Goal: Task Accomplishment & Management: Manage account settings

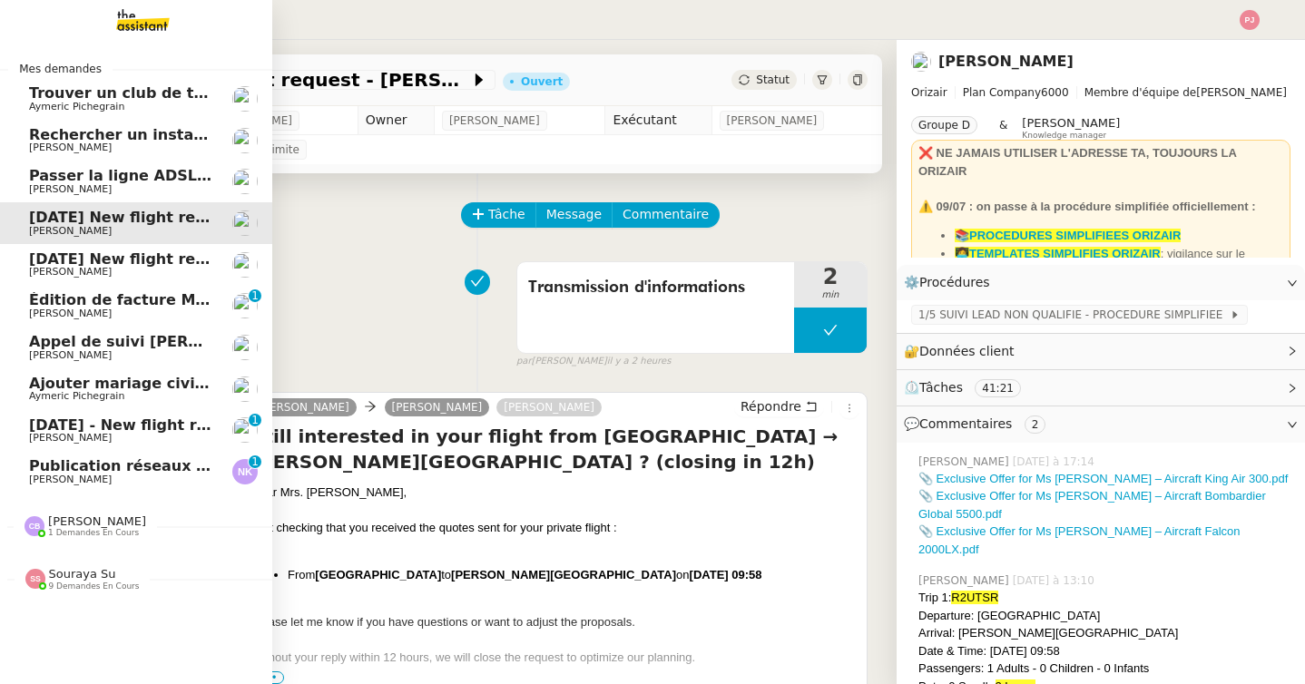
click at [74, 468] on span "Publication réseaux sociaux - 25 août 2025" at bounding box center [205, 465] width 353 height 17
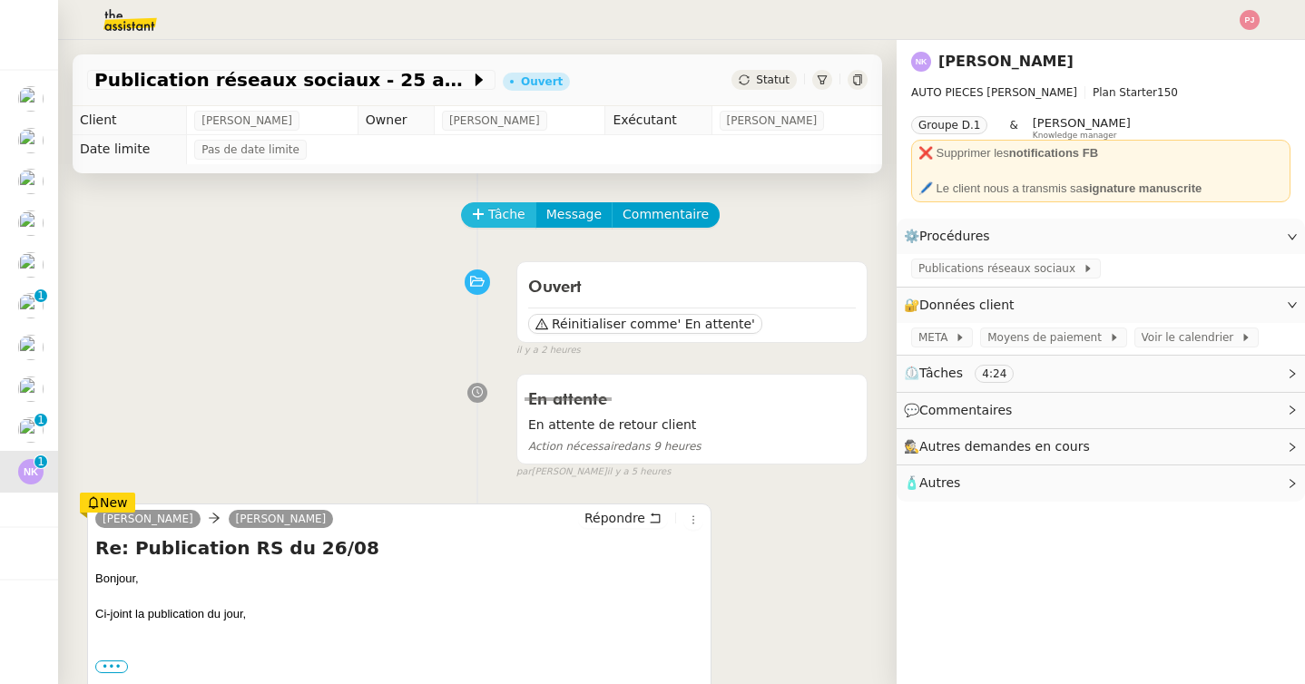
click at [507, 211] on span "Tâche" at bounding box center [506, 214] width 37 height 21
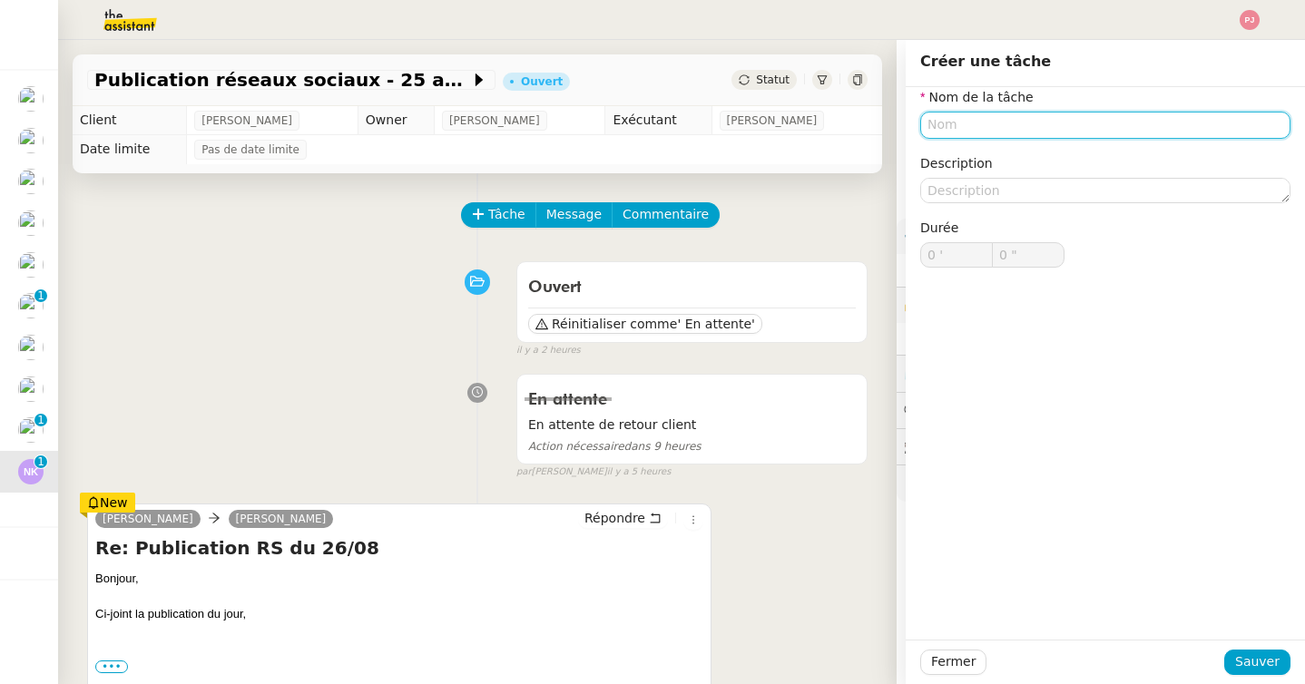
click at [968, 128] on input "text" at bounding box center [1105, 125] width 370 height 26
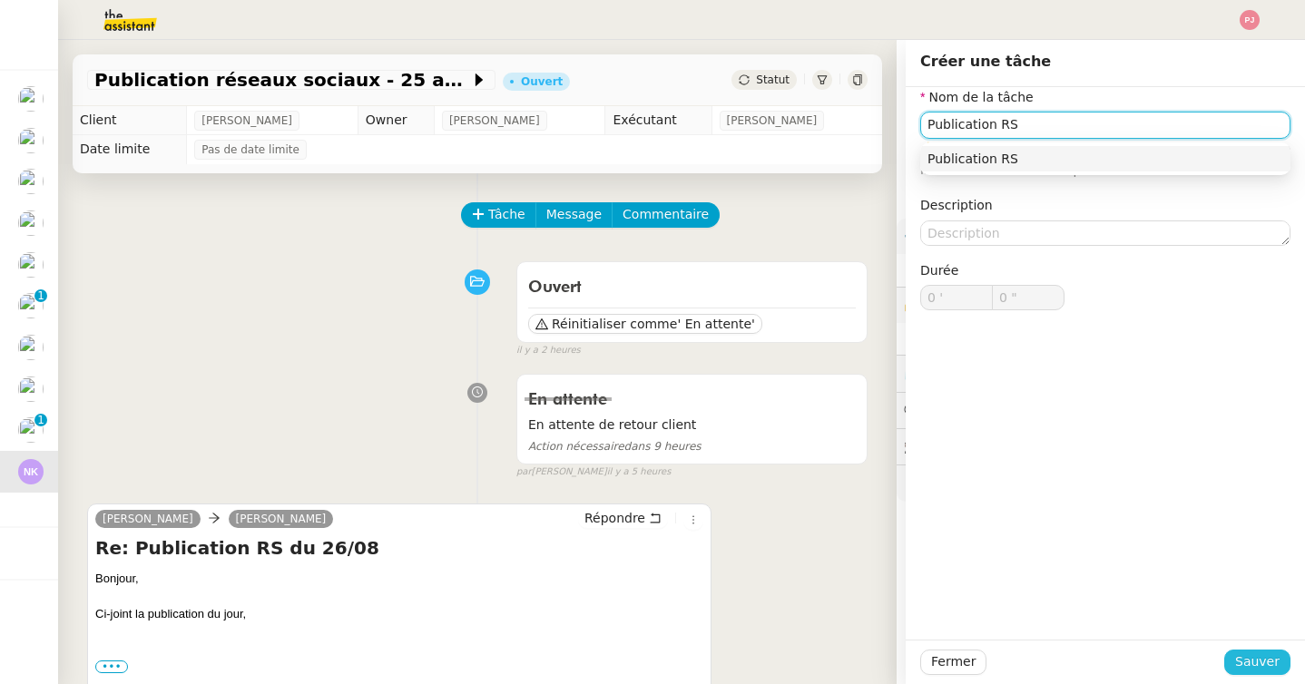
type input "Publication RS"
click at [1251, 659] on span "Sauver" at bounding box center [1257, 662] width 44 height 21
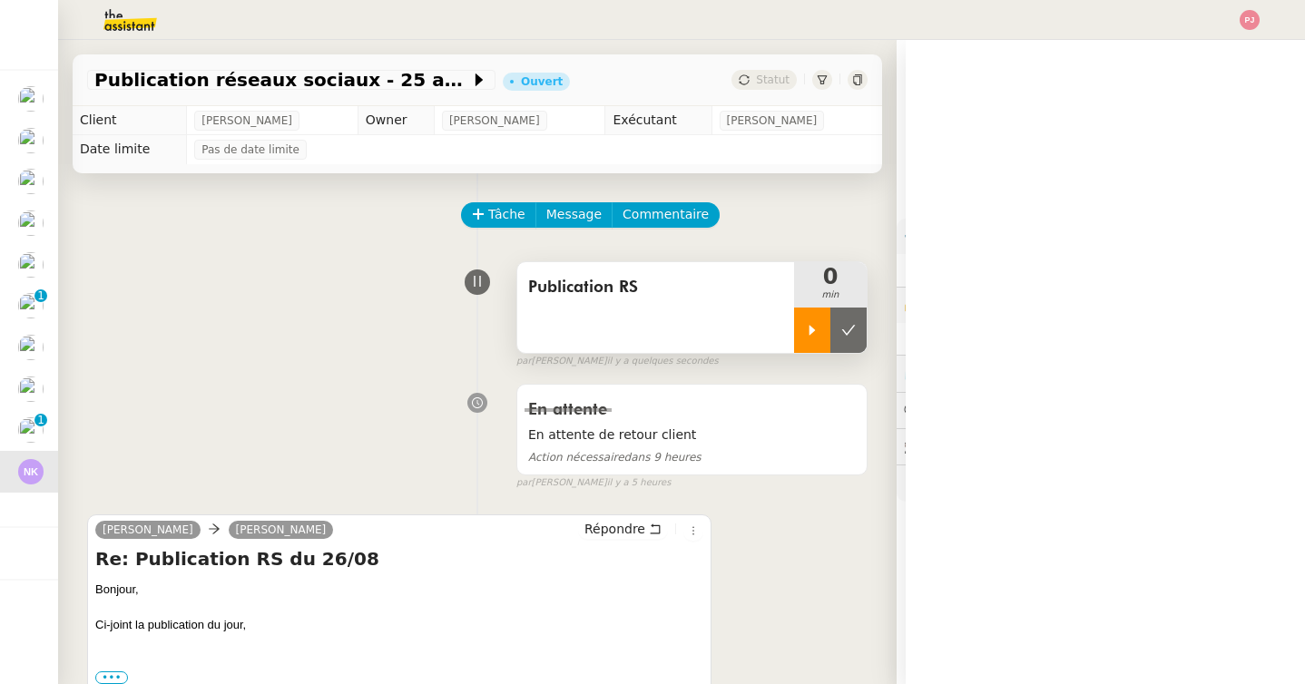
click at [812, 331] on icon at bounding box center [812, 330] width 15 height 15
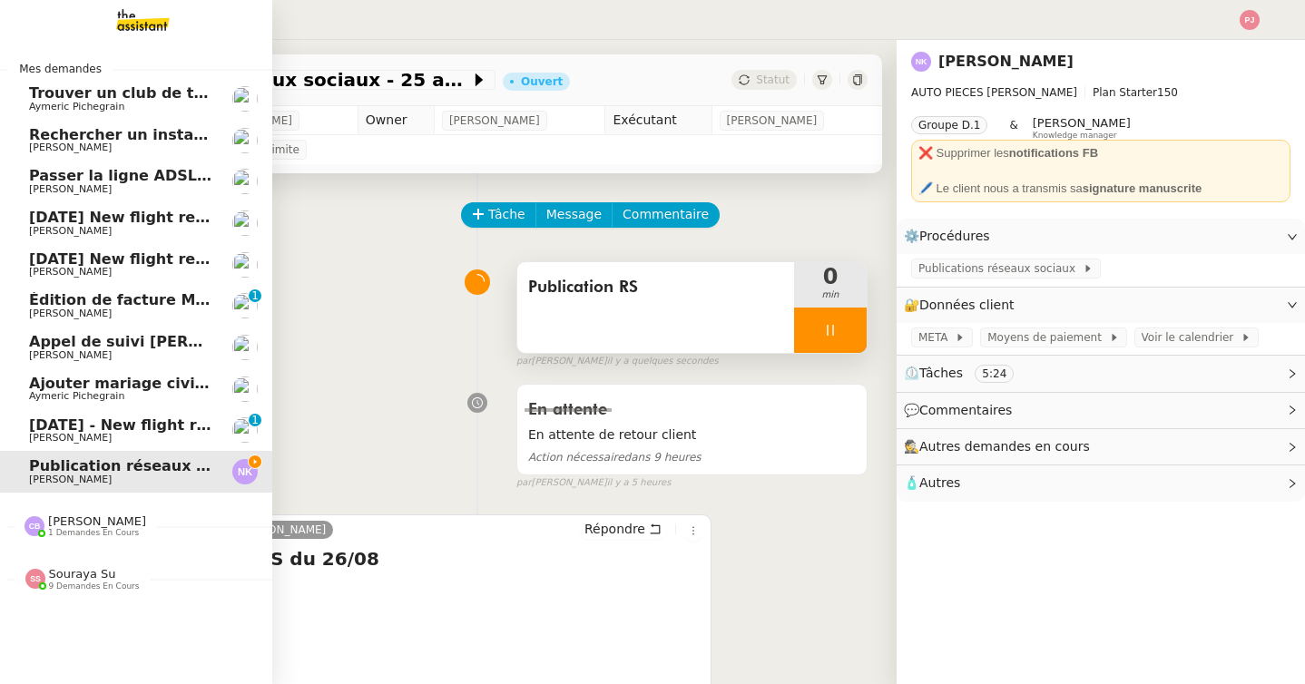
click at [35, 217] on span "[DATE] New flight request - [PERSON_NAME]" at bounding box center [211, 217] width 364 height 17
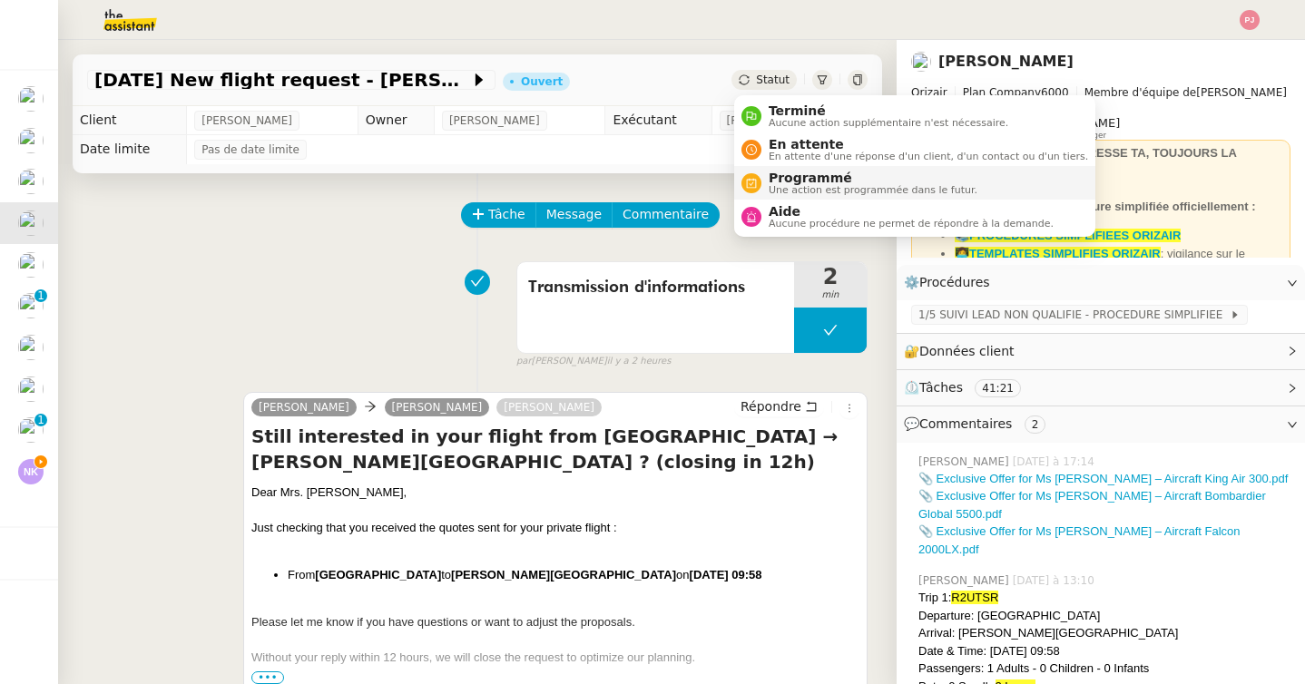
click at [805, 178] on span "Programmé" at bounding box center [873, 178] width 209 height 15
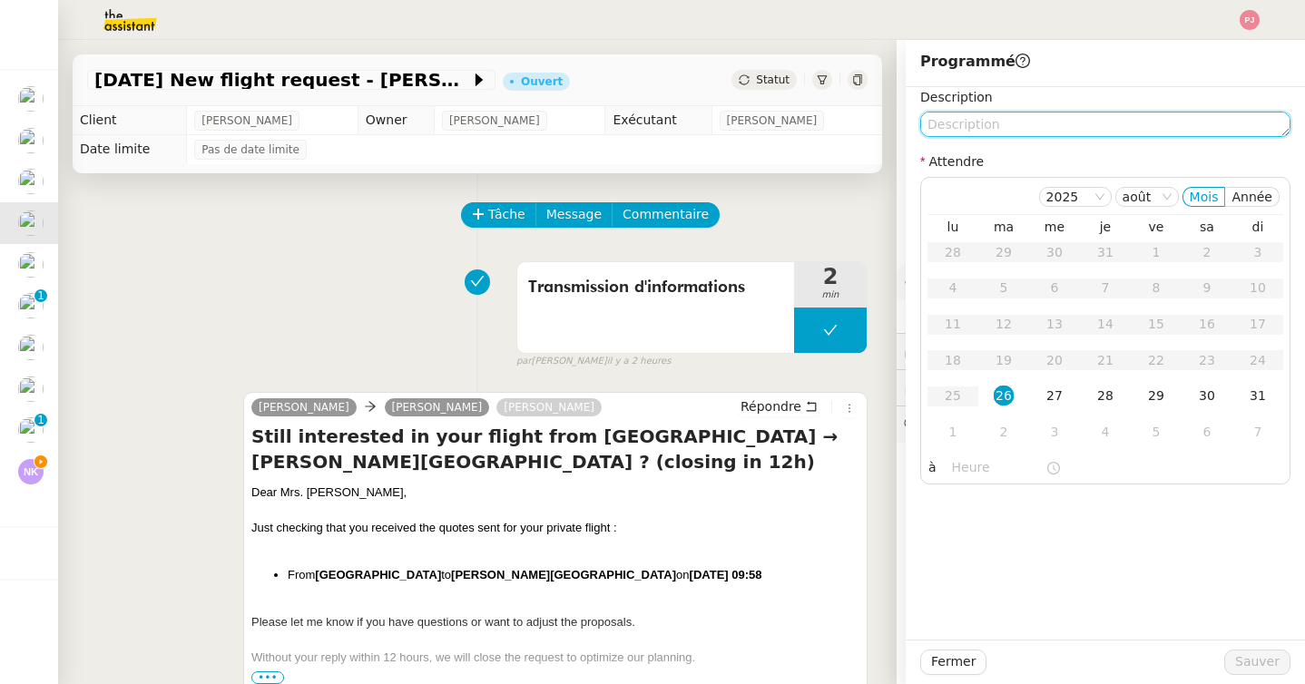
click at [972, 129] on textarea at bounding box center [1105, 124] width 370 height 25
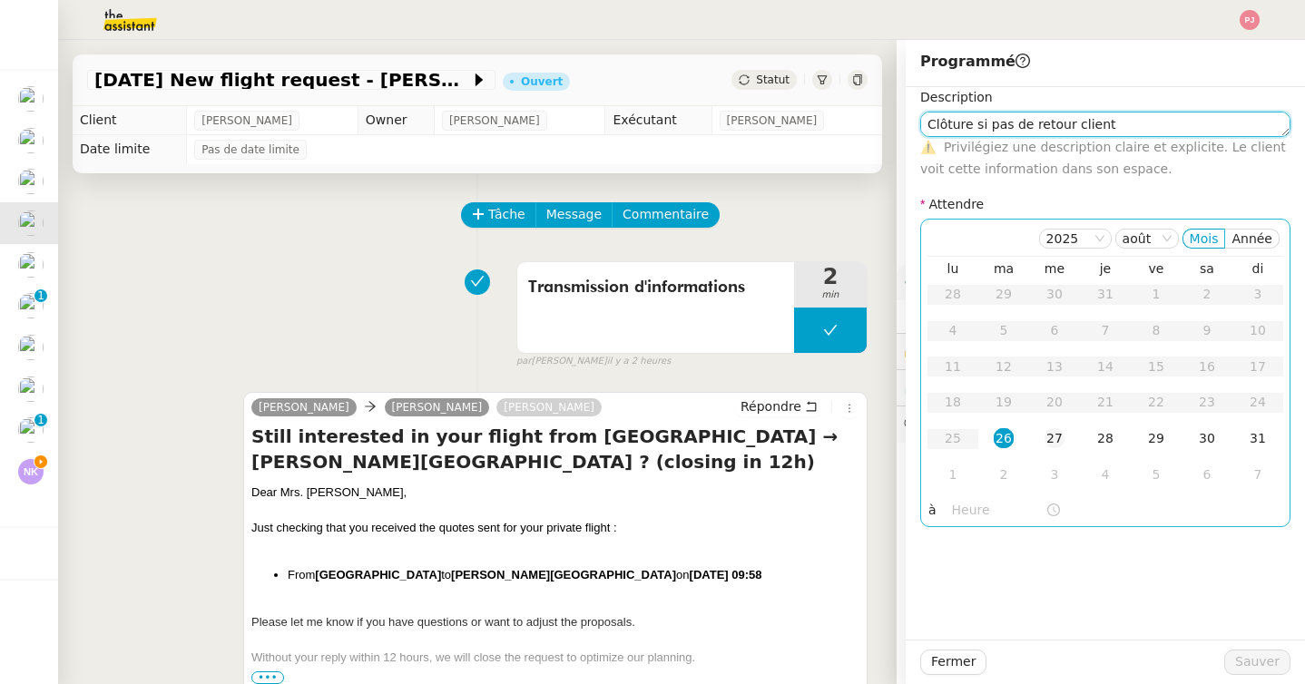
type textarea "Clôture si pas de retour client"
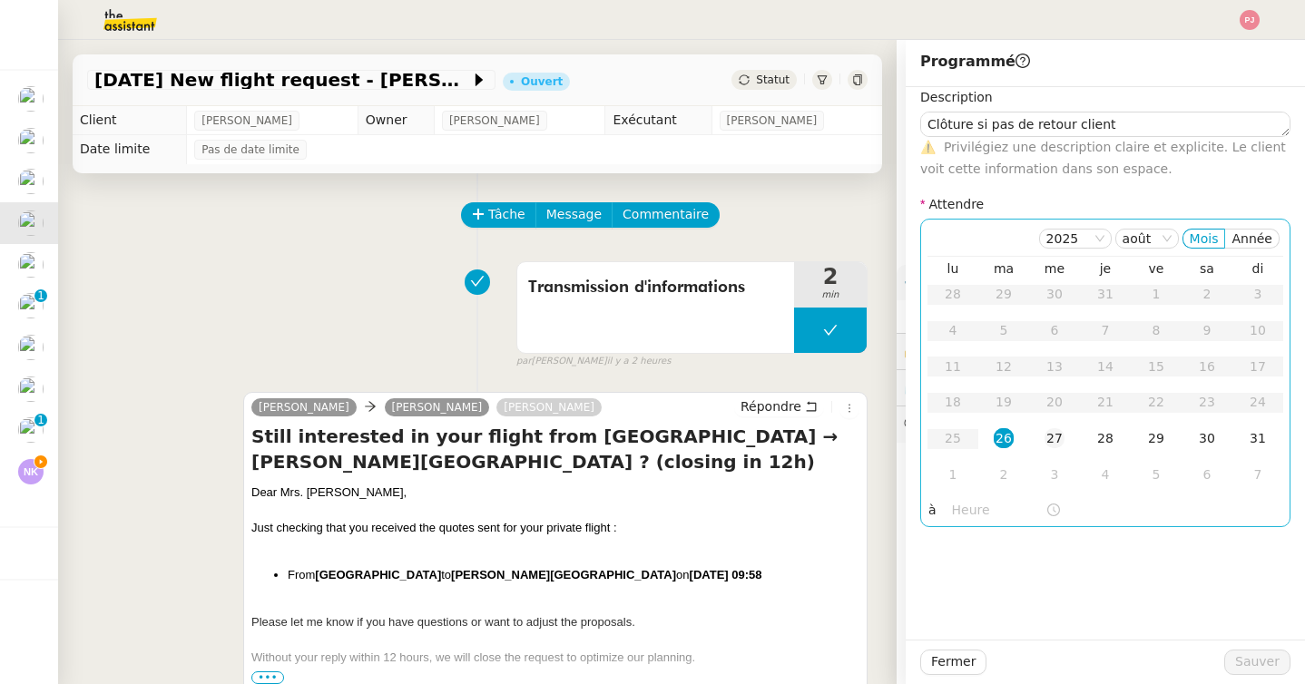
click at [1054, 433] on div "27" at bounding box center [1055, 438] width 20 height 20
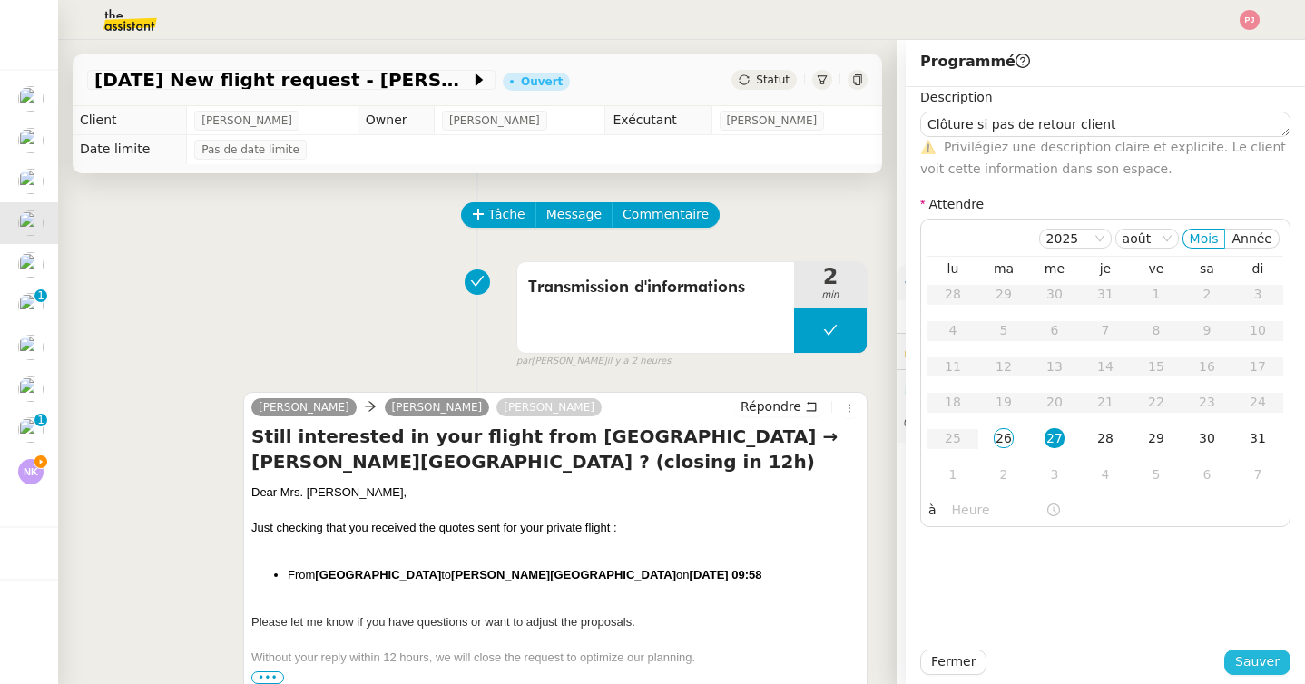
click at [1255, 660] on span "Sauver" at bounding box center [1257, 662] width 44 height 21
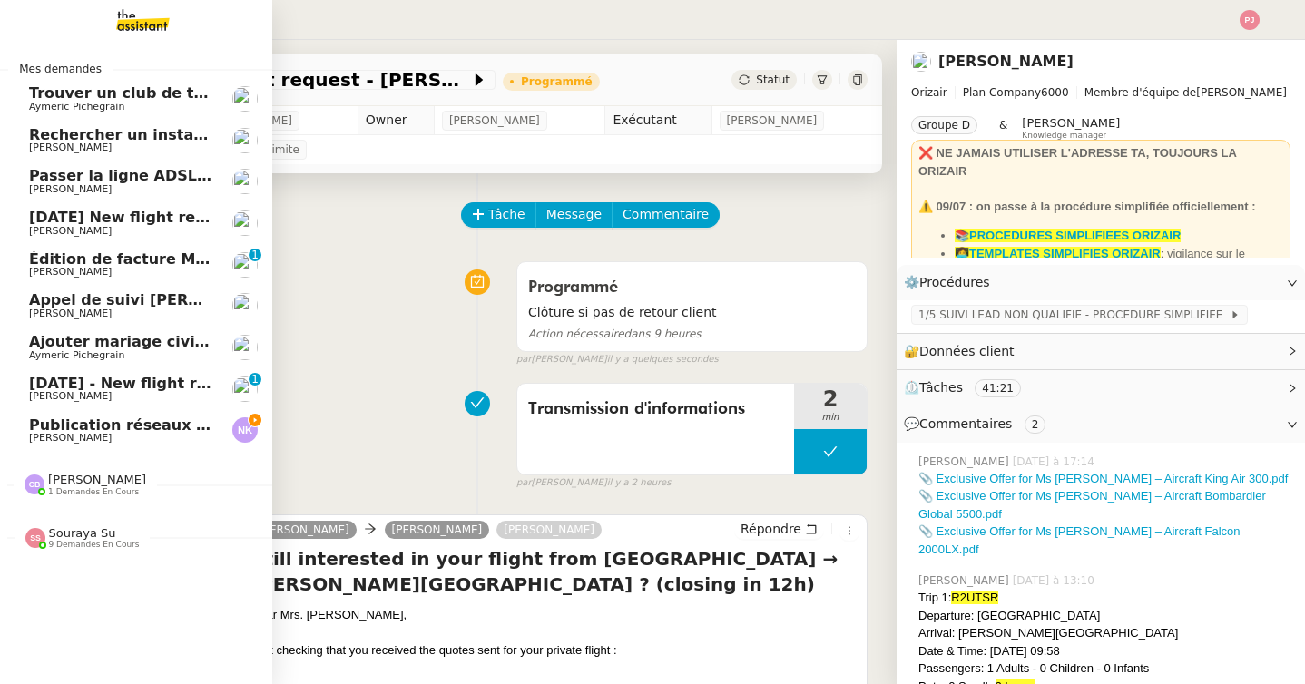
click at [64, 232] on span "[PERSON_NAME]" at bounding box center [70, 231] width 83 height 12
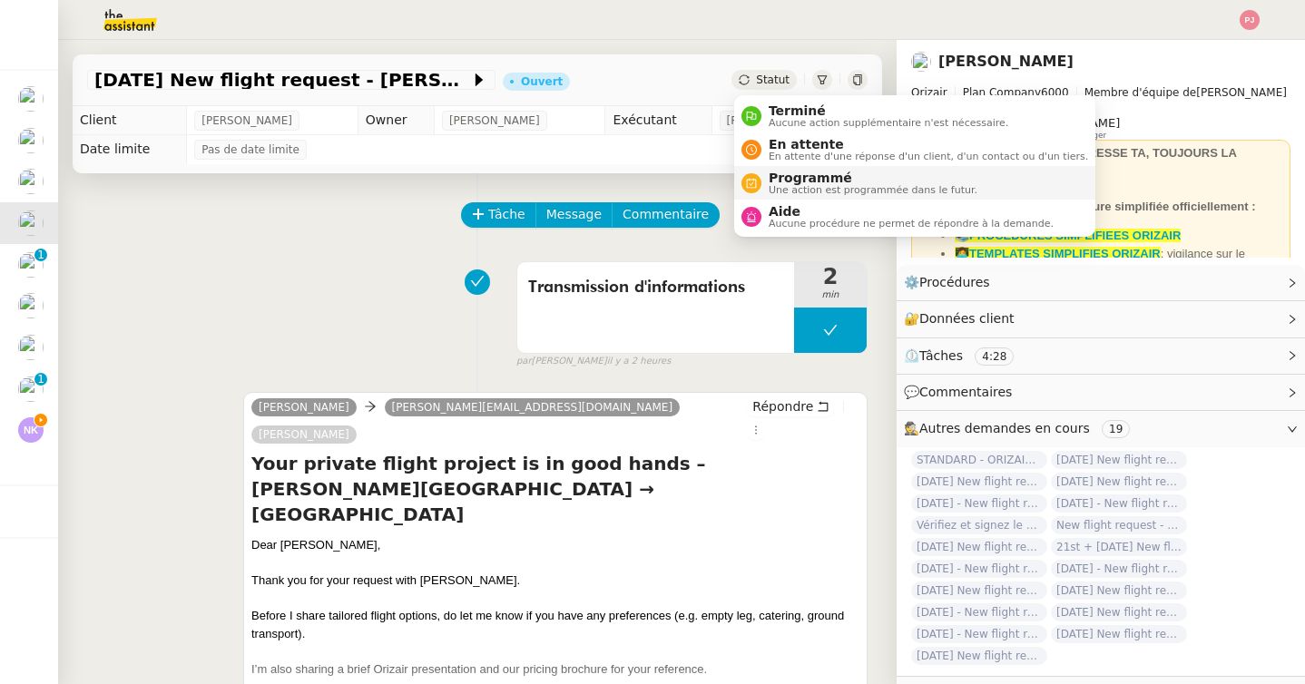
click at [838, 191] on span "Une action est programmée dans le futur." at bounding box center [873, 190] width 209 height 10
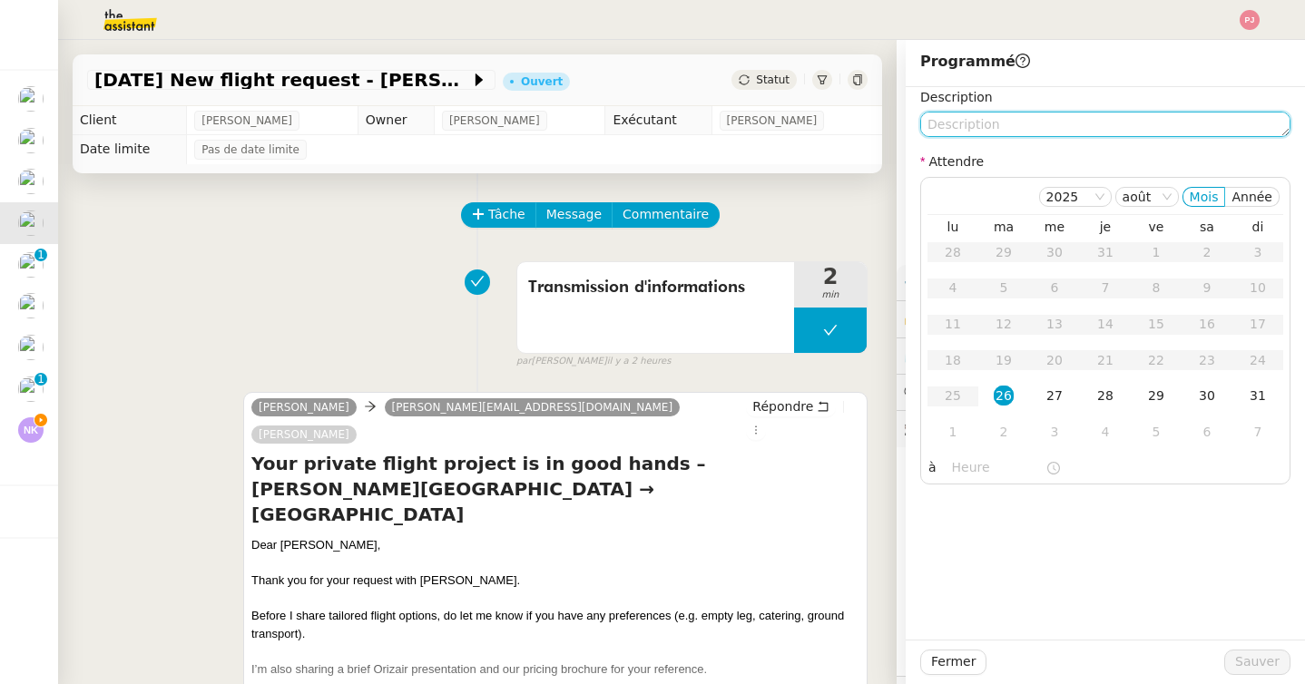
click at [949, 119] on textarea at bounding box center [1105, 124] width 370 height 25
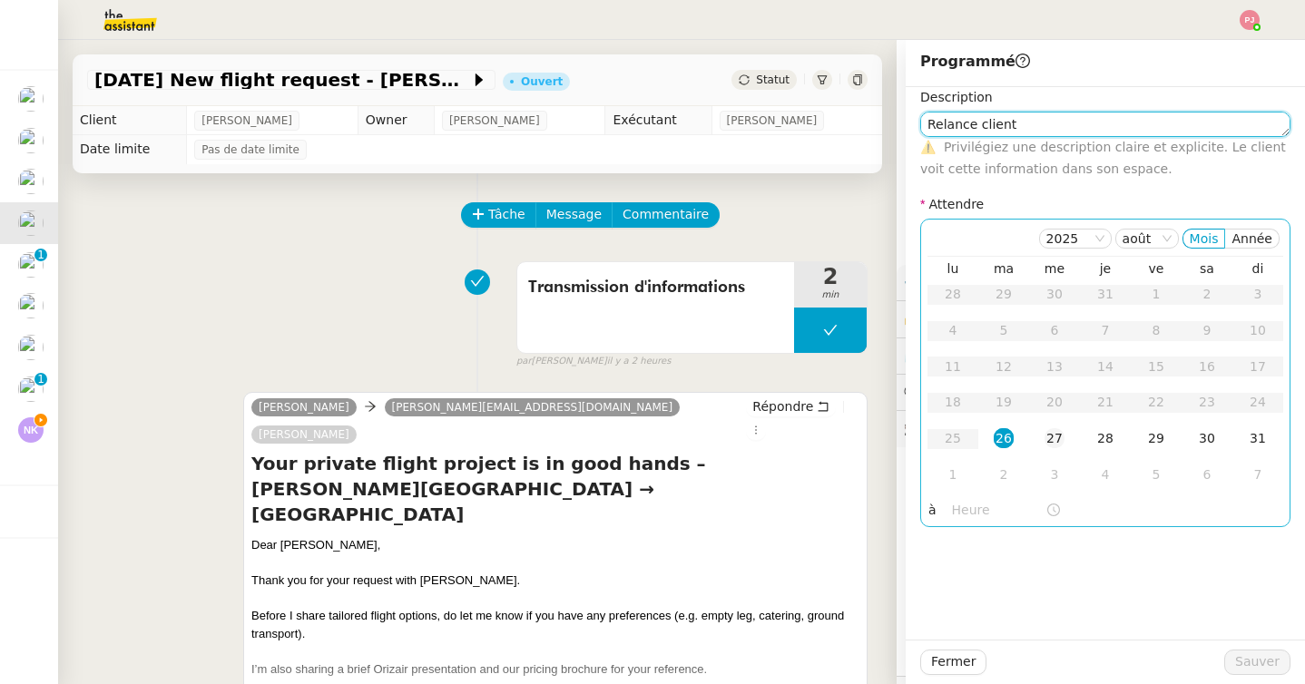
type textarea "Relance client"
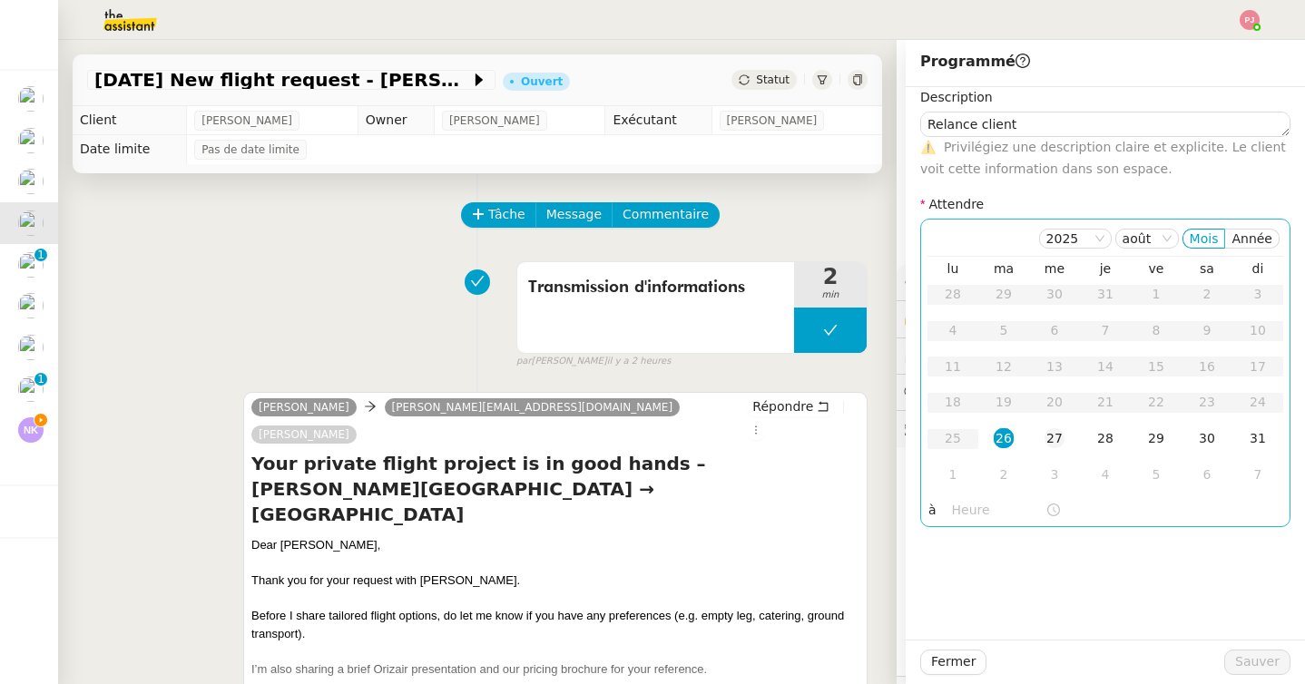
click at [1056, 436] on div "27" at bounding box center [1055, 438] width 20 height 20
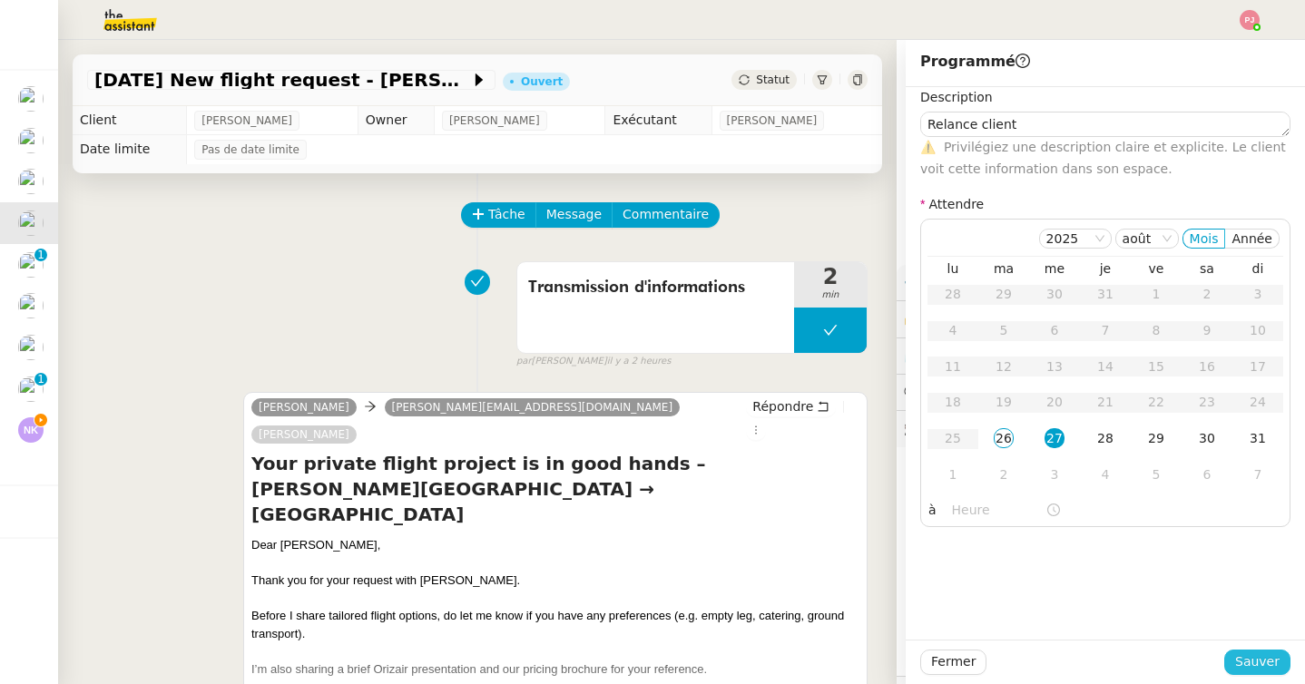
click at [1249, 658] on span "Sauver" at bounding box center [1257, 662] width 44 height 21
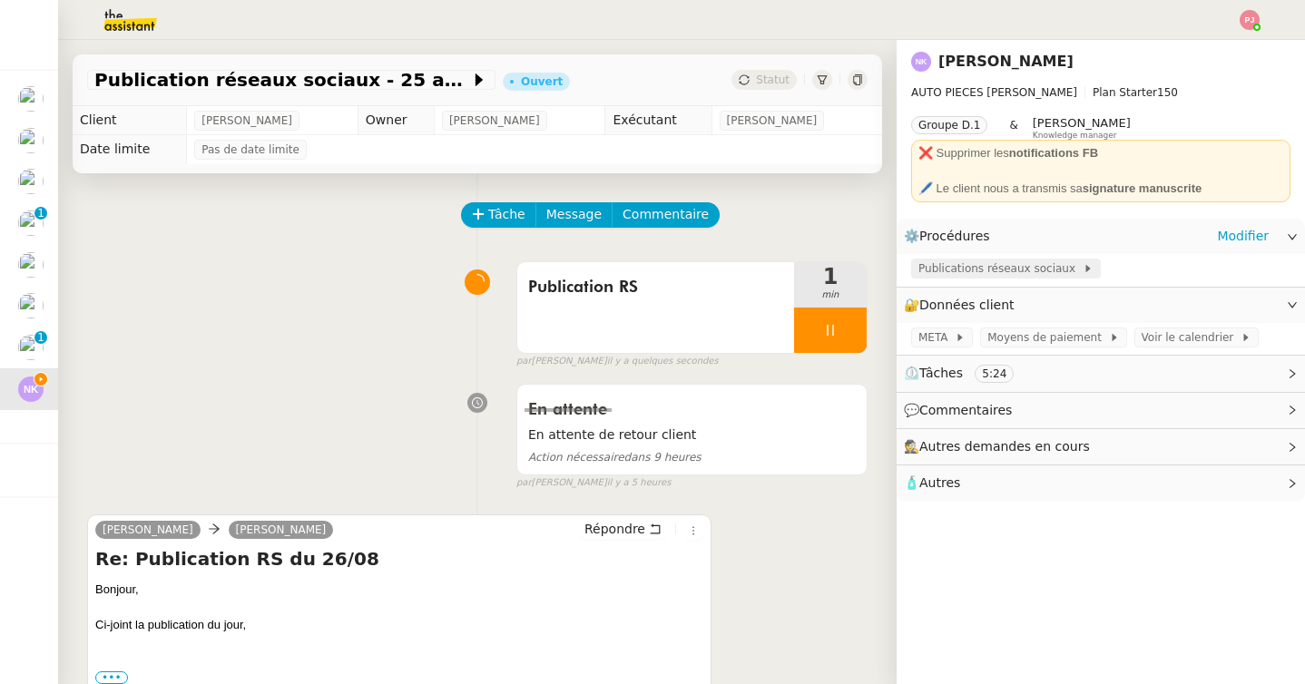
click at [1046, 271] on span "Publications réseaux sociaux" at bounding box center [1000, 269] width 164 height 18
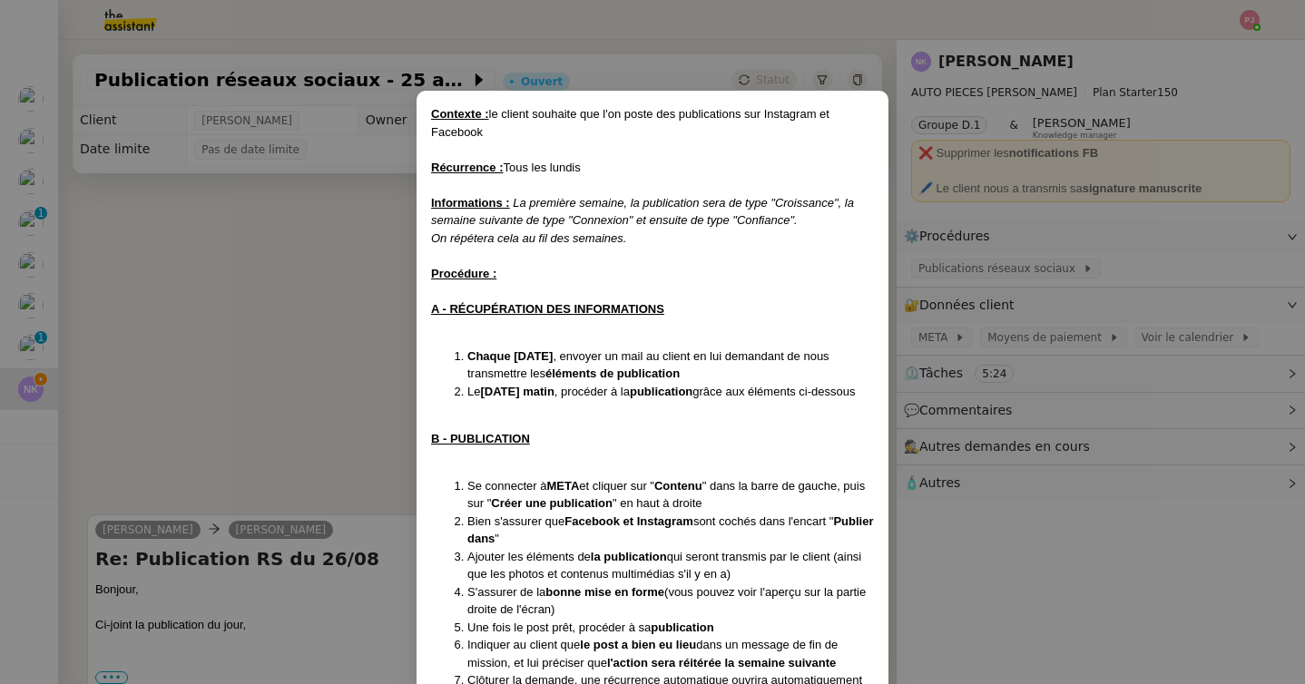
click at [964, 338] on nz-modal-container "Contexte : le client souhaite que l'on poste des publications sur Instagram et …" at bounding box center [652, 342] width 1305 height 684
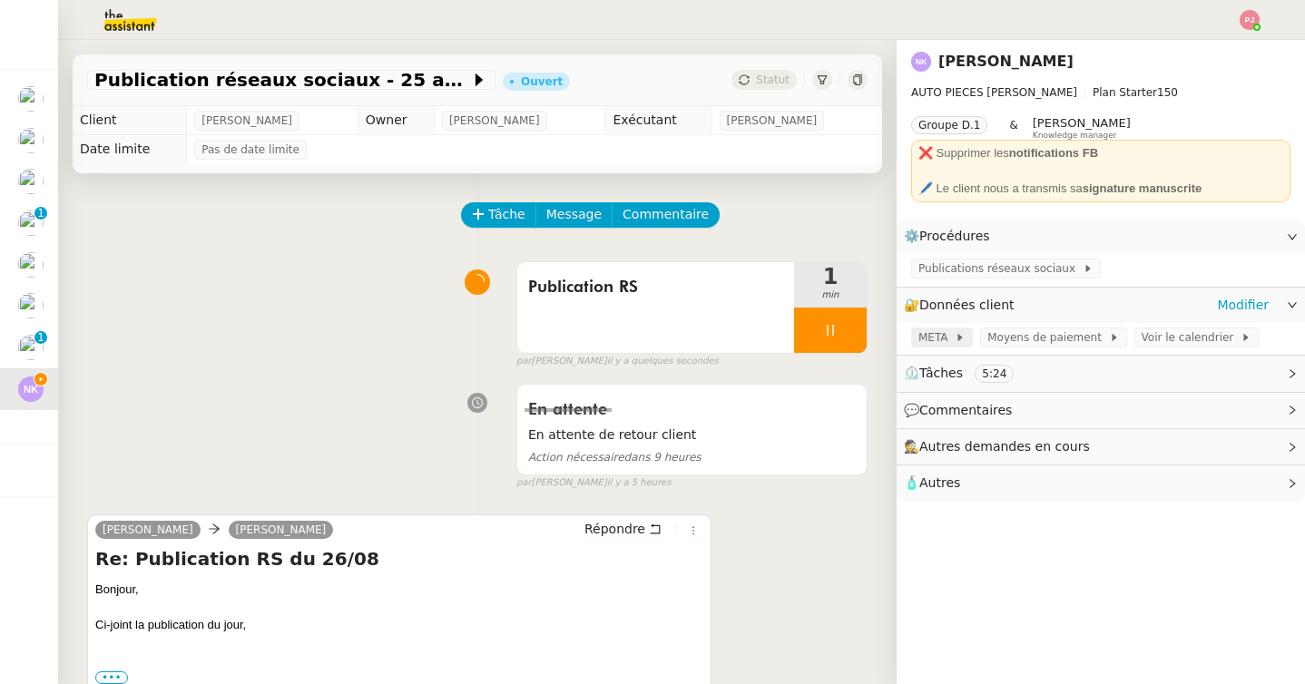
click at [936, 336] on span "META" at bounding box center [936, 338] width 36 height 18
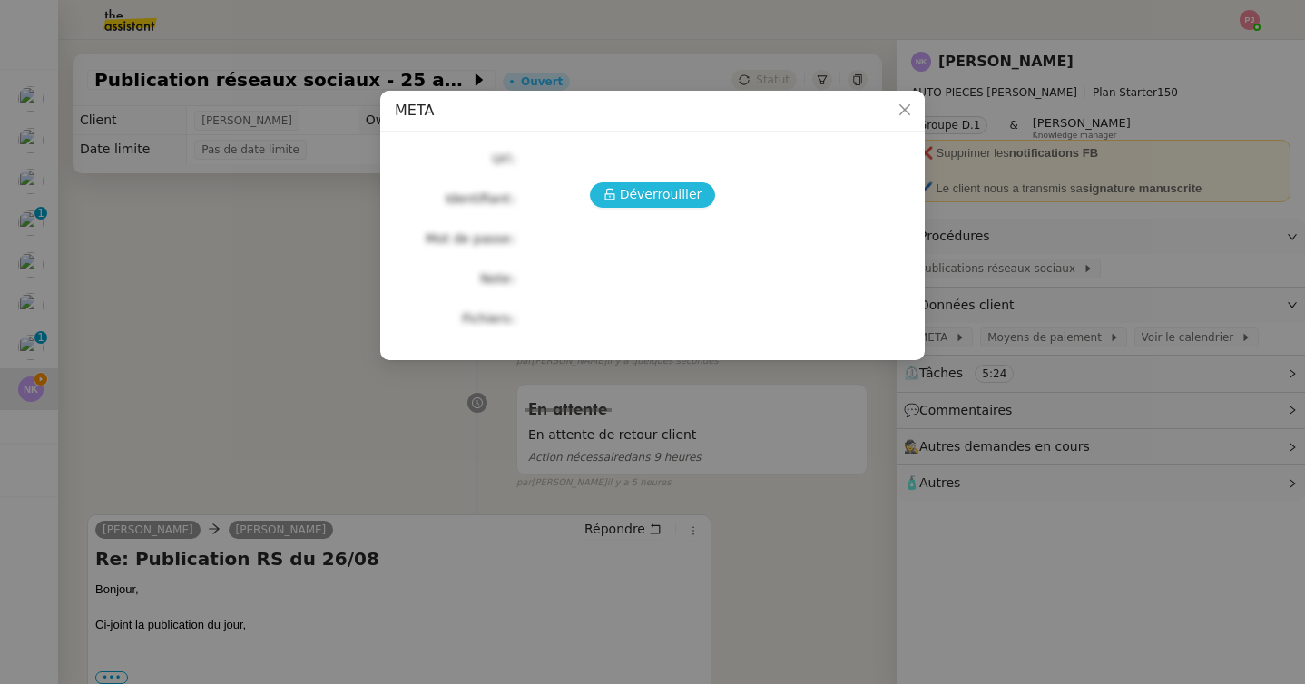
click at [663, 193] on span "Déverrouiller" at bounding box center [661, 194] width 83 height 21
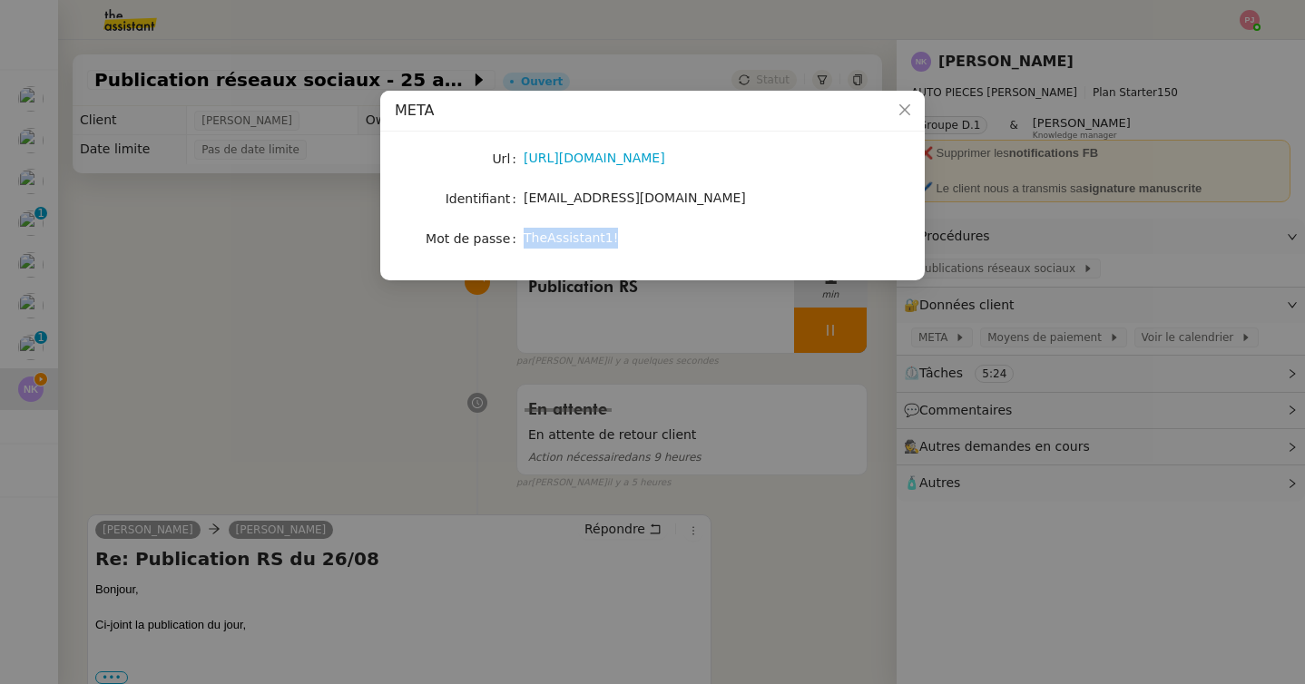
drag, startPoint x: 625, startPoint y: 240, endPoint x: 525, endPoint y: 235, distance: 99.9
click at [525, 235] on div "TheAssistant1!" at bounding box center [674, 238] width 300 height 21
copy span "TheAssistant1!"
click at [571, 155] on link "https://business.facebook.com/latest/home?asset_id=102260408366560&business_id=…" at bounding box center [595, 158] width 142 height 15
click at [370, 361] on nz-modal-container "META Url https://business.facebook.com/latest/home?asset_id=102260408366560&bus…" at bounding box center [652, 342] width 1305 height 684
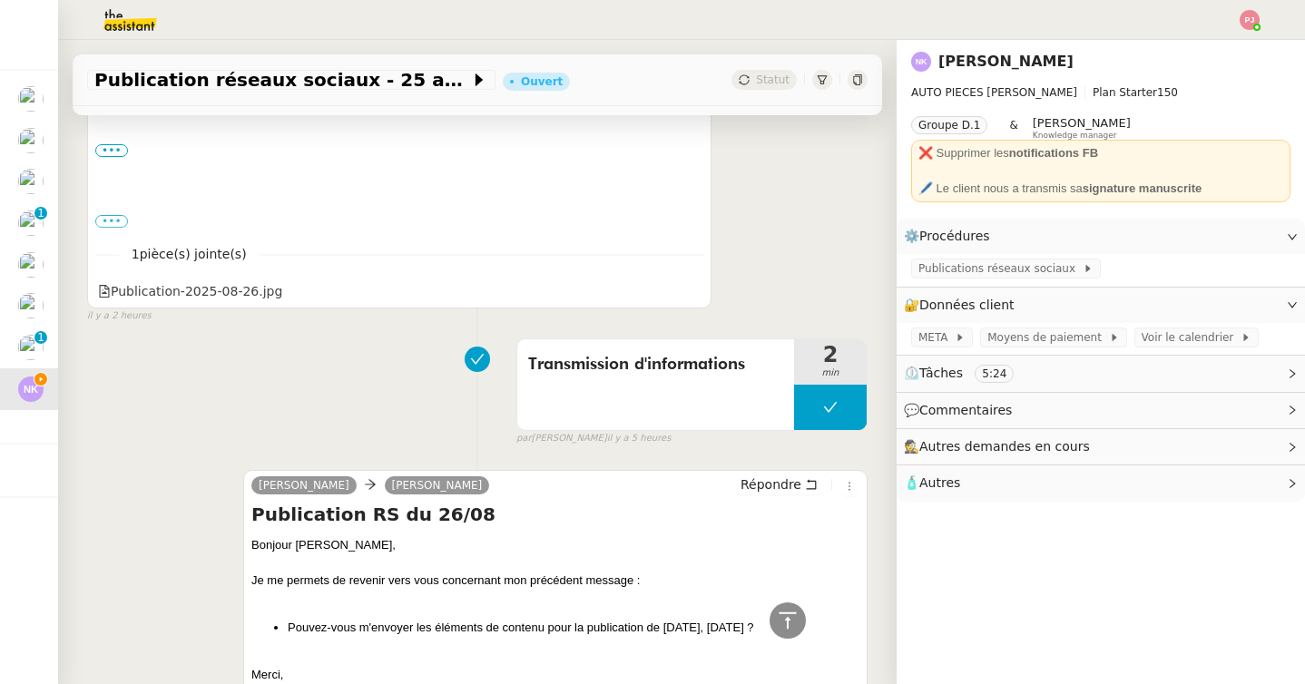
scroll to position [511, 0]
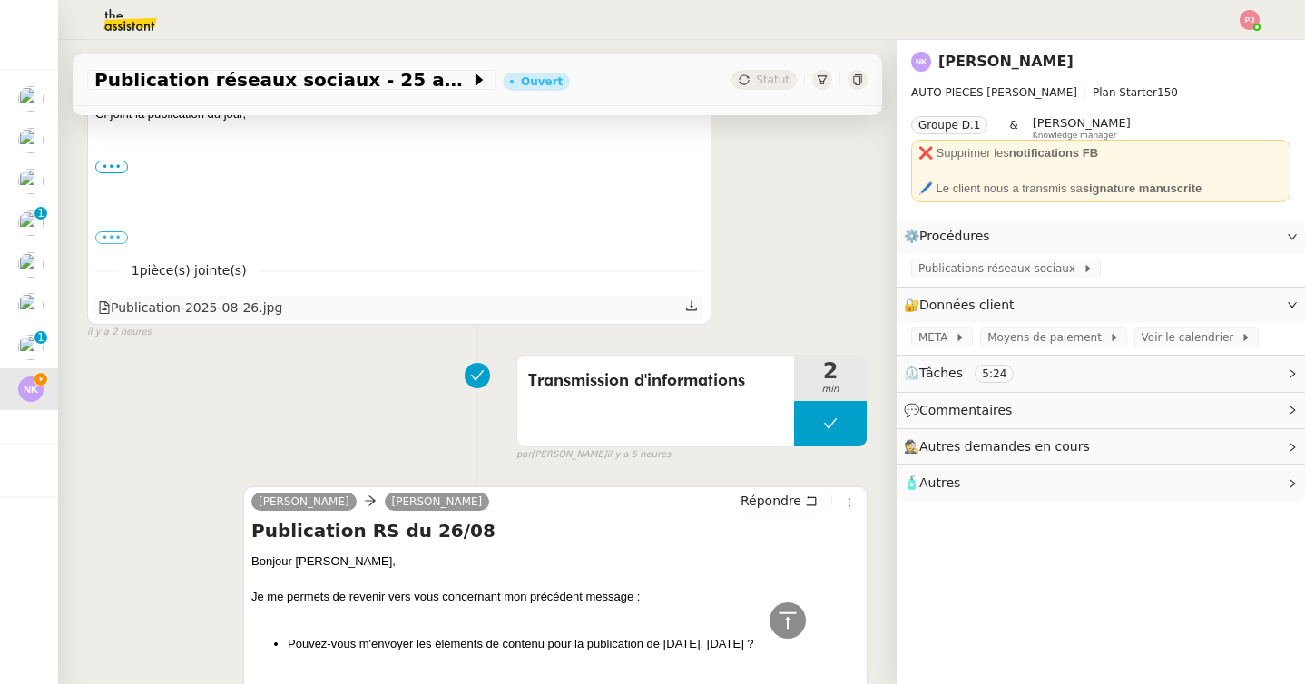
click at [687, 299] on icon at bounding box center [691, 305] width 13 height 13
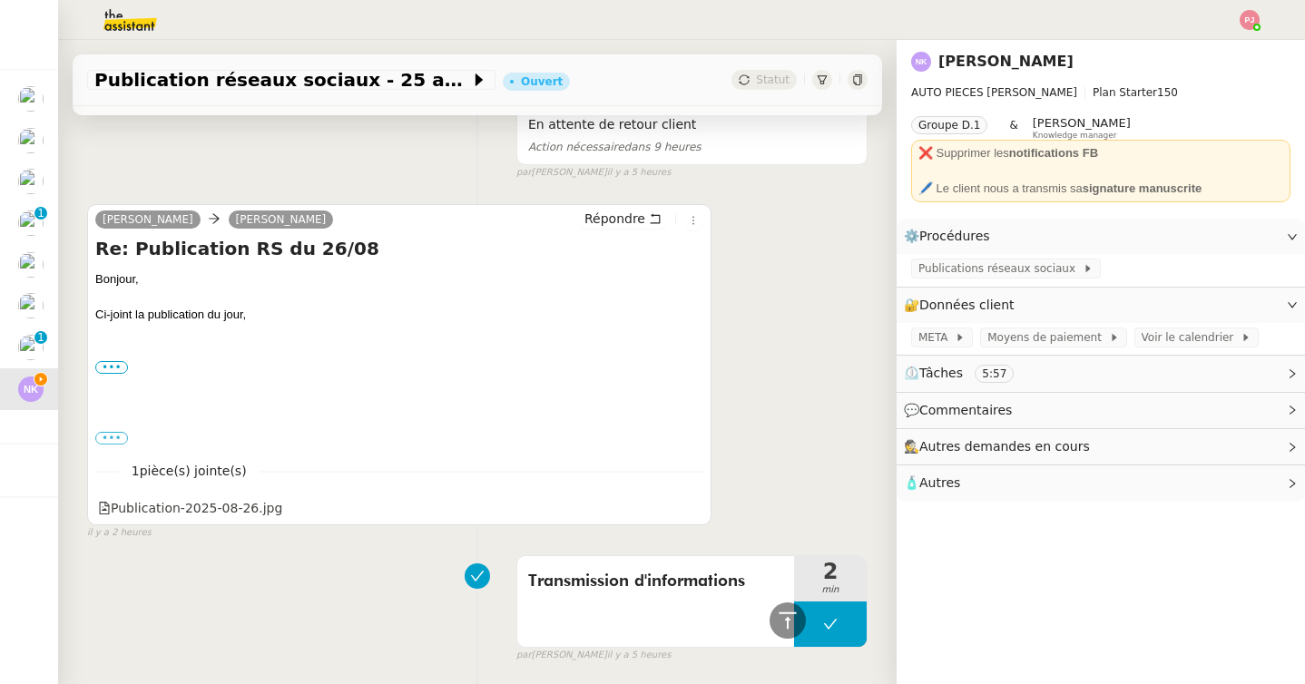
scroll to position [0, 0]
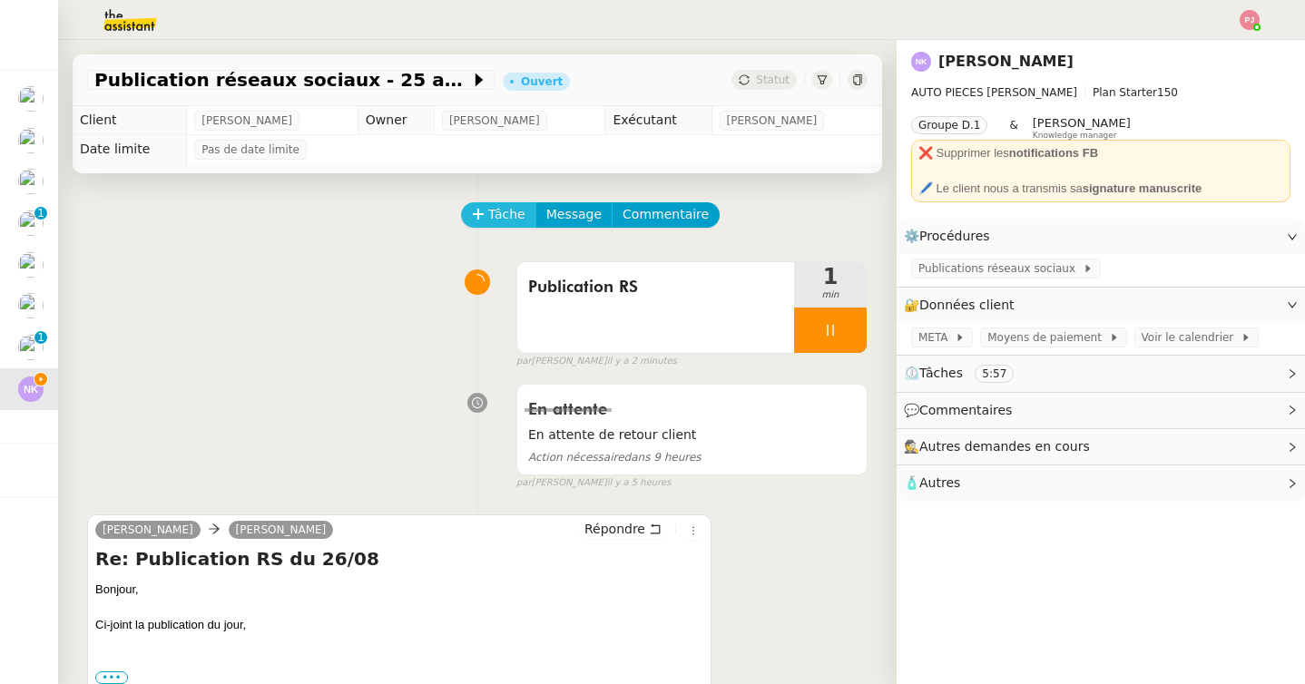
click at [506, 214] on span "Tâche" at bounding box center [506, 214] width 37 height 21
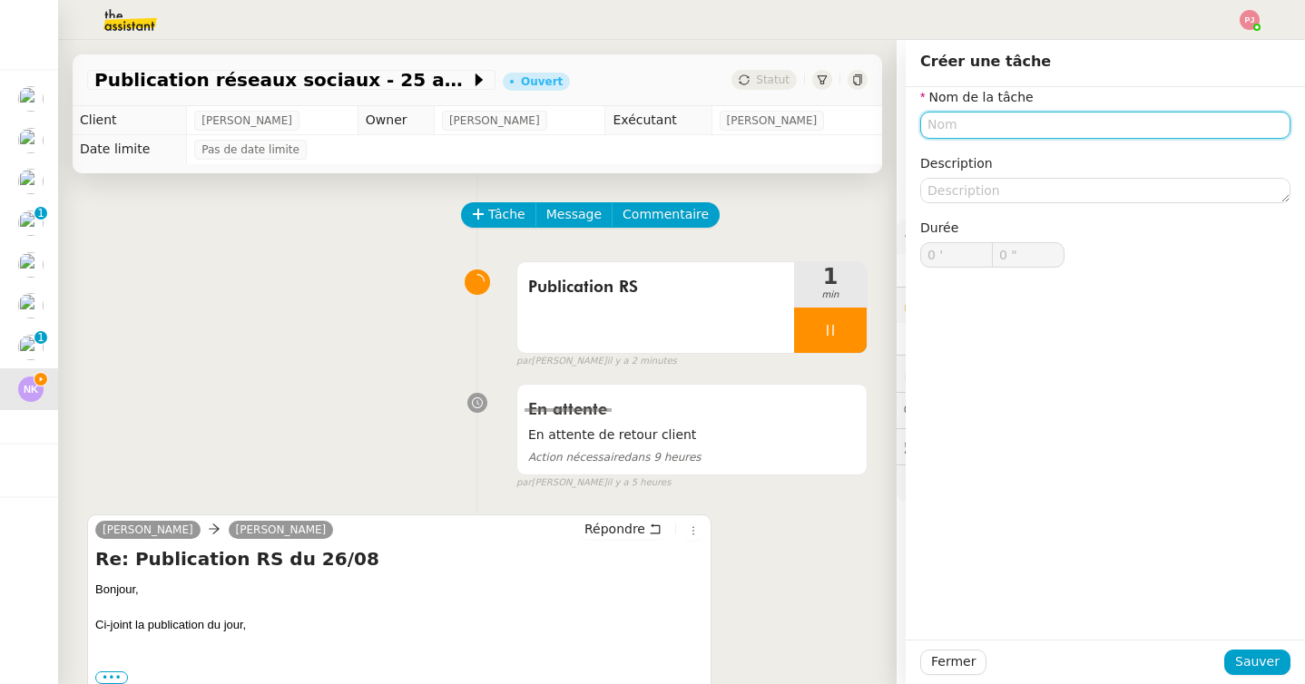
click at [938, 130] on input "text" at bounding box center [1105, 125] width 370 height 26
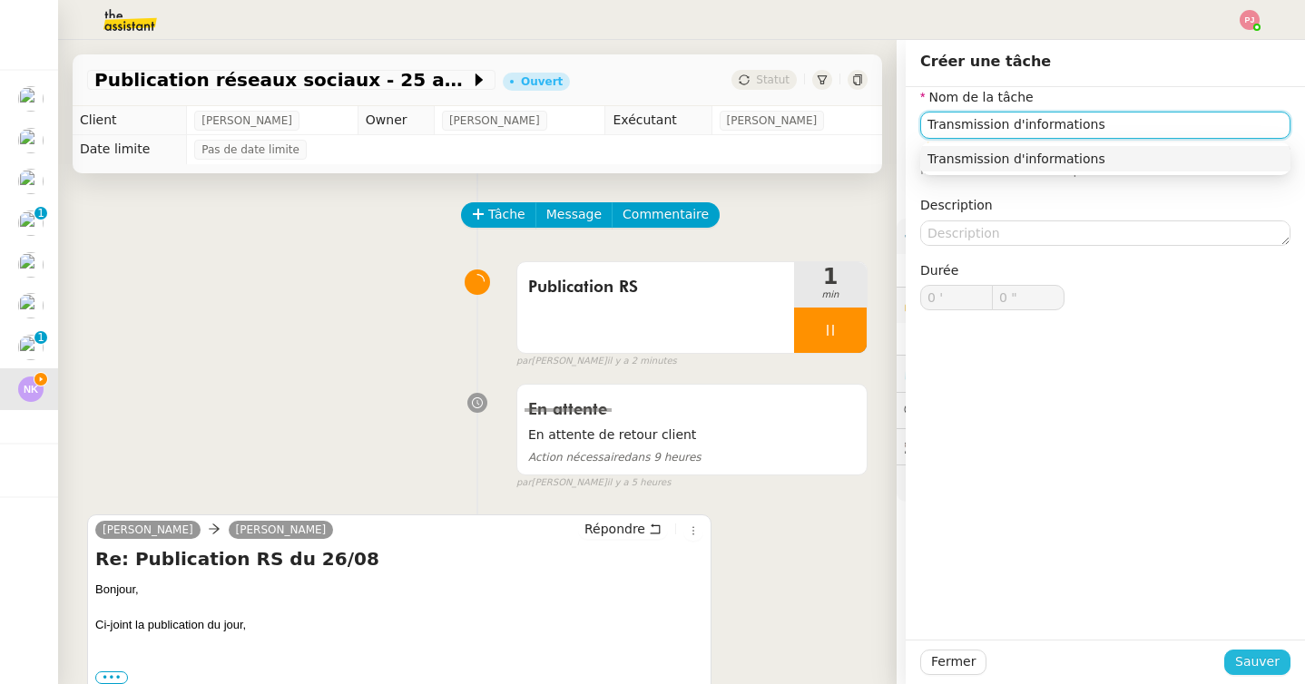
type input "Transmission d'informations"
click at [1244, 659] on span "Sauver" at bounding box center [1257, 662] width 44 height 21
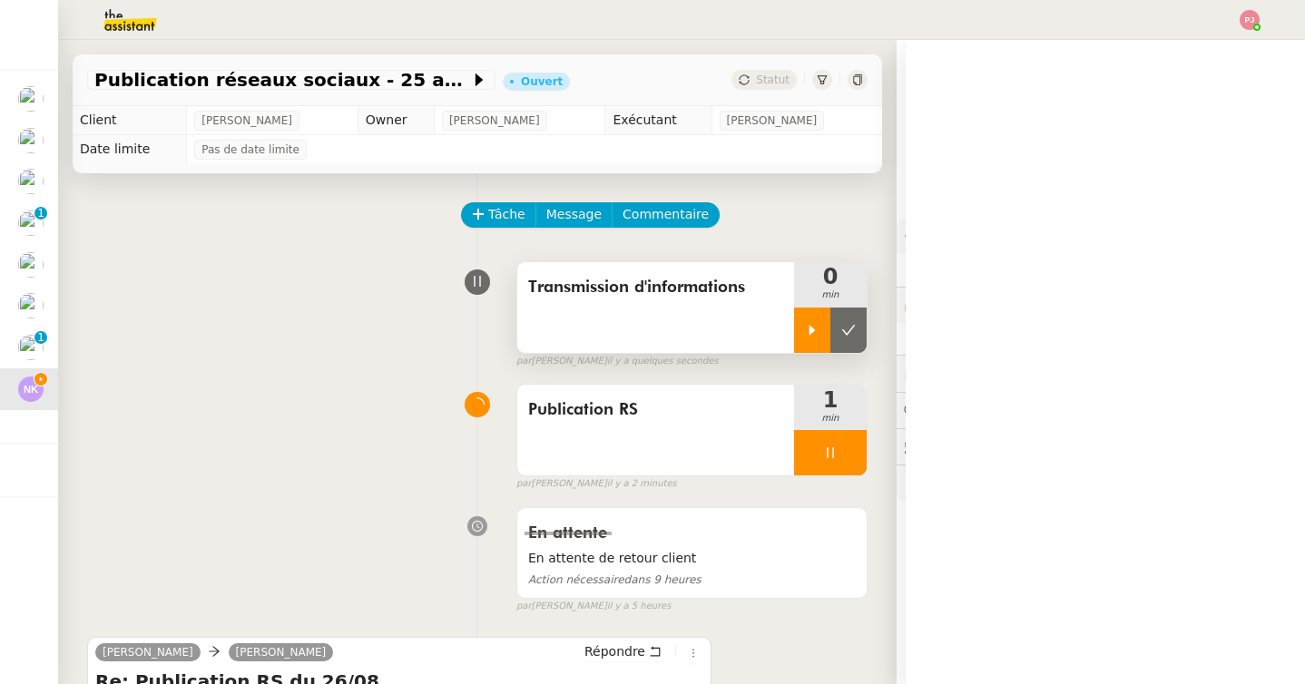
click at [809, 350] on div at bounding box center [812, 330] width 36 height 45
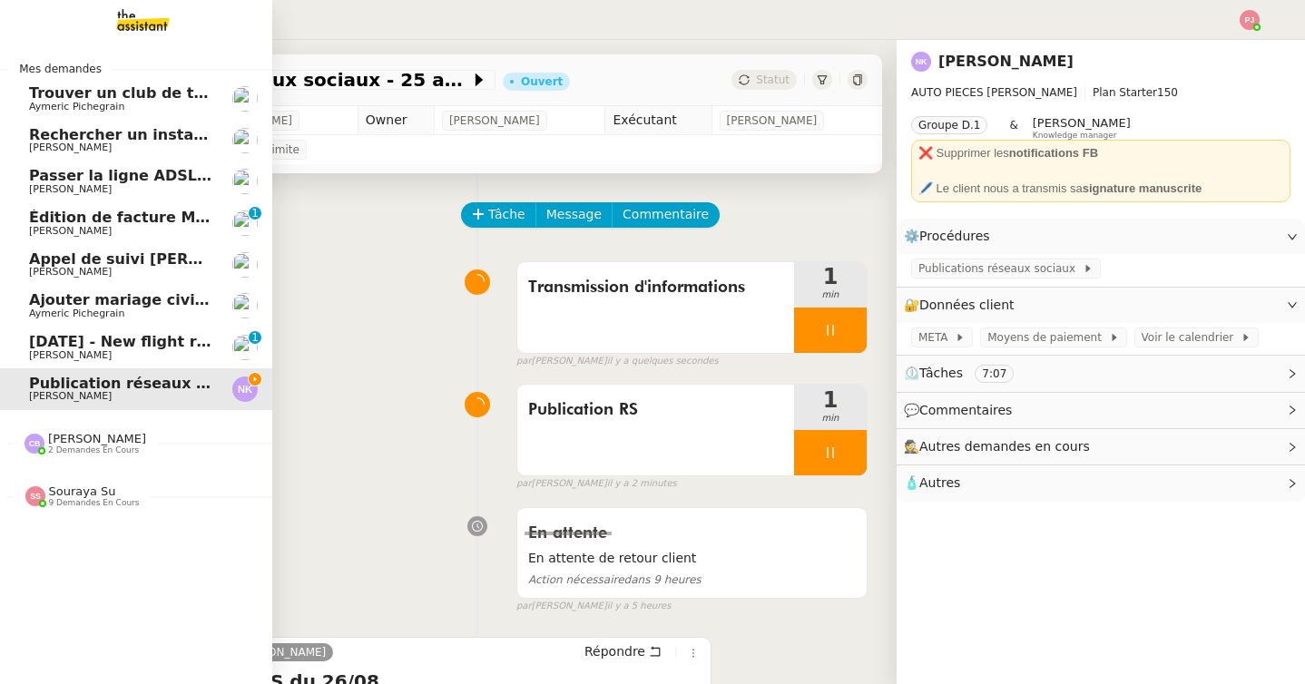
click at [69, 357] on span "[PERSON_NAME]" at bounding box center [70, 355] width 83 height 12
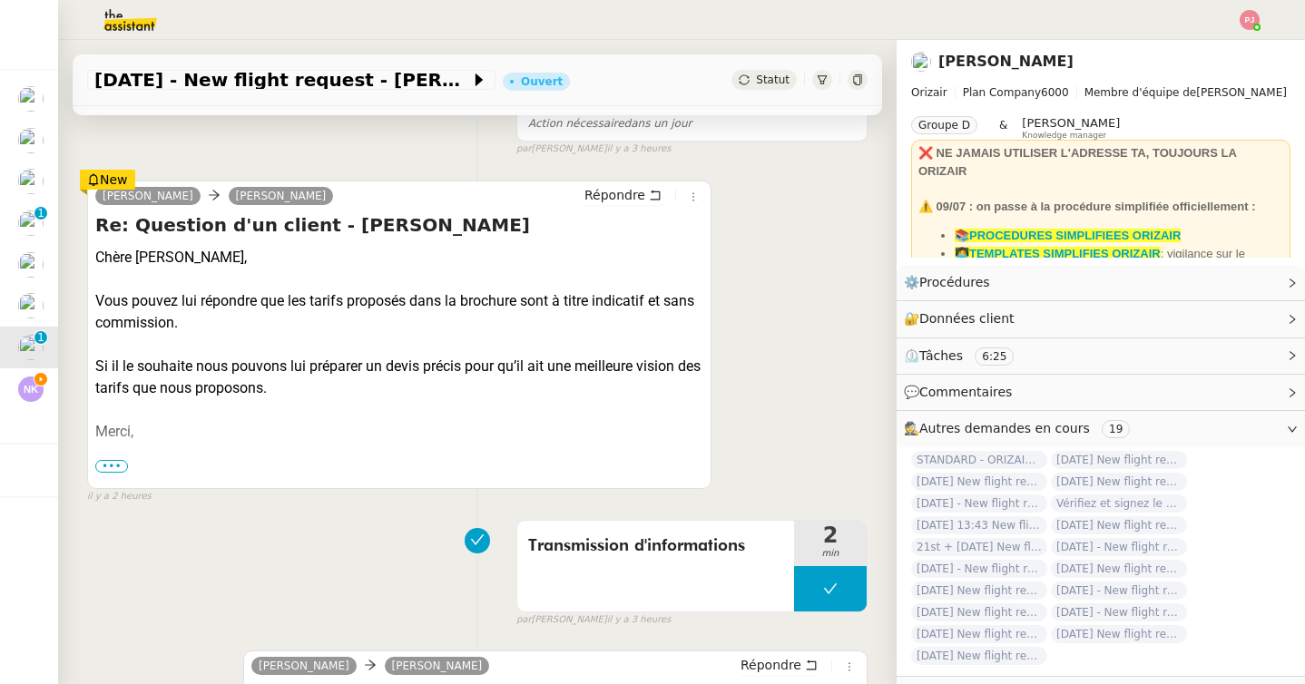
scroll to position [325, 0]
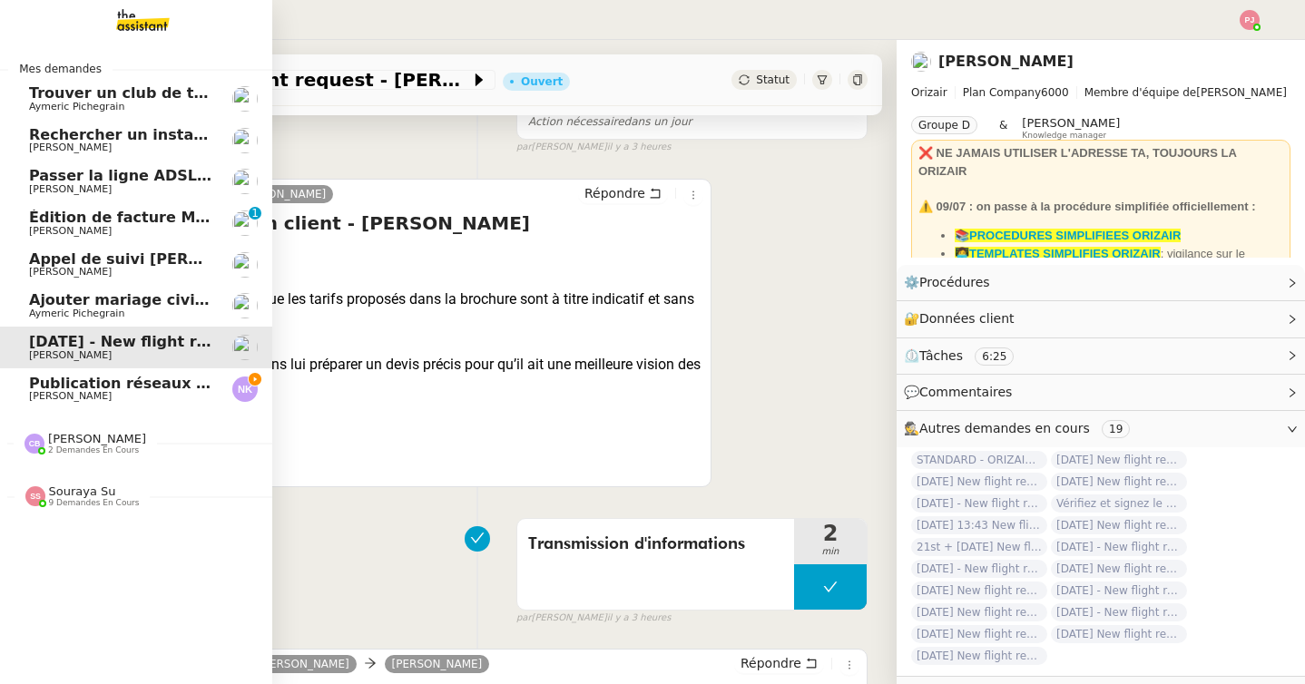
click at [167, 380] on span "Publication réseaux sociaux - 25 août 2025" at bounding box center [205, 383] width 353 height 17
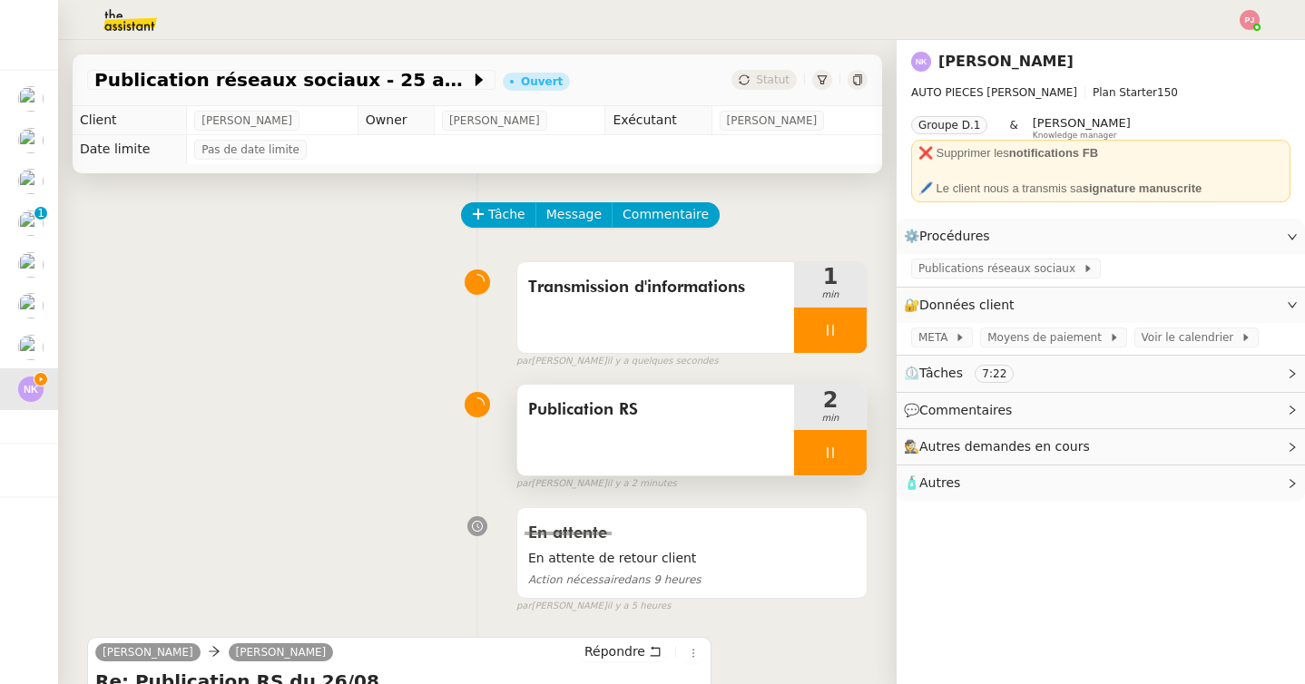
click at [830, 454] on icon at bounding box center [830, 453] width 15 height 15
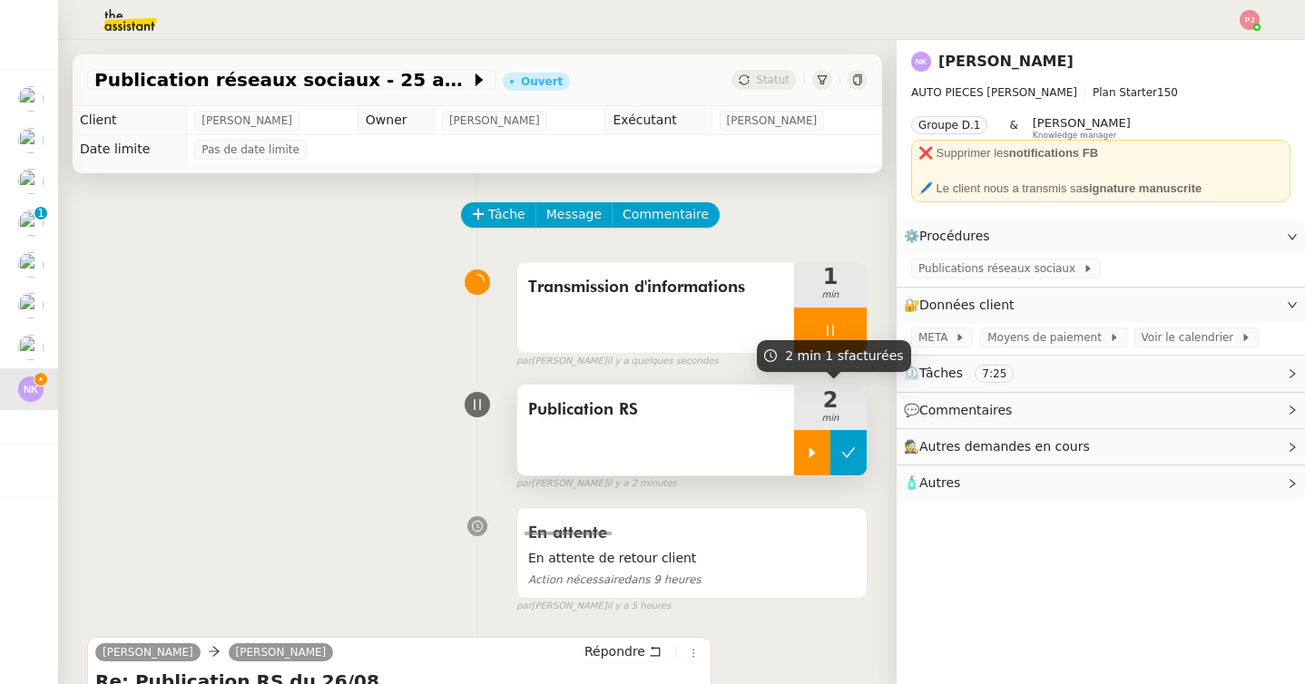
click at [848, 436] on button at bounding box center [848, 452] width 36 height 45
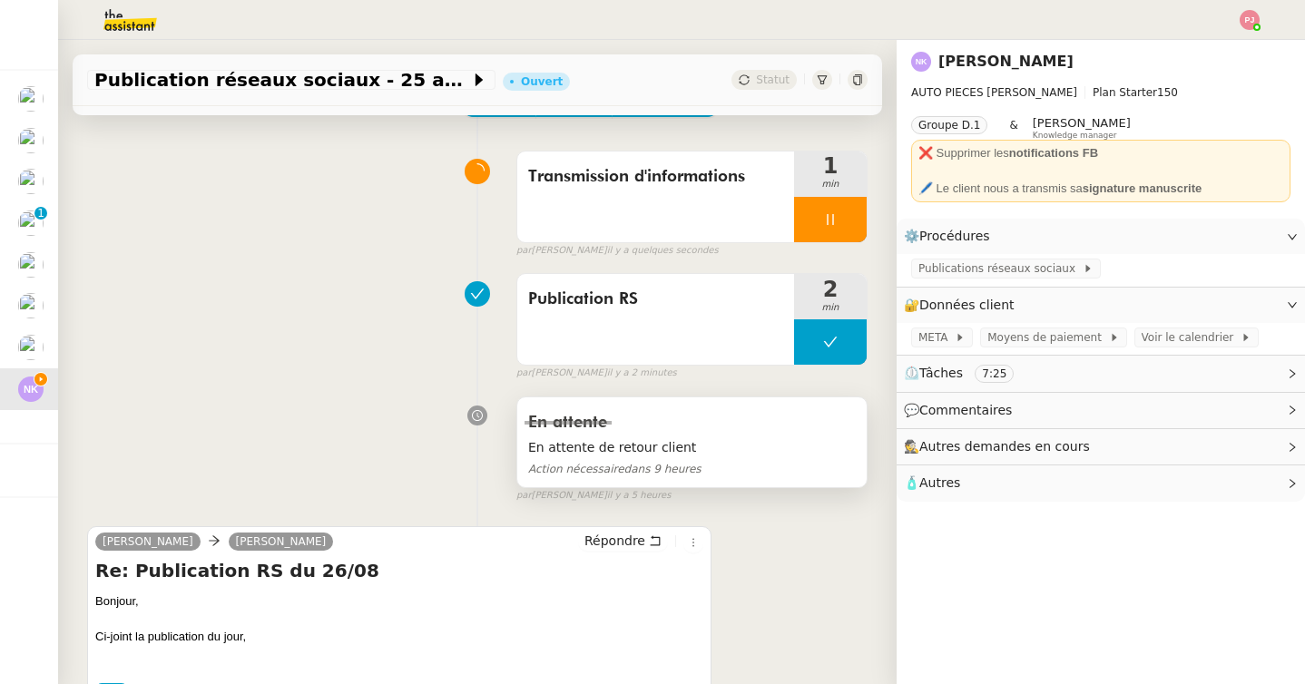
scroll to position [216, 0]
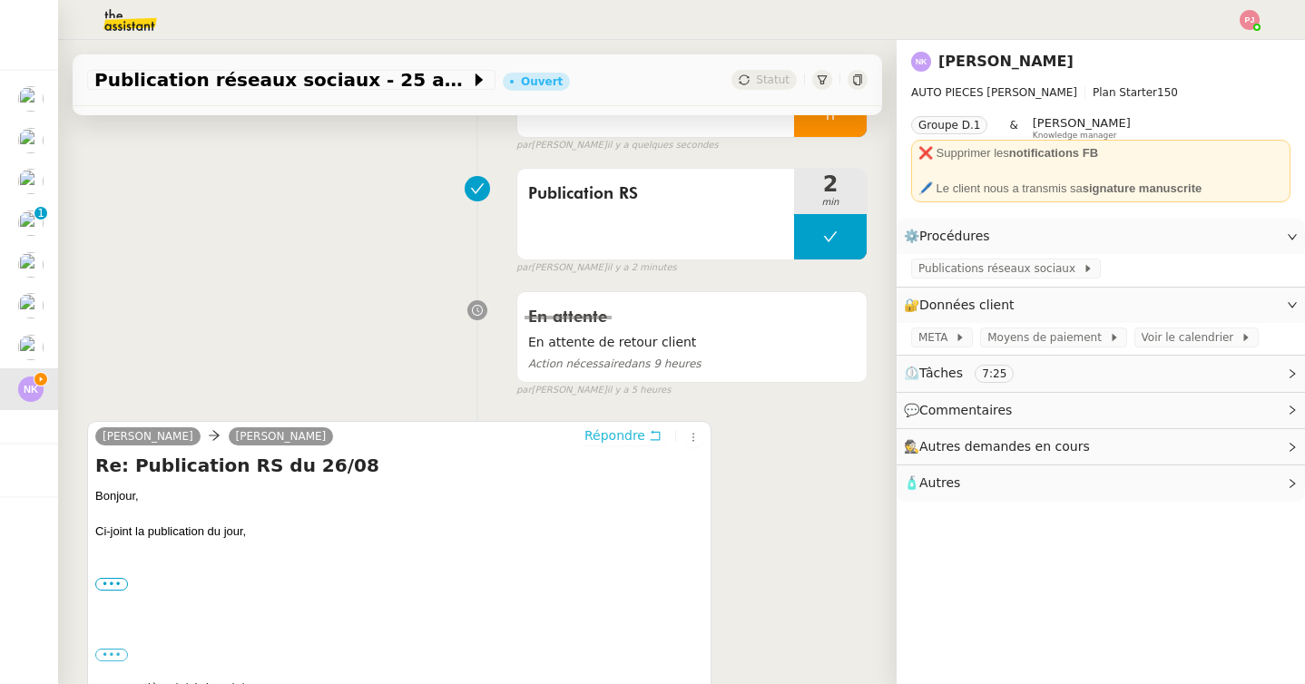
click at [608, 437] on span "Répondre" at bounding box center [614, 436] width 61 height 18
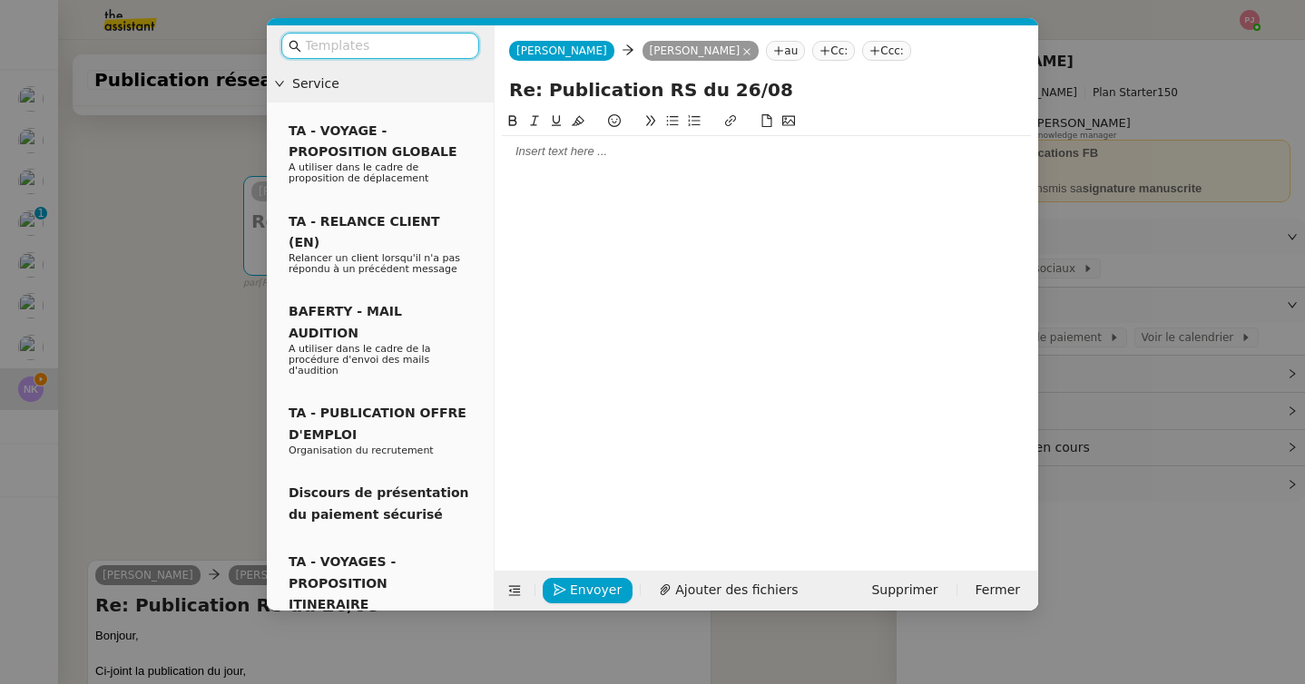
click at [321, 48] on input "text" at bounding box center [386, 45] width 163 height 21
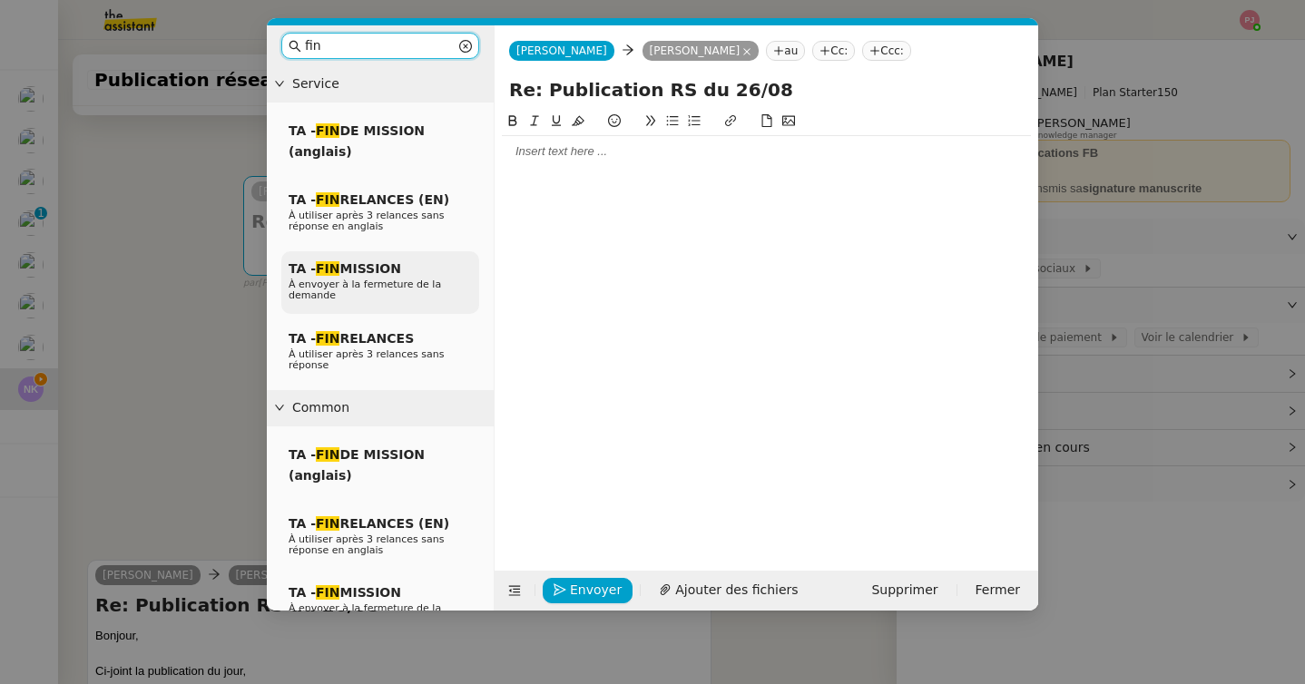
type input "fin"
click at [339, 281] on span "À envoyer à la fermeture de la demande" at bounding box center [365, 290] width 152 height 23
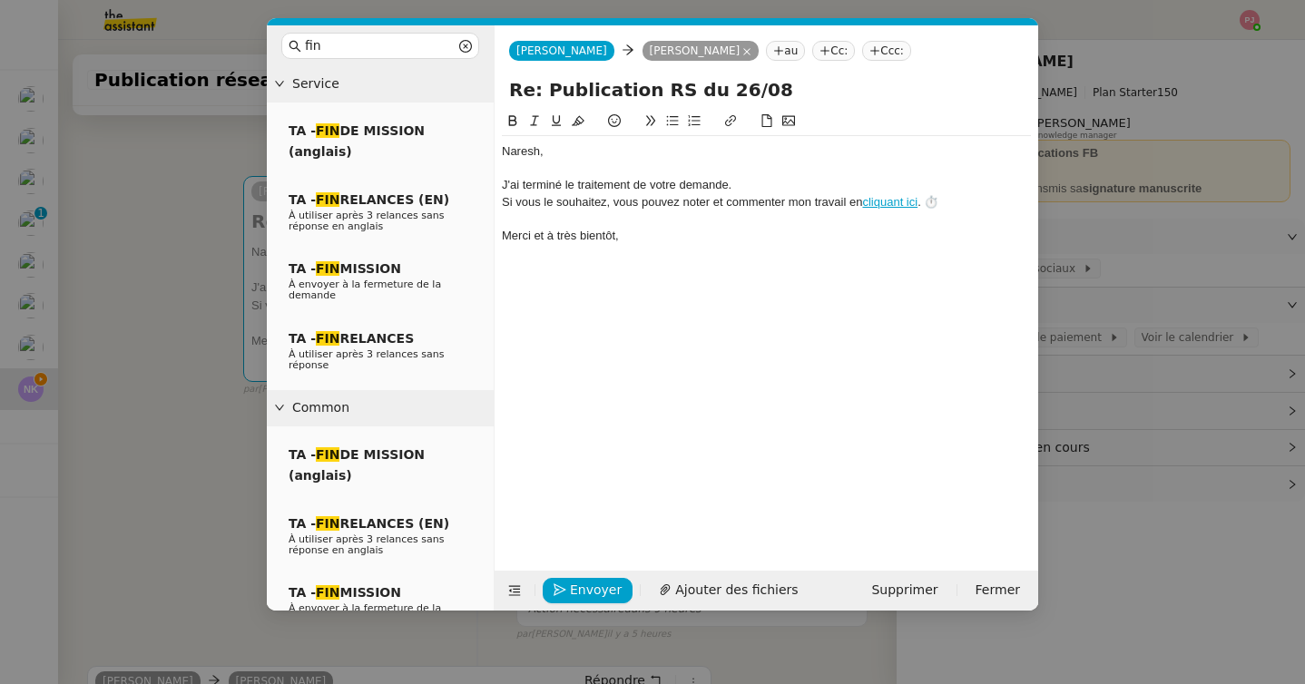
click at [503, 152] on div "﻿Naresh﻿," at bounding box center [766, 151] width 529 height 16
click at [652, 152] on div "﻿Bonjour Naresh﻿," at bounding box center [766, 151] width 529 height 16
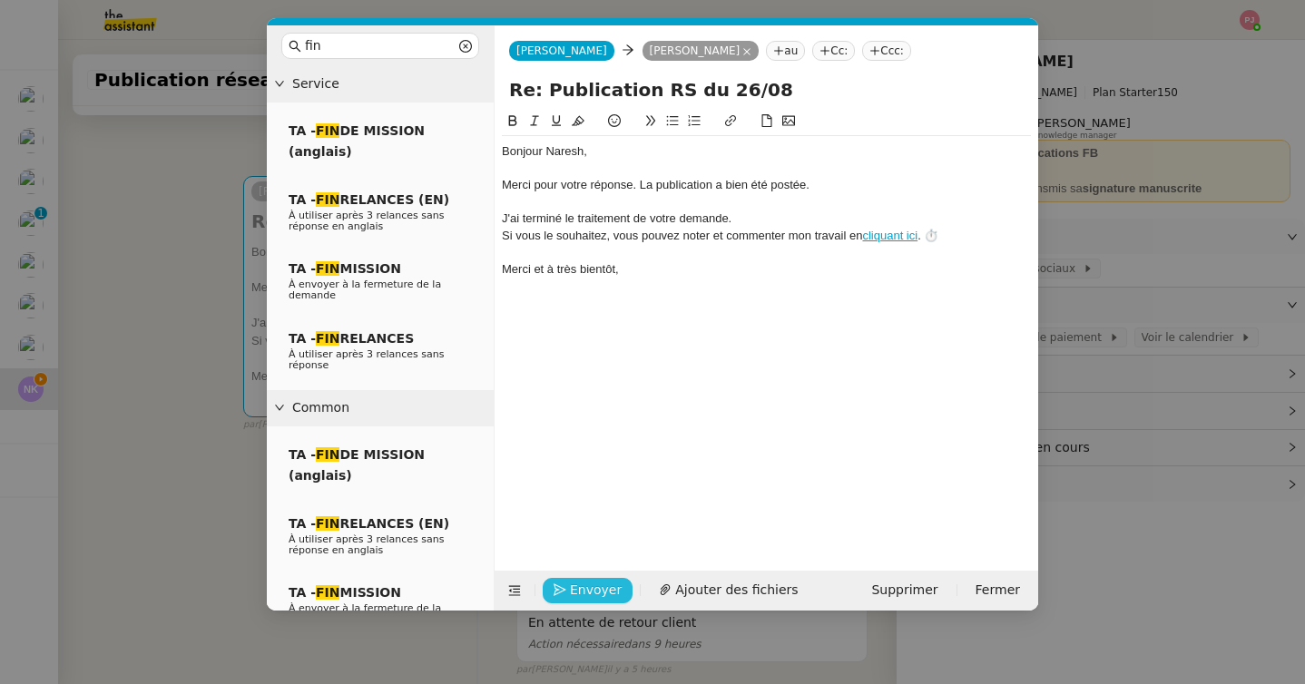
click at [589, 581] on span "Envoyer" at bounding box center [596, 590] width 52 height 21
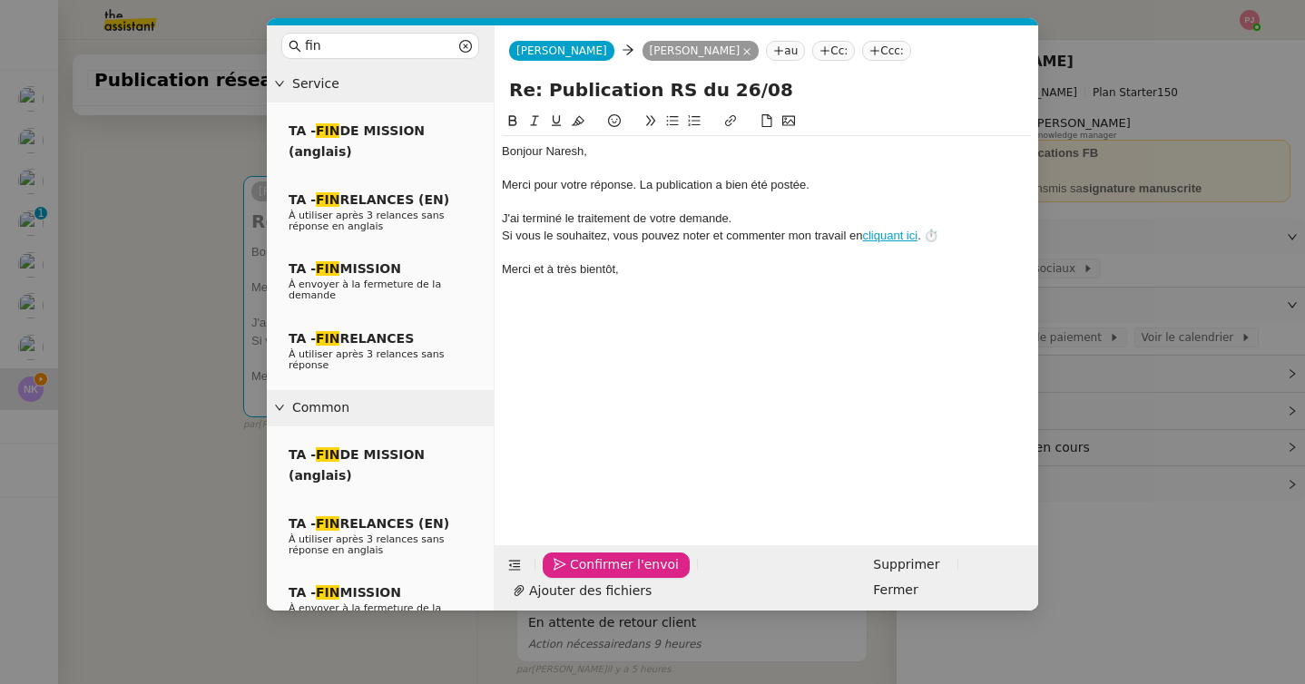
click at [589, 575] on span "Confirmer l'envoi" at bounding box center [624, 564] width 109 height 21
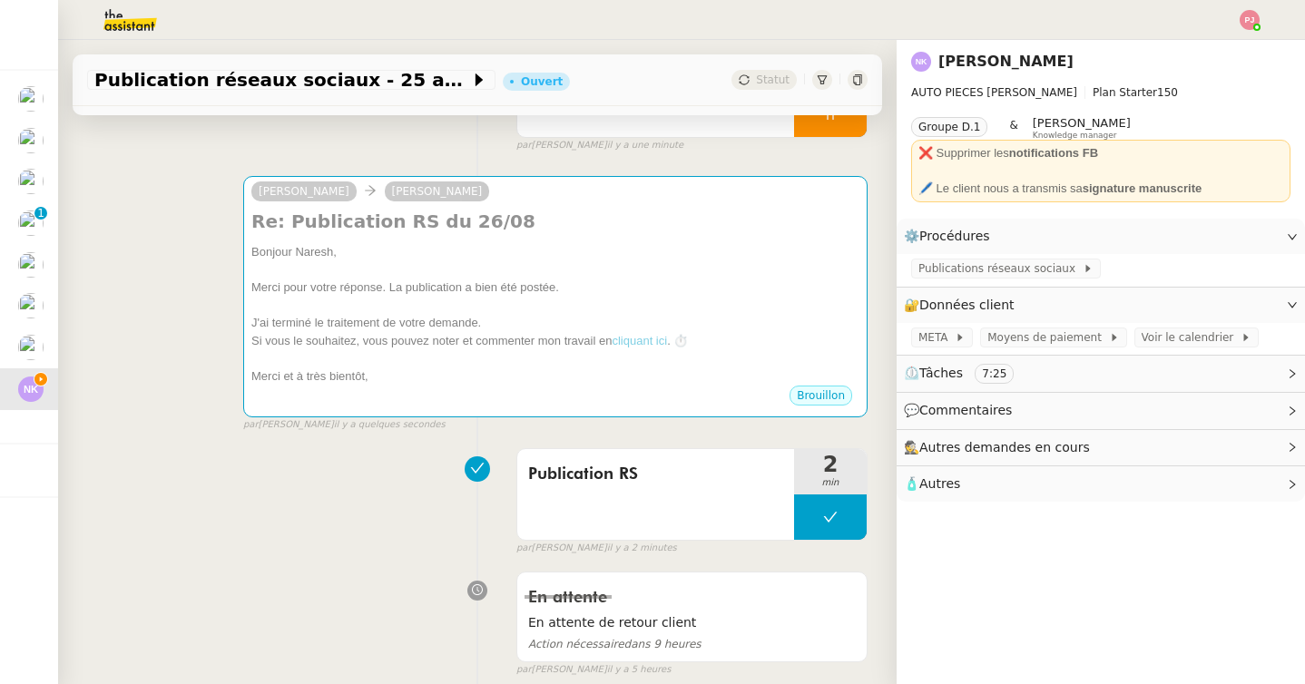
scroll to position [570, 0]
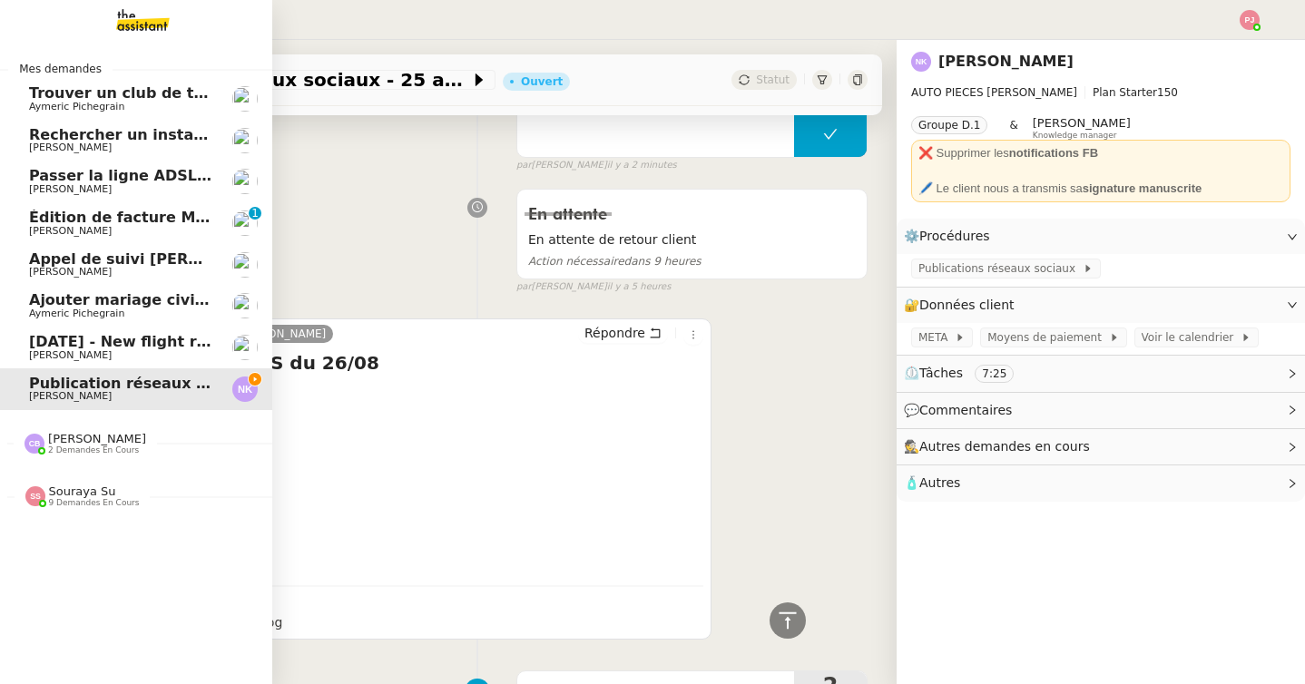
click at [42, 347] on span "[DATE] - New flight request - [PERSON_NAME]" at bounding box center [216, 341] width 375 height 17
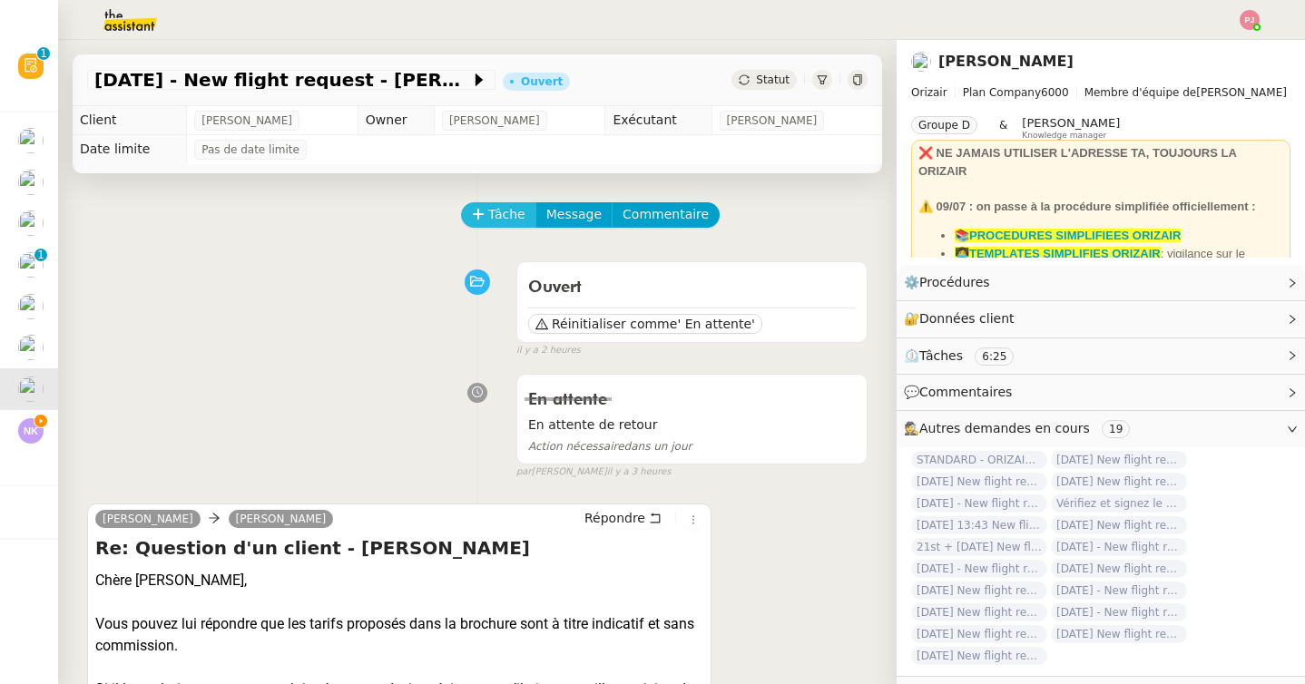
click at [499, 209] on span "Tâche" at bounding box center [506, 214] width 37 height 21
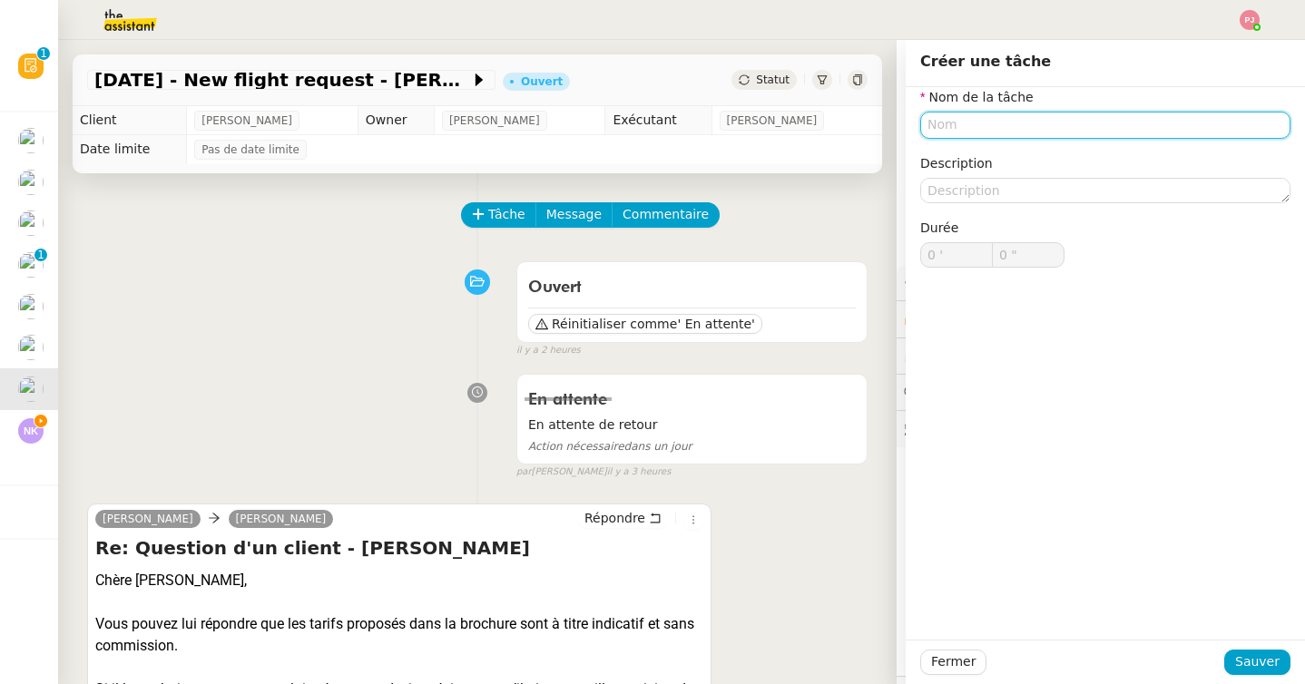
click at [966, 130] on input "text" at bounding box center [1105, 125] width 370 height 26
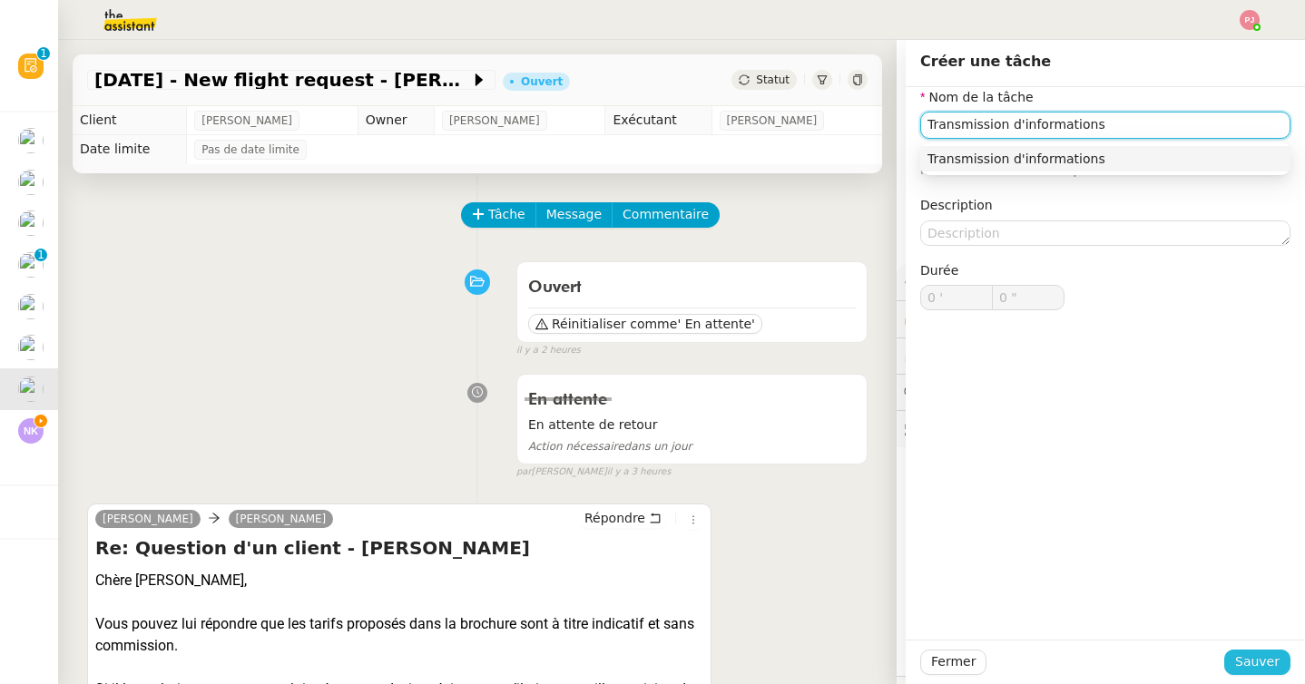
type input "Transmission d'informations"
click at [1244, 654] on span "Sauver" at bounding box center [1257, 662] width 44 height 21
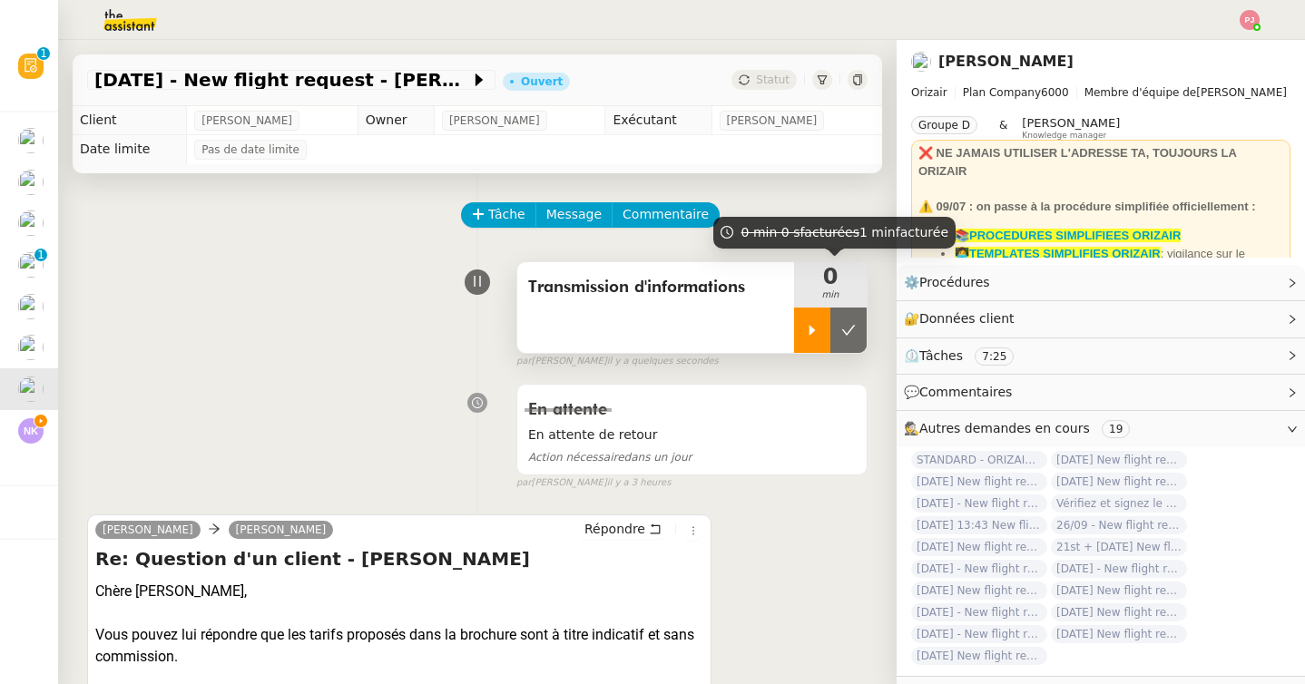
click at [810, 327] on icon at bounding box center [812, 330] width 6 height 10
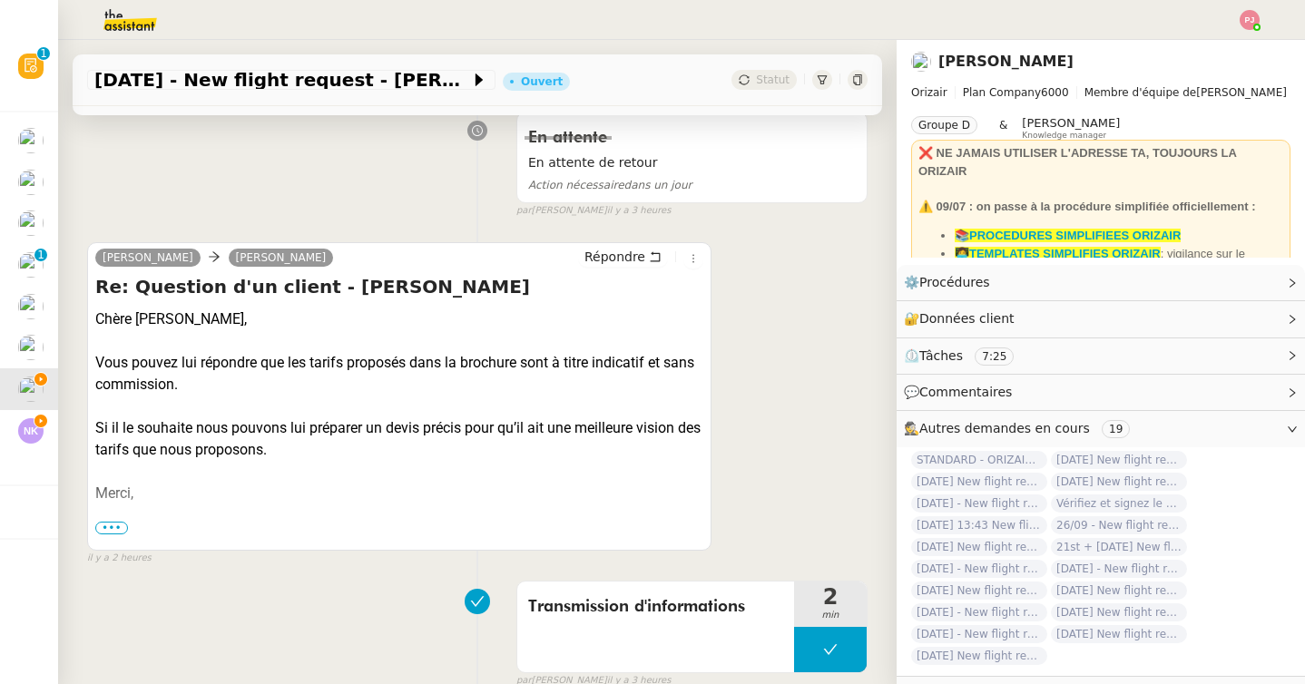
scroll to position [281, 0]
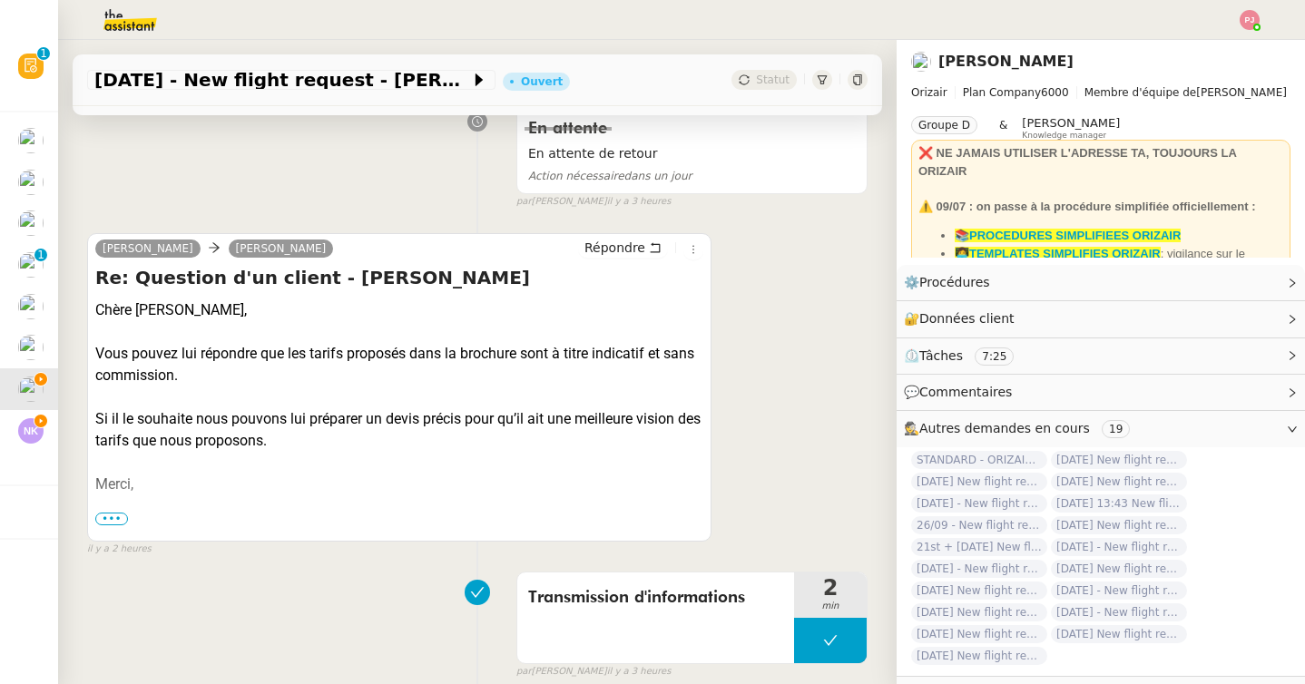
drag, startPoint x: 343, startPoint y: 436, endPoint x: 98, endPoint y: 344, distance: 261.6
click at [98, 344] on div "Chère Josephine, Vous pouvez lui répondre que les tarifs proposés dans la broch…" at bounding box center [399, 397] width 608 height 196
copy div "Vous pouvez lui répondre que les tarifs proposés dans la brochure sont à titre …"
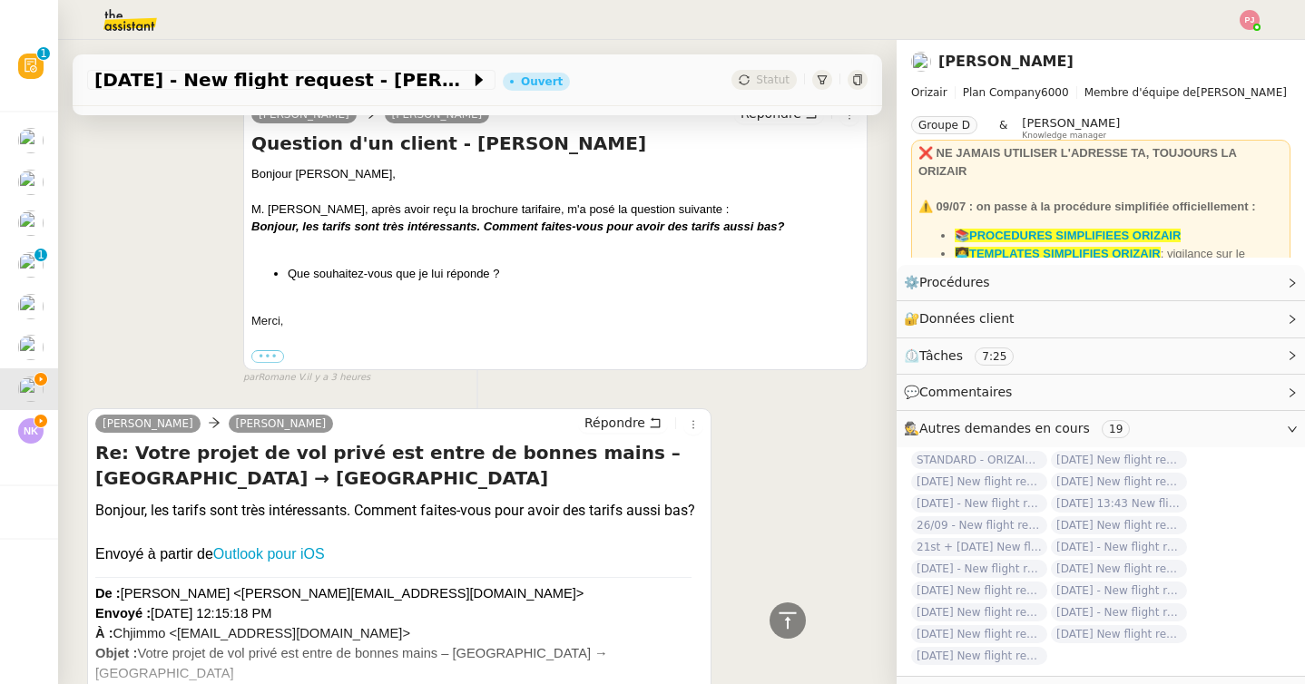
scroll to position [1010, 0]
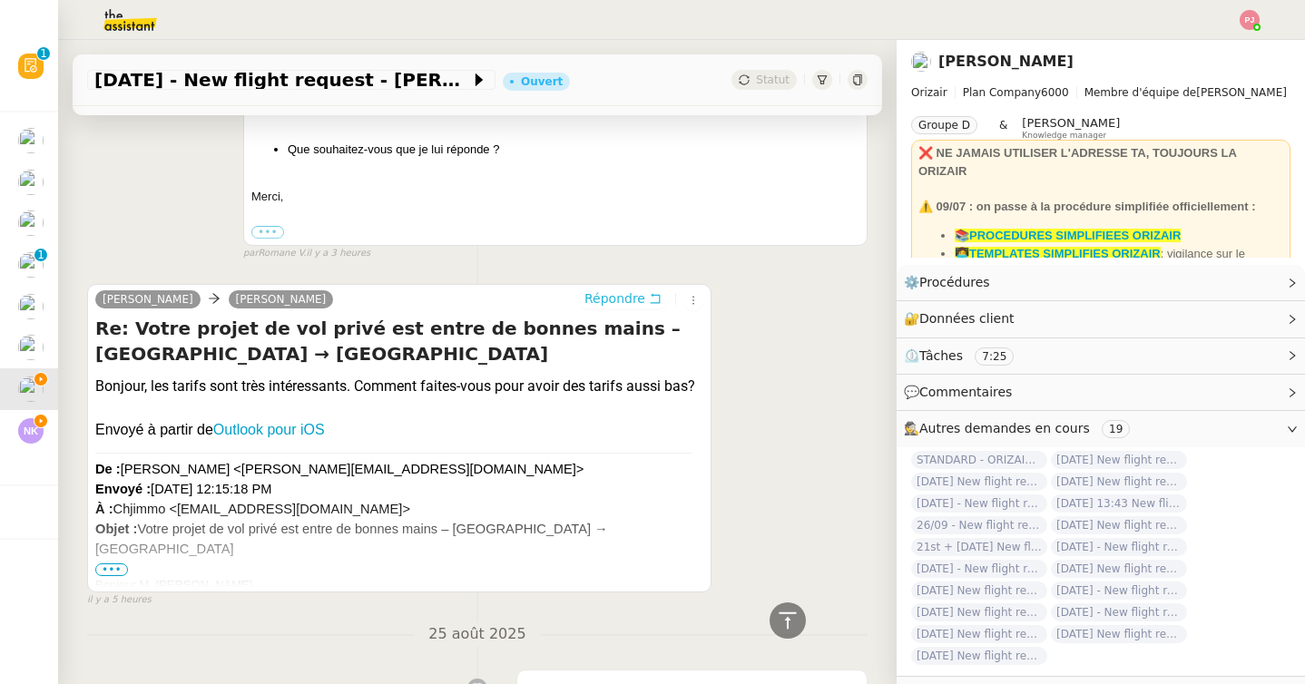
click at [630, 302] on span "Répondre" at bounding box center [614, 298] width 61 height 18
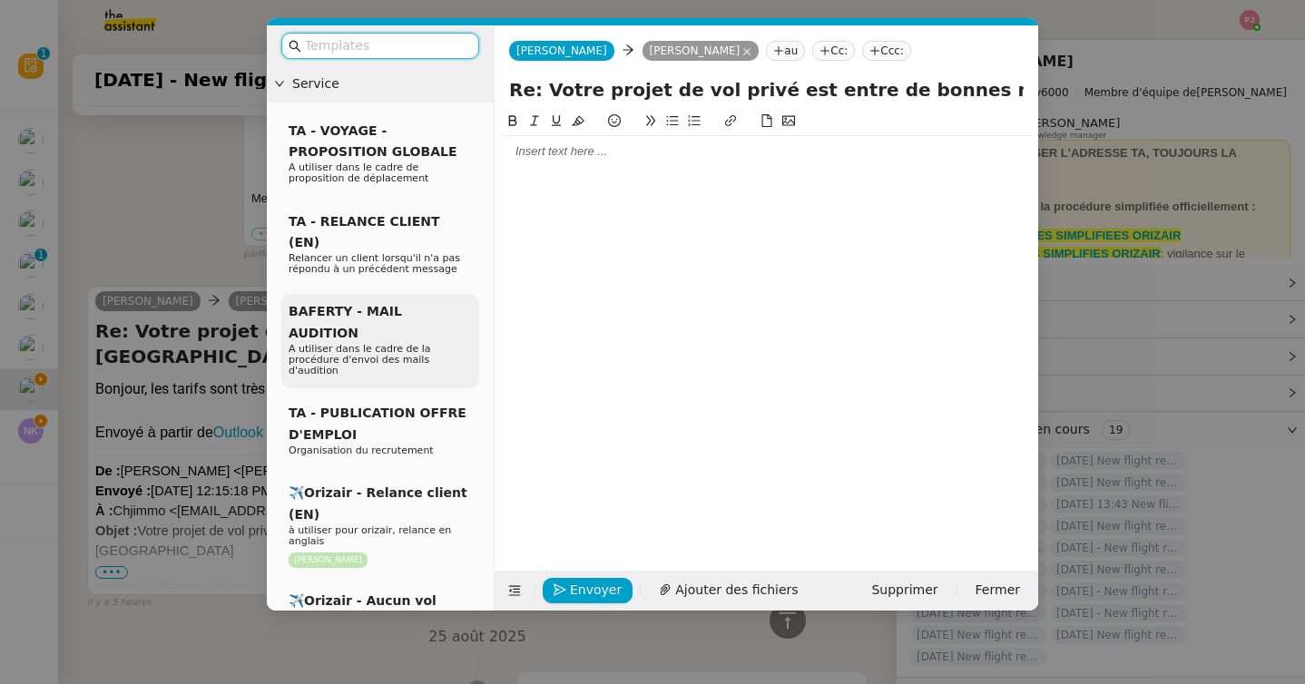
scroll to position [1175, 0]
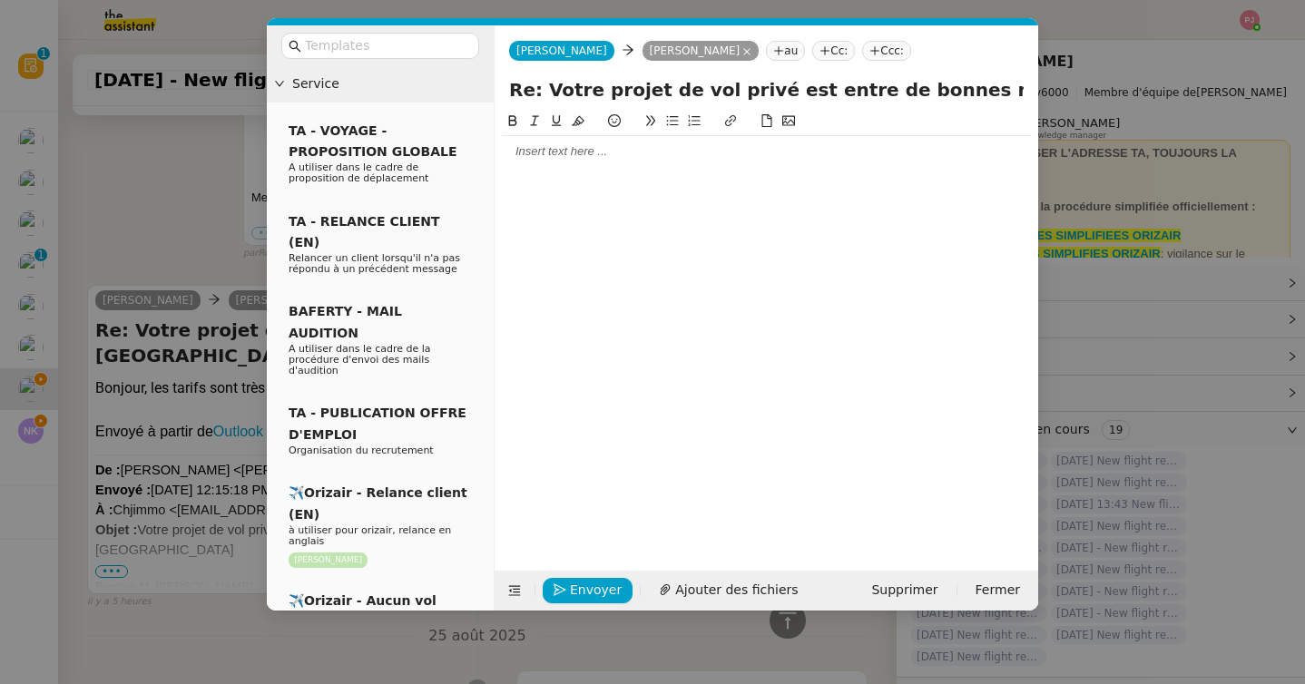
click at [141, 240] on nz-modal-container "Service TA - VOYAGE - PROPOSITION GLOBALE A utiliser dans le cadre de propositi…" at bounding box center [652, 342] width 1305 height 684
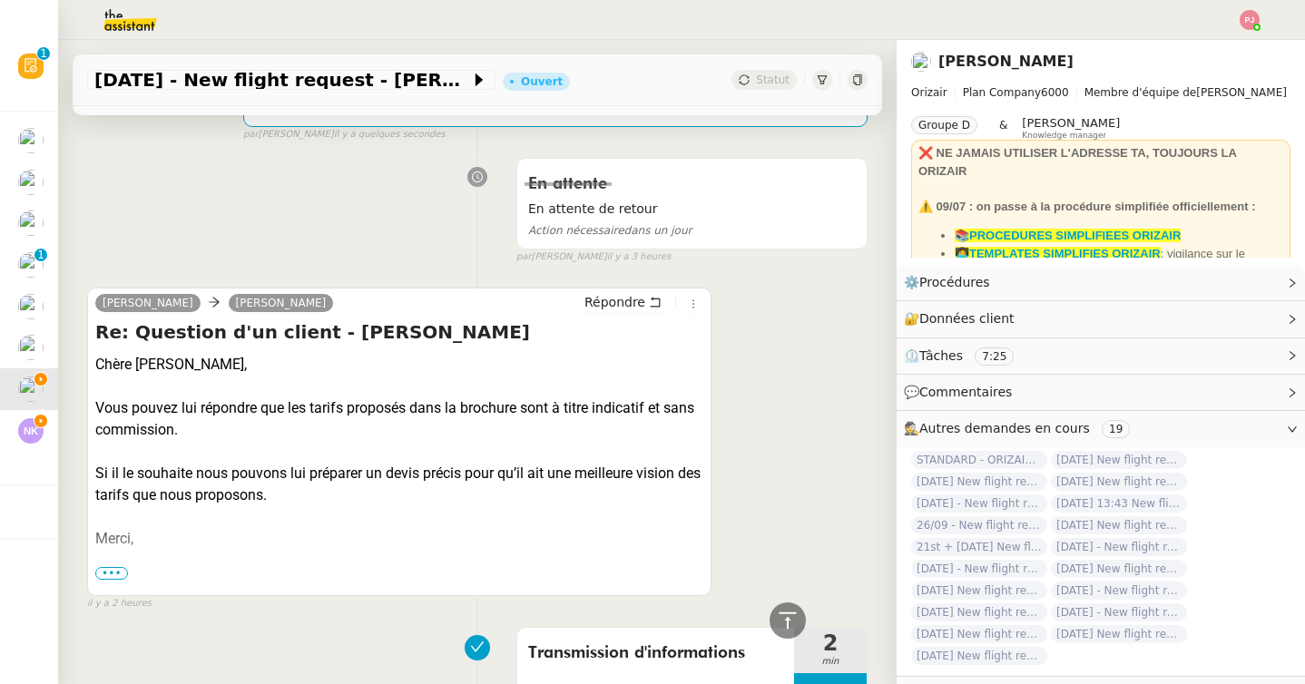
scroll to position [0, 0]
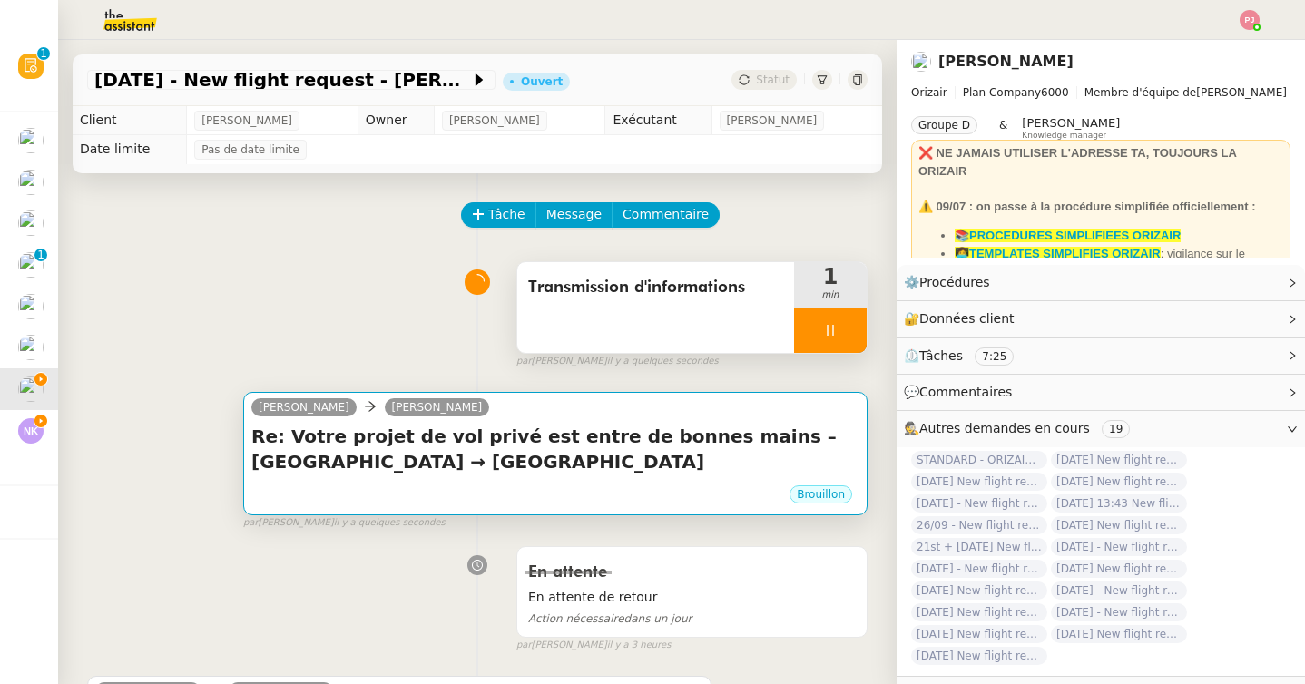
click at [345, 460] on h4 "Re: Votre projet de vol privé est entre de bonnes mains – Paris Beauvais Tillé …" at bounding box center [555, 449] width 608 height 51
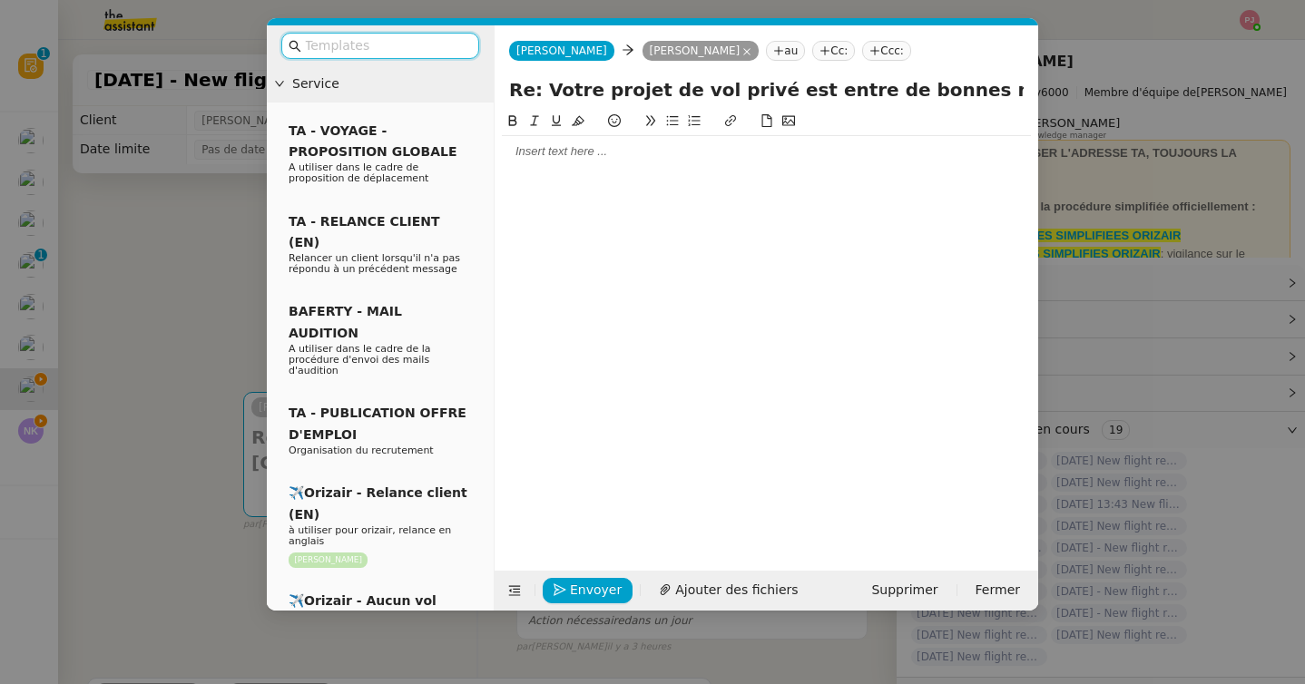
click at [536, 158] on div at bounding box center [766, 151] width 529 height 16
paste div
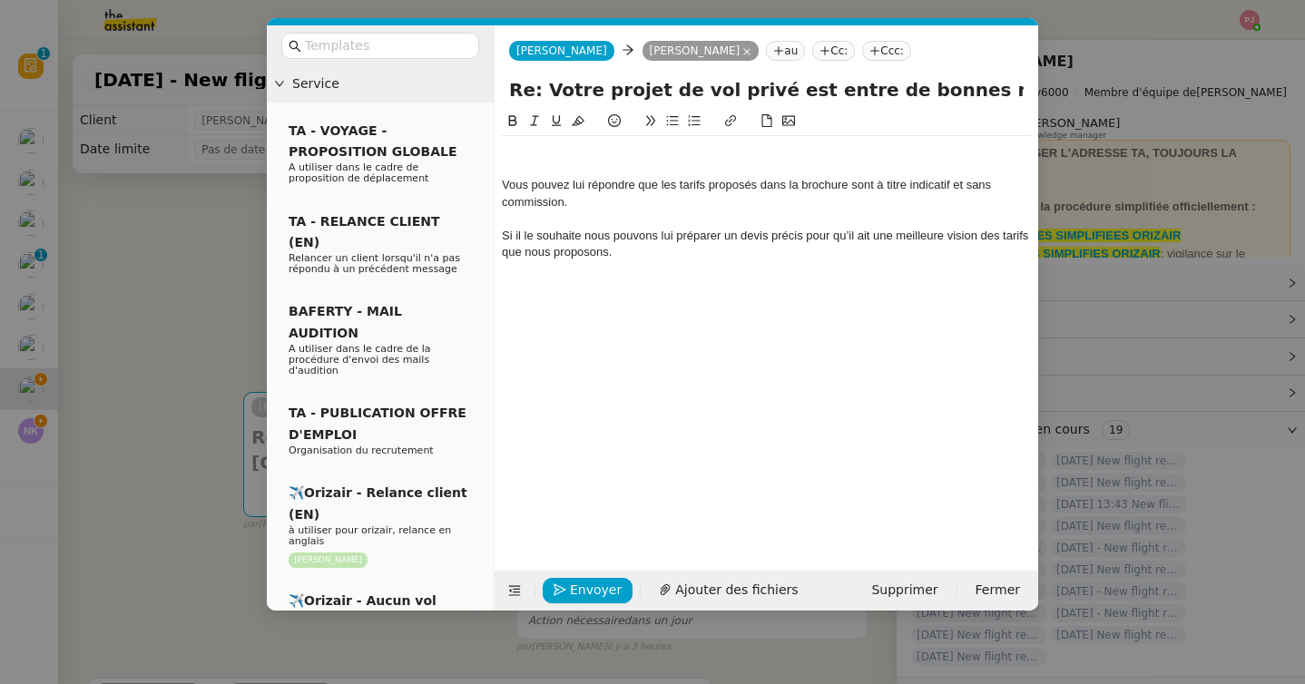
click at [112, 375] on nz-modal-container "Service TA - VOYAGE - PROPOSITION GLOBALE A utiliser dans le cadre de propositi…" at bounding box center [652, 342] width 1305 height 684
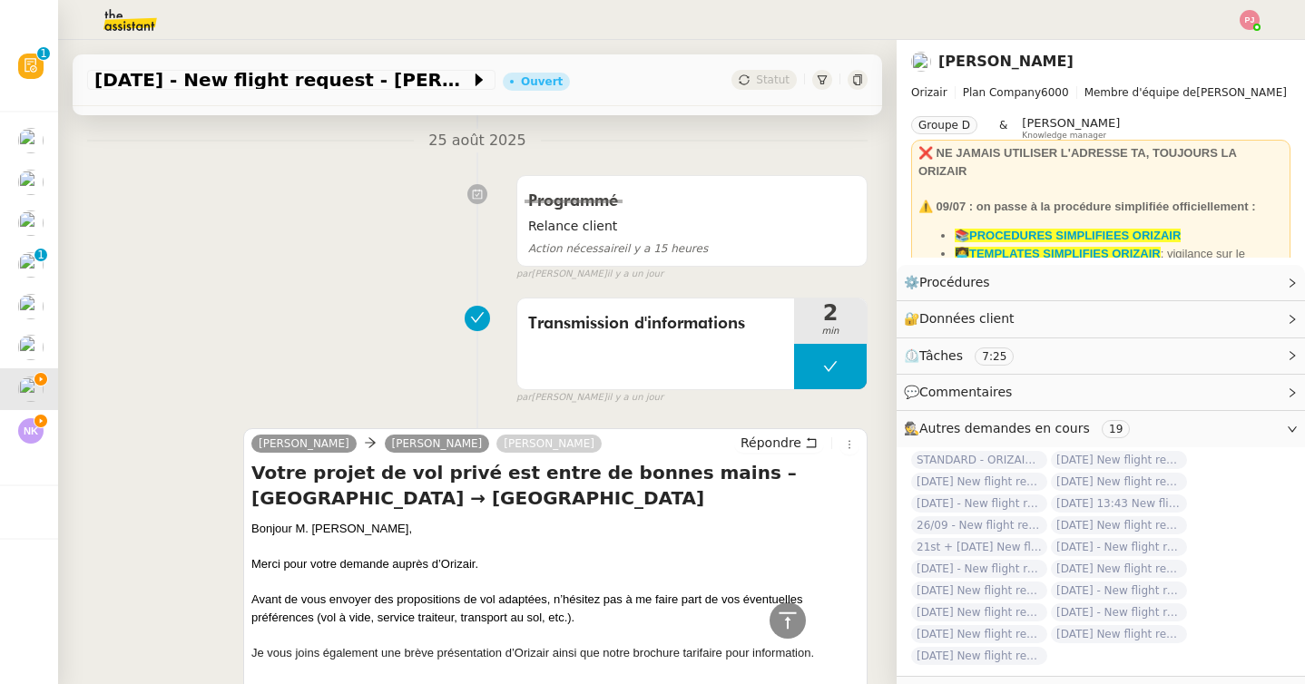
scroll to position [1819, 0]
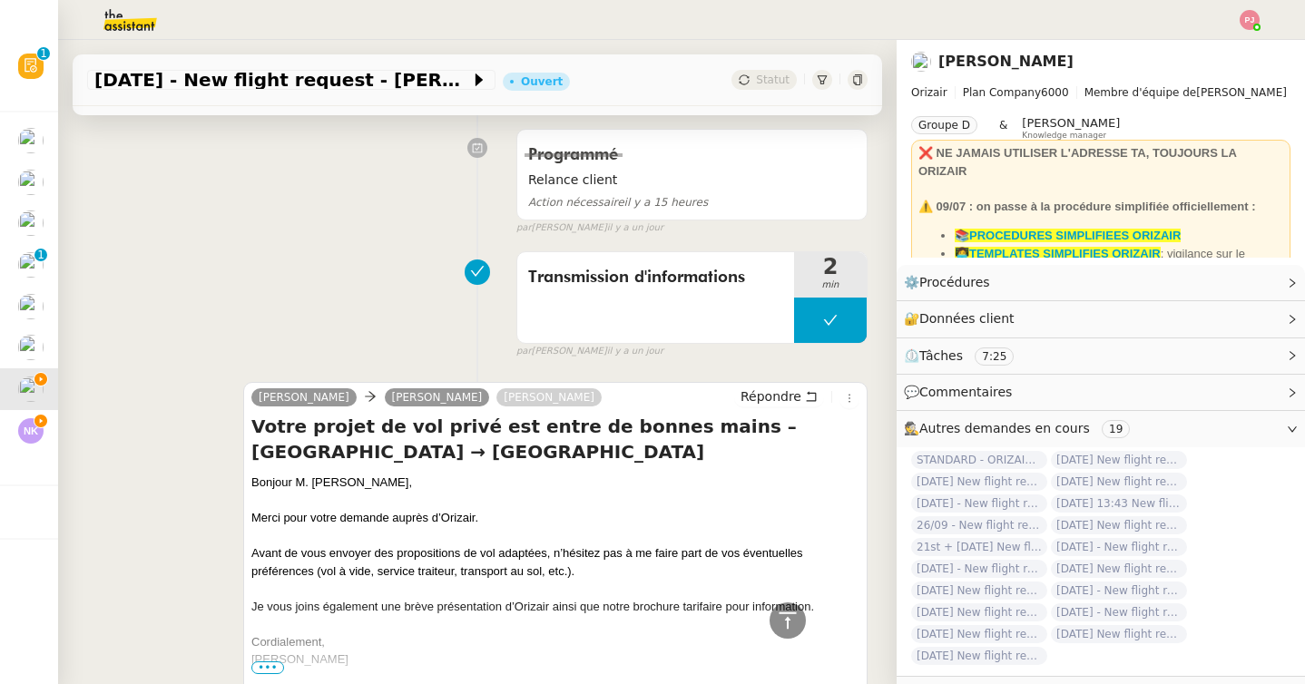
drag, startPoint x: 398, startPoint y: 490, endPoint x: 245, endPoint y: 478, distance: 153.8
click at [245, 478] on div "Josephine Kelly jannin charles Louis Frei Répondre Votre projet de vol privé es…" at bounding box center [555, 585] width 624 height 407
copy div "Bonjour M. Charles Jannin,"
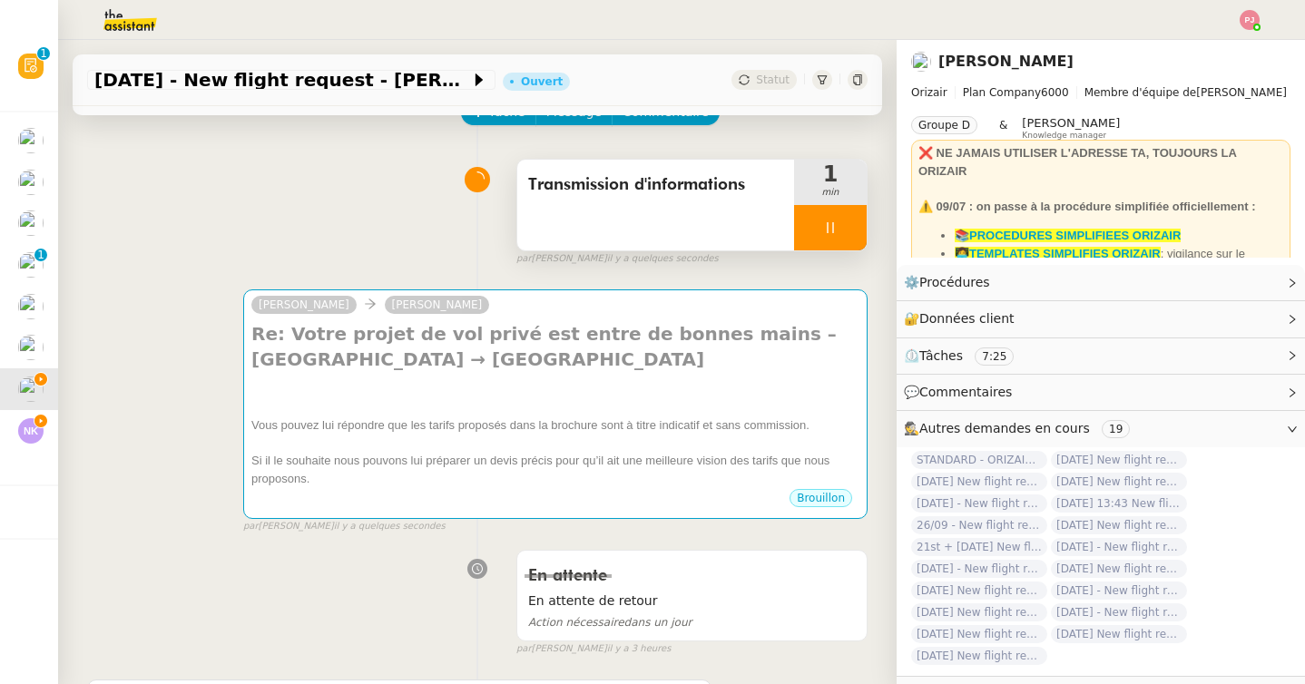
scroll to position [0, 0]
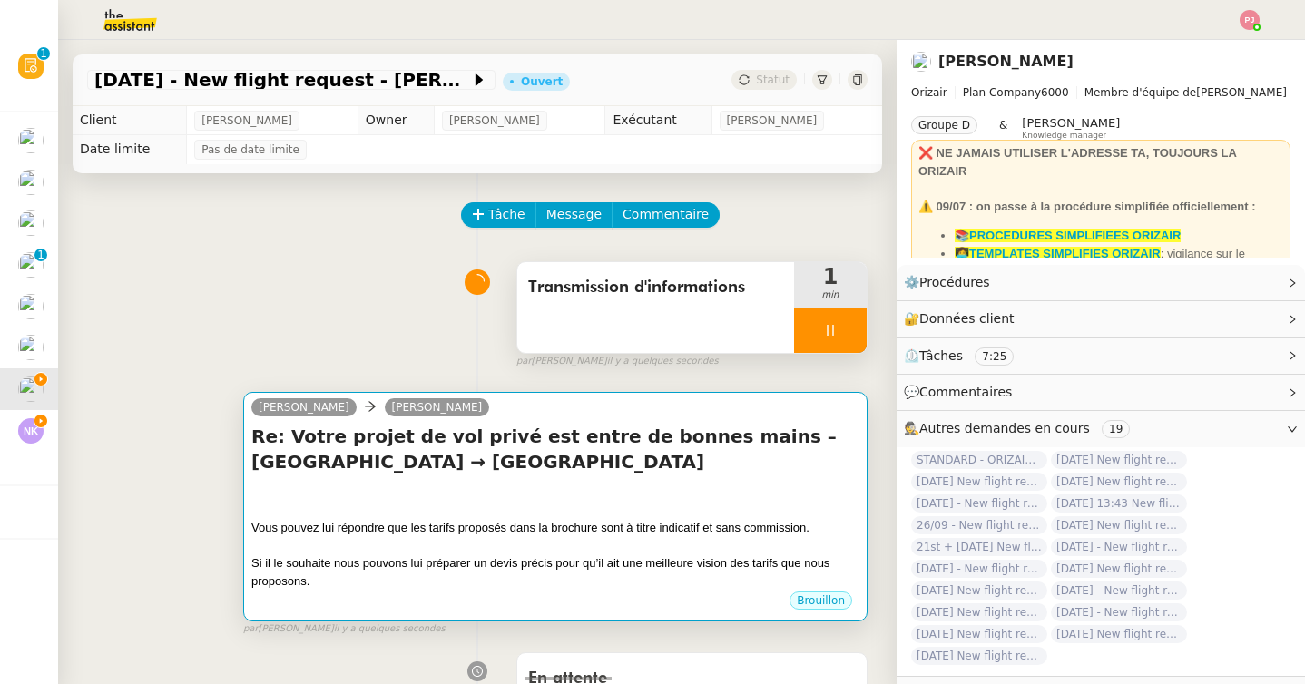
click at [333, 520] on div "Vous pouvez lui répondre que les tarifs proposés dans la brochure sont à titre …" at bounding box center [555, 528] width 608 height 18
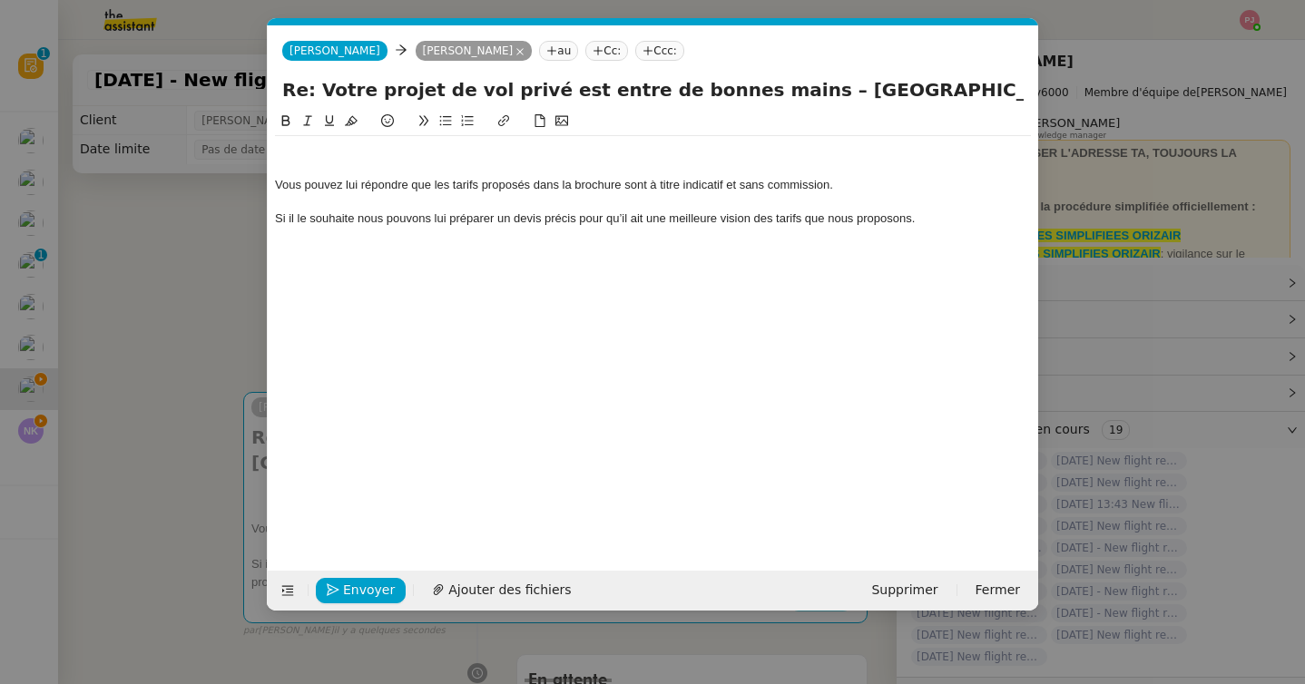
scroll to position [0, 38]
click at [300, 149] on div at bounding box center [653, 151] width 756 height 16
drag, startPoint x: 449, startPoint y: 186, endPoint x: 267, endPoint y: 183, distance: 182.4
click at [268, 183] on nz-spin "Bonjour M. Charles Jannin, Vous pouvez lui répondre que les tarifs proposés dan…" at bounding box center [653, 330] width 770 height 439
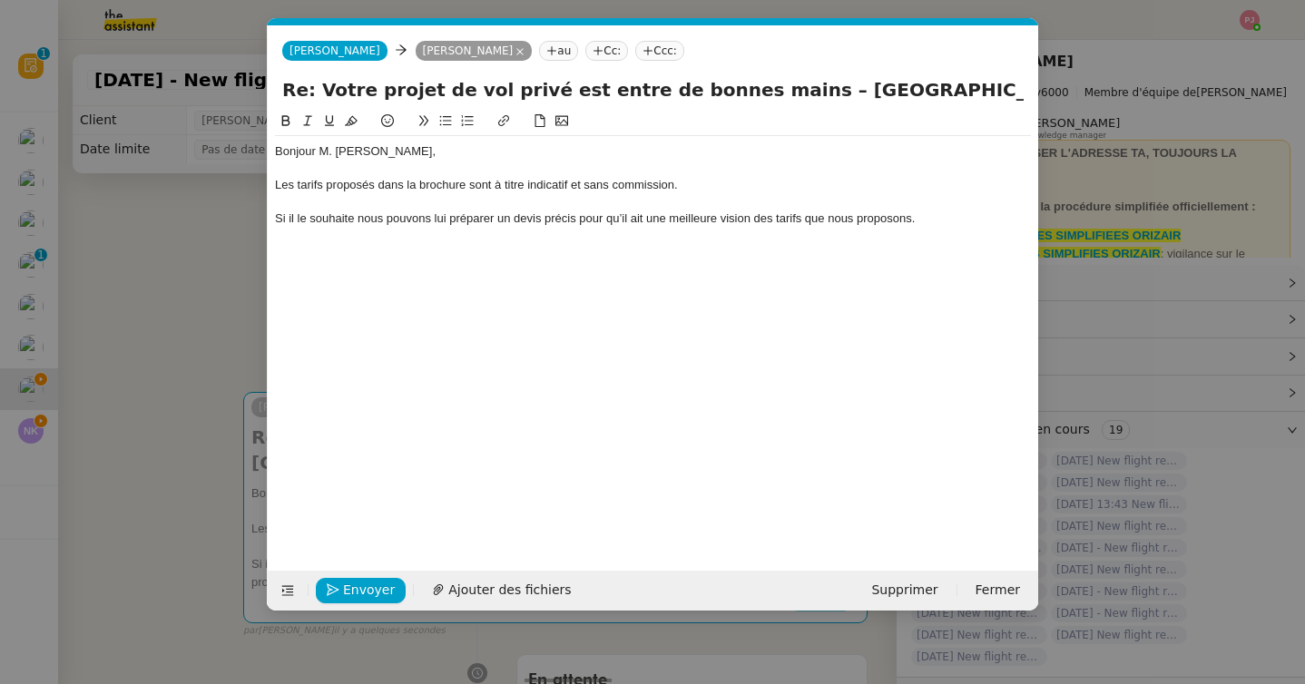
click at [275, 217] on div "Si il le souhaite nous pouvons lui préparer un devis précis pour qu’il ait une …" at bounding box center [653, 219] width 756 height 16
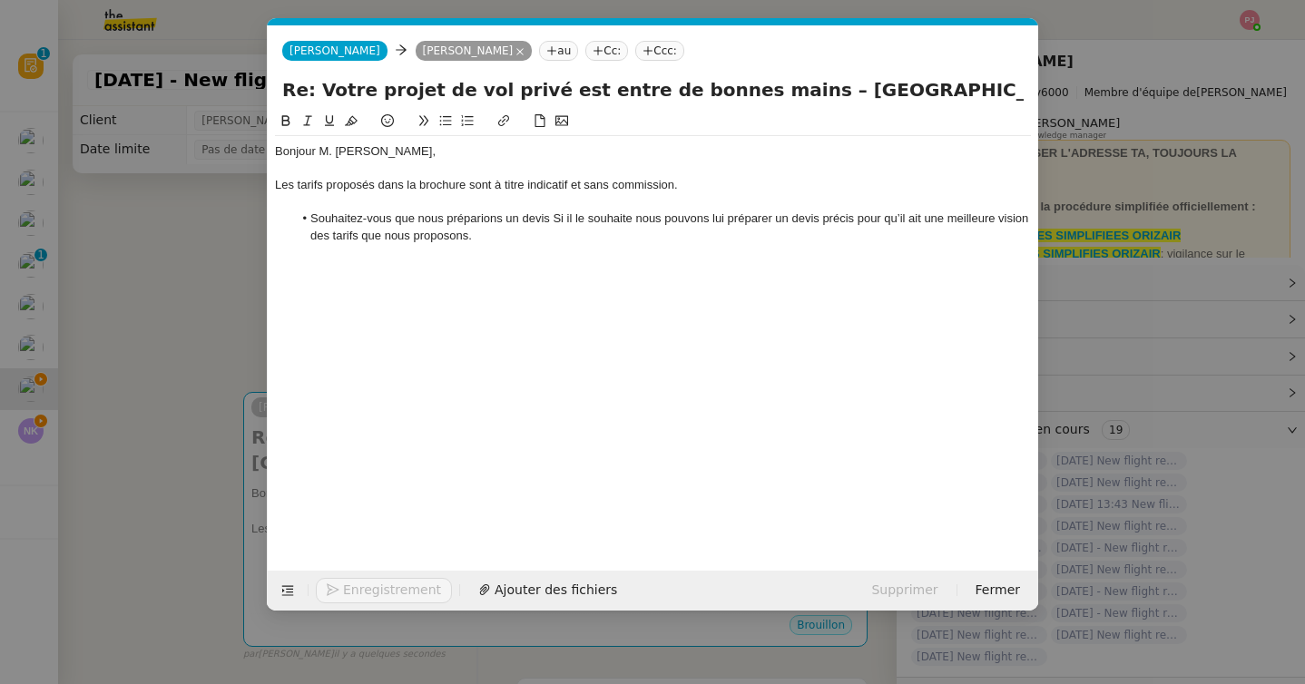
click at [93, 370] on nz-modal-container "Service TA - VOYAGE - PROPOSITION GLOBALE A utiliser dans le cadre de propositi…" at bounding box center [652, 342] width 1305 height 684
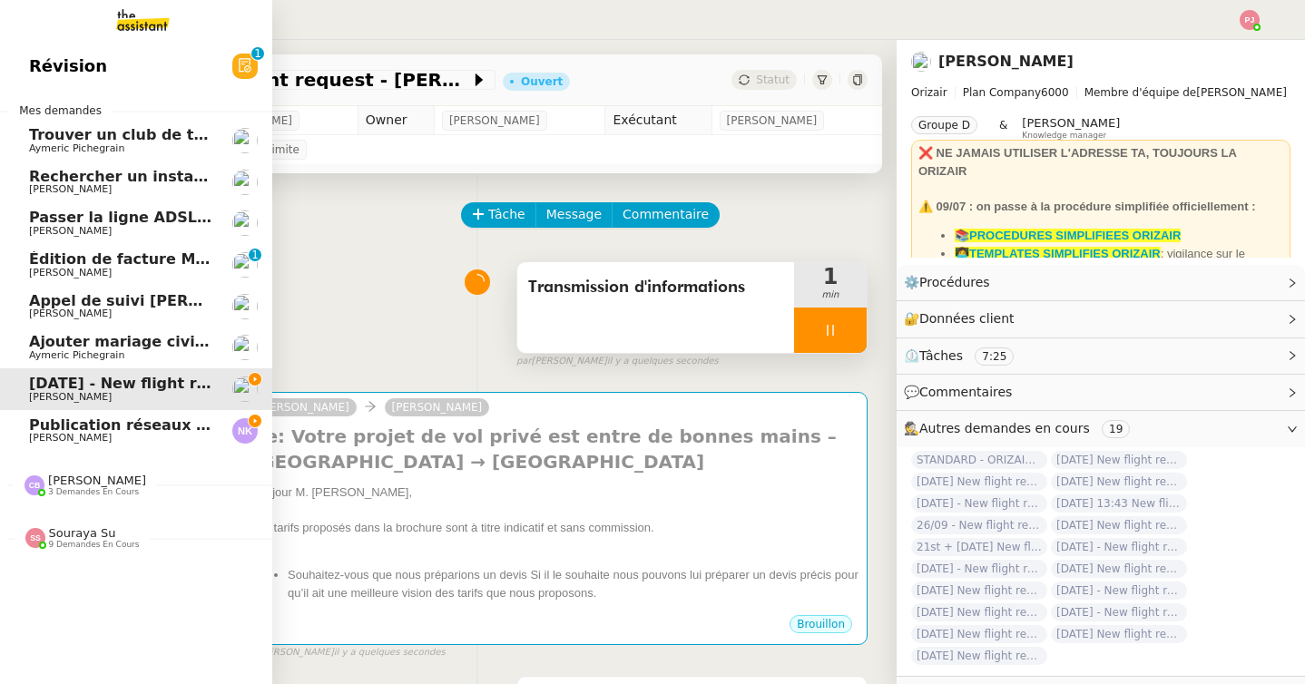
click at [41, 428] on span "Publication réseaux sociaux - 25 août 2025" at bounding box center [205, 425] width 353 height 17
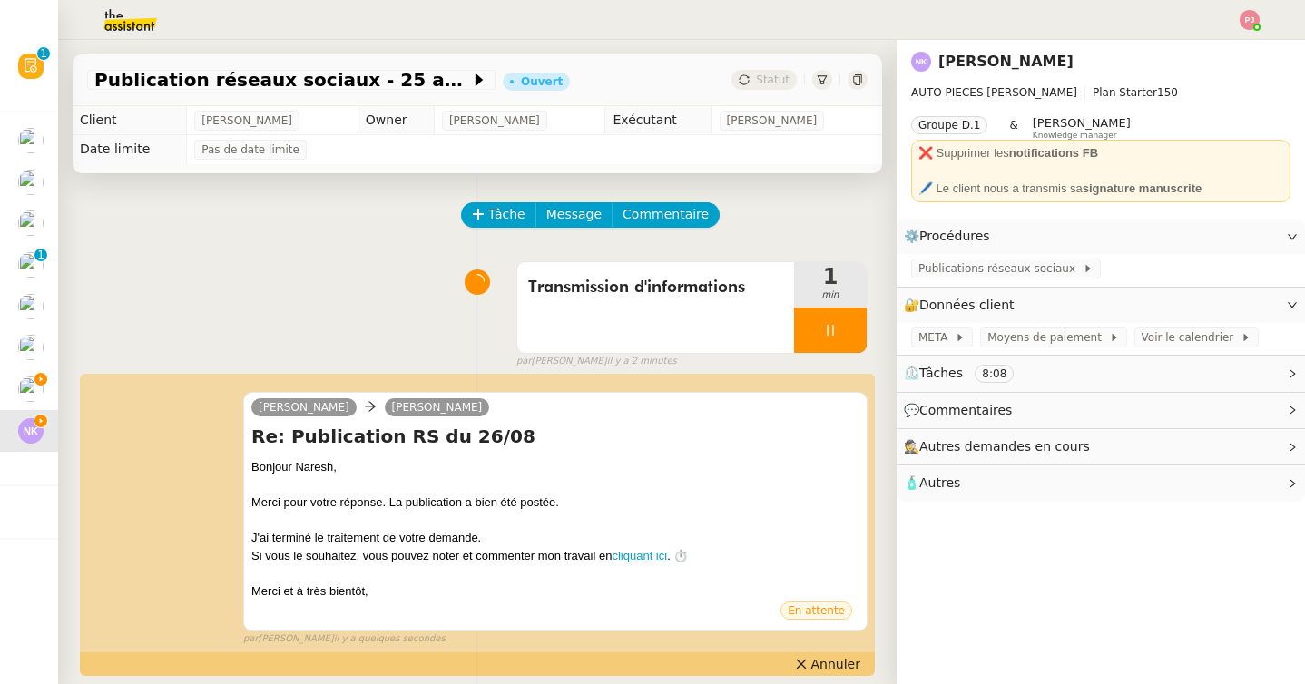
click at [47, 381] on span "[DATE] - New flight request - [PERSON_NAME]" at bounding box center [2, 383] width 375 height 17
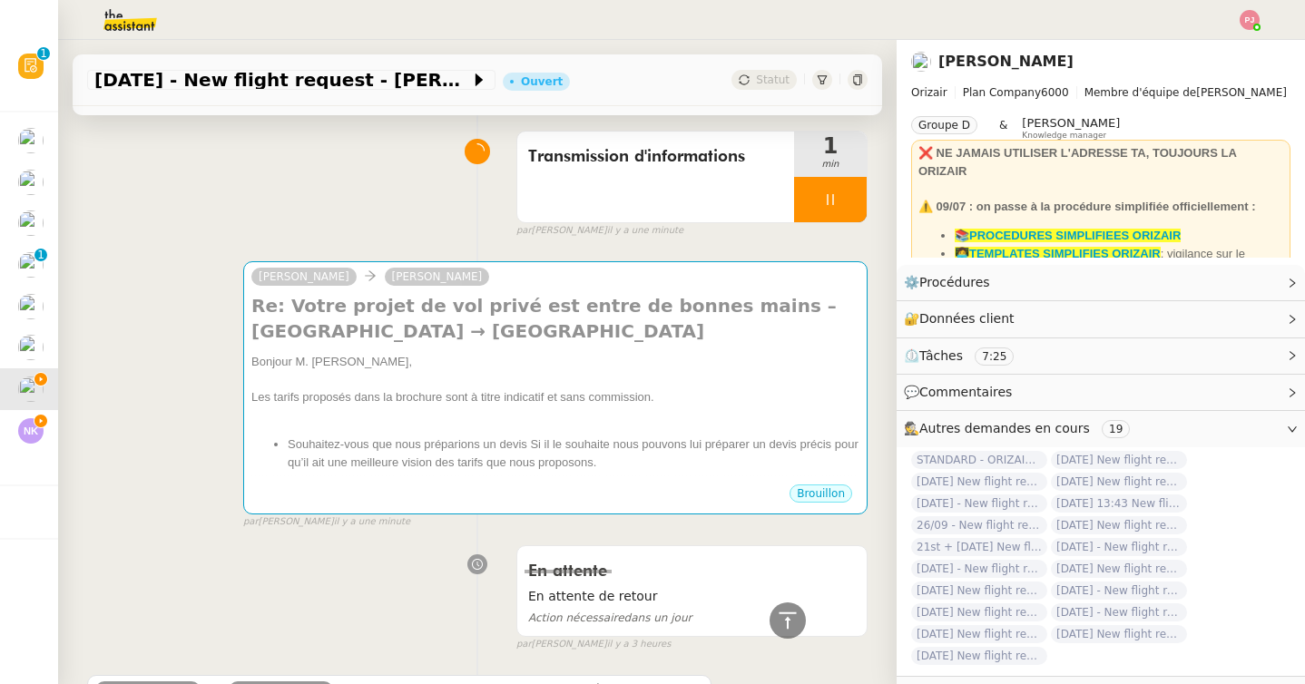
scroll to position [46, 0]
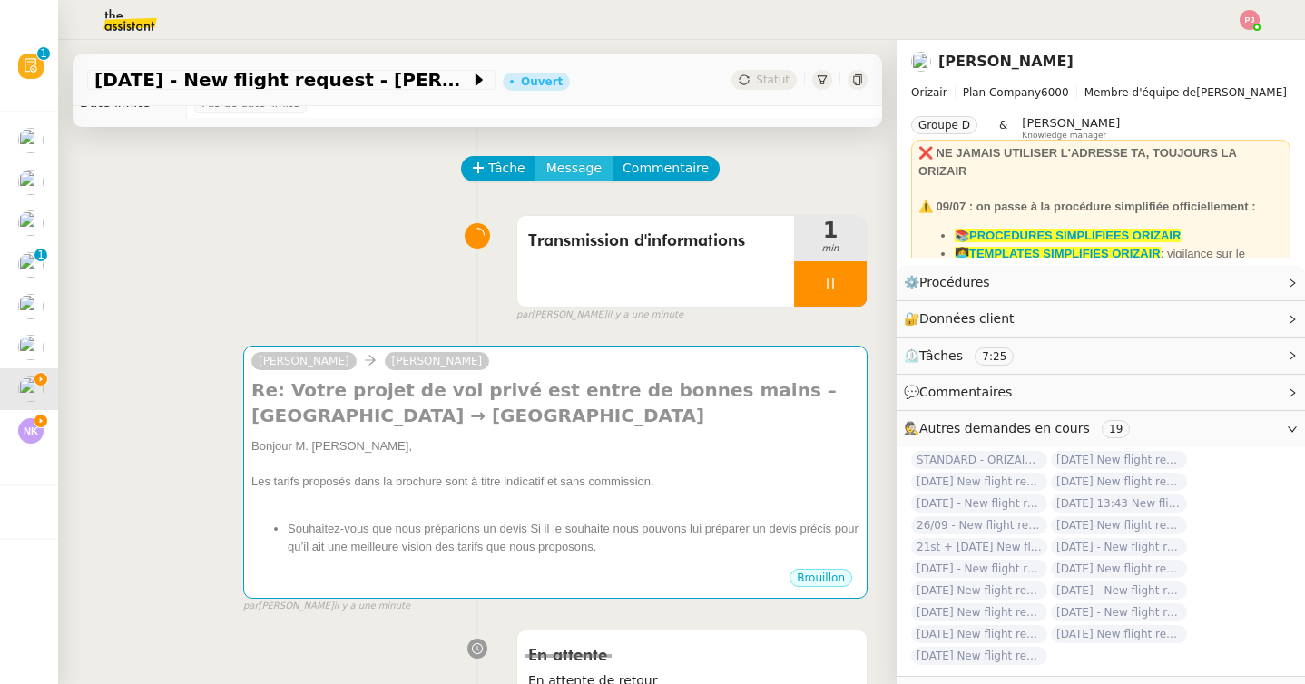
click at [587, 162] on span "Message" at bounding box center [573, 168] width 55 height 21
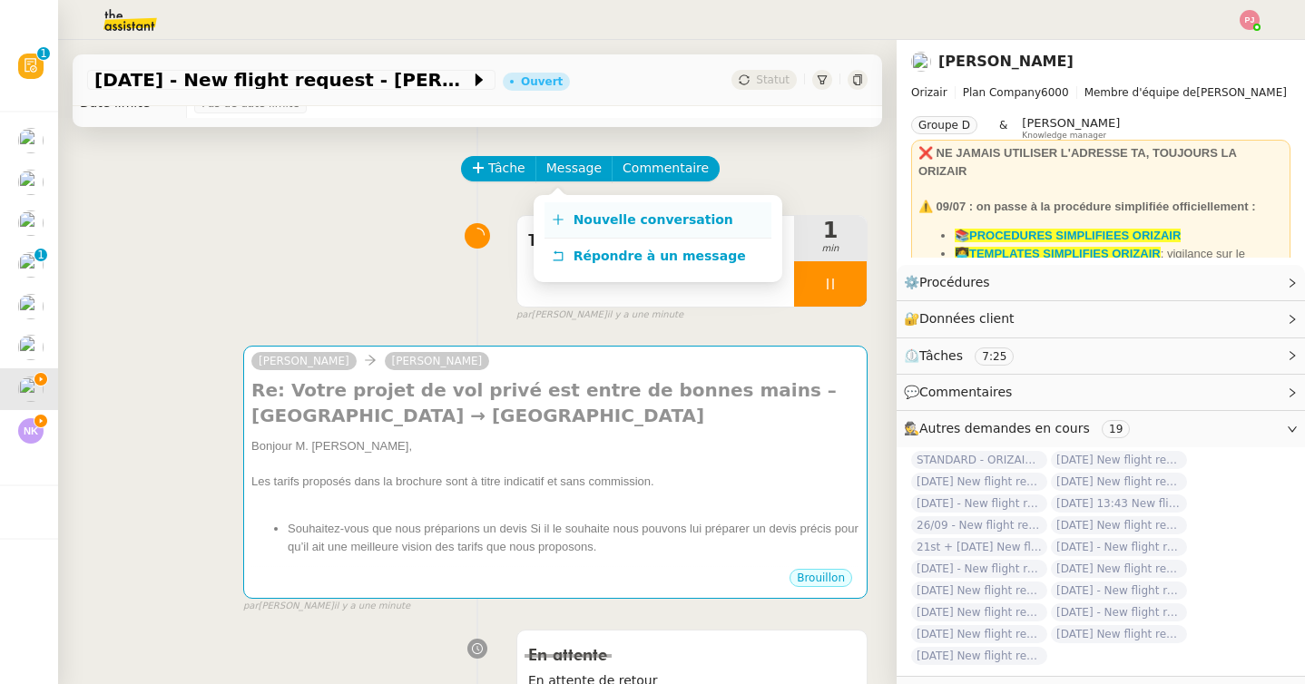
click at [607, 228] on link "Nouvelle conversation" at bounding box center [657, 220] width 227 height 36
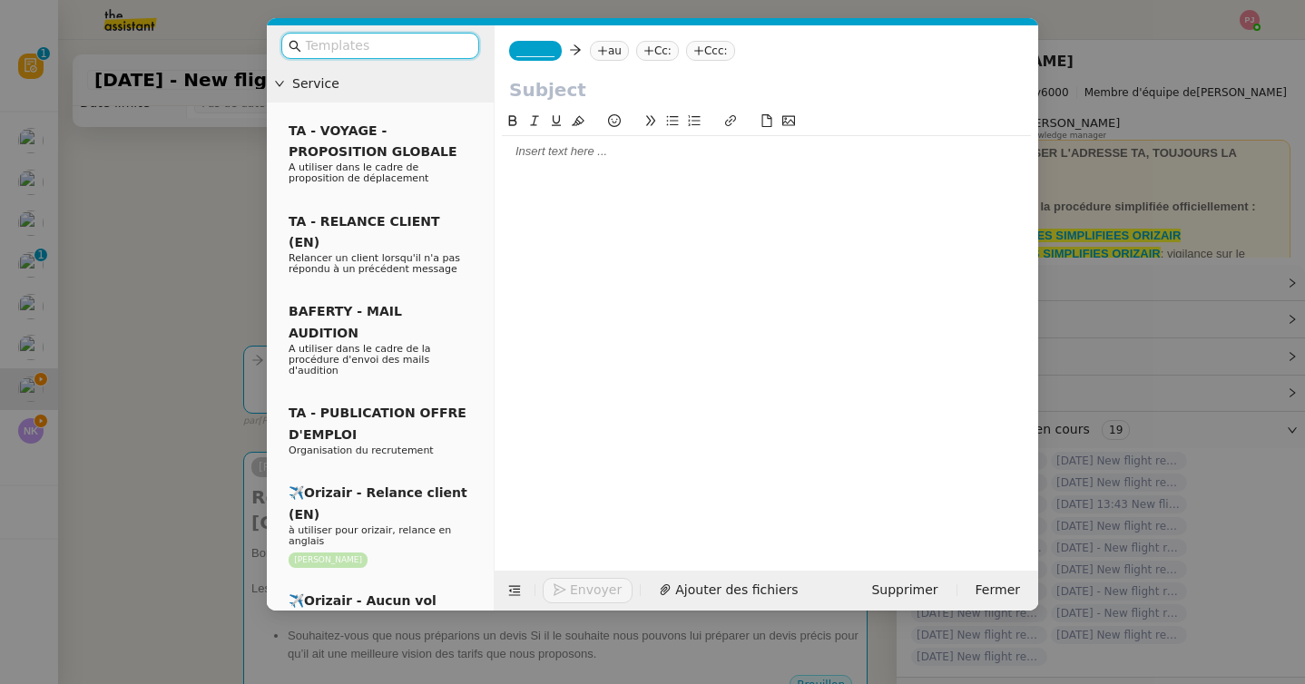
click at [386, 48] on input "text" at bounding box center [386, 45] width 163 height 21
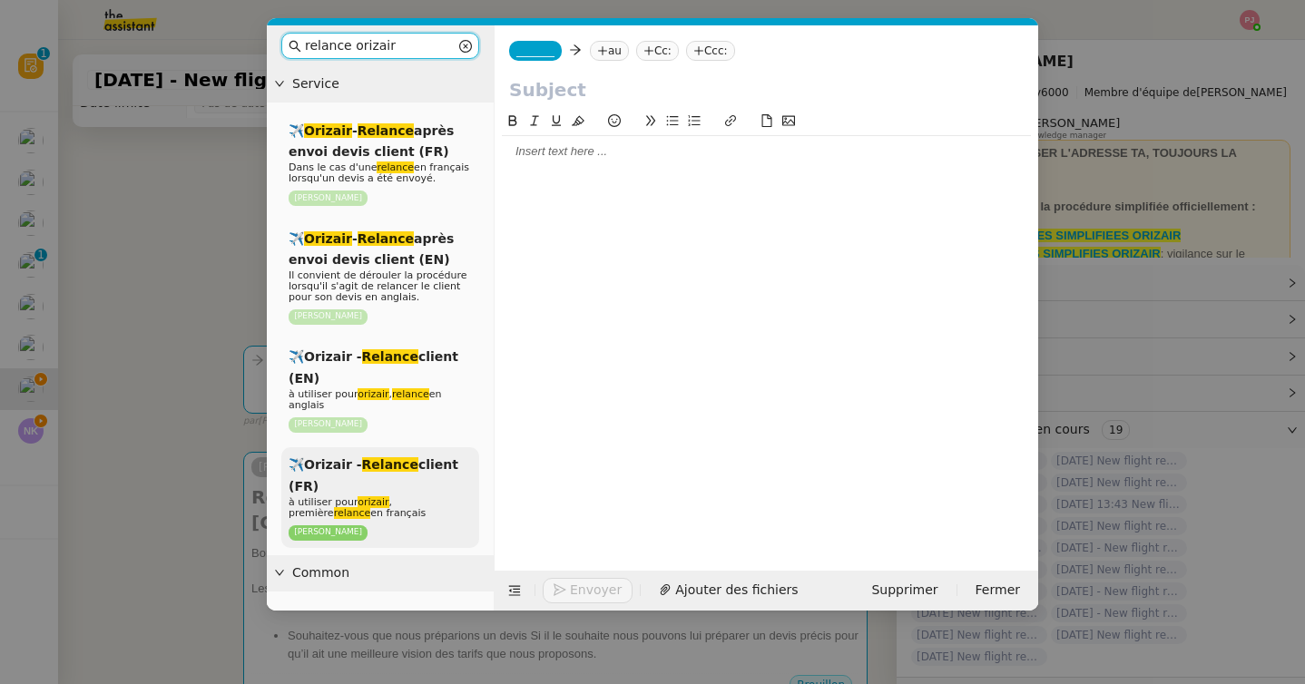
type input "relance orizair"
click at [398, 468] on em "Relance" at bounding box center [390, 464] width 56 height 15
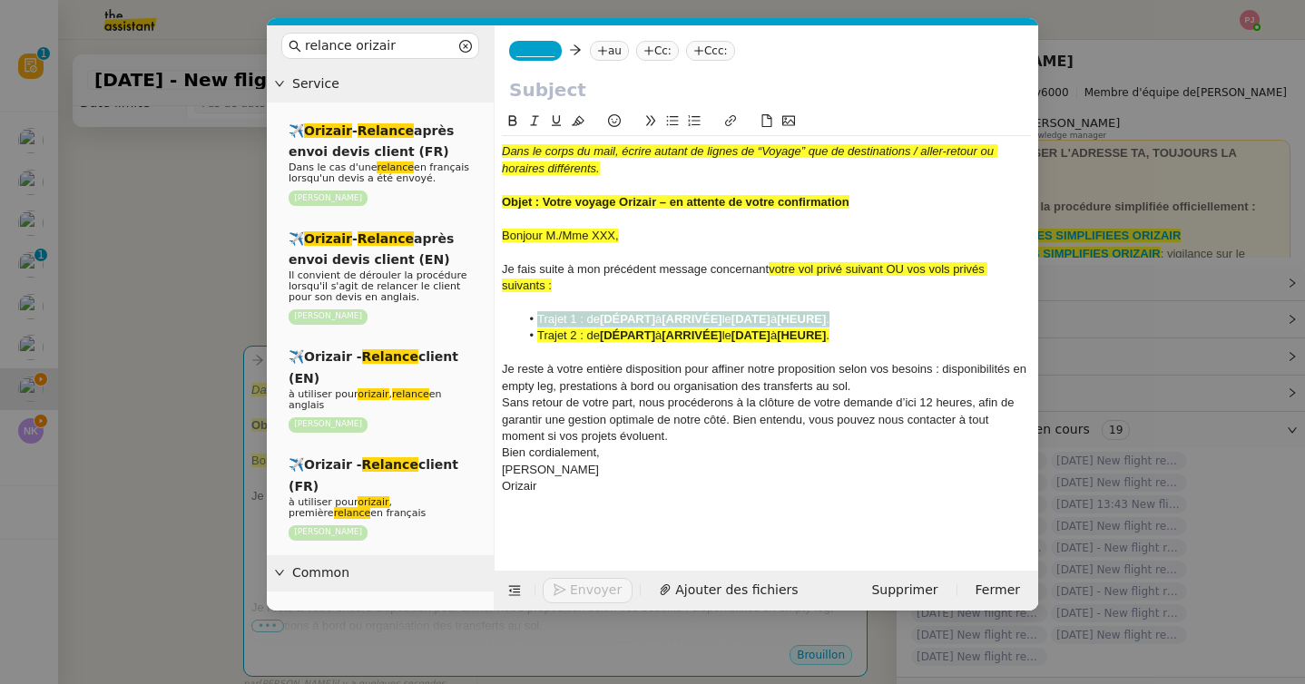
copy li "Trajet 1 : de [DÉPART] à [ARRIVÉE] le [DATE] à [HEURE] ."
drag, startPoint x: 867, startPoint y: 318, endPoint x: 533, endPoint y: 319, distance: 334.0
click at [533, 319] on li "Trajet 1 : de [DÉPART] à [ARRIVÉE] le [DATE] à [HEURE] ." at bounding box center [776, 319] width 512 height 16
click at [908, 594] on span "Supprimer" at bounding box center [904, 590] width 66 height 21
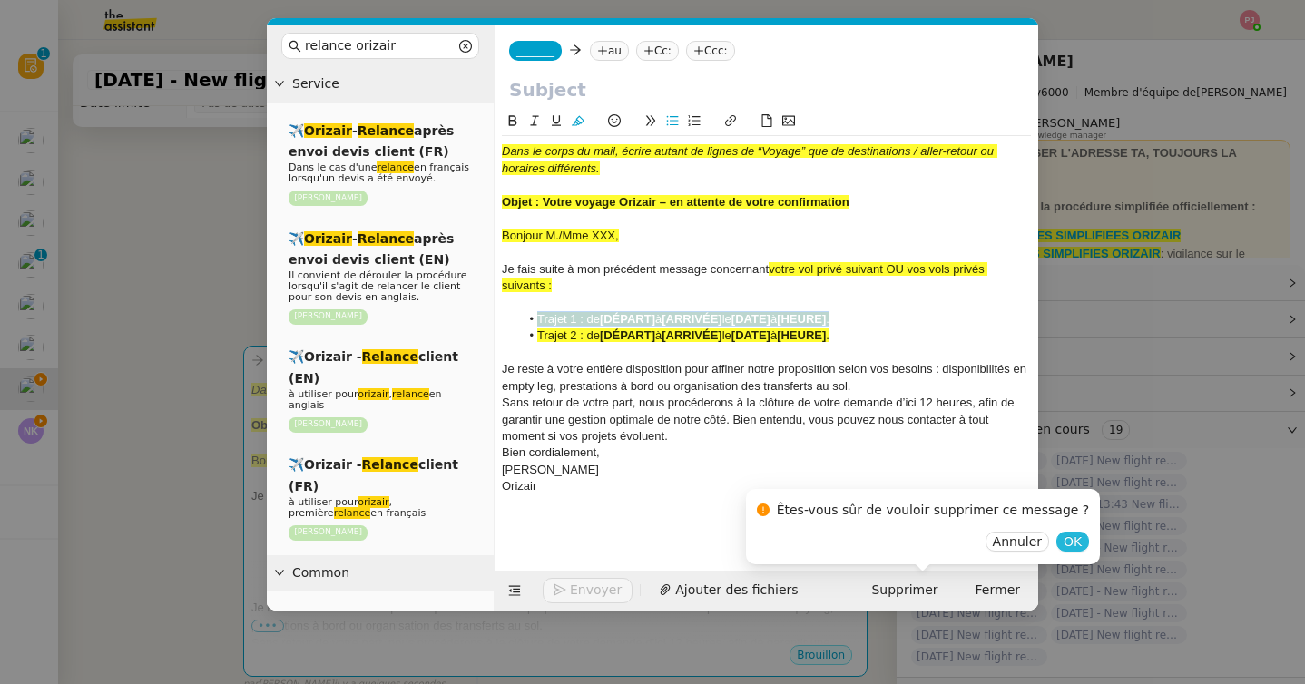
click at [1064, 537] on span "OK" at bounding box center [1073, 542] width 18 height 18
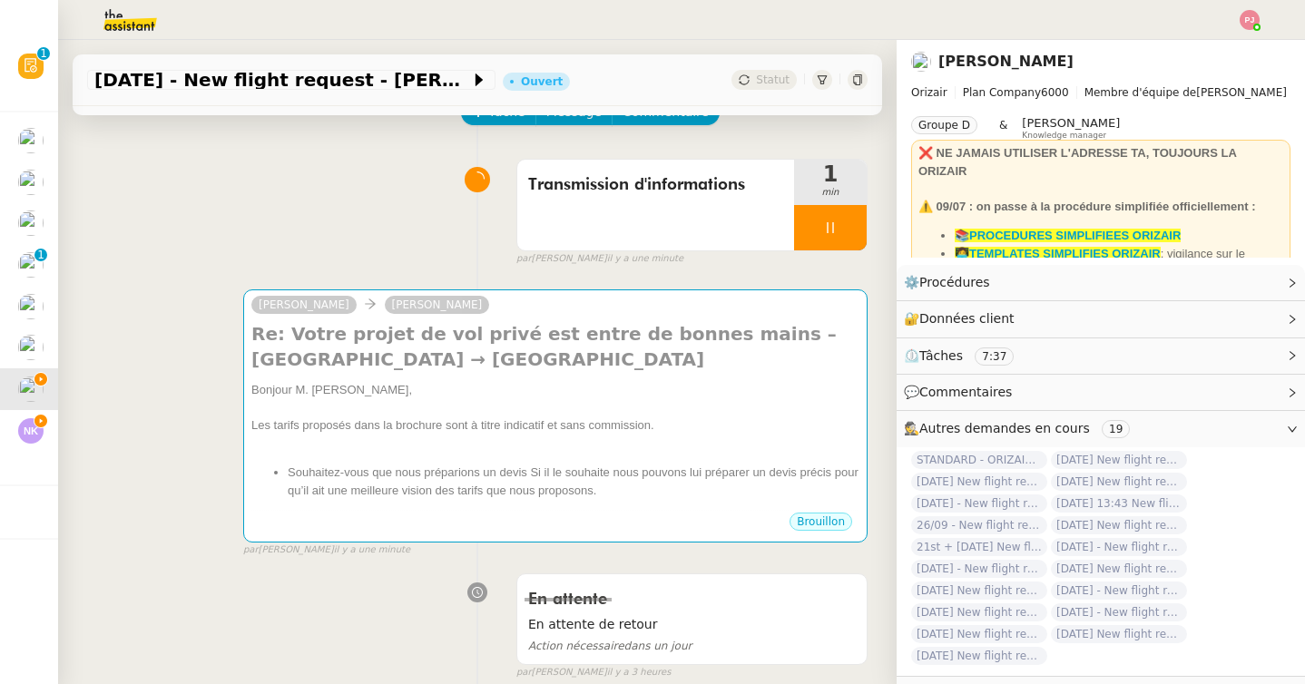
scroll to position [127, 0]
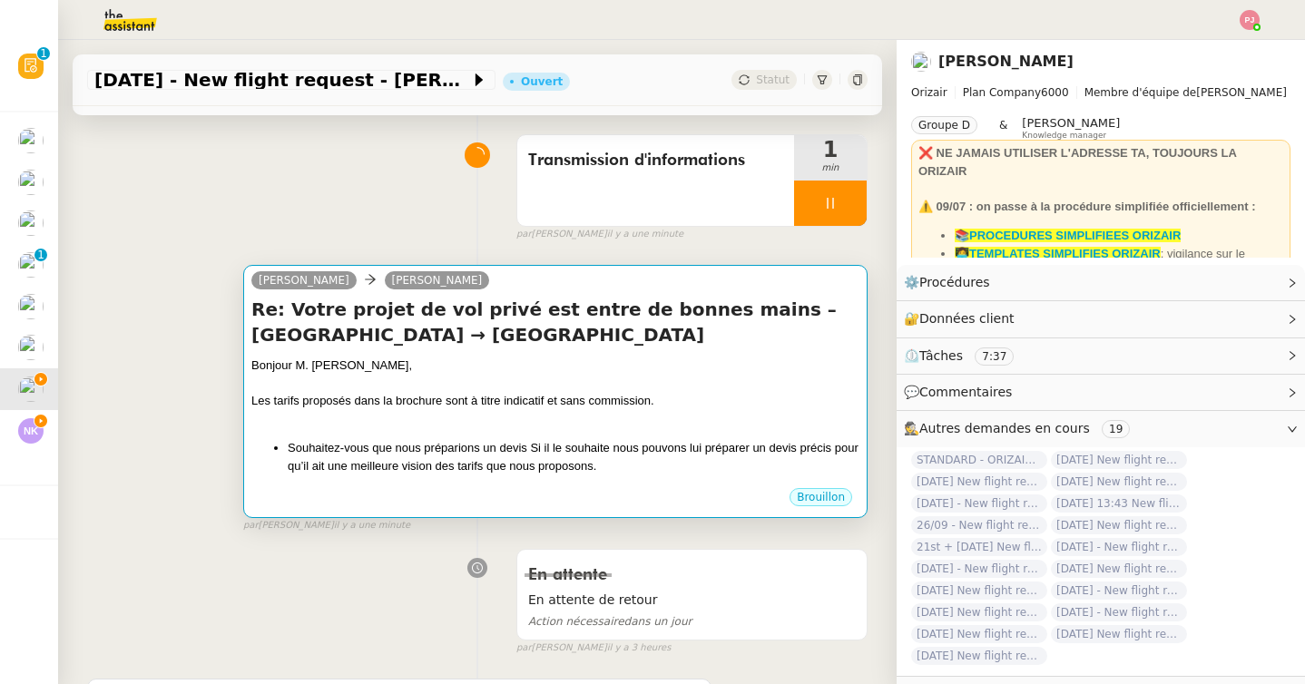
click at [390, 466] on li "Souhaitez-vous que nous préparions un devis Si il le souhaite nous pouvons lui …" at bounding box center [574, 456] width 572 height 35
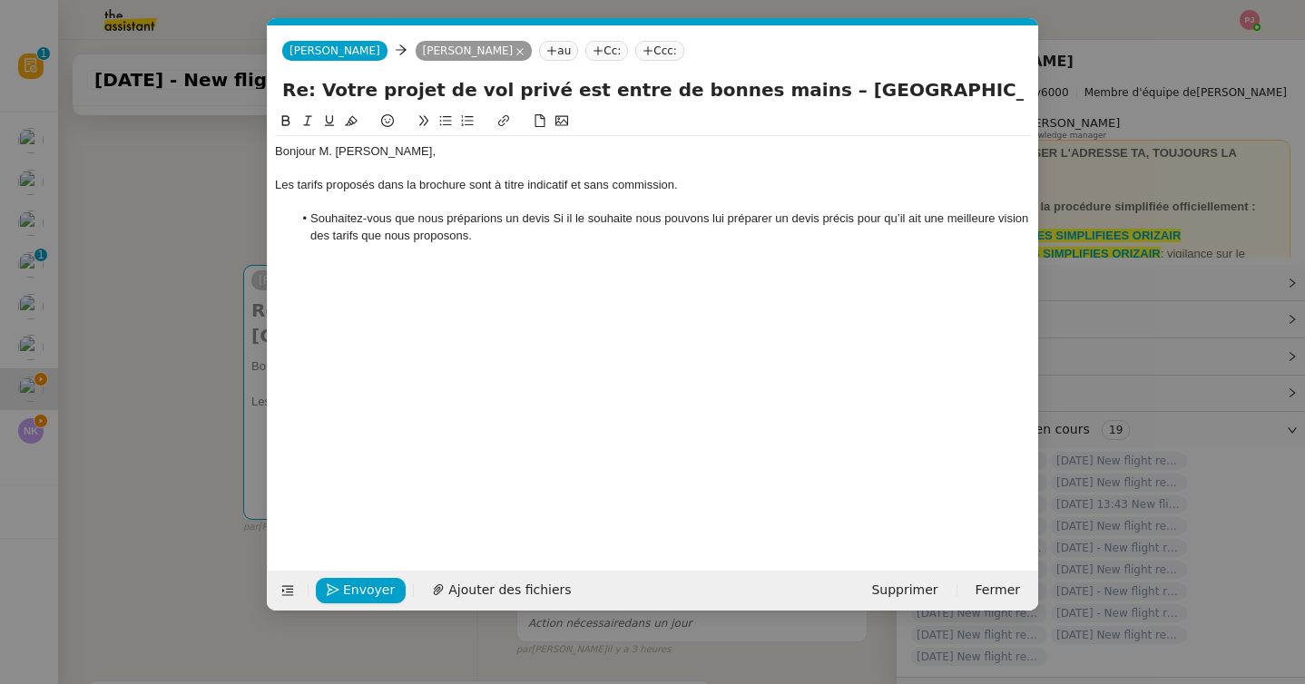
scroll to position [0, 38]
drag, startPoint x: 446, startPoint y: 218, endPoint x: 499, endPoint y: 244, distance: 58.8
click at [499, 244] on div "Bonjour M. Charles Jannin, Les tarifs proposés dans la brochure sont à titre in…" at bounding box center [653, 193] width 756 height 115
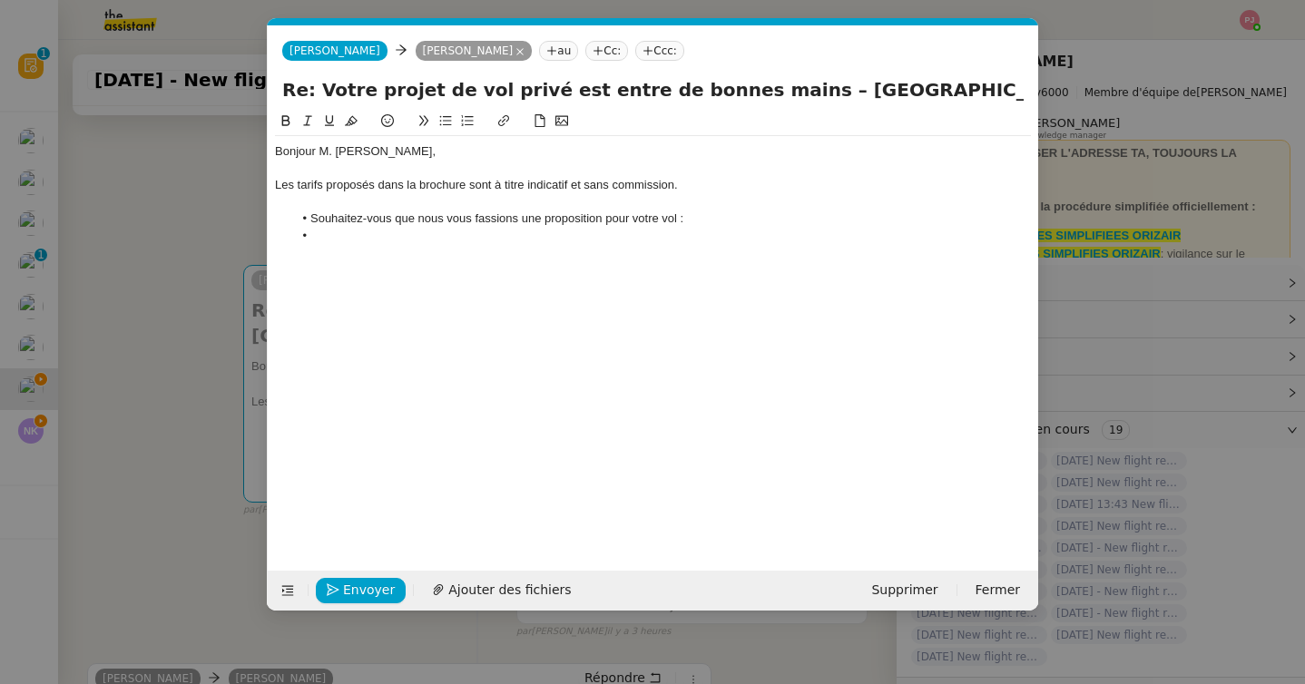
paste div
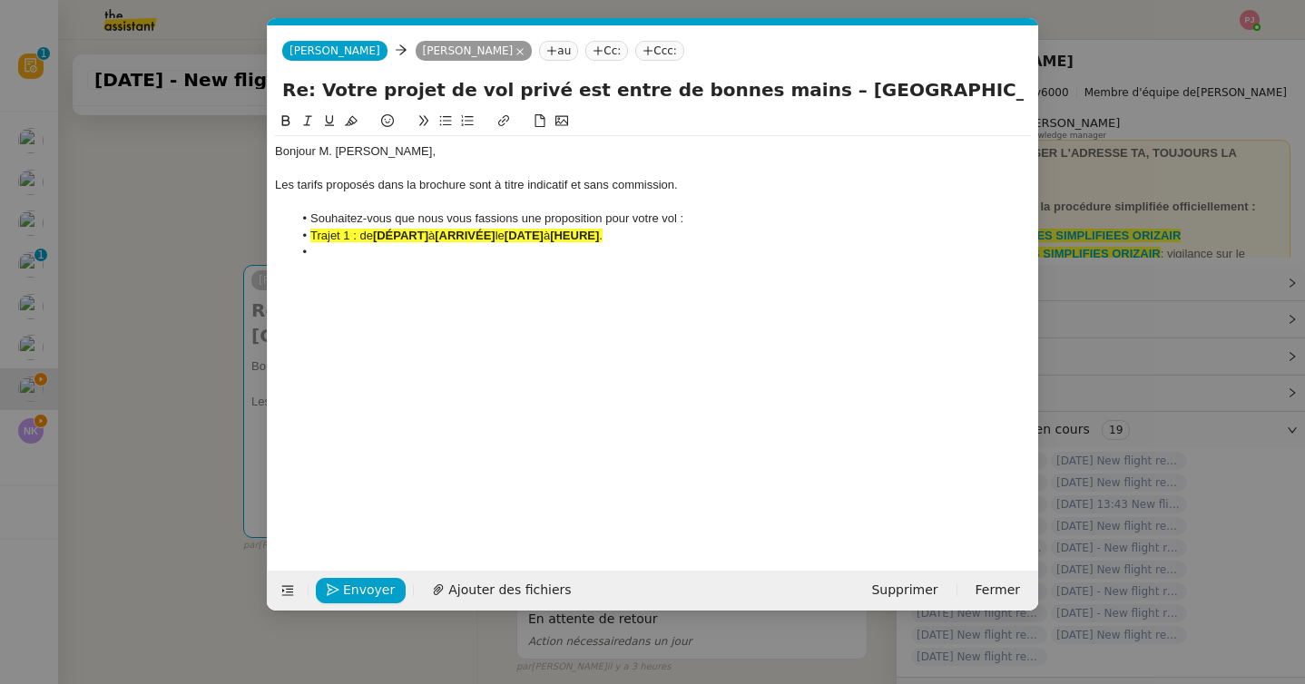
click at [53, 428] on nz-modal-container "Service TA - VOYAGE - PROPOSITION GLOBALE A utiliser dans le cadre de propositi…" at bounding box center [652, 342] width 1305 height 684
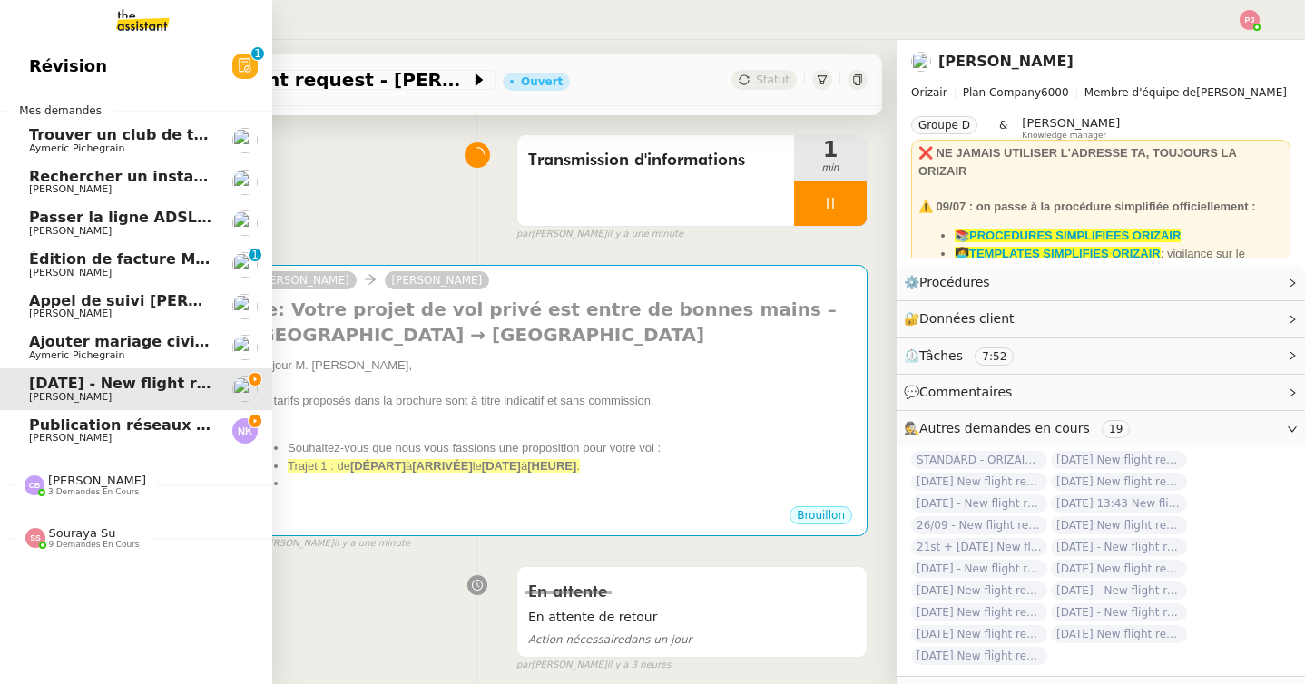
click at [41, 428] on span "Publication réseaux sociaux - 25 août 2025" at bounding box center [205, 425] width 353 height 17
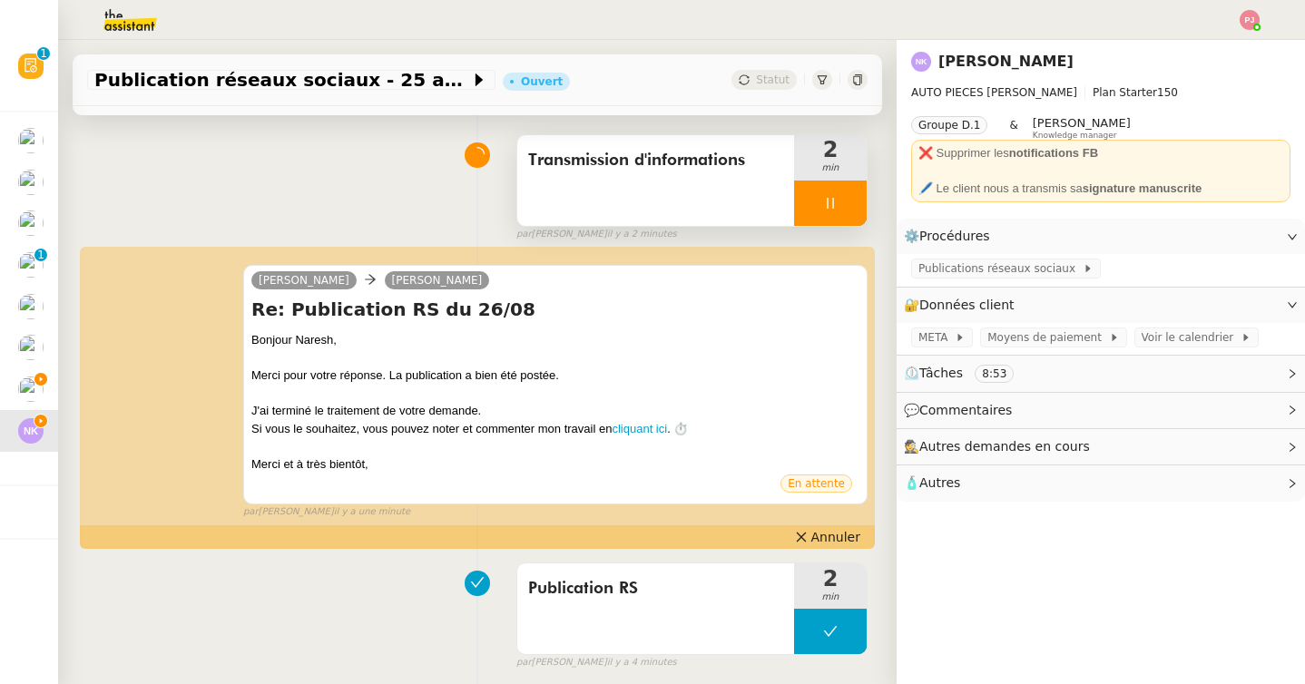
click at [824, 187] on div at bounding box center [830, 203] width 73 height 45
click at [844, 201] on icon at bounding box center [848, 203] width 15 height 15
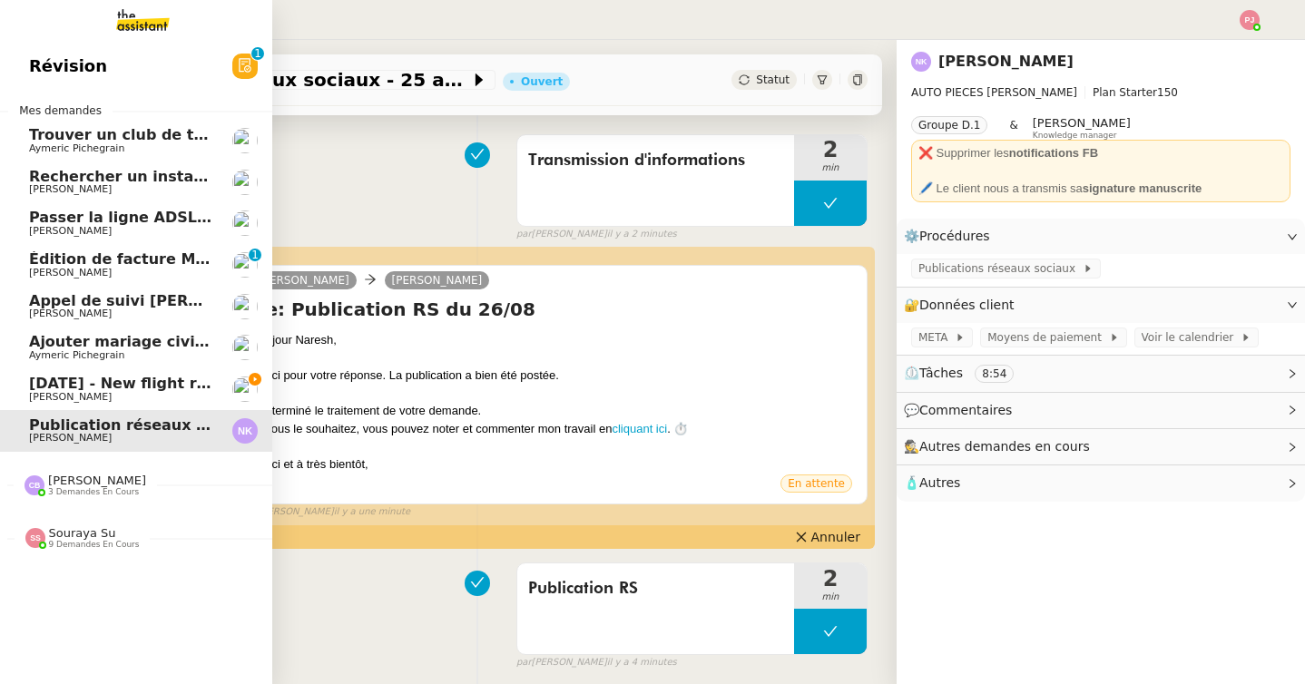
click at [40, 406] on link "31st August 2025 - New flight request - Jannin Charles Louis Frei" at bounding box center [136, 389] width 272 height 42
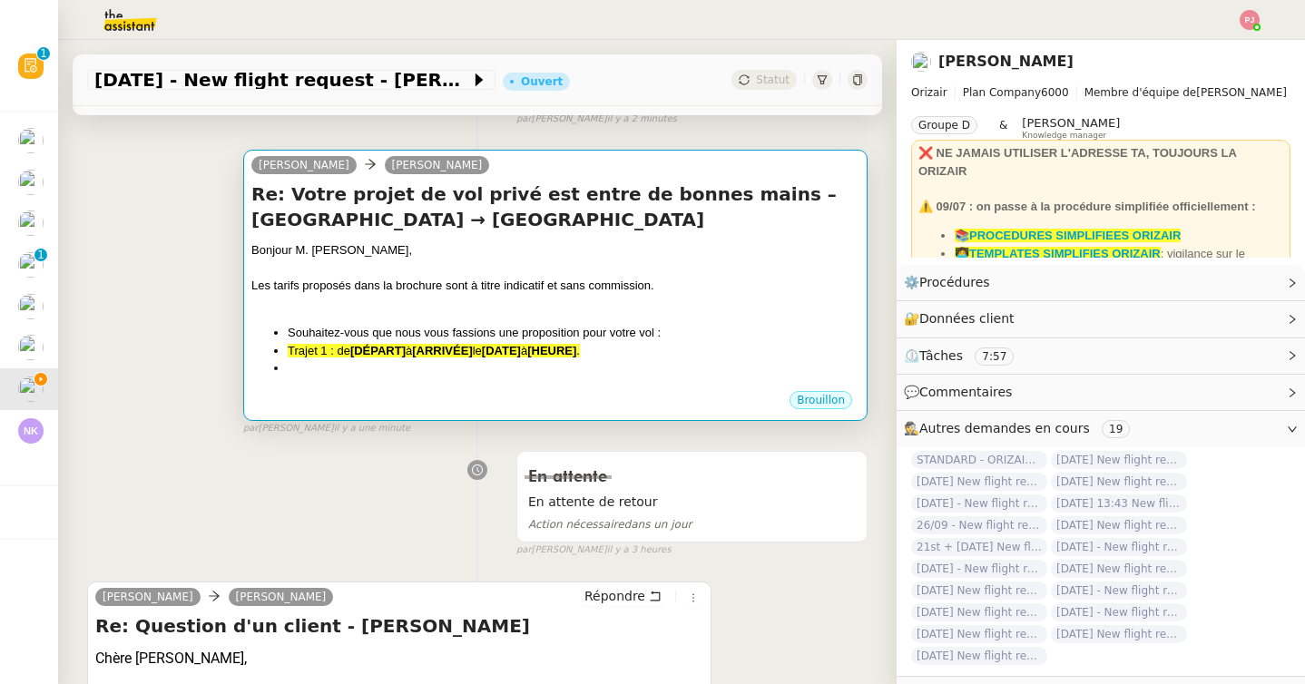
scroll to position [257, 0]
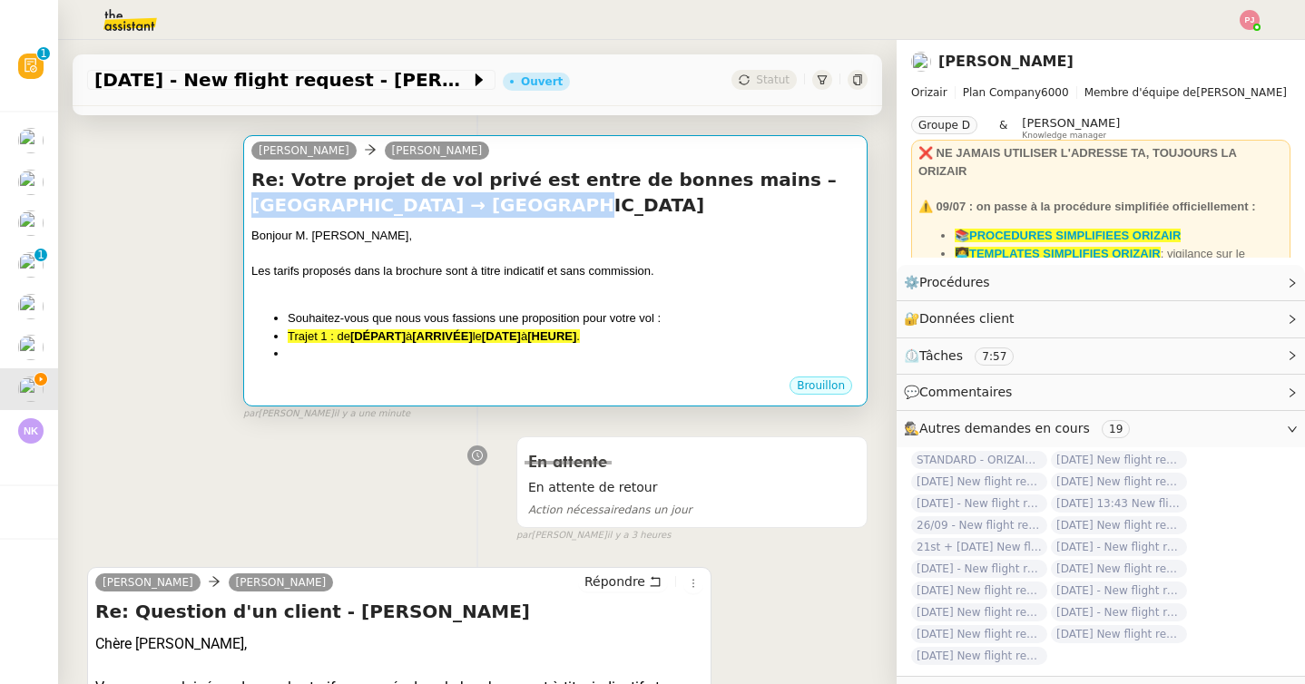
drag, startPoint x: 724, startPoint y: 177, endPoint x: 351, endPoint y: 211, distance: 374.5
click at [351, 211] on h4 "Re: Votre projet de vol privé est entre de bonnes mains – Paris Beauvais Tillé …" at bounding box center [555, 192] width 608 height 51
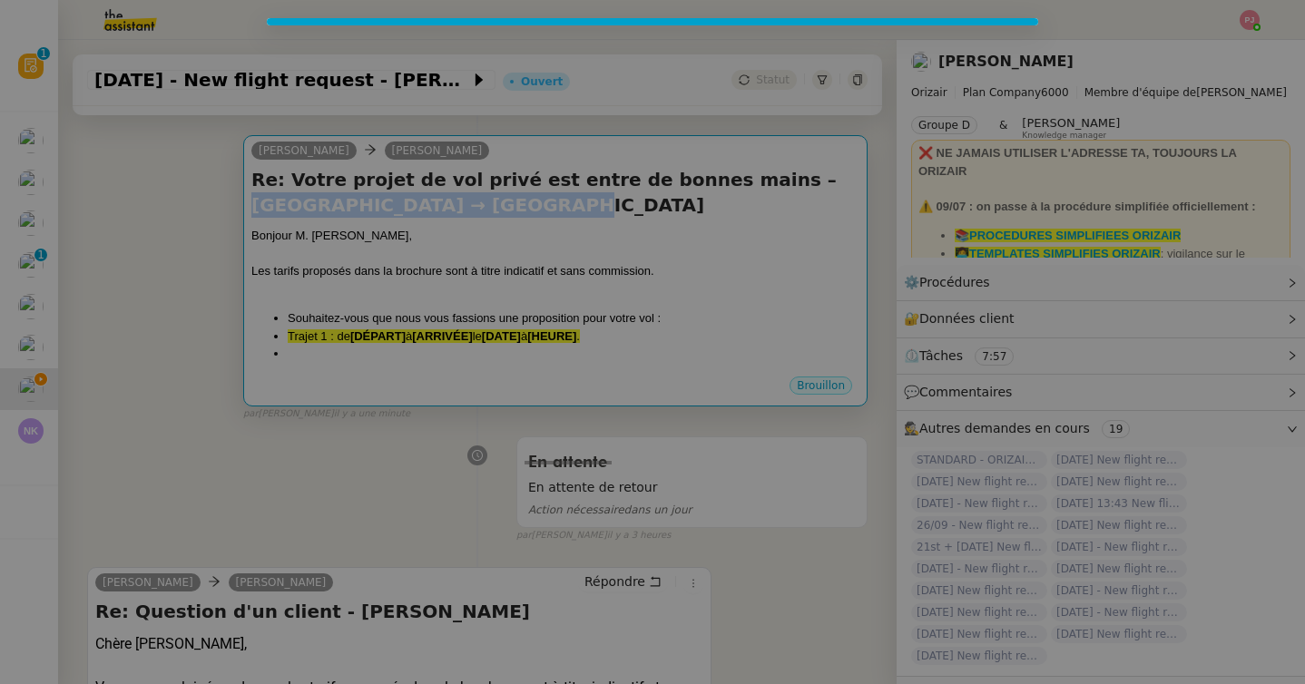
copy h4 "Paris Beauvais Tillé Airport"
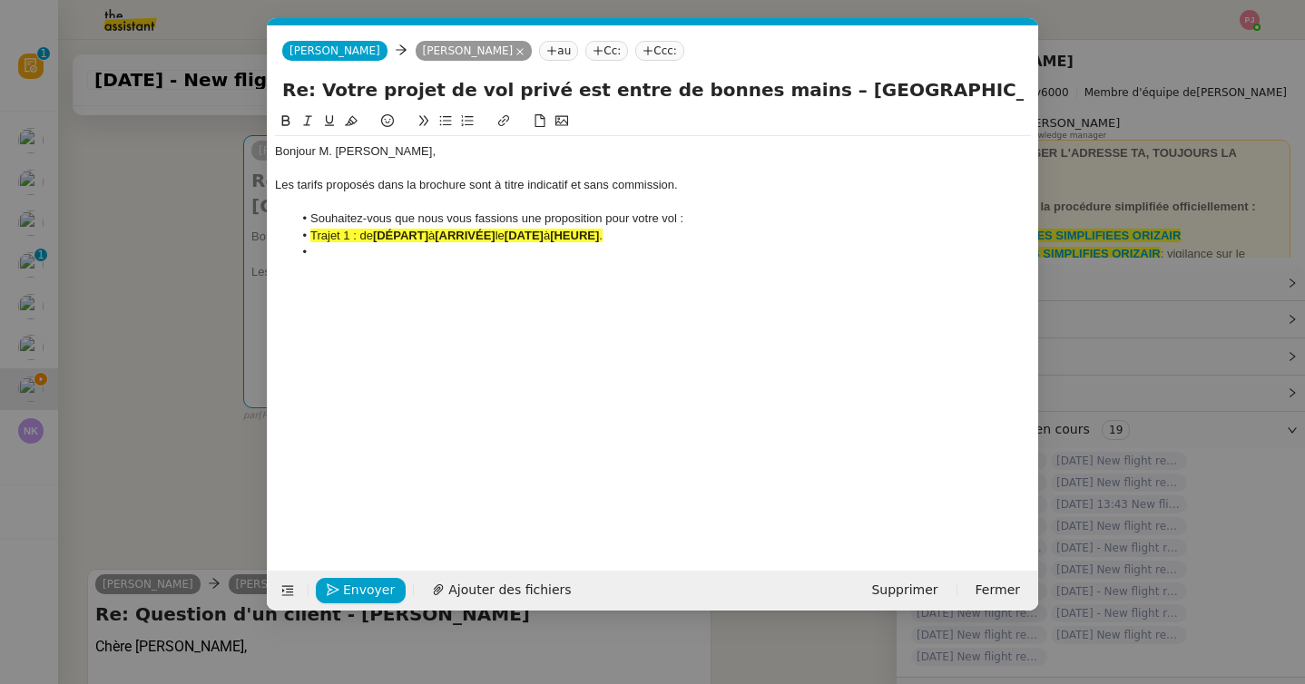
scroll to position [0, 38]
click at [114, 444] on nz-modal-container "Service TA - VOYAGE - PROPOSITION GLOBALE A utiliser dans le cadre de propositi…" at bounding box center [652, 342] width 1305 height 684
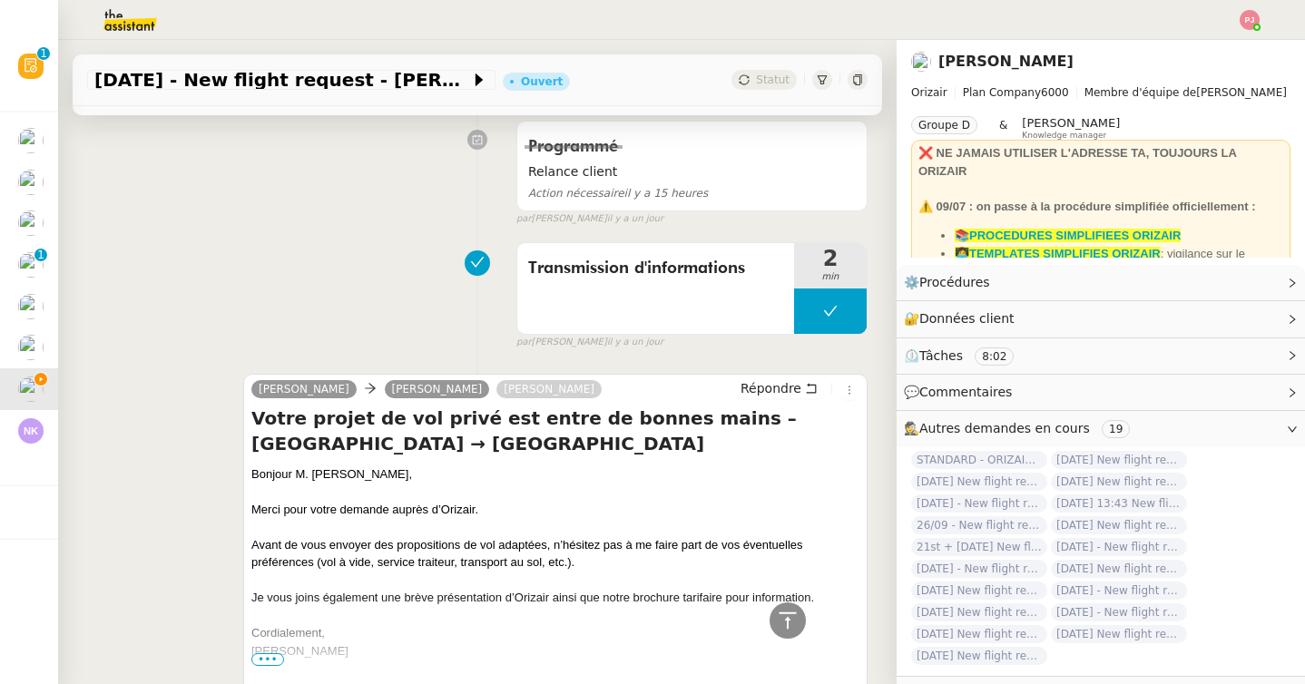
scroll to position [2583, 0]
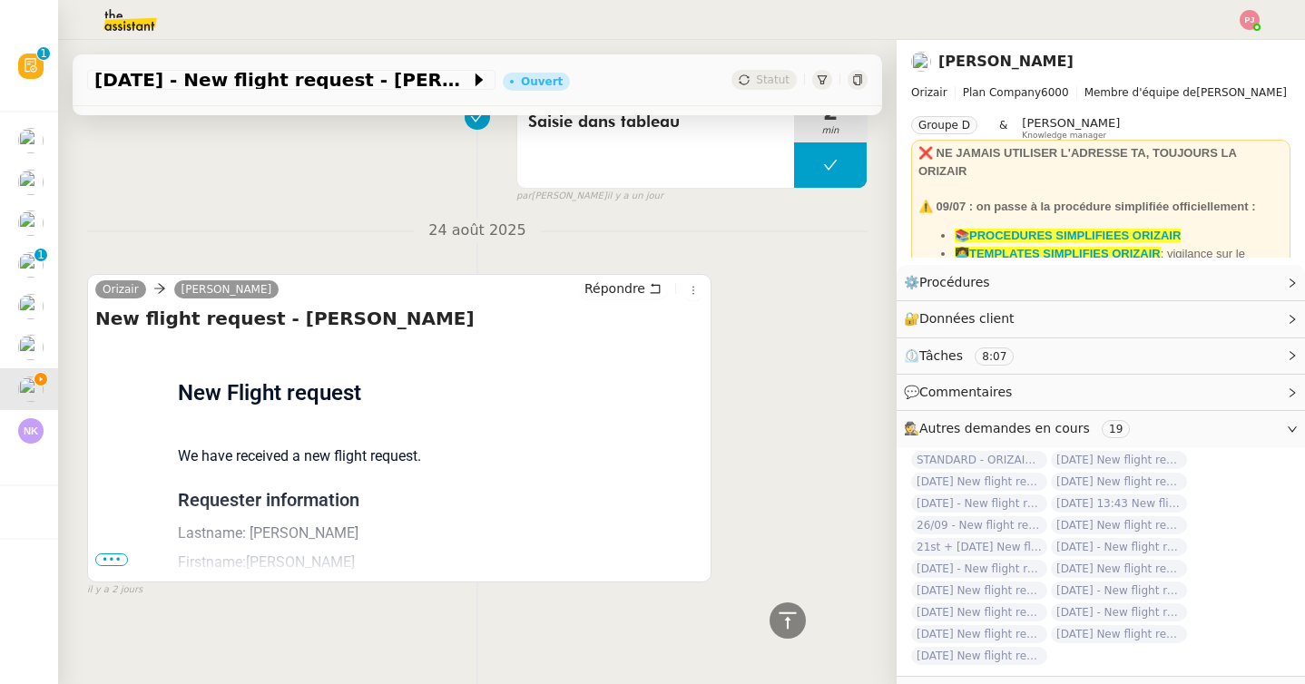
click at [119, 561] on span "•••" at bounding box center [111, 560] width 33 height 13
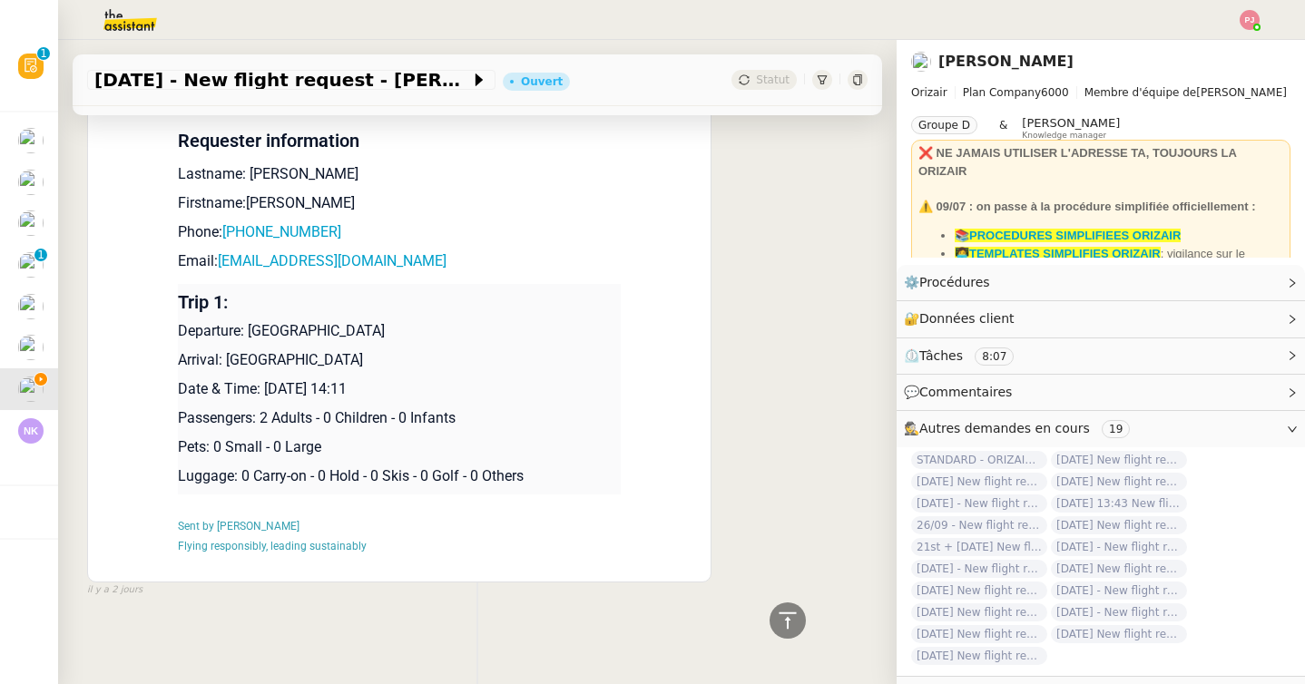
scroll to position [2931, 0]
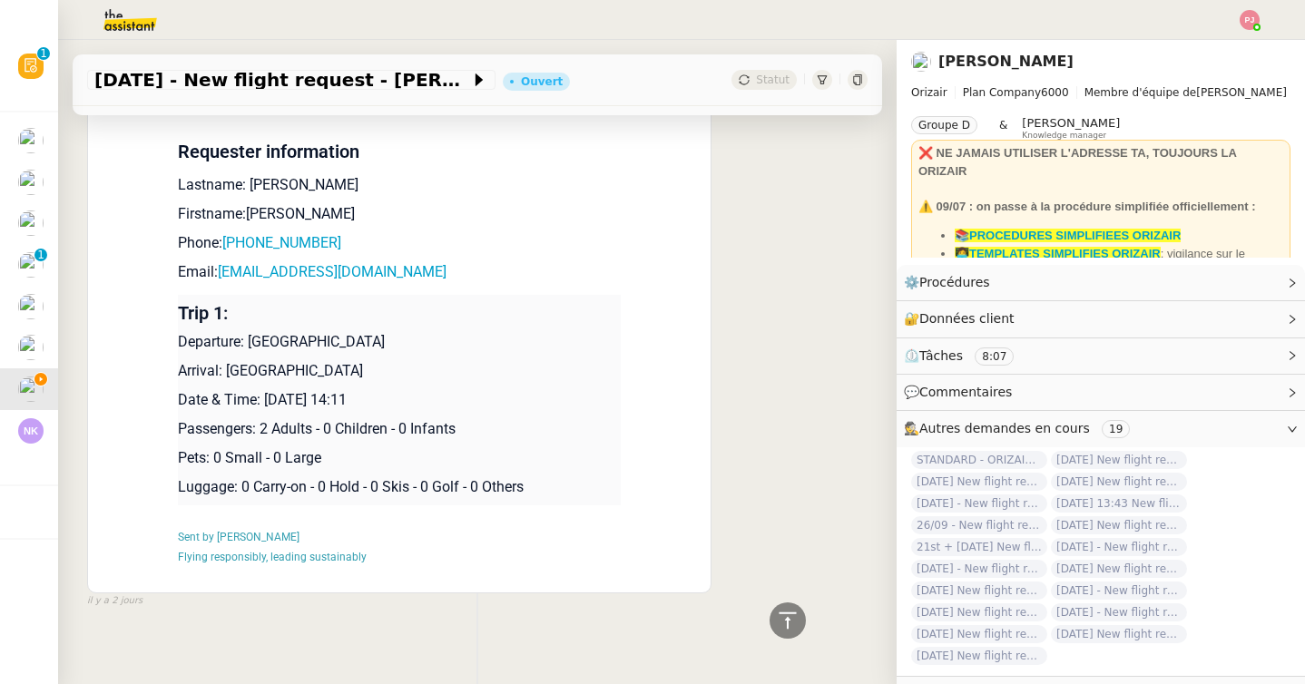
drag, startPoint x: 423, startPoint y: 400, endPoint x: 181, endPoint y: 335, distance: 250.1
click at [181, 335] on td "Trip 1: Departure: Paris Beauvais Tillé Airport Arrival: Dubai International Ai…" at bounding box center [399, 400] width 443 height 211
copy td "Departure: Paris Beauvais Tillé Airport Arrival: Dubai International Airport Da…"
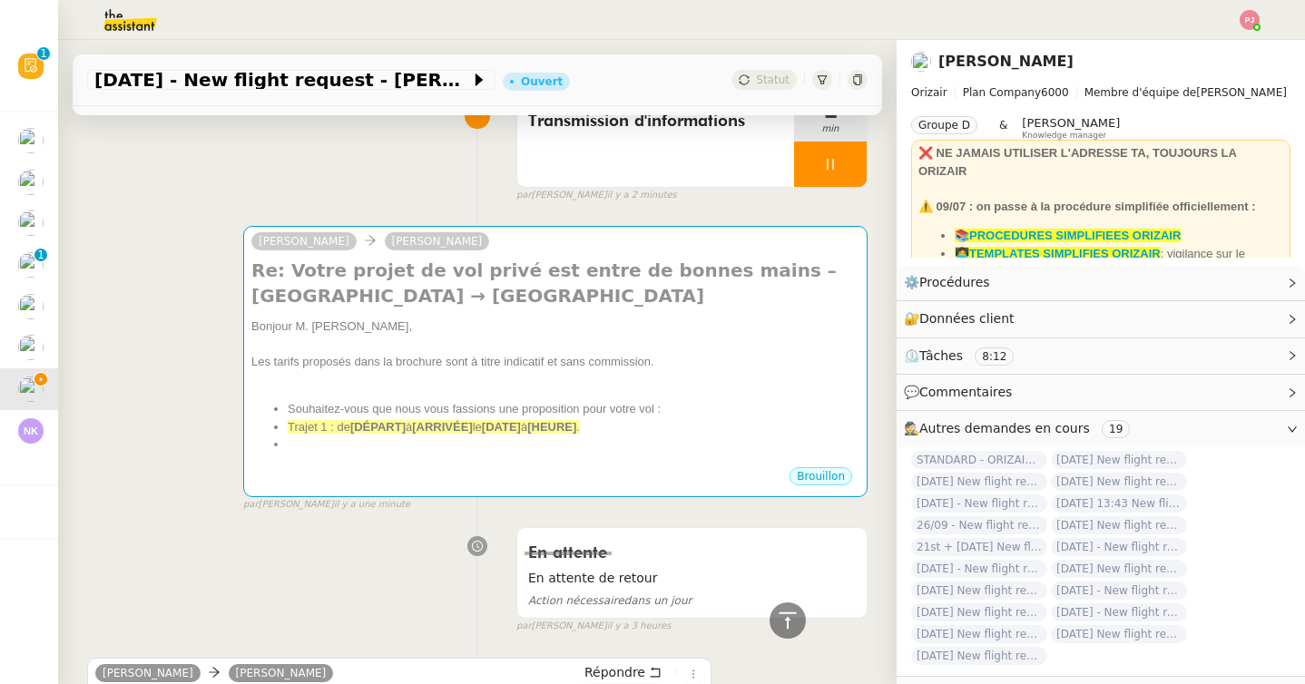
scroll to position [0, 0]
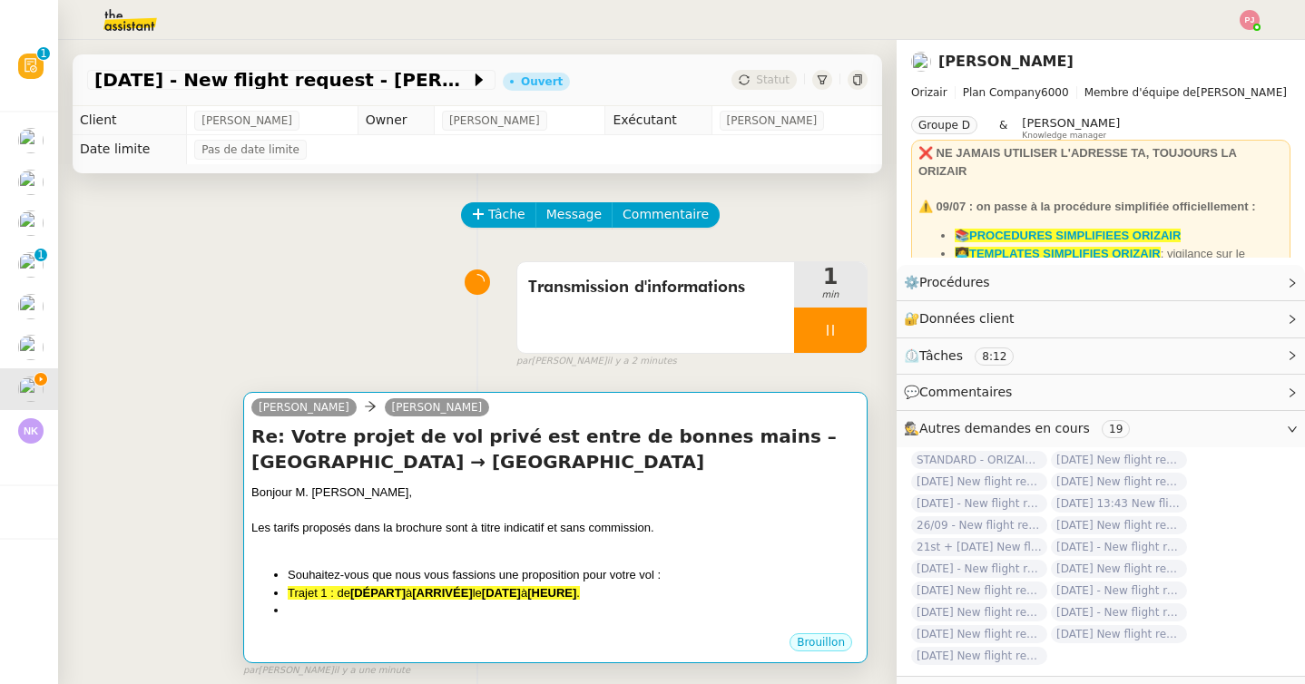
click at [279, 527] on div "Les tarifs proposés dans la brochure sont à titre indicatif et sans commission." at bounding box center [555, 528] width 608 height 18
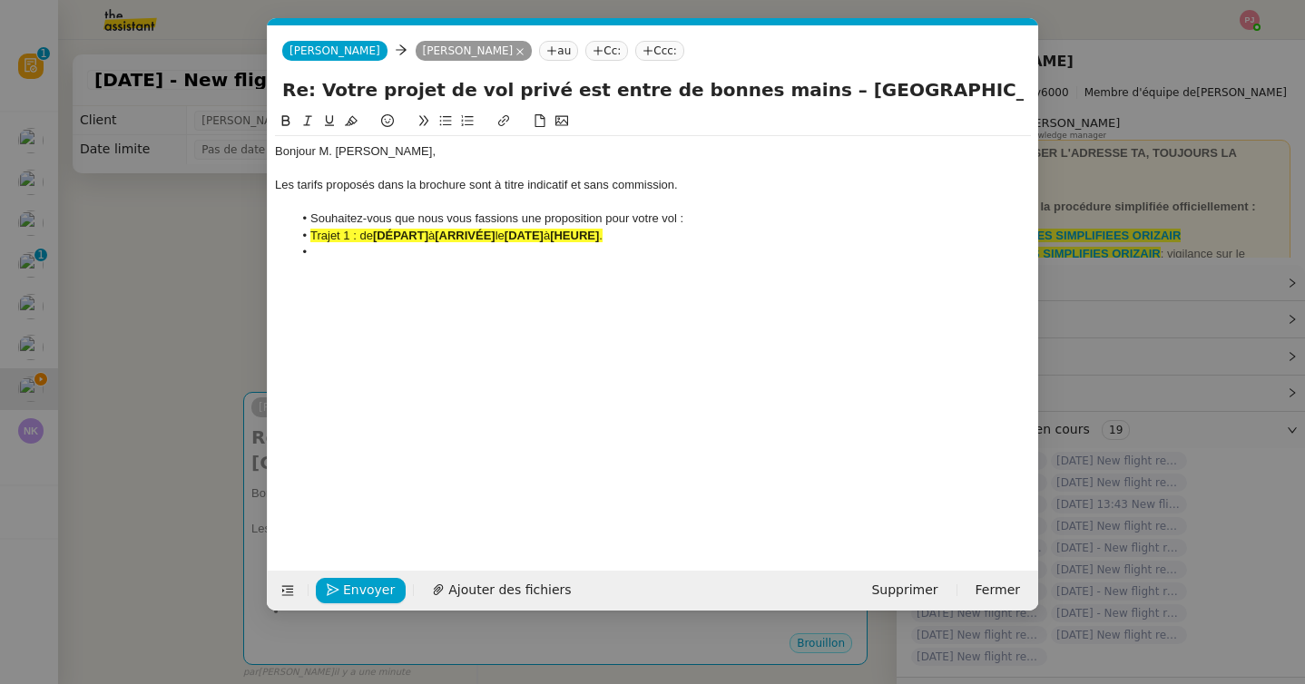
scroll to position [0, 38]
click at [367, 270] on div "Bonjour M. Charles Jannin, Les tarifs proposés dans la brochure sont à titre in…" at bounding box center [653, 327] width 756 height 432
click at [364, 250] on li at bounding box center [662, 252] width 739 height 16
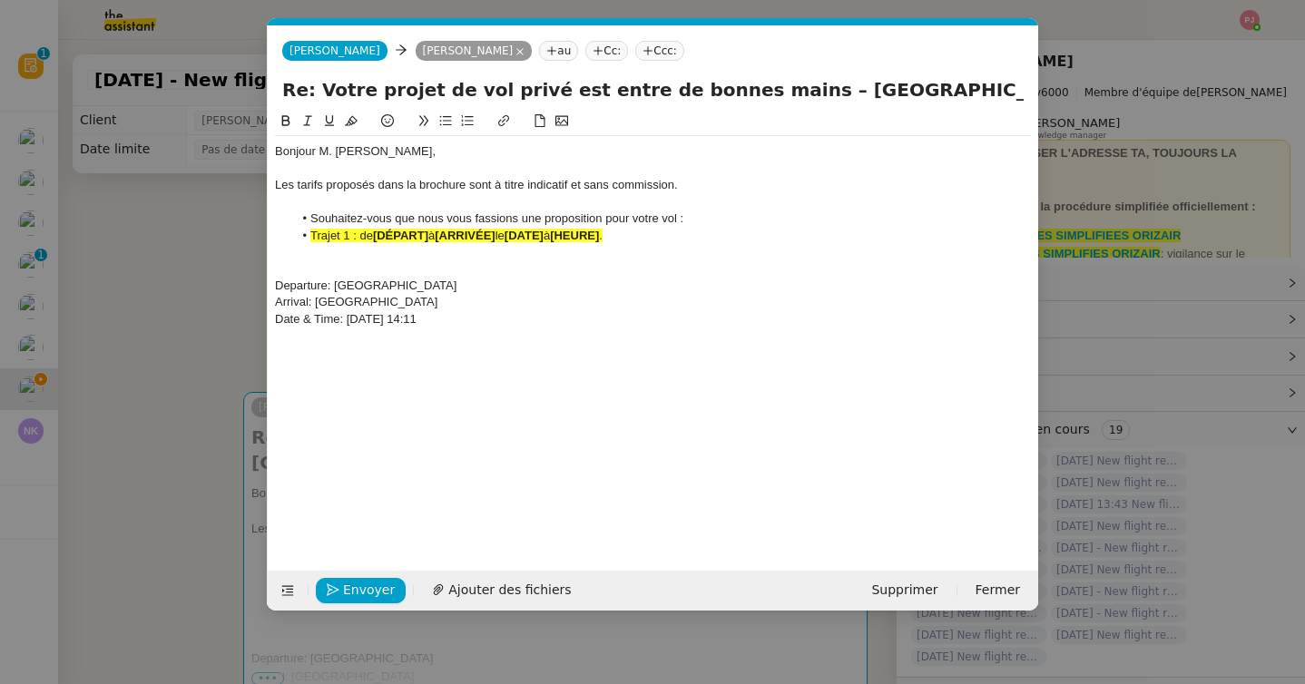
drag, startPoint x: 484, startPoint y: 282, endPoint x: 335, endPoint y: 282, distance: 148.8
click at [335, 282] on div "Departure: Paris Beauvais Tillé Airport" at bounding box center [653, 286] width 756 height 16
copy div "Paris Beauvais Tillé Airport"
drag, startPoint x: 432, startPoint y: 230, endPoint x: 377, endPoint y: 230, distance: 55.4
click at [377, 230] on li "Trajet 1 : de [DÉPART] à [ARRIVÉE] le [DATE] à [HEURE] ." at bounding box center [662, 236] width 739 height 16
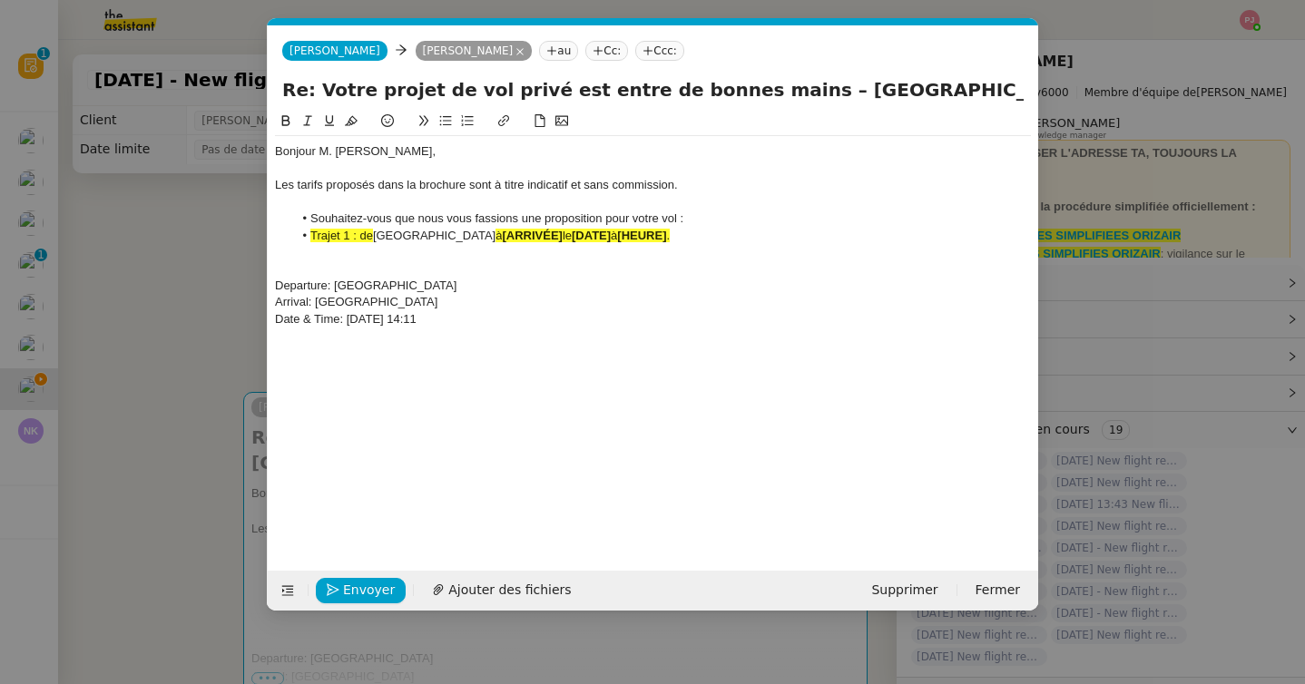
drag, startPoint x: 485, startPoint y: 322, endPoint x: 253, endPoint y: 288, distance: 234.0
click at [253, 288] on nz-modal-container "Service TA - VOYAGE - PROPOSITION GLOBALE A utiliser dans le cadre de propositi…" at bounding box center [652, 342] width 1305 height 684
click at [283, 115] on icon at bounding box center [286, 120] width 13 height 13
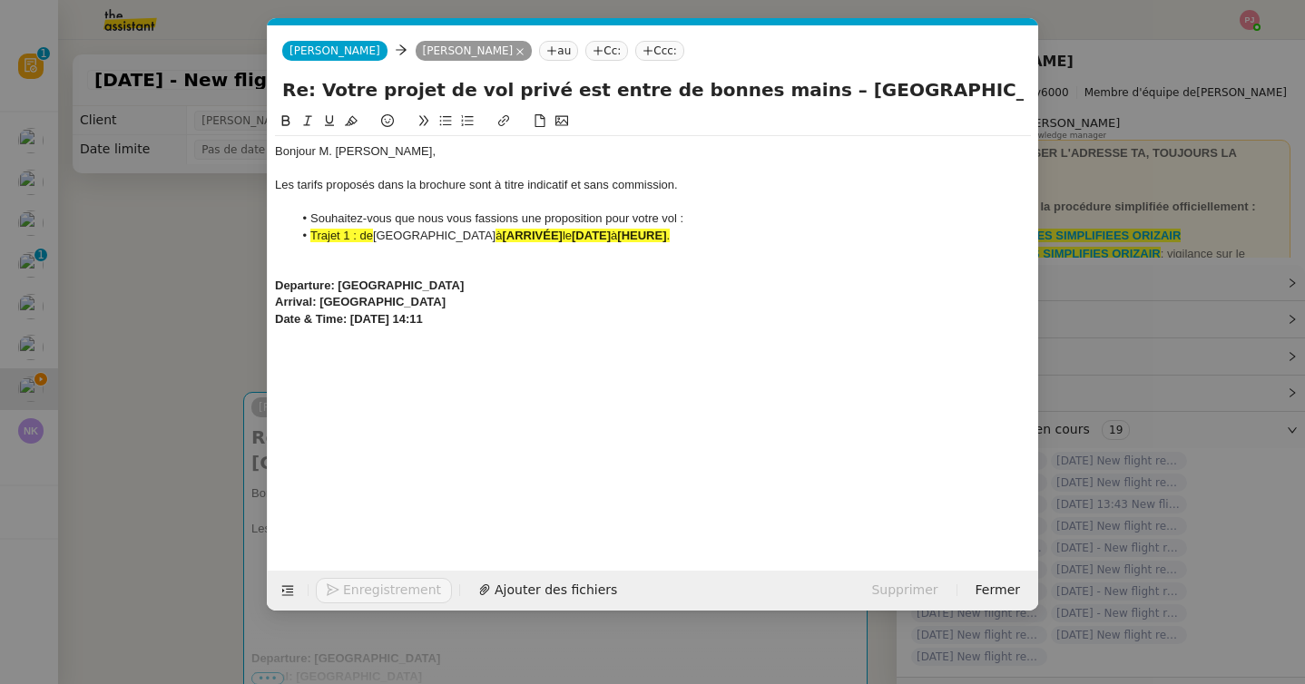
click at [353, 117] on icon at bounding box center [351, 120] width 13 height 13
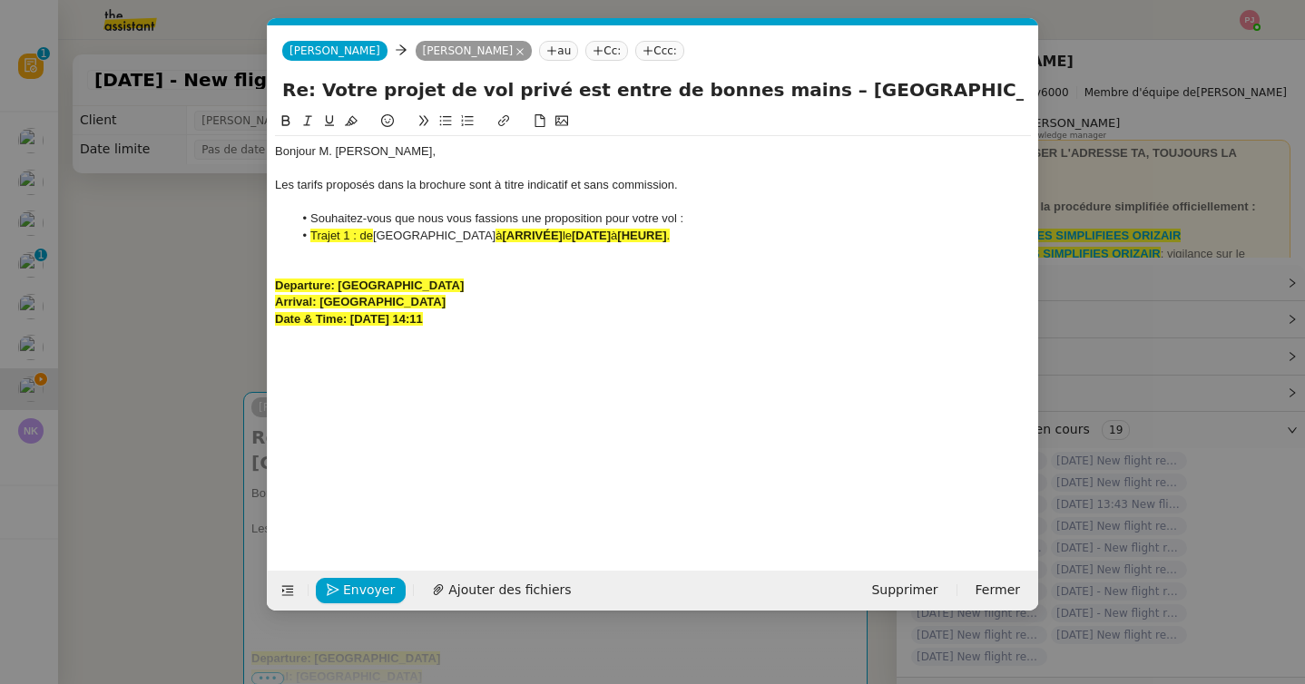
drag, startPoint x: 504, startPoint y: 285, endPoint x: 337, endPoint y: 287, distance: 167.0
click at [337, 287] on div "Departure: Paris Beauvais Tillé Airport" at bounding box center [653, 286] width 756 height 16
copy strong "Paris Beauvais Tillé Airport"
drag, startPoint x: 514, startPoint y: 233, endPoint x: 378, endPoint y: 236, distance: 136.1
click at [378, 236] on li "Trajet 1 : de Paris Beauvais Tillé Airport à [ARRIVÉE] le [DATE] à [HEURE] ." at bounding box center [662, 236] width 739 height 16
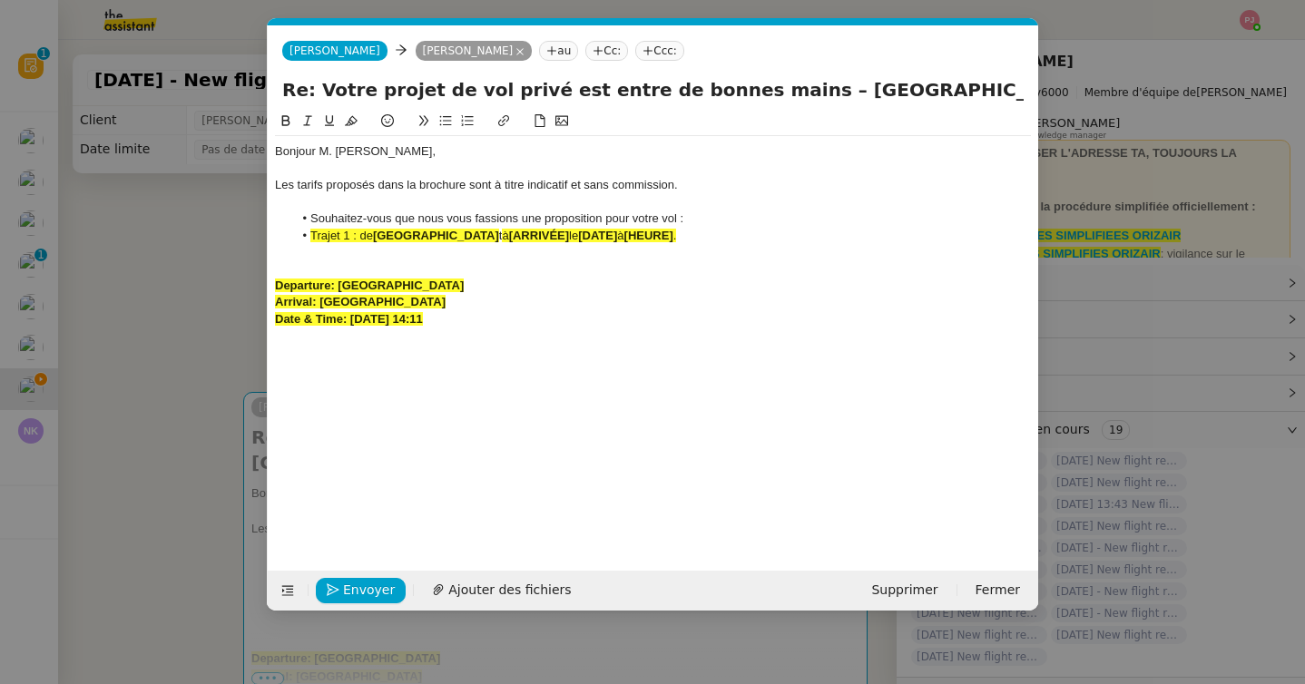
click at [508, 237] on span "à" at bounding box center [505, 236] width 6 height 14
drag, startPoint x: 477, startPoint y: 300, endPoint x: 321, endPoint y: 302, distance: 156.1
click at [321, 302] on div "Arrival: Dubai International Airport" at bounding box center [653, 302] width 756 height 16
copy strong "Dubai International Airport"
drag, startPoint x: 603, startPoint y: 237, endPoint x: 541, endPoint y: 235, distance: 62.6
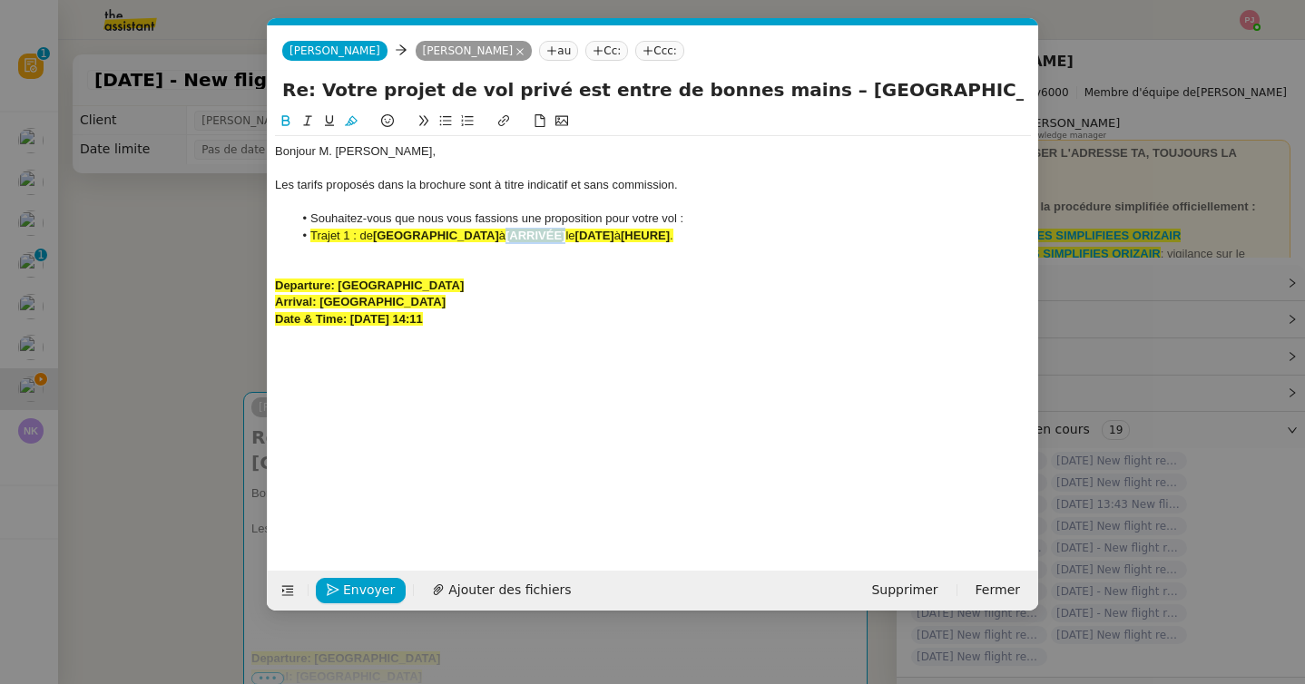
click at [541, 235] on li "Trajet 1 : de Paris Beauvais Tillé Airport à [ARRIVÉE] le [DATE] à [HEURE] ." at bounding box center [662, 236] width 739 height 16
drag, startPoint x: 505, startPoint y: 318, endPoint x: 352, endPoint y: 321, distance: 152.5
click at [352, 321] on div "Date & Time: 31st August 2025 14:11" at bounding box center [653, 319] width 756 height 16
copy strong "31st August 2025 14:11"
drag, startPoint x: 819, startPoint y: 234, endPoint x: 707, endPoint y: 230, distance: 112.6
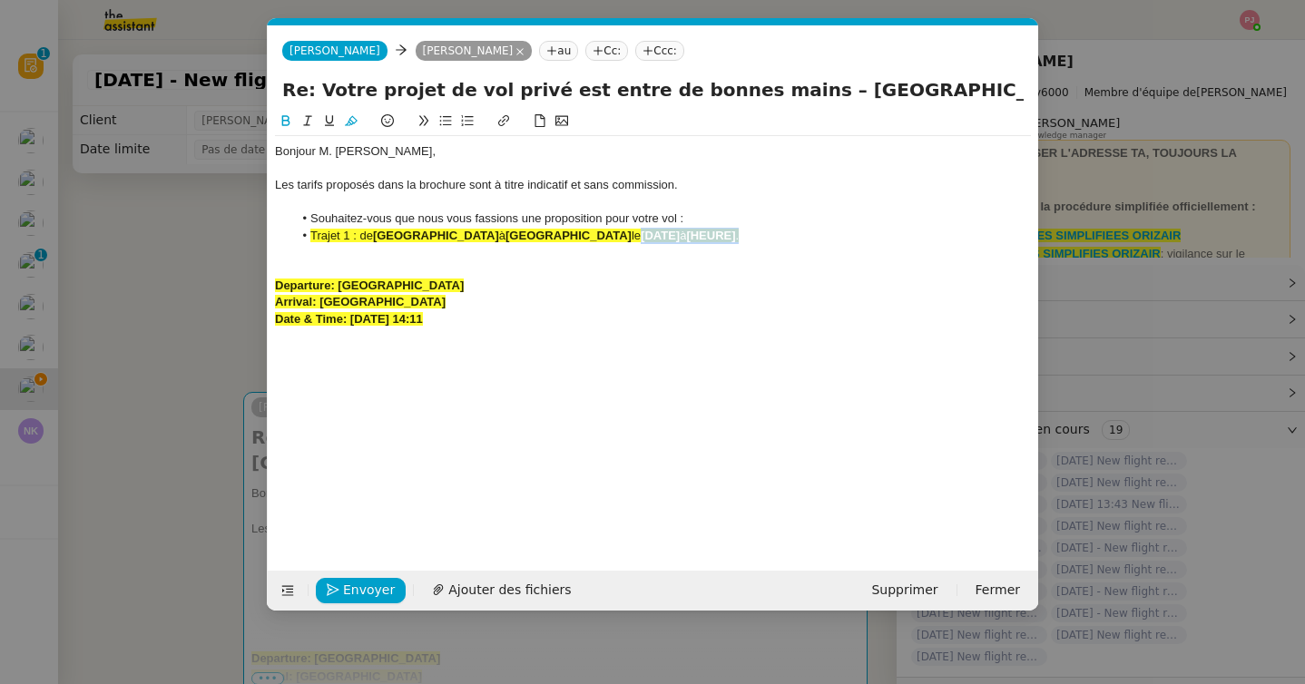
click at [707, 230] on li "Trajet 1 : de Paris Beauvais Tillé Airport à Dubai International Airport le [DA…" at bounding box center [662, 236] width 739 height 16
drag, startPoint x: 360, startPoint y: 236, endPoint x: 297, endPoint y: 232, distance: 63.6
click at [297, 232] on li "Trajet 1 : de Paris Beauvais Tillé Airport à Dubai International Airport le 31s…" at bounding box center [662, 236] width 739 height 16
drag, startPoint x: 808, startPoint y: 237, endPoint x: 256, endPoint y: 231, distance: 551.8
click at [256, 231] on nz-modal-container "Service TA - VOYAGE - PROPOSITION GLOBALE A utiliser dans le cadre de propositi…" at bounding box center [652, 342] width 1305 height 684
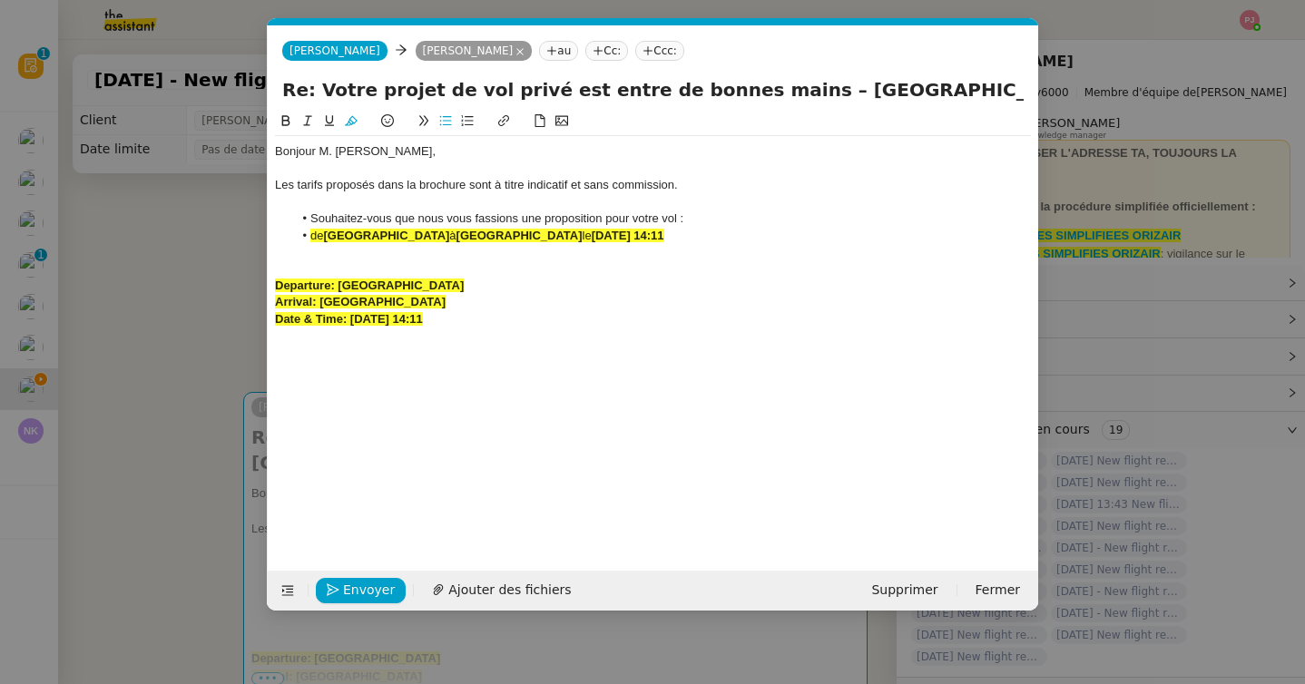
click at [358, 117] on button at bounding box center [351, 121] width 22 height 21
click at [503, 253] on div at bounding box center [653, 252] width 756 height 16
click at [605, 222] on li "Souhaitez-vous que nous vous fassions une proposition pour votre vol :" at bounding box center [662, 219] width 739 height 16
drag, startPoint x: 551, startPoint y: 352, endPoint x: 473, endPoint y: 319, distance: 85.0
click at [473, 319] on div "Bonjour M. Charles Jannin, Les tarifs proposés dans la brochure sont à titre in…" at bounding box center [653, 327] width 756 height 432
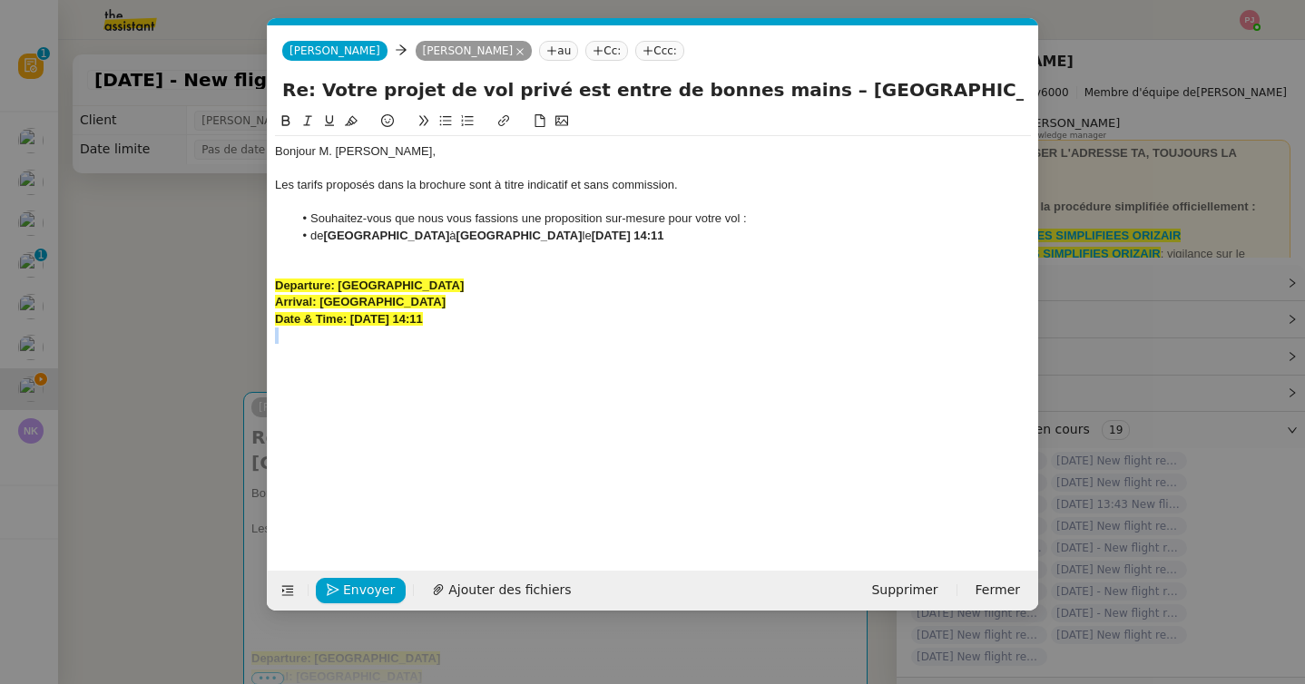
drag, startPoint x: 516, startPoint y: 319, endPoint x: 248, endPoint y: 270, distance: 273.0
click at [248, 270] on nz-modal-container "Service TA - VOYAGE - PROPOSITION GLOBALE A utiliser dans le cadre de propositi…" at bounding box center [652, 342] width 1305 height 684
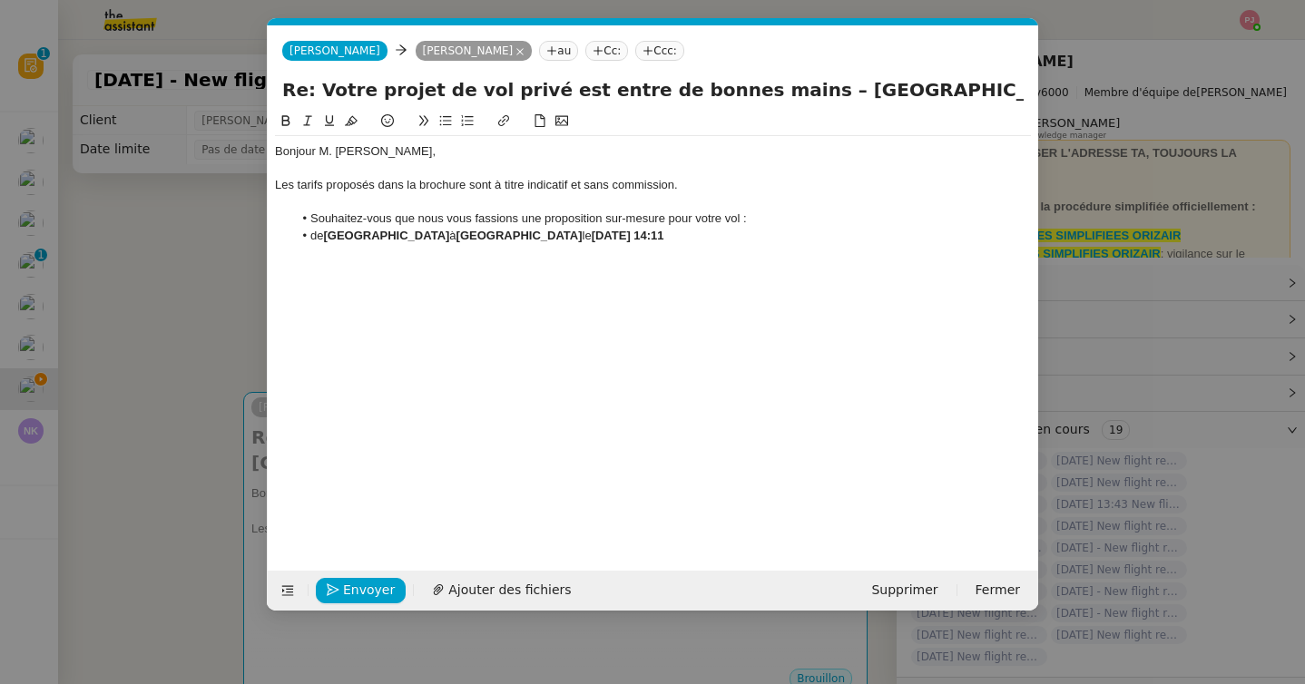
click at [812, 230] on li "de Paris Beauvais Tillé Airport à Dubai International Airport le 31st August 20…" at bounding box center [662, 236] width 739 height 16
click at [122, 382] on nz-modal-container "Service TA - VOYAGE - PROPOSITION GLOBALE A utiliser dans le cadre de propositi…" at bounding box center [652, 342] width 1305 height 684
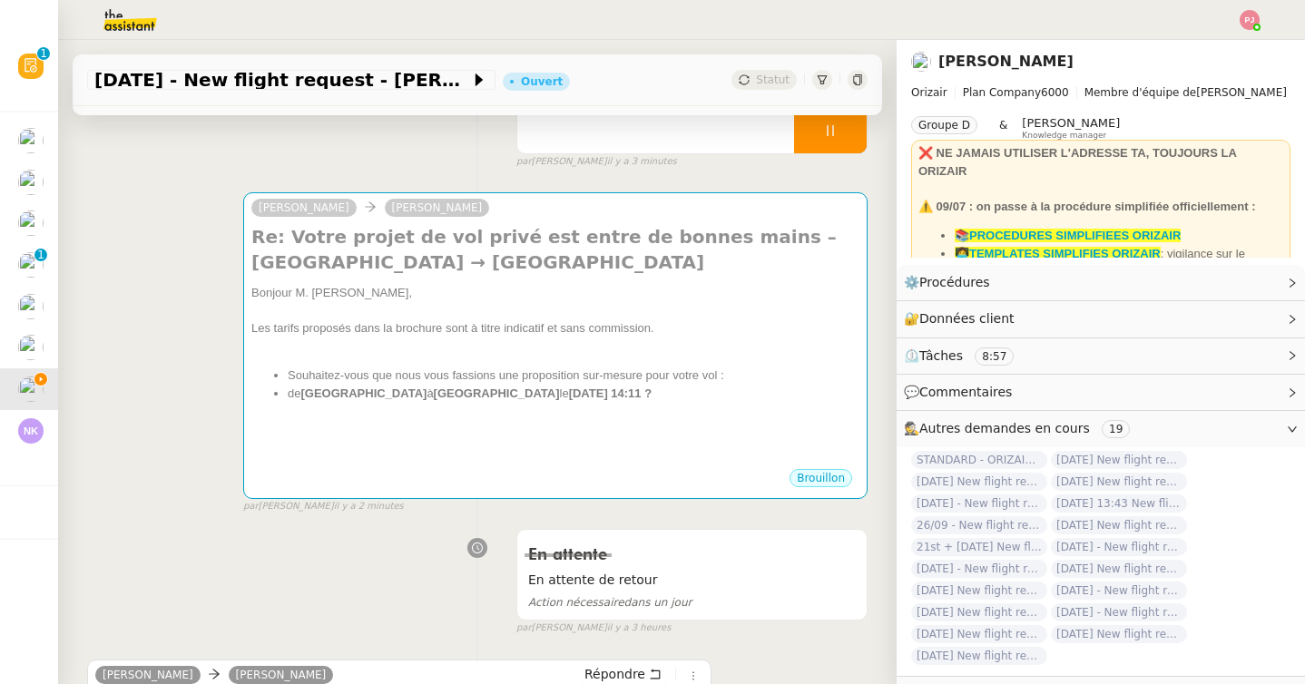
scroll to position [320, 0]
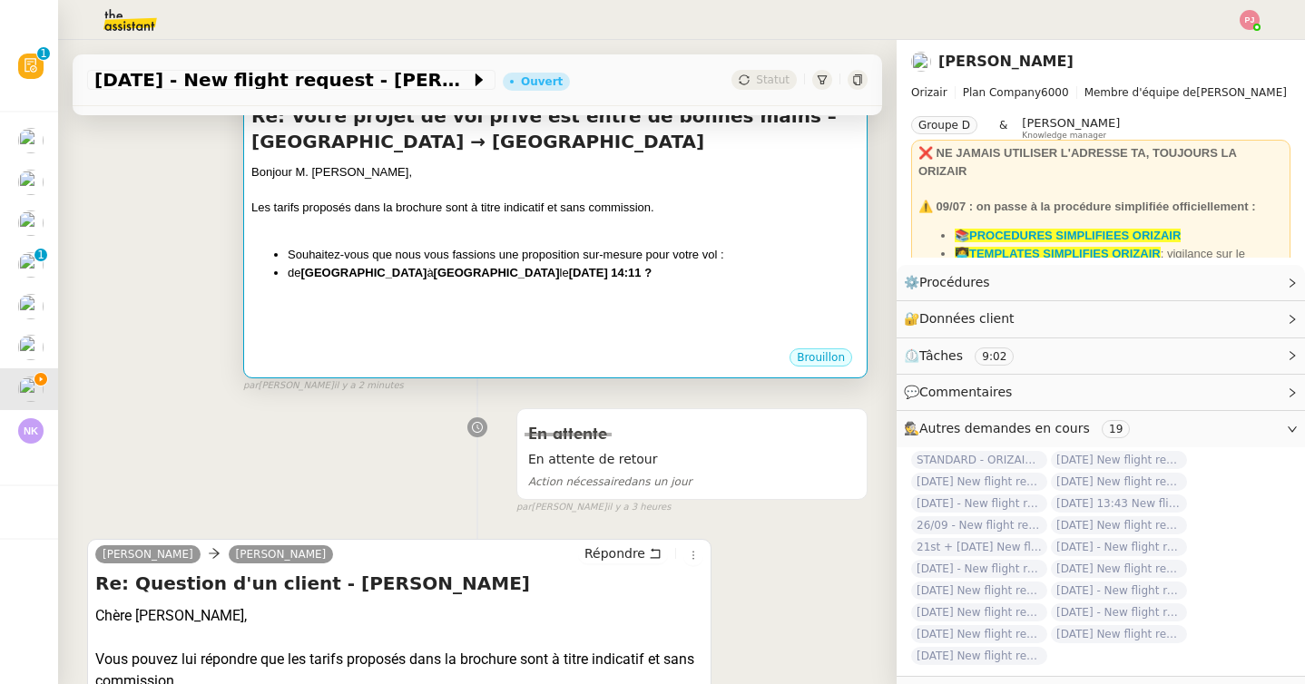
click at [427, 278] on strong "Paris Beauvais Tillé Airport" at bounding box center [363, 273] width 126 height 14
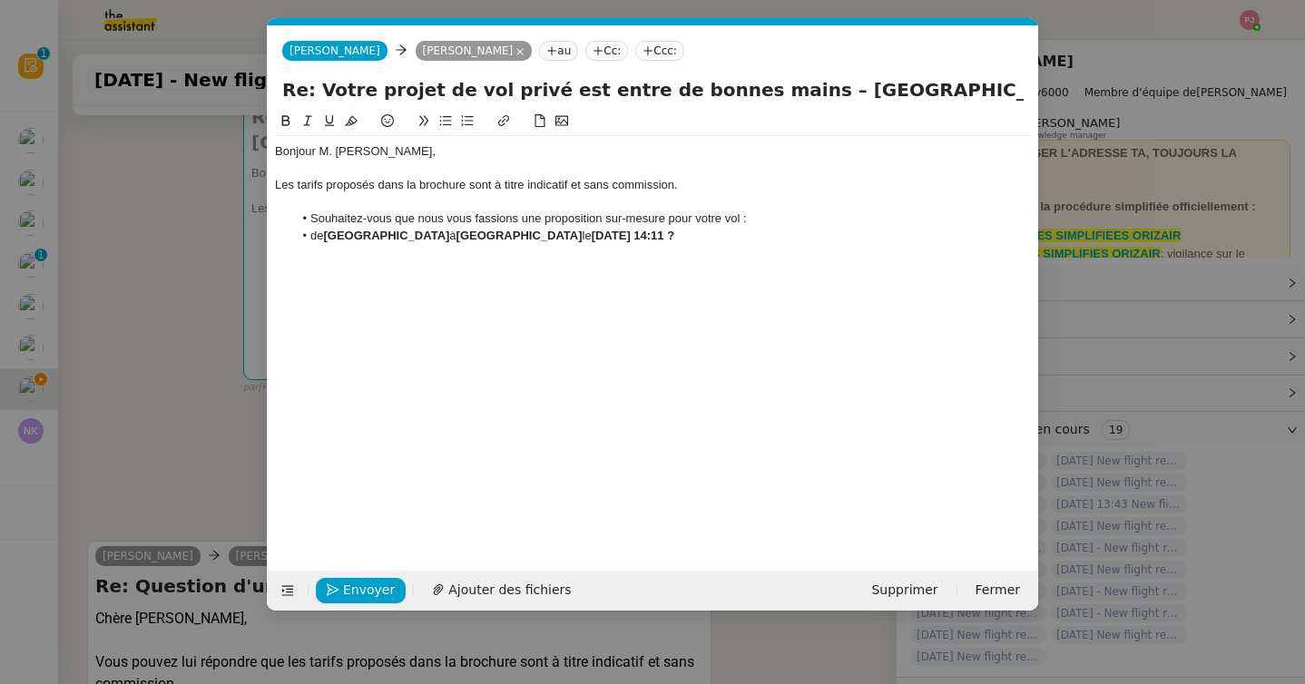
scroll to position [0, 38]
click at [328, 238] on strong "Paris Beauvais Tillé Airport" at bounding box center [386, 236] width 126 height 14
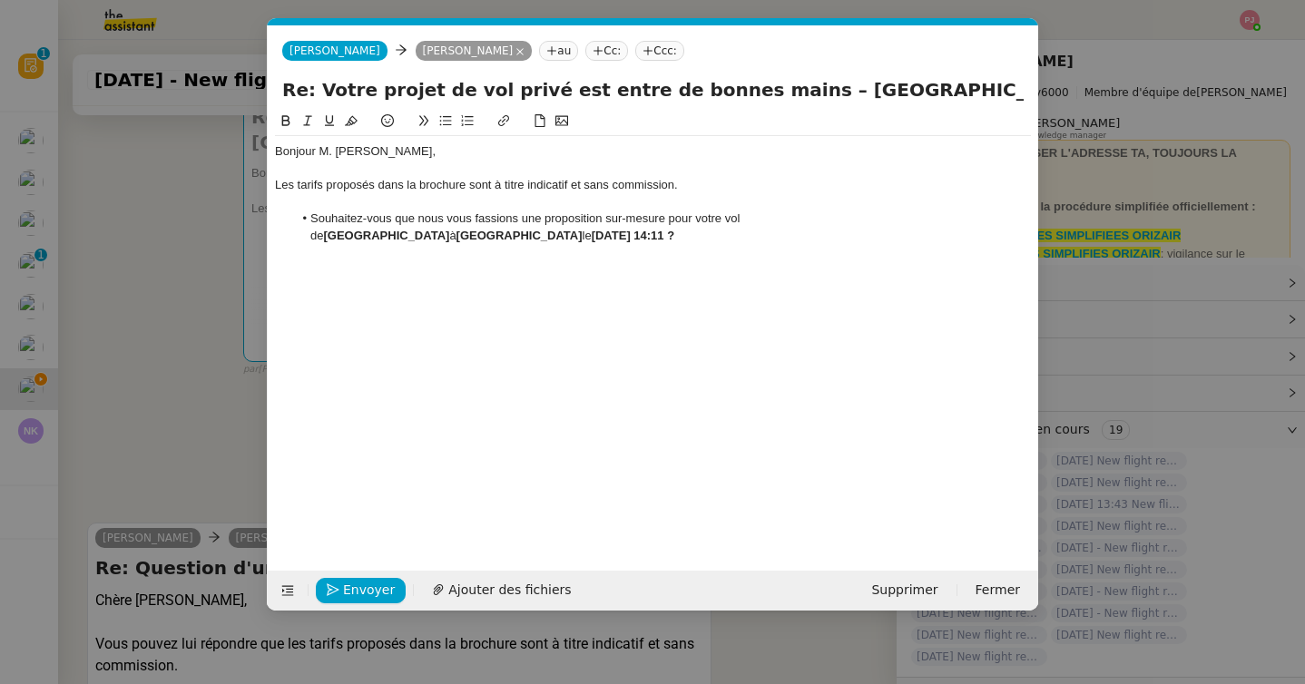
click at [180, 395] on nz-modal-container "Service TA - VOYAGE - PROPOSITION GLOBALE A utiliser dans le cadre de propositi…" at bounding box center [652, 342] width 1305 height 684
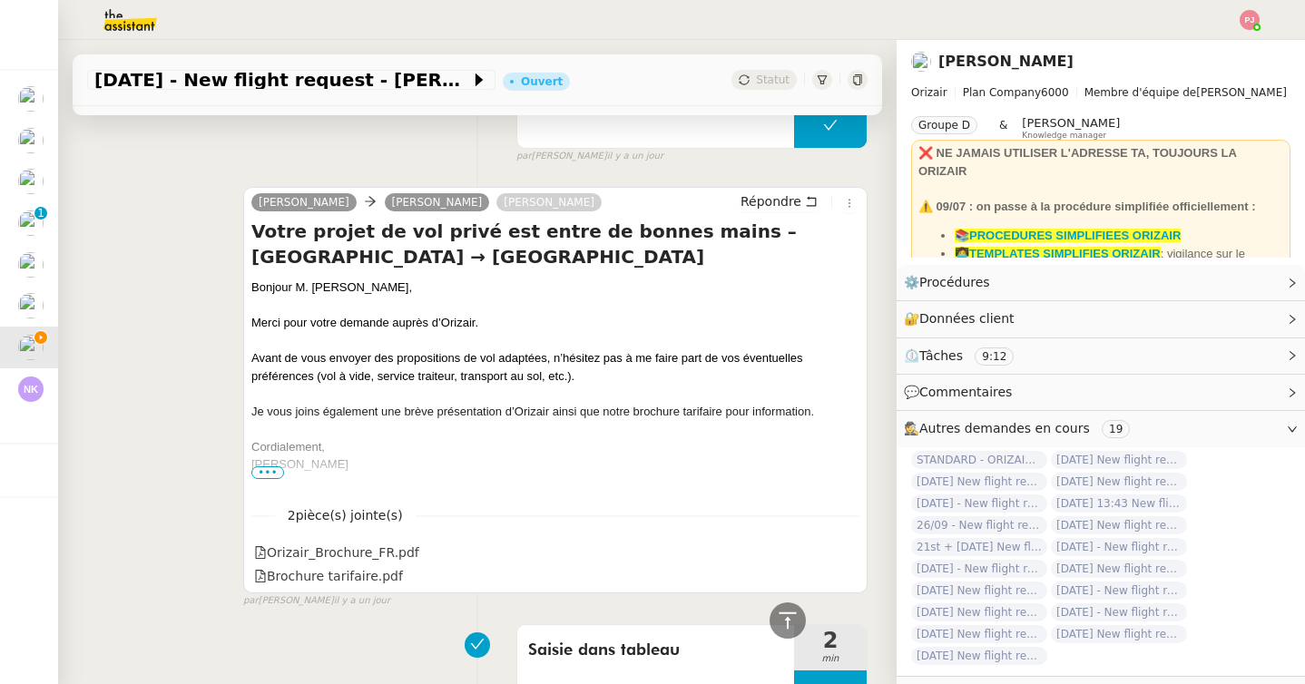
scroll to position [2076, 0]
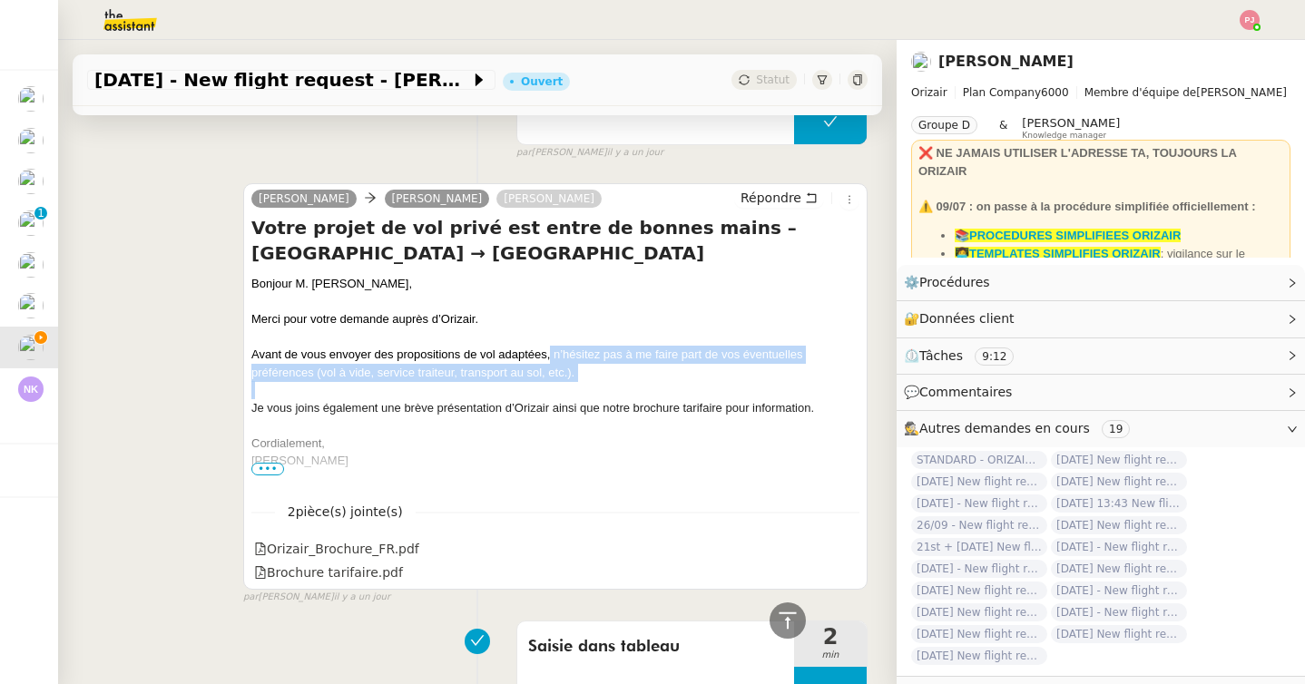
drag, startPoint x: 551, startPoint y: 352, endPoint x: 592, endPoint y: 381, distance: 50.1
click at [592, 381] on div "Bonjour M. Charles Jannin, Merci pour votre demande auprès d’Orizair. Avant de …" at bounding box center [555, 407] width 608 height 265
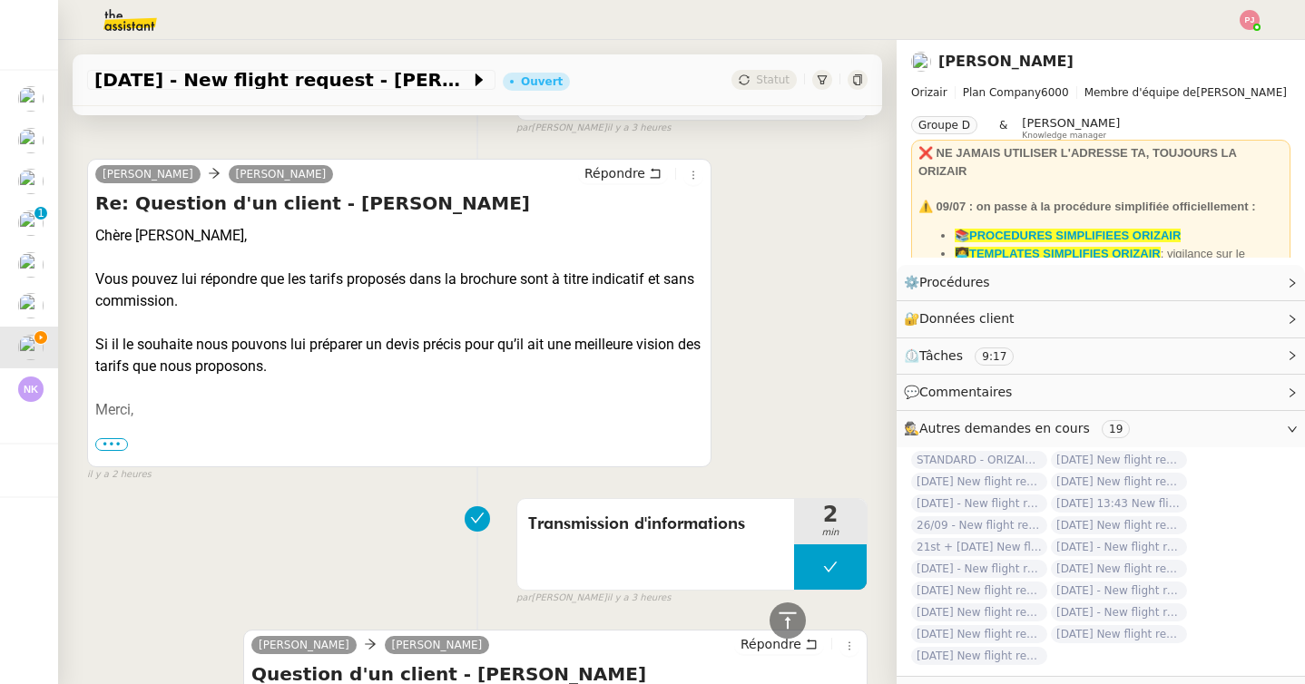
scroll to position [0, 0]
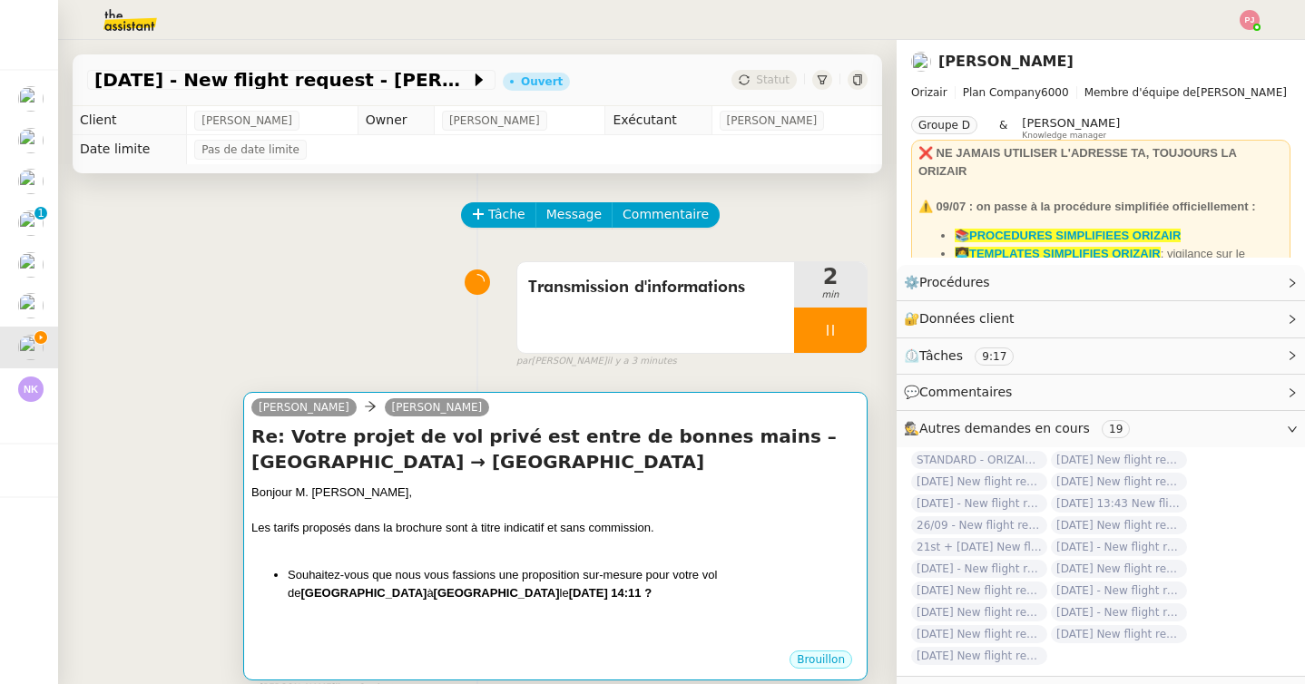
click at [580, 491] on div "Bonjour M. Charles Jannin," at bounding box center [555, 493] width 608 height 18
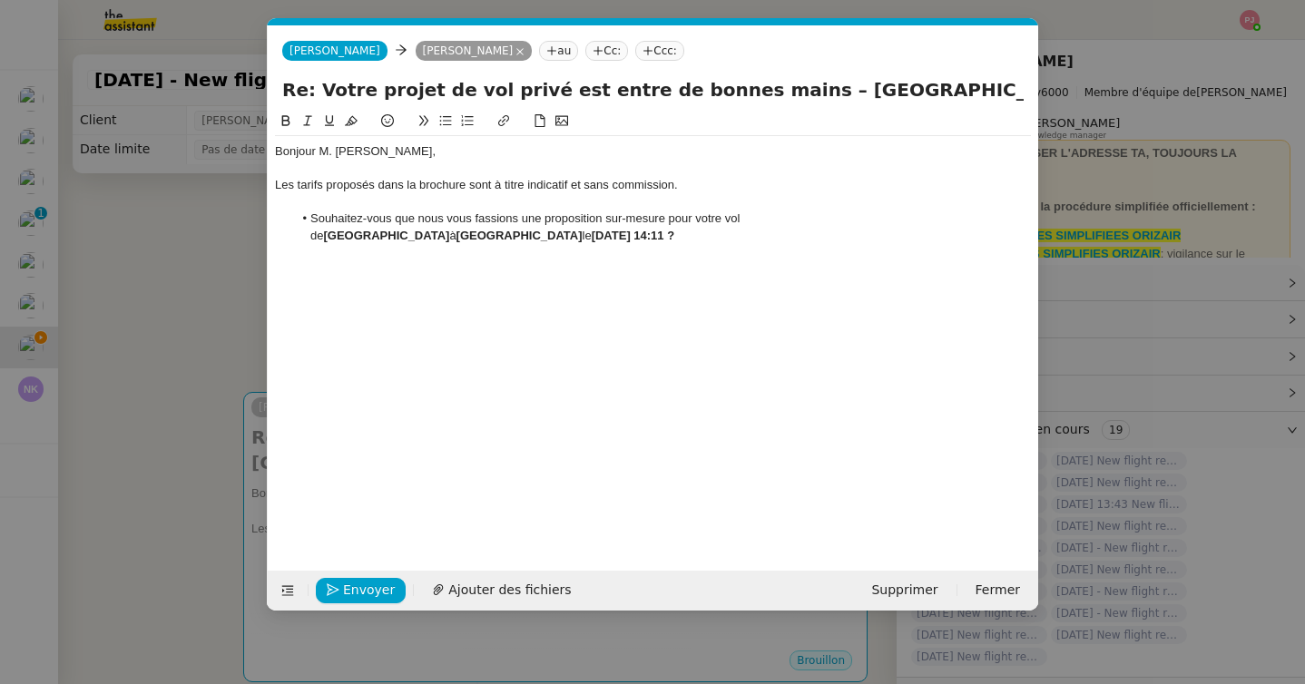
scroll to position [0, 38]
click at [656, 240] on li "Souhaitez-vous que nous vous fassions une proposition sur-mesure pour votre vol…" at bounding box center [662, 228] width 739 height 34
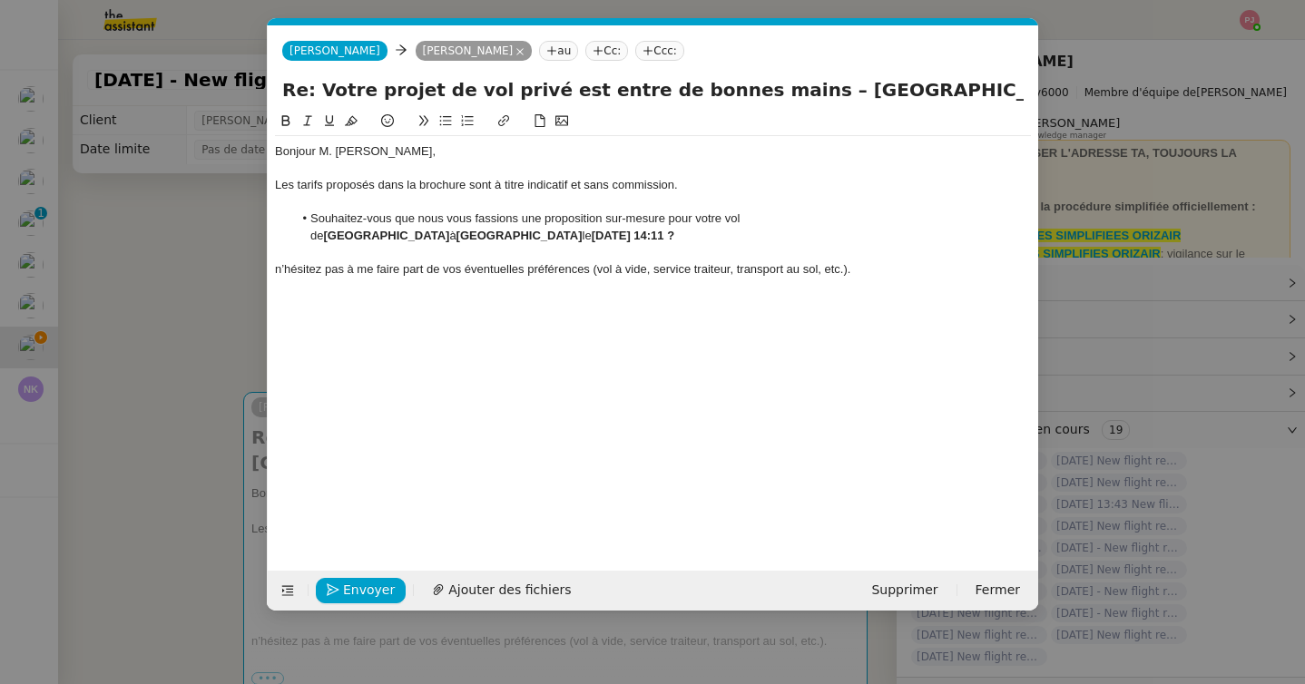
click at [284, 266] on span "n’hésitez pas à me faire part de vos éventuelles préférences (vol à vide, servi…" at bounding box center [562, 269] width 575 height 14
click at [160, 355] on nz-modal-container "Service TA - VOYAGE - PROPOSITION GLOBALE A utiliser dans le cadre de propositi…" at bounding box center [652, 342] width 1305 height 684
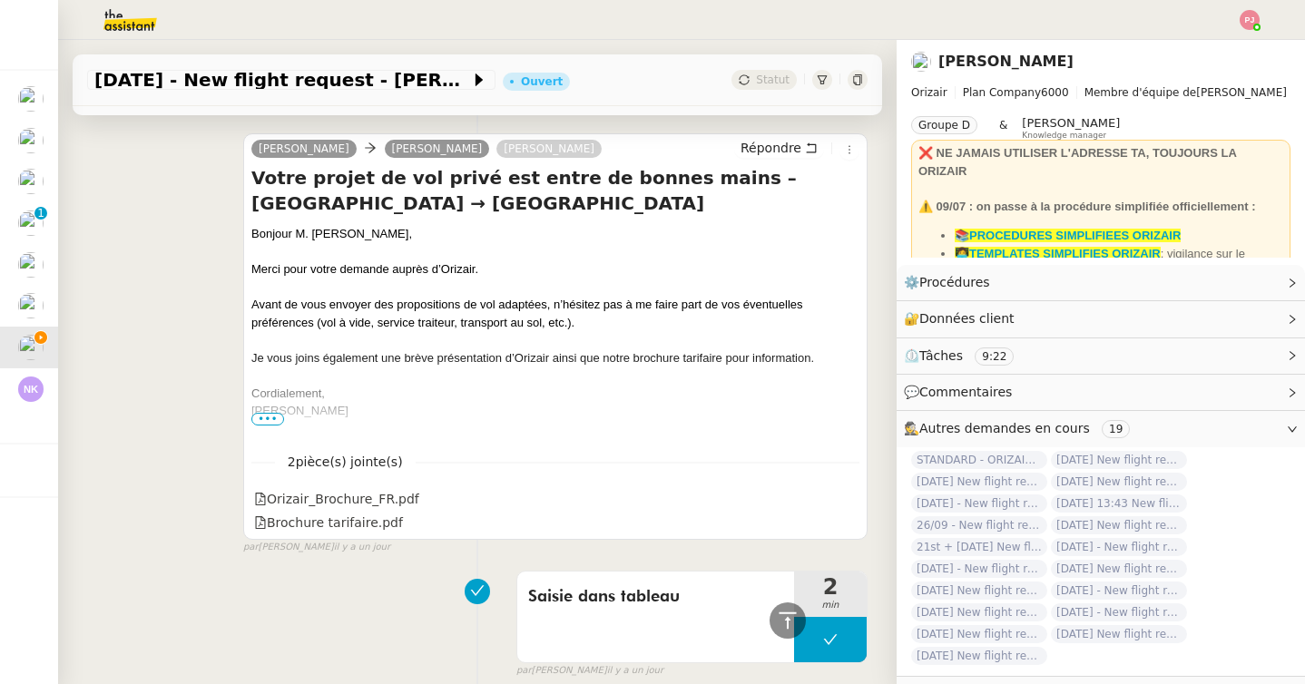
scroll to position [2258, 0]
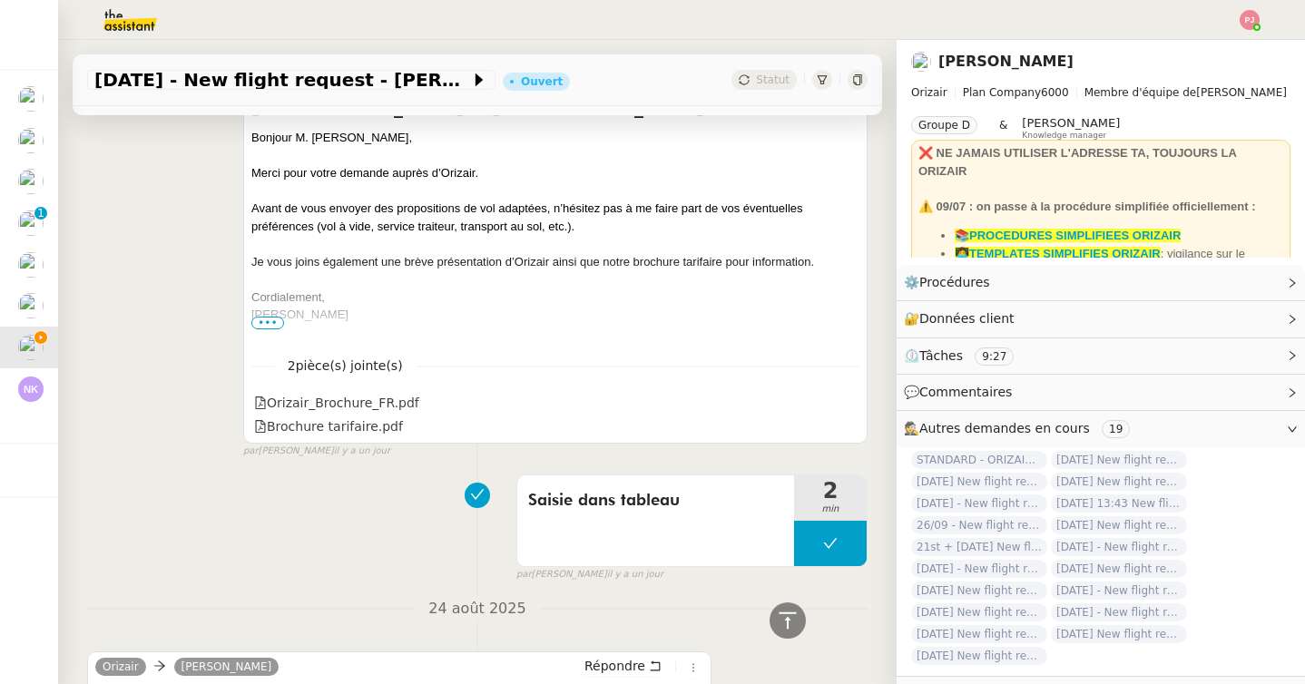
click at [269, 325] on span "•••" at bounding box center [267, 323] width 33 height 13
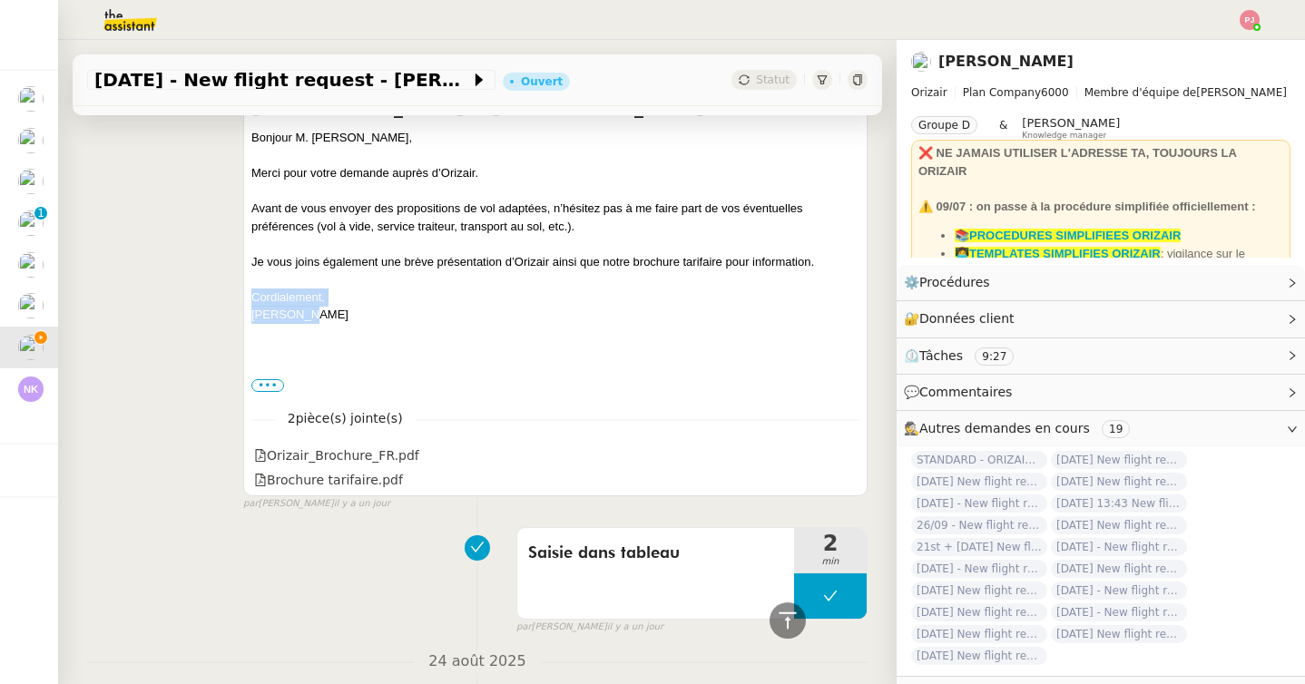
drag, startPoint x: 309, startPoint y: 315, endPoint x: 250, endPoint y: 298, distance: 62.3
click at [250, 298] on div "Josephine Kelly jannin charles Louis Frei Répondre Votre projet de vol privé es…" at bounding box center [555, 266] width 624 height 459
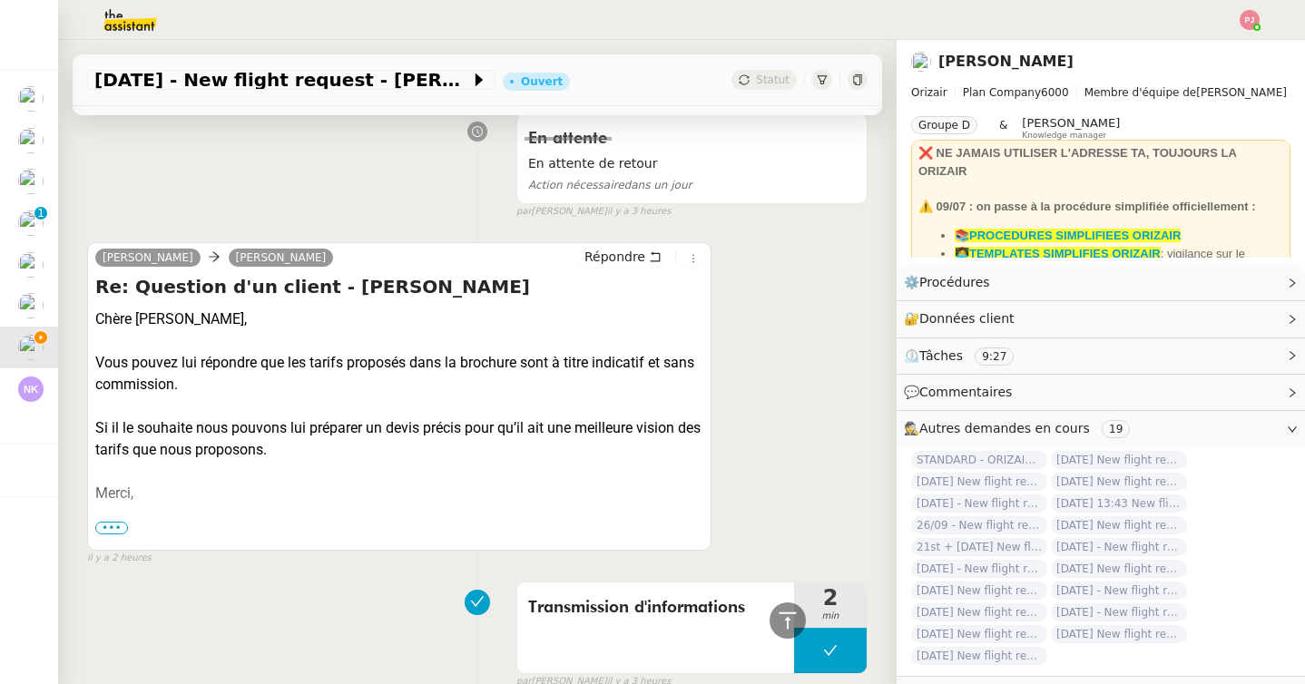
scroll to position [0, 0]
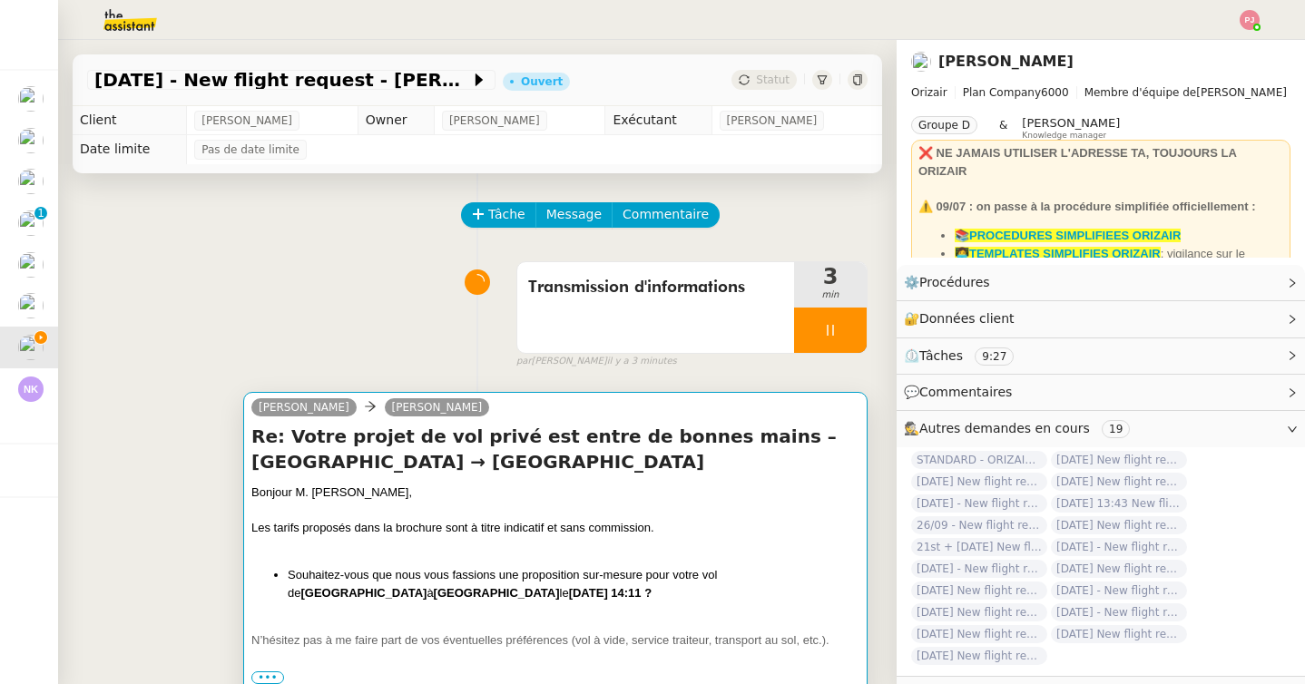
click at [369, 459] on h4 "Re: Votre projet de vol privé est entre de bonnes mains – Paris Beauvais Tillé …" at bounding box center [555, 449] width 608 height 51
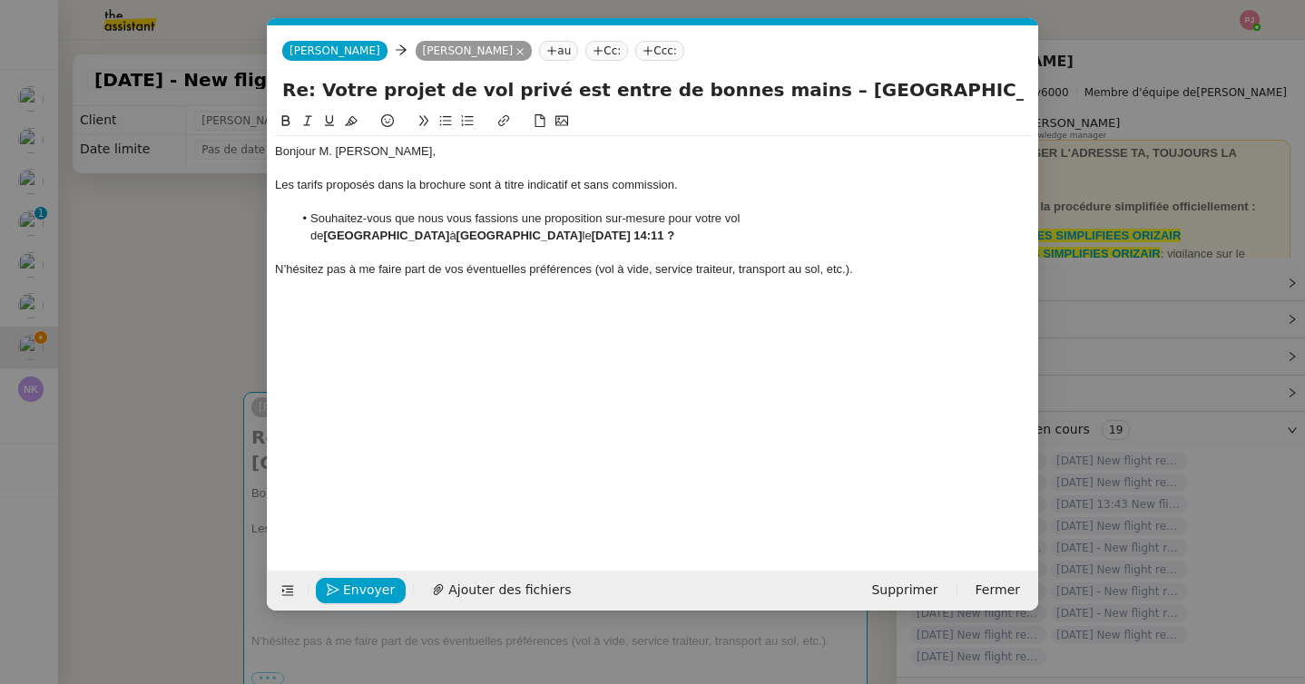
scroll to position [0, 38]
click at [868, 271] on div "N’hésitez pas à me faire part de vos éventuelles préférences (vol à vide, servi…" at bounding box center [653, 269] width 756 height 16
click at [642, 46] on nz-tag "Ccc:" at bounding box center [659, 51] width 49 height 20
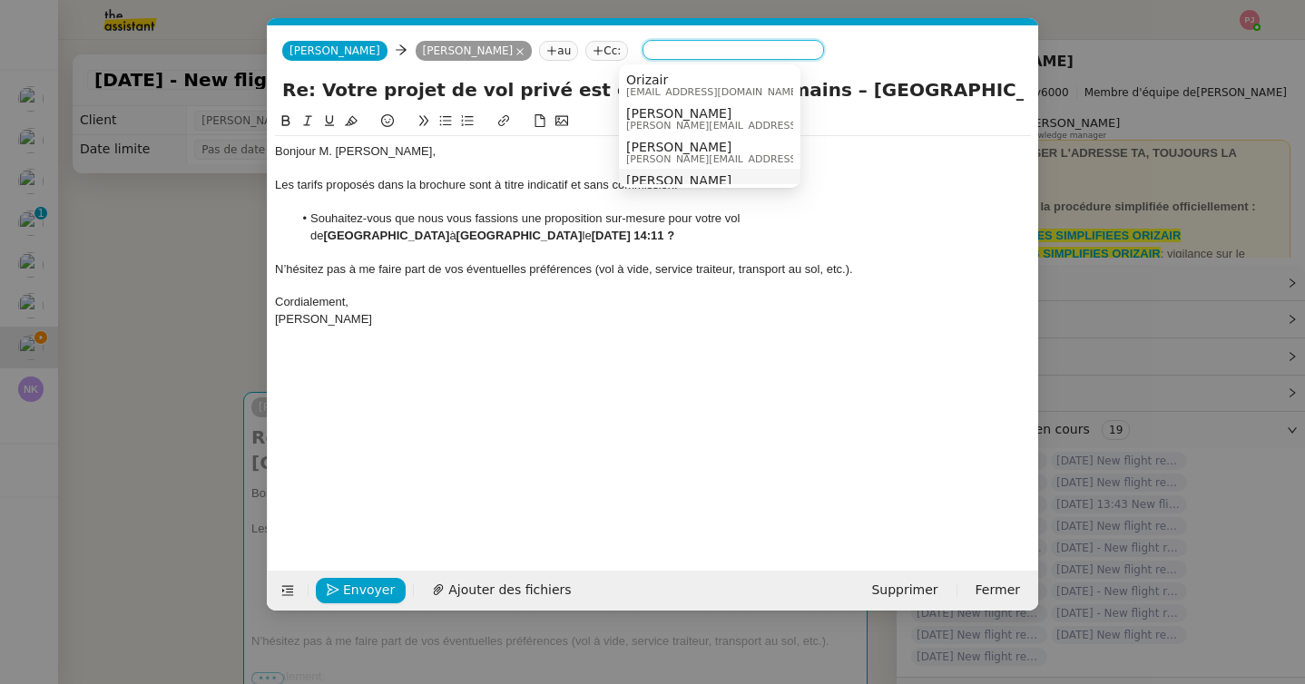
click at [673, 173] on span "[PERSON_NAME]" at bounding box center [755, 180] width 258 height 15
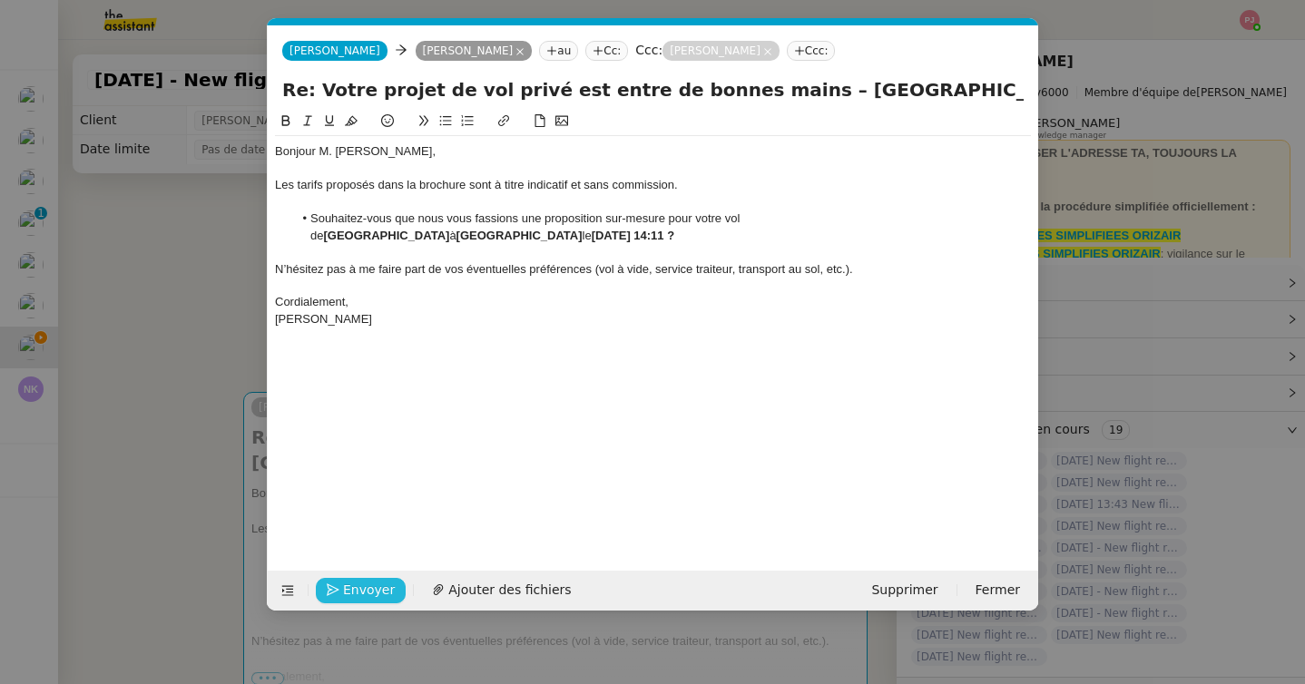
click at [372, 592] on span "Envoyer" at bounding box center [369, 590] width 52 height 21
click at [372, 592] on span "Confirmer l'envoi" at bounding box center [397, 590] width 109 height 21
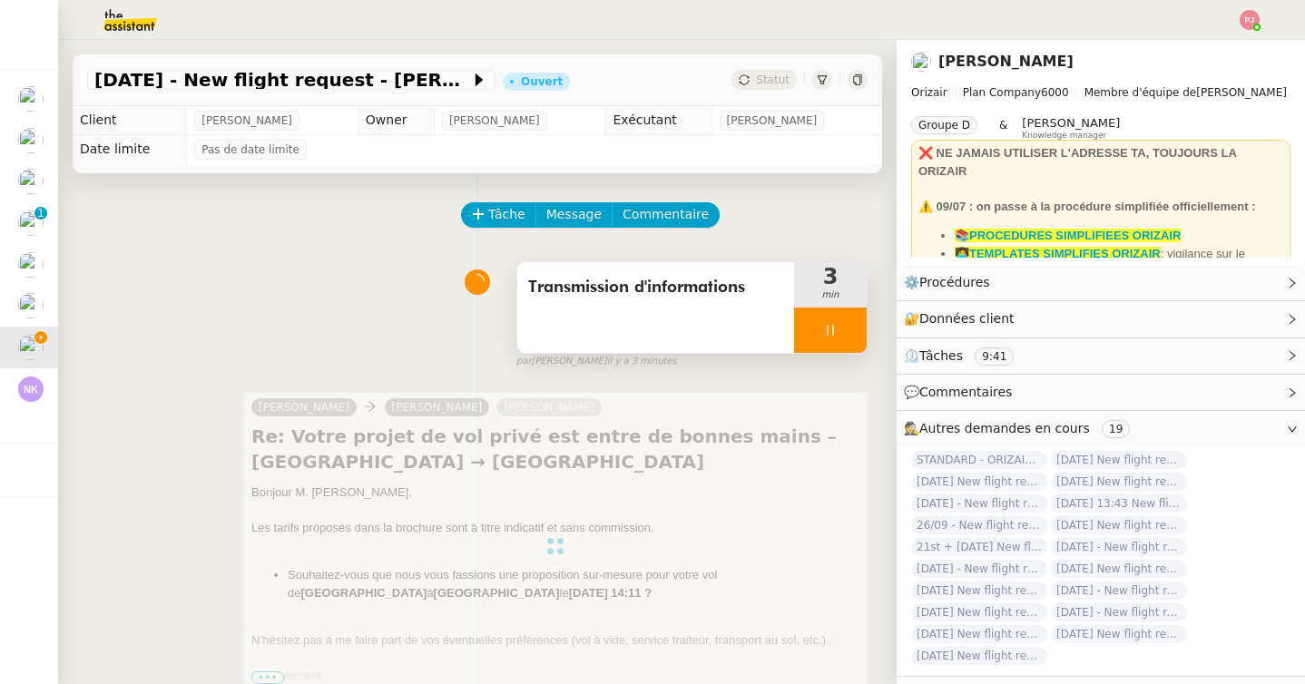
click at [839, 336] on div at bounding box center [830, 330] width 73 height 45
click at [855, 336] on icon at bounding box center [848, 330] width 15 height 15
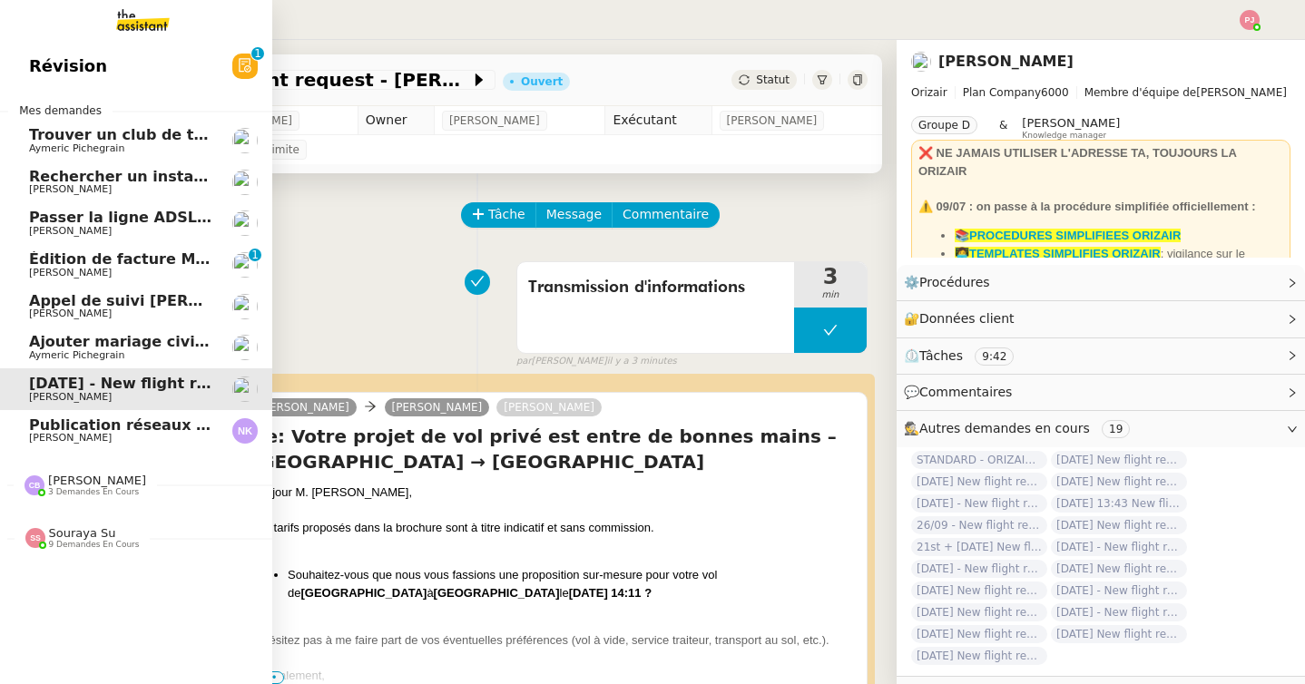
click at [110, 427] on span "Publication réseaux sociaux - 25 août 2025" at bounding box center [205, 425] width 353 height 17
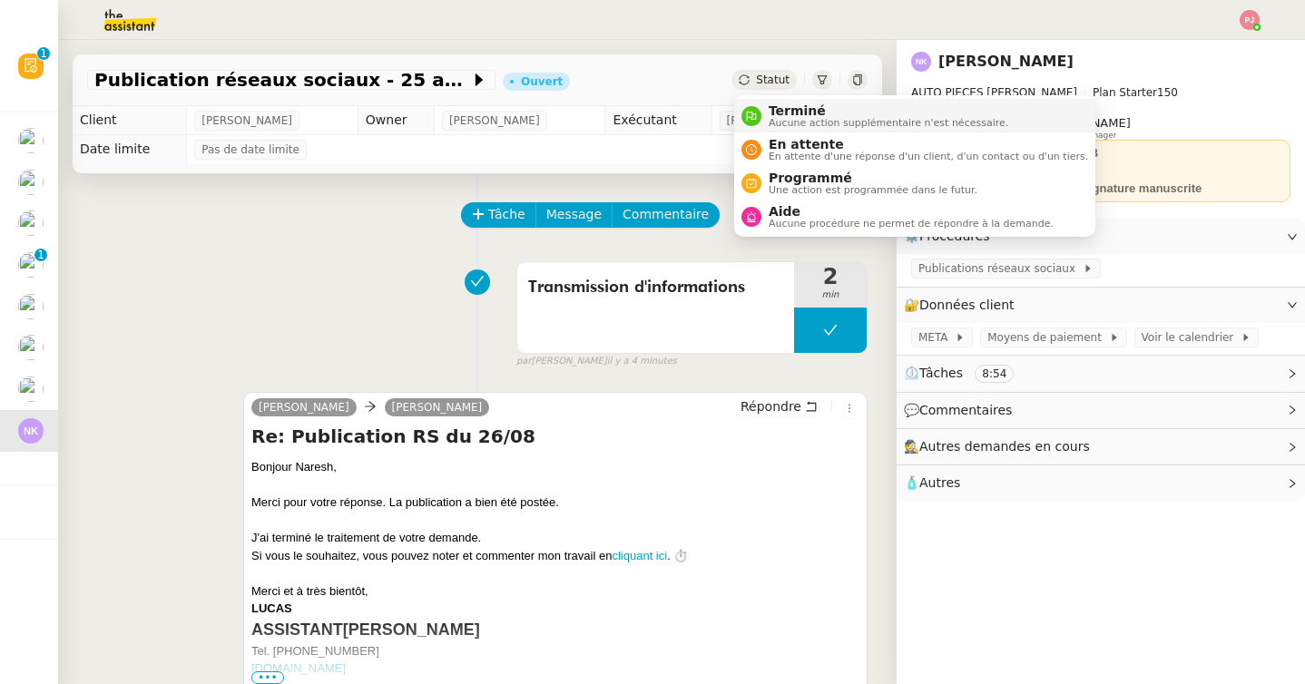
click at [777, 109] on span "Terminé" at bounding box center [889, 110] width 240 height 15
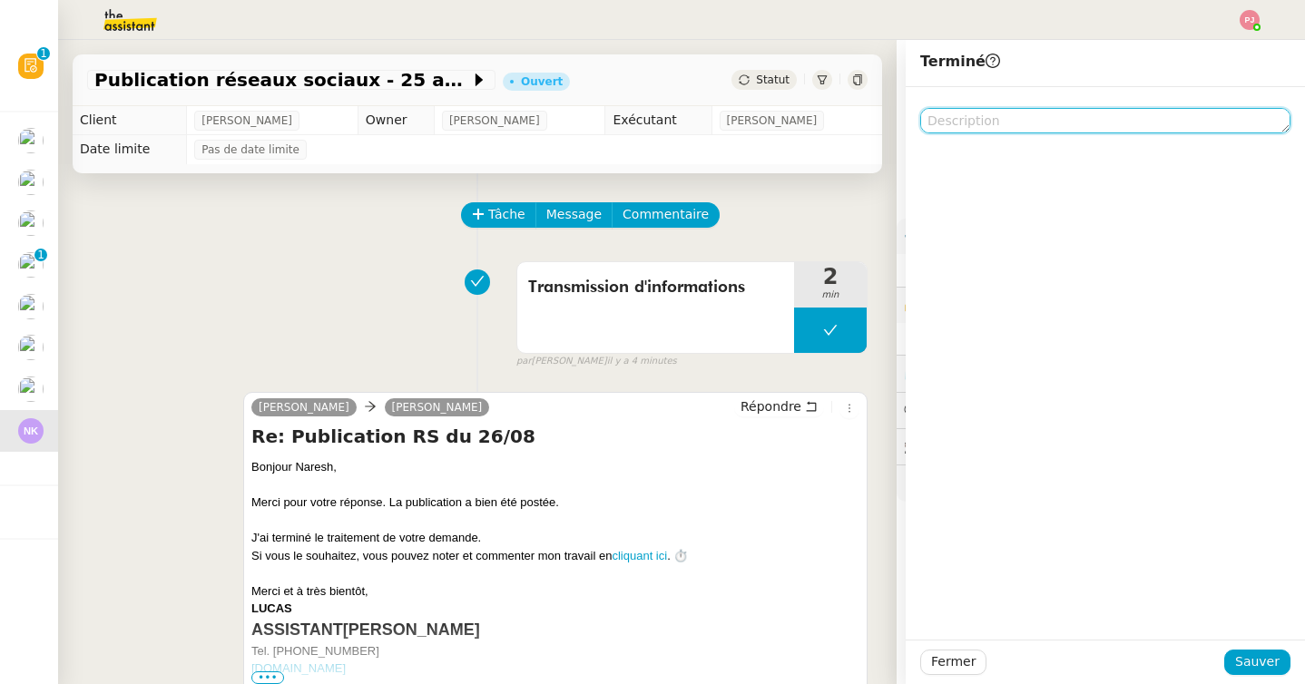
click at [1013, 123] on textarea at bounding box center [1105, 120] width 370 height 25
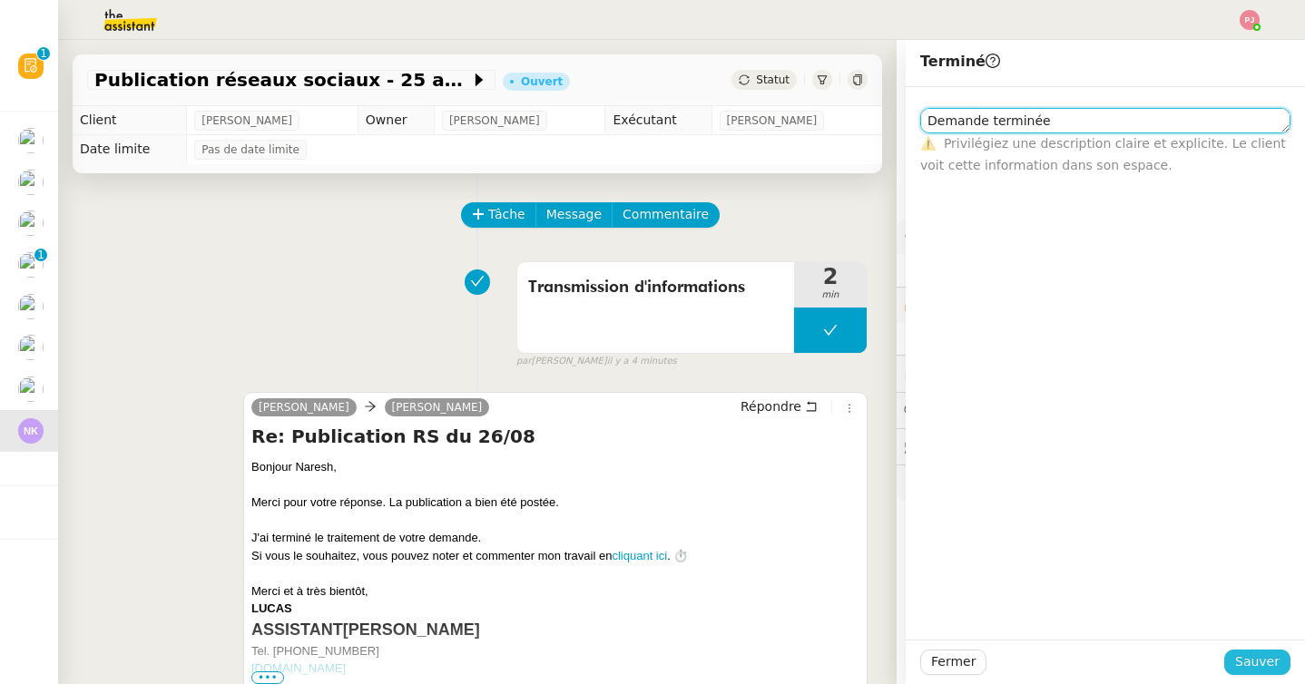
type textarea "Demande terminée"
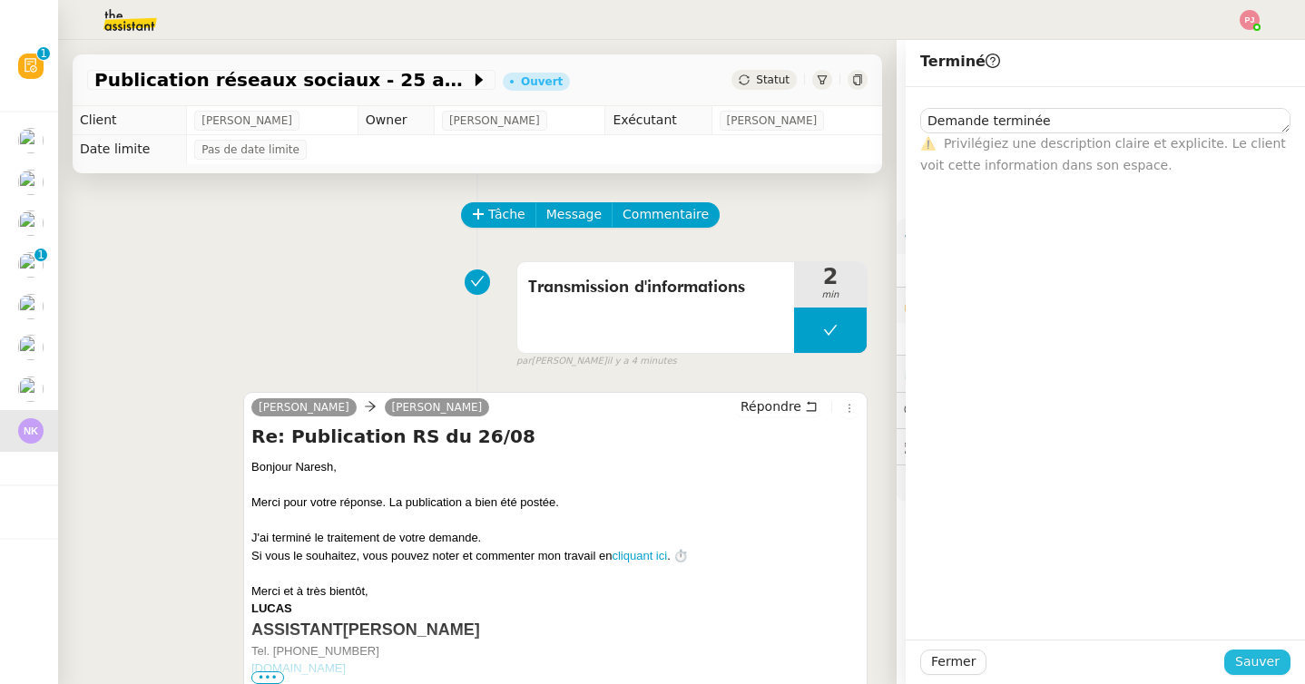
click at [1288, 656] on button "Sauver" at bounding box center [1257, 662] width 66 height 25
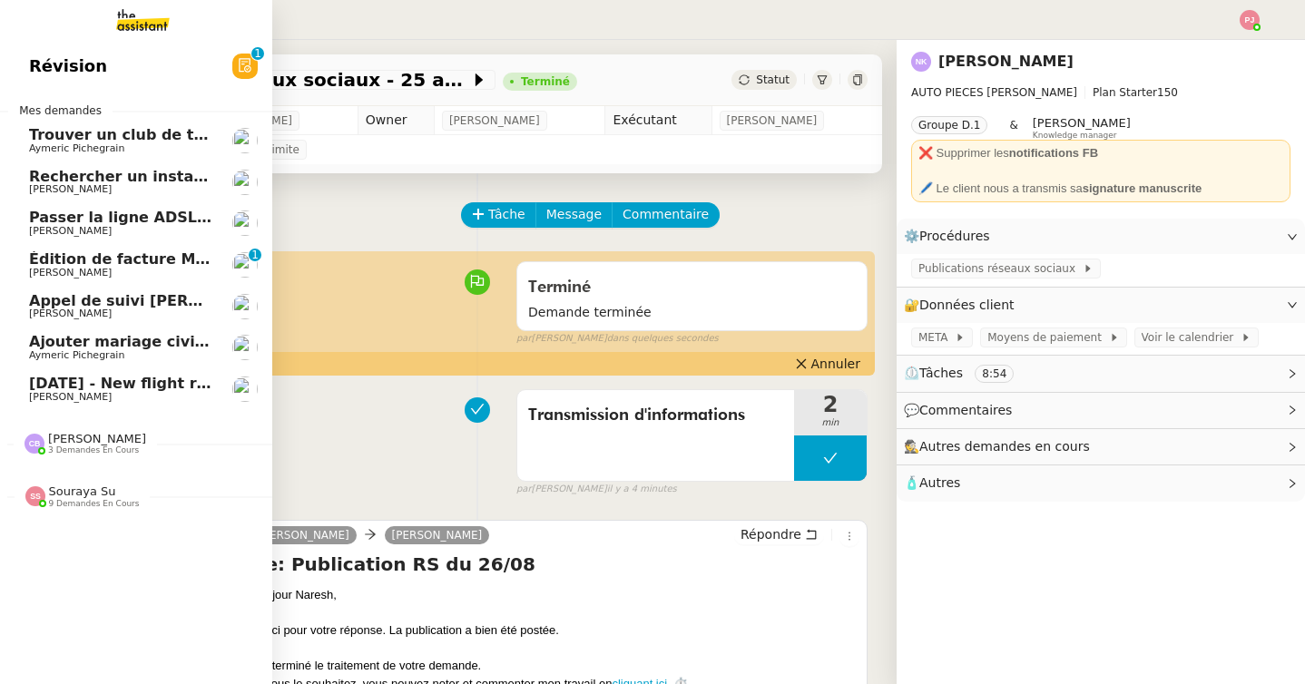
click at [66, 506] on span "9 demandes en cours" at bounding box center [94, 504] width 91 height 10
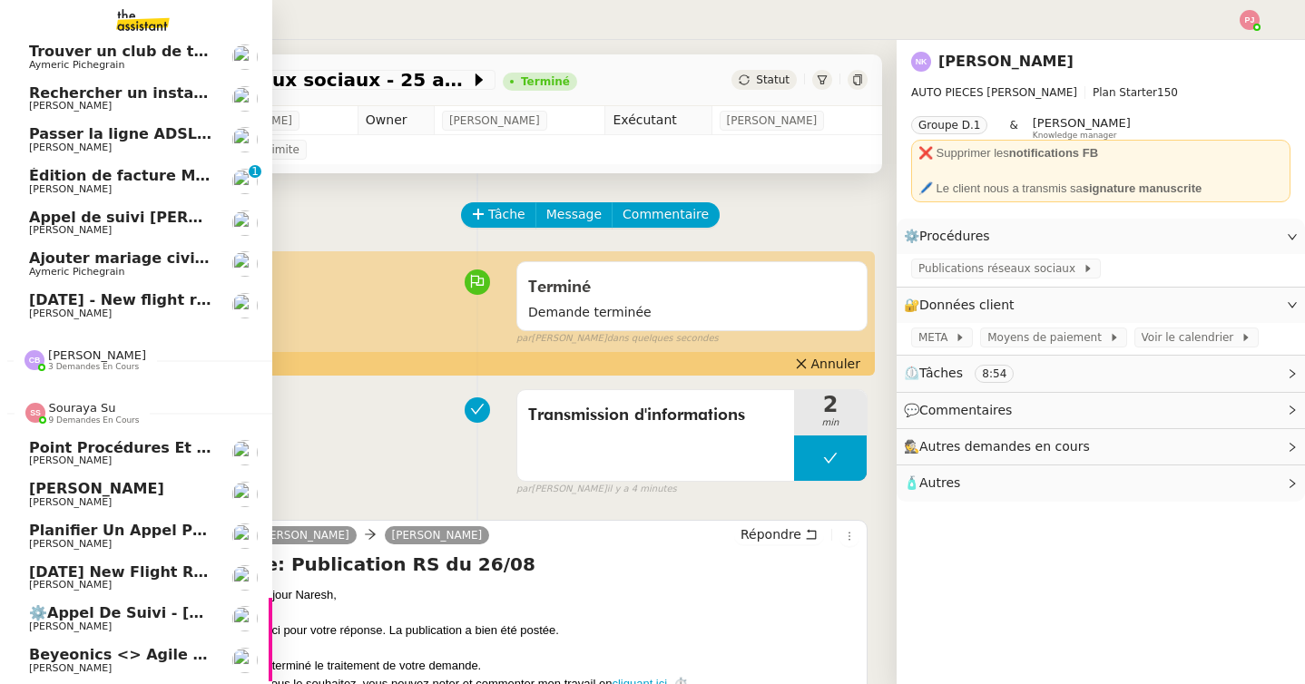
scroll to position [205, 0]
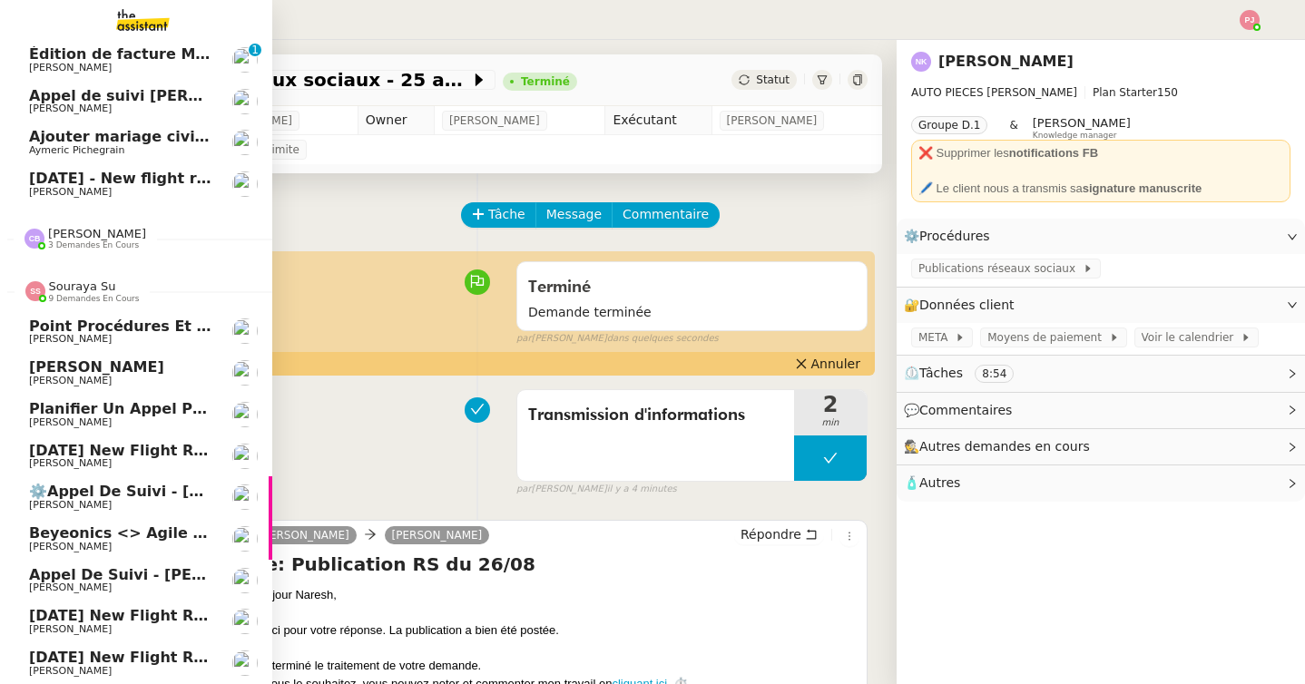
click at [205, 621] on span "[DATE] New flight request - [PERSON_NAME]" at bounding box center [215, 615] width 372 height 17
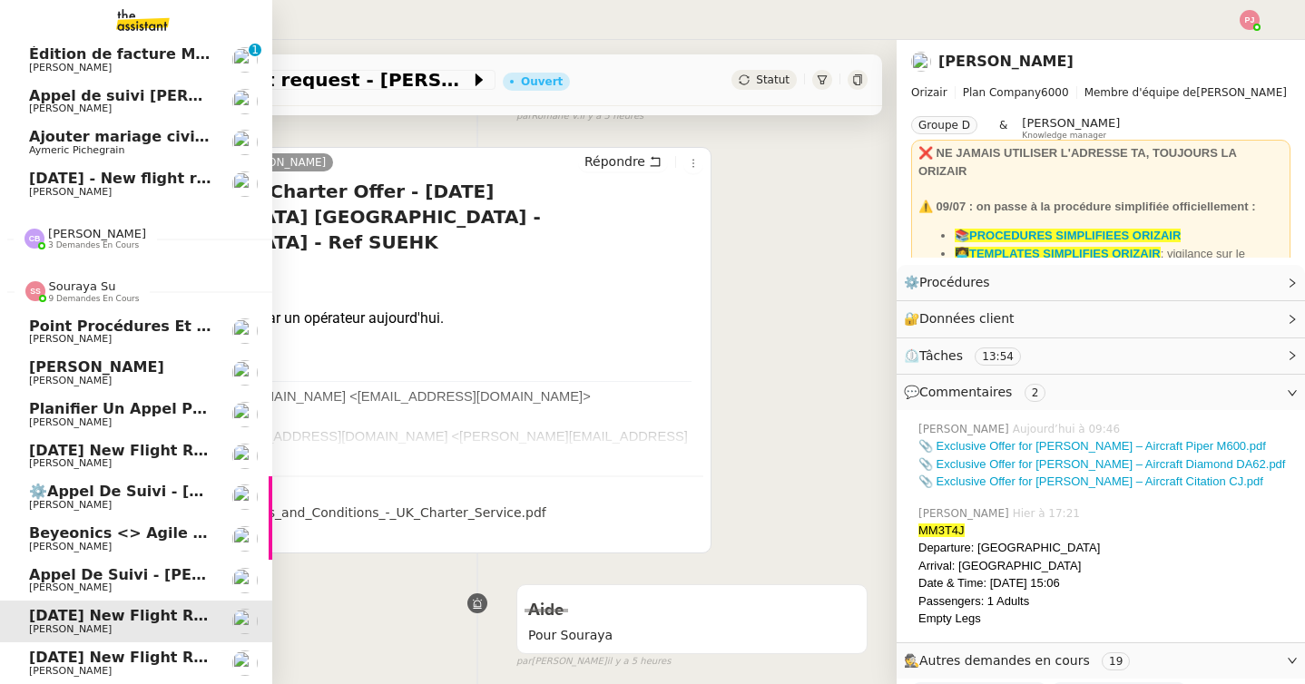
scroll to position [163, 0]
click at [92, 653] on span "[DATE] New flight request - [PERSON_NAME]" at bounding box center [215, 657] width 372 height 17
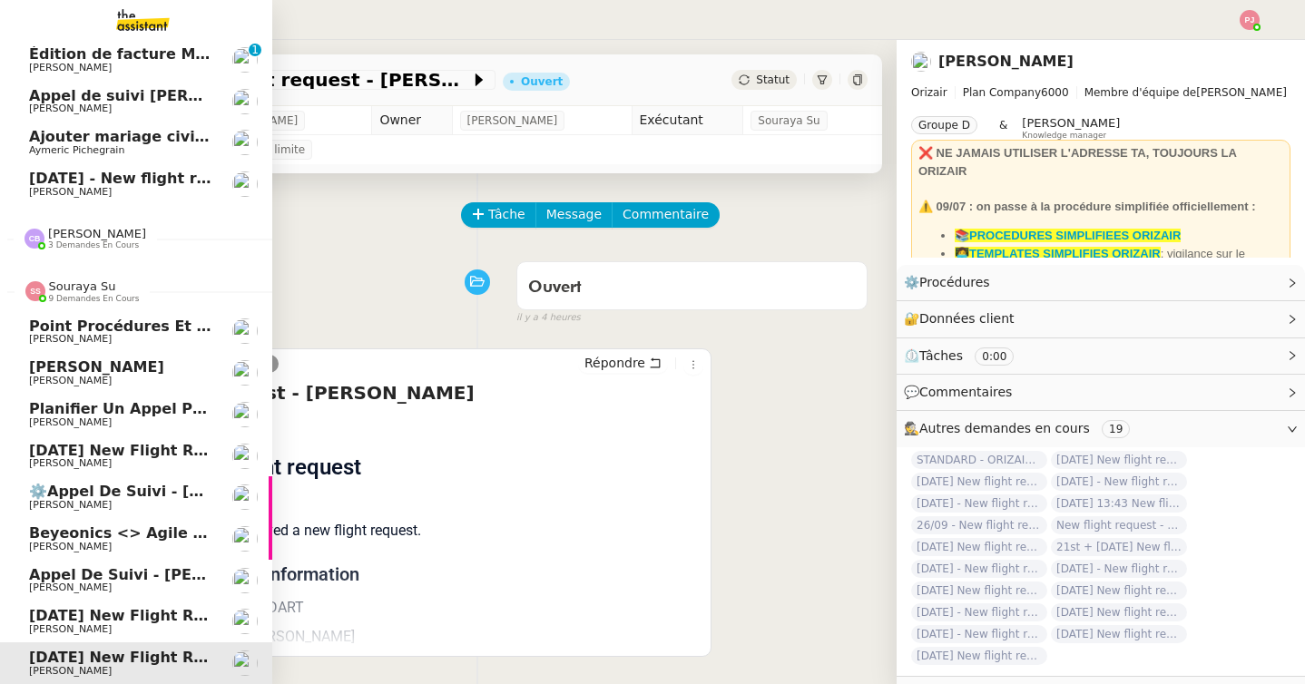
click at [132, 464] on span "[PERSON_NAME]" at bounding box center [120, 463] width 183 height 11
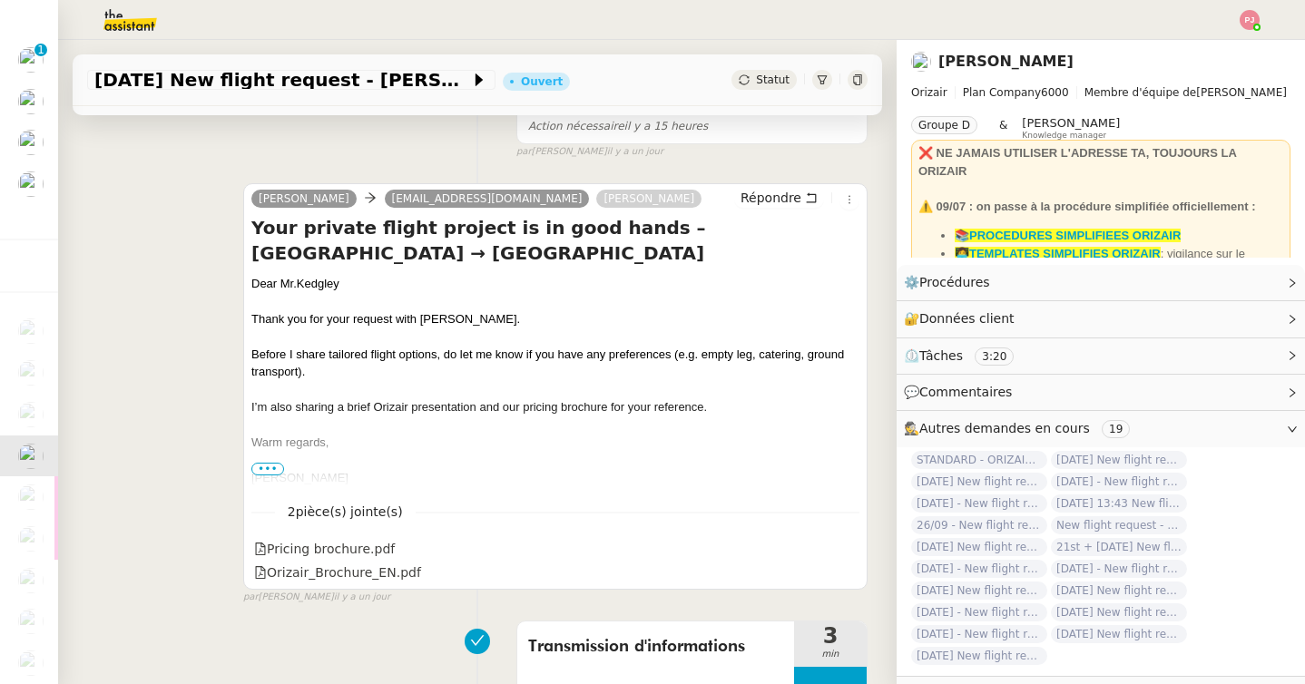
scroll to position [315, 0]
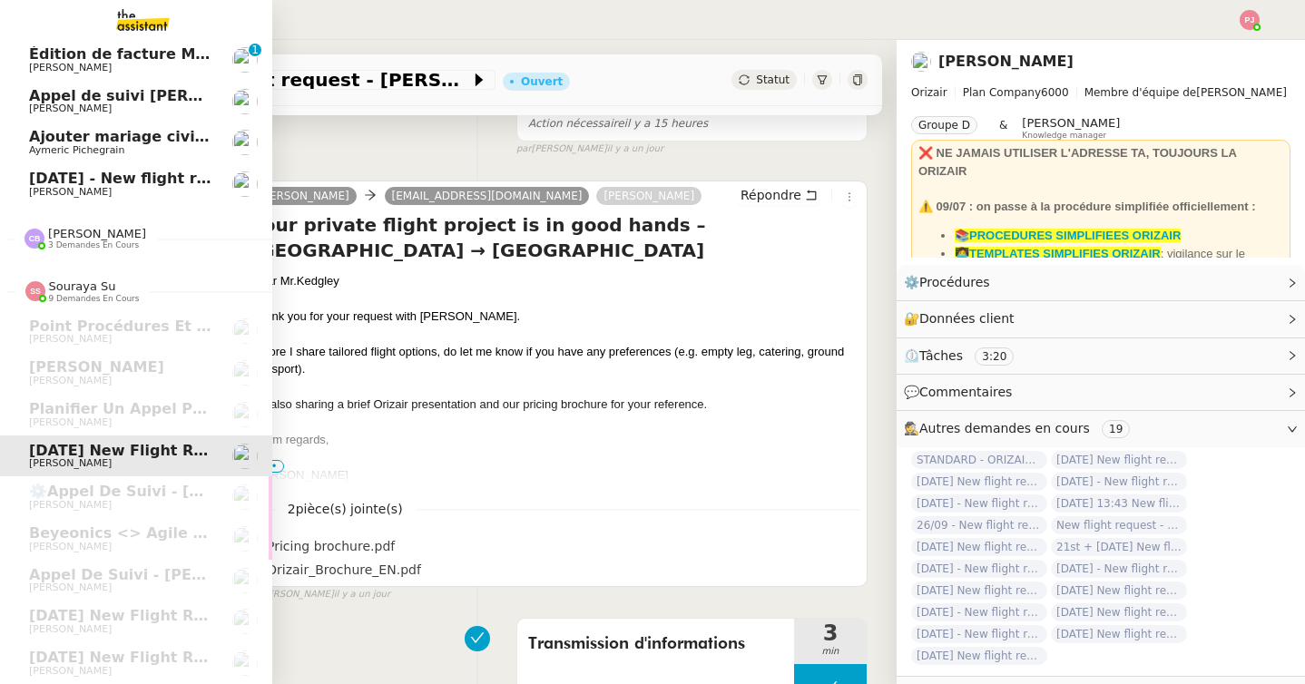
click at [39, 191] on span "[PERSON_NAME]" at bounding box center [70, 192] width 83 height 12
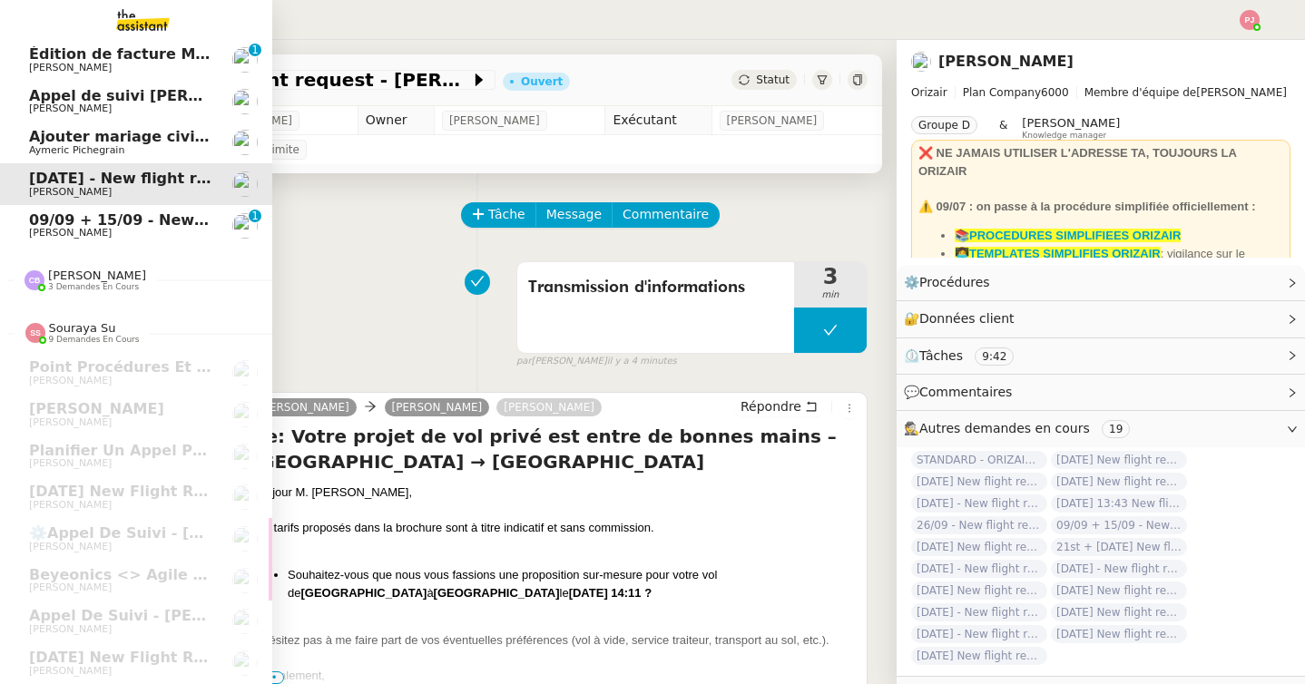
click at [40, 229] on span "[PERSON_NAME]" at bounding box center [70, 233] width 83 height 12
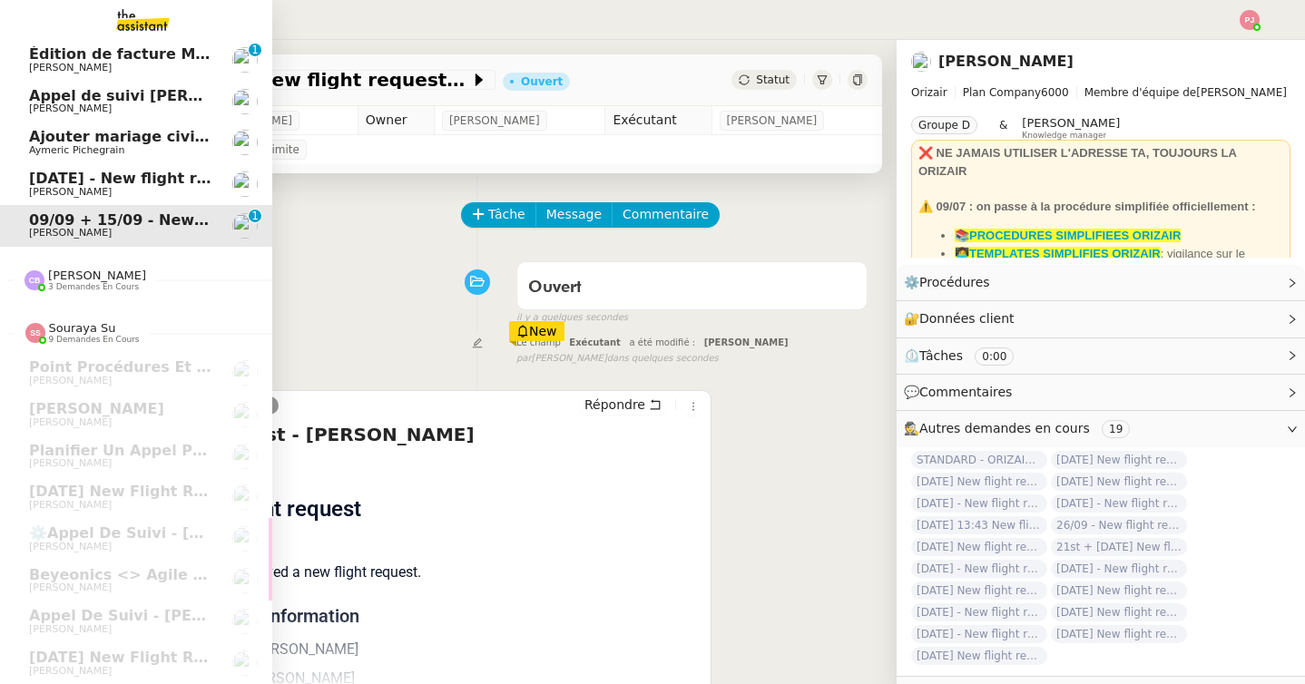
click at [156, 181] on span "[DATE] - New flight request - [PERSON_NAME]" at bounding box center [216, 178] width 375 height 17
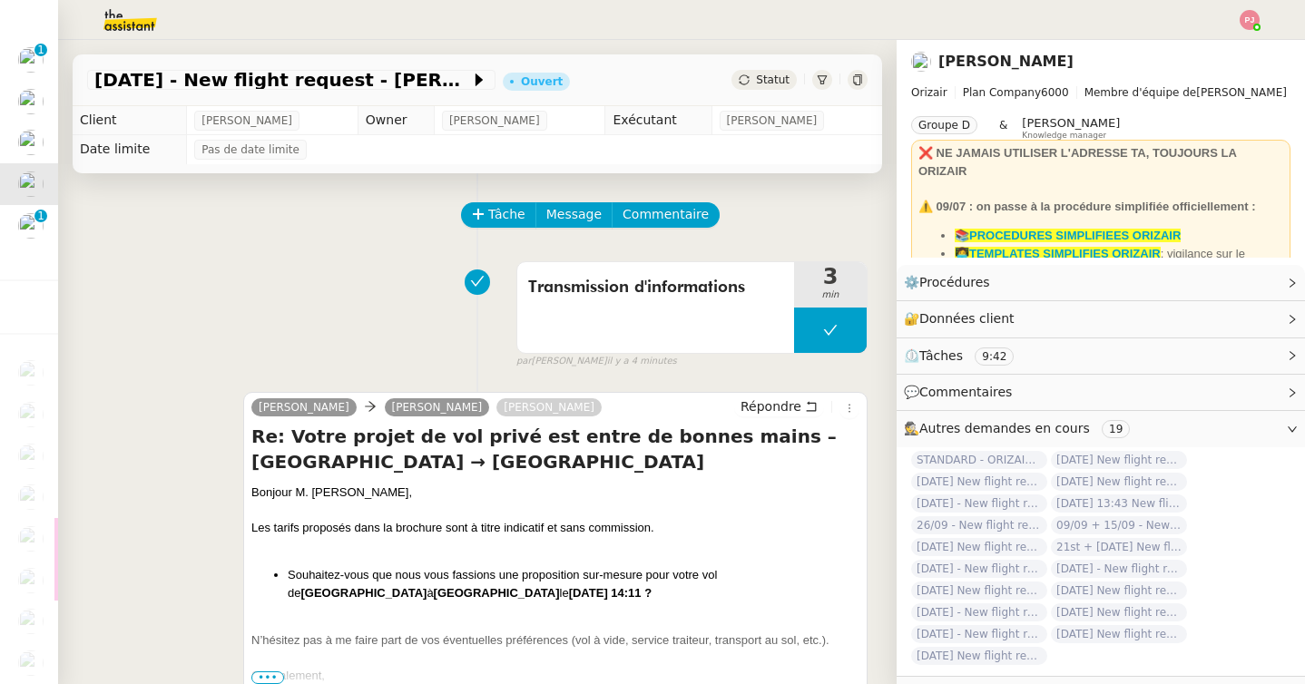
click at [766, 80] on span "Statut" at bounding box center [773, 80] width 34 height 13
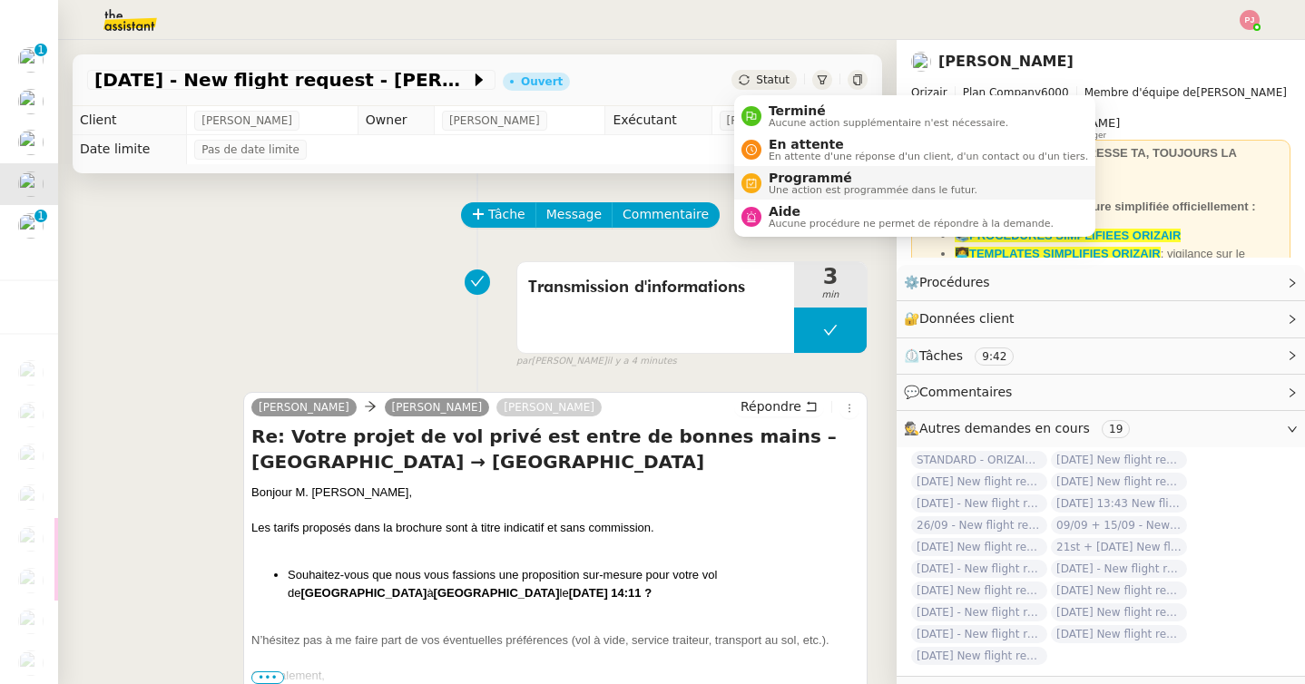
click at [796, 195] on span "Une action est programmée dans le futur." at bounding box center [873, 190] width 209 height 10
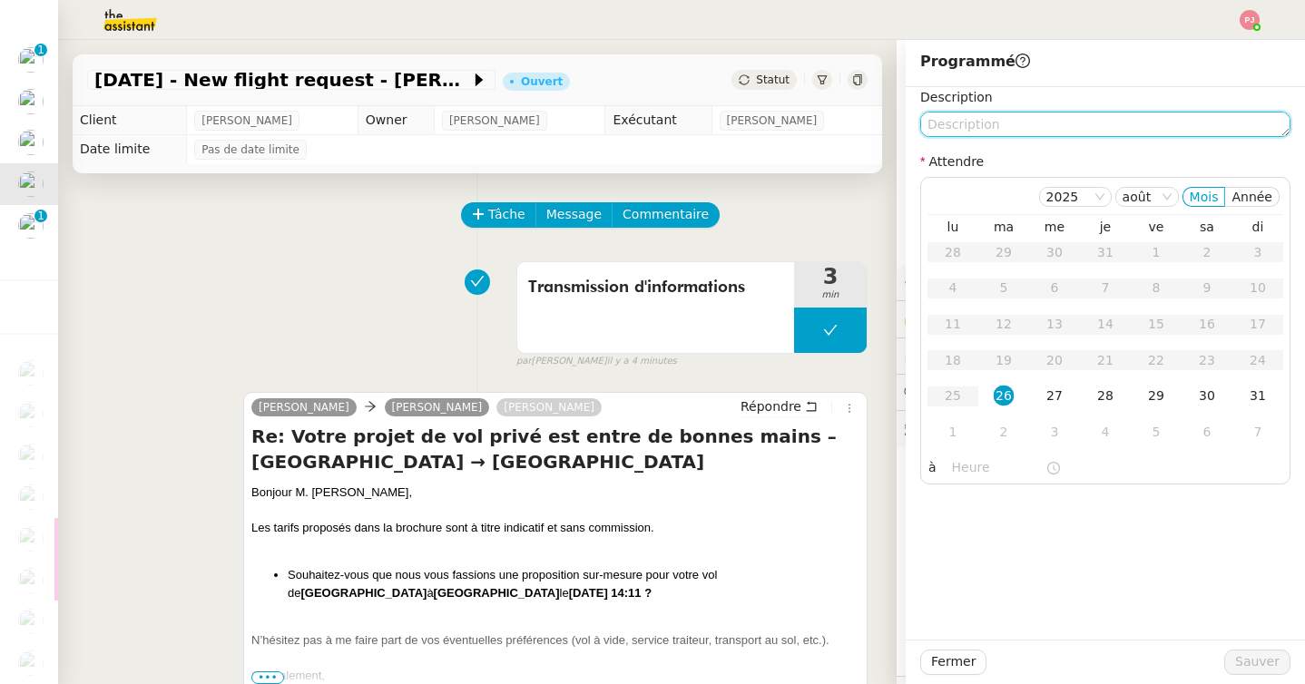
click at [998, 130] on textarea at bounding box center [1105, 124] width 370 height 25
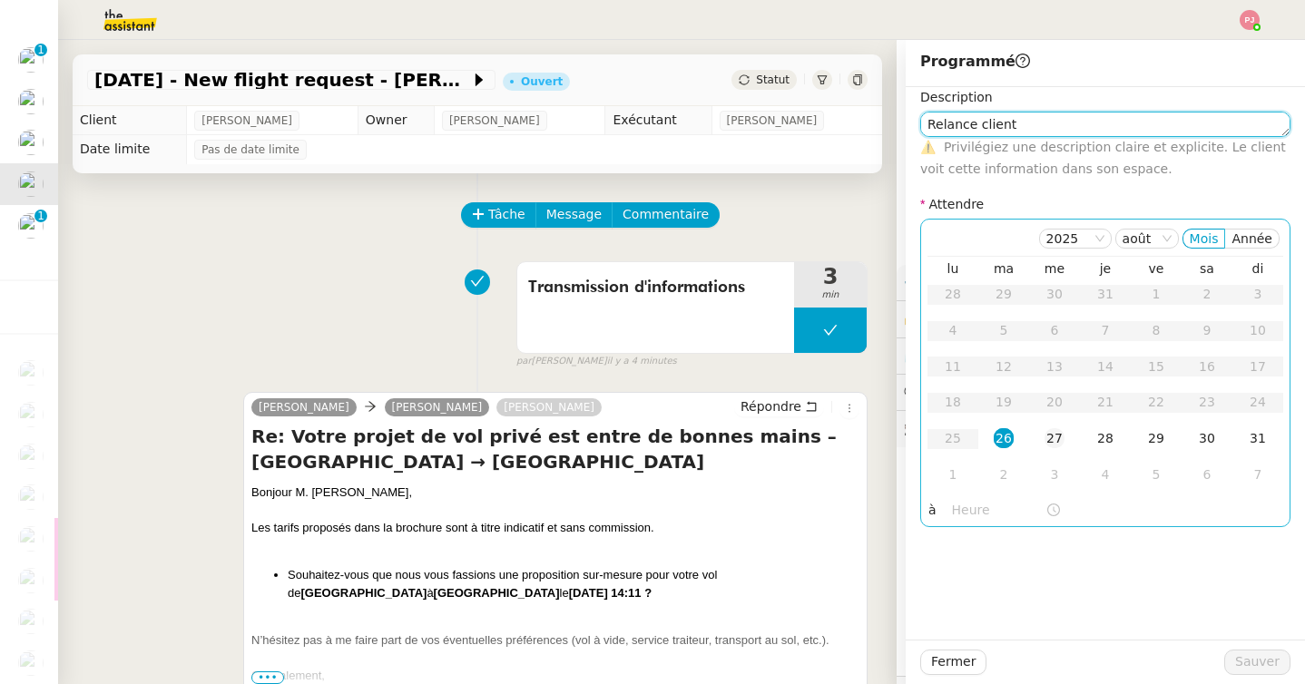
type textarea "Relance client"
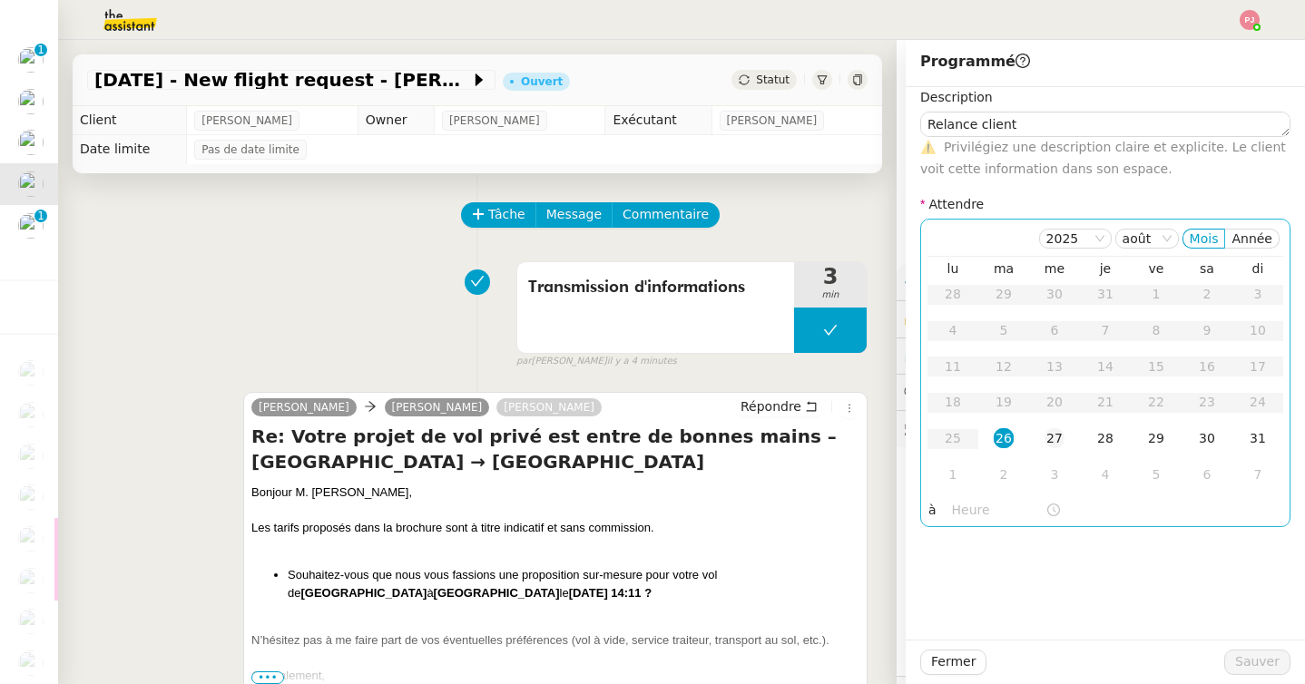
click at [1066, 432] on td "27" at bounding box center [1054, 439] width 51 height 36
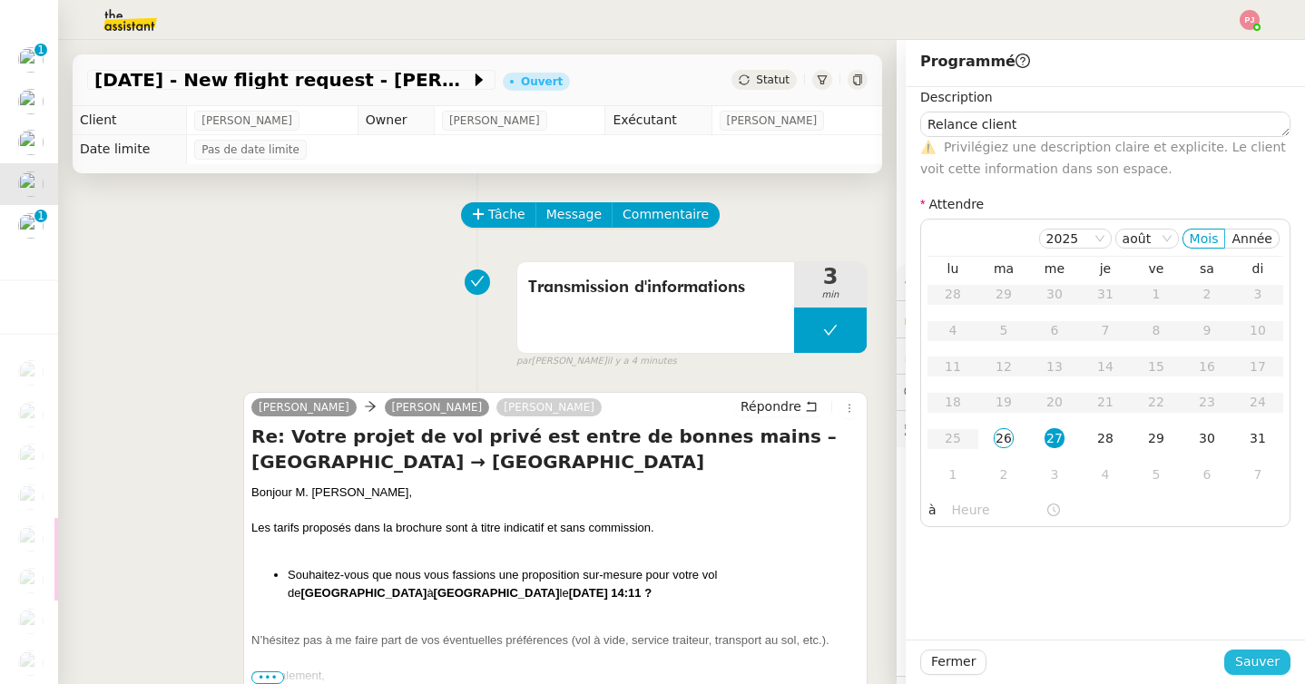
click at [1260, 662] on span "Sauver" at bounding box center [1257, 662] width 44 height 21
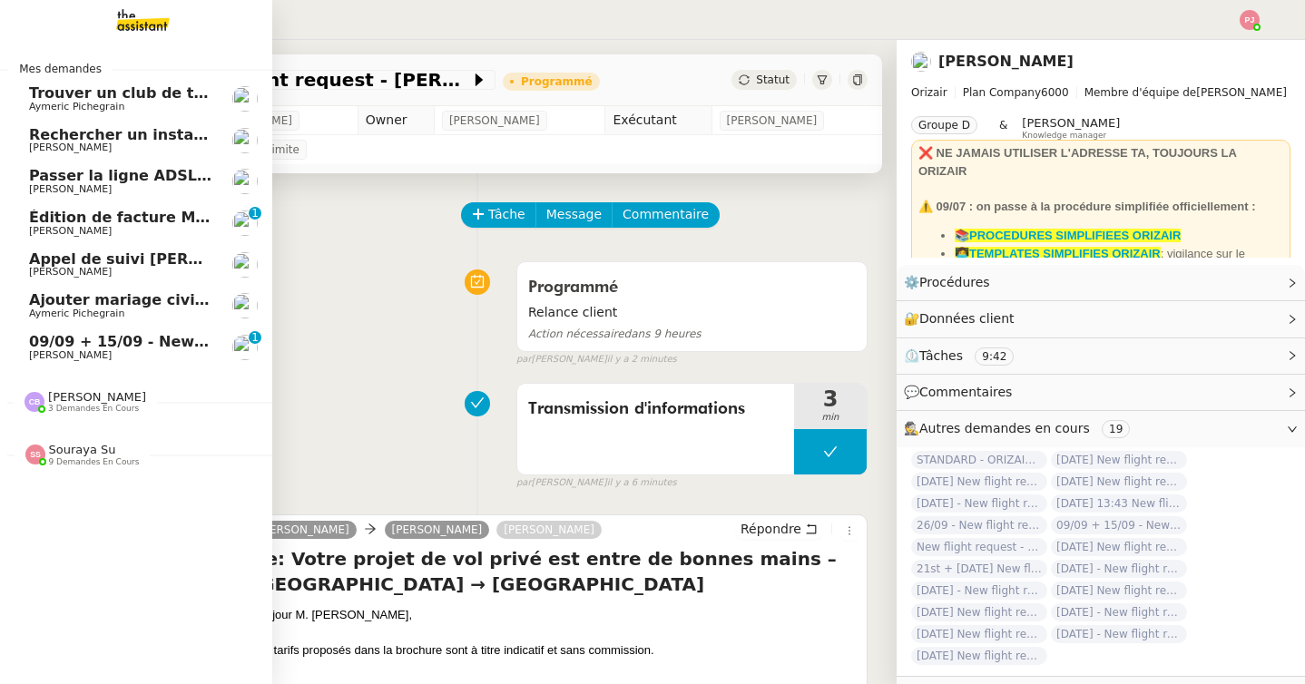
click at [48, 178] on span "Passer la ligne ADSL en fibre" at bounding box center [147, 175] width 236 height 17
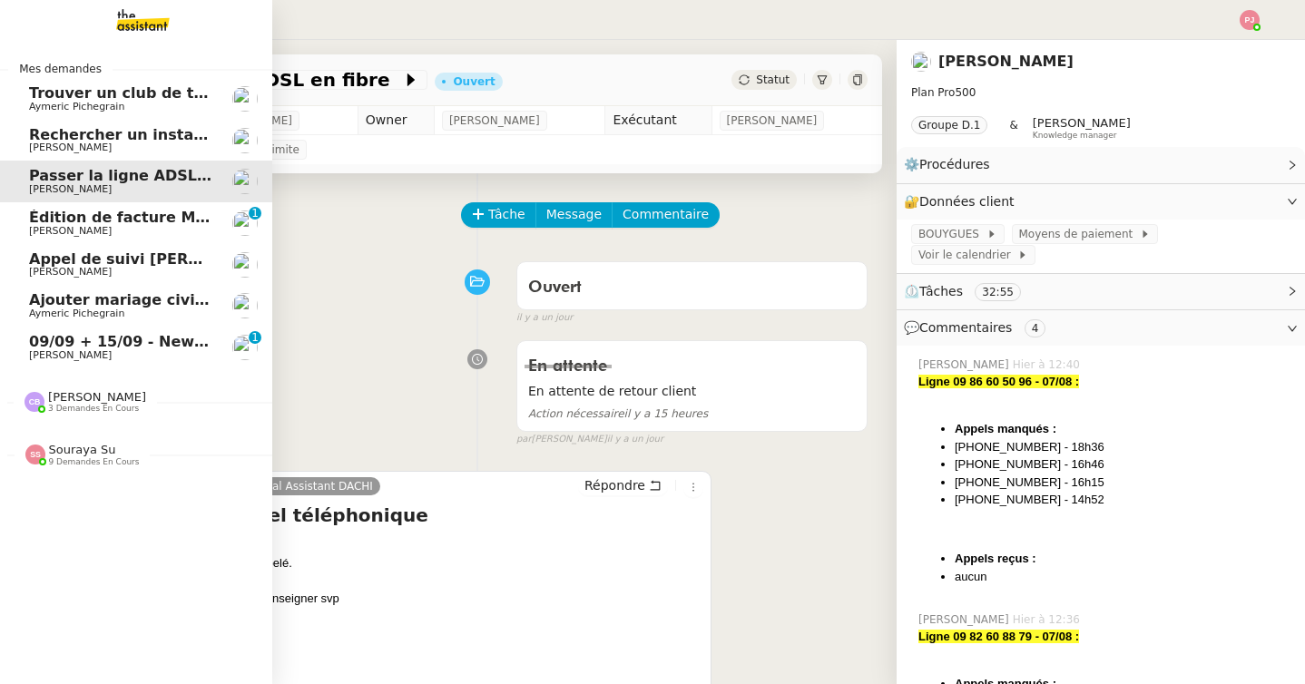
click at [99, 352] on span "[PERSON_NAME]" at bounding box center [120, 355] width 183 height 11
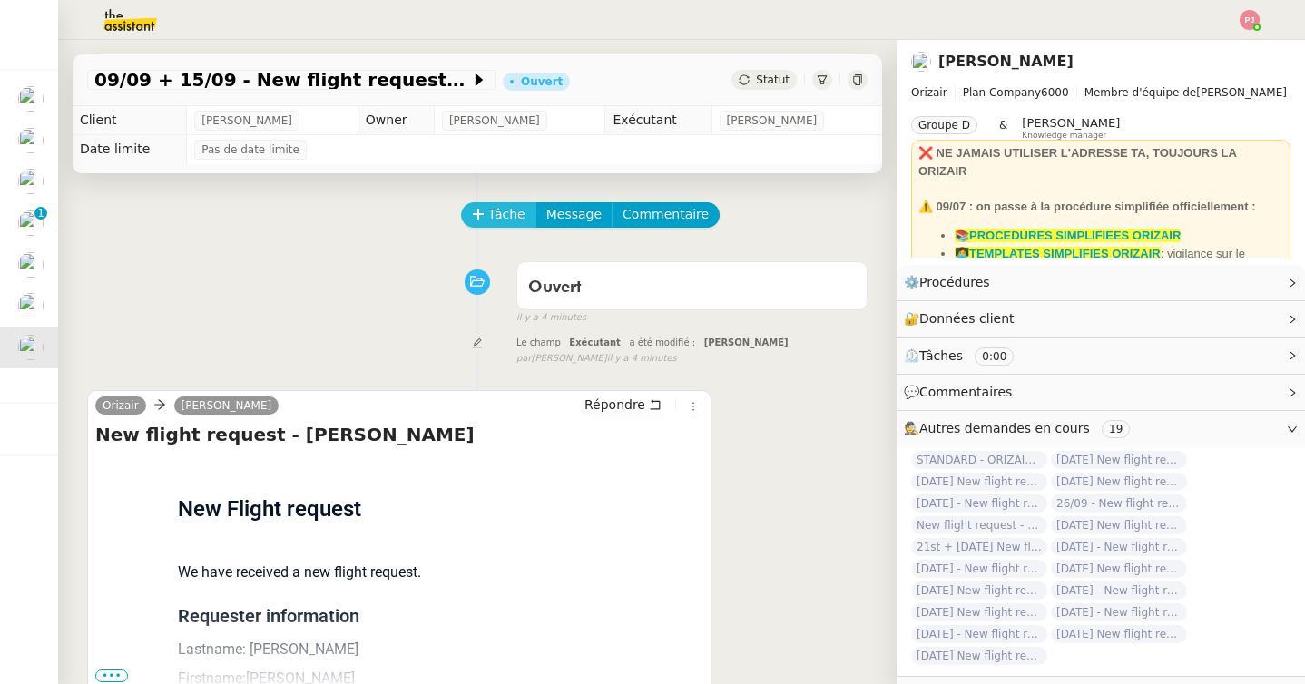
click at [476, 214] on icon at bounding box center [478, 213] width 10 height 1
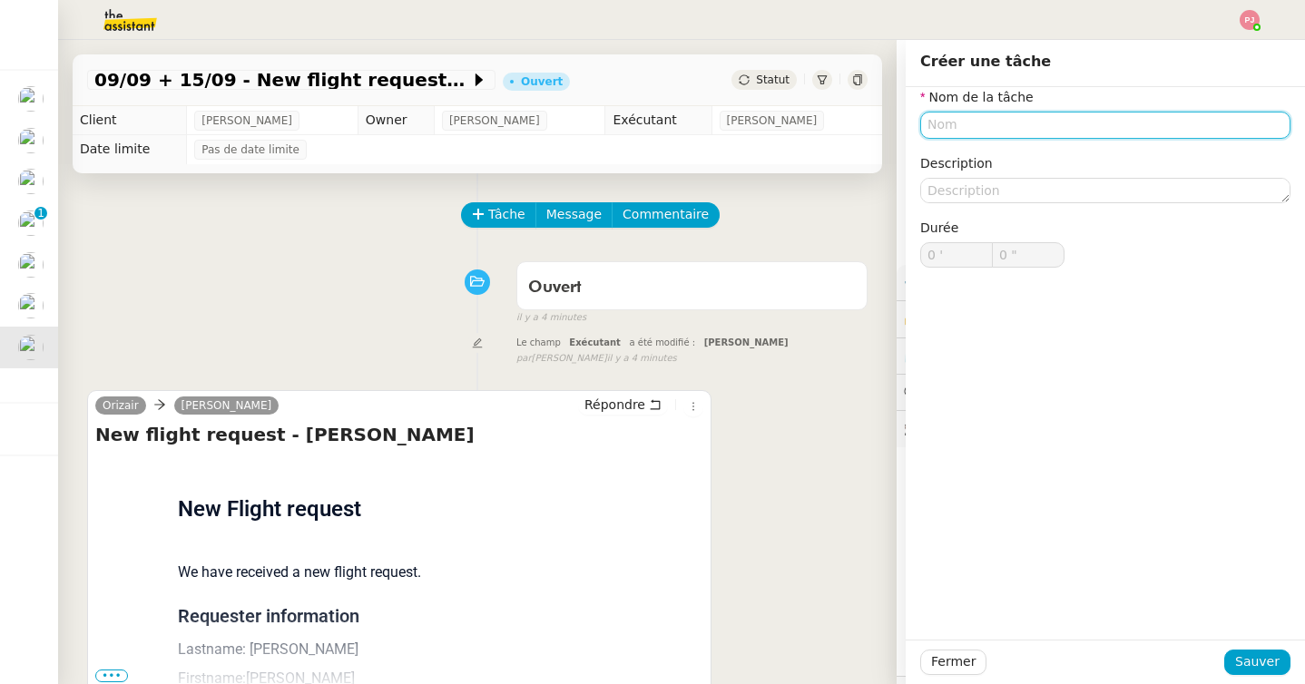
click at [975, 120] on input "text" at bounding box center [1105, 125] width 370 height 26
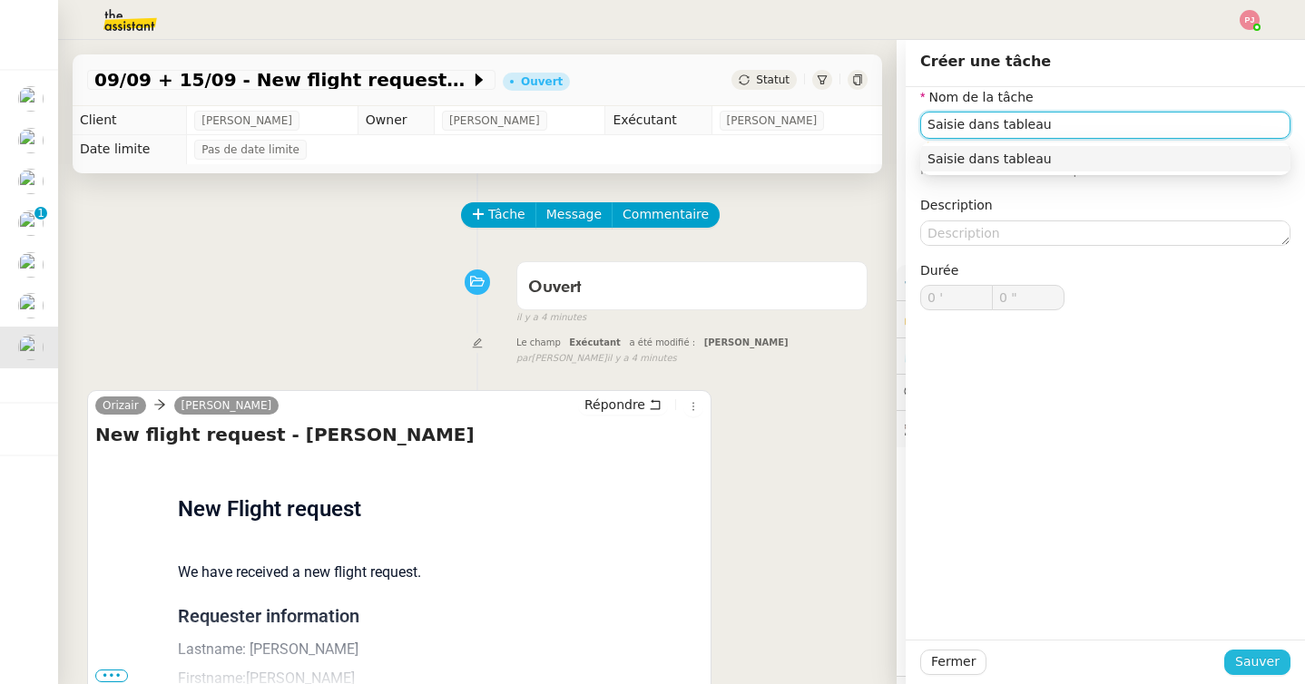
type input "Saisie dans tableau"
click at [1260, 660] on span "Sauver" at bounding box center [1257, 662] width 44 height 21
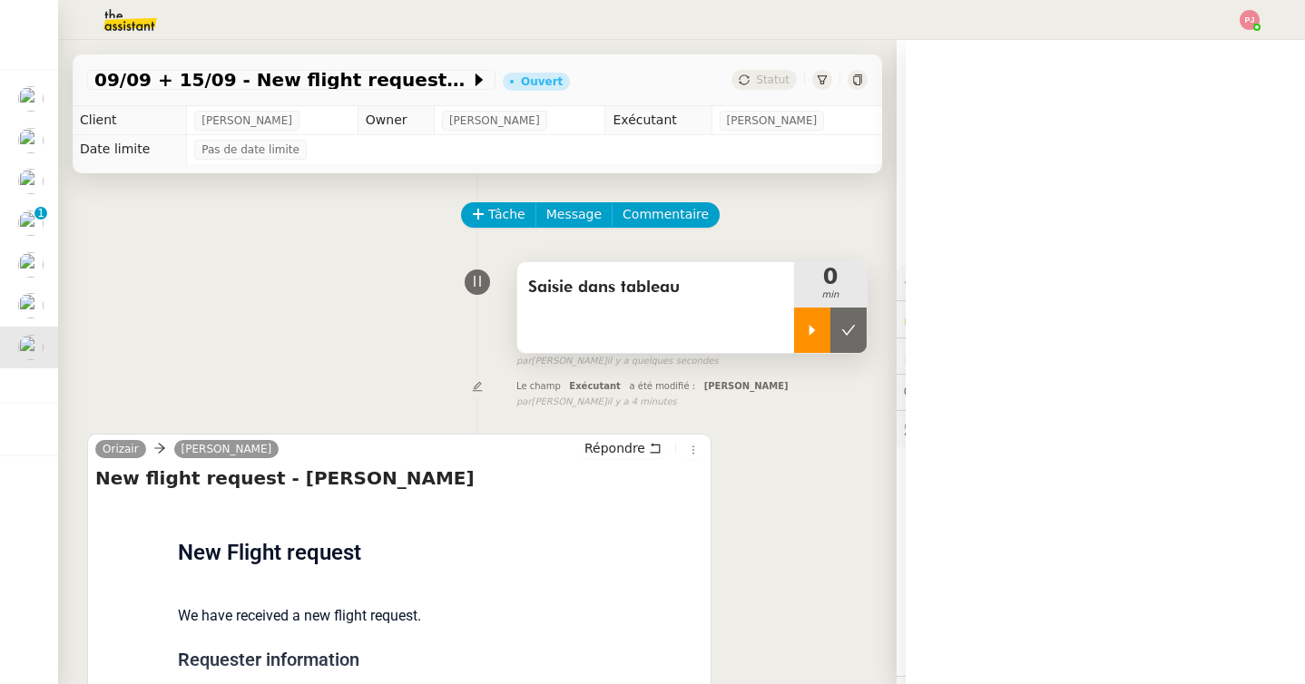
click at [804, 341] on div at bounding box center [812, 330] width 36 height 45
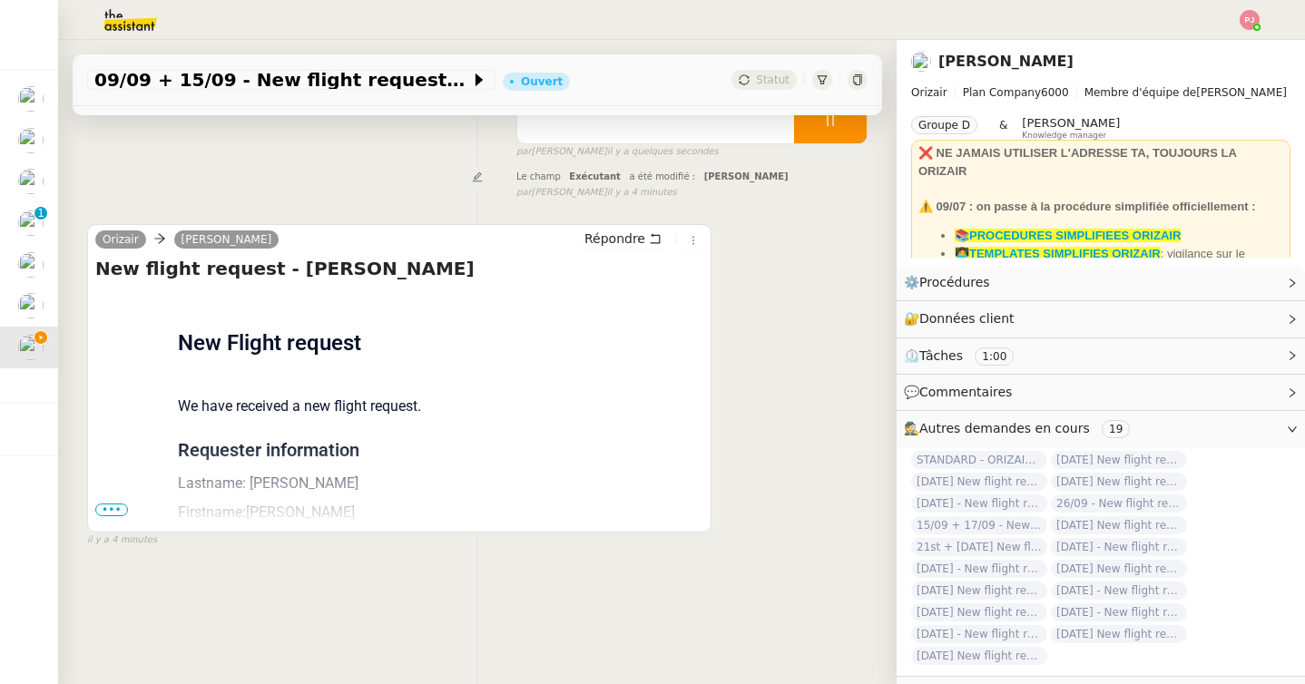
scroll to position [230, 0]
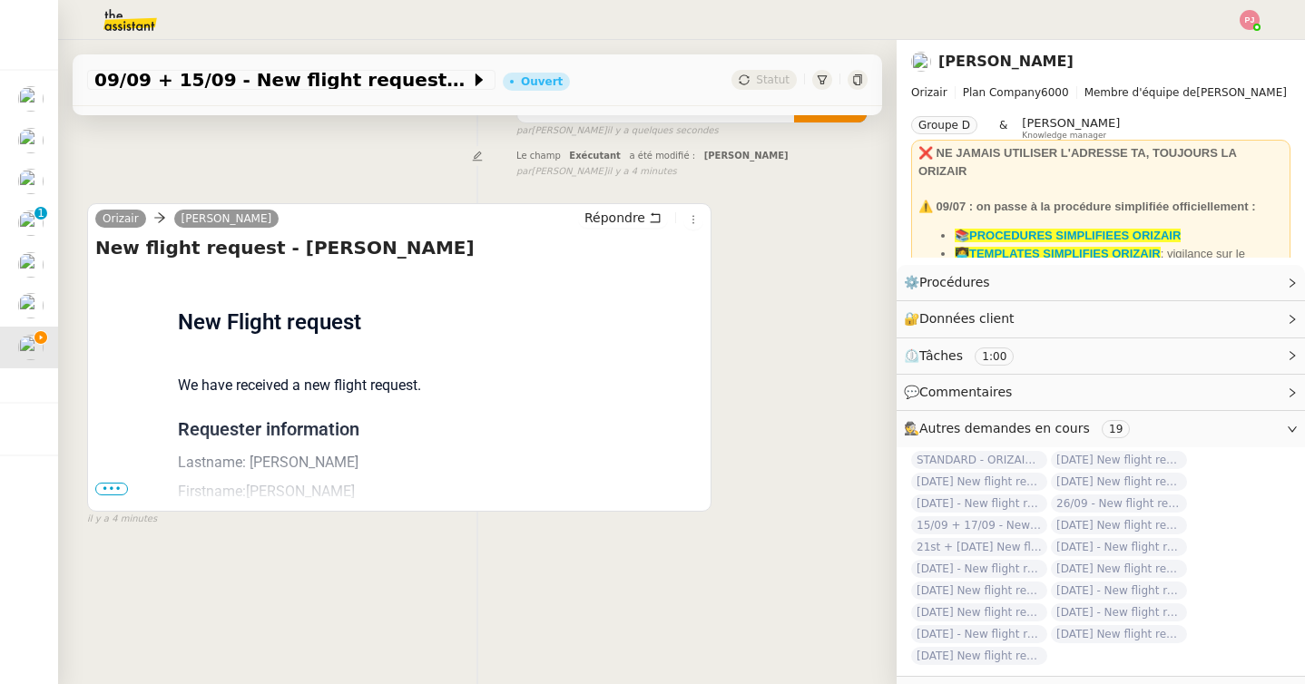
click at [113, 486] on span "•••" at bounding box center [111, 489] width 33 height 13
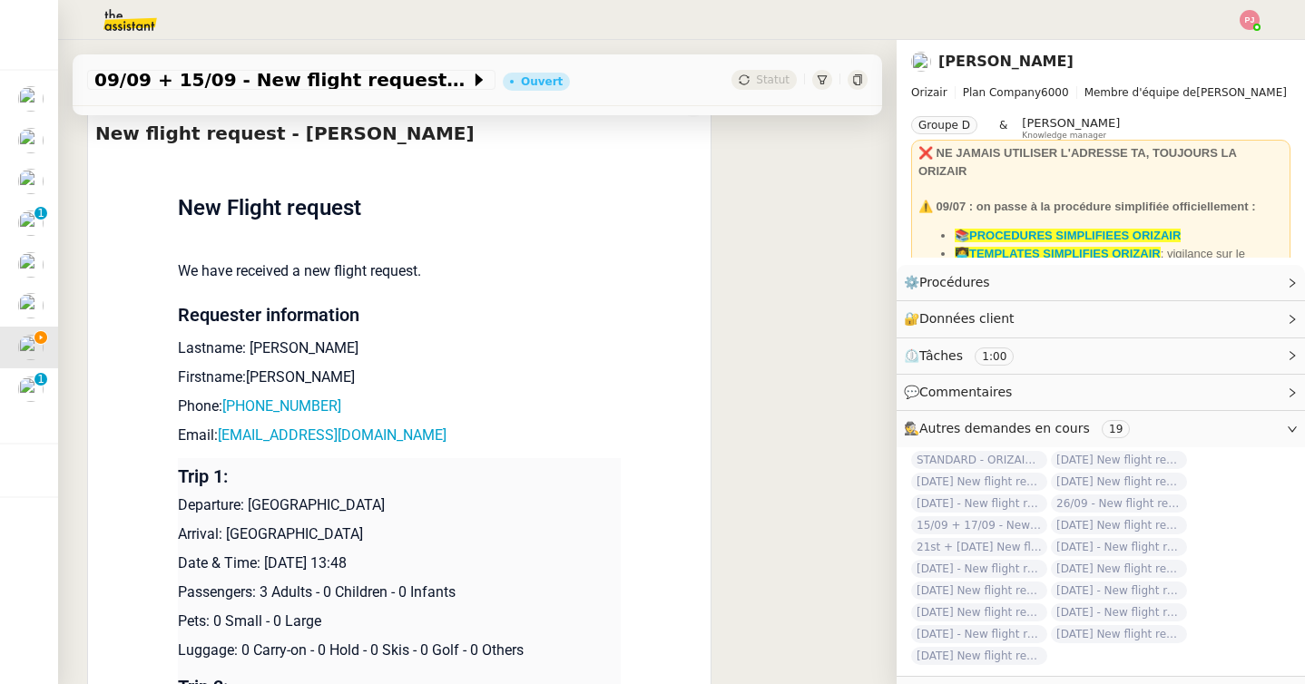
scroll to position [358, 0]
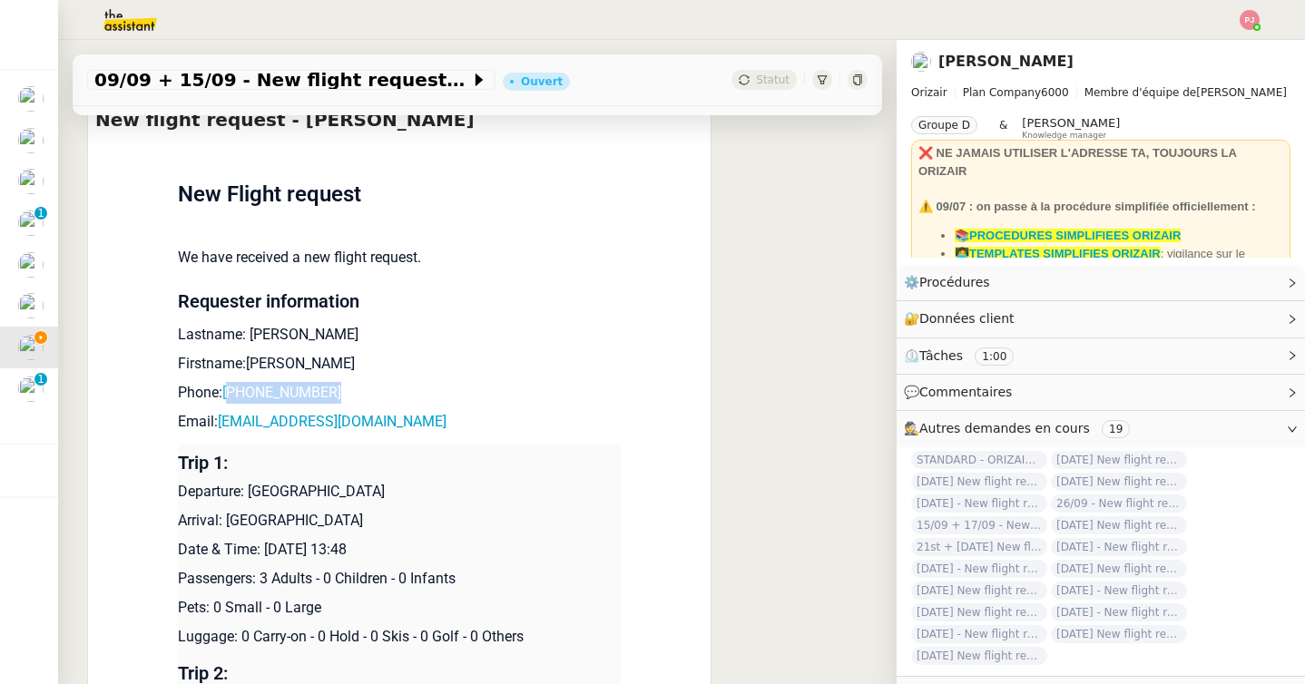
drag, startPoint x: 364, startPoint y: 387, endPoint x: 236, endPoint y: 400, distance: 128.6
click at [236, 400] on p "Phone: +4407923688256" at bounding box center [399, 393] width 443 height 22
drag, startPoint x: 419, startPoint y: 425, endPoint x: 220, endPoint y: 415, distance: 199.9
click at [220, 415] on p "Email: tilahnagyak03@icloud.com" at bounding box center [399, 422] width 443 height 22
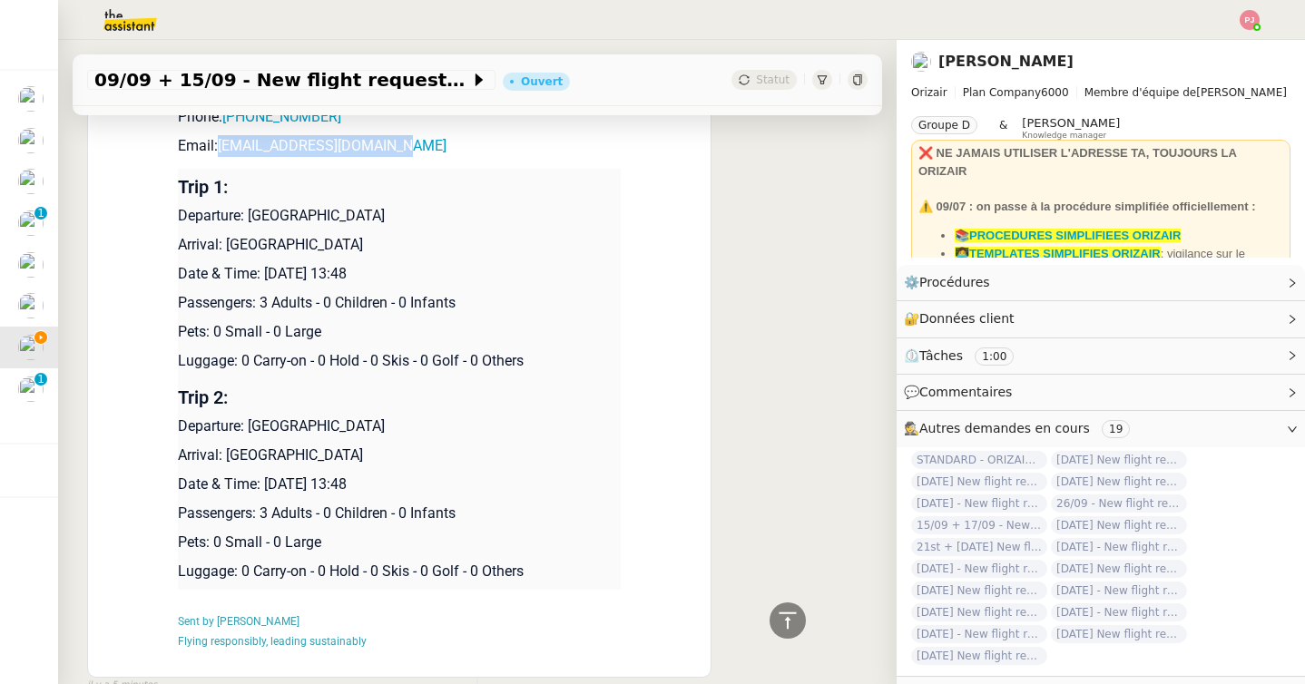
scroll to position [641, 0]
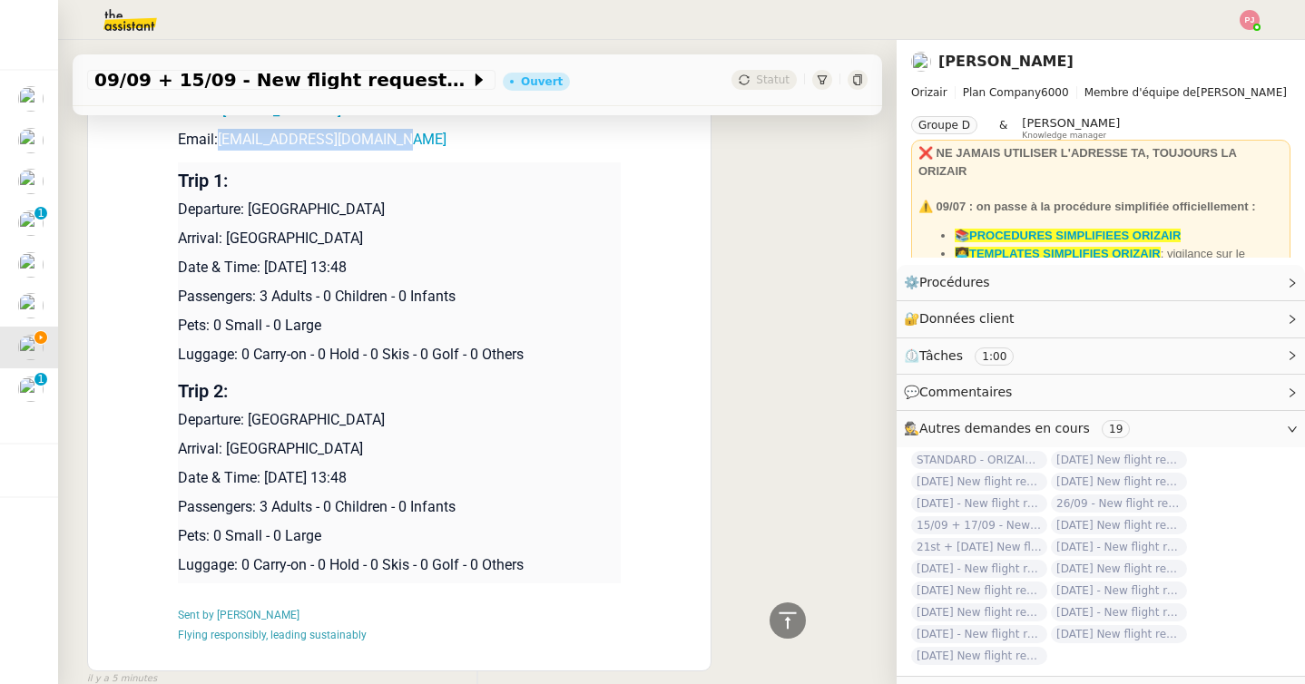
drag, startPoint x: 426, startPoint y: 205, endPoint x: 250, endPoint y: 211, distance: 176.1
click at [250, 211] on p "Departure: London Biggin Hill Airport" at bounding box center [399, 210] width 443 height 22
drag, startPoint x: 410, startPoint y: 233, endPoint x: 231, endPoint y: 232, distance: 178.8
click at [231, 232] on p "Arrival: Malta International Airport" at bounding box center [399, 239] width 443 height 22
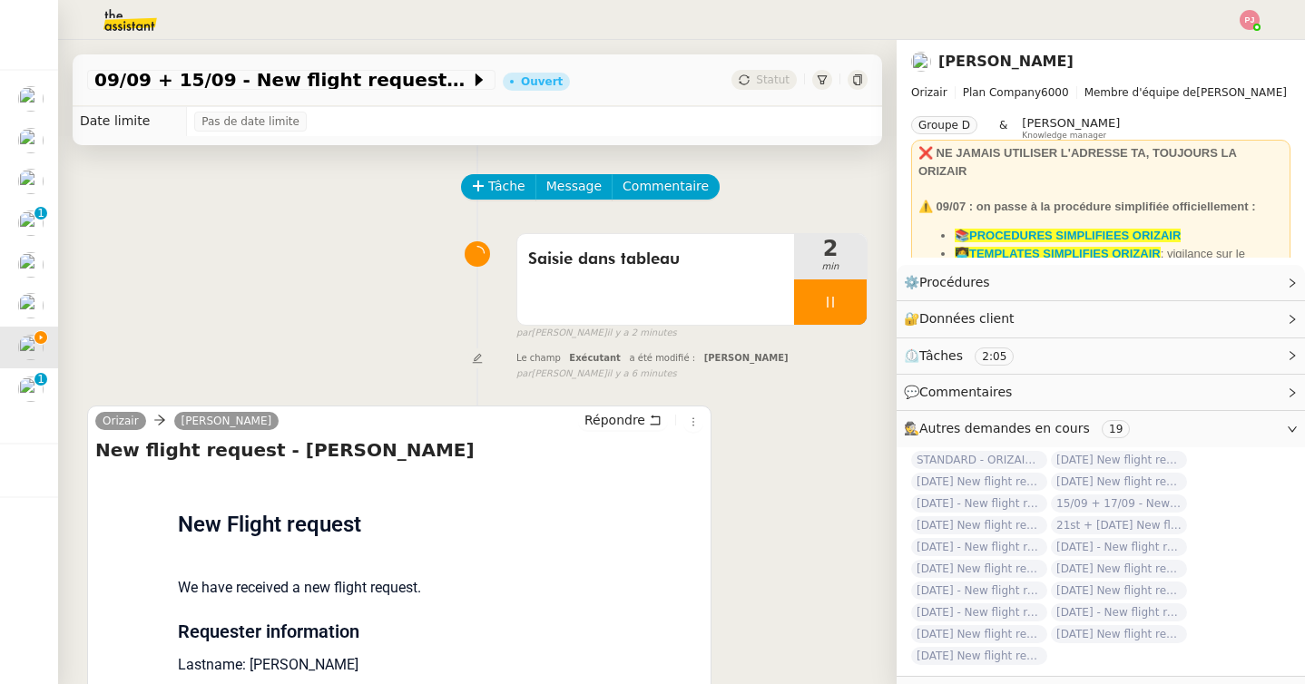
scroll to position [0, 0]
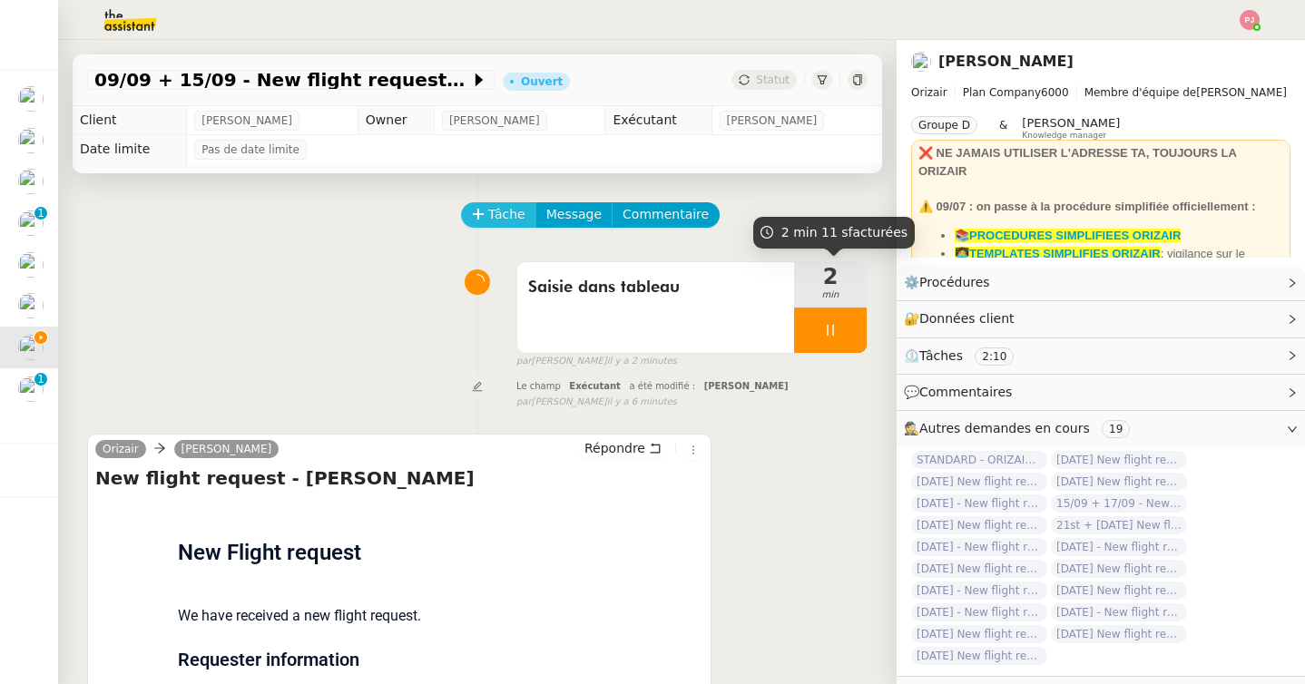
click at [503, 212] on span "Tâche" at bounding box center [506, 214] width 37 height 21
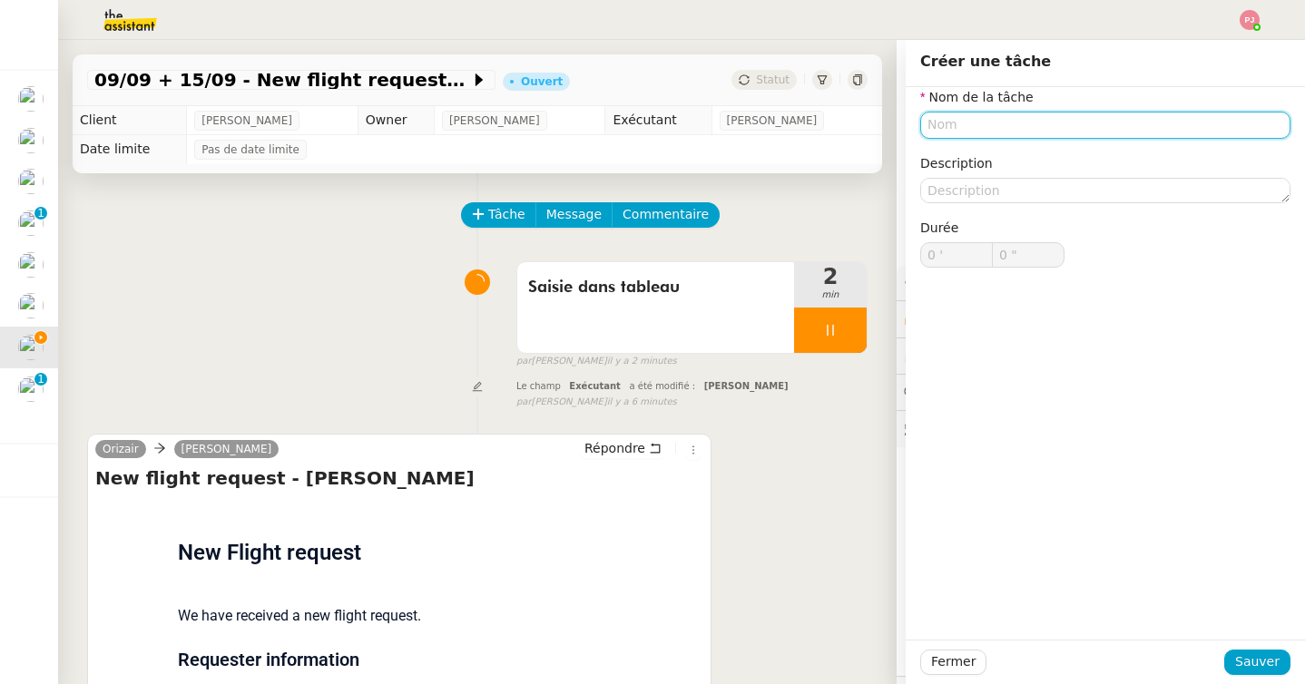
click at [1029, 131] on input "text" at bounding box center [1105, 125] width 370 height 26
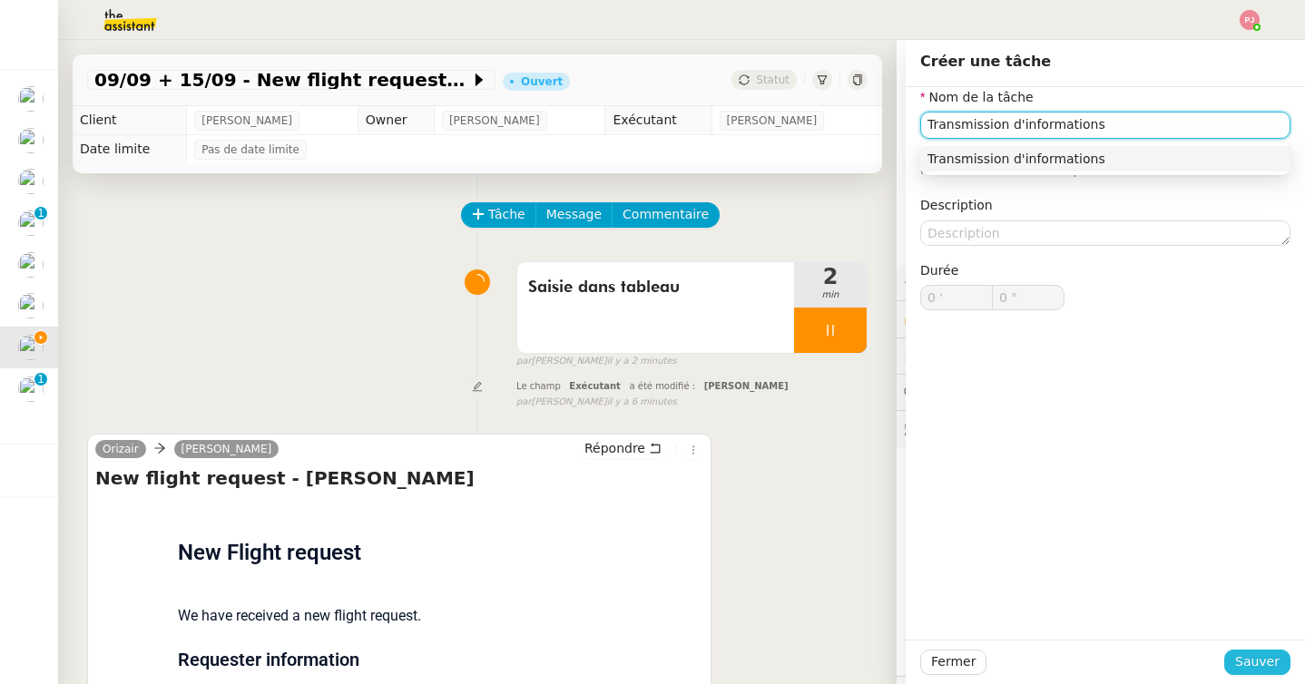
type input "Transmission d'informations"
click at [1267, 659] on span "Sauver" at bounding box center [1257, 662] width 44 height 21
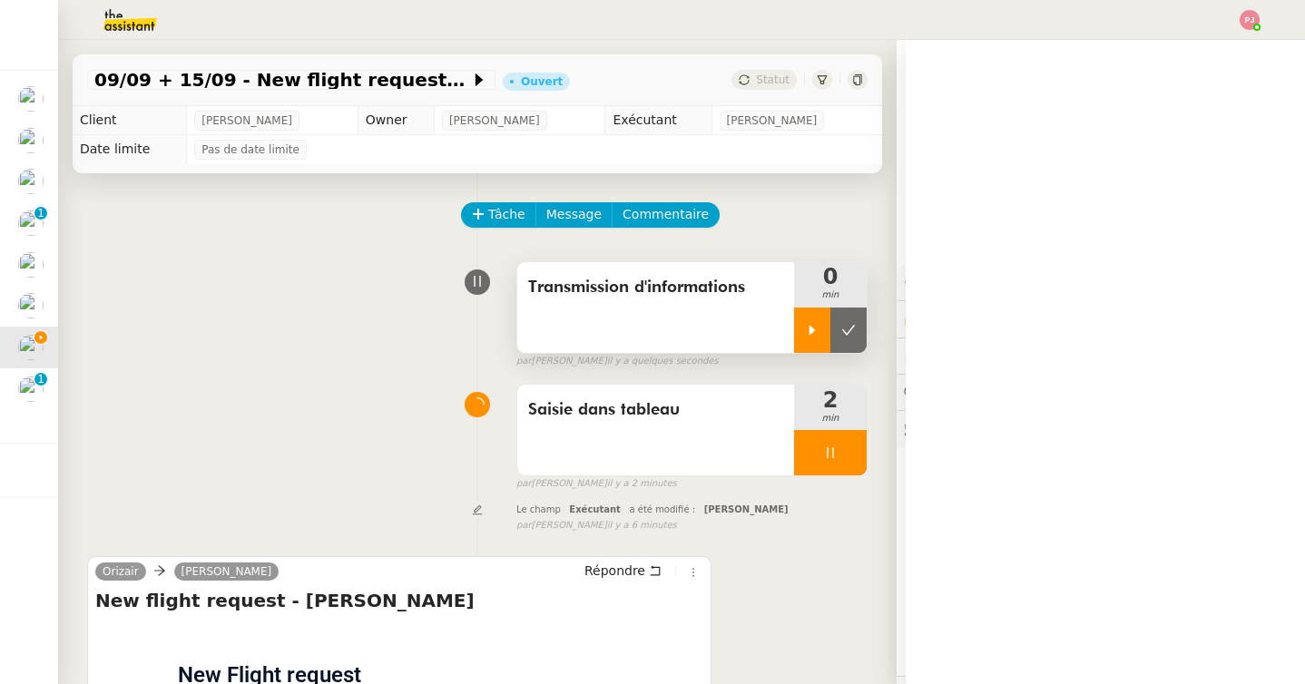
click at [811, 329] on icon at bounding box center [812, 330] width 6 height 10
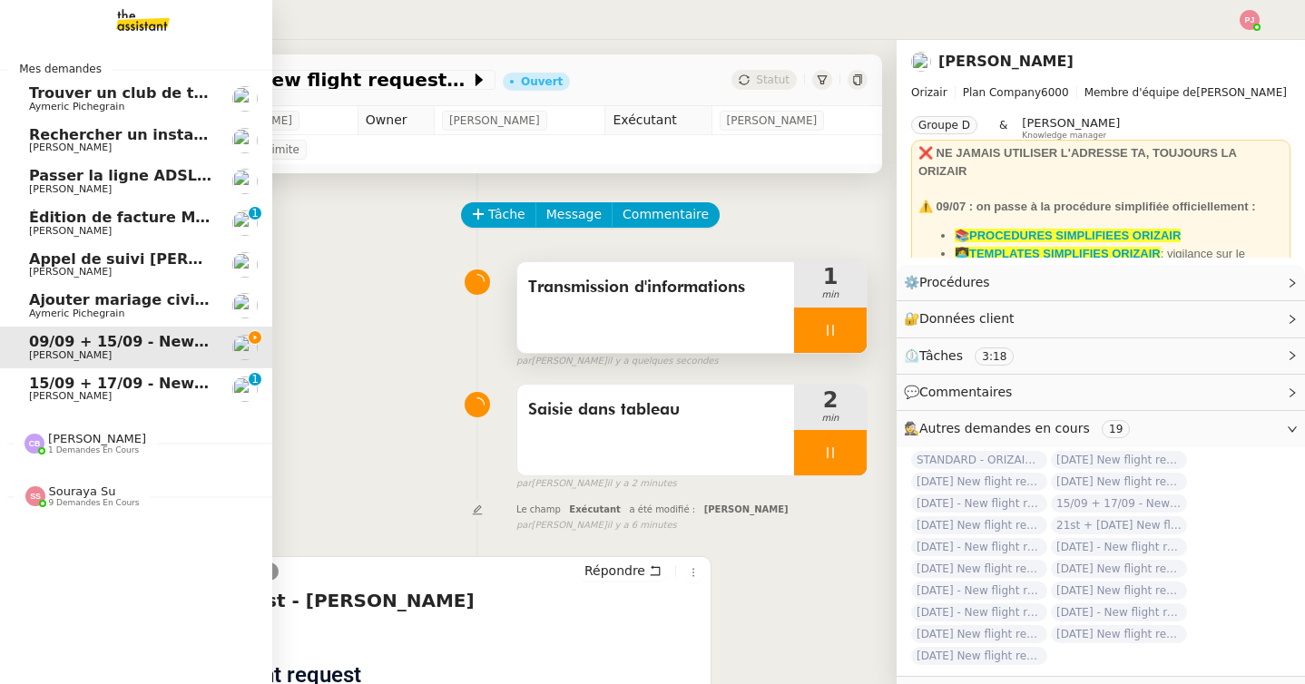
click at [72, 260] on span "Appel de suivi [PERSON_NAME]" at bounding box center [157, 258] width 256 height 17
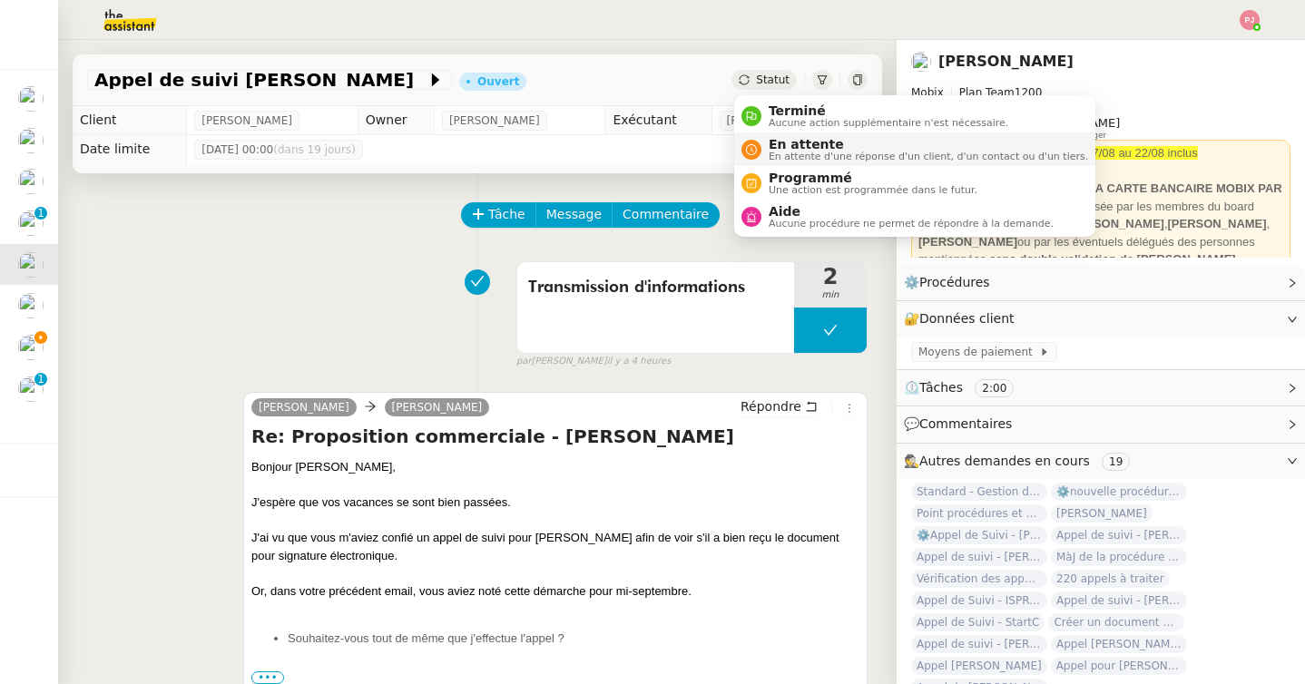
click at [806, 154] on span "En attente d'une réponse d'un client, d'un contact ou d'un tiers." at bounding box center [928, 157] width 319 height 10
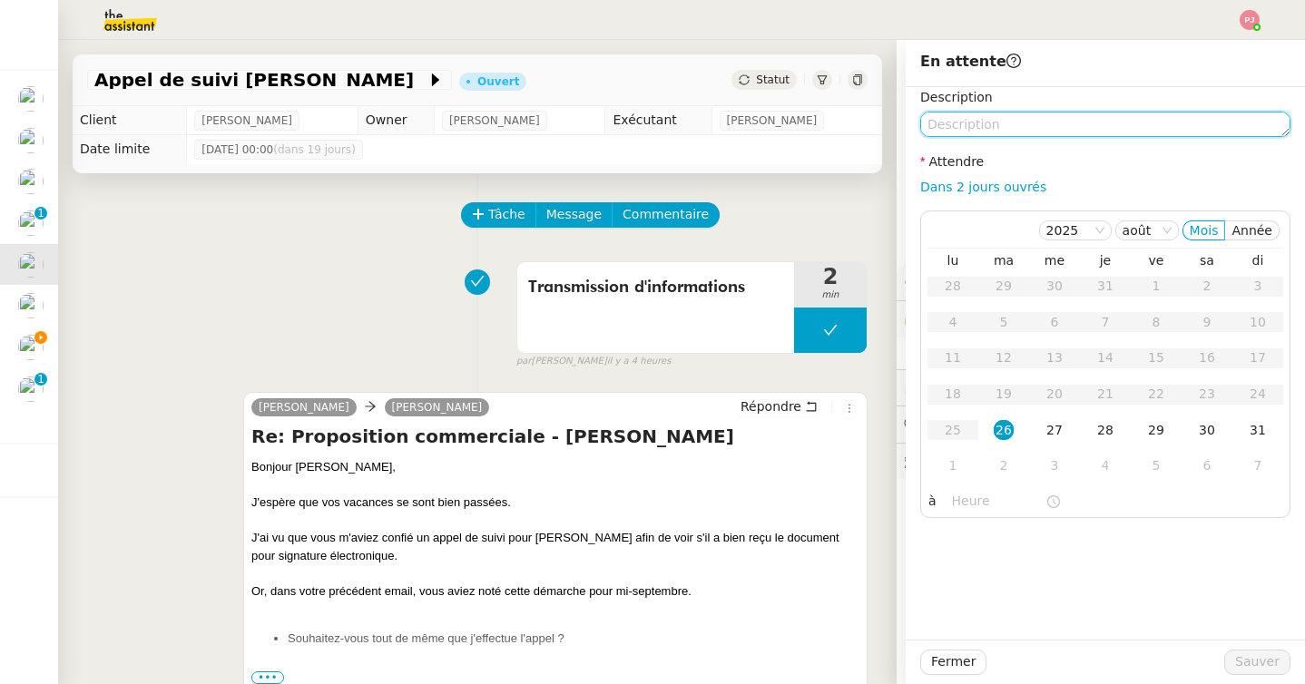
click at [989, 131] on textarea at bounding box center [1105, 124] width 370 height 25
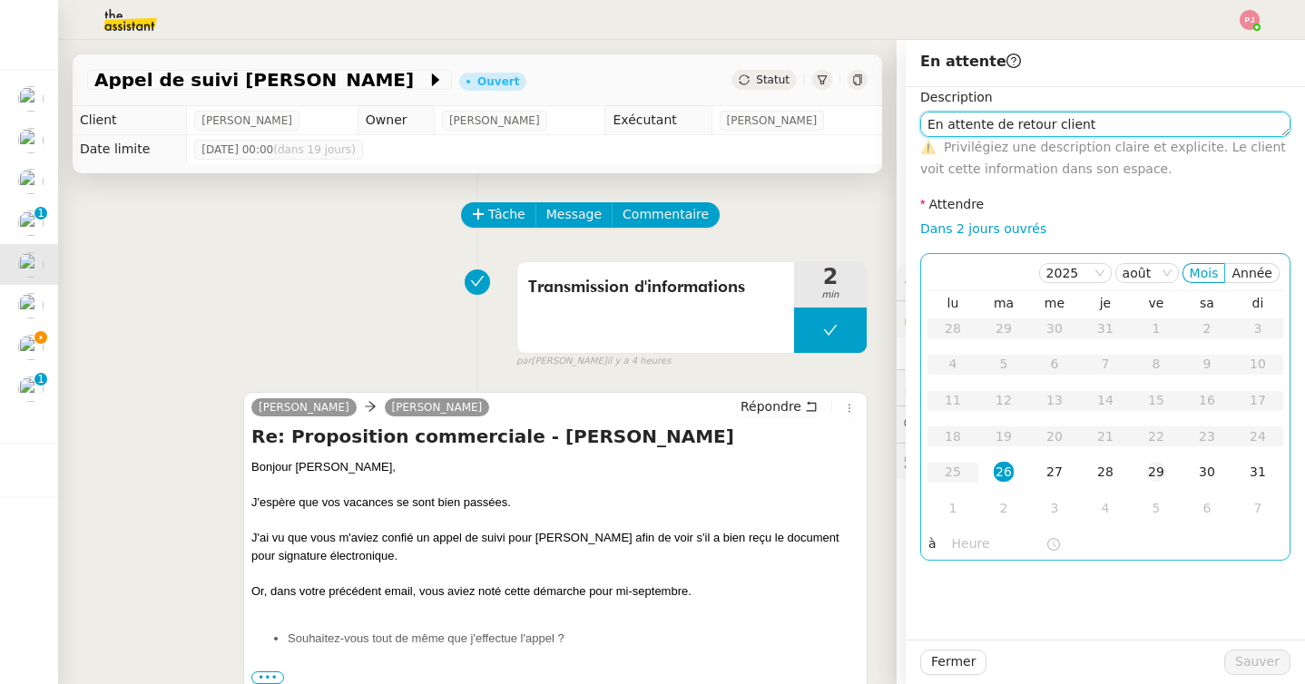
type textarea "En attente de retour client"
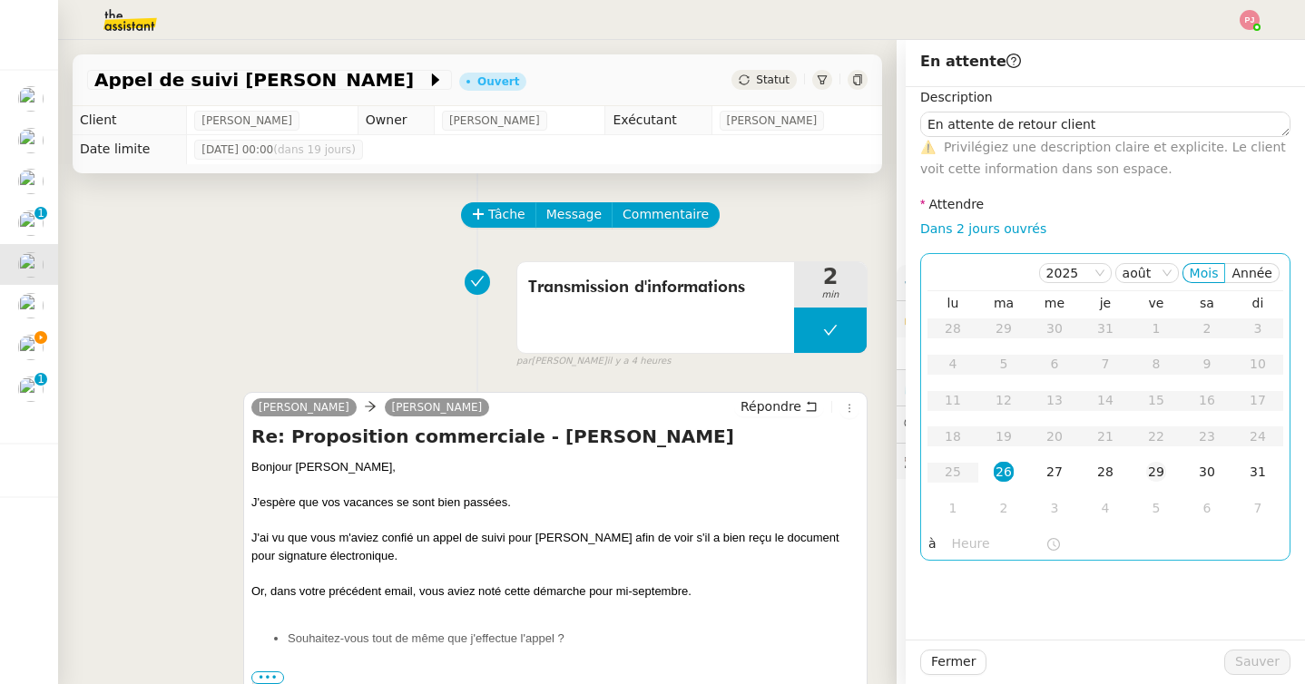
click at [1146, 462] on td "29" at bounding box center [1156, 473] width 51 height 36
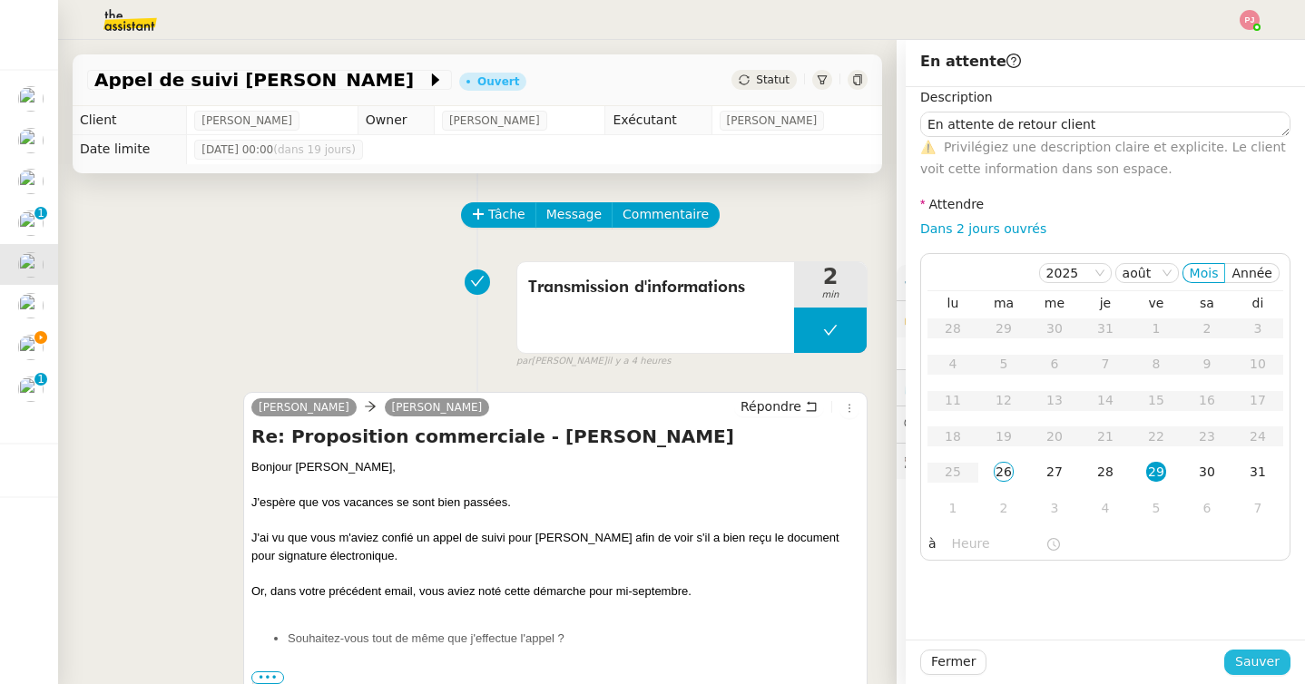
click at [1252, 670] on span "Sauver" at bounding box center [1257, 662] width 44 height 21
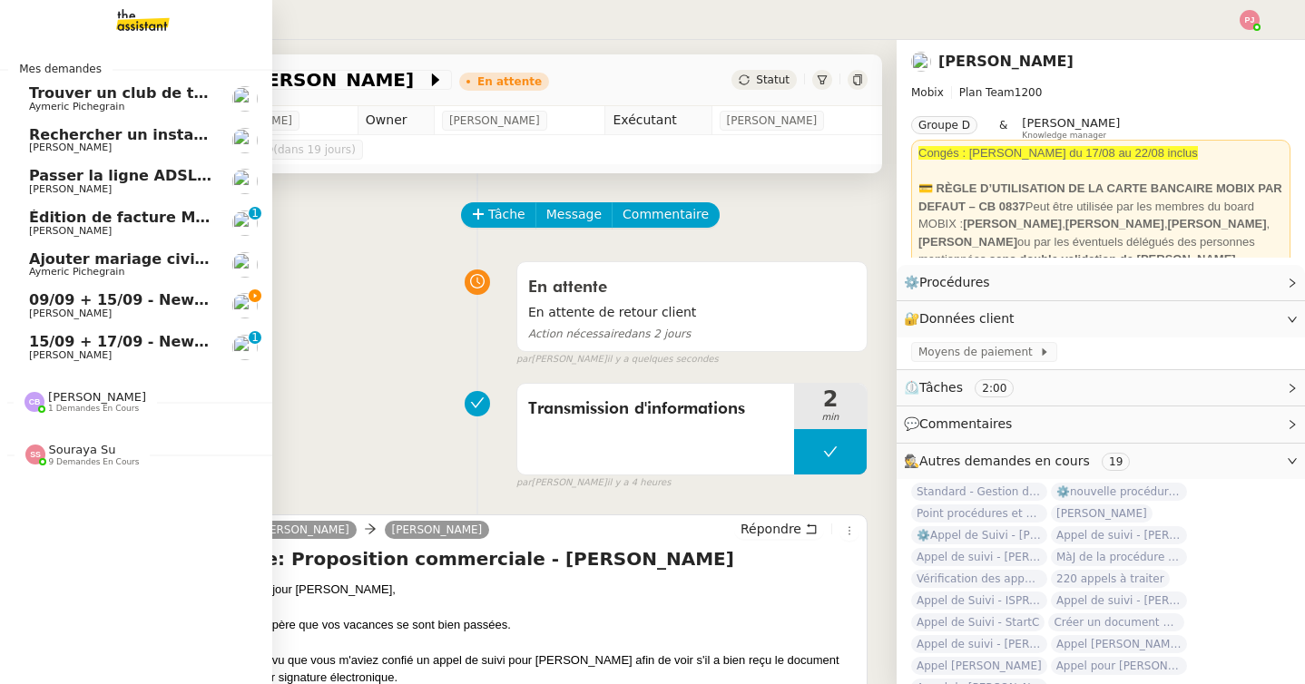
click at [88, 306] on span "09/09 + 15/09 - New flight request - [PERSON_NAME]" at bounding box center [245, 299] width 433 height 17
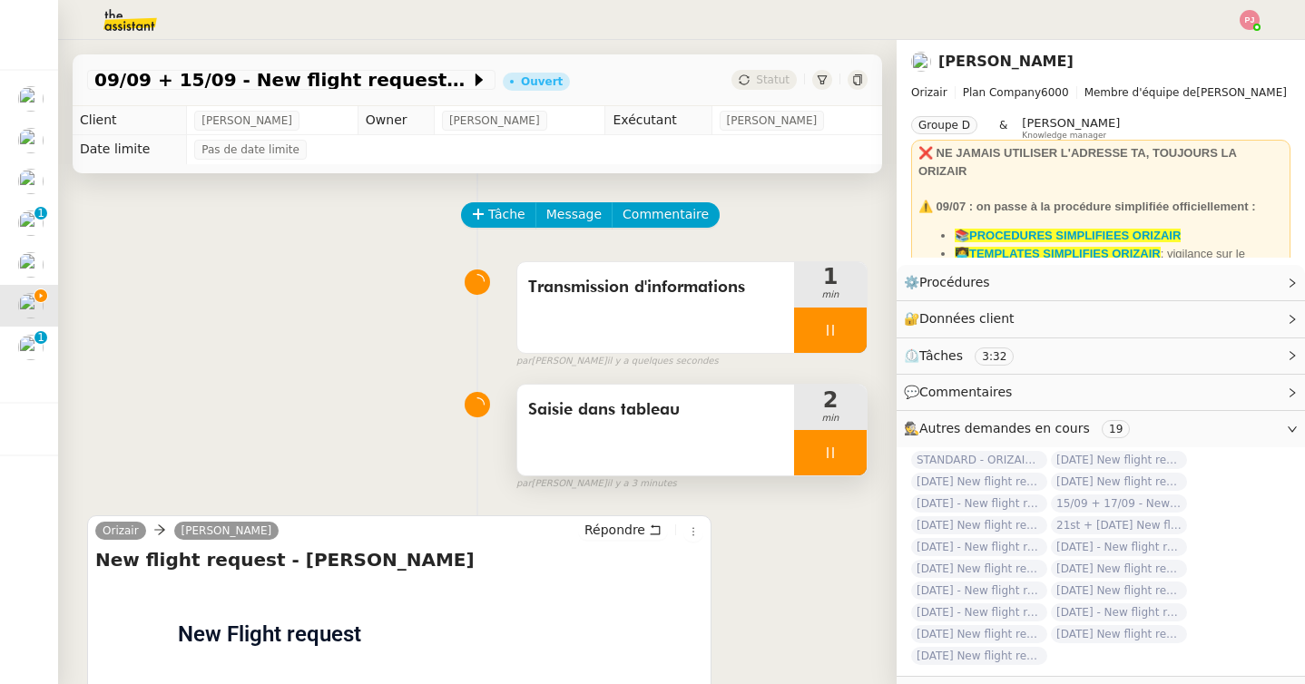
click at [825, 457] on icon at bounding box center [830, 453] width 15 height 15
click at [840, 457] on button at bounding box center [848, 452] width 36 height 45
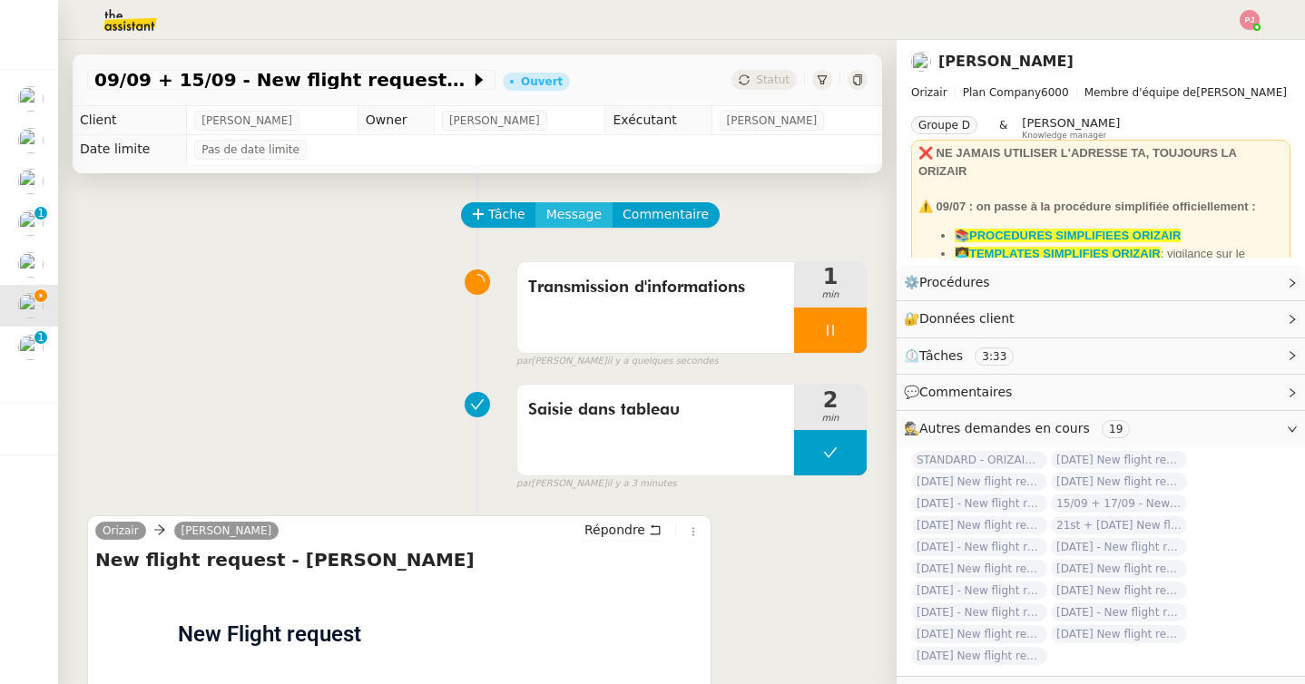
click at [564, 216] on span "Message" at bounding box center [573, 214] width 55 height 21
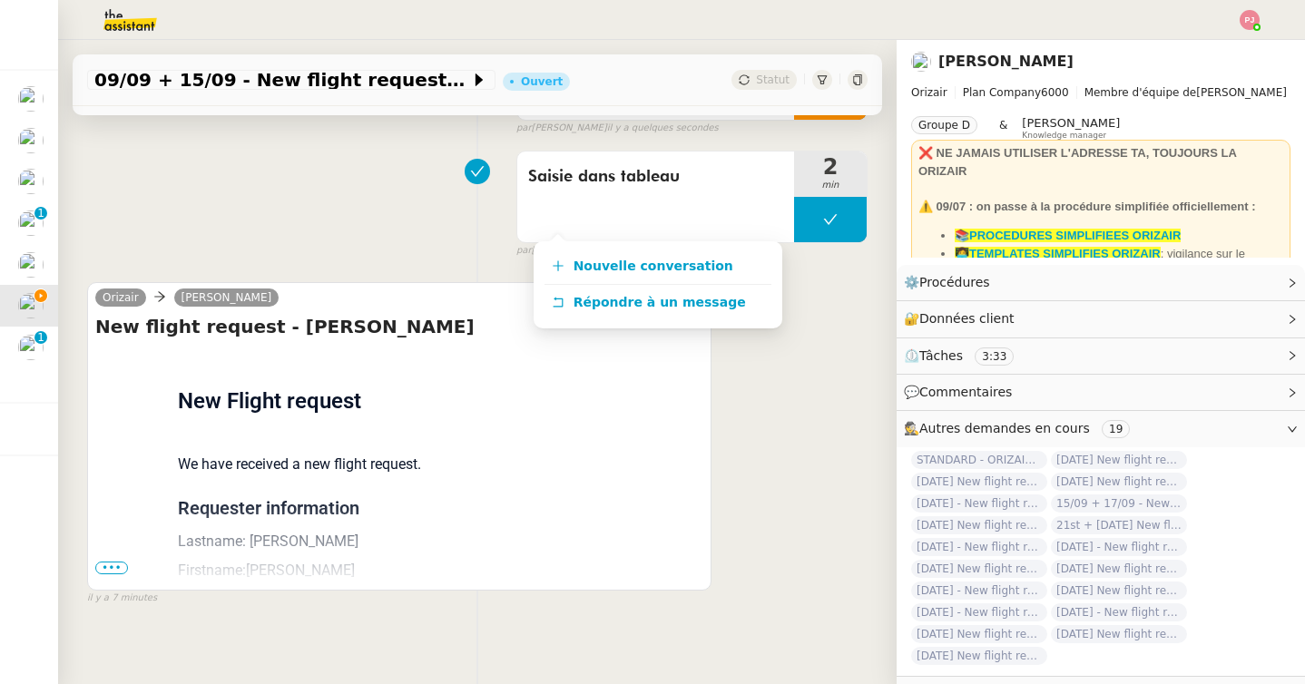
scroll to position [241, 0]
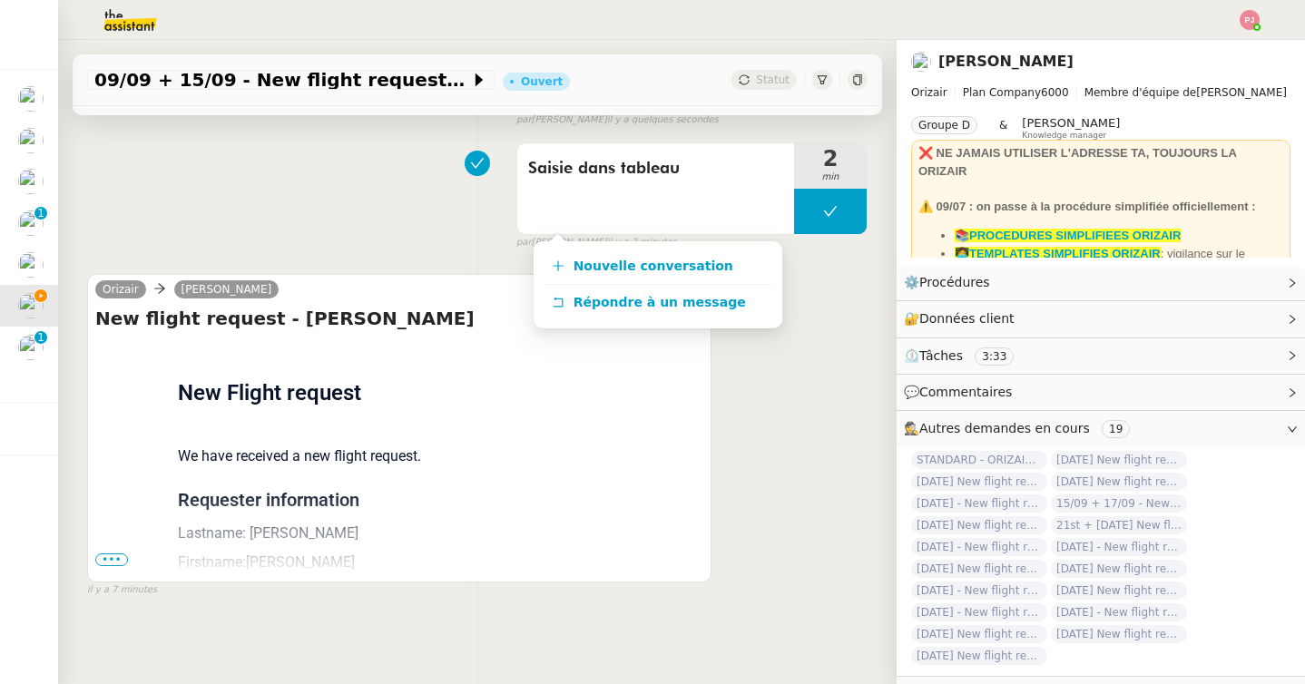
click at [105, 563] on span "•••" at bounding box center [111, 560] width 33 height 13
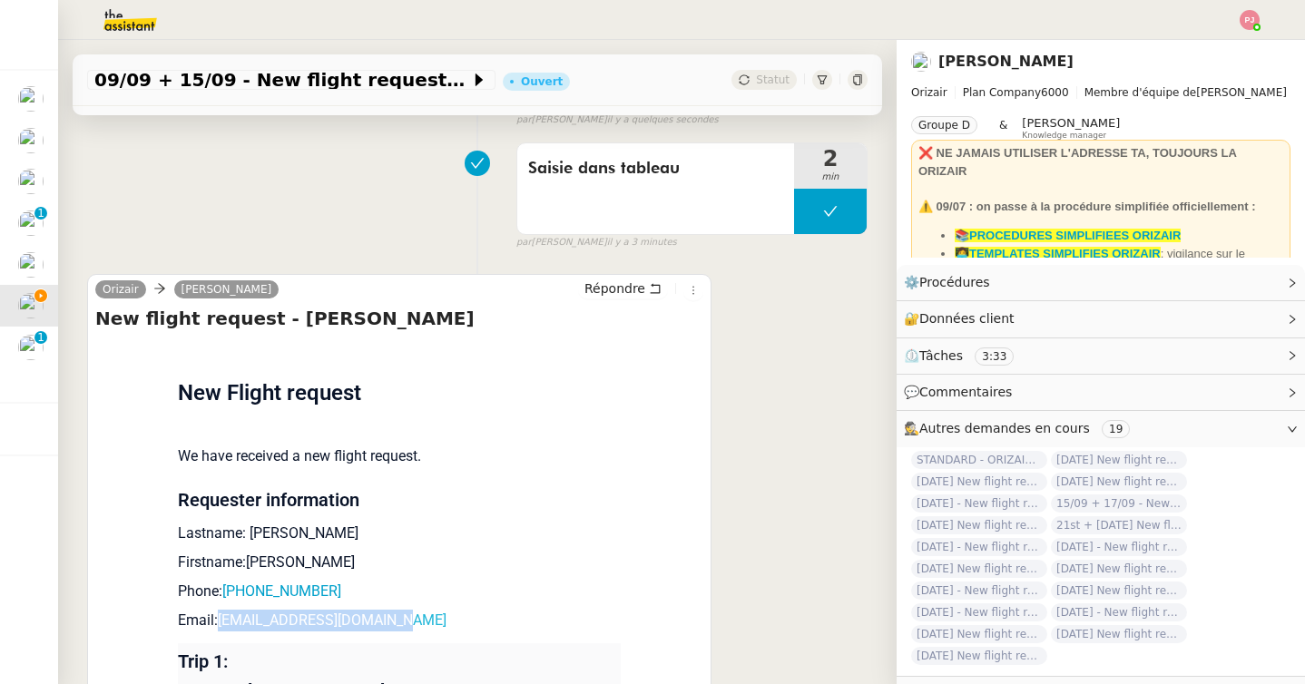
drag, startPoint x: 416, startPoint y: 622, endPoint x: 221, endPoint y: 622, distance: 194.2
click at [221, 622] on p "Email: tilahnagyak03@icloud.com" at bounding box center [399, 621] width 443 height 22
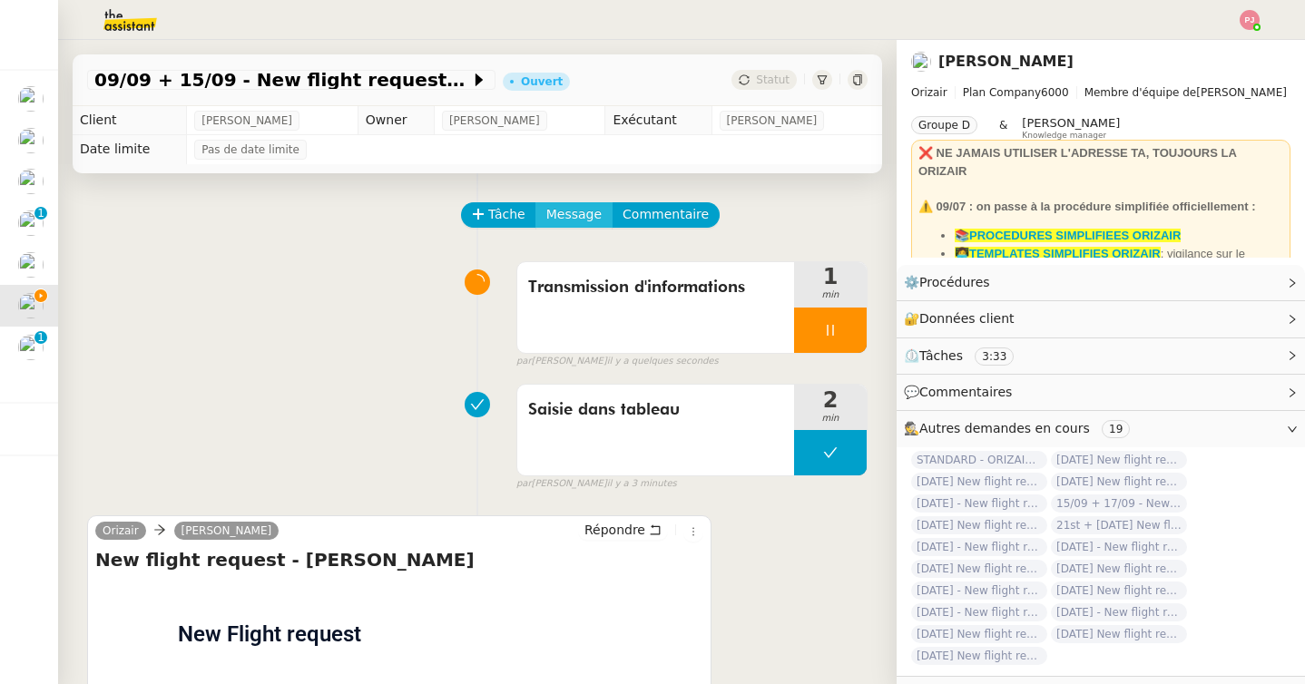
click at [551, 224] on span "Message" at bounding box center [573, 214] width 55 height 21
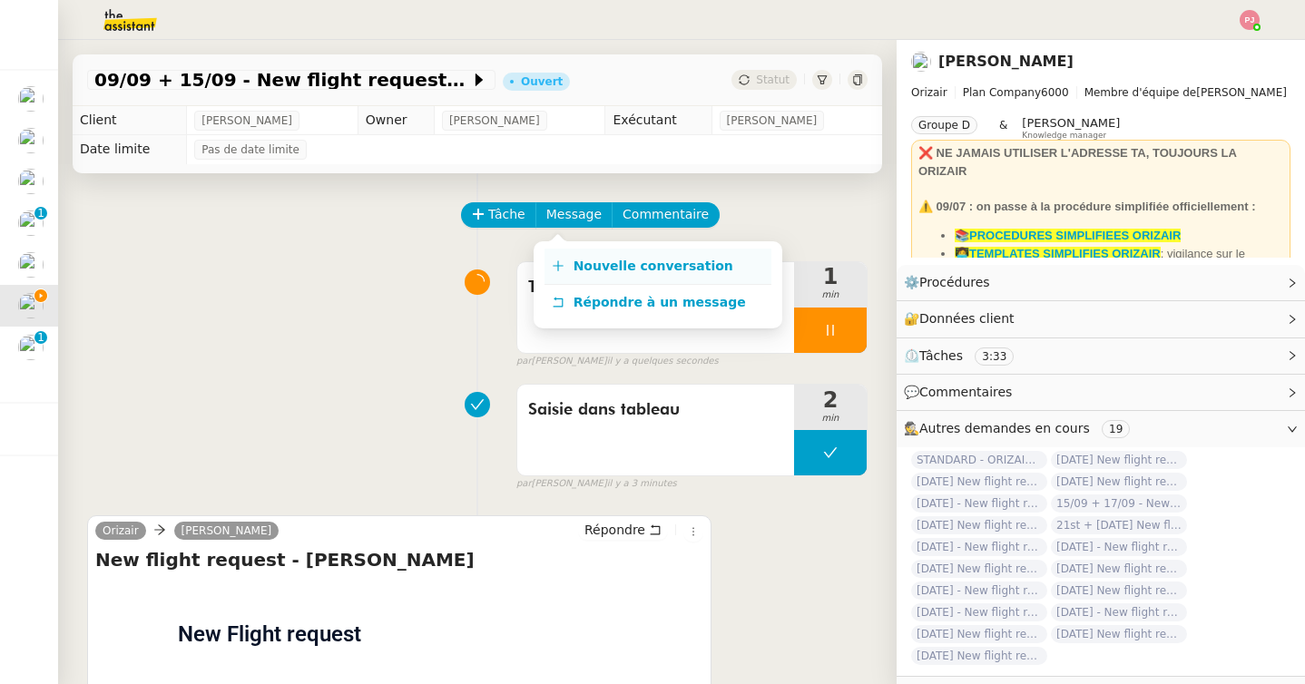
click at [561, 261] on icon at bounding box center [558, 266] width 13 height 13
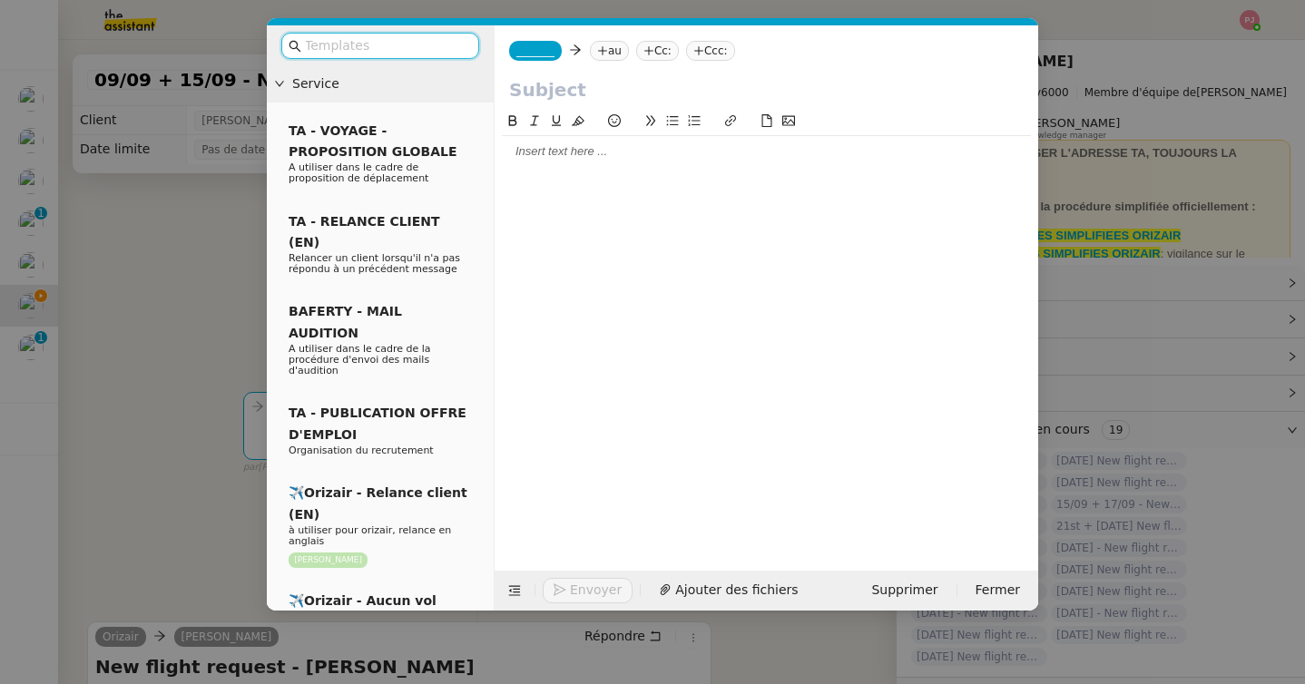
click at [439, 52] on input "text" at bounding box center [386, 45] width 163 height 21
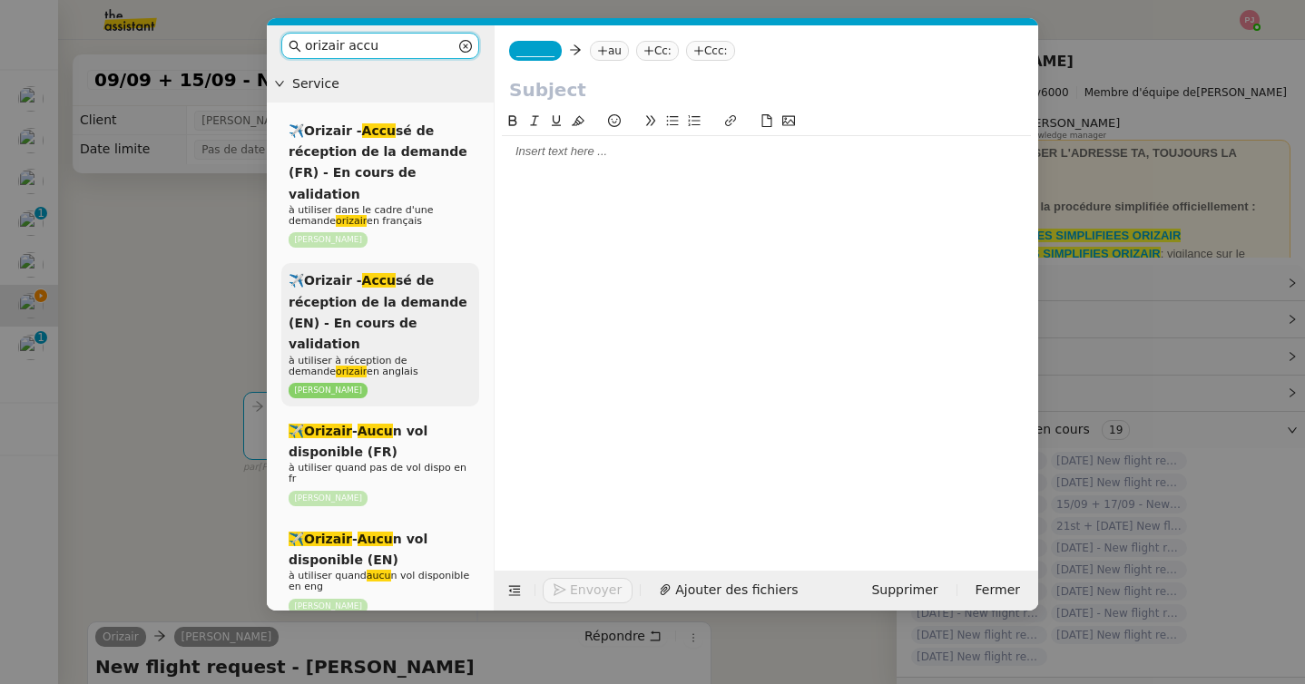
type input "orizair accu"
click at [379, 263] on div "✈️Orizair - Accu sé de réception de la demande (EN) - En cours de validation à …" at bounding box center [380, 334] width 198 height 143
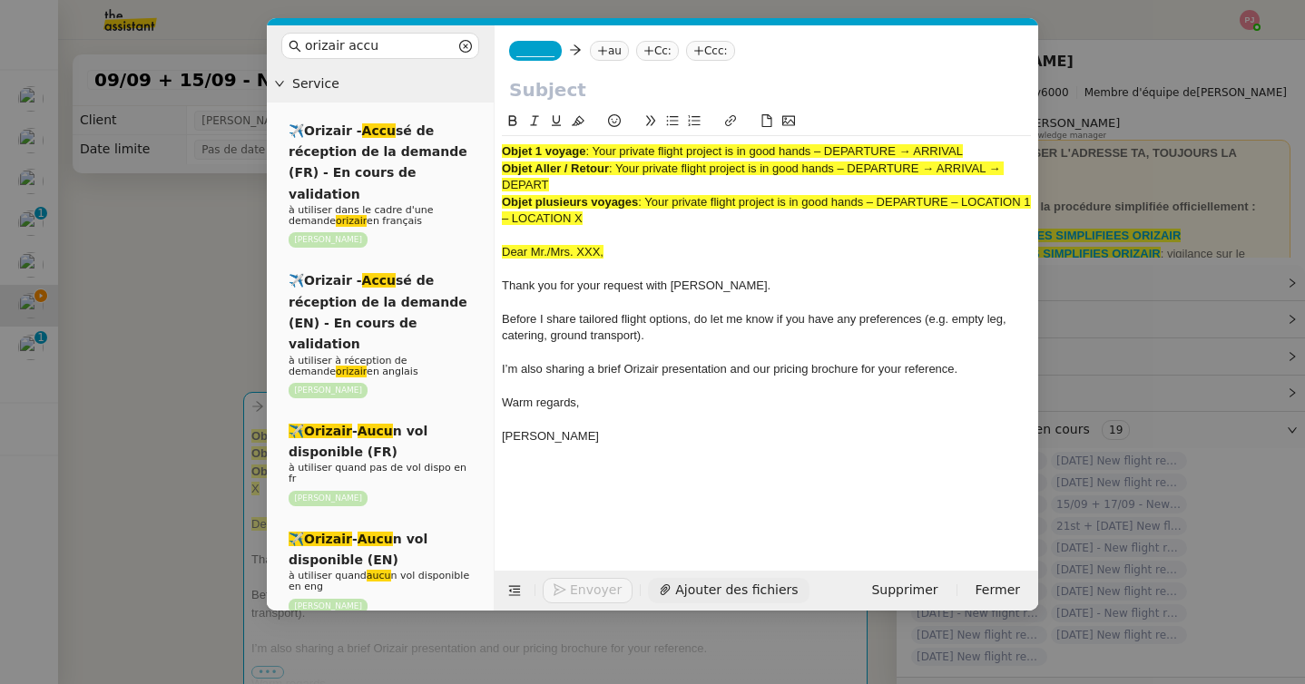
click at [714, 584] on span "Ajouter des fichiers" at bounding box center [736, 590] width 123 height 21
click at [535, 54] on span "_______" at bounding box center [535, 50] width 38 height 13
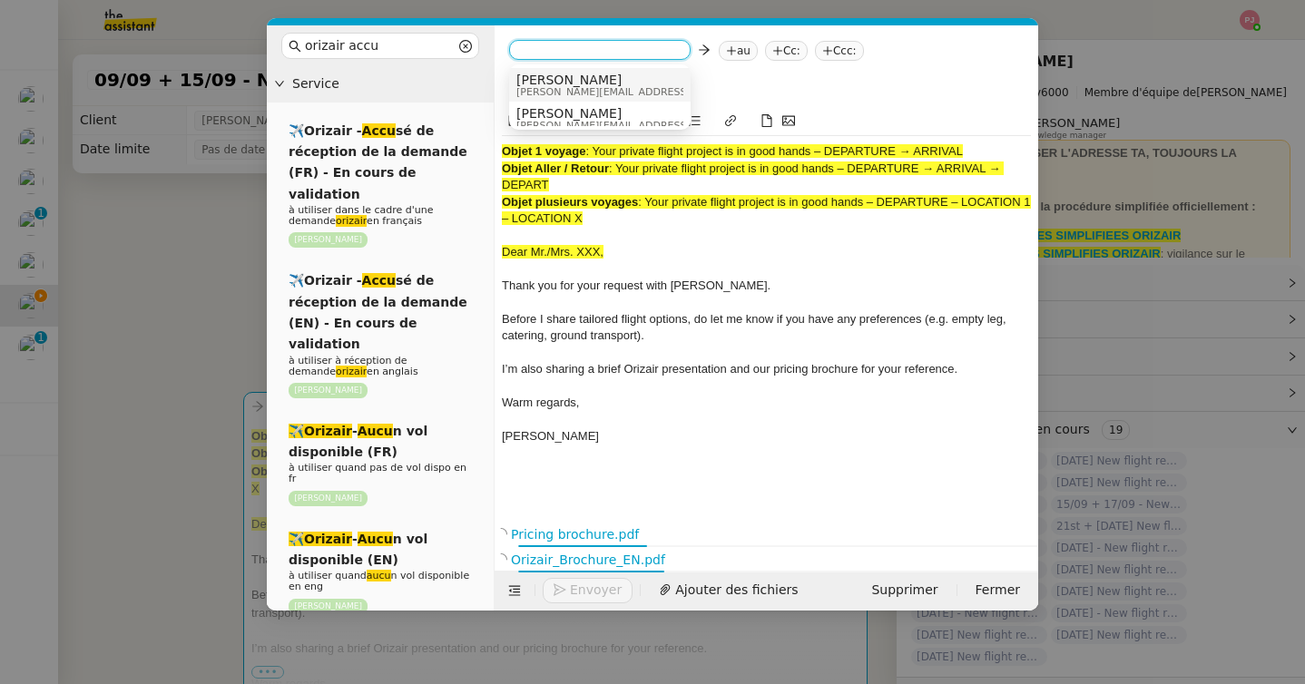
click at [557, 74] on span "Josephine" at bounding box center [645, 80] width 258 height 15
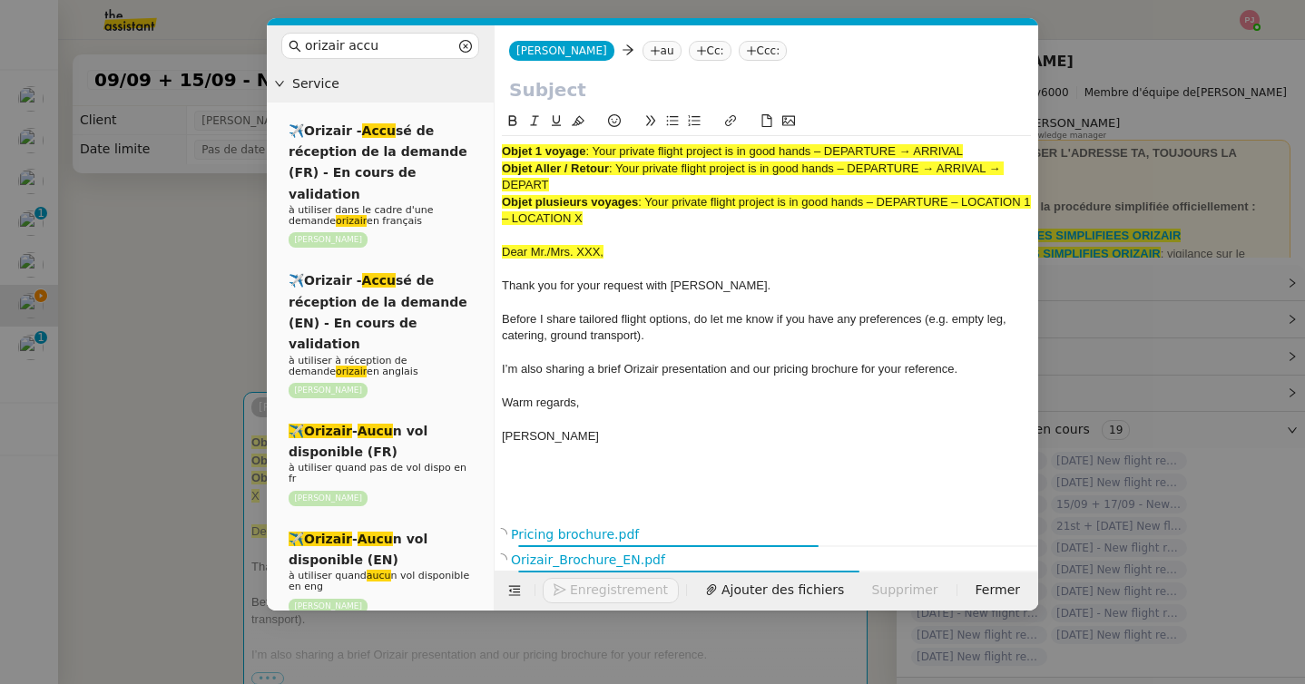
click at [650, 49] on icon at bounding box center [655, 50] width 11 height 11
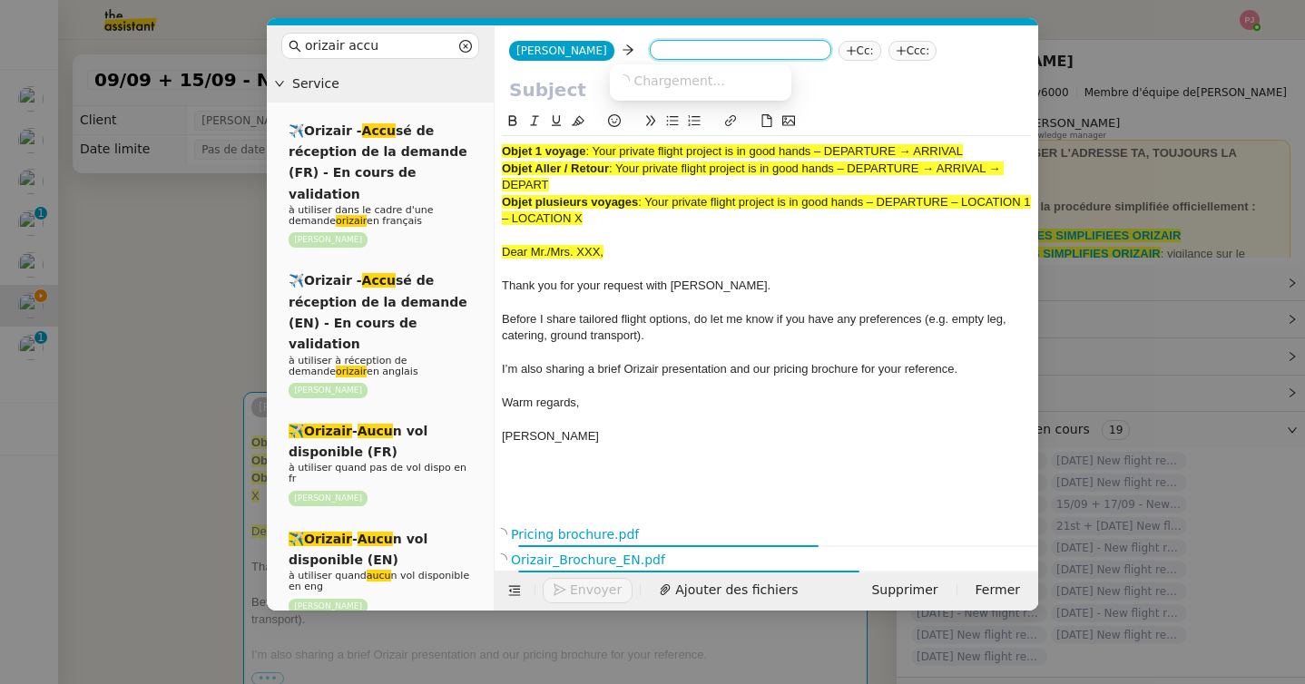
paste input "tilahnagyak03@icloud.com"
type input "tilahnagyak03@icloud.com"
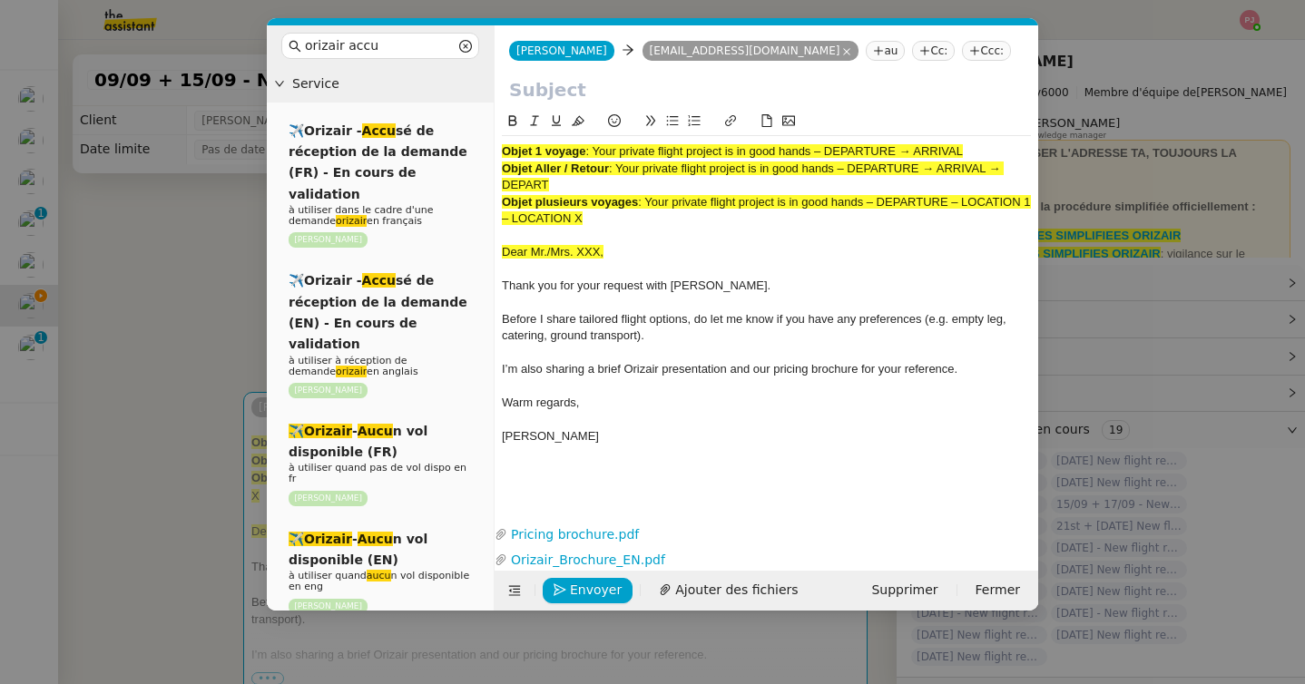
click at [962, 57] on nz-tag "Ccc:" at bounding box center [986, 51] width 49 height 20
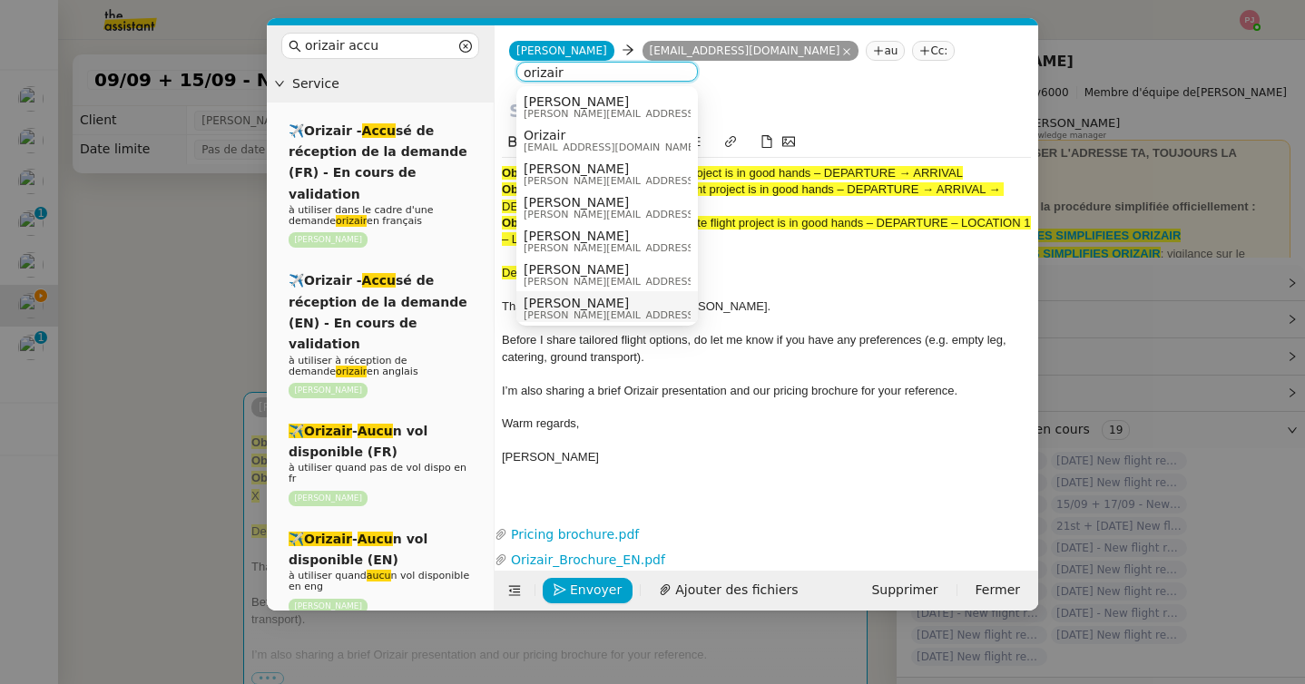
type input "orizair"
click at [591, 304] on span "[PERSON_NAME]" at bounding box center [653, 303] width 258 height 15
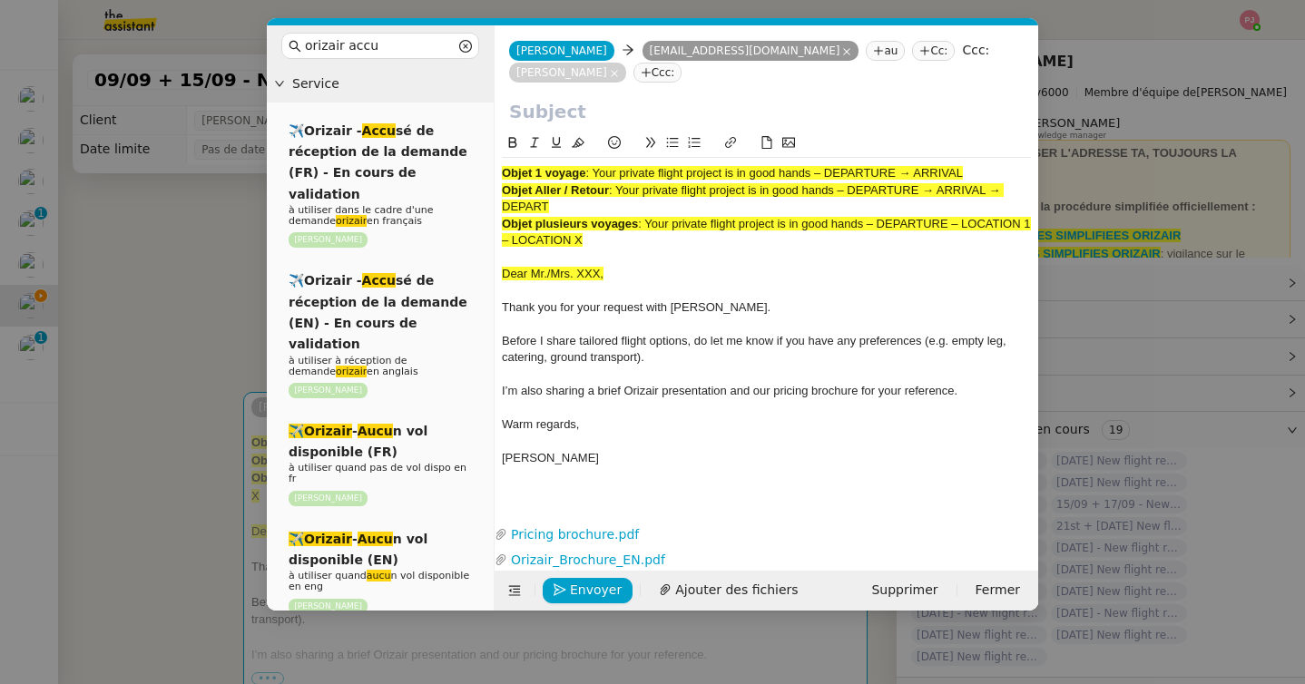
drag, startPoint x: 621, startPoint y: 191, endPoint x: 626, endPoint y: 205, distance: 14.7
click at [626, 205] on div "Objet Aller / Retour : Your private flight project is in good hands – DEPARTURE…" at bounding box center [766, 199] width 529 height 34
click at [603, 103] on input "text" at bounding box center [766, 111] width 515 height 27
paste input "Your private flight project is in good hands – DEPARTURE → ARRIVAL → DEPART"
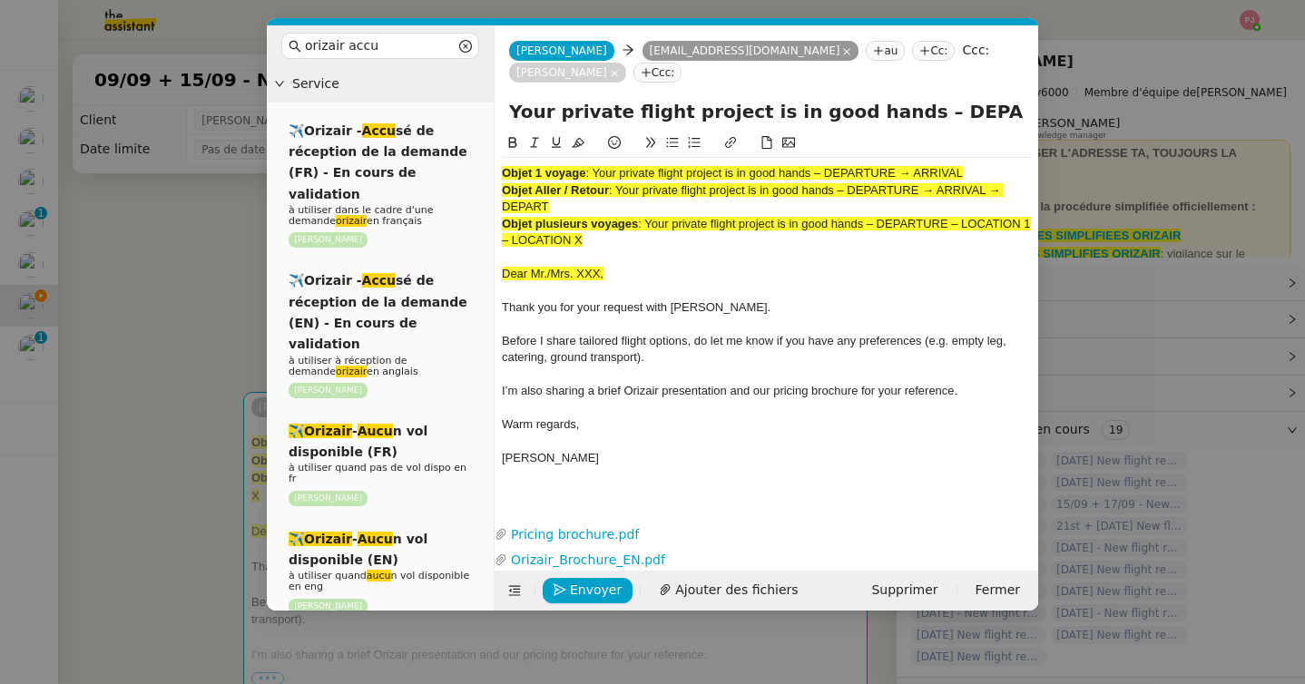
scroll to position [0, 168]
type input "Your private flight project is in good hands – DEPARTURE → ARRIVAL → DEPART"
click at [202, 266] on nz-modal-container "orizair accu Service ✈️Orizair - Accu sé de réception de la demande (FR) - En c…" at bounding box center [652, 342] width 1305 height 684
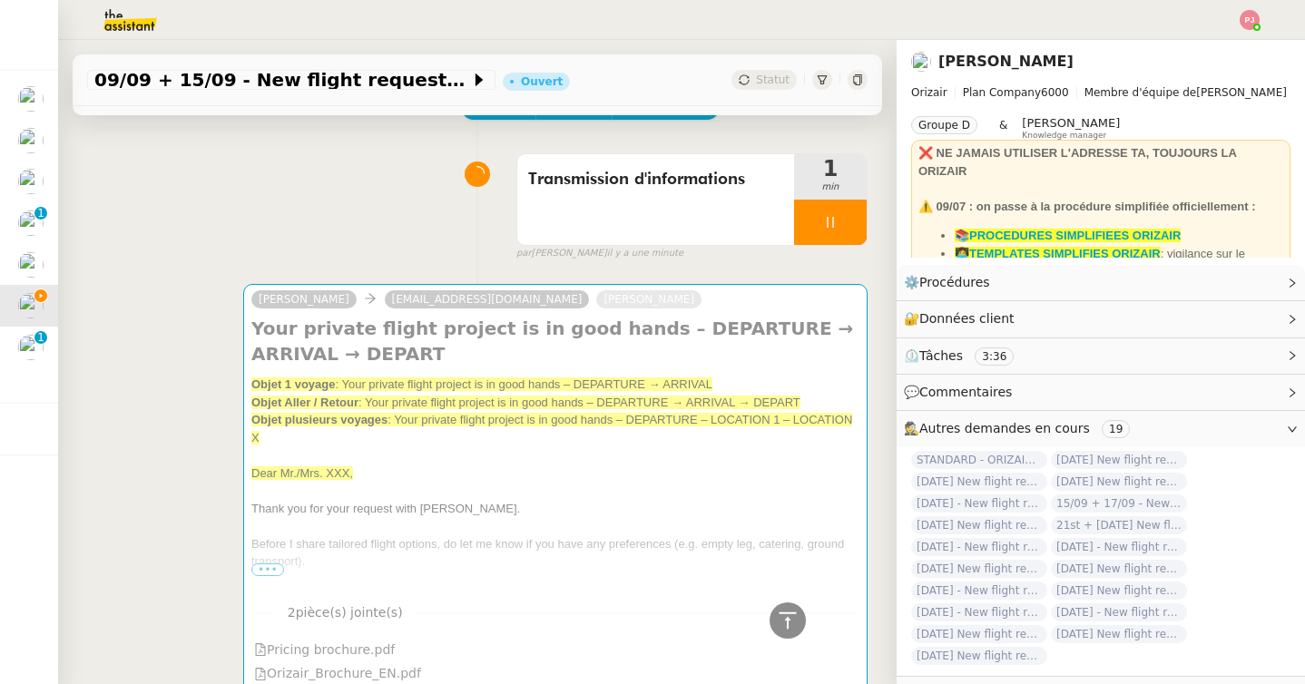
scroll to position [0, 0]
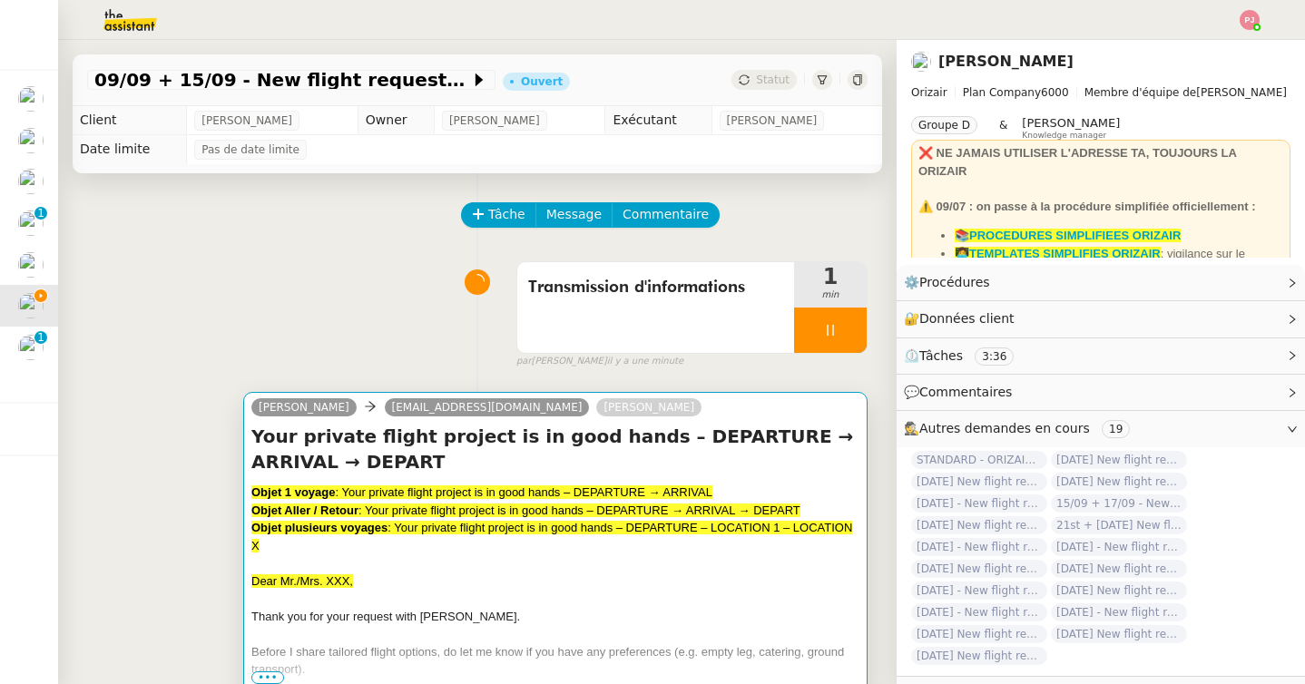
click at [384, 539] on div "Objet plusieurs voyages : Your private flight project is in good hands – DEPART…" at bounding box center [555, 536] width 608 height 35
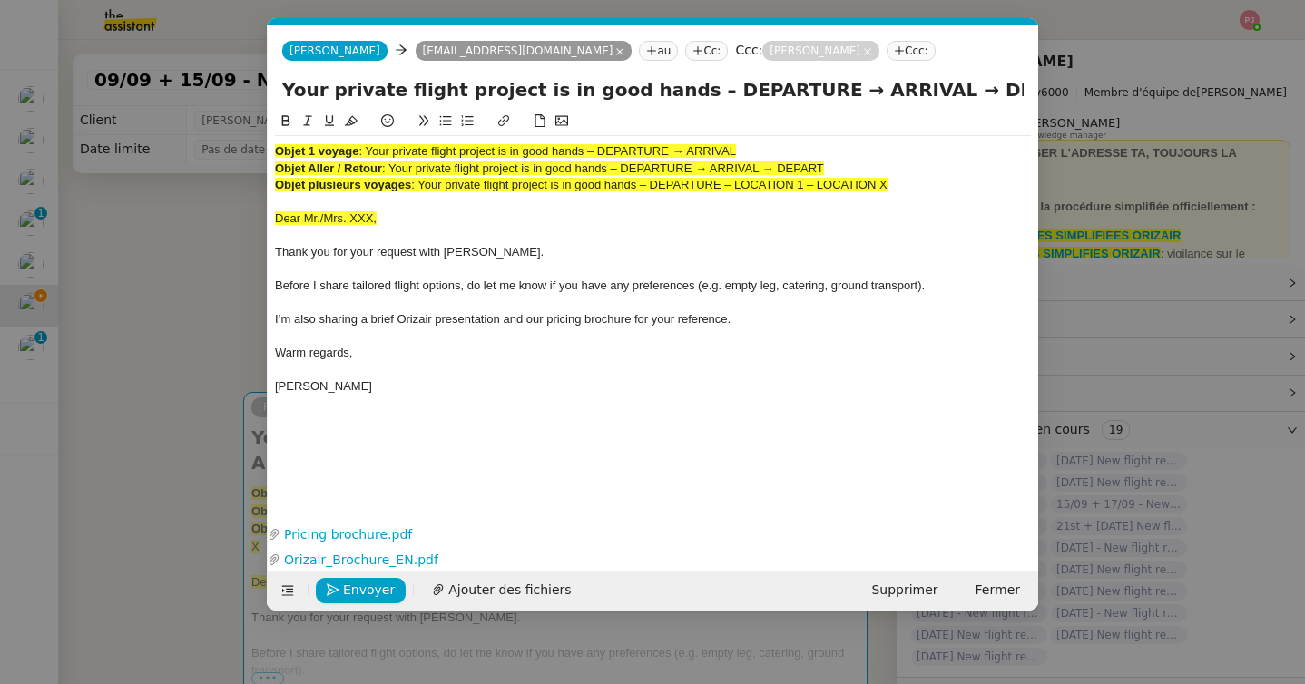
scroll to position [0, 106]
drag, startPoint x: 387, startPoint y: 221, endPoint x: 252, endPoint y: 218, distance: 134.3
click at [252, 218] on nz-modal-container "orizair accu Service ✈️Orizair - Accu sé de réception de la demande (FR) - En c…" at bounding box center [652, 342] width 1305 height 684
click at [124, 380] on nz-modal-container "orizair accu Service ✈️Orizair - Accu sé de réception de la demande (FR) - En c…" at bounding box center [652, 342] width 1305 height 684
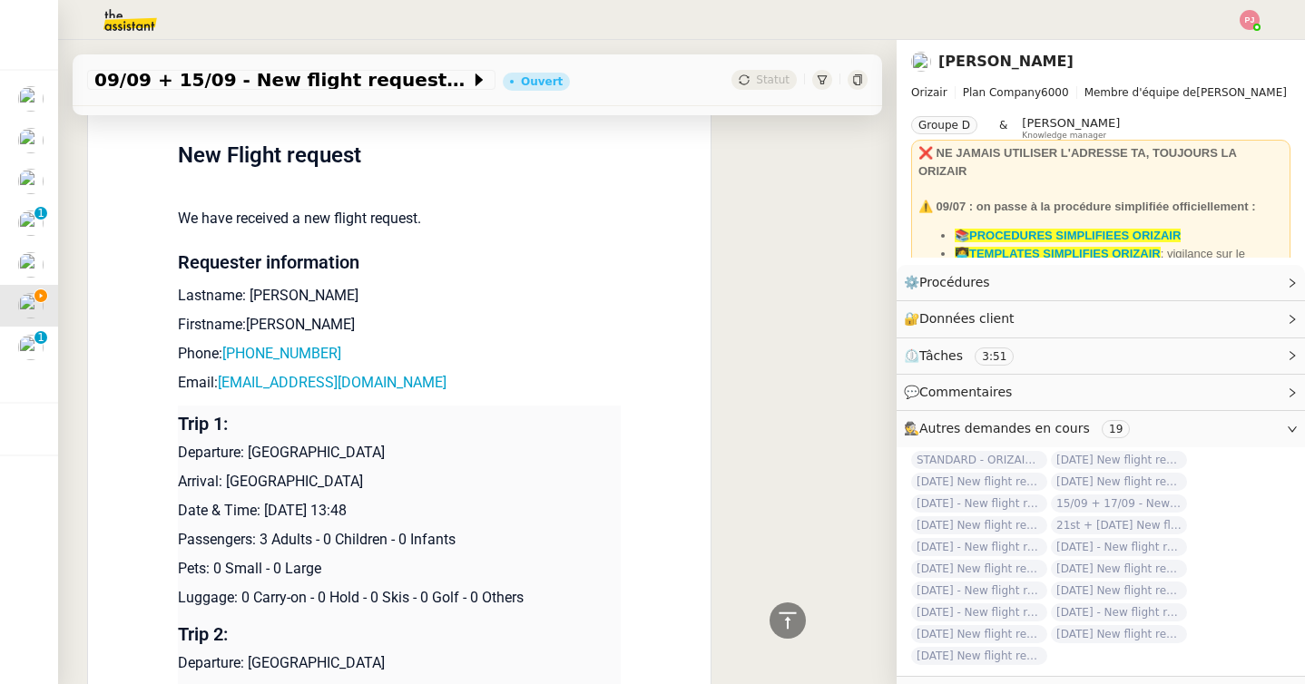
scroll to position [0, 0]
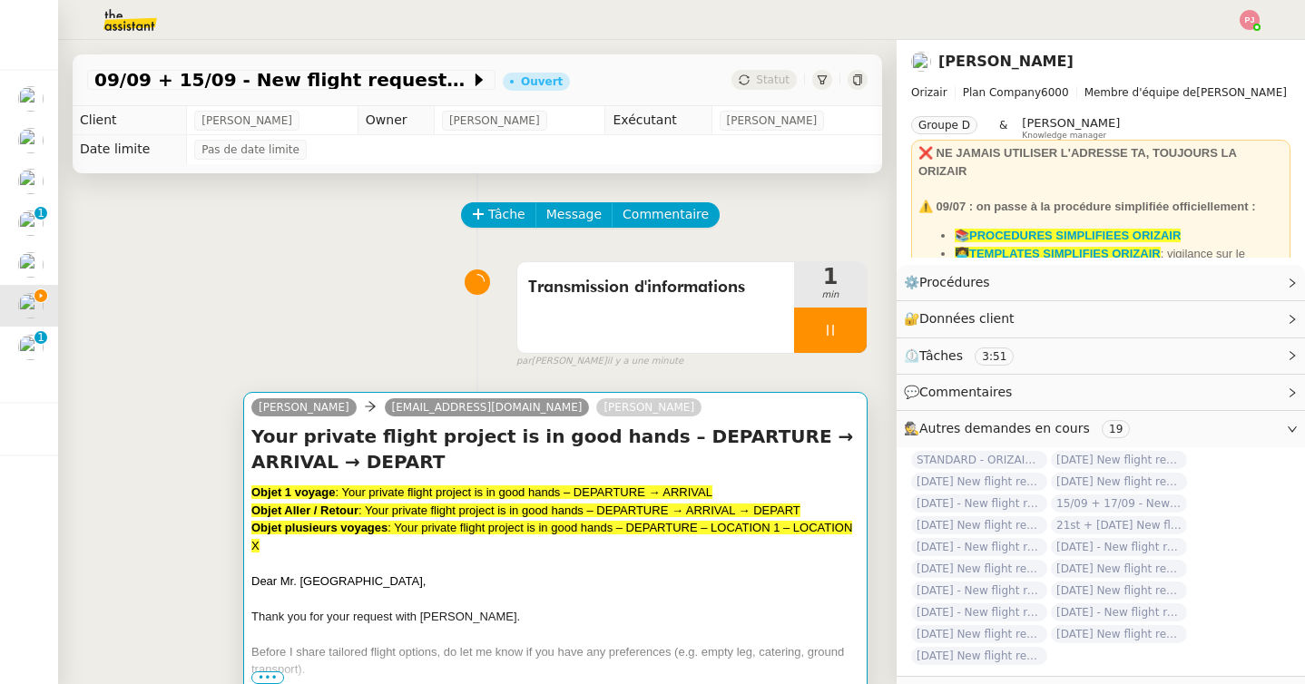
click at [382, 522] on strong "Objet plusieurs voyages" at bounding box center [319, 528] width 136 height 14
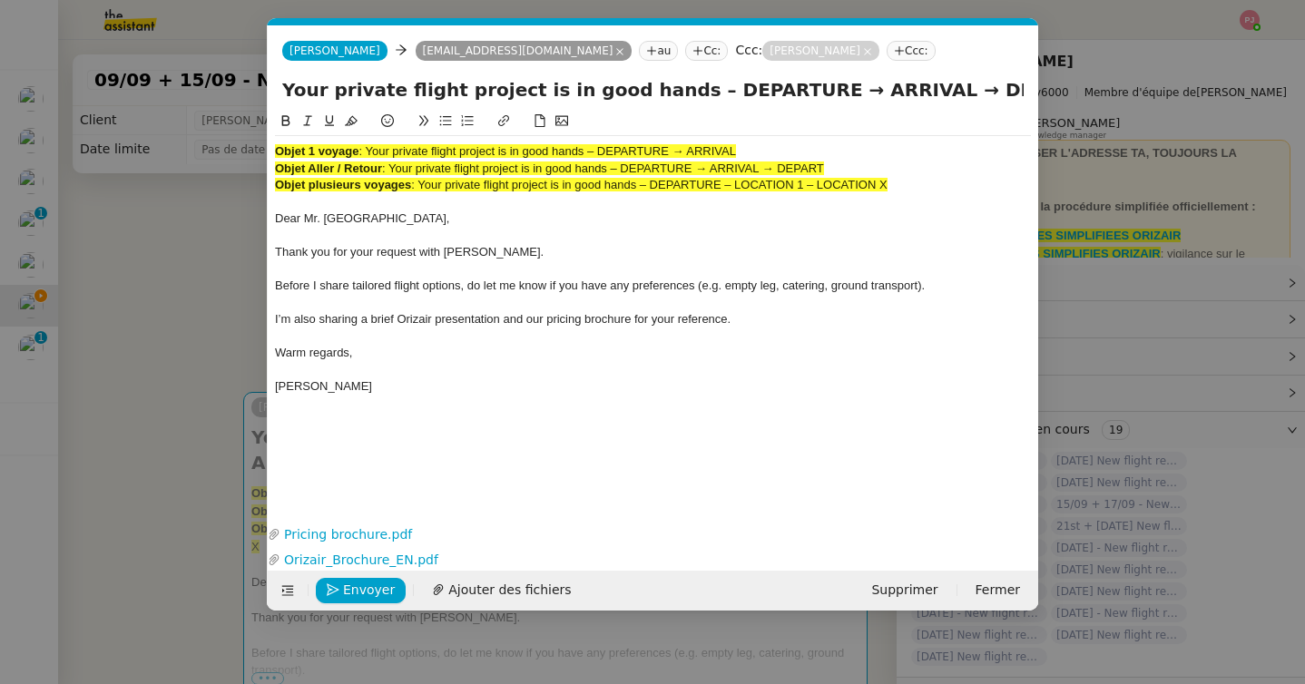
scroll to position [0, 106]
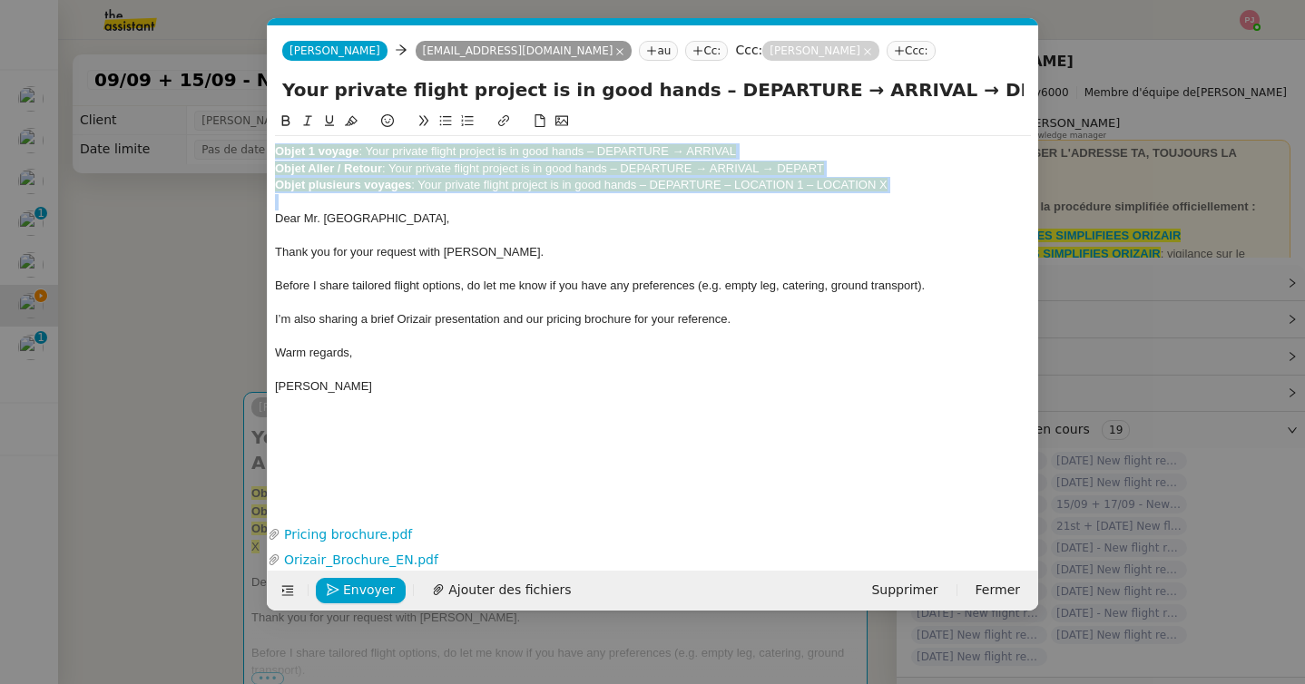
drag, startPoint x: 276, startPoint y: 222, endPoint x: 272, endPoint y: 140, distance: 82.7
click at [272, 140] on nz-spin "Objet 1 voyage : Your private flight project is in good hands – DEPARTURE → ARR…" at bounding box center [653, 305] width 770 height 389
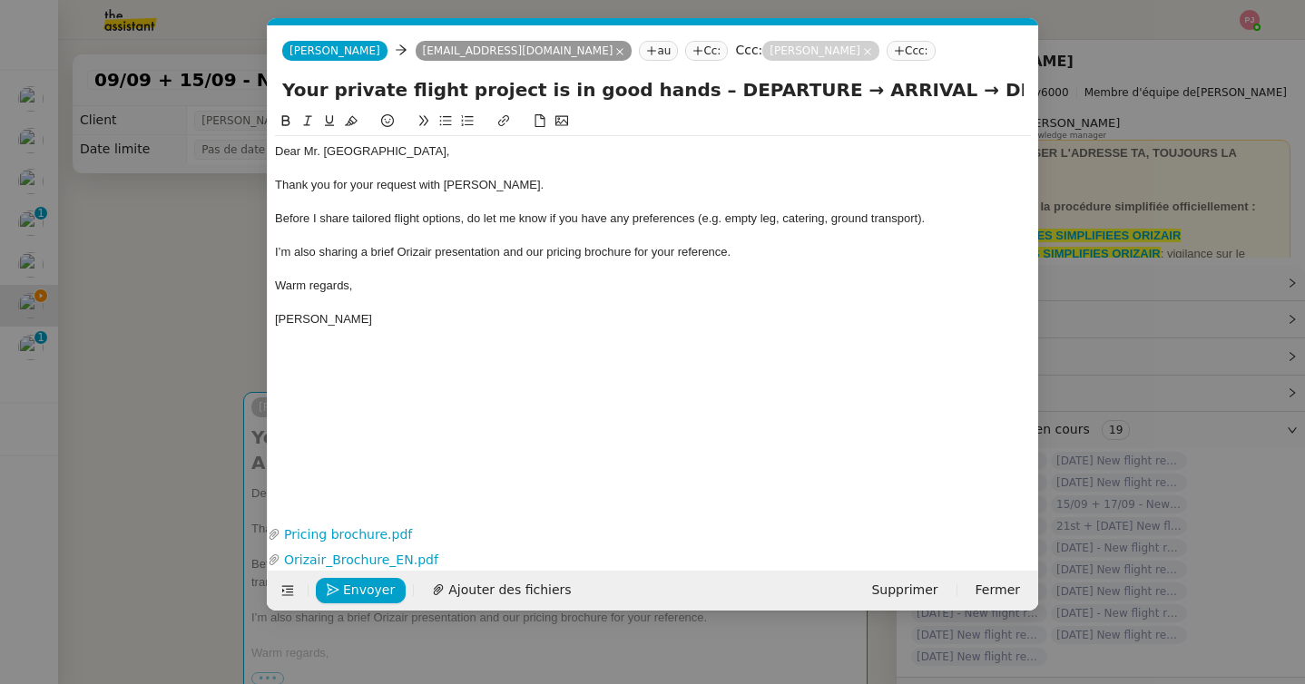
click at [184, 480] on nz-modal-container "orizair accu Service ✈️Orizair - Accu sé de réception de la demande (FR) - En c…" at bounding box center [652, 342] width 1305 height 684
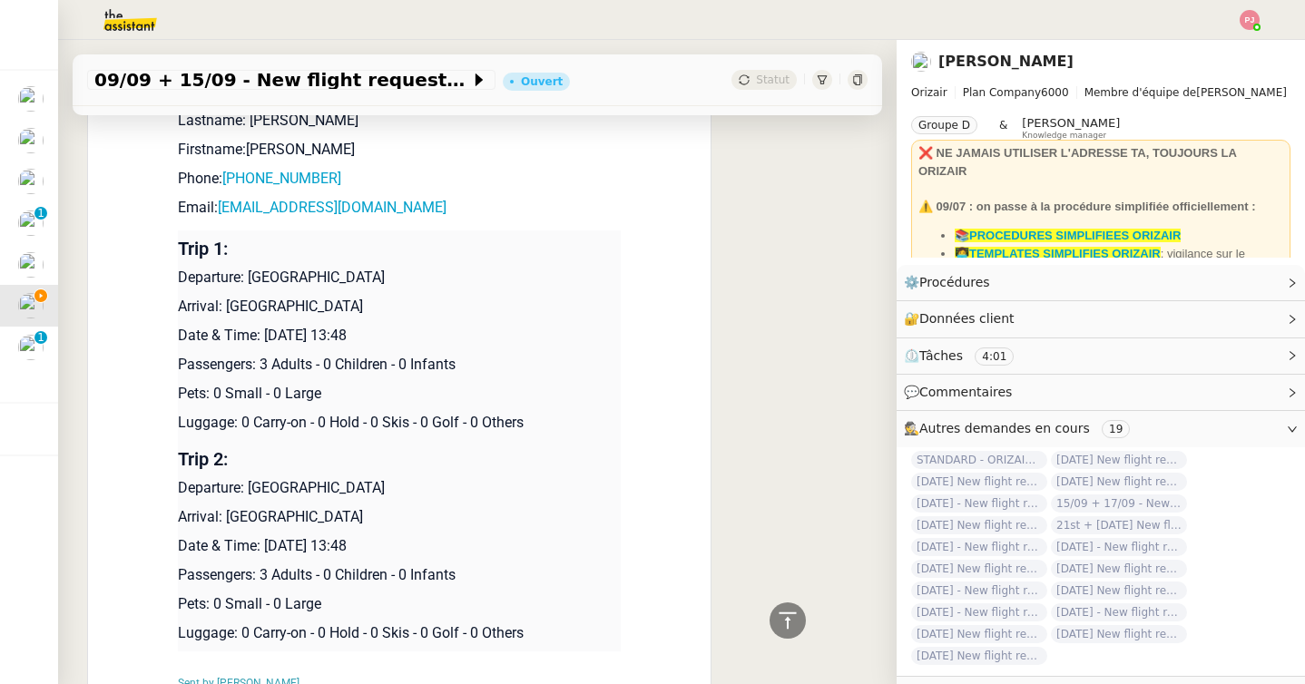
scroll to position [1133, 0]
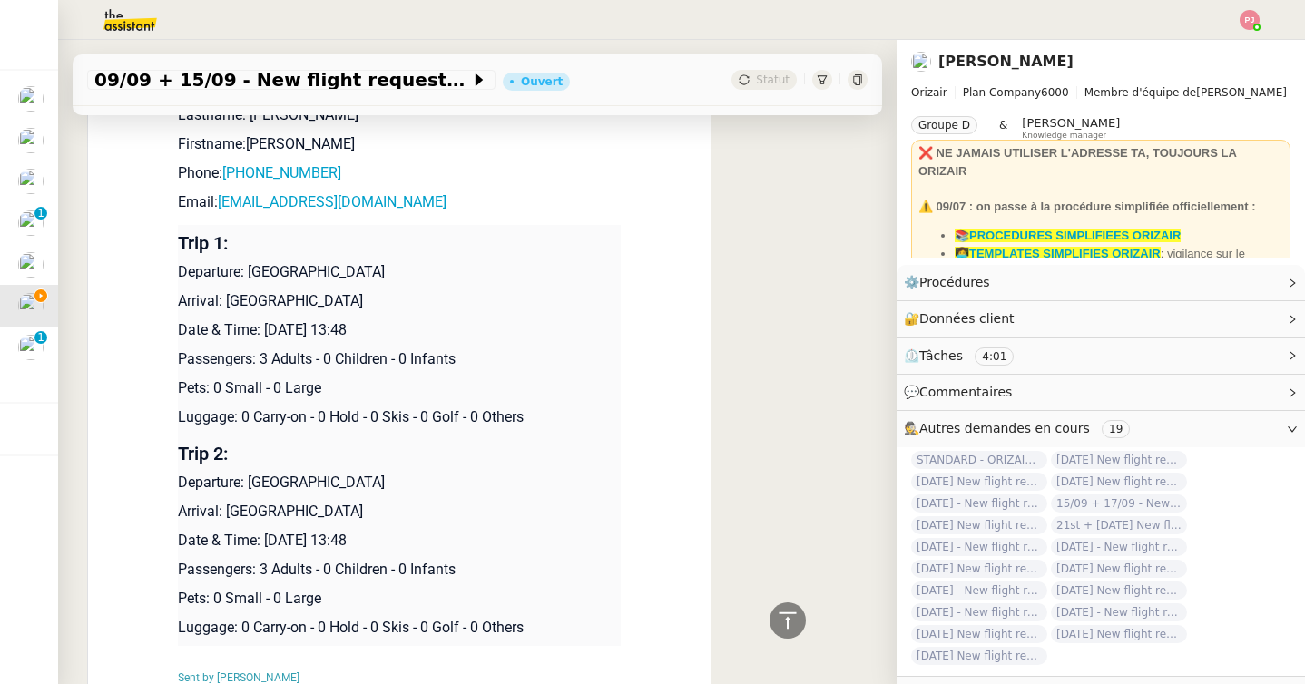
drag, startPoint x: 418, startPoint y: 277, endPoint x: 250, endPoint y: 272, distance: 168.9
click at [250, 272] on p "Departure: London Biggin Hill Airport" at bounding box center [399, 272] width 443 height 22
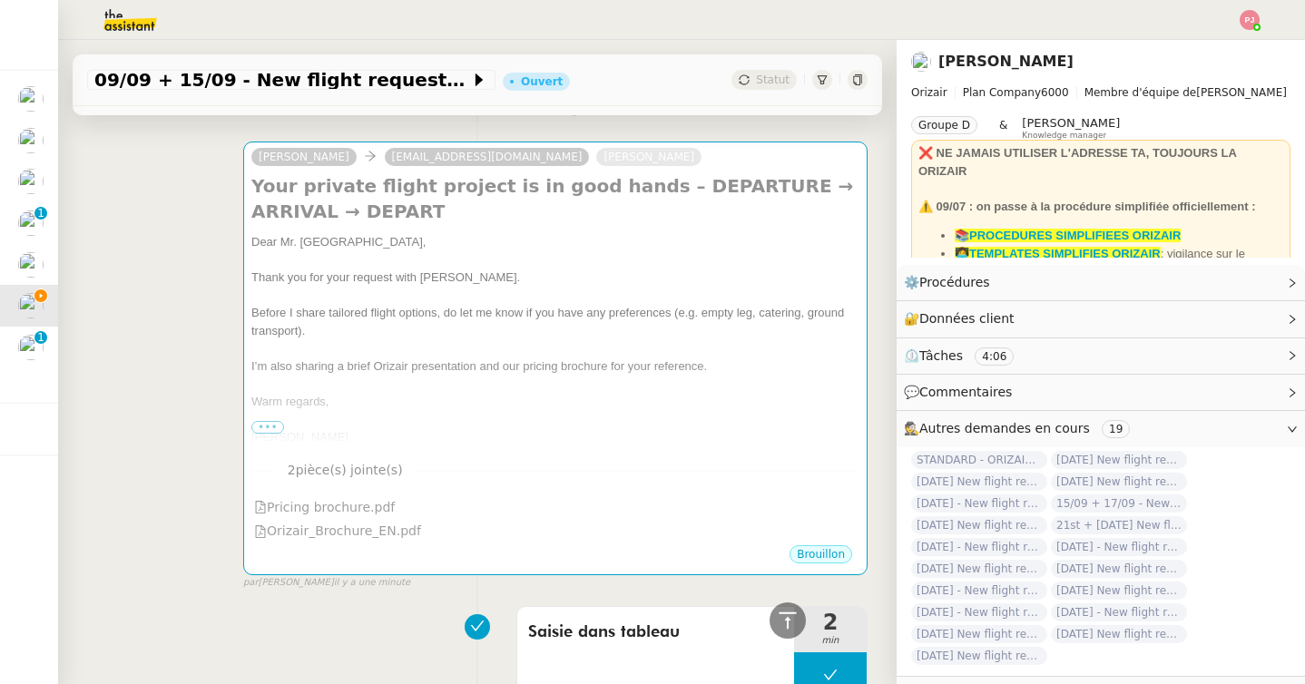
scroll to position [0, 0]
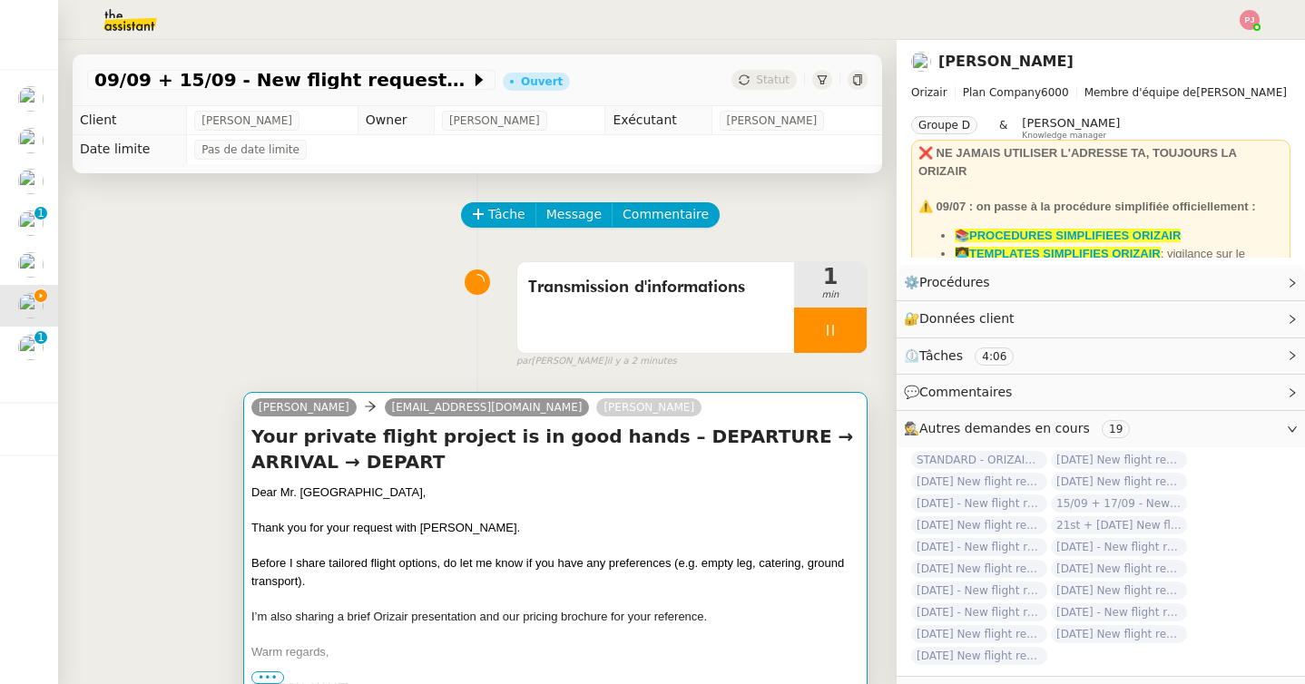
click at [453, 529] on span "Thank you for your request with Orizair." at bounding box center [385, 528] width 269 height 14
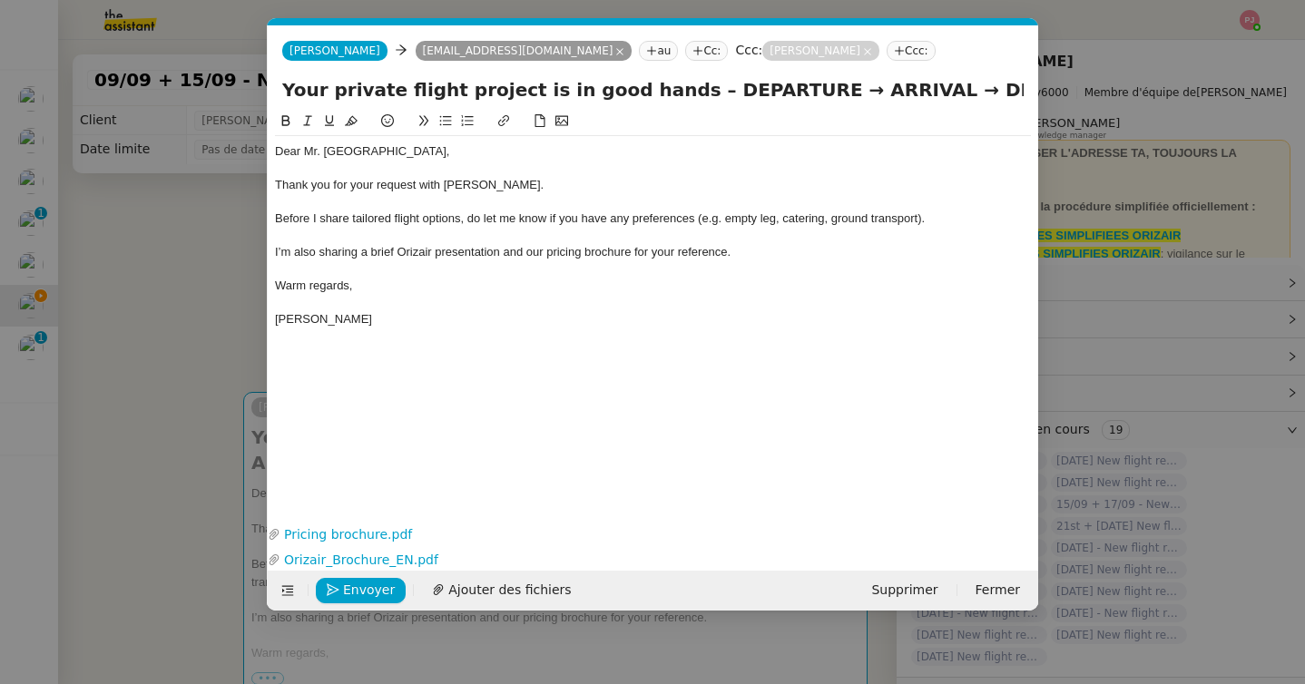
scroll to position [0, 106]
drag, startPoint x: 762, startPoint y: 87, endPoint x: 672, endPoint y: 91, distance: 90.8
click at [672, 91] on input "Your private flight project is in good hands – DEPARTURE → ARRIVAL → DEPART" at bounding box center [652, 89] width 741 height 27
drag, startPoint x: 891, startPoint y: 93, endPoint x: 1017, endPoint y: 93, distance: 126.1
click at [1017, 93] on input "Your private flight project is in good hands – DEPARTURE → ARRIVAL → DEPART" at bounding box center [652, 89] width 741 height 27
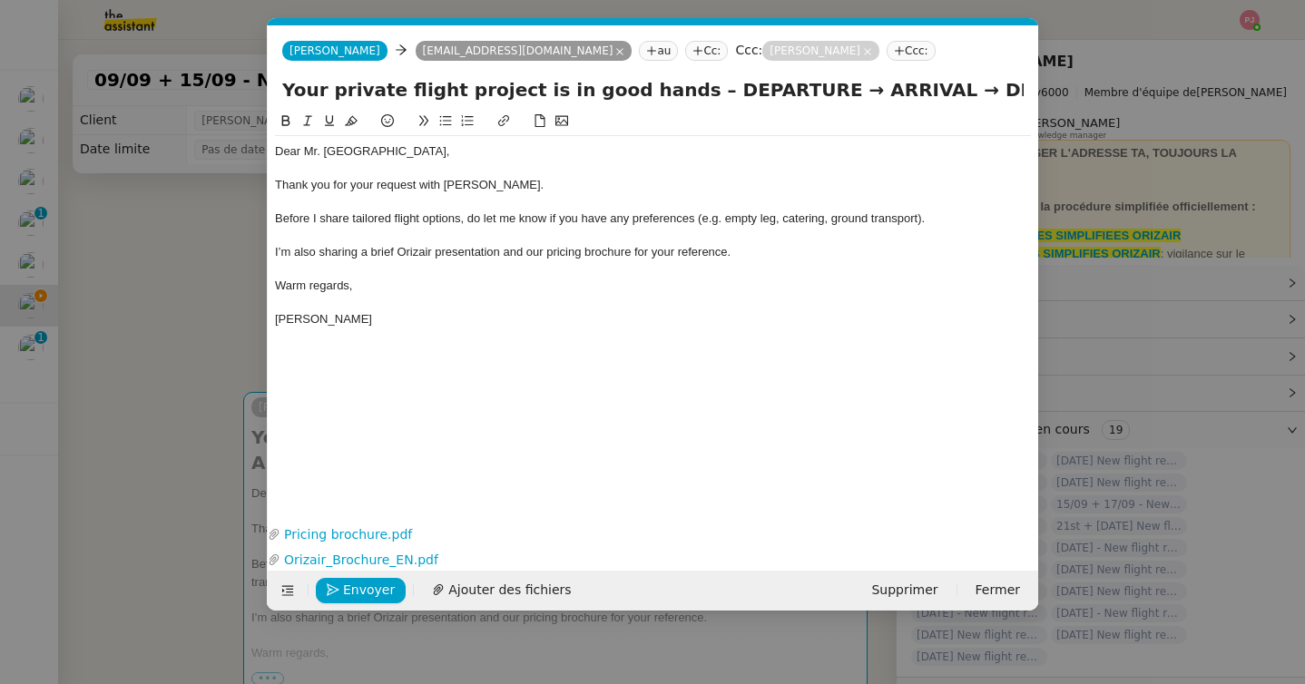
paste input "London Biggin Hill Airport"
drag, startPoint x: 680, startPoint y: 96, endPoint x: 576, endPoint y: 98, distance: 103.5
click at [576, 98] on input "Your private flight project is in good hands – DEPARTURE → ARRIVAL → London Big…" at bounding box center [652, 89] width 741 height 27
paste input "London Biggin Hill Airport"
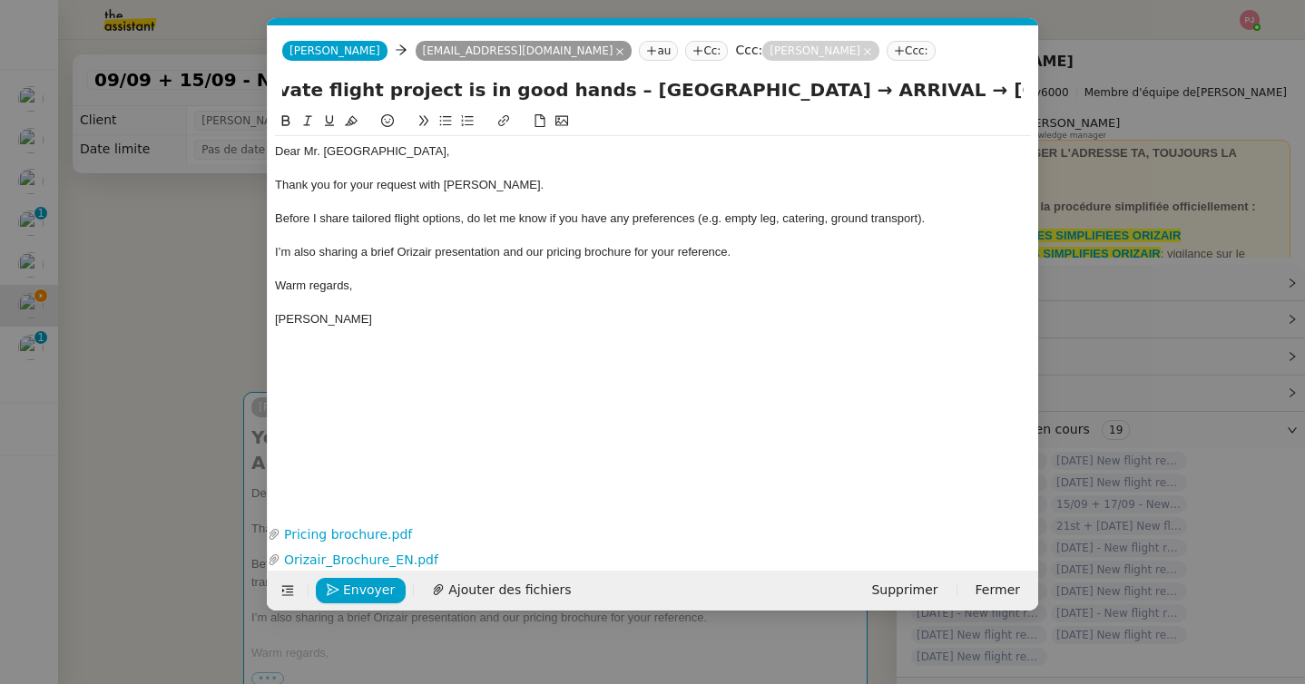
type input "Your private flight project is in good hands – London Biggin Hill Airport → ARR…"
click at [118, 378] on nz-modal-container "orizair accu Service ✈️Orizair - Accu sé de réception de la demande (FR) - En c…" at bounding box center [652, 342] width 1305 height 684
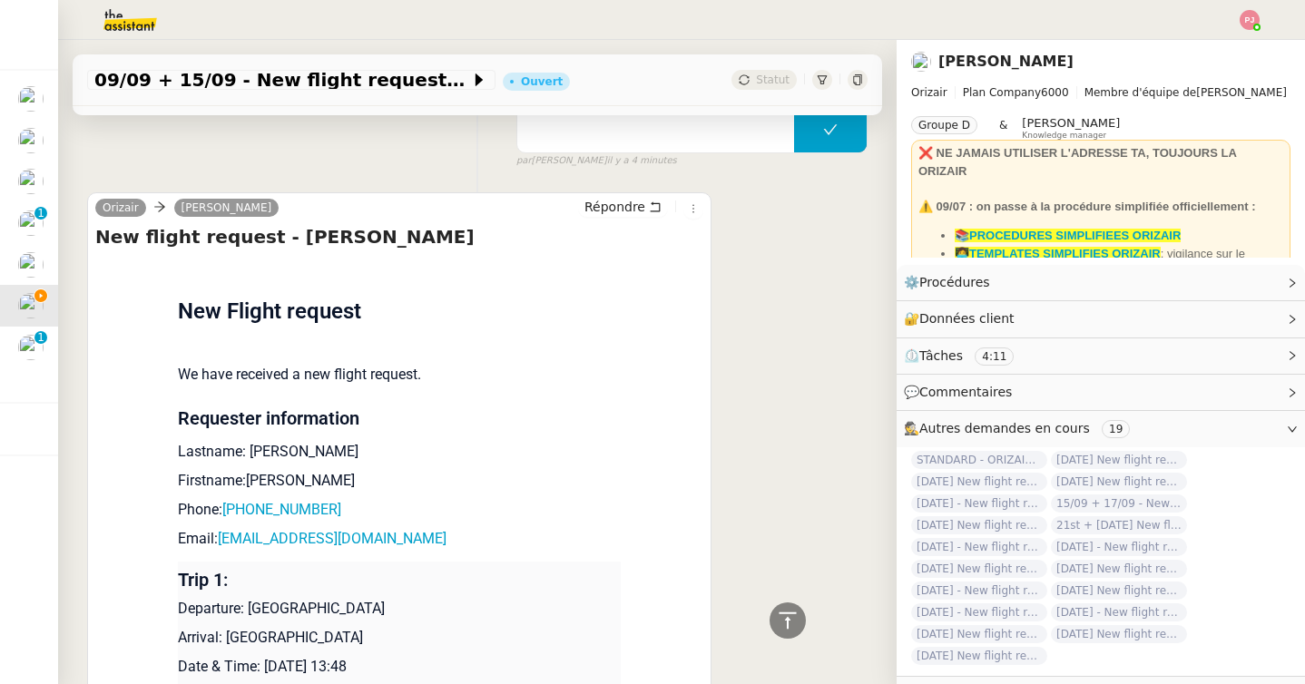
scroll to position [1284, 0]
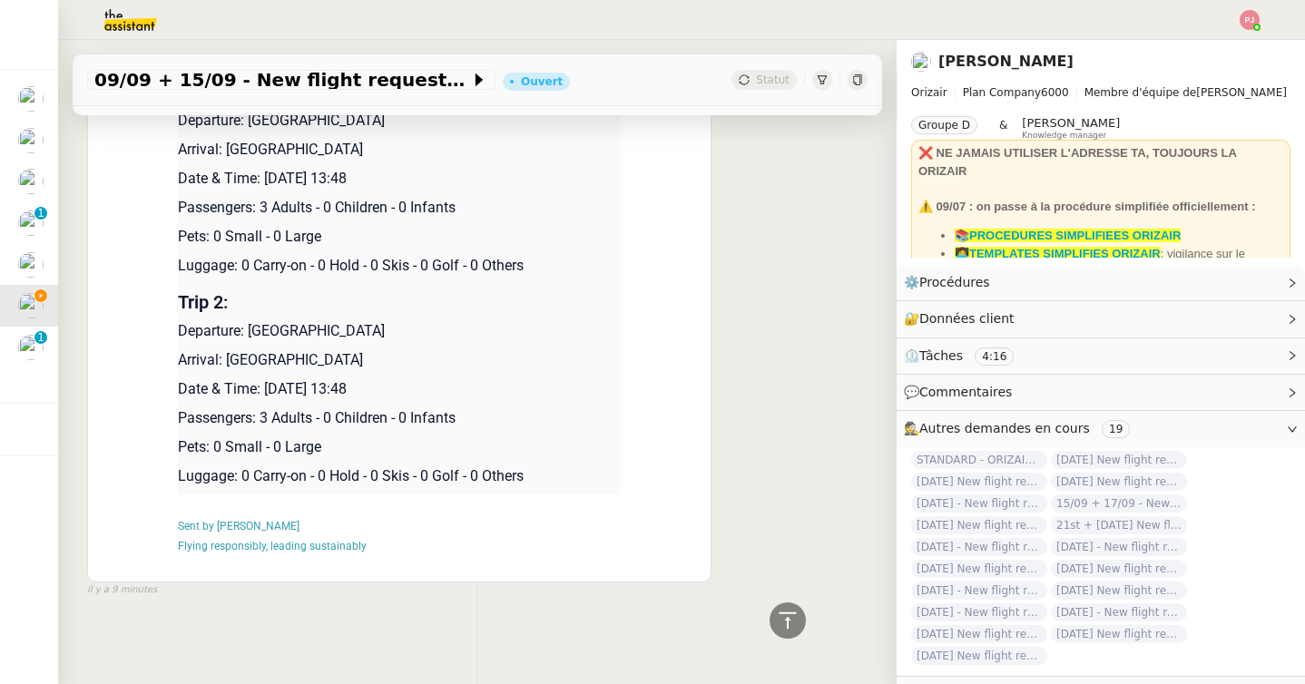
drag, startPoint x: 433, startPoint y: 333, endPoint x: 251, endPoint y: 335, distance: 181.5
click at [251, 335] on p "Departure: Malta International Airport" at bounding box center [399, 331] width 443 height 22
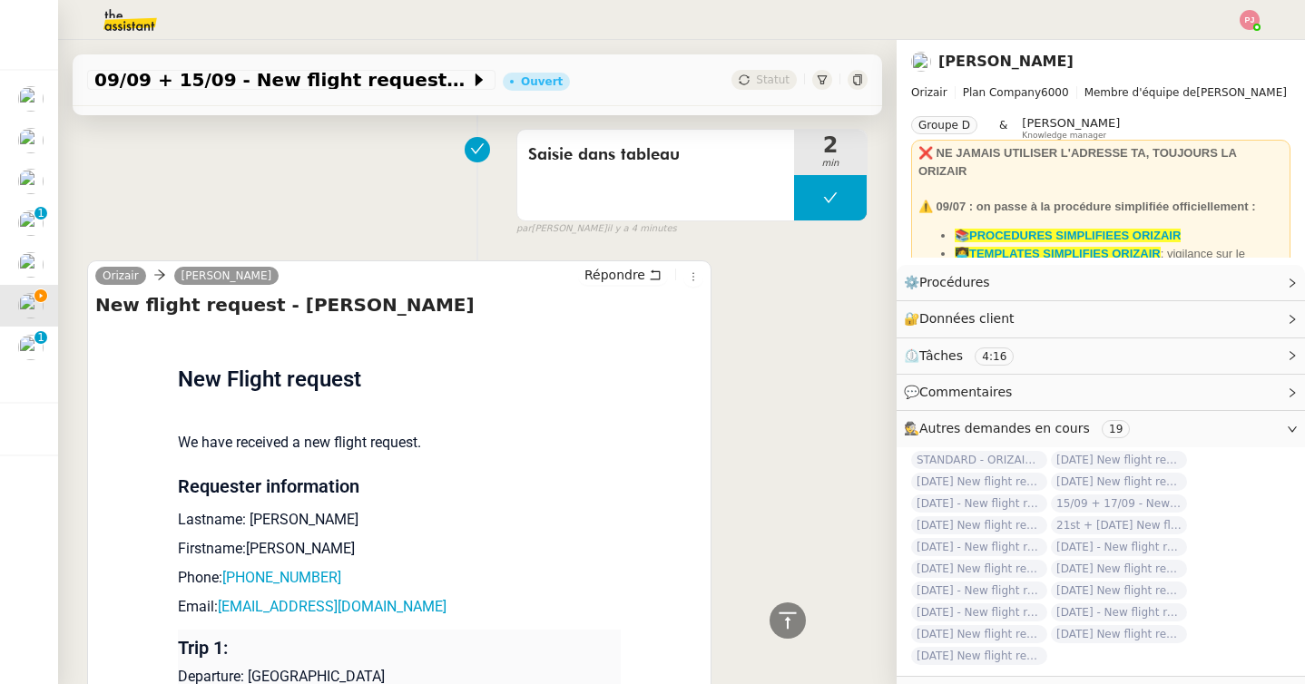
scroll to position [0, 0]
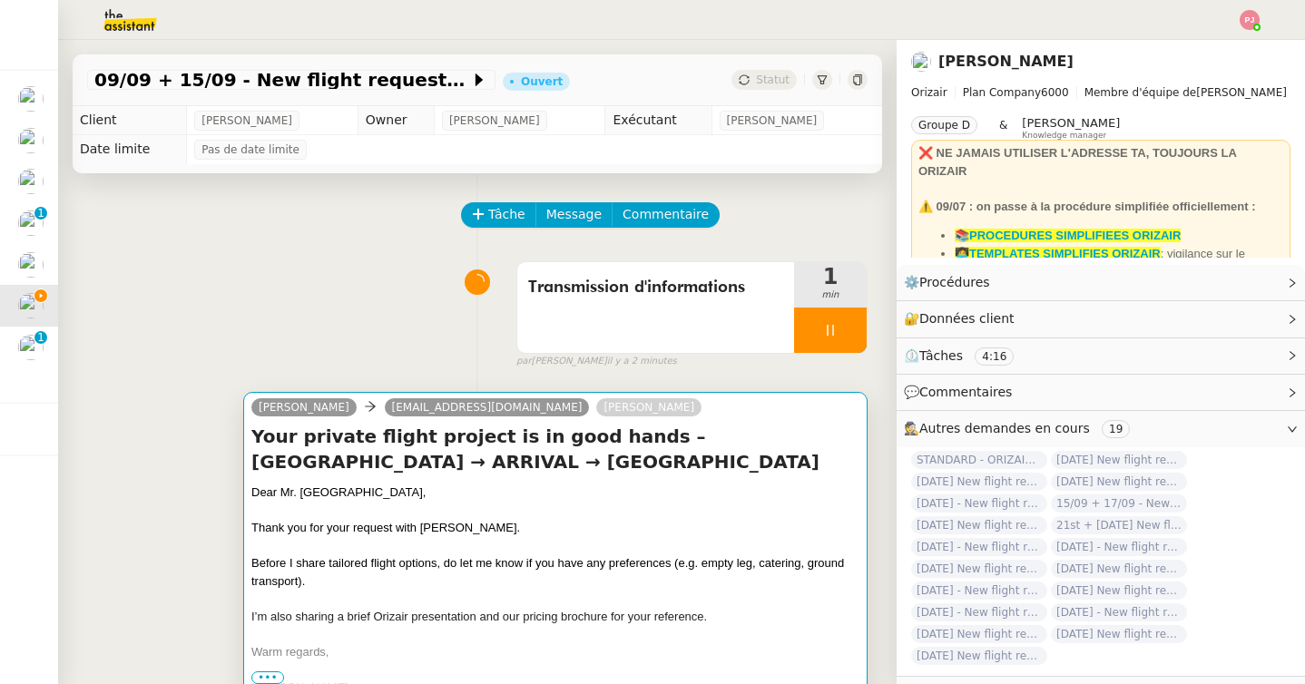
click at [444, 510] on div at bounding box center [555, 511] width 608 height 18
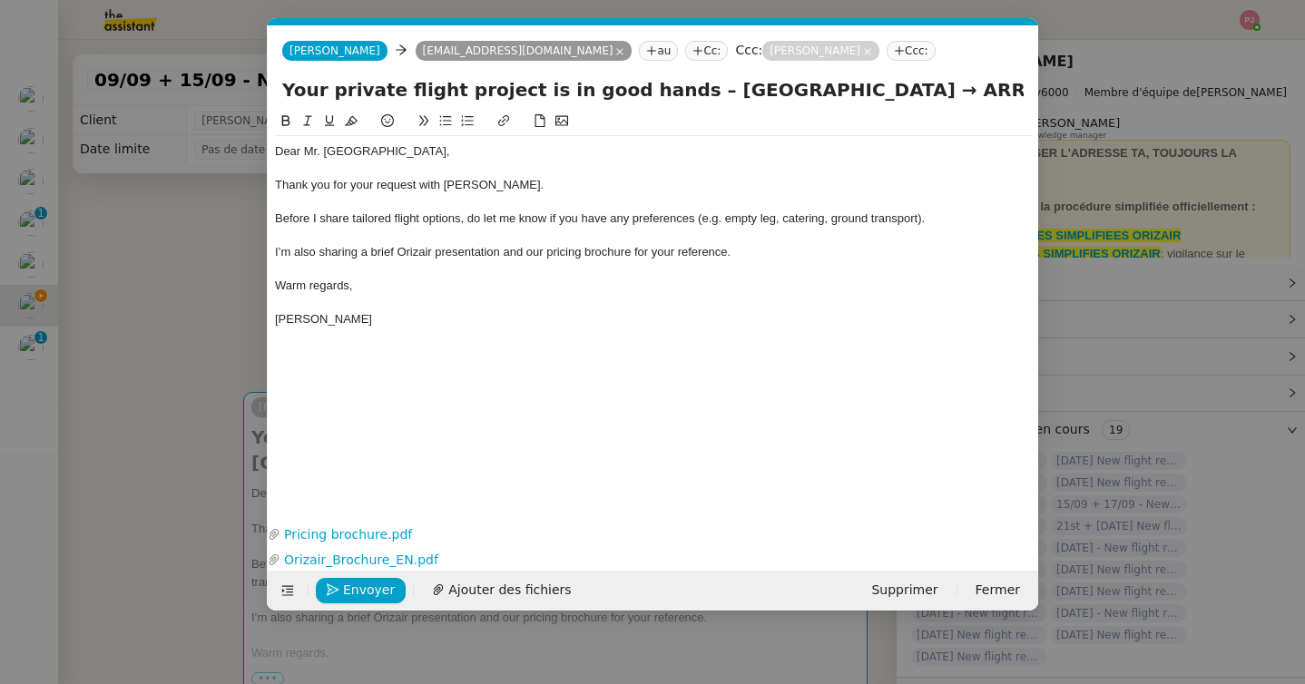
scroll to position [0, 106]
drag, startPoint x: 974, startPoint y: 89, endPoint x: 907, endPoint y: 88, distance: 67.2
click at [907, 88] on input "Your private flight project is in good hands – London Biggin Hill Airport → ARR…" at bounding box center [652, 89] width 741 height 27
paste input "Malta International Airport"
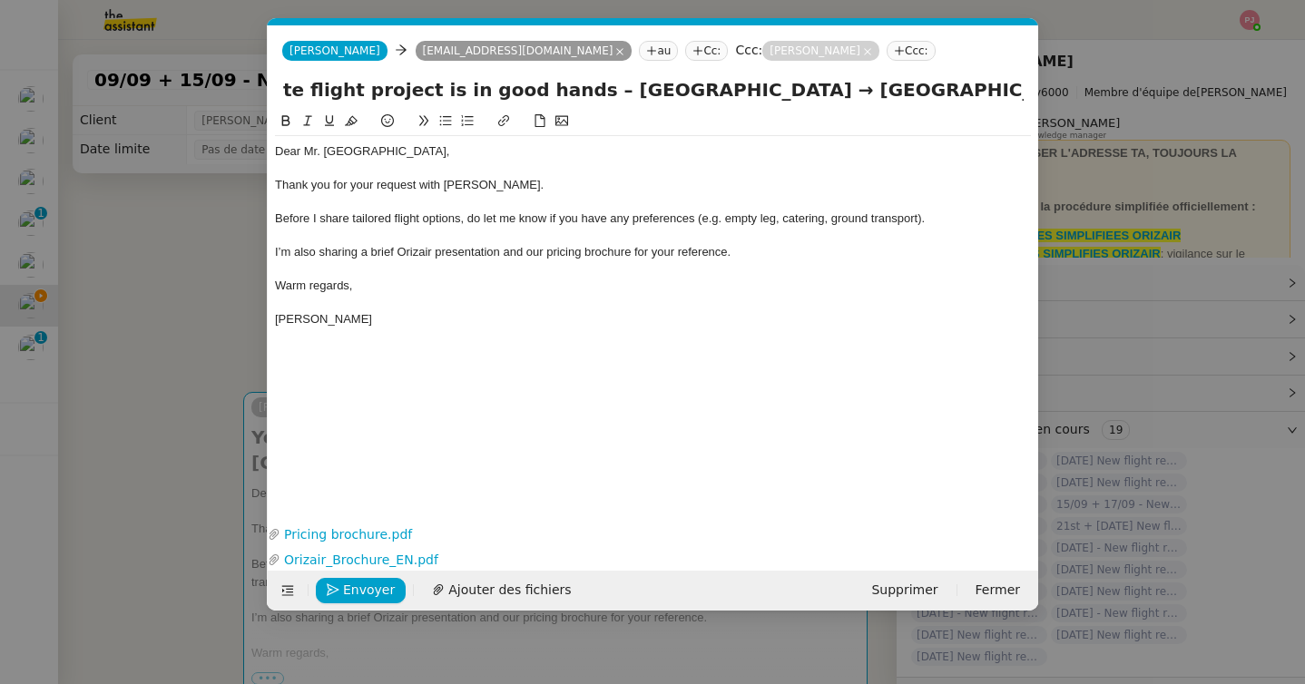
type input "Your private flight project is in good hands – London Biggin Hill Airport → Mal…"
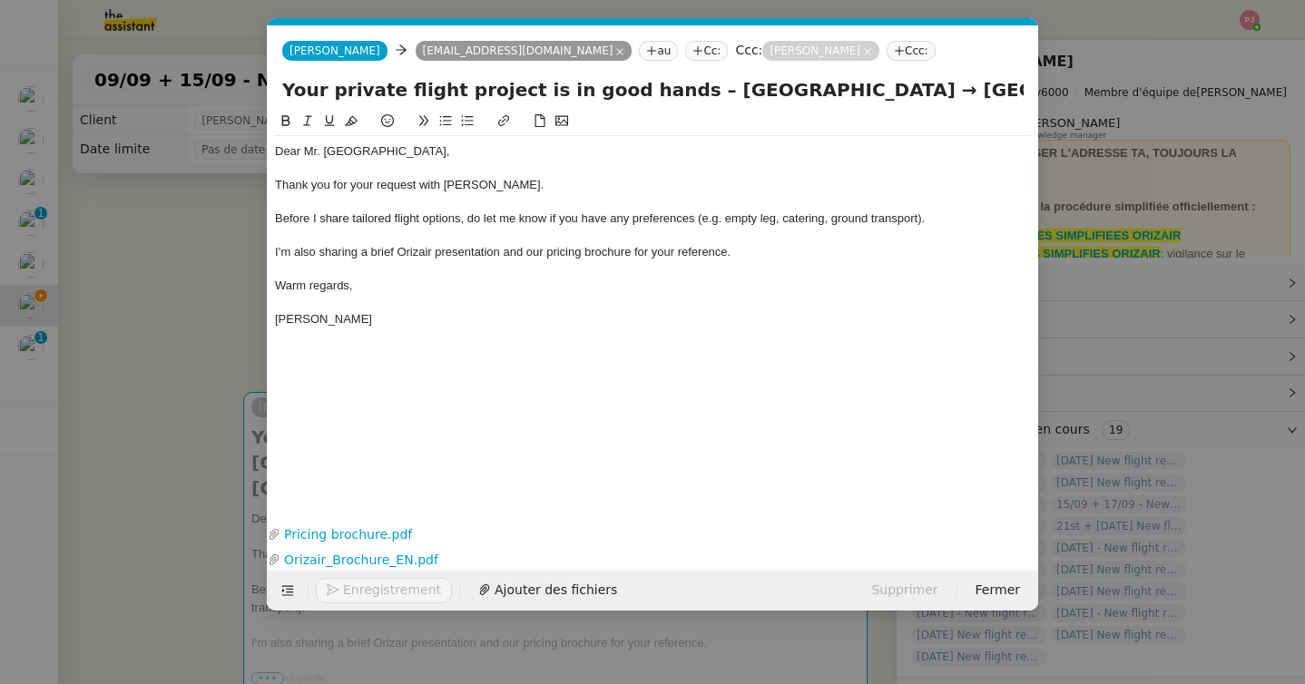
click at [612, 311] on div "Josephine" at bounding box center [653, 319] width 756 height 16
click at [183, 584] on nz-modal-container "orizair accu Service ✈️Orizair - Accu sé de réception de la demande (FR) - En c…" at bounding box center [652, 342] width 1305 height 684
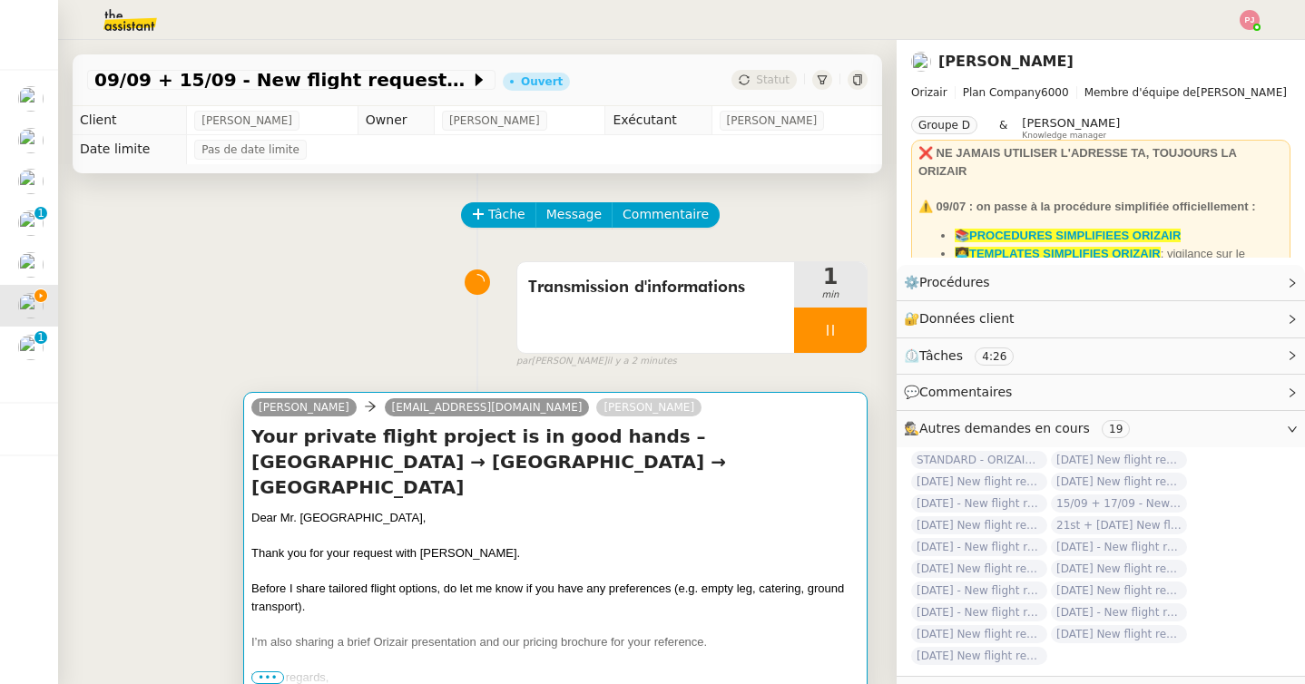
click at [402, 546] on span "Thank you for your request with Orizair." at bounding box center [385, 553] width 269 height 14
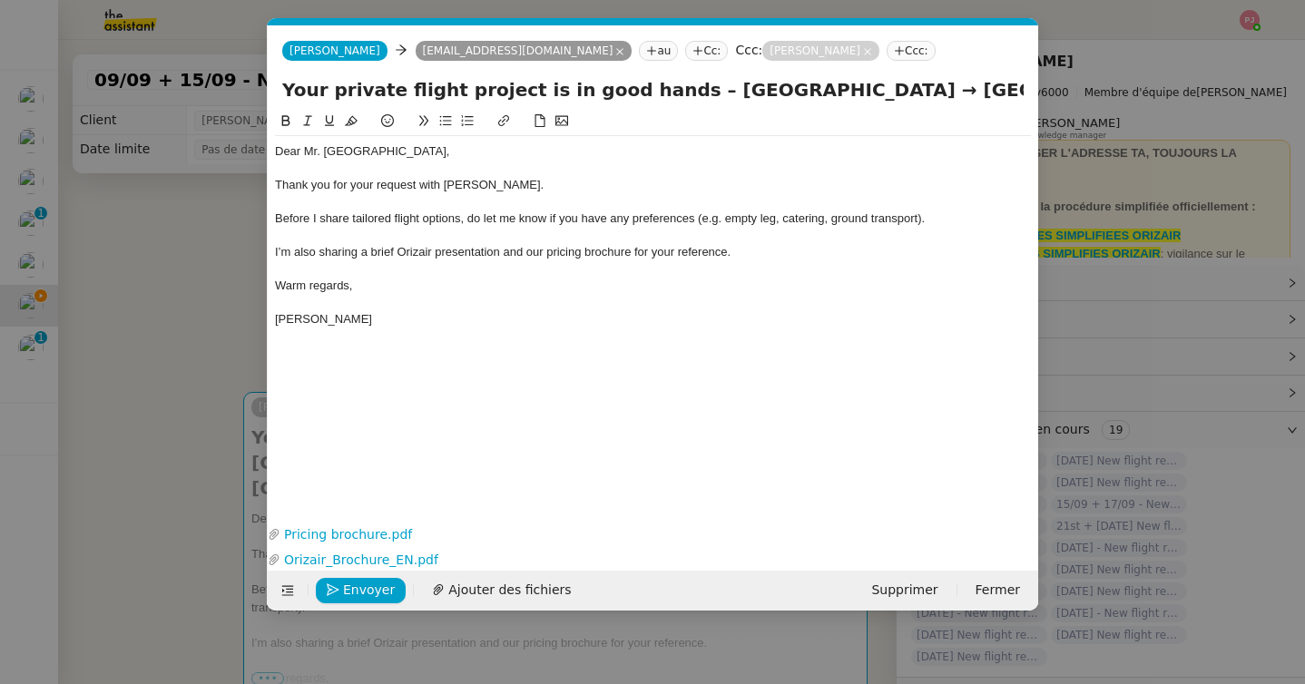
scroll to position [0, 106]
click at [324, 149] on div "Dear Mr. Kaygan," at bounding box center [653, 151] width 756 height 16
click at [362, 149] on div "Dear Kaygan," at bounding box center [653, 151] width 756 height 16
click at [354, 606] on div "Envoyer Ajouter des fichiers Supprimer Fermer" at bounding box center [653, 591] width 770 height 40
click at [355, 583] on span "Envoyer" at bounding box center [369, 590] width 52 height 21
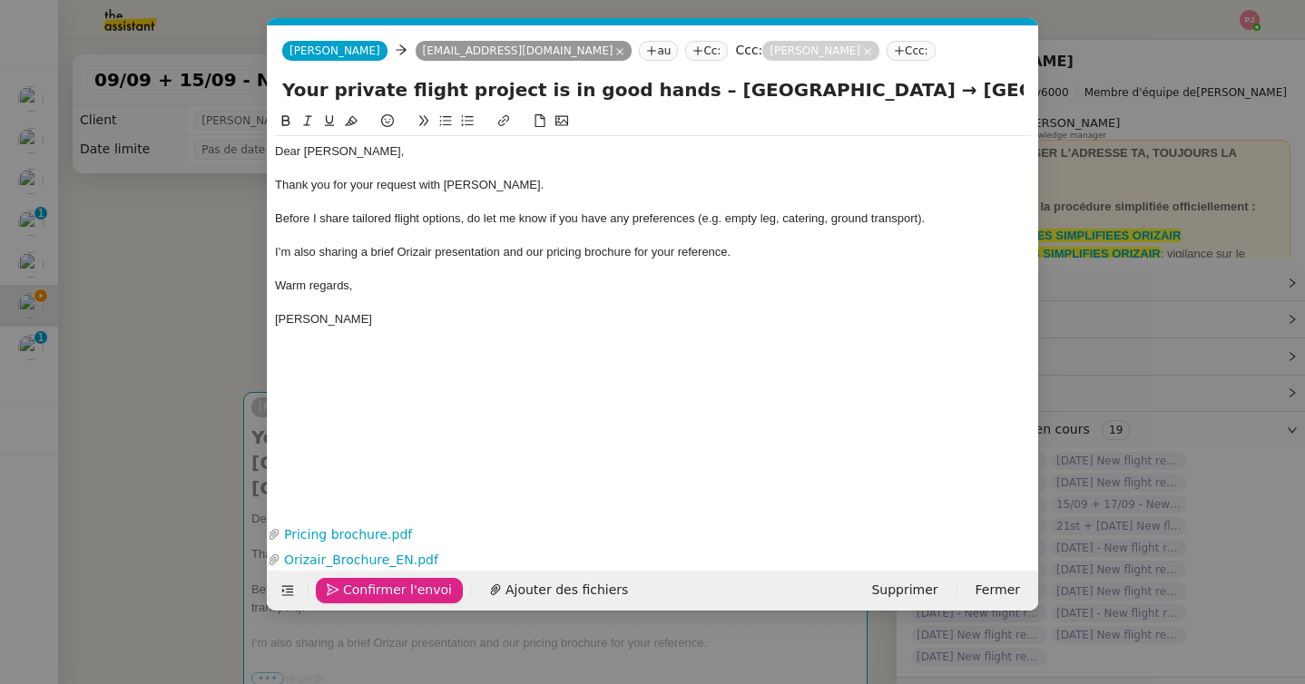
click at [355, 583] on span "Confirmer l'envoi" at bounding box center [397, 590] width 109 height 21
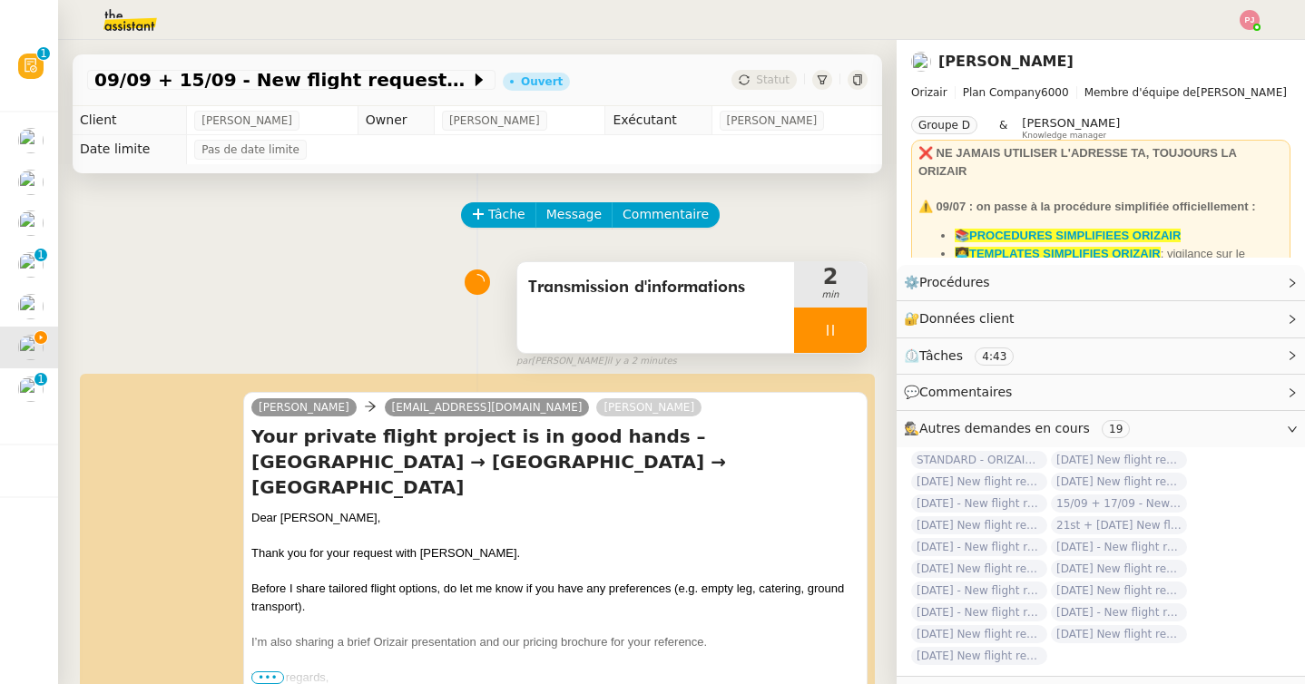
click at [840, 324] on div at bounding box center [830, 330] width 73 height 45
click at [864, 325] on button at bounding box center [848, 330] width 36 height 45
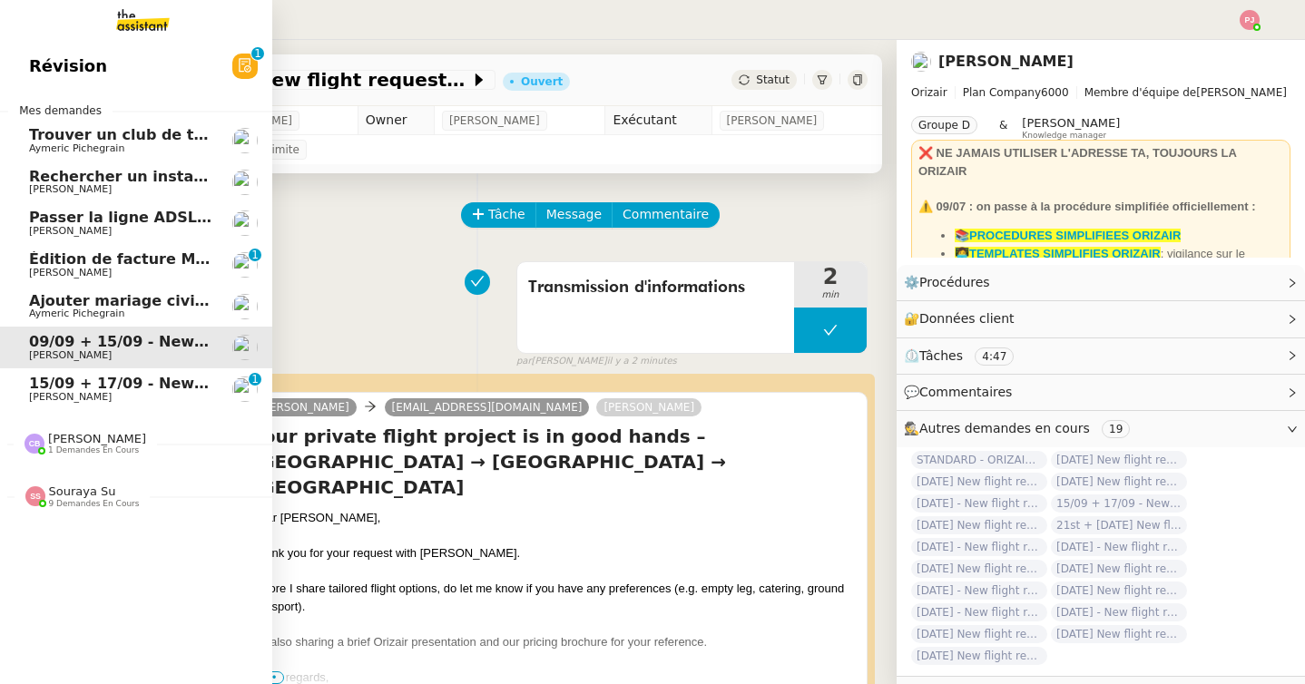
click at [69, 305] on span "Ajouter mariage civil au calendrier" at bounding box center [171, 300] width 284 height 17
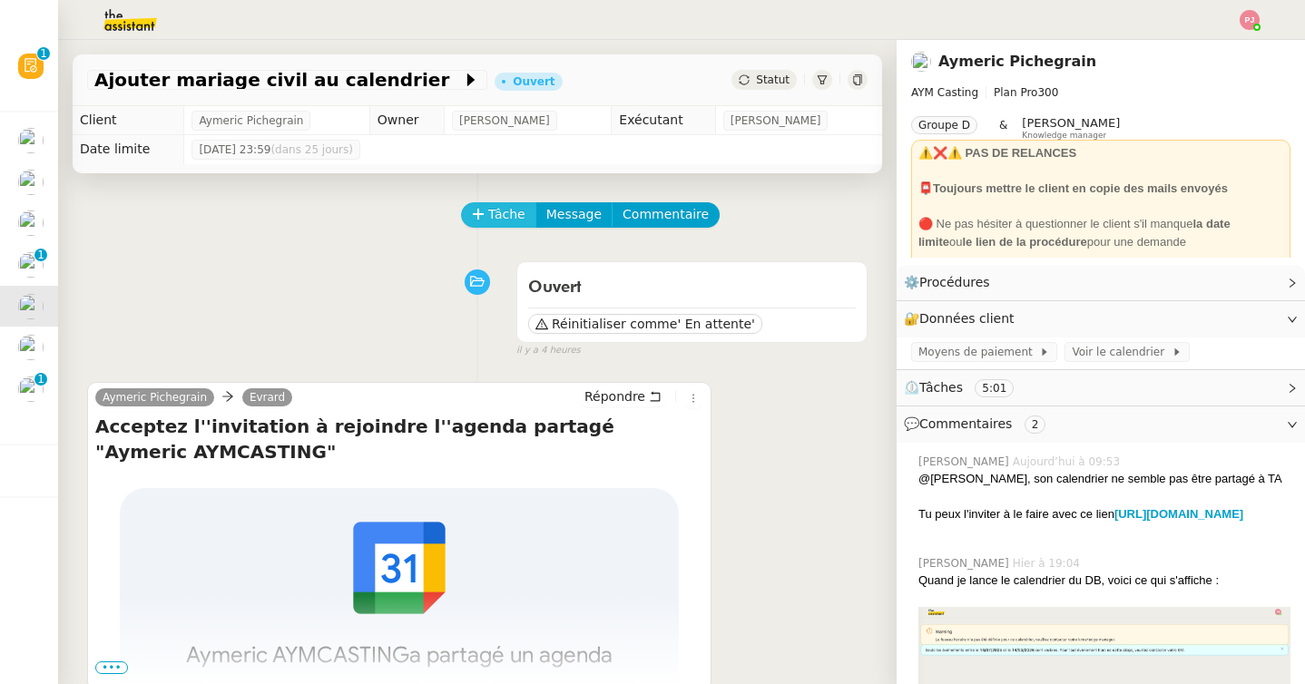
click at [509, 214] on span "Tâche" at bounding box center [506, 214] width 37 height 21
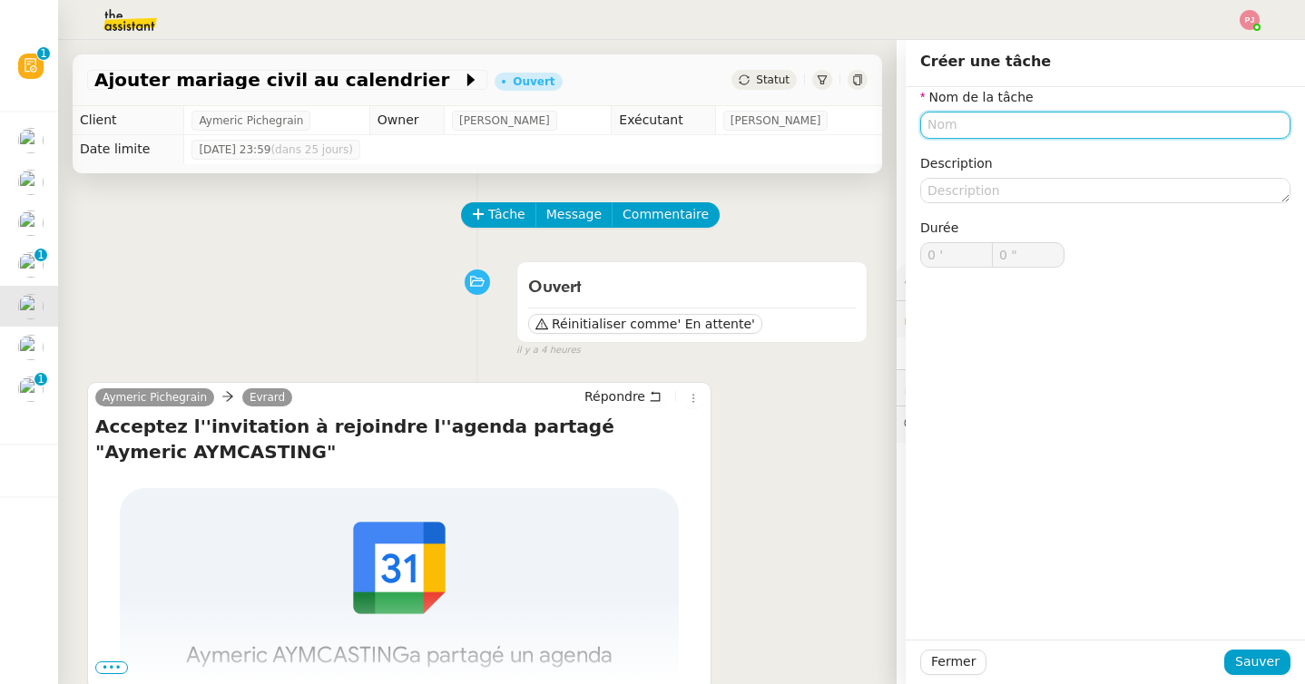
click at [962, 119] on input "text" at bounding box center [1105, 125] width 370 height 26
type input "A"
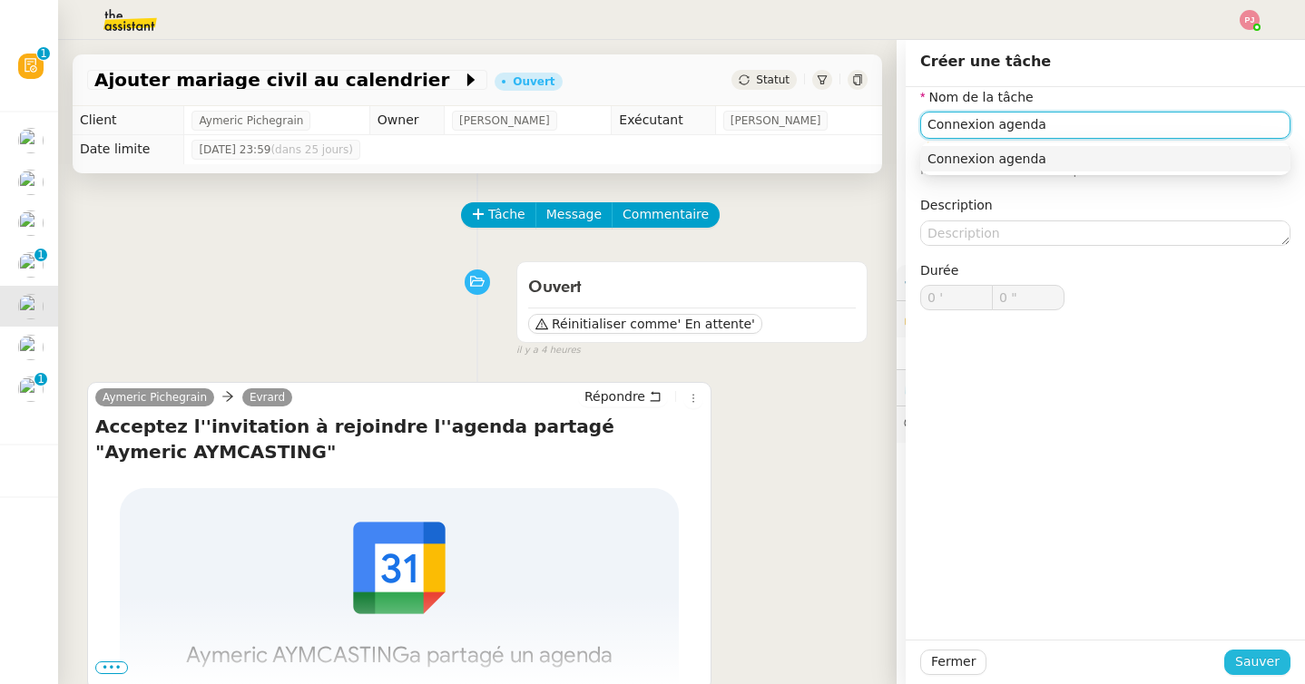
type input "Connexion agenda"
click at [1248, 665] on span "Sauver" at bounding box center [1257, 662] width 44 height 21
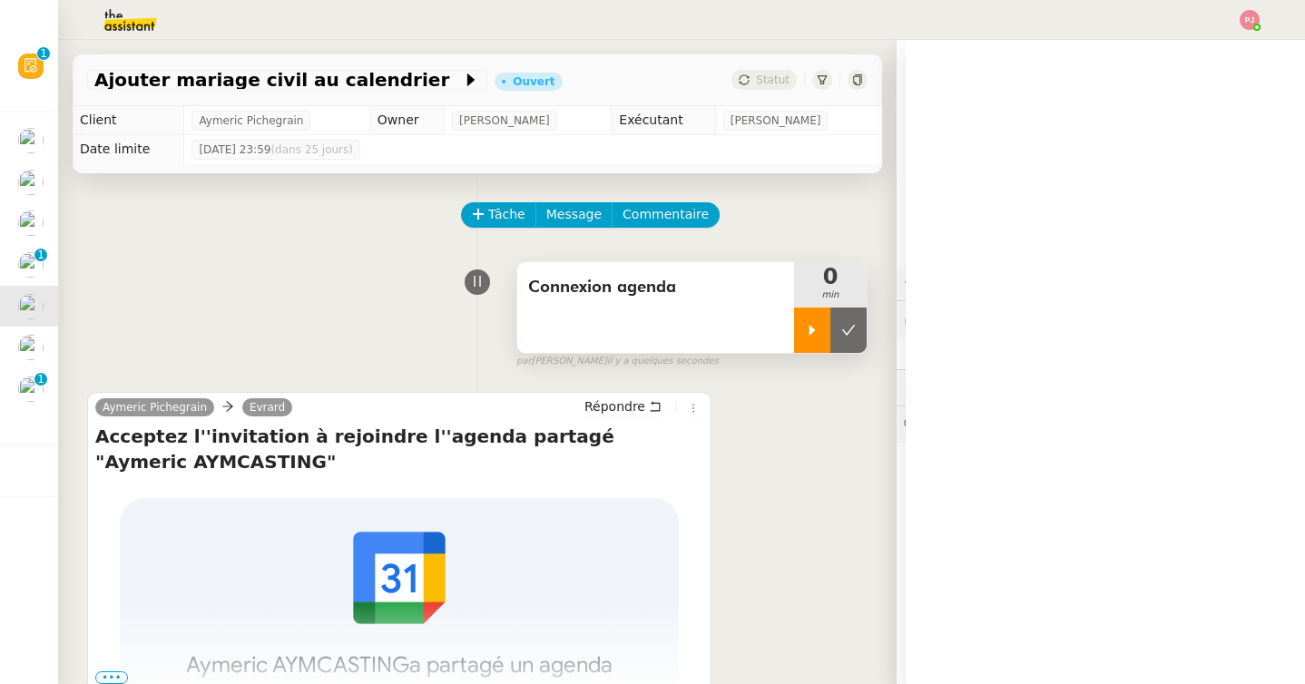
click at [807, 329] on icon at bounding box center [812, 330] width 15 height 15
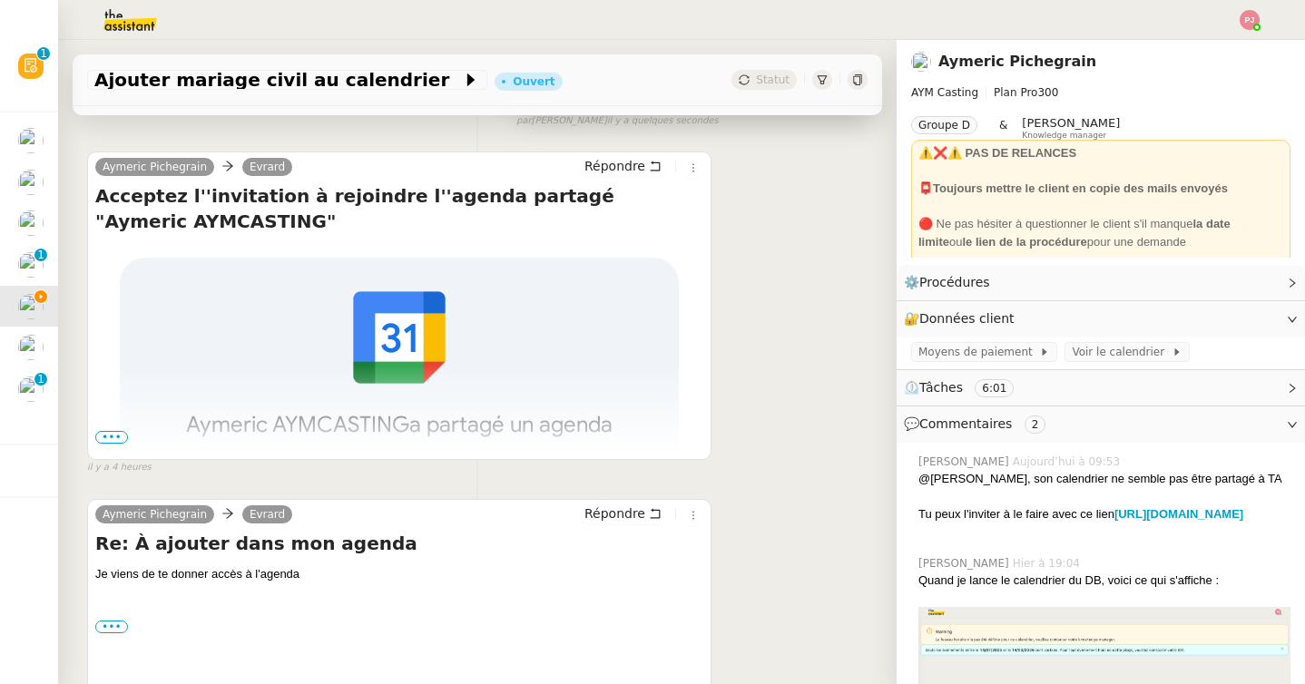
scroll to position [300, 0]
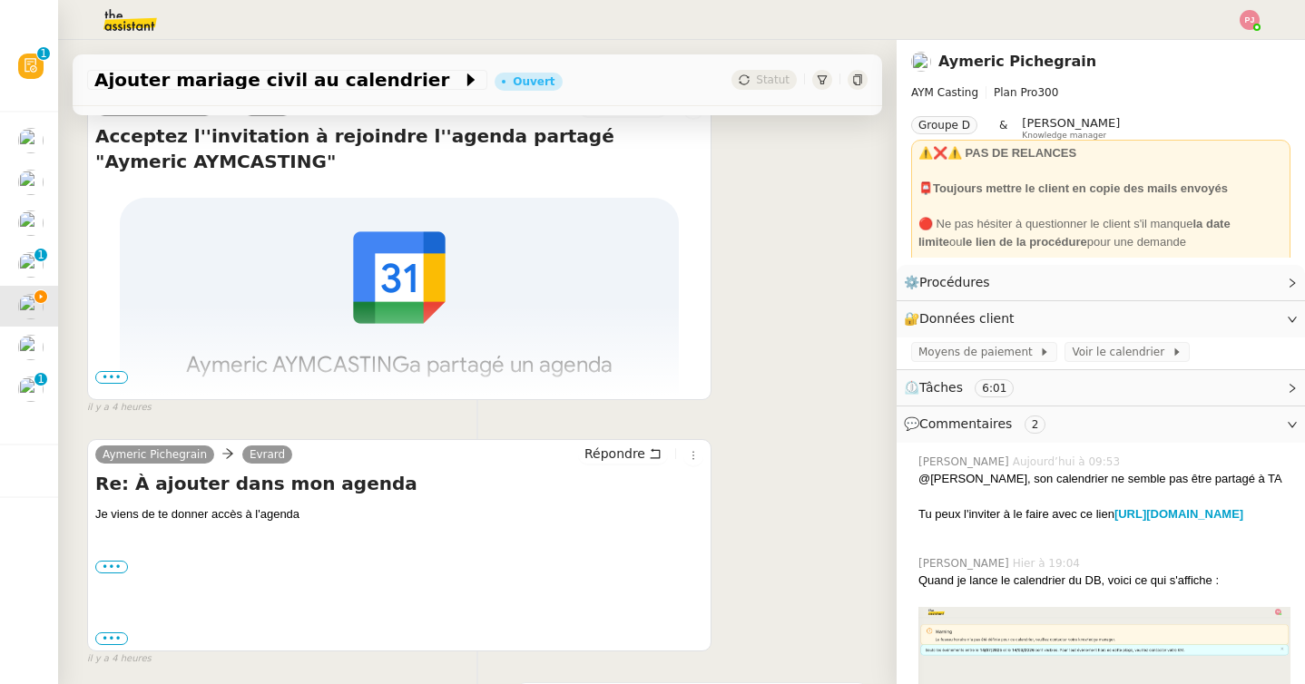
click at [105, 375] on span "•••" at bounding box center [111, 377] width 33 height 13
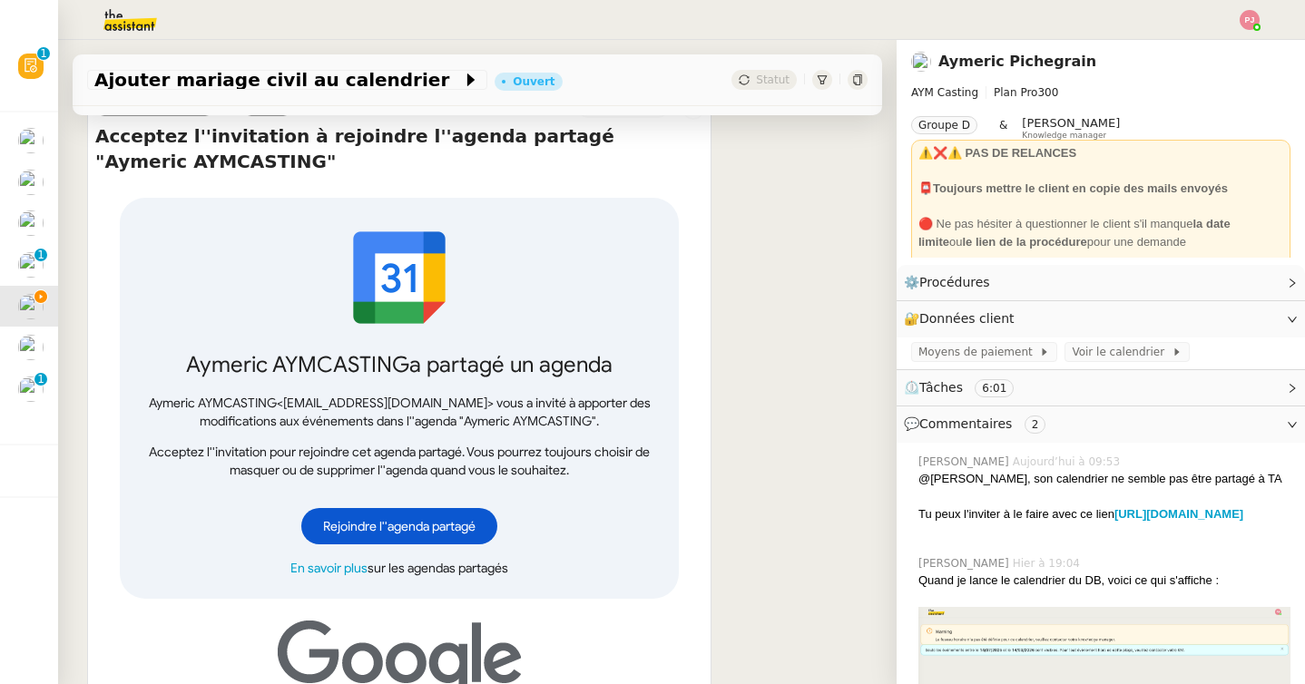
click at [381, 533] on span "Rejoindre l''agenda partagé" at bounding box center [399, 526] width 152 height 18
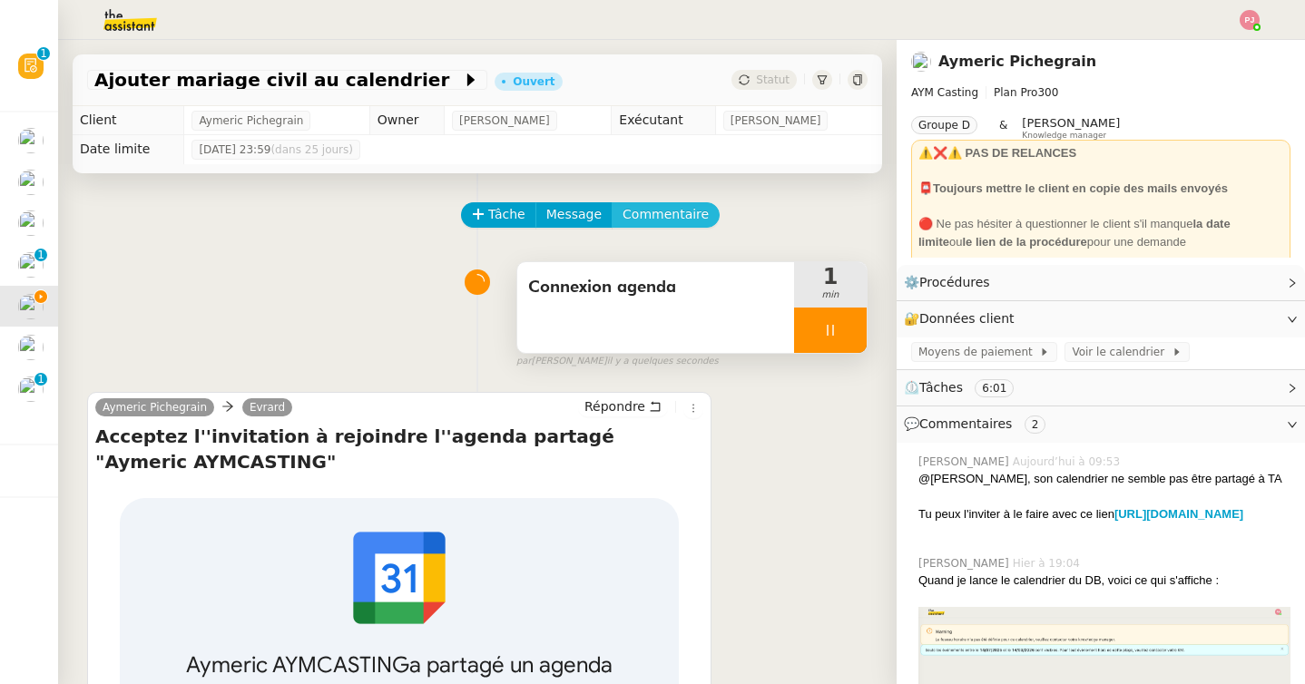
click at [652, 217] on span "Commentaire" at bounding box center [666, 214] width 86 height 21
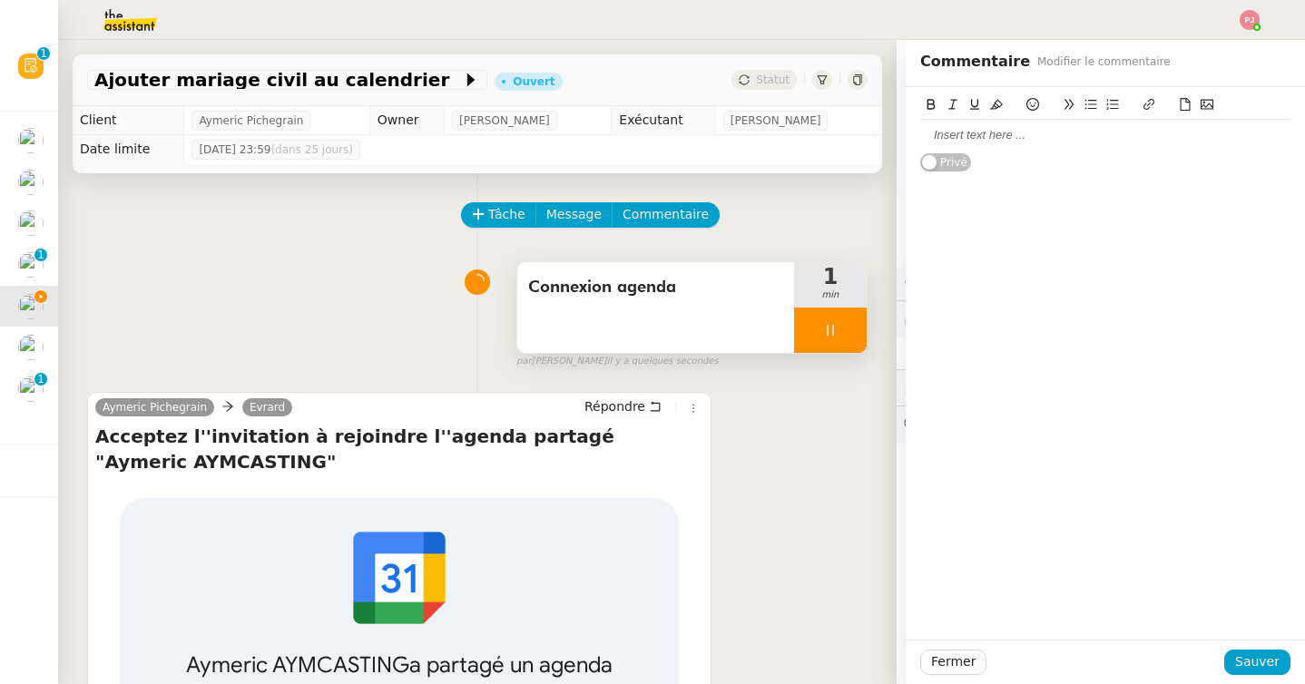
click at [985, 135] on div at bounding box center [1105, 135] width 370 height 16
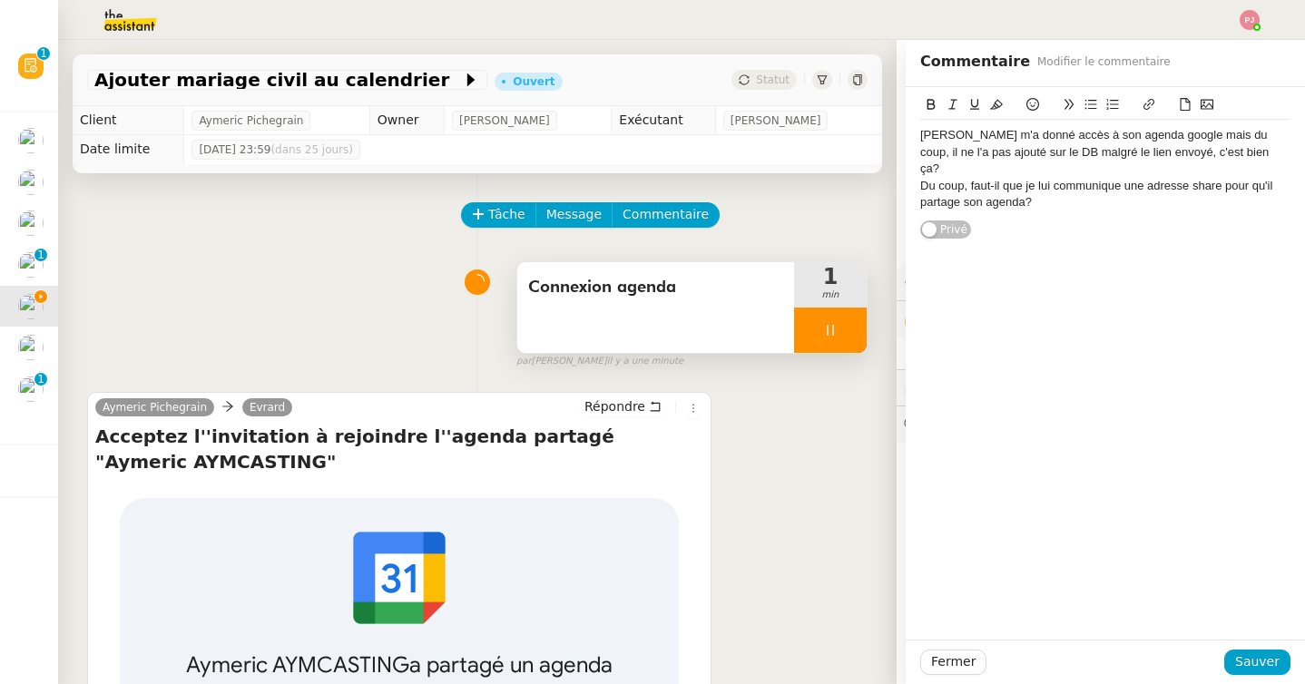
click at [922, 134] on div "[PERSON_NAME] m'a donné accès à son agenda google mais du coup, il ne l'a pas a…" at bounding box center [1105, 152] width 370 height 50
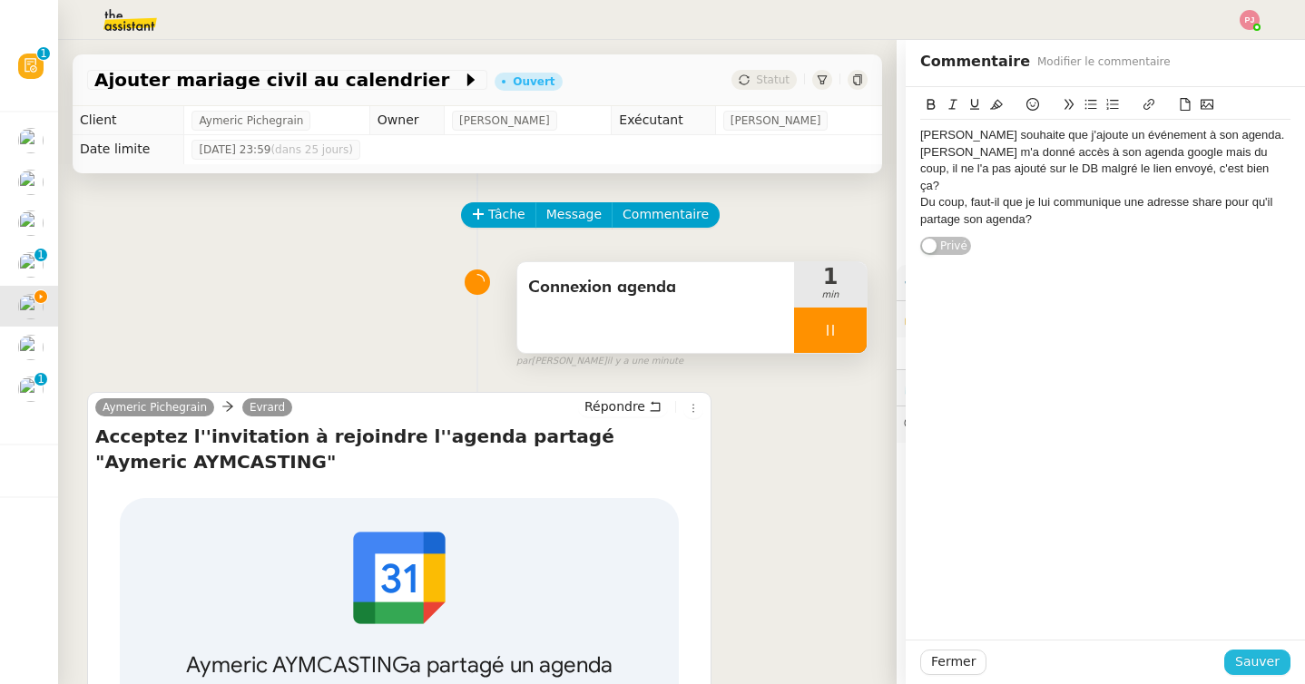
click at [1249, 662] on span "Sauver" at bounding box center [1257, 662] width 44 height 21
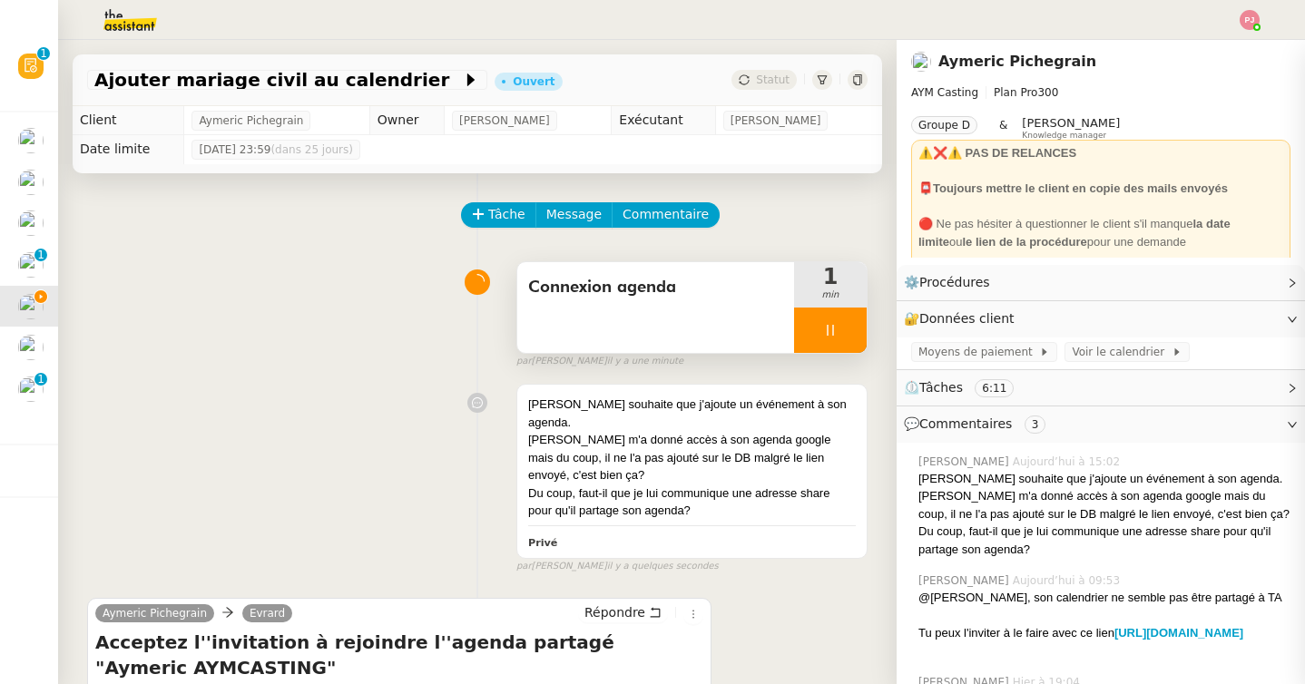
click at [832, 328] on icon at bounding box center [830, 330] width 15 height 15
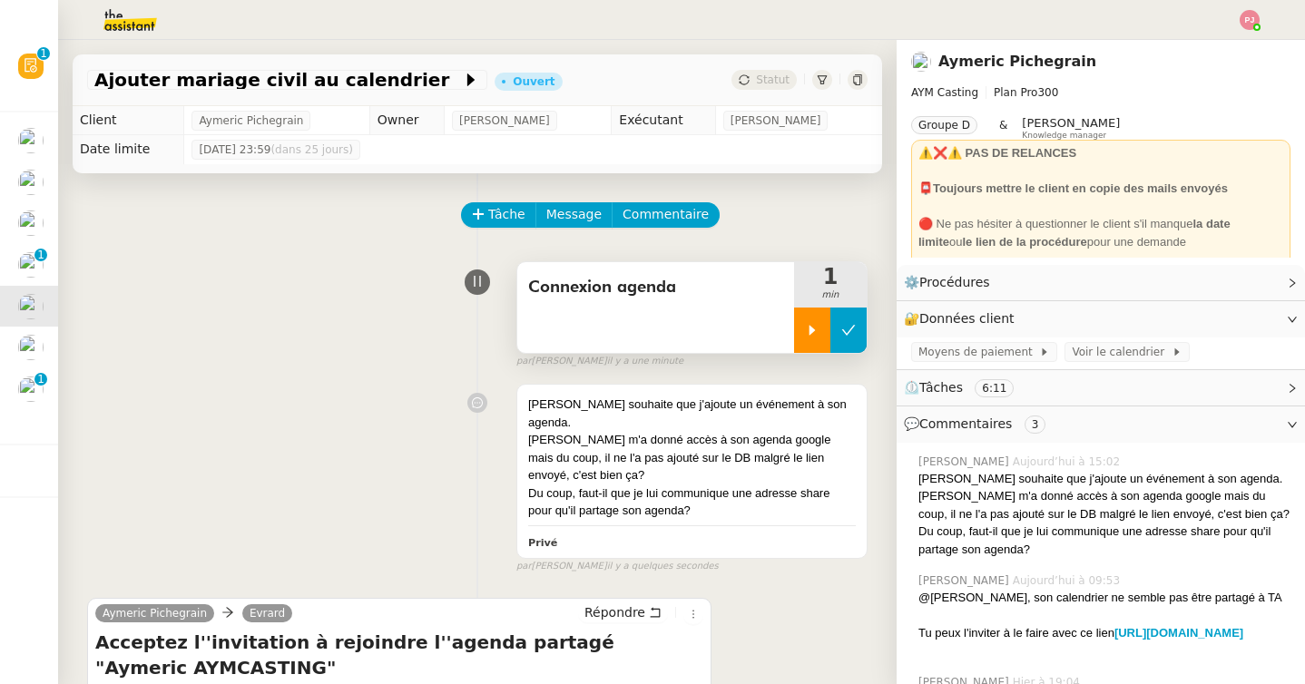
click at [847, 326] on icon at bounding box center [848, 330] width 15 height 15
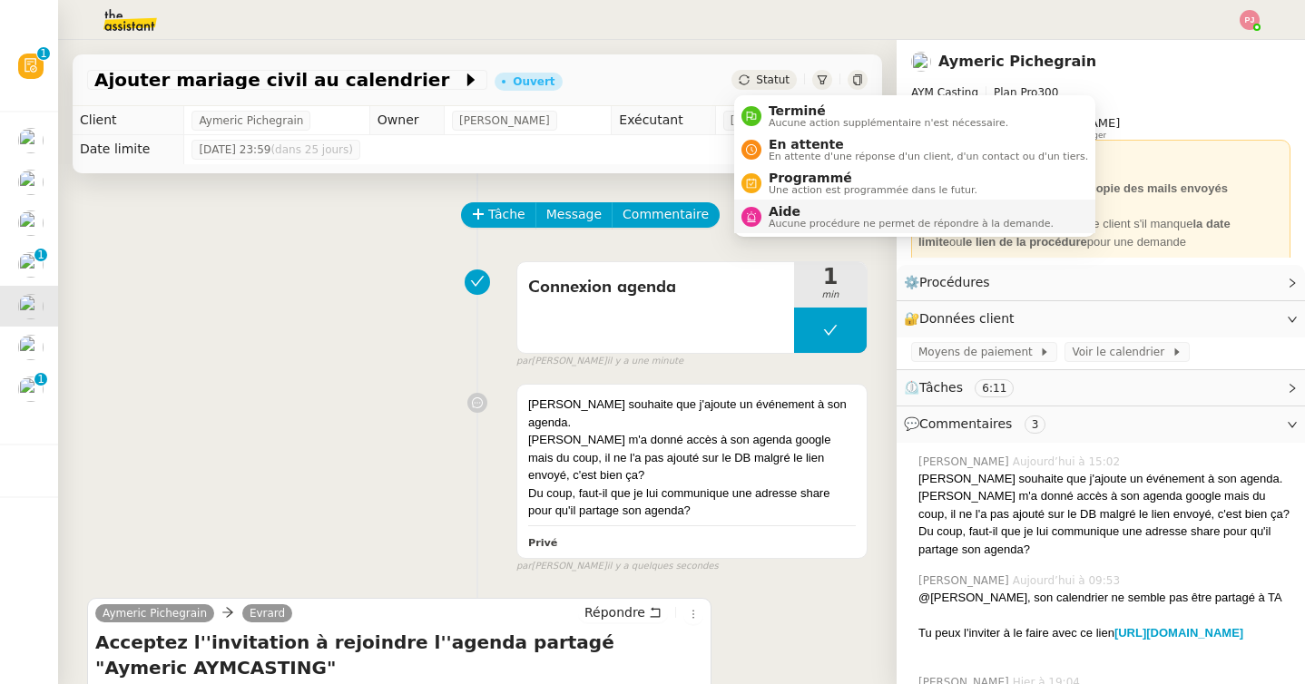
click at [790, 228] on span "Aucune procédure ne permet de répondre à la demande." at bounding box center [911, 224] width 285 height 10
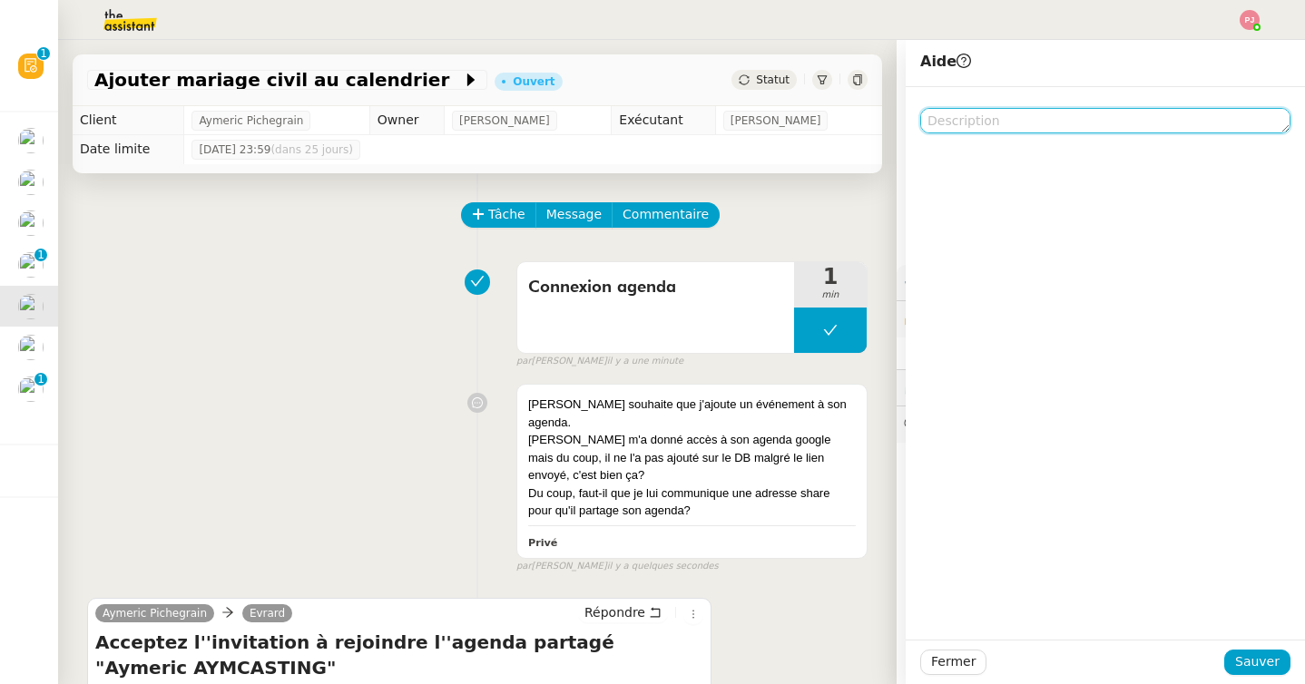
click at [989, 120] on textarea at bounding box center [1105, 120] width 370 height 25
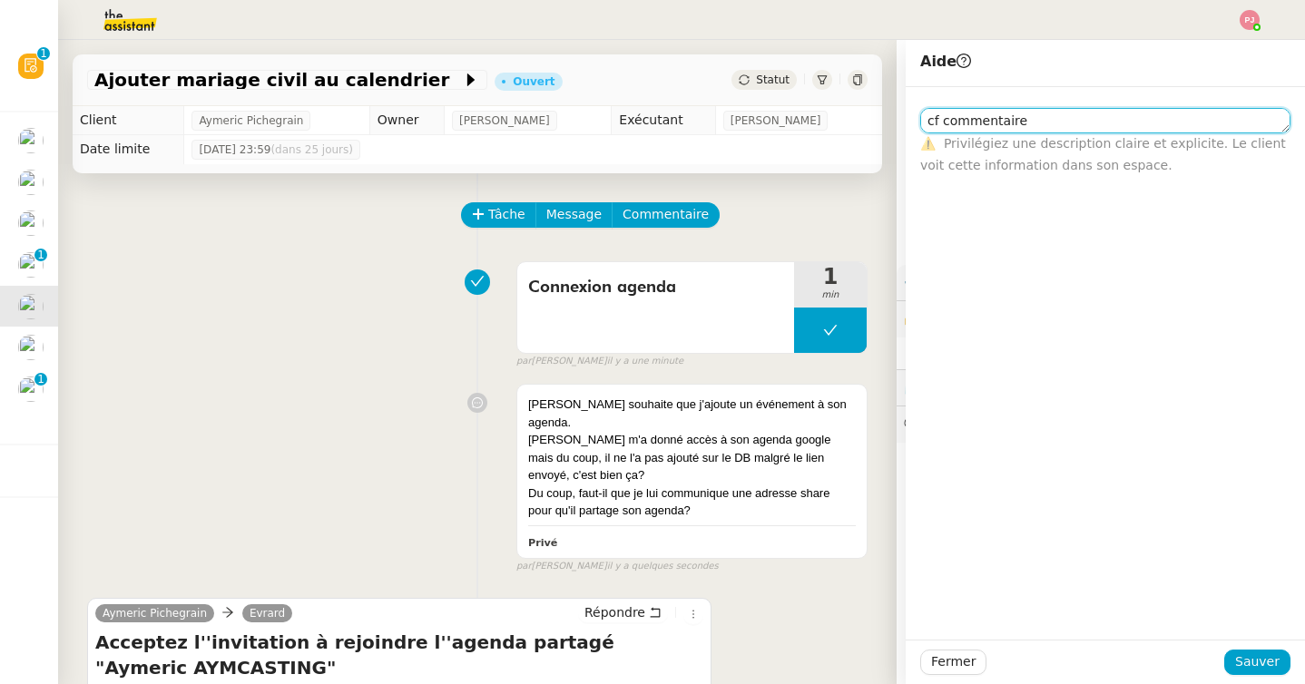
type textarea "cf commentaire"
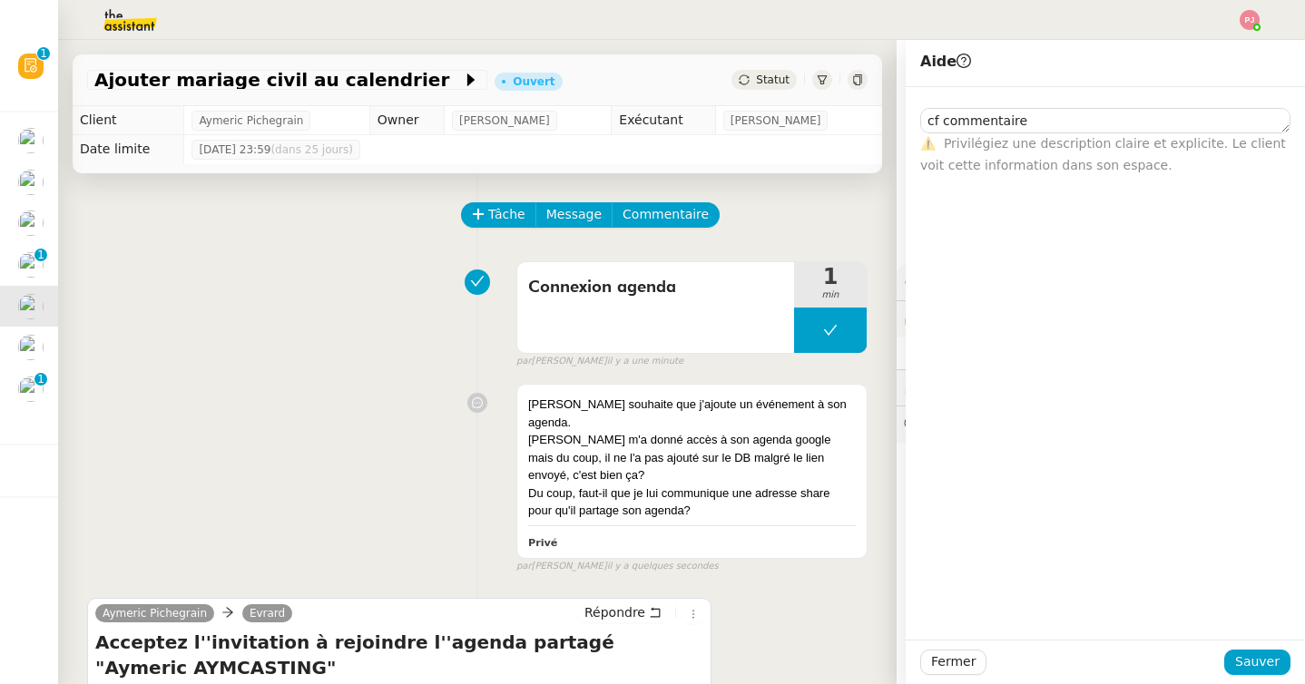
click at [1231, 645] on div "Fermer Sauver" at bounding box center [1105, 662] width 399 height 44
click at [1243, 663] on span "Sauver" at bounding box center [1257, 662] width 44 height 21
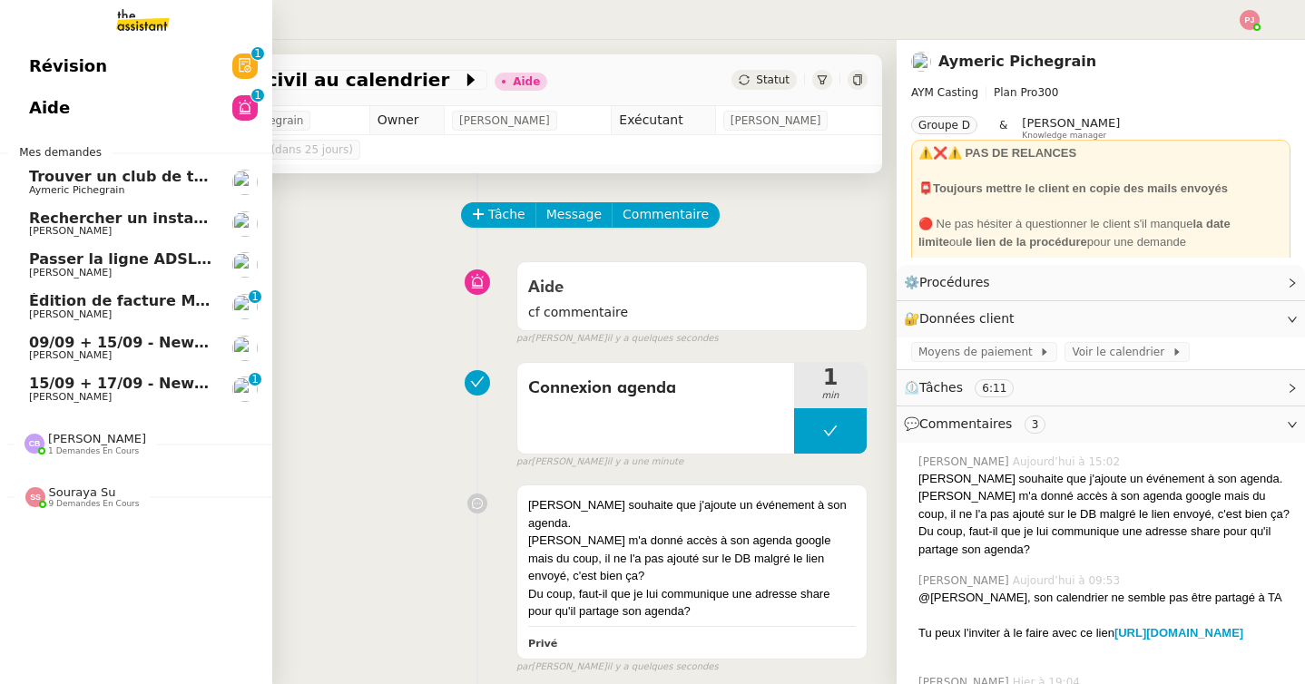
click at [55, 351] on span "[PERSON_NAME]" at bounding box center [70, 355] width 83 height 12
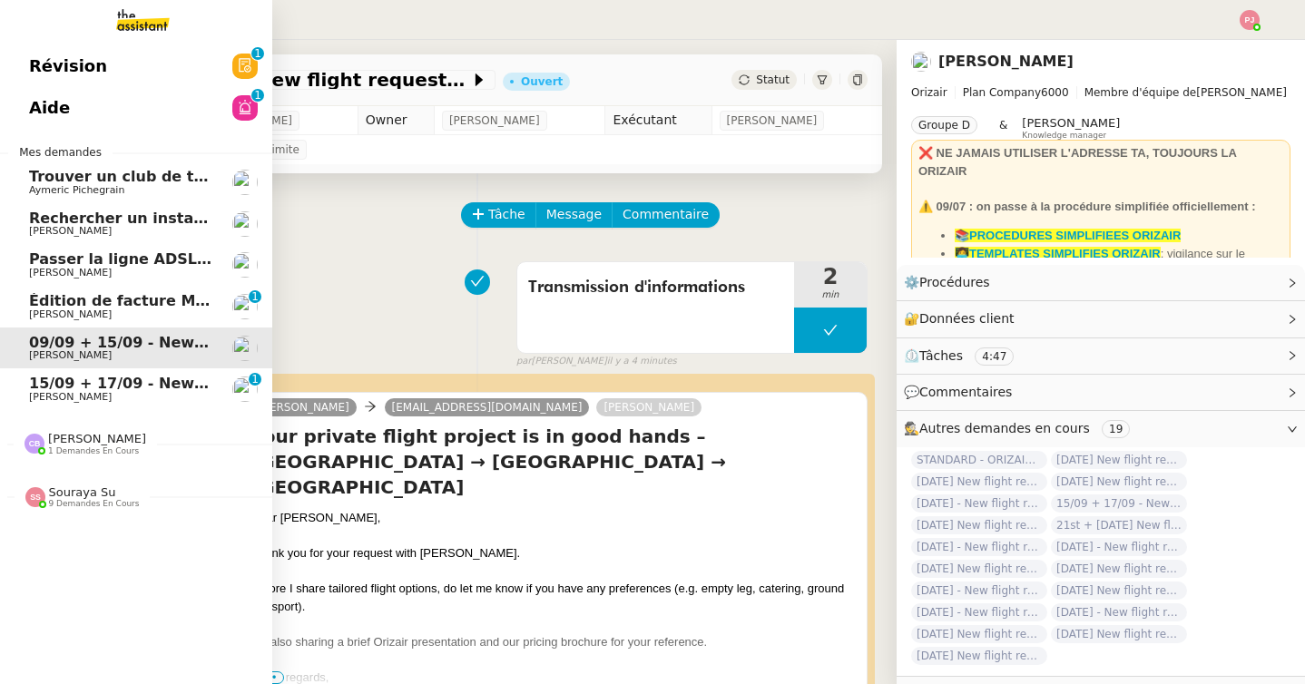
click at [43, 387] on span "15/09 + 17/09 - New flight request - [PERSON_NAME]" at bounding box center [245, 383] width 433 height 17
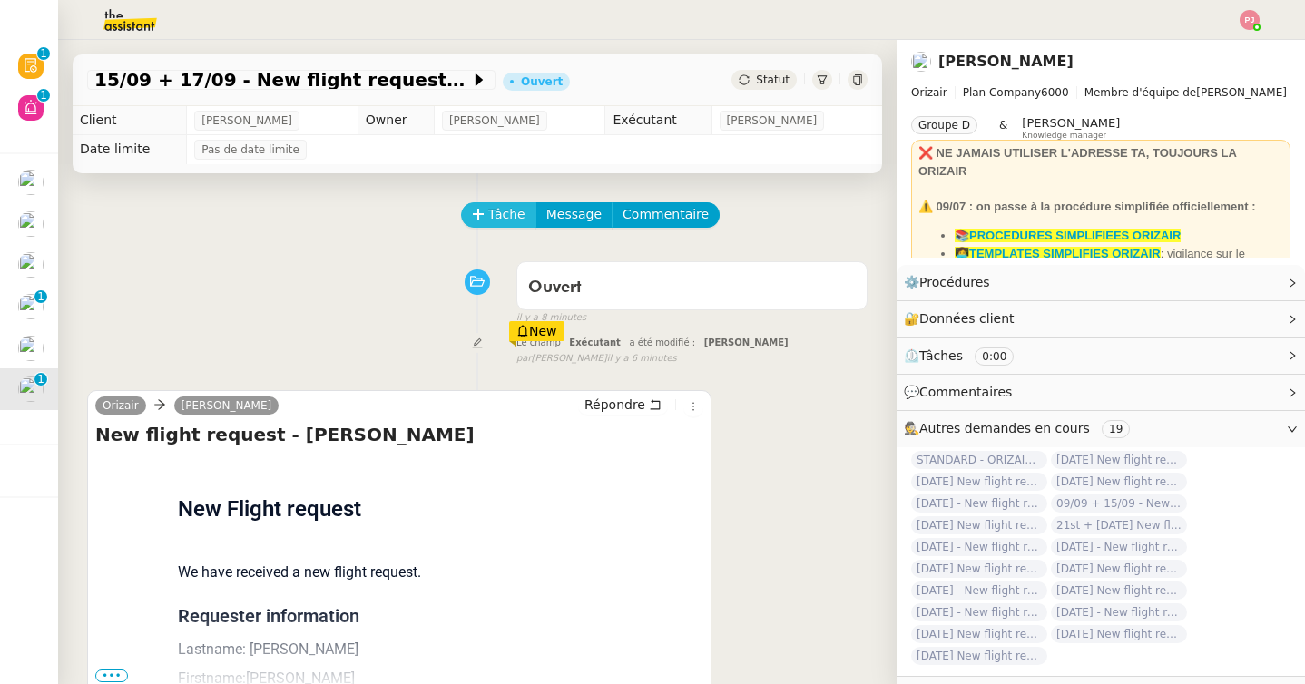
click at [489, 209] on span "Tâche" at bounding box center [506, 214] width 37 height 21
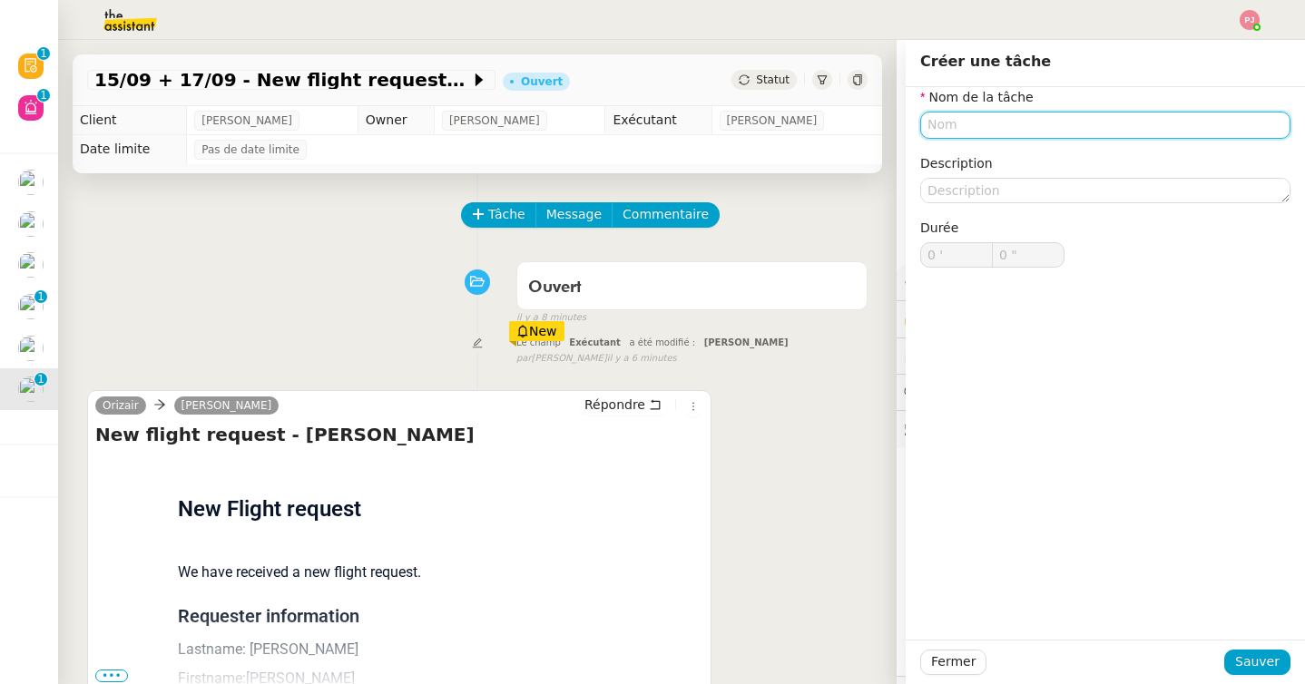
click at [973, 132] on input "text" at bounding box center [1105, 125] width 370 height 26
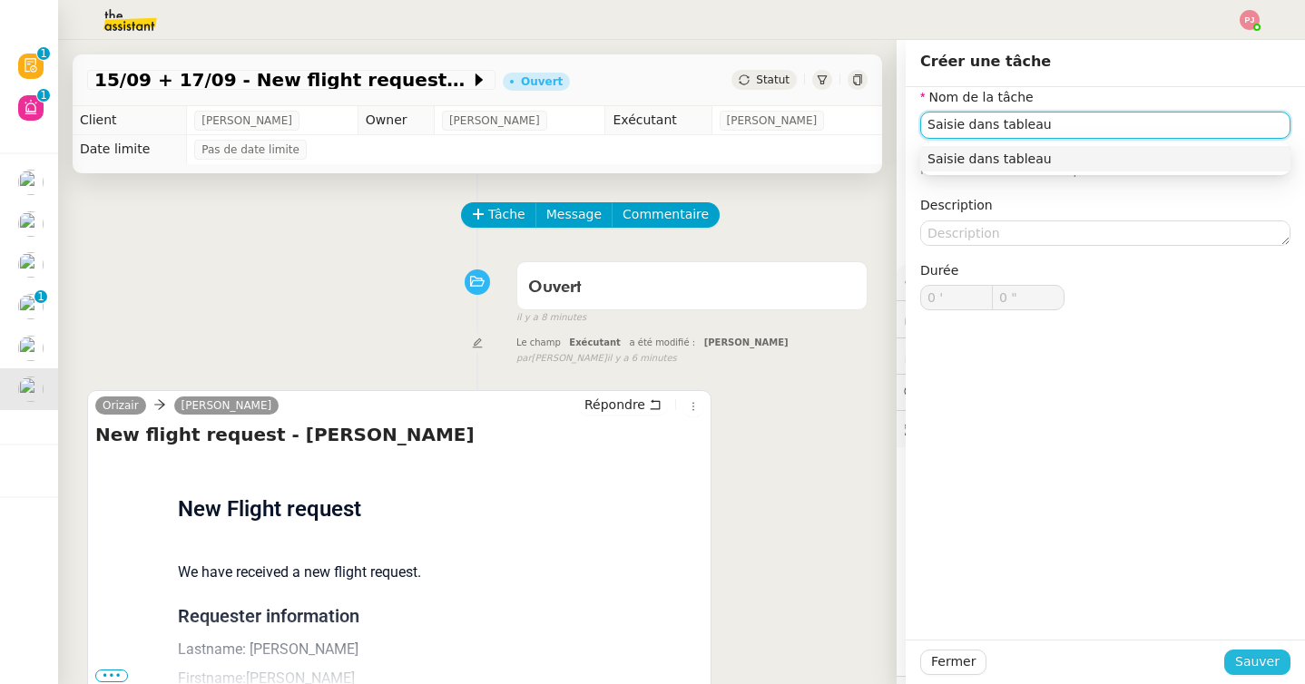
type input "Saisie dans tableau"
click at [1252, 662] on span "Sauver" at bounding box center [1257, 662] width 44 height 21
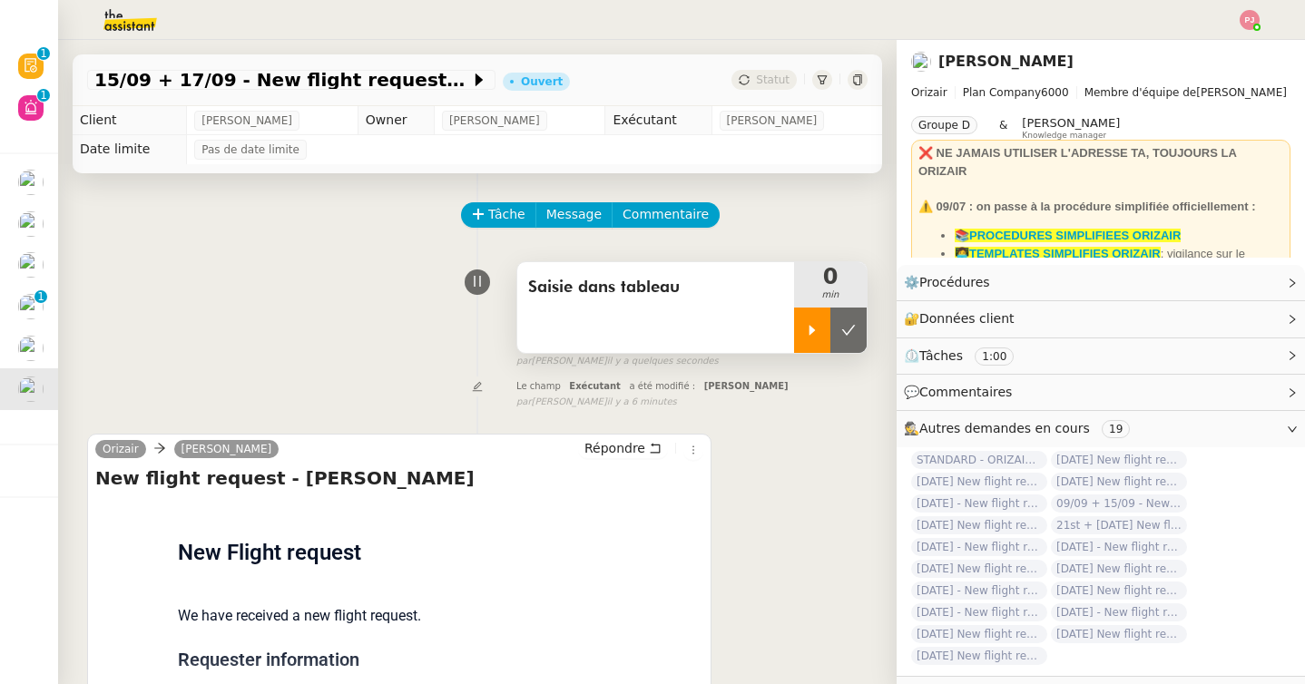
click at [815, 325] on icon at bounding box center [812, 330] width 15 height 15
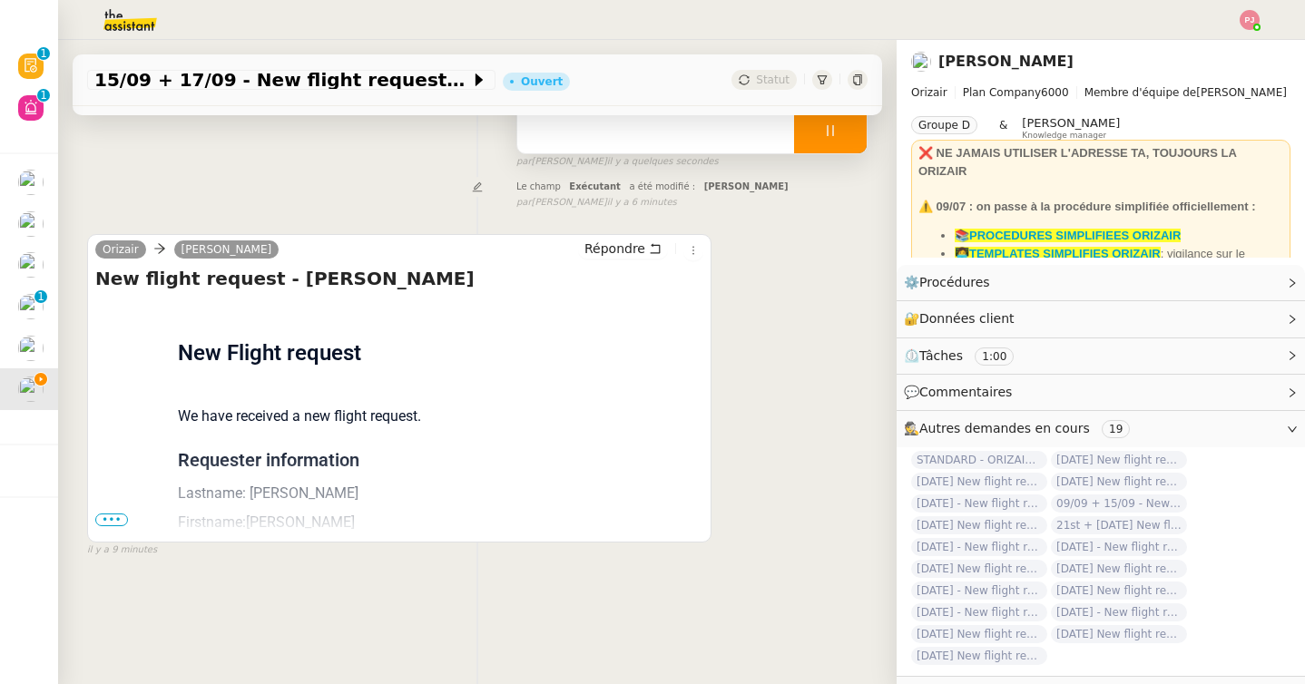
scroll to position [230, 0]
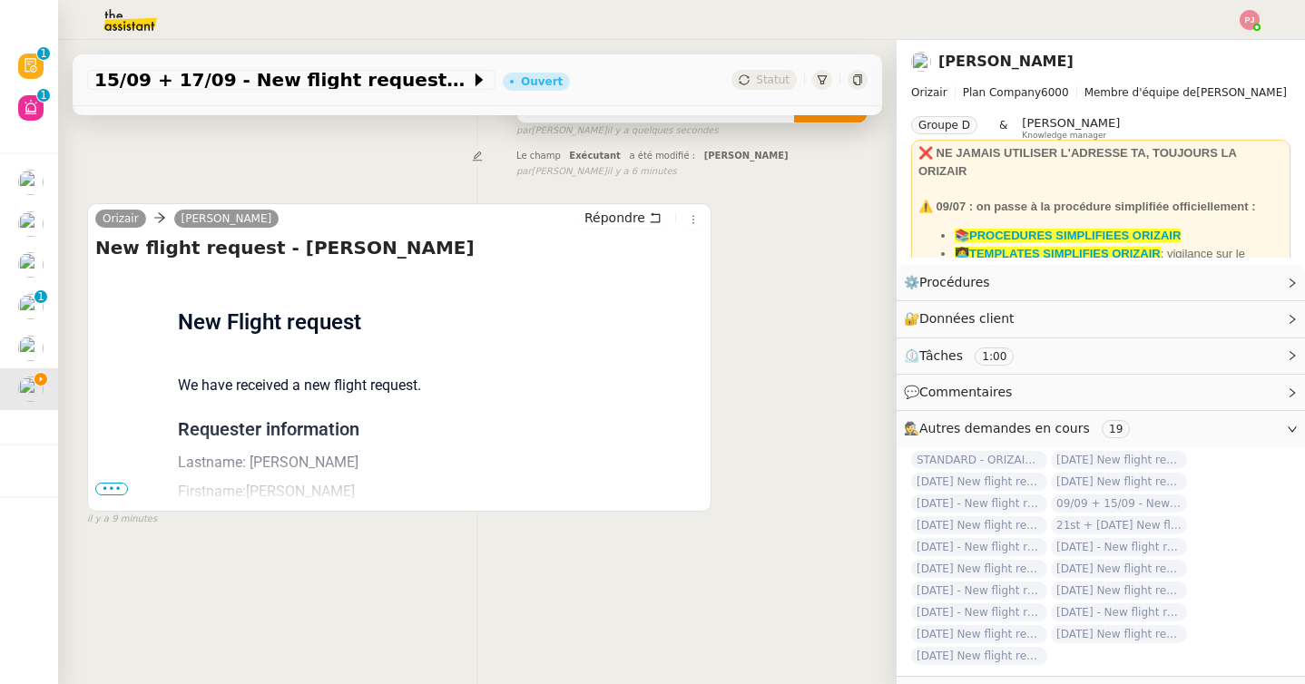
click at [112, 485] on span "•••" at bounding box center [111, 489] width 33 height 13
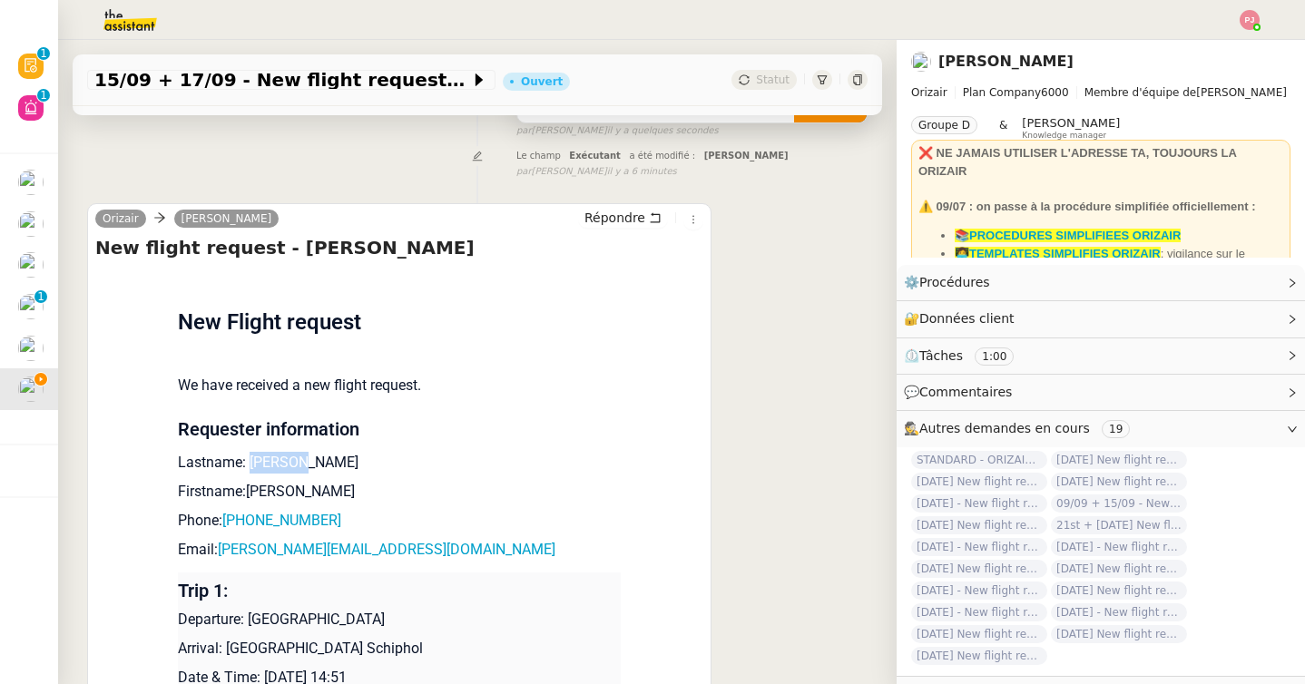
drag, startPoint x: 309, startPoint y: 461, endPoint x: 249, endPoint y: 462, distance: 60.8
click at [249, 462] on p "Lastname: Doughty" at bounding box center [399, 463] width 443 height 22
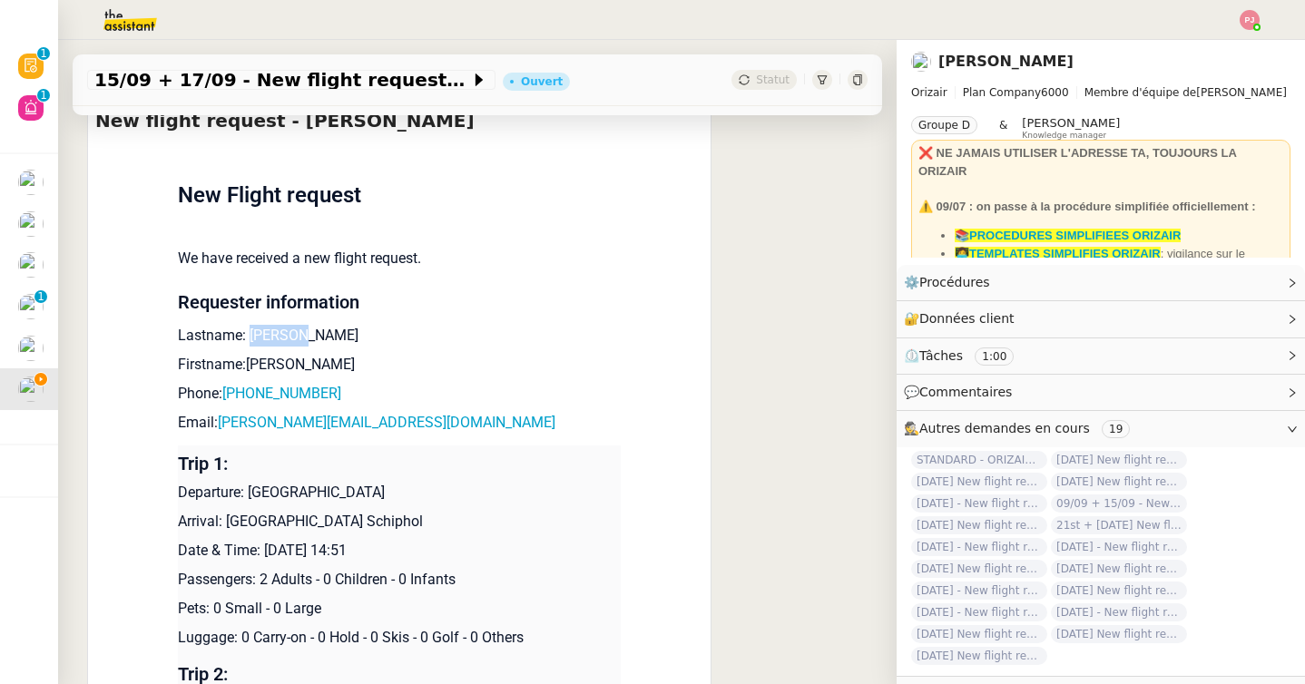
scroll to position [358, 0]
drag, startPoint x: 350, startPoint y: 395, endPoint x: 235, endPoint y: 391, distance: 115.3
click at [235, 391] on p "Phone: +447857405071" at bounding box center [399, 393] width 443 height 22
drag, startPoint x: 389, startPoint y: 420, endPoint x: 221, endPoint y: 420, distance: 167.9
click at [221, 420] on p "Email: lisa_doughty@live.co.uk" at bounding box center [399, 422] width 443 height 22
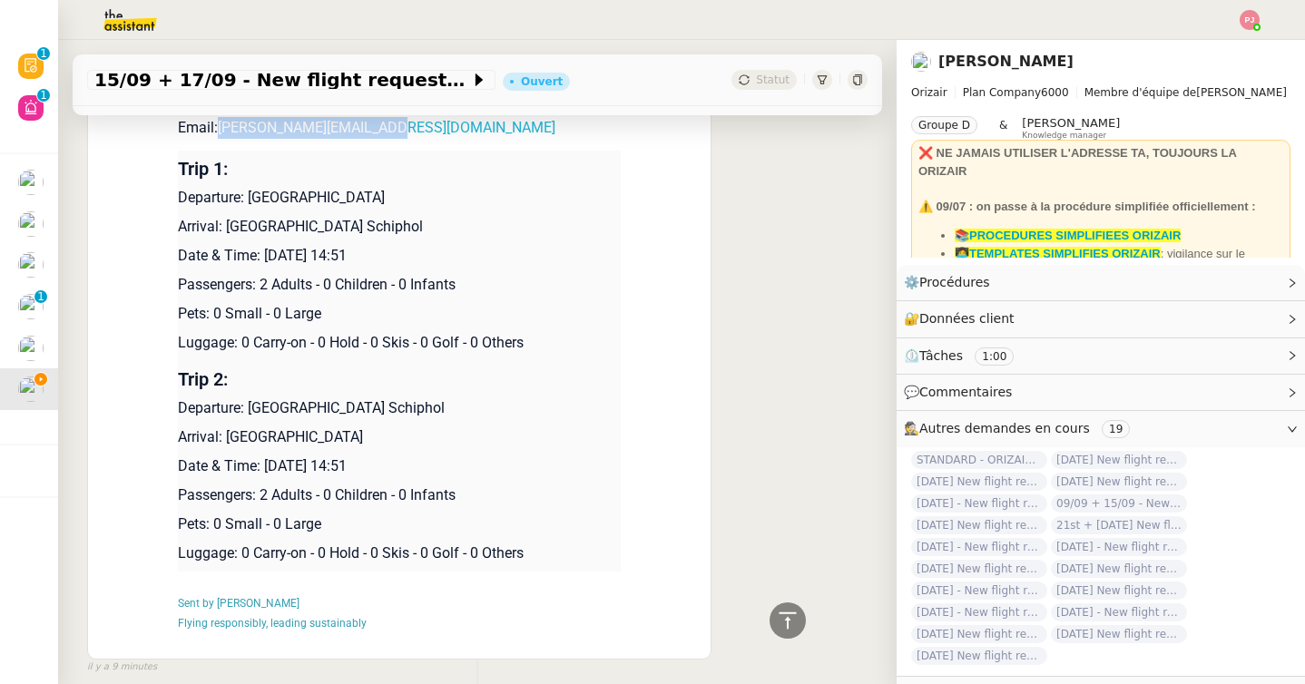
scroll to position [654, 0]
drag, startPoint x: 387, startPoint y: 191, endPoint x: 250, endPoint y: 194, distance: 137.1
click at [250, 194] on p "Departure: Farnborough Airport" at bounding box center [399, 196] width 443 height 22
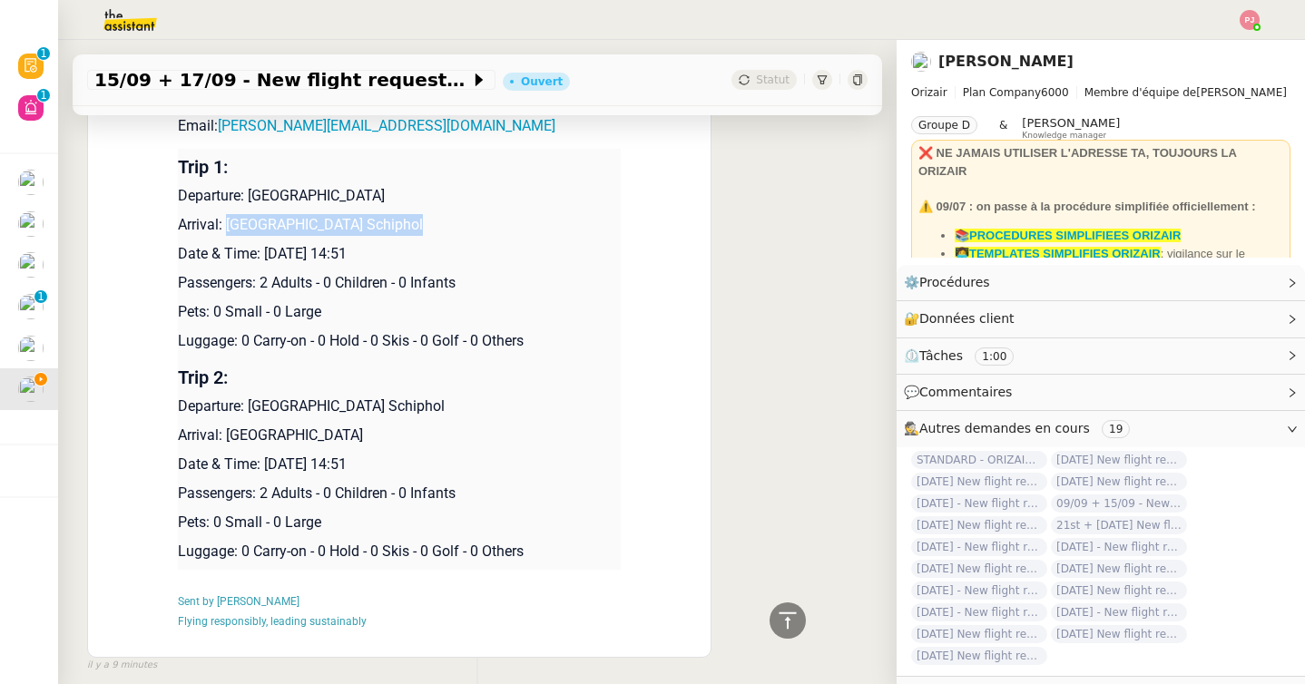
drag, startPoint x: 426, startPoint y: 224, endPoint x: 228, endPoint y: 227, distance: 197.8
click at [228, 227] on p "Arrival: Amsterdam Airport Schiphol" at bounding box center [399, 225] width 443 height 22
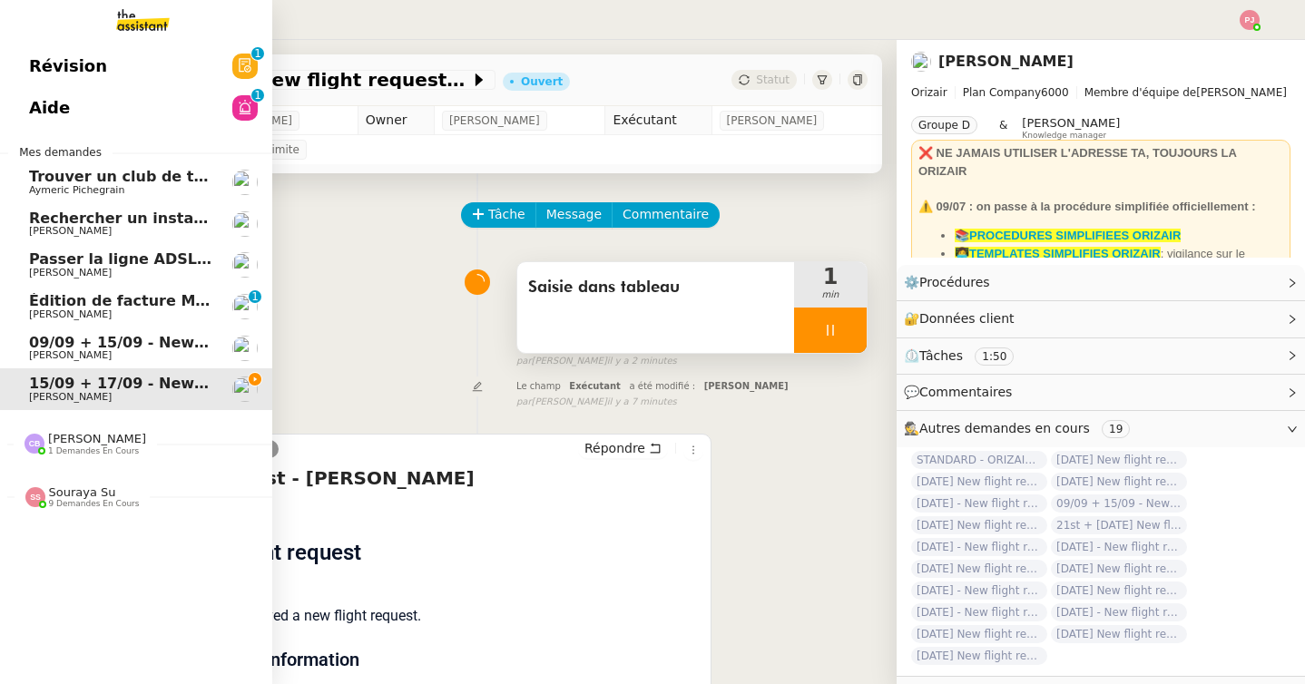
click at [54, 346] on span "09/09 + 15/09 - New flight request - [PERSON_NAME]" at bounding box center [245, 342] width 433 height 17
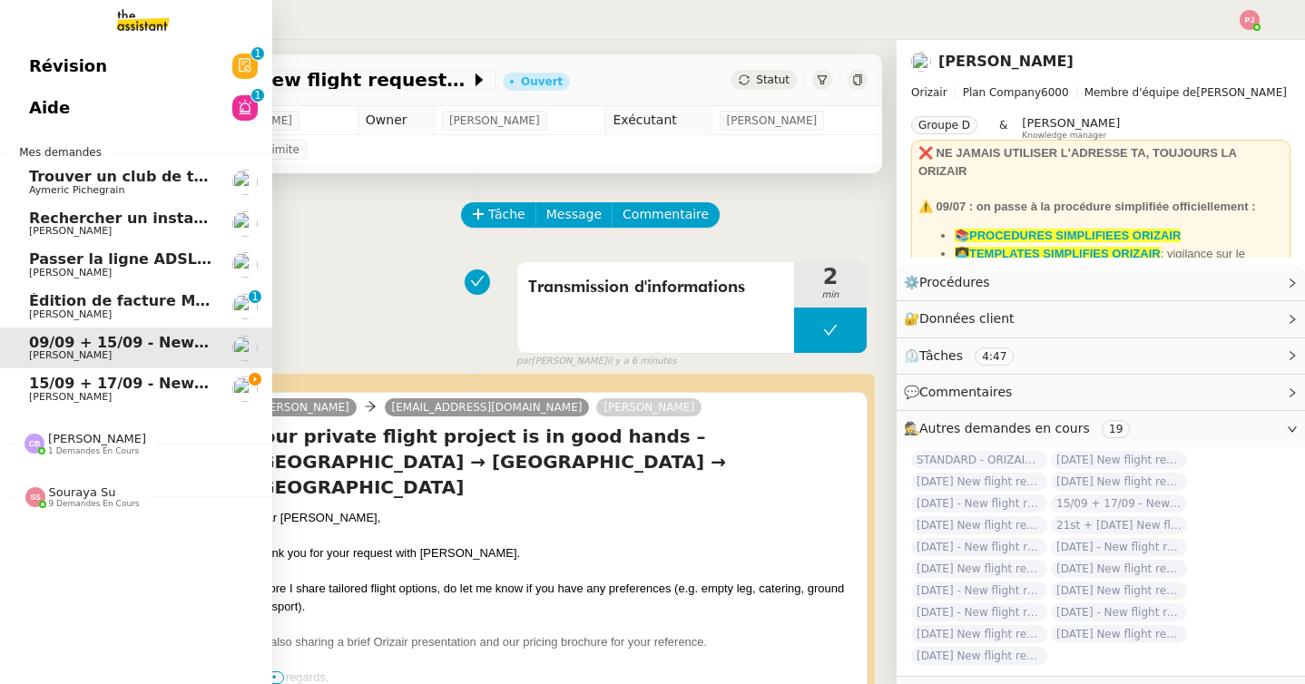
click at [22, 401] on link "15/09 + 17/09 - New flight request - Lisa Doughty Louis Frei" at bounding box center [136, 389] width 272 height 42
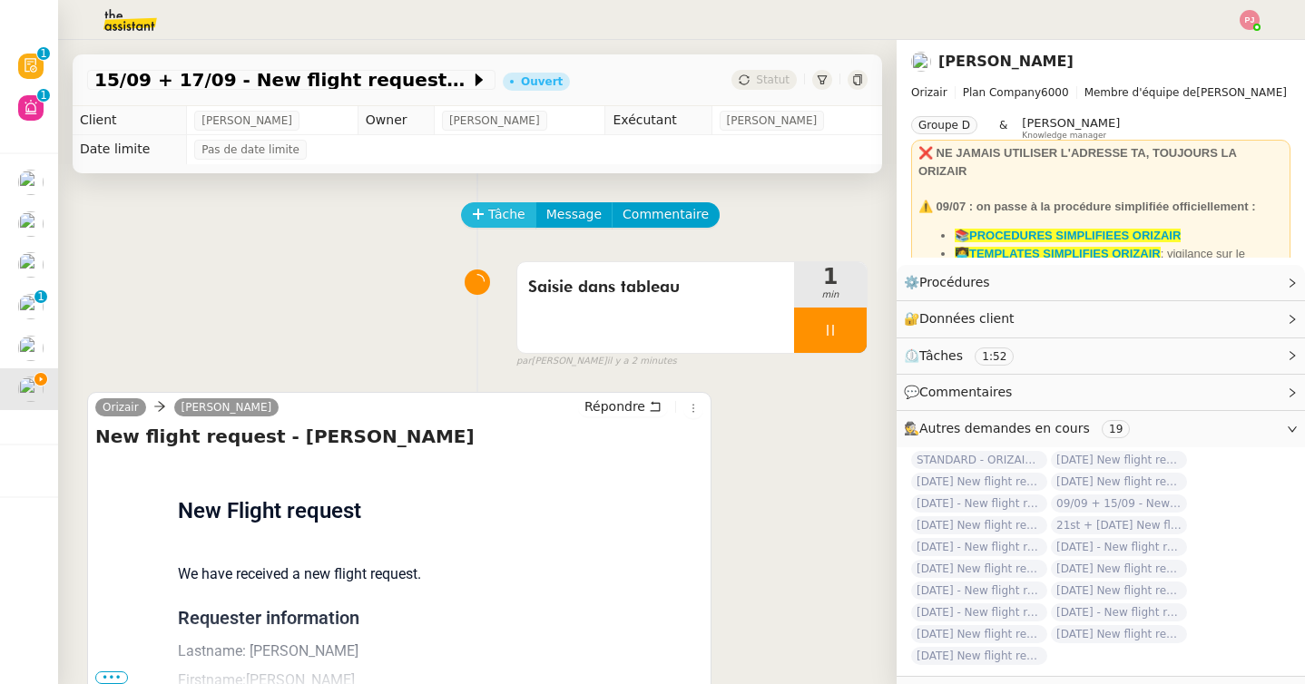
click at [488, 217] on span "Tâche" at bounding box center [506, 214] width 37 height 21
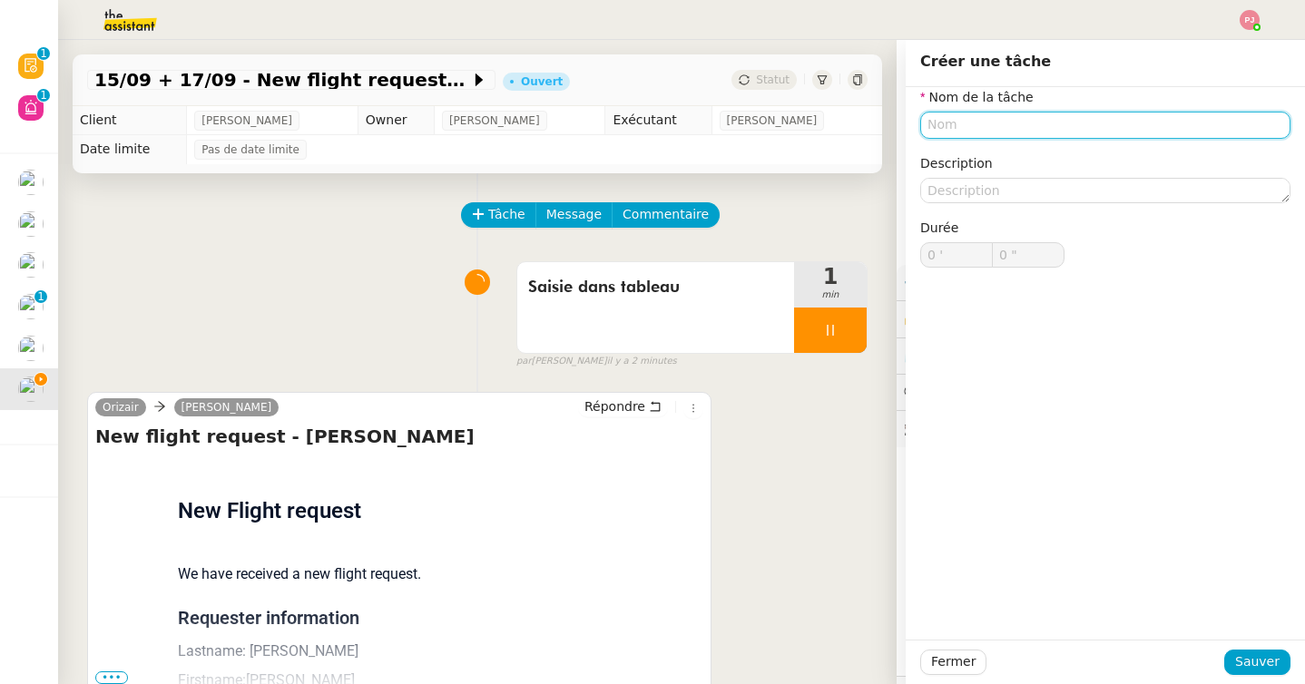
click at [952, 126] on input "text" at bounding box center [1105, 125] width 370 height 26
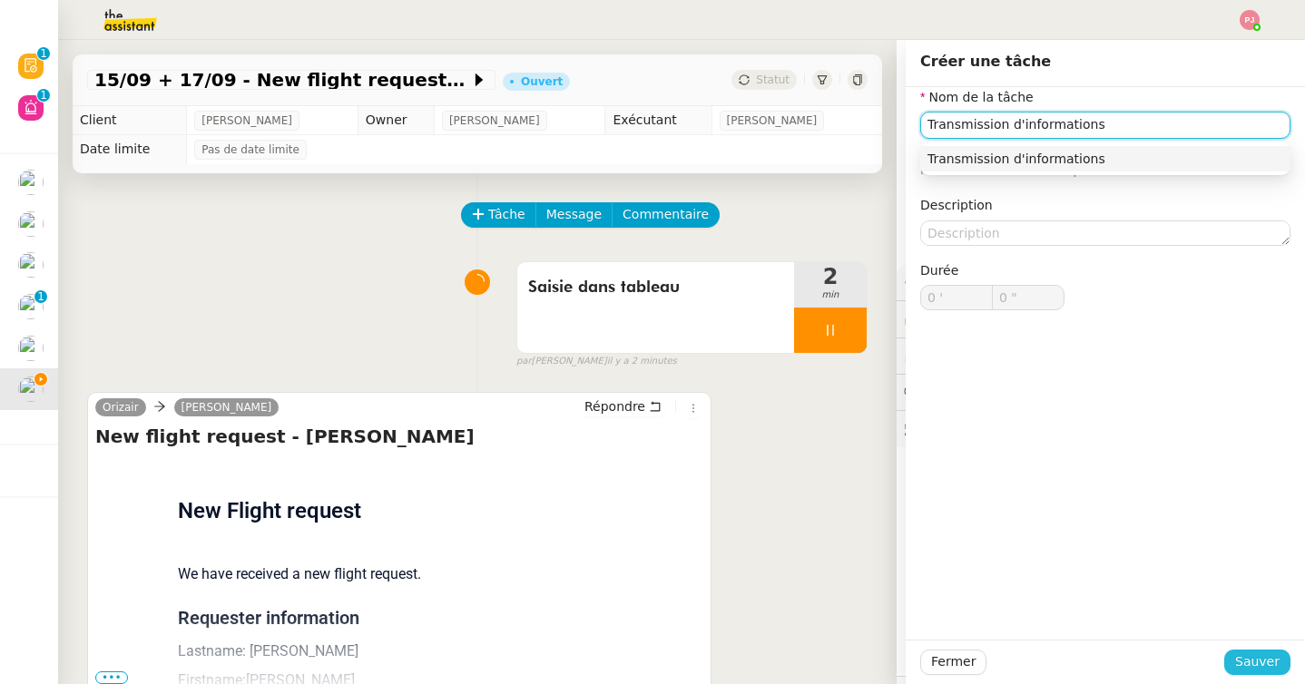
type input "Transmission d'informations"
click at [1260, 655] on span "Sauver" at bounding box center [1257, 662] width 44 height 21
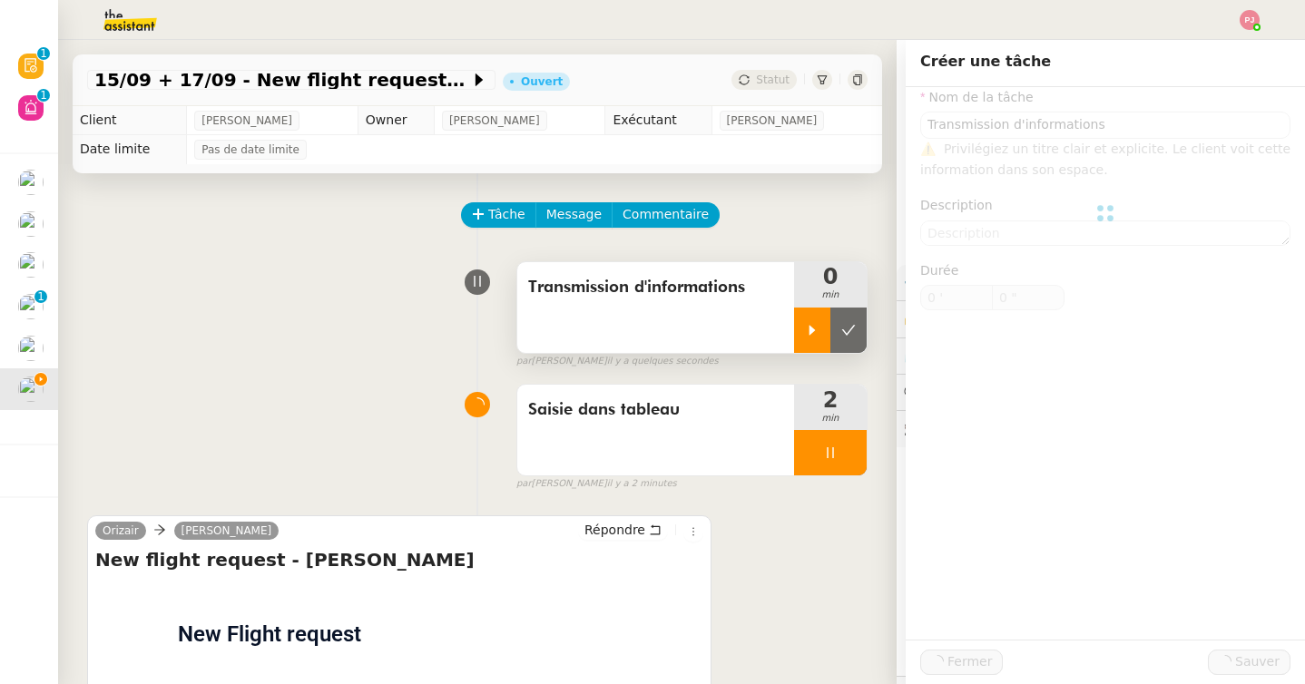
click at [810, 331] on icon at bounding box center [812, 330] width 6 height 10
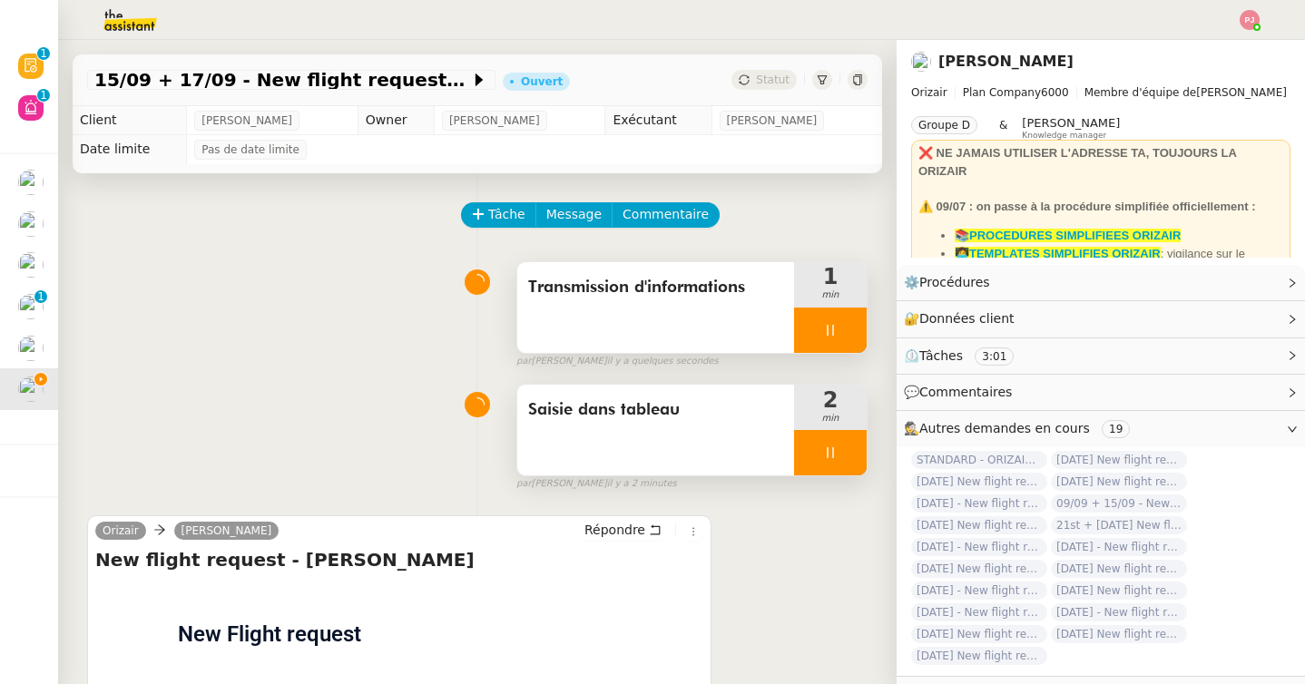
click at [833, 454] on icon at bounding box center [830, 452] width 6 height 11
click at [852, 454] on icon at bounding box center [848, 453] width 15 height 15
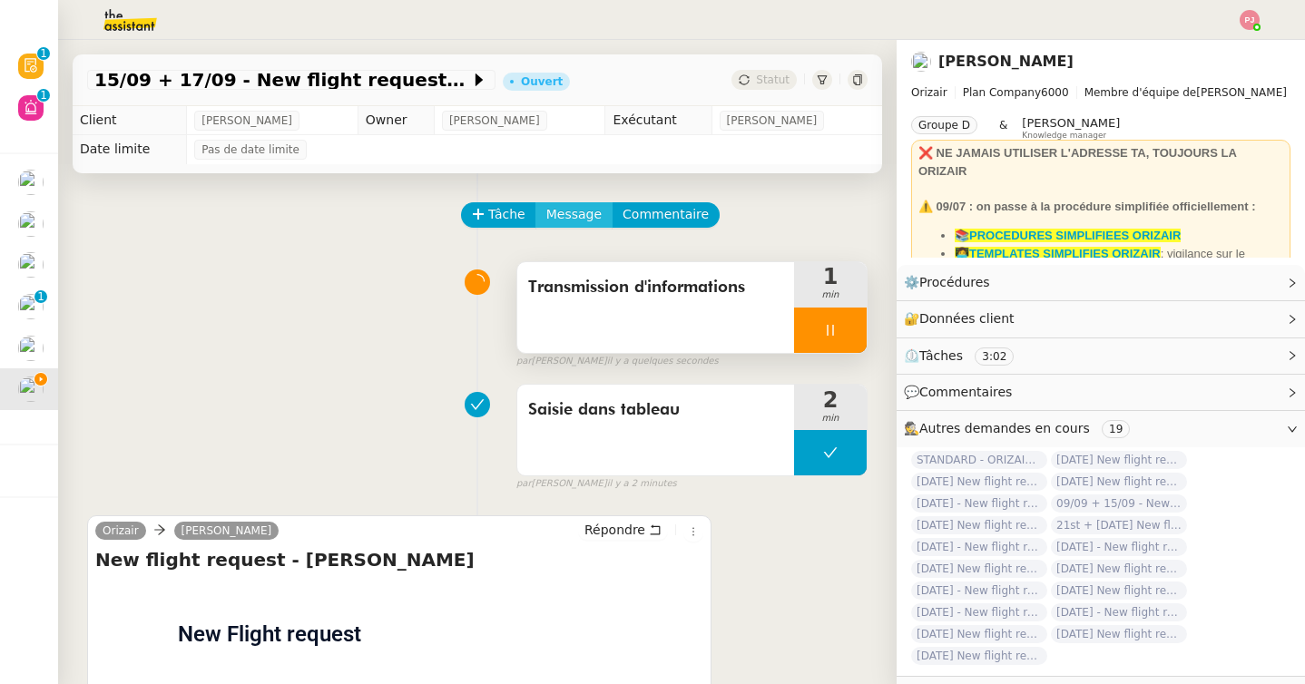
click at [575, 217] on span "Message" at bounding box center [573, 214] width 55 height 21
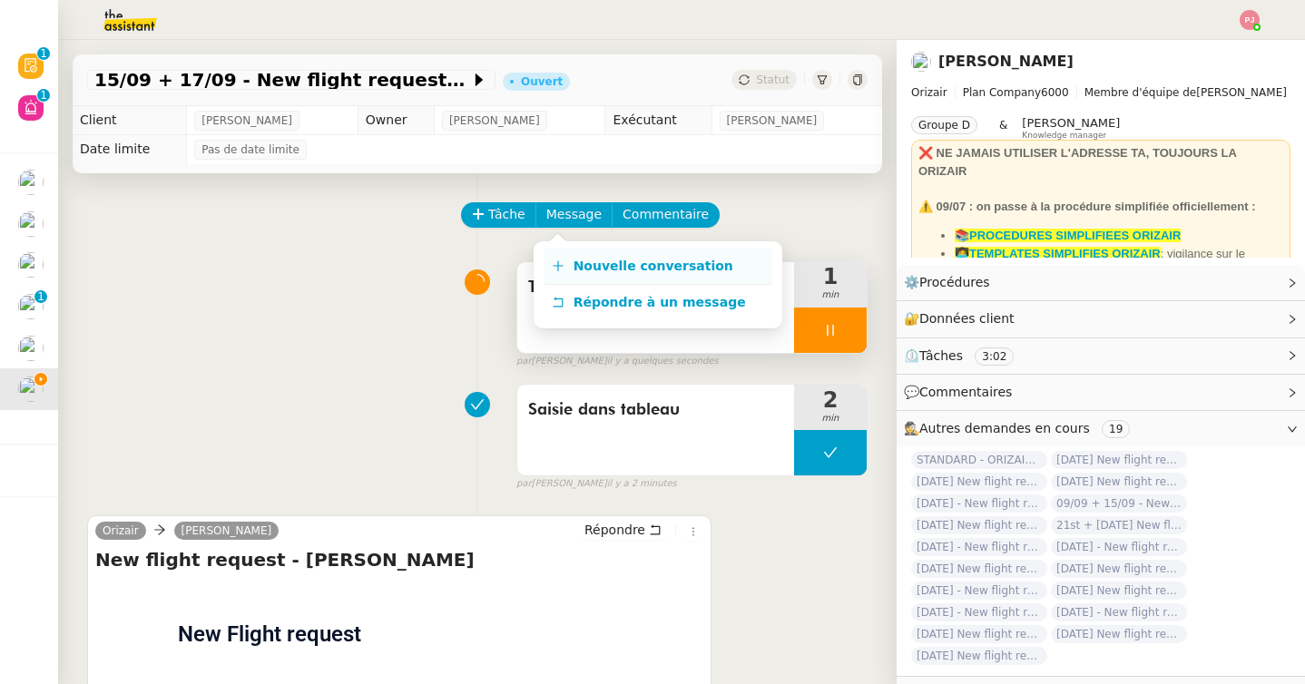
click at [593, 266] on span "Nouvelle conversation" at bounding box center [654, 266] width 160 height 15
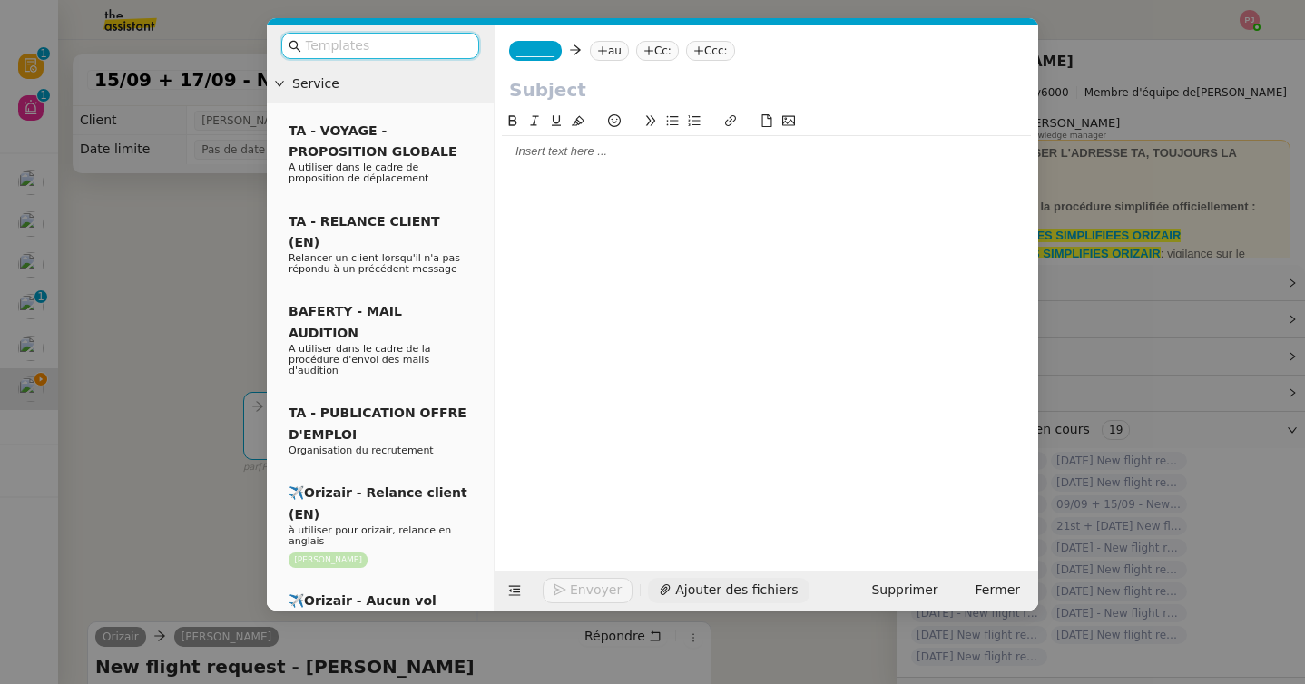
click at [690, 586] on span "Ajouter des fichiers" at bounding box center [736, 590] width 123 height 21
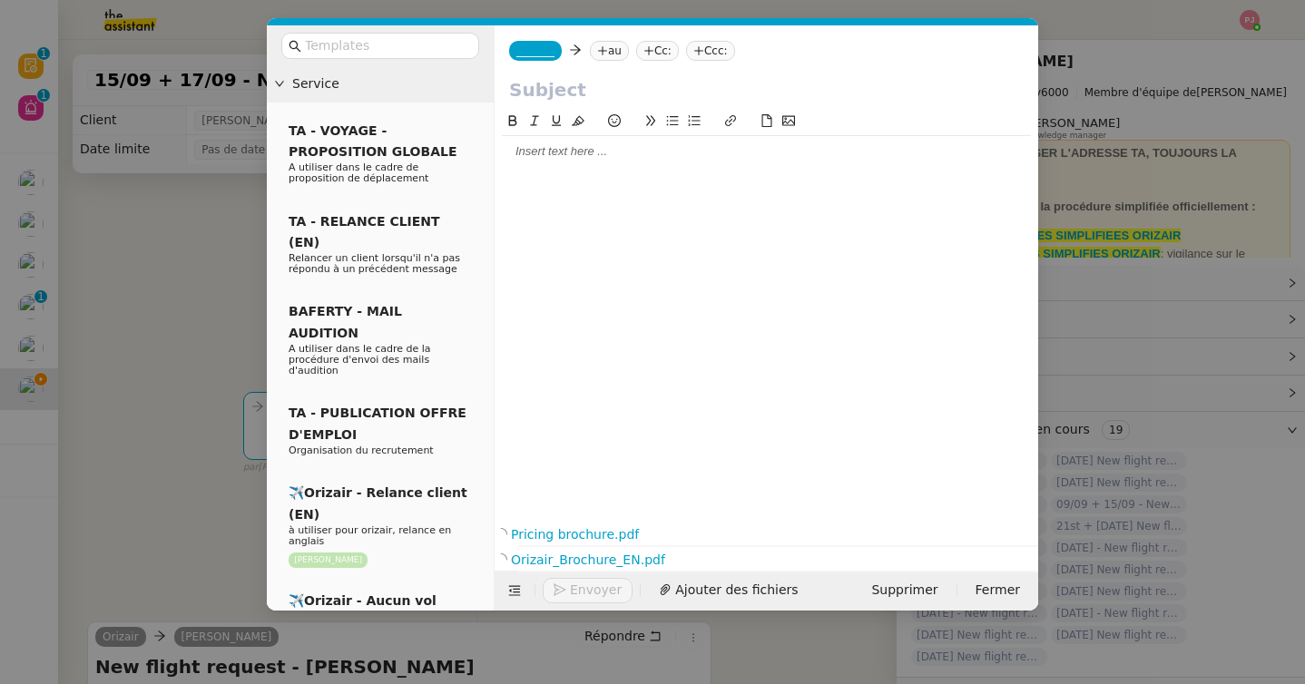
click at [538, 52] on span "_______" at bounding box center [535, 50] width 38 height 13
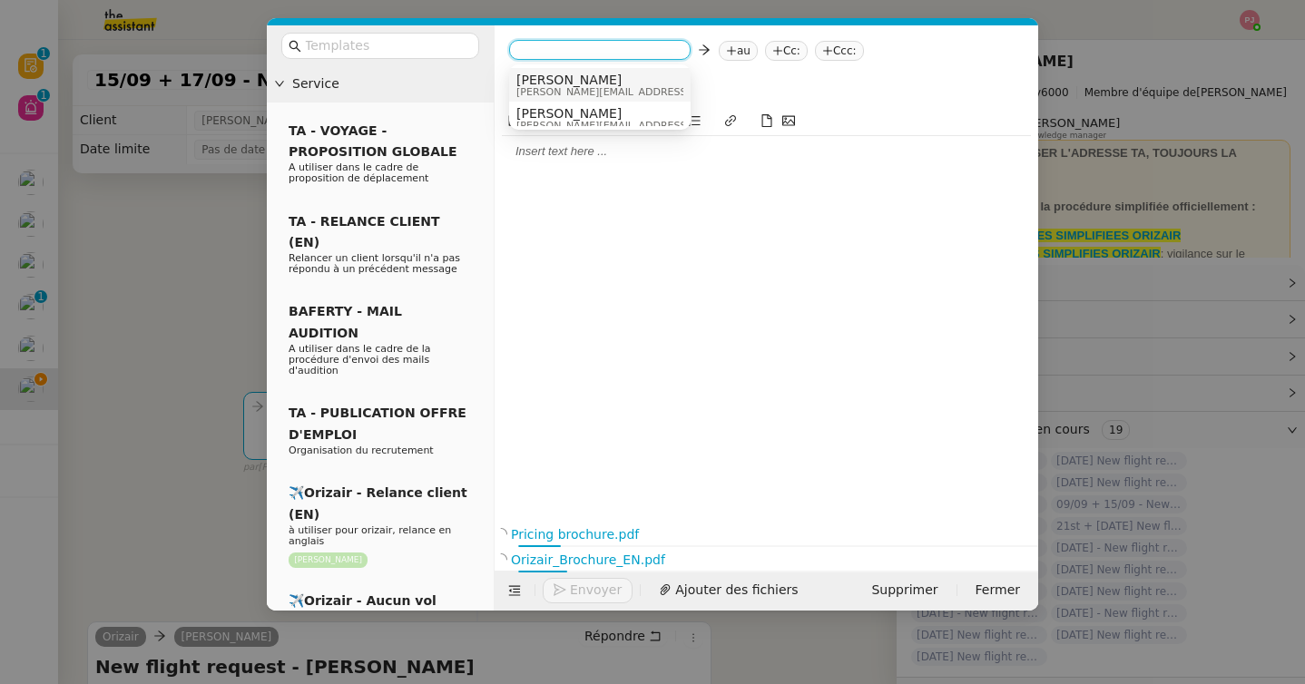
click at [551, 82] on span "Josephine" at bounding box center [645, 80] width 258 height 15
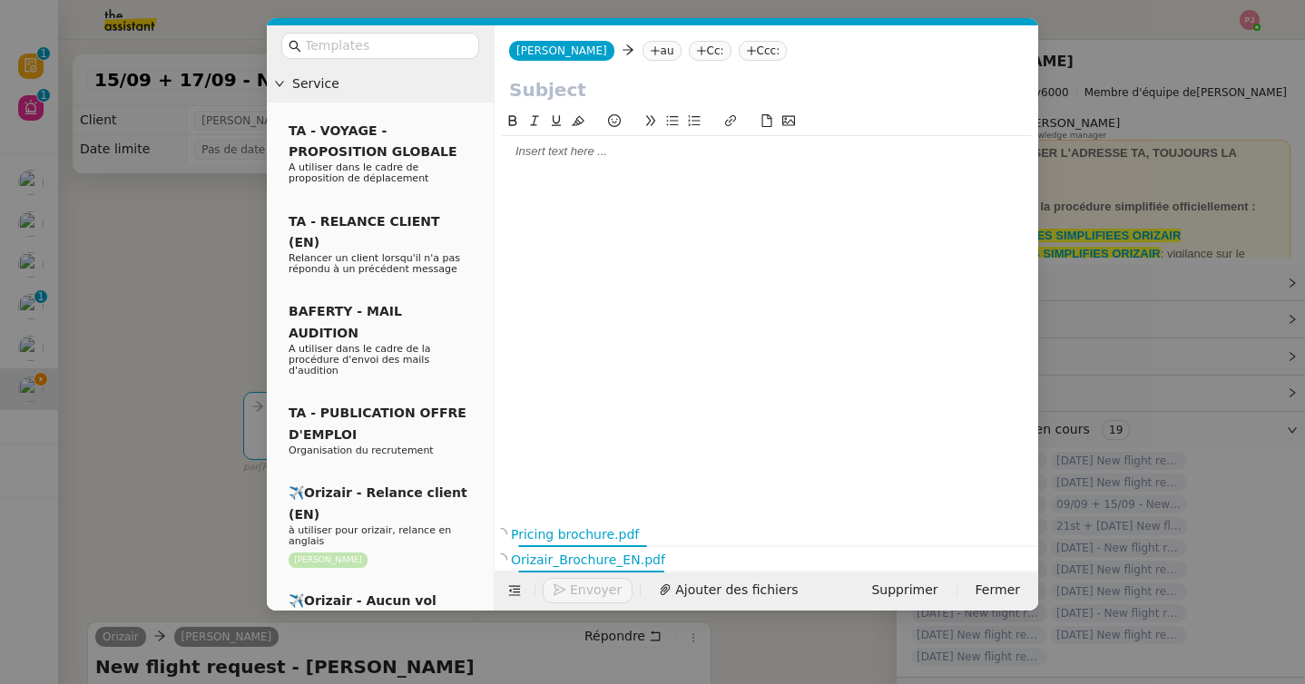
click at [746, 47] on icon at bounding box center [751, 50] width 11 height 11
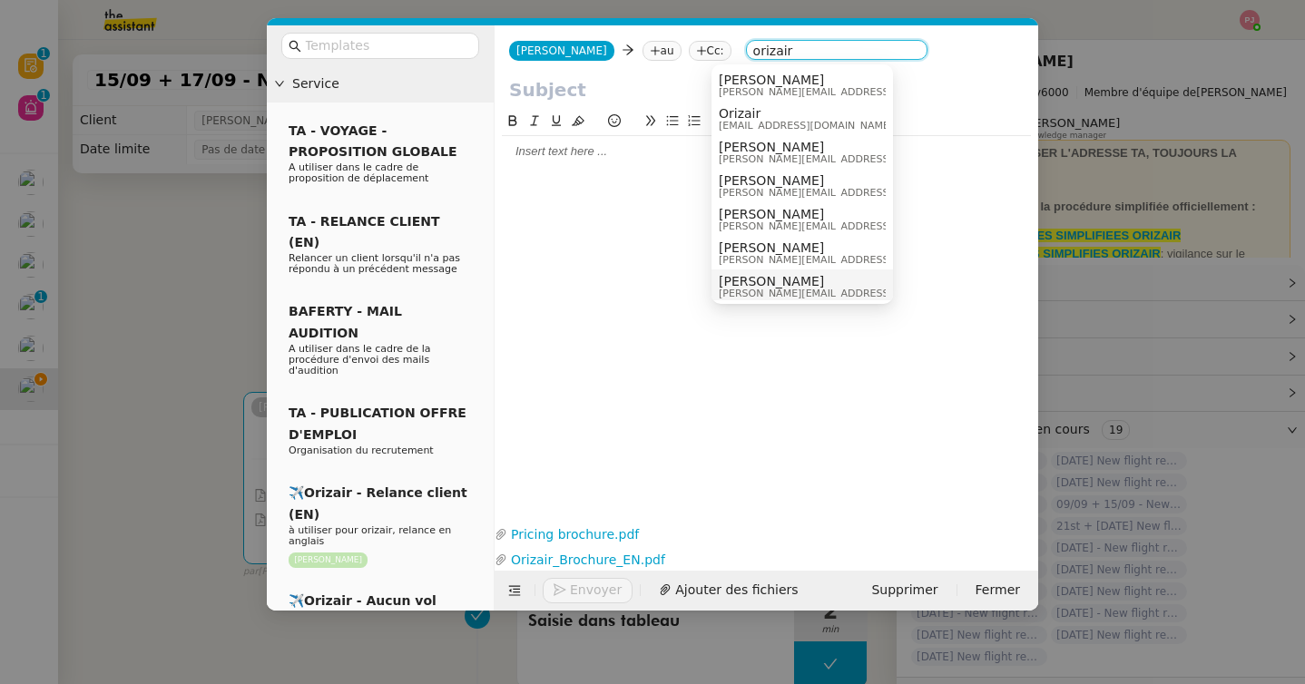
type input "orizair"
click at [751, 274] on span "[PERSON_NAME]" at bounding box center [848, 281] width 258 height 15
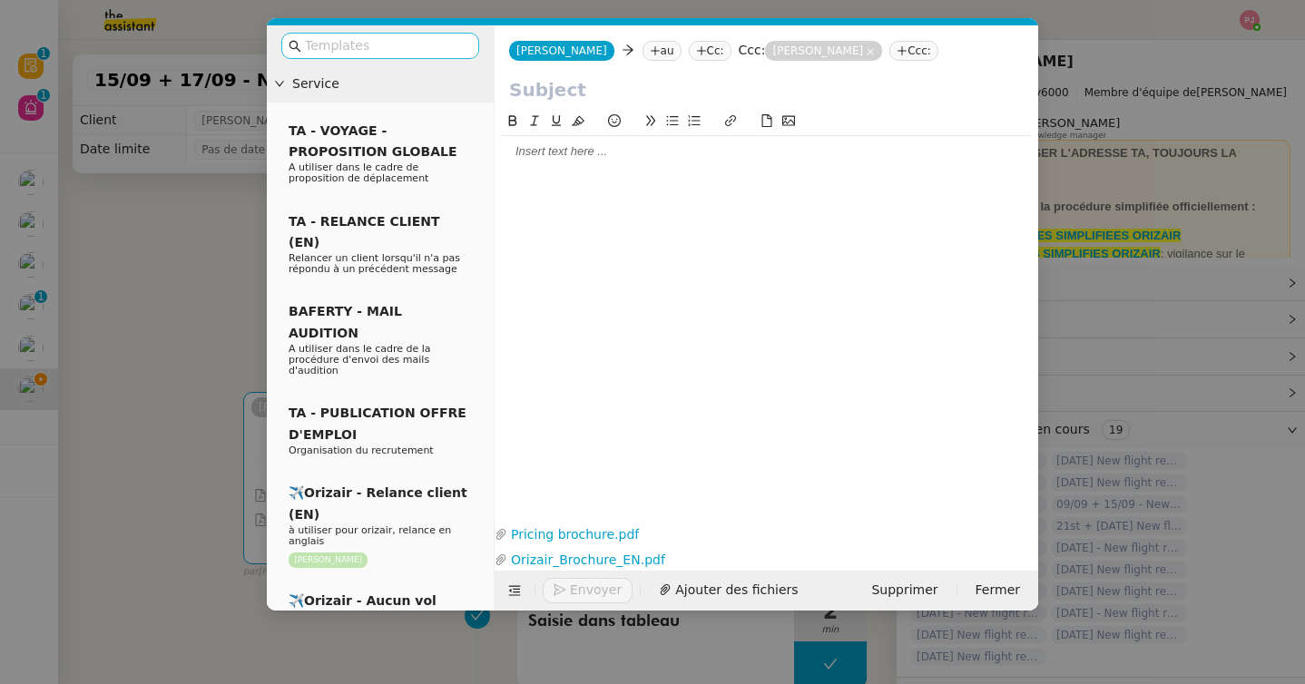
click at [407, 43] on input "text" at bounding box center [386, 45] width 163 height 21
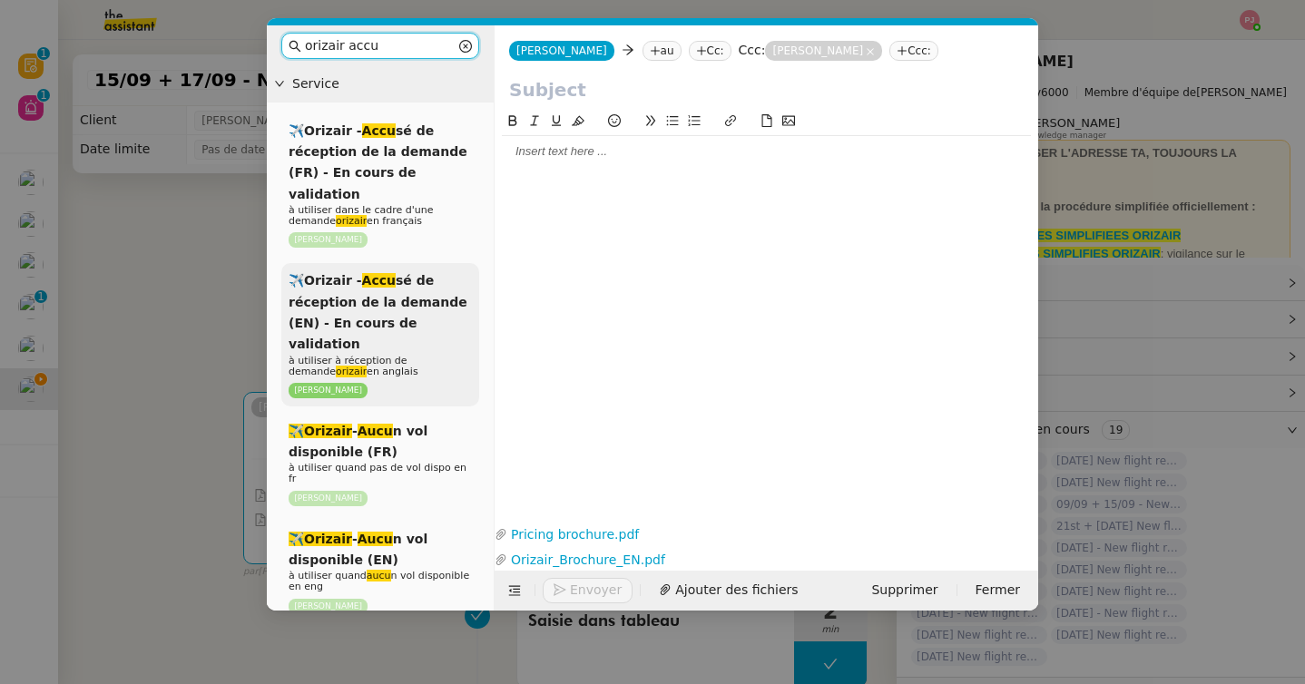
type input "orizair accu"
click at [387, 295] on span "✈️Orizair - Accu sé de réception de la demande (EN) - En cours de validation" at bounding box center [378, 312] width 179 height 78
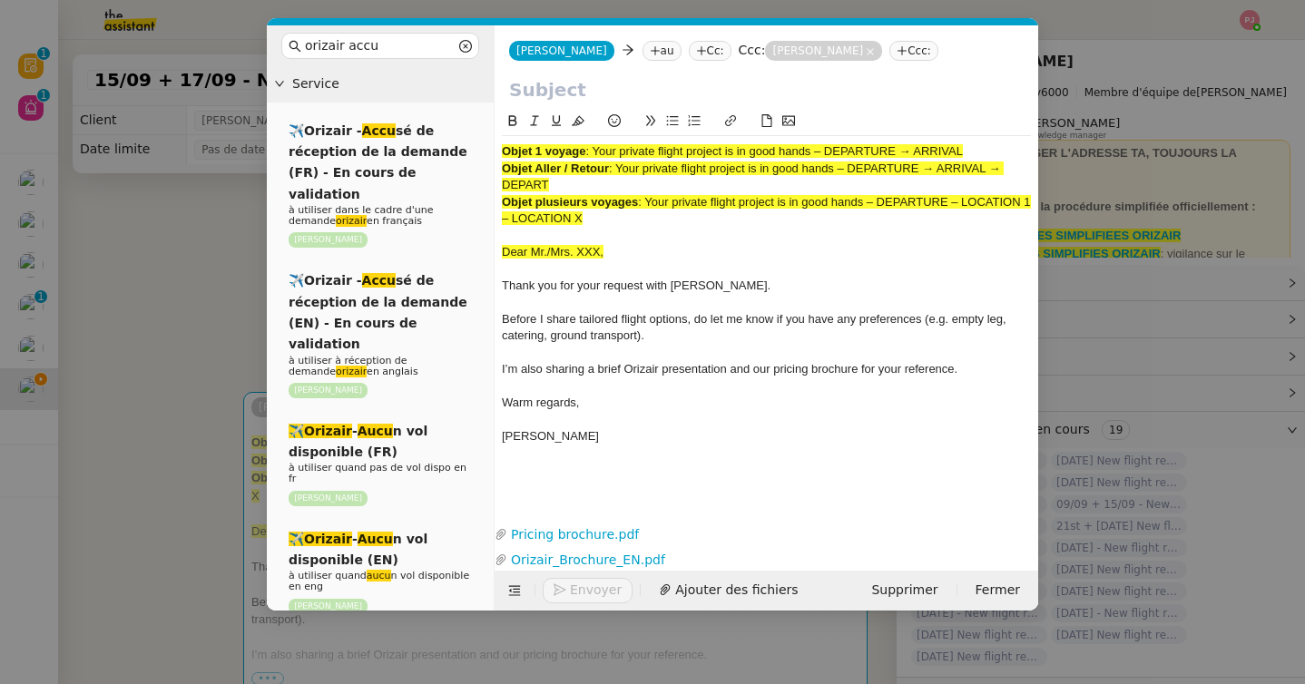
click at [622, 180] on div "Objet Aller / Retour : Your private flight project is in good hands – DEPARTURE…" at bounding box center [766, 178] width 529 height 34
click at [605, 81] on input "text" at bounding box center [766, 89] width 515 height 27
paste input "Your private flight project is in good hands – DEPARTURE → ARRIVAL → DEPART"
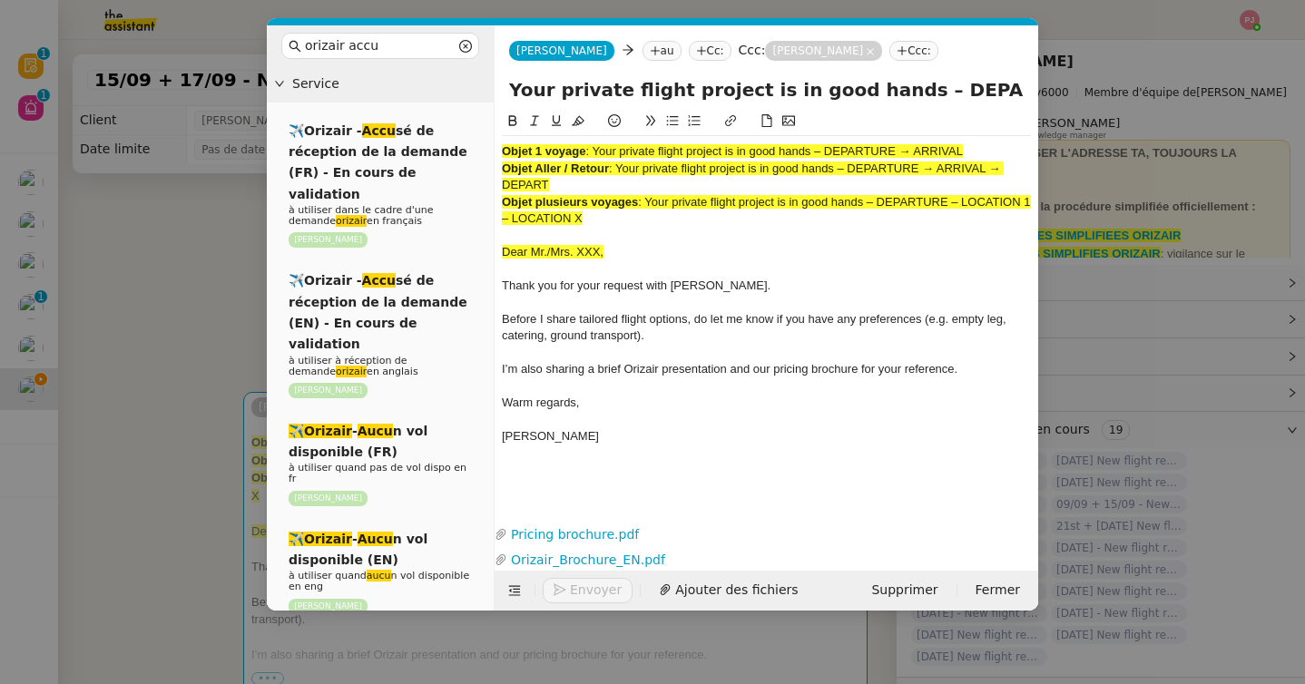
scroll to position [0, 168]
type input "Your private flight project is in good hands – DEPARTURE → ARRIVAL → DEPART"
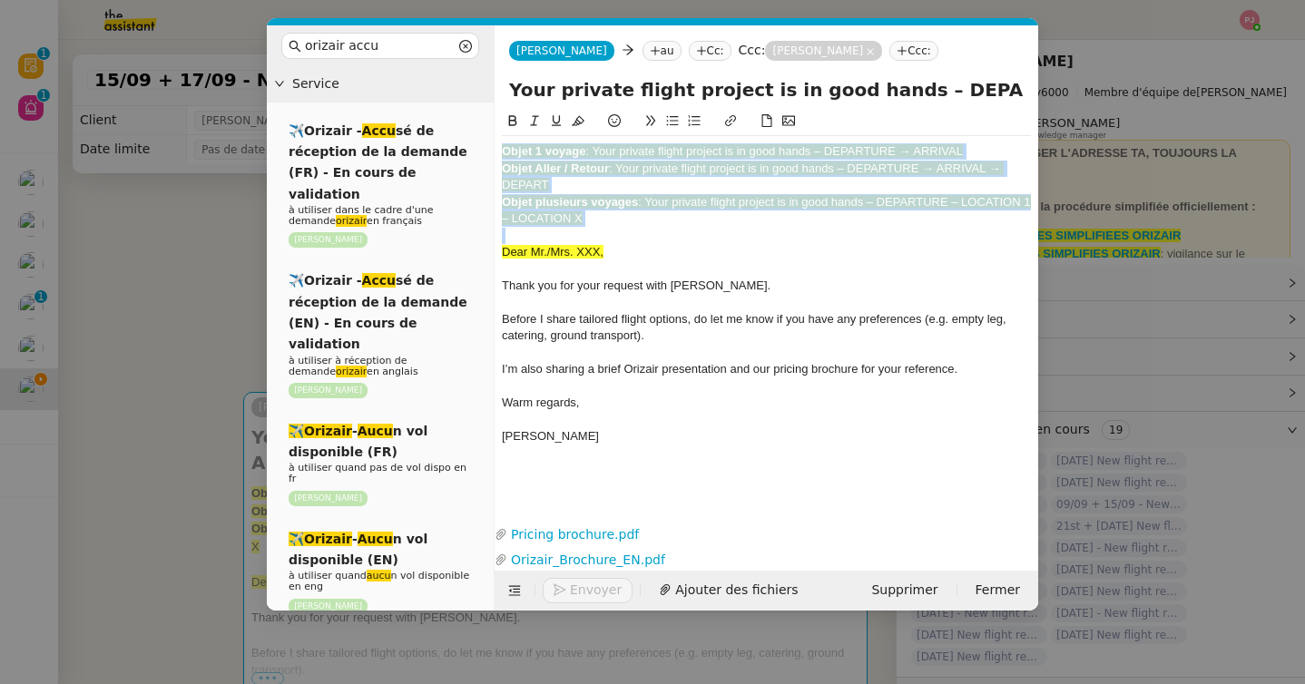
drag, startPoint x: 502, startPoint y: 255, endPoint x: 498, endPoint y: 157, distance: 98.1
click at [498, 157] on nz-spin "Objet 1 voyage : Your private flight project is in good hands – DEPARTURE → ARR…" at bounding box center [767, 305] width 544 height 389
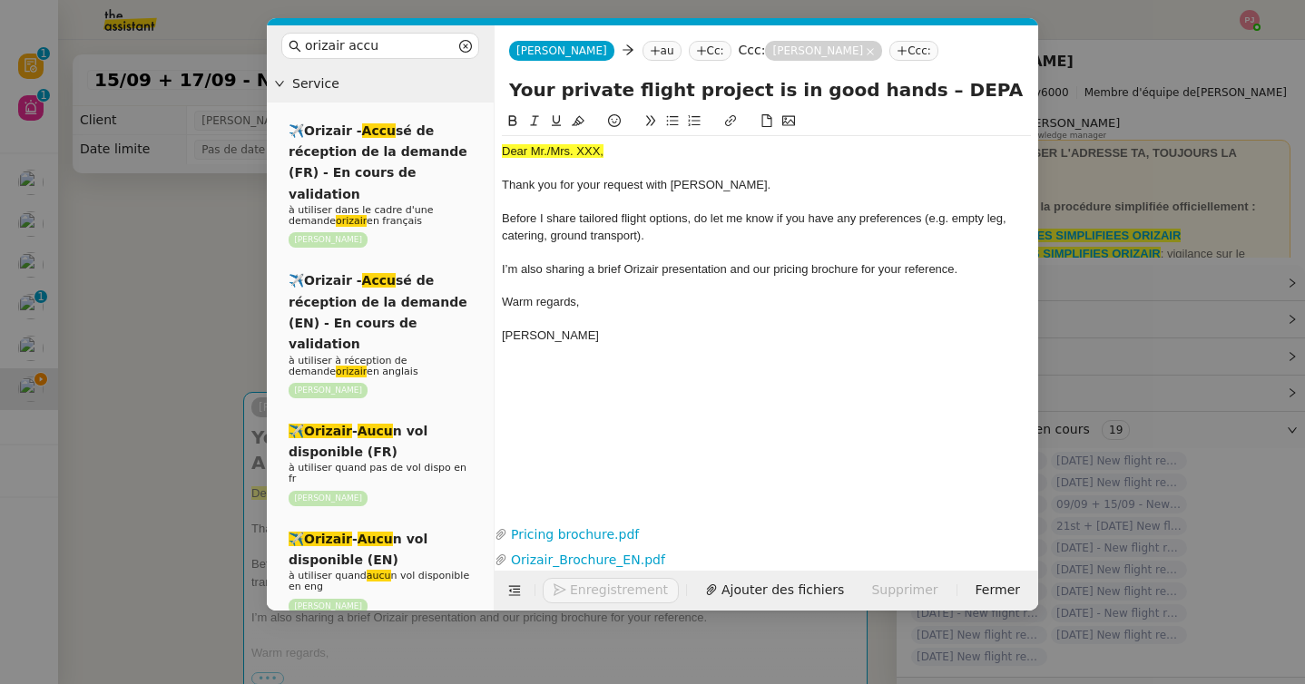
click at [62, 359] on nz-modal-container "orizair accu Service ✈️Orizair - Accu sé de réception de la demande (FR) - En c…" at bounding box center [652, 342] width 1305 height 684
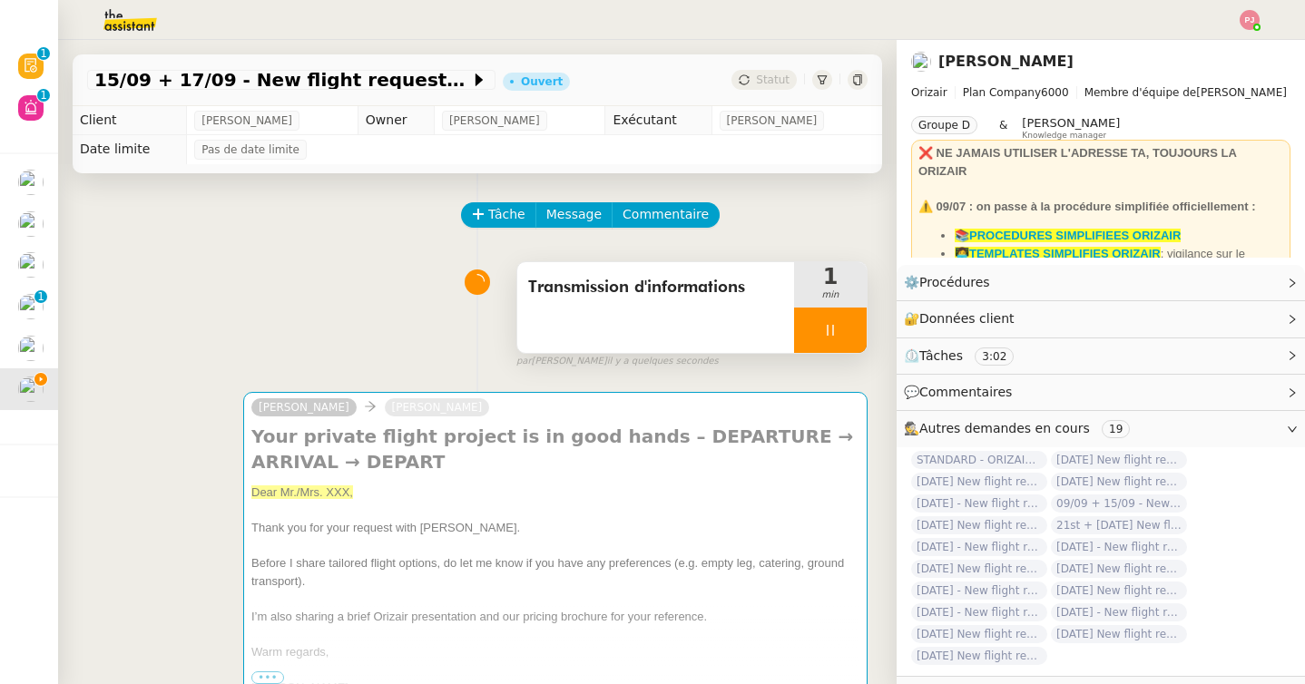
scroll to position [714, 0]
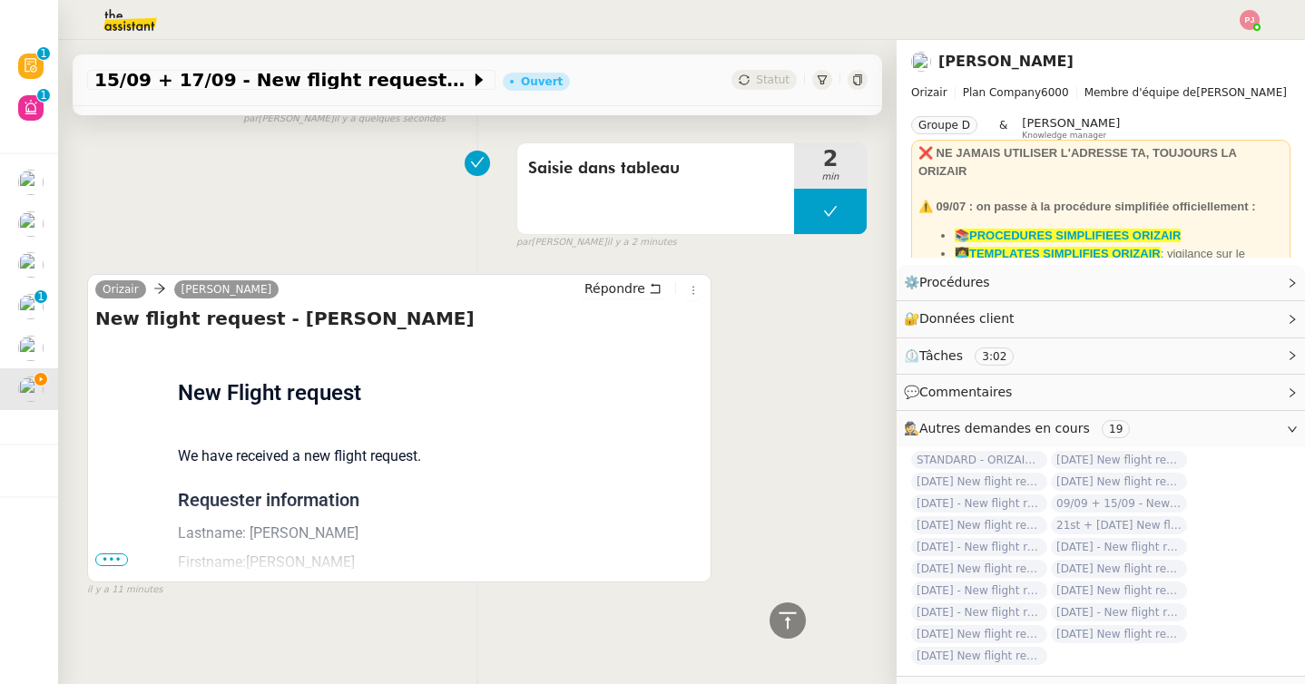
click at [112, 559] on span "•••" at bounding box center [111, 560] width 33 height 13
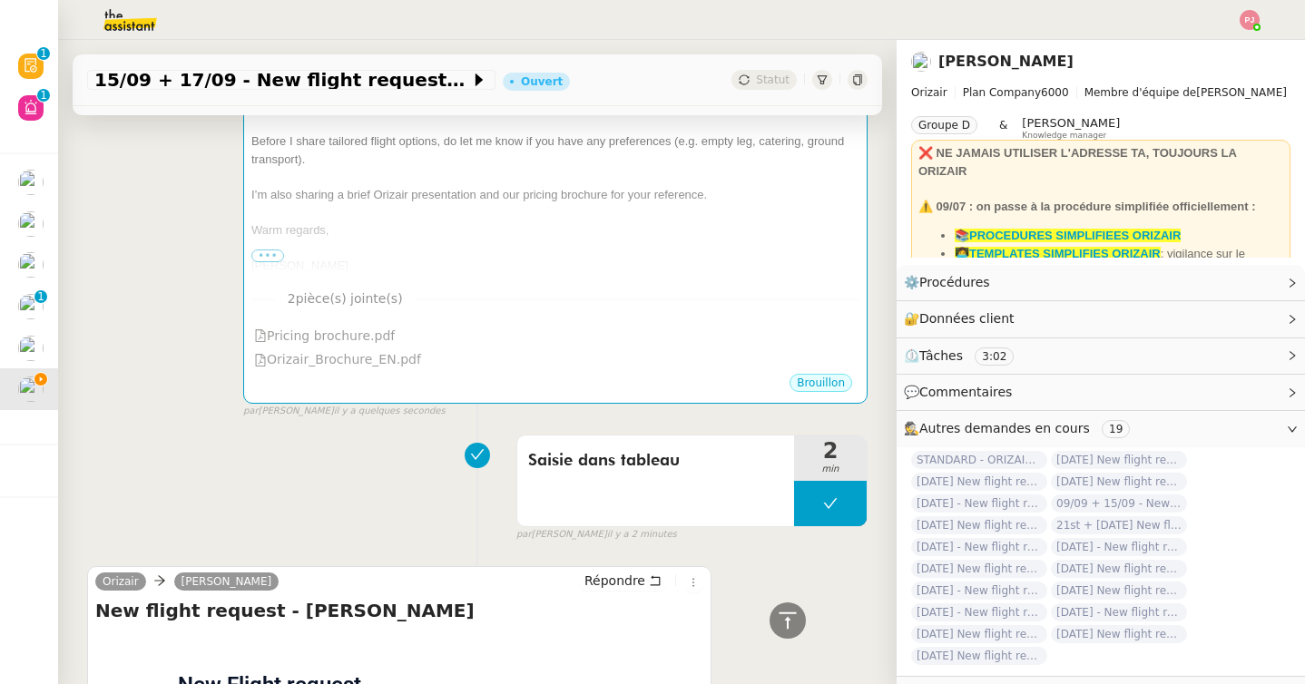
scroll to position [0, 0]
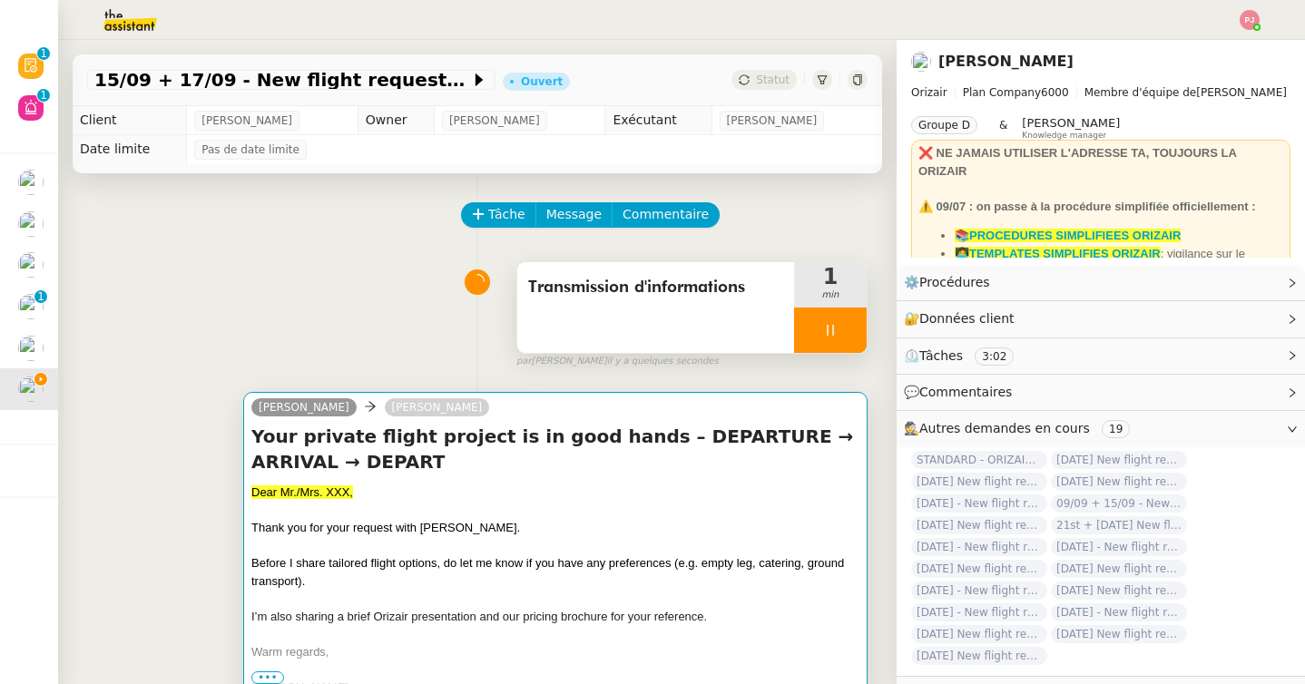
click at [421, 492] on div "Dear Mr./Mrs. XXX," at bounding box center [555, 493] width 608 height 18
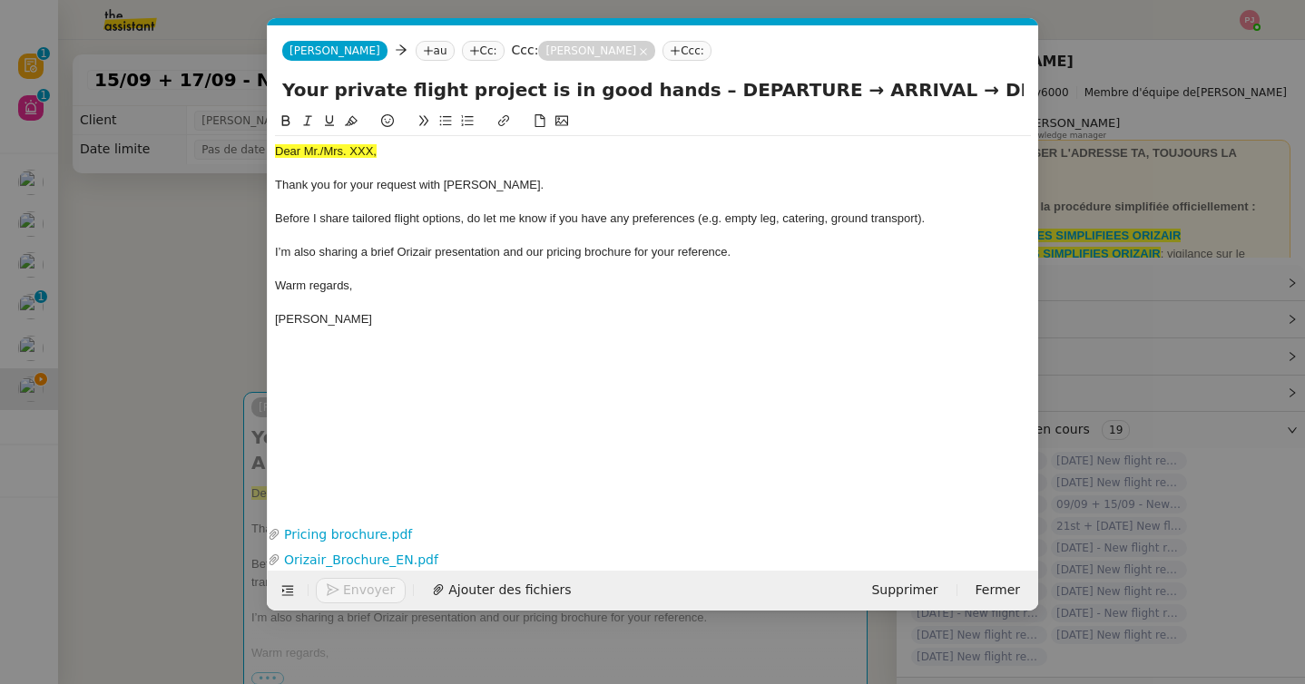
scroll to position [0, 106]
drag, startPoint x: 380, startPoint y: 153, endPoint x: 214, endPoint y: 149, distance: 166.1
click at [214, 149] on nz-modal-container "orizair accu Service ✈️Orizair - Accu sé de réception de la demande (FR) - En c…" at bounding box center [652, 342] width 1305 height 684
click at [167, 395] on nz-modal-container "orizair accu Service ✈️Orizair - Accu sé de réception de la demande (FR) - En c…" at bounding box center [652, 342] width 1305 height 684
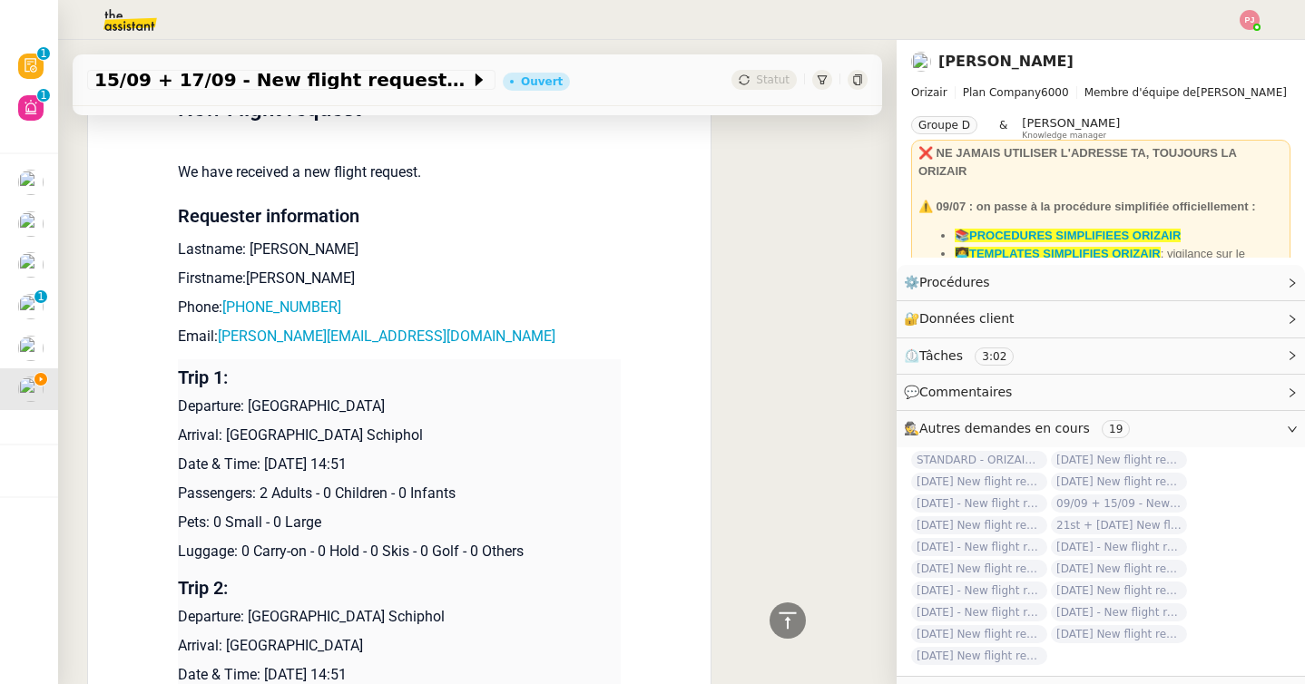
scroll to position [972, 0]
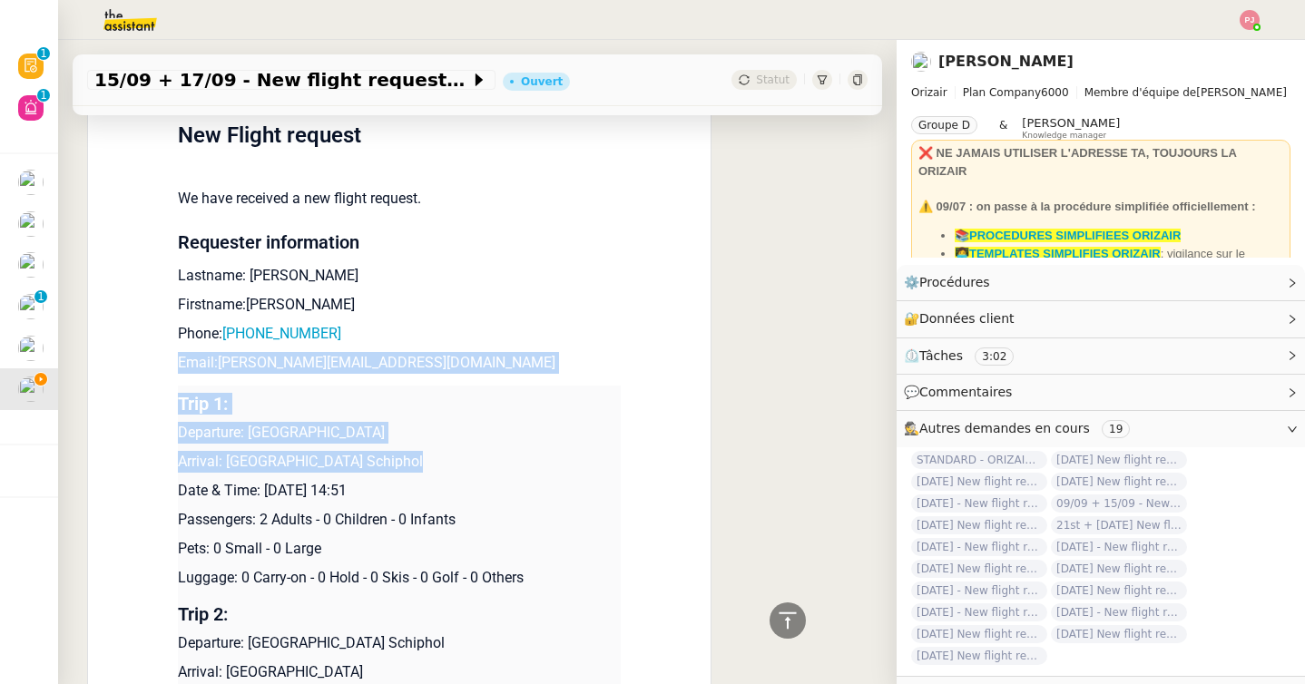
drag, startPoint x: 434, startPoint y: 464, endPoint x: 181, endPoint y: 366, distance: 270.6
click at [181, 366] on td "New Flight request We have received a new flight request. Requester information…" at bounding box center [399, 487] width 443 height 808
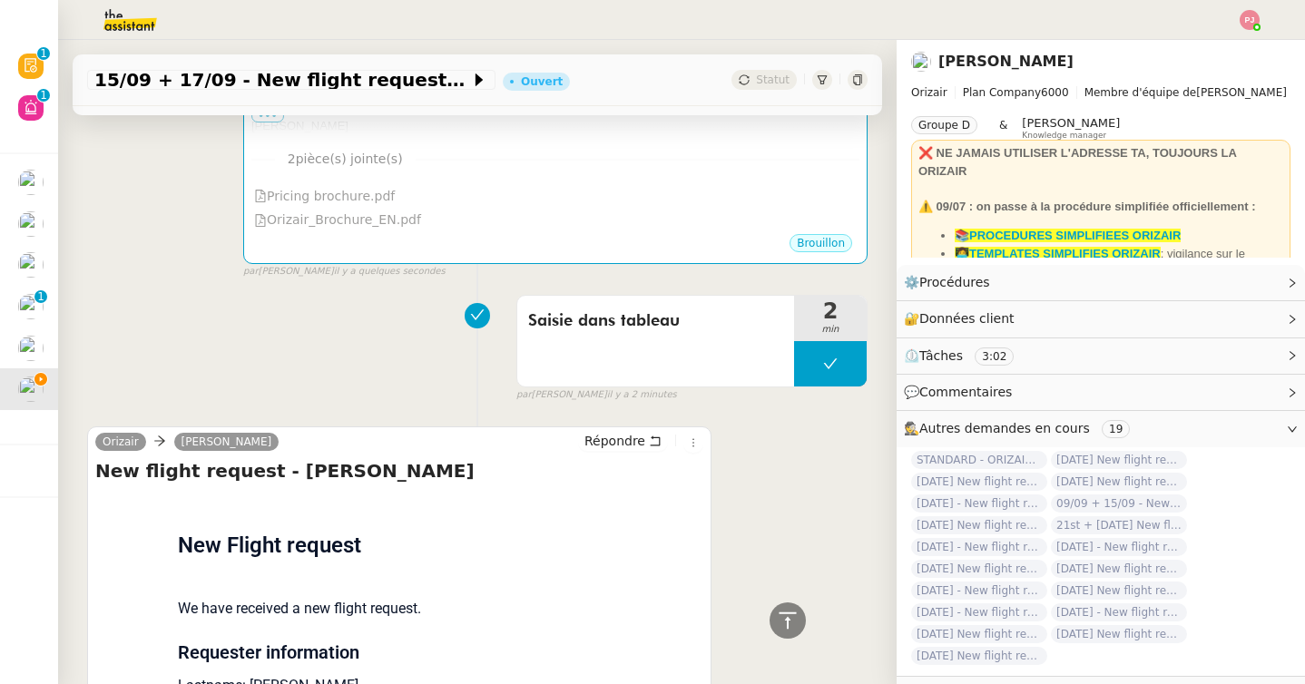
scroll to position [0, 0]
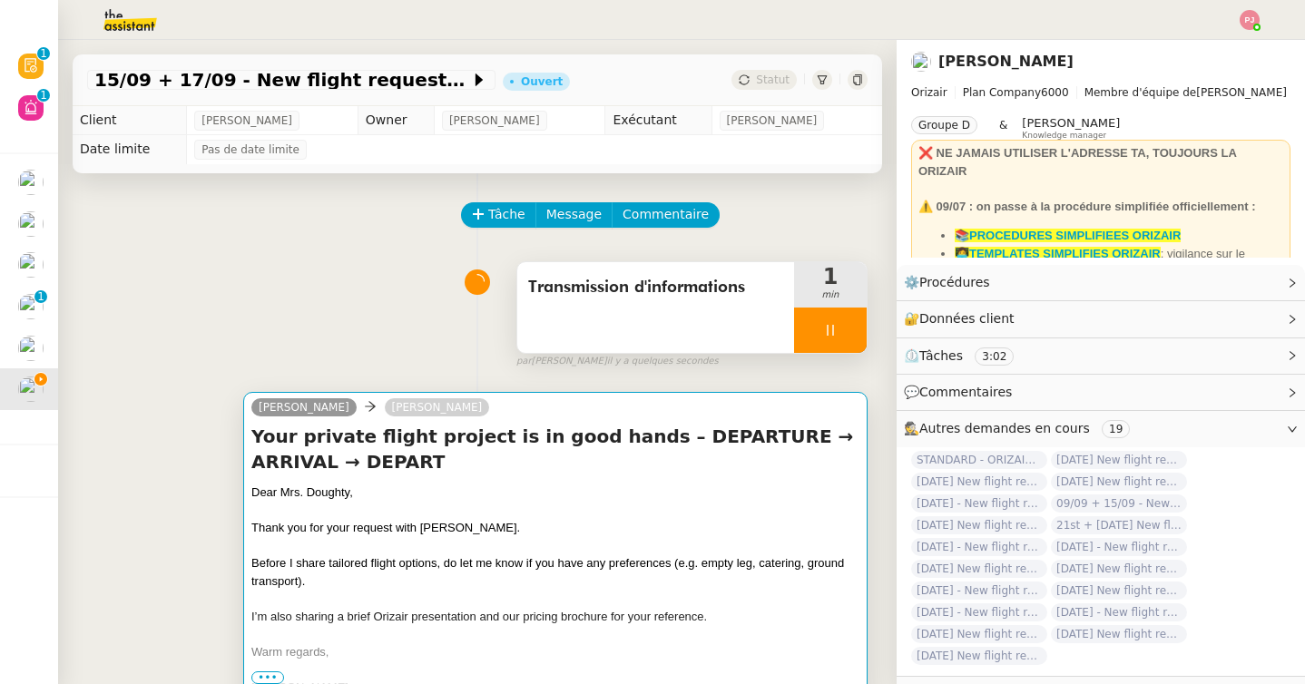
click at [370, 497] on div "Dear Mrs. Doughty," at bounding box center [555, 493] width 608 height 18
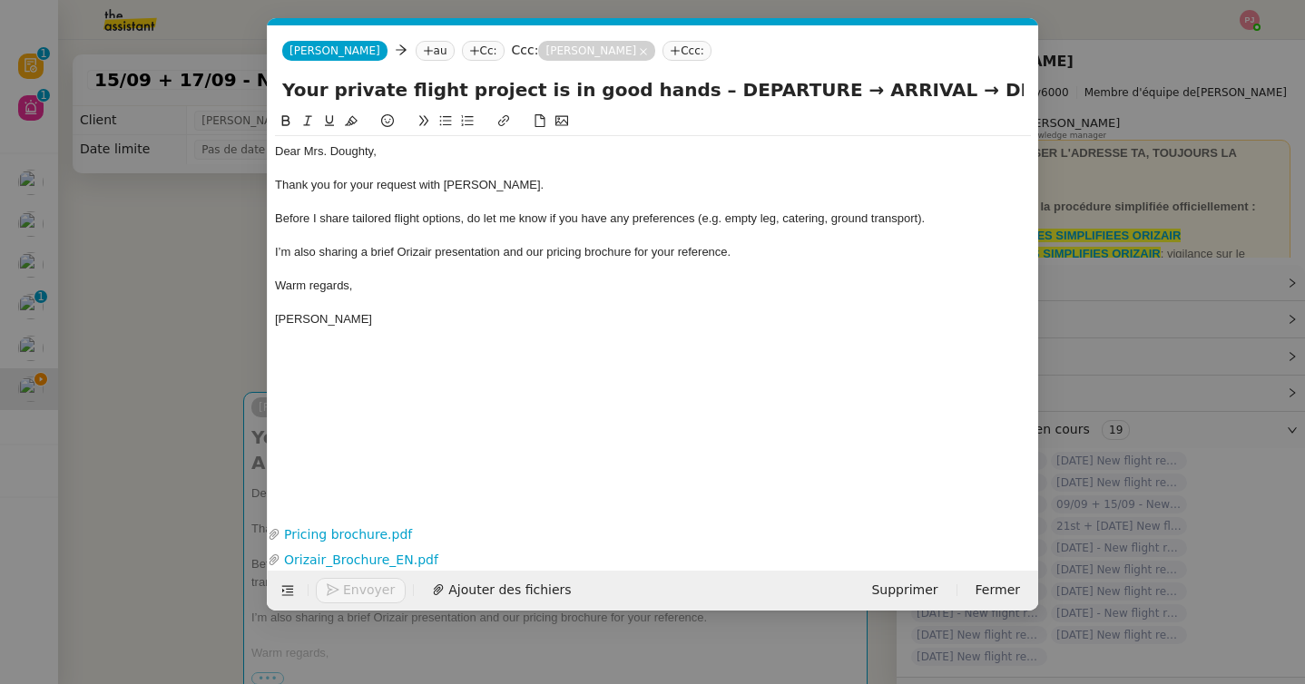
scroll to position [0, 106]
click at [367, 319] on div "Josephine" at bounding box center [653, 319] width 756 height 16
paste div
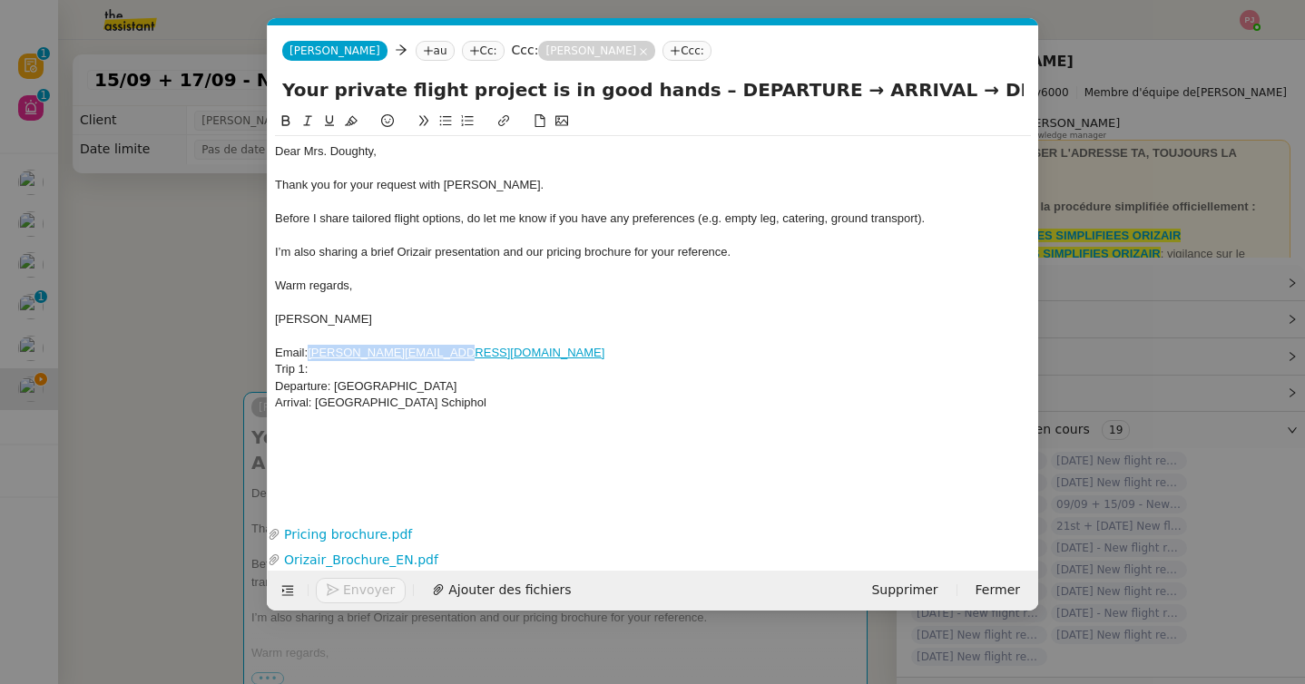
drag, startPoint x: 465, startPoint y: 351, endPoint x: 310, endPoint y: 352, distance: 154.3
click at [310, 352] on div "Email: lisa_doughty@live.co.uk" at bounding box center [653, 353] width 756 height 16
click at [416, 51] on nz-tag "au" at bounding box center [435, 51] width 39 height 20
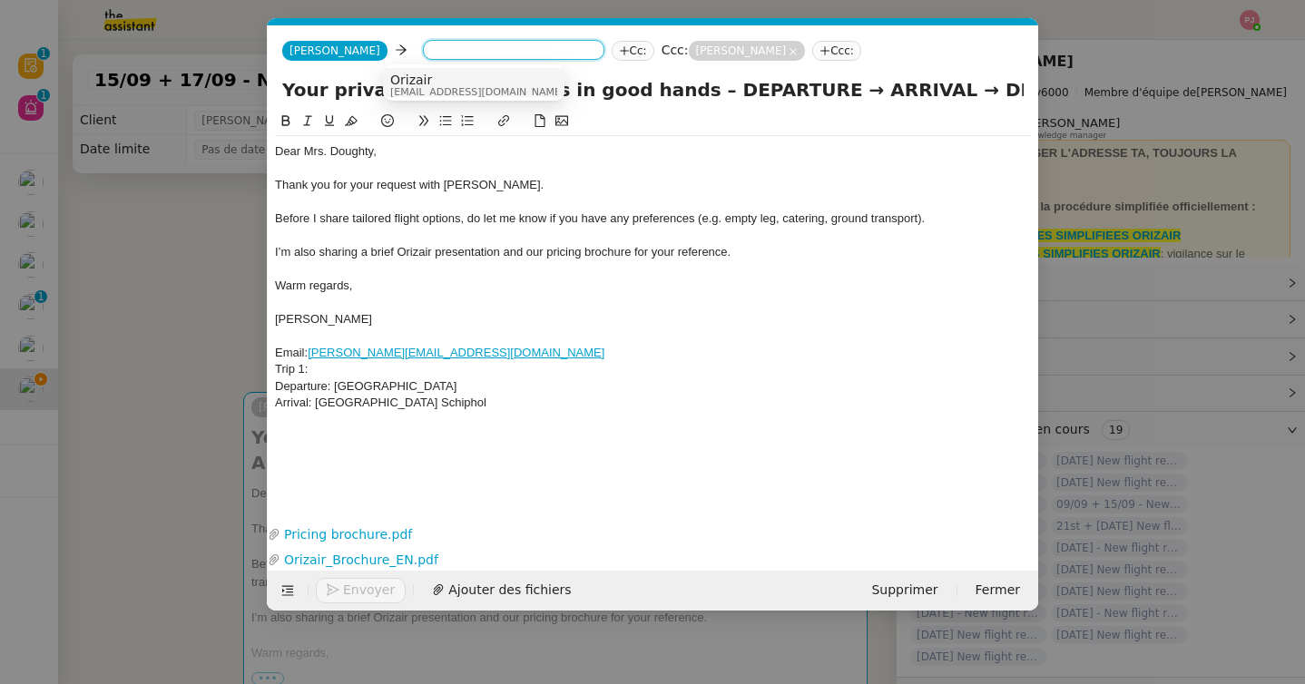
paste input "lisa_doughty@live.co.uk"
type input "lisa_doughty@live.co.uk"
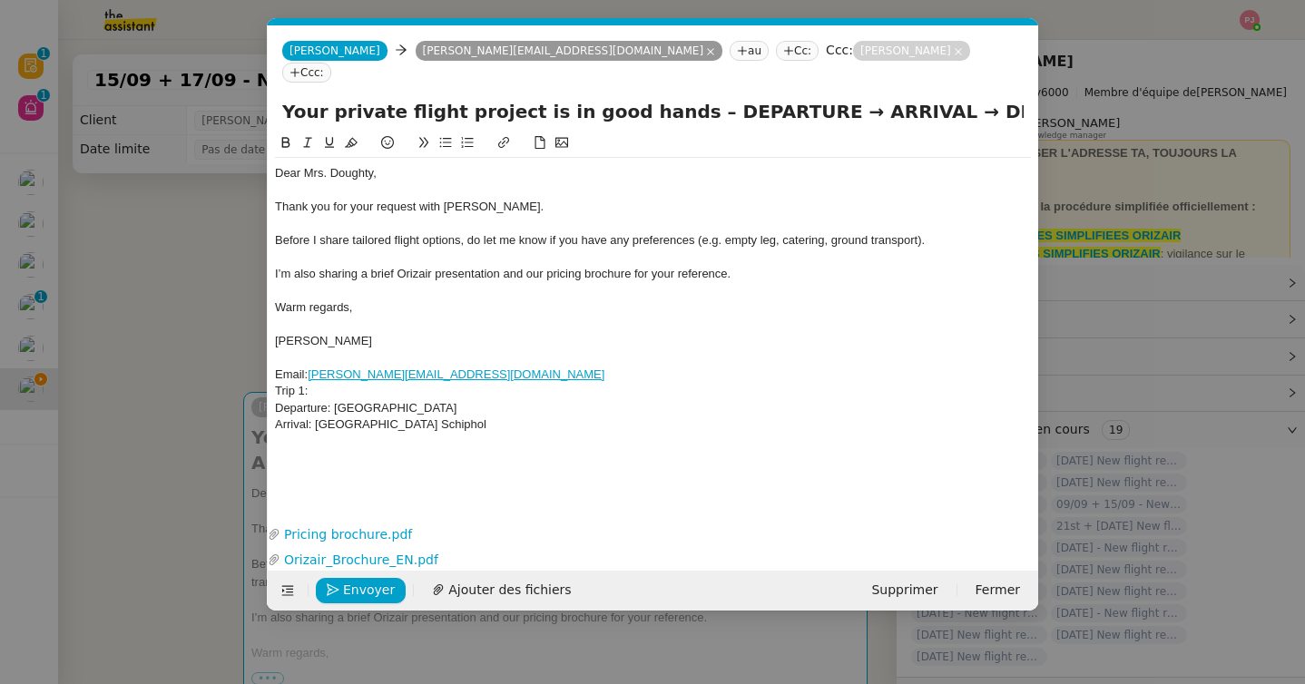
drag, startPoint x: 446, startPoint y: 383, endPoint x: 337, endPoint y: 383, distance: 108.9
click at [337, 400] on div "Departure: Farnborough Airport" at bounding box center [653, 408] width 756 height 16
drag, startPoint x: 890, startPoint y: 93, endPoint x: 1038, endPoint y: 93, distance: 147.9
click at [1038, 93] on nz-modal-container "orizair accu Service ✈️Orizair - Accu sé de réception de la demande (FR) - En c…" at bounding box center [652, 342] width 1305 height 684
paste input "Farnborough Airport"
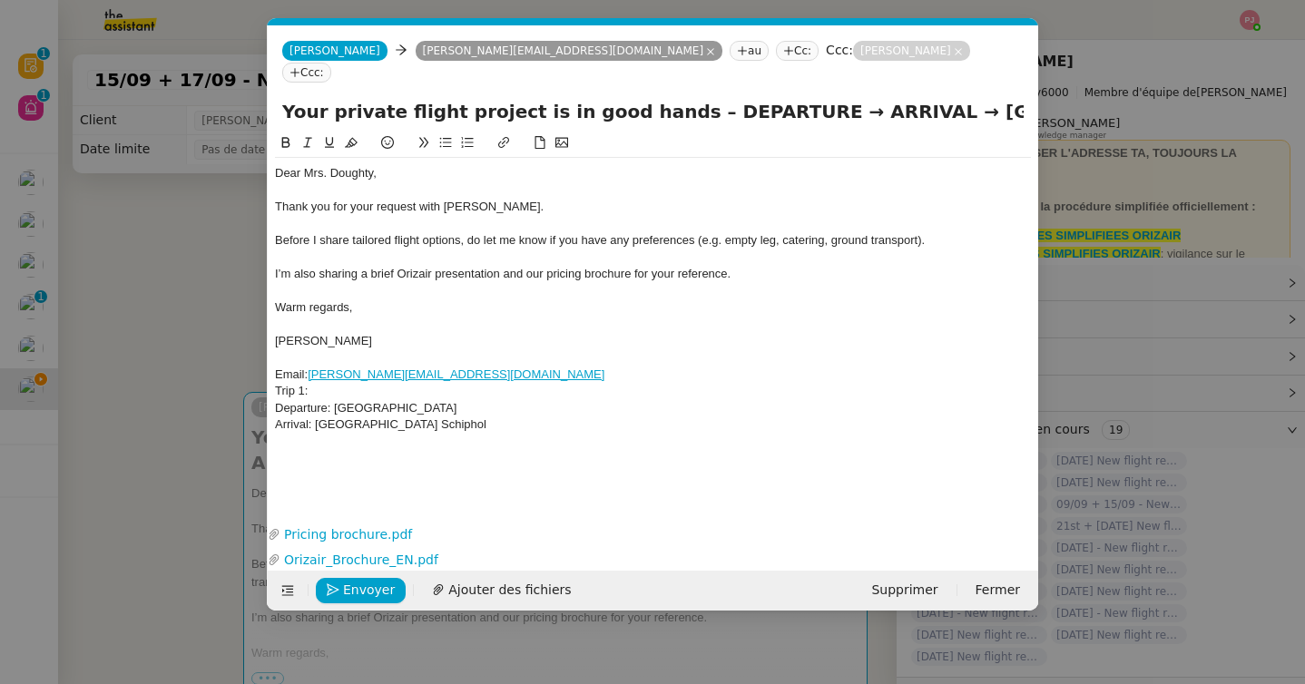
scroll to position [0, 41]
drag, startPoint x: 619, startPoint y: 92, endPoint x: 723, endPoint y: 93, distance: 104.4
click at [723, 98] on input "Your private flight project is in good hands – DEPARTURE → ARRIVAL → Farnboroug…" at bounding box center [652, 111] width 741 height 27
paste input "Farnborough Airport"
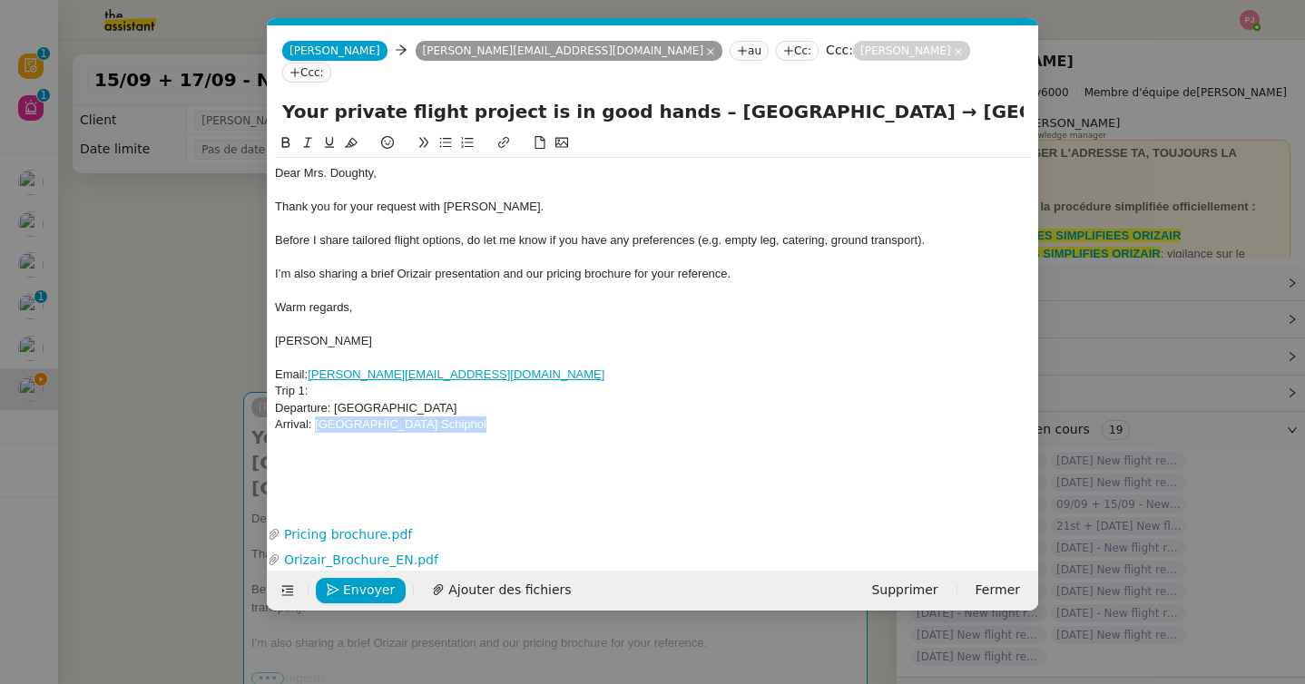
drag, startPoint x: 480, startPoint y: 400, endPoint x: 318, endPoint y: 404, distance: 162.5
click at [318, 417] on div "Arrival: Amsterdam Airport Schiphol" at bounding box center [653, 425] width 756 height 16
drag, startPoint x: 861, startPoint y: 92, endPoint x: 932, endPoint y: 92, distance: 70.8
click at [932, 98] on input "Your private flight project is in good hands – Farnborough Airport → ARRIVAL → …" at bounding box center [652, 111] width 741 height 27
paste input "msterdam Airport Schiphol"
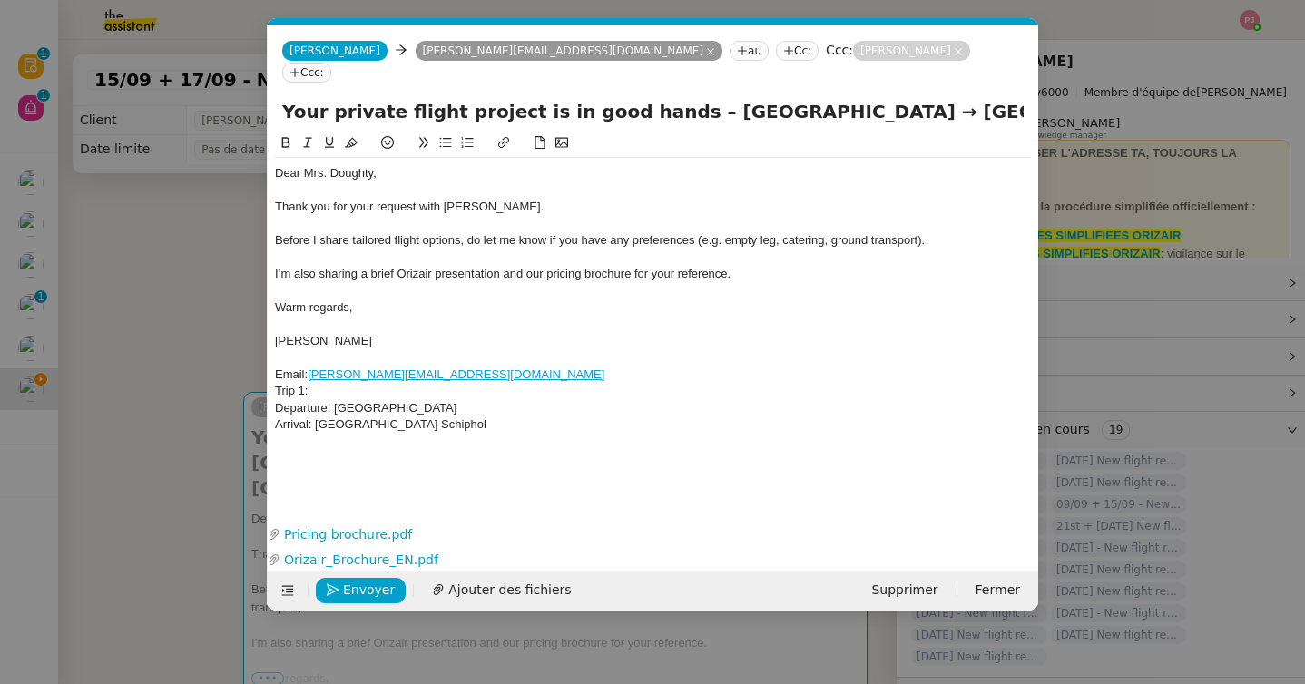
scroll to position [0, 78]
type input "Your private flight project is in good hands – Farnborough Airport → Amsterdam …"
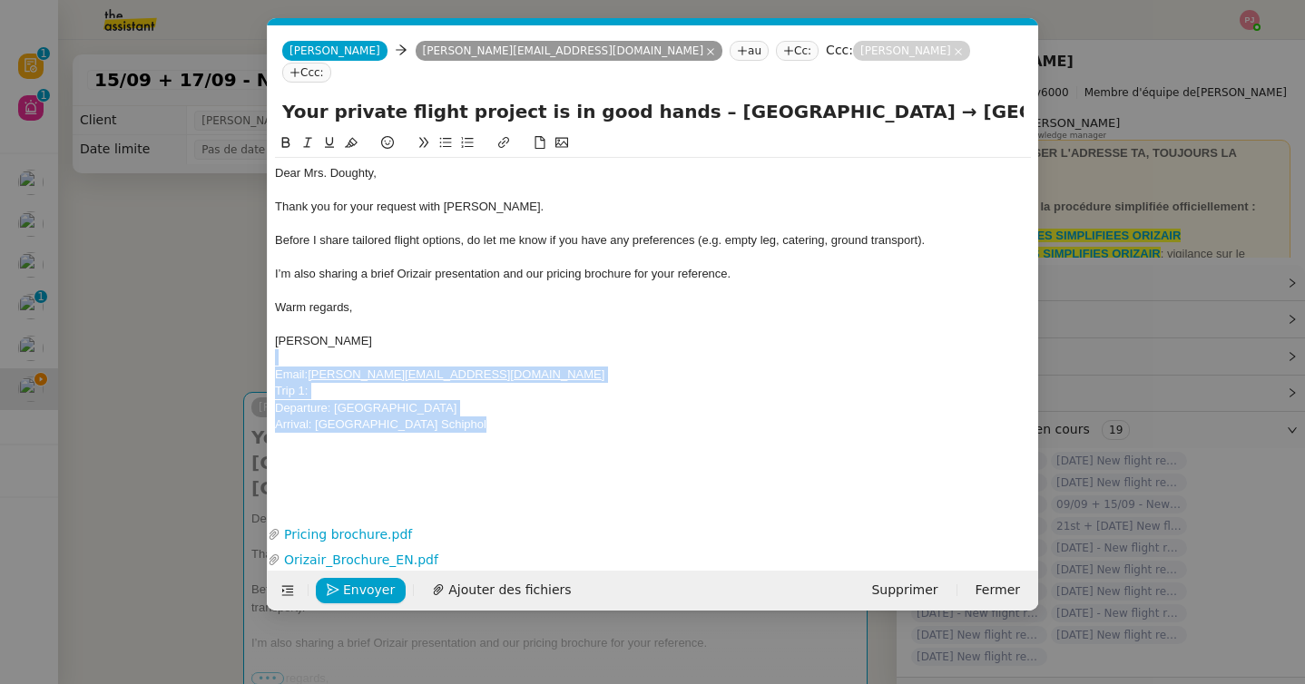
drag, startPoint x: 486, startPoint y: 408, endPoint x: 268, endPoint y: 338, distance: 229.0
click at [268, 338] on nz-spin "Dear Mrs. Doughty, Thank you for your request with Orizair. Before I share tail…" at bounding box center [653, 316] width 770 height 368
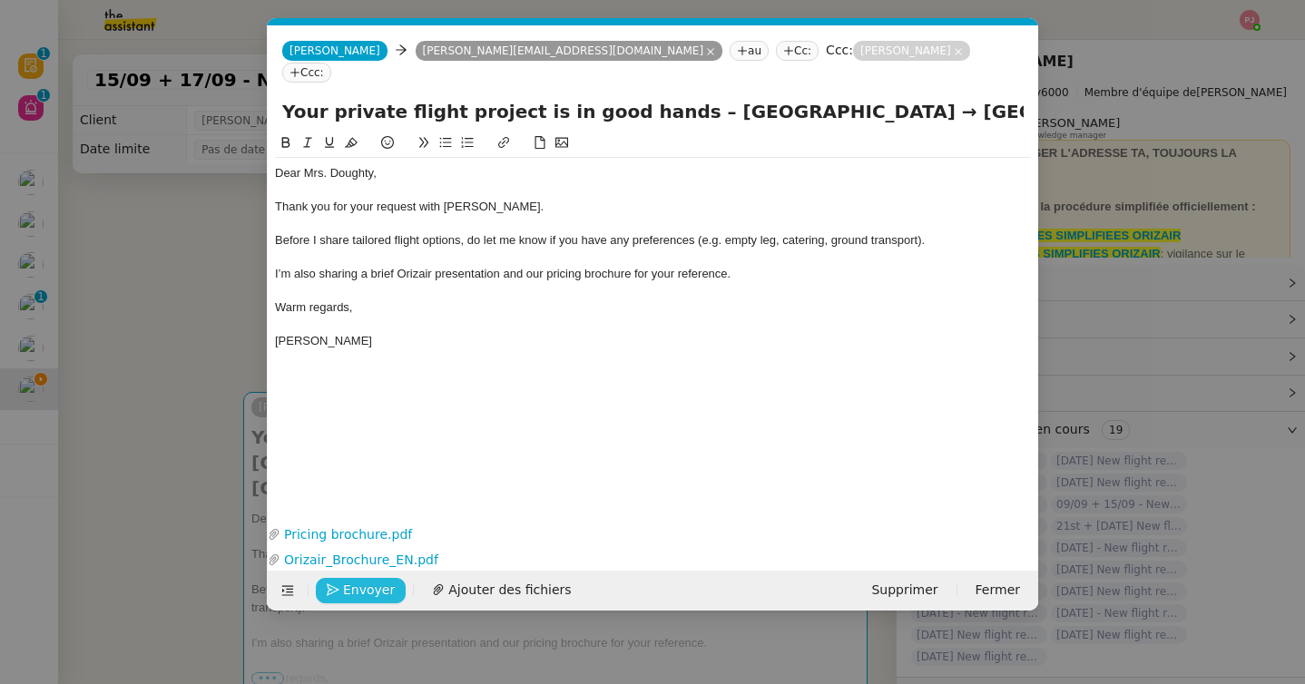
click at [379, 585] on span "Envoyer" at bounding box center [369, 590] width 52 height 21
click at [379, 585] on span "Confirmer l'envoi" at bounding box center [397, 590] width 109 height 21
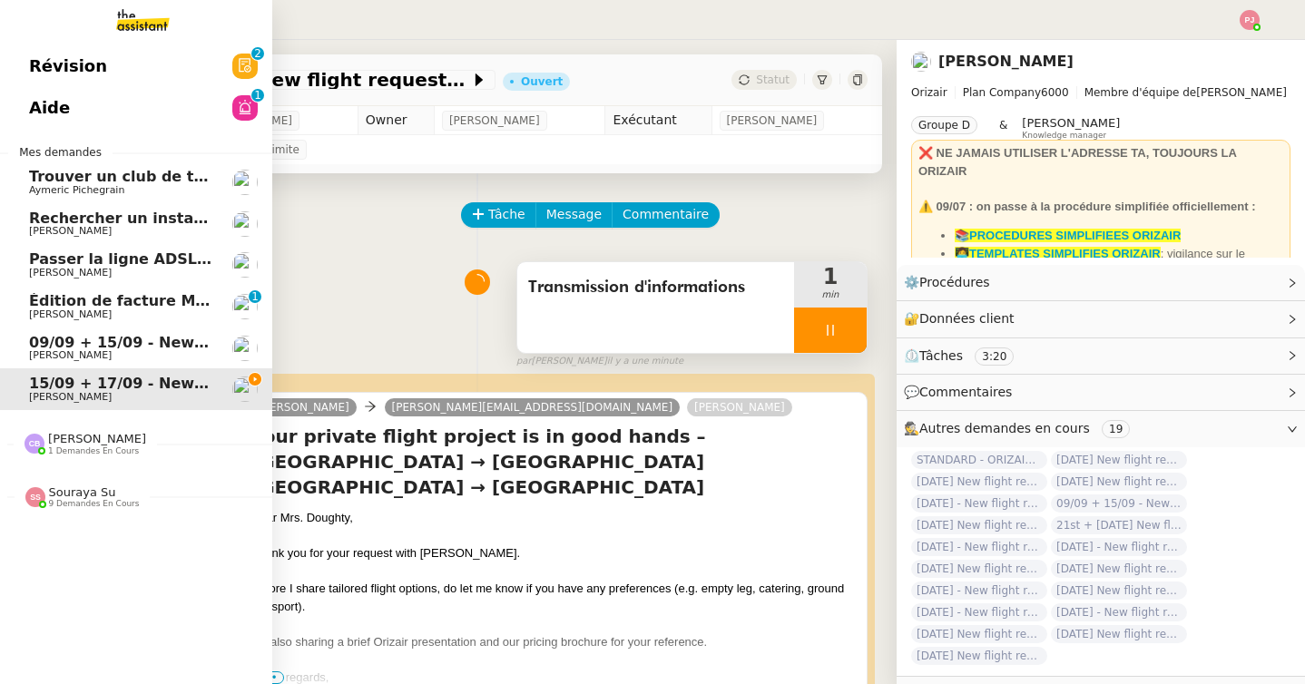
click at [52, 352] on span "[PERSON_NAME]" at bounding box center [70, 355] width 83 height 12
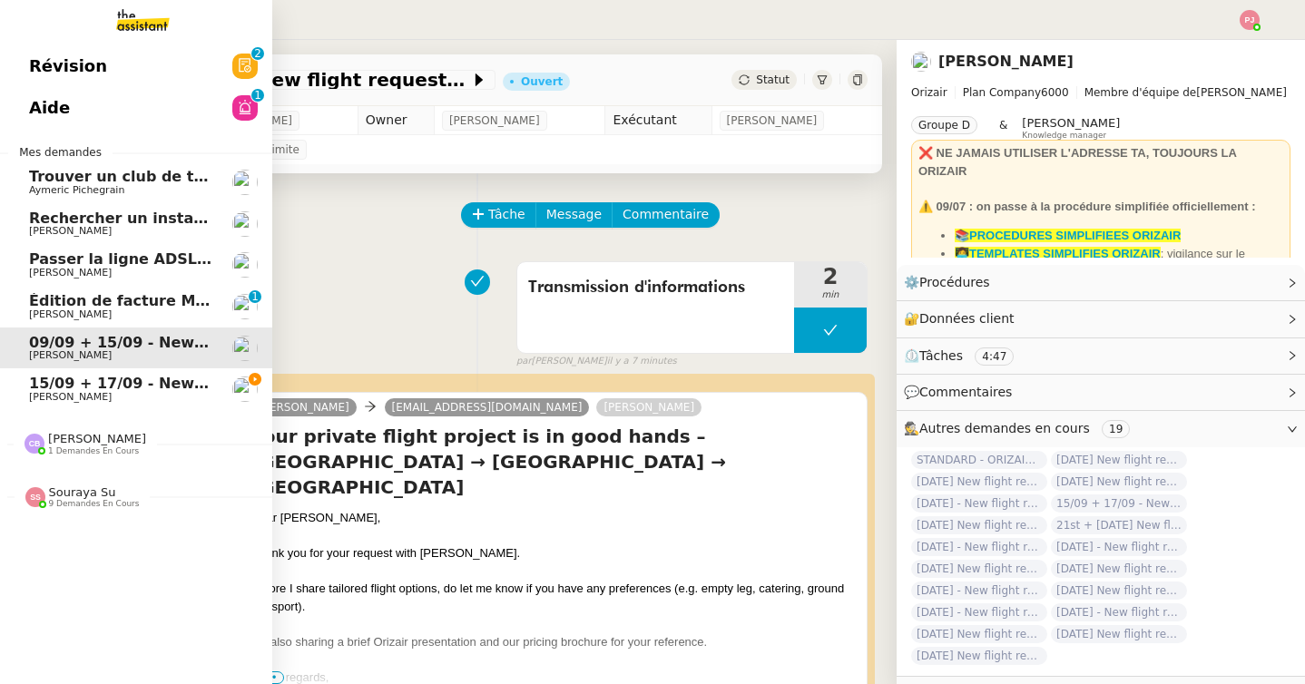
click at [63, 388] on span "15/09 + 17/09 - New flight request - [PERSON_NAME]" at bounding box center [245, 383] width 433 height 17
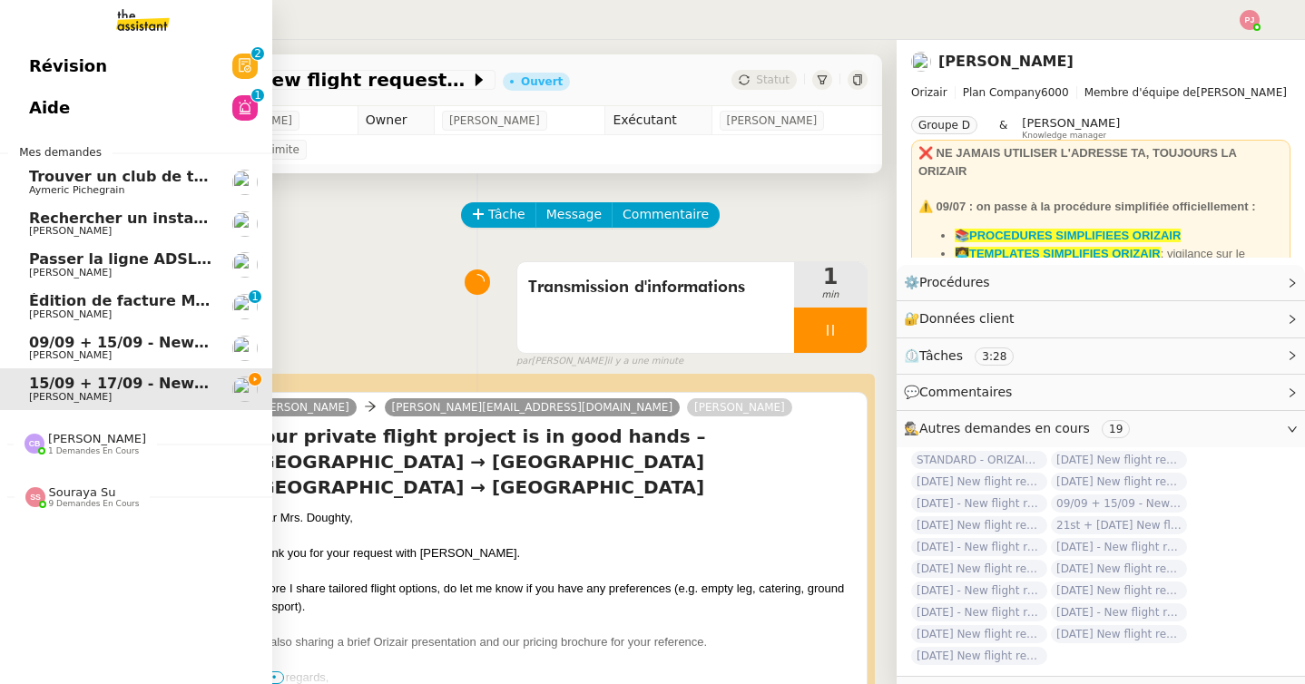
click at [103, 486] on span "Souraya Su" at bounding box center [82, 493] width 67 height 14
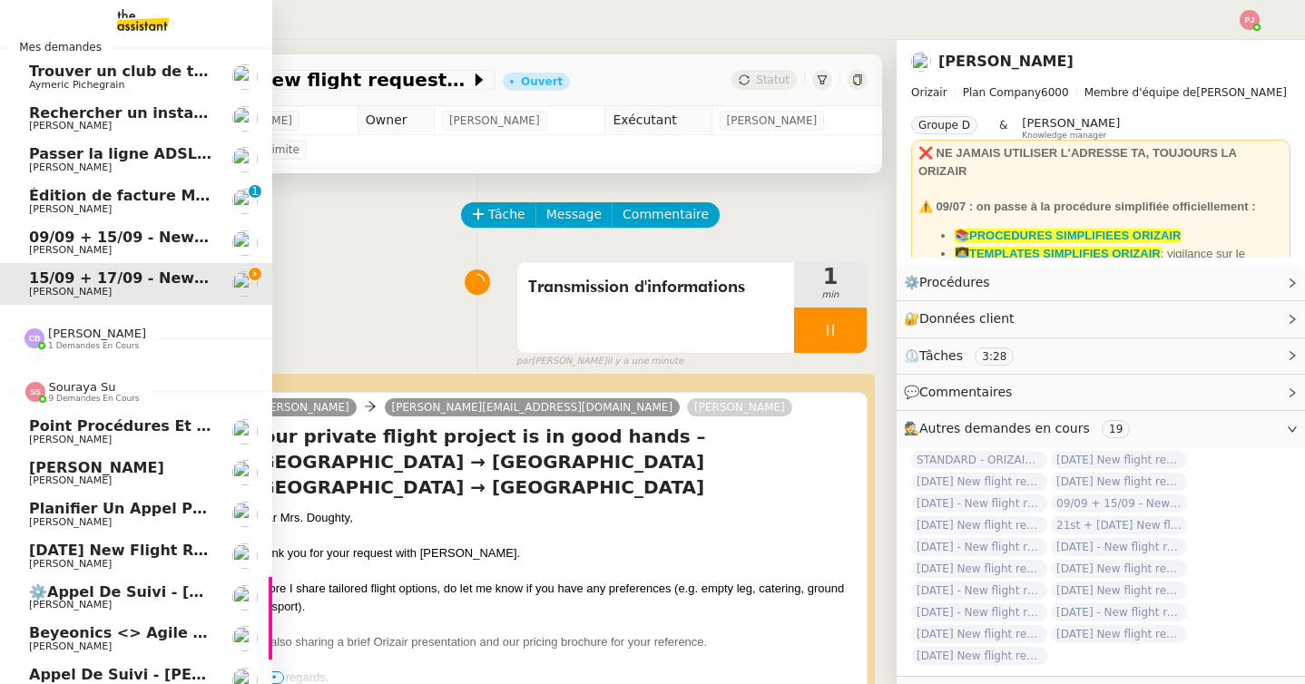
scroll to position [205, 0]
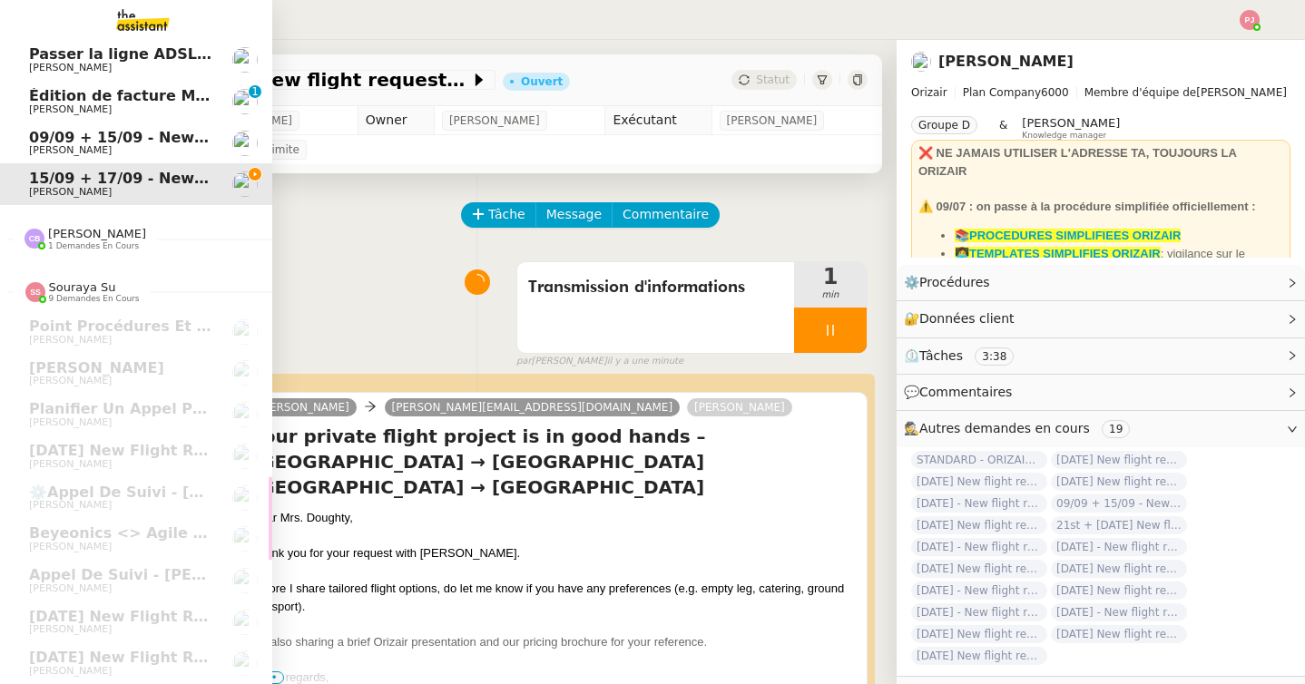
click at [77, 251] on div "Camille Barthès 1 demandes en cours" at bounding box center [136, 231] width 272 height 53
click at [170, 259] on link "Appel de suivi - Pascale Nollet Florian Parant" at bounding box center [136, 280] width 272 height 42
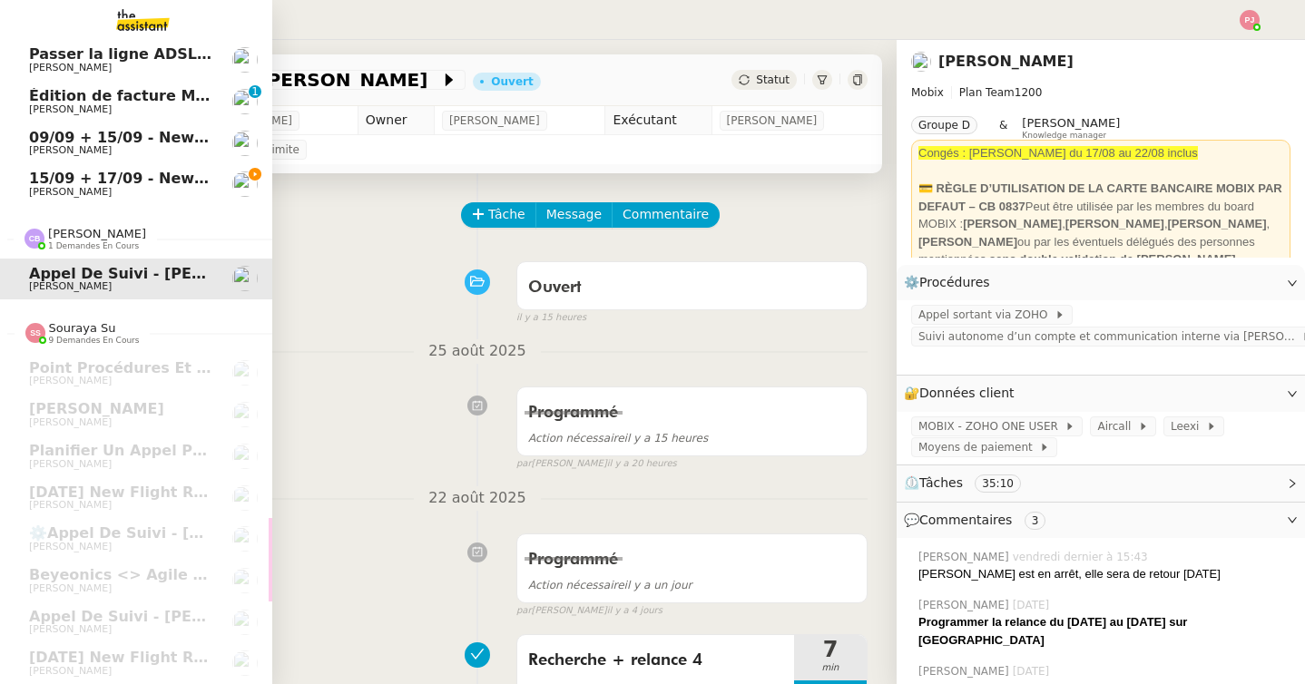
click at [44, 183] on span "15/09 + 17/09 - New flight request - [PERSON_NAME]" at bounding box center [245, 178] width 433 height 17
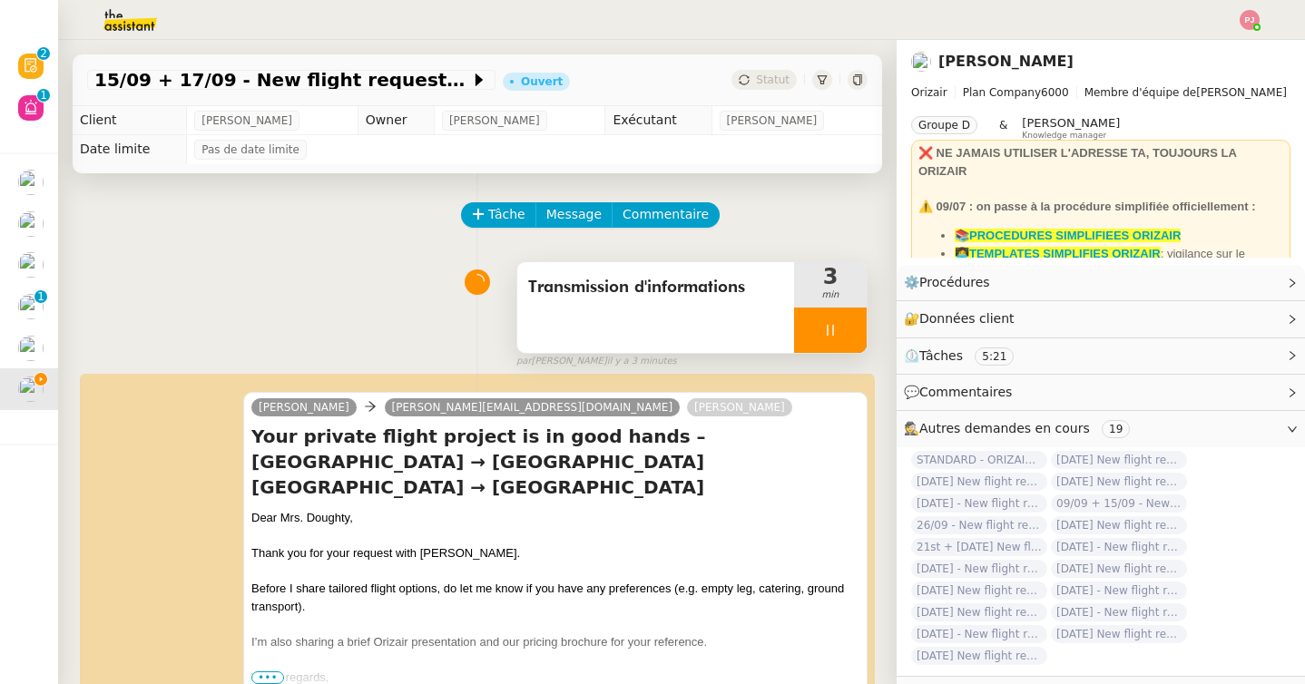
click at [836, 330] on icon at bounding box center [830, 330] width 15 height 15
click at [854, 330] on icon at bounding box center [848, 330] width 15 height 15
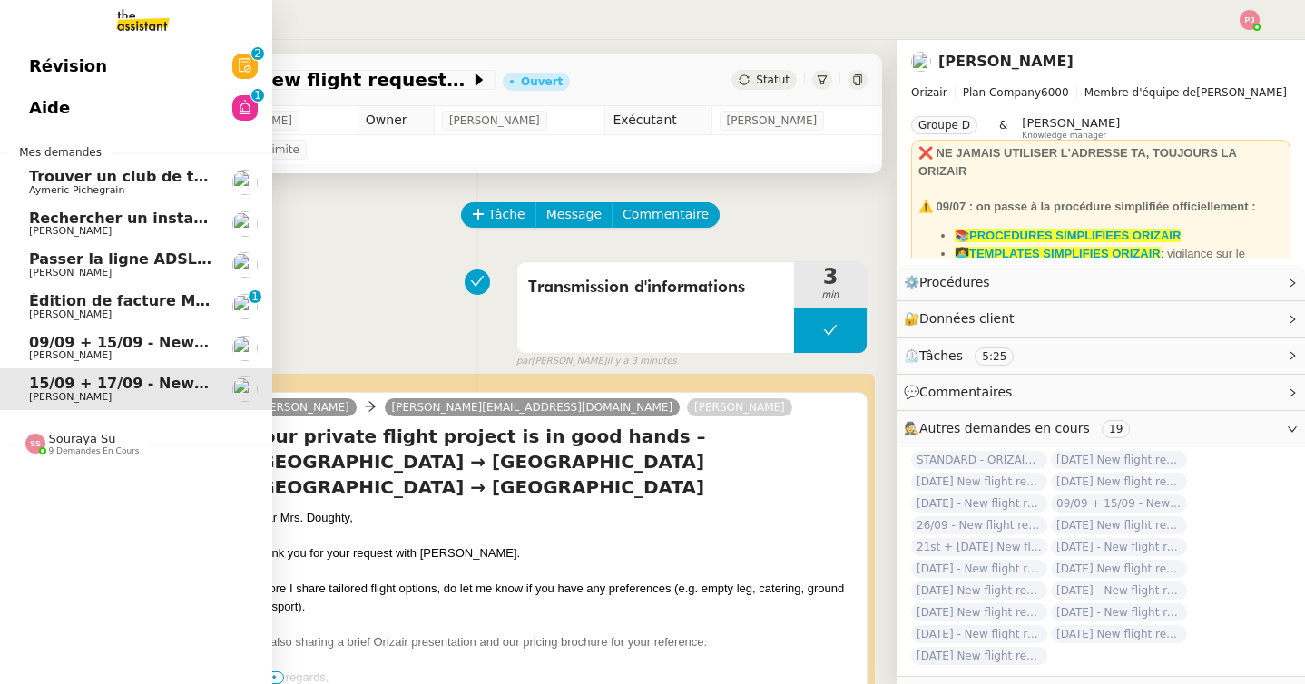
click at [132, 299] on span "Édition de facture Mgt fees CRMOP - août 2025S Salaire" at bounding box center [258, 300] width 459 height 17
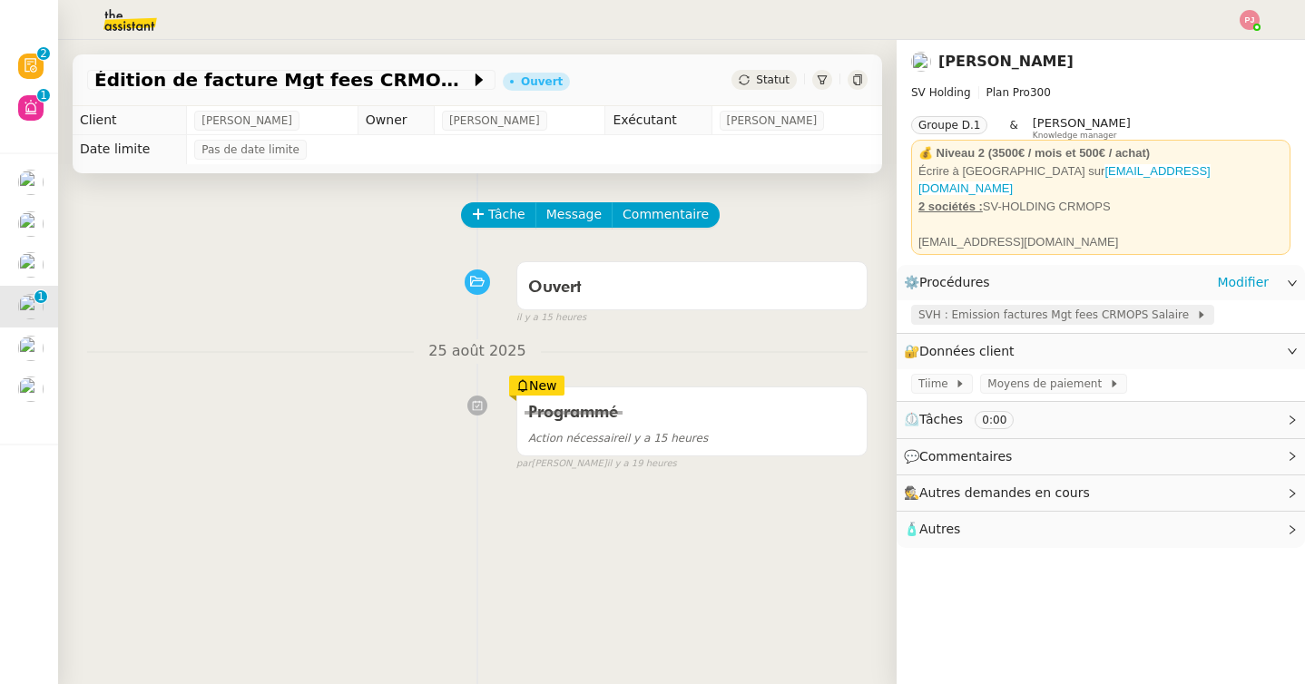
click at [978, 306] on span "SVH : Emission factures Mgt fees CRMOPS Salaire" at bounding box center [1057, 315] width 278 height 18
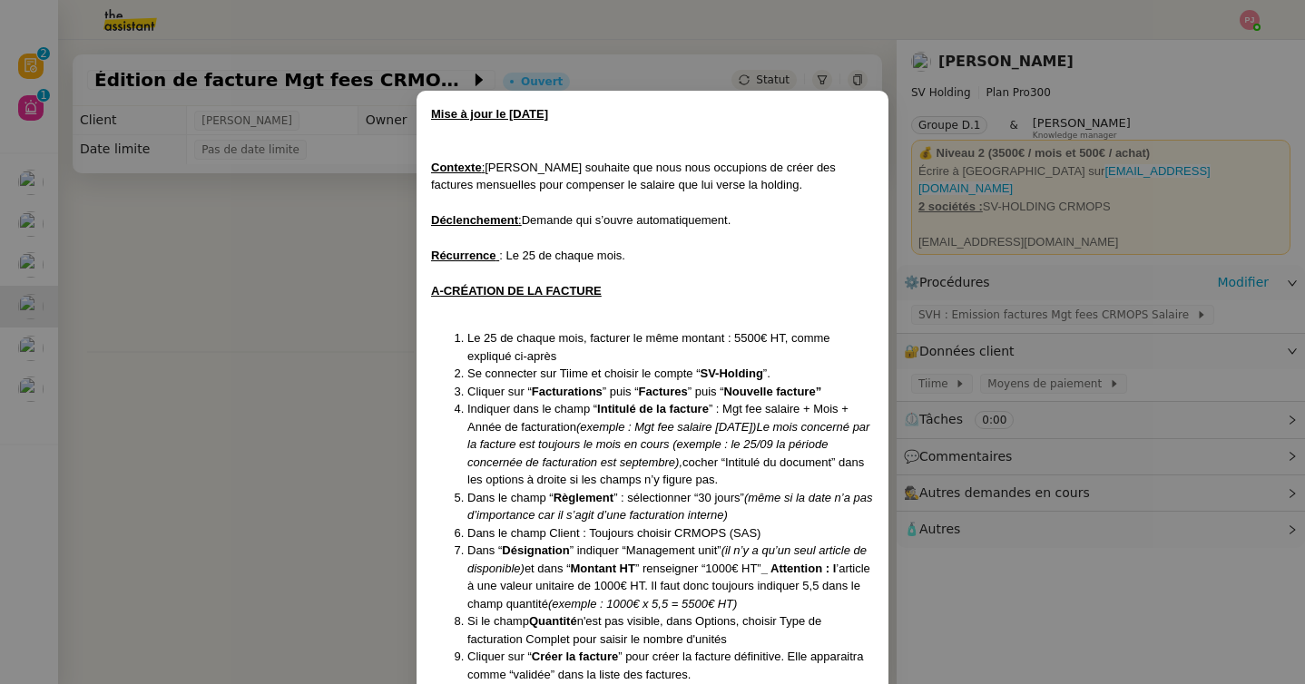
click at [336, 349] on nz-modal-container "Mise à jour le 25/03/2025 Contexte : Sébastien souhaite que nous nous occupions…" at bounding box center [652, 342] width 1305 height 684
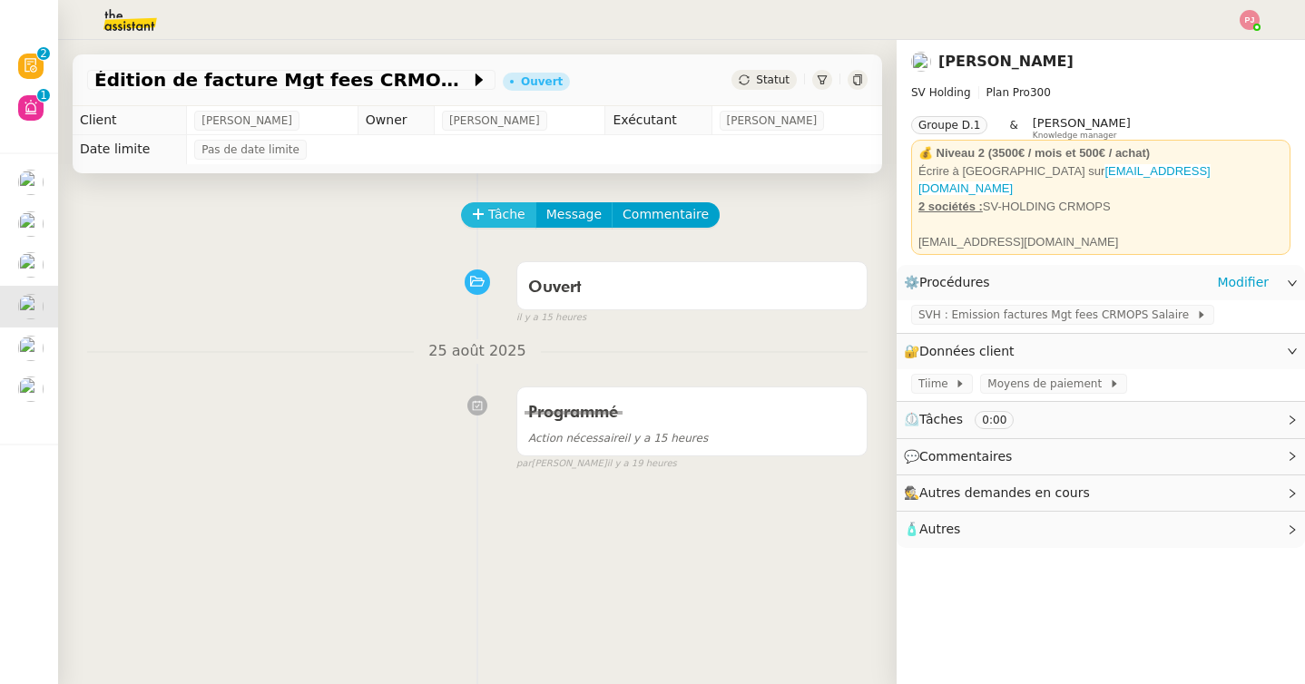
click at [513, 216] on span "Tâche" at bounding box center [506, 214] width 37 height 21
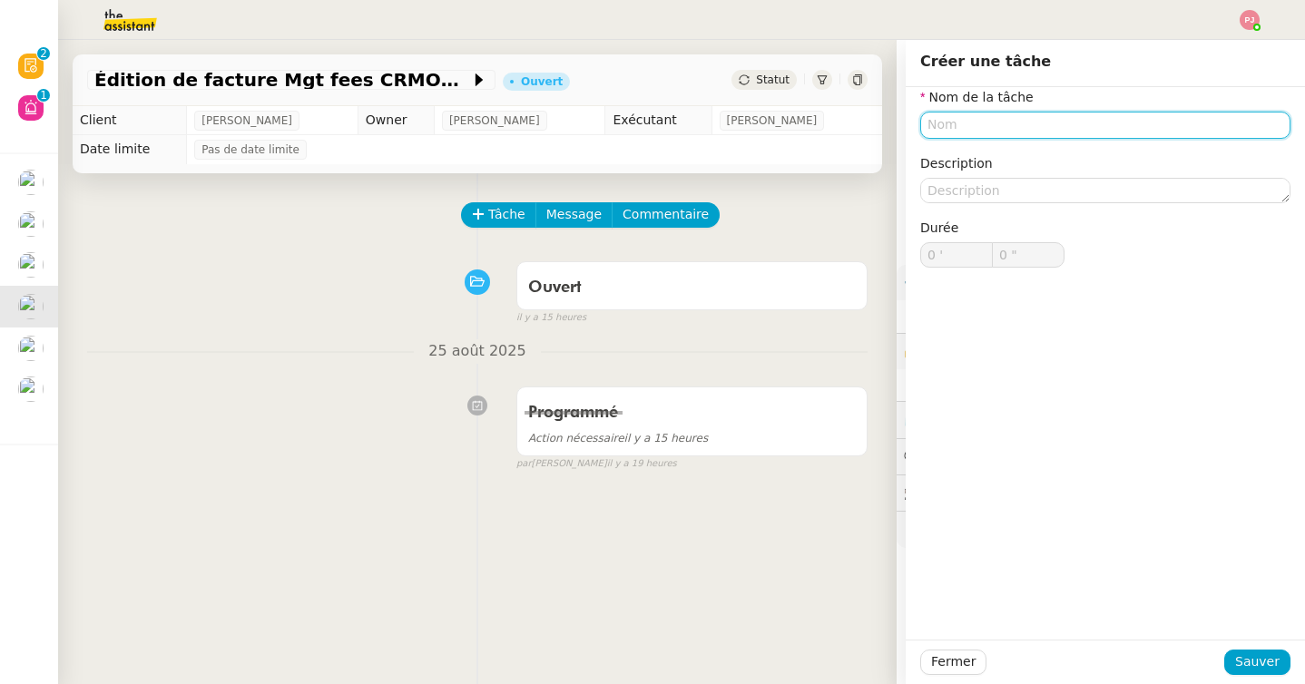
click at [996, 135] on input "text" at bounding box center [1105, 125] width 370 height 26
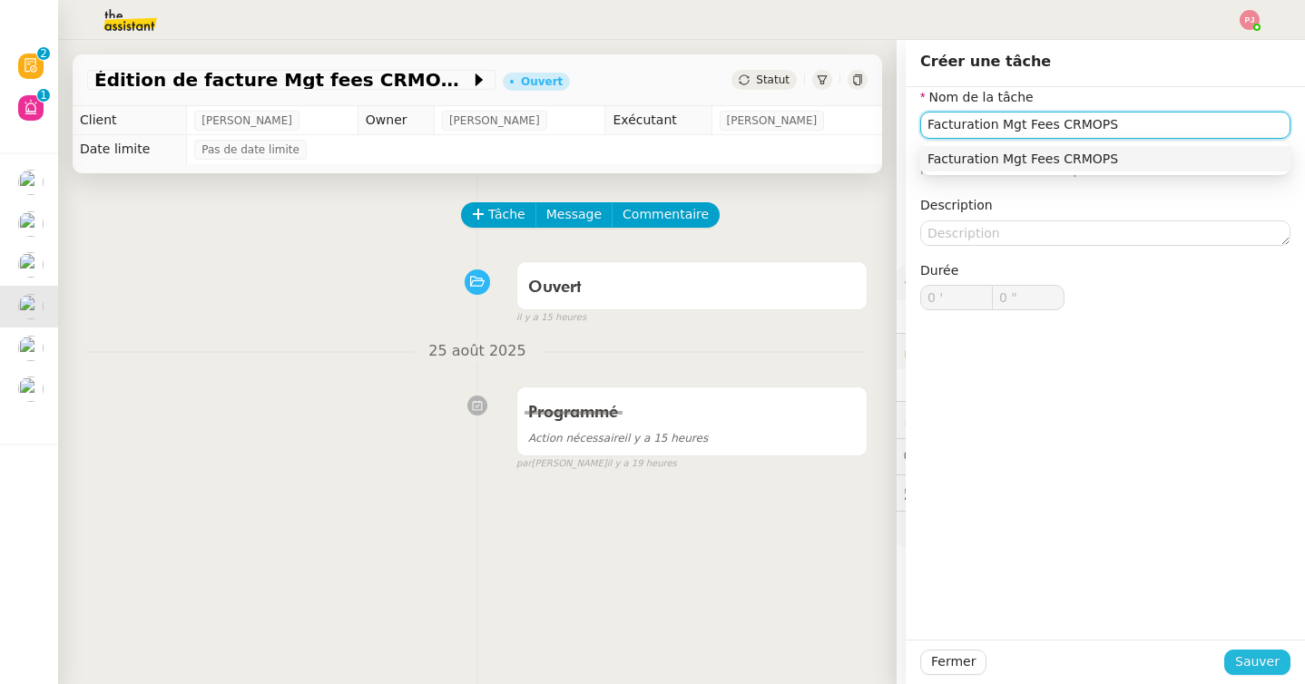
type input "Facturation Mgt Fees CRMOPS"
click at [1253, 664] on span "Sauver" at bounding box center [1257, 662] width 44 height 21
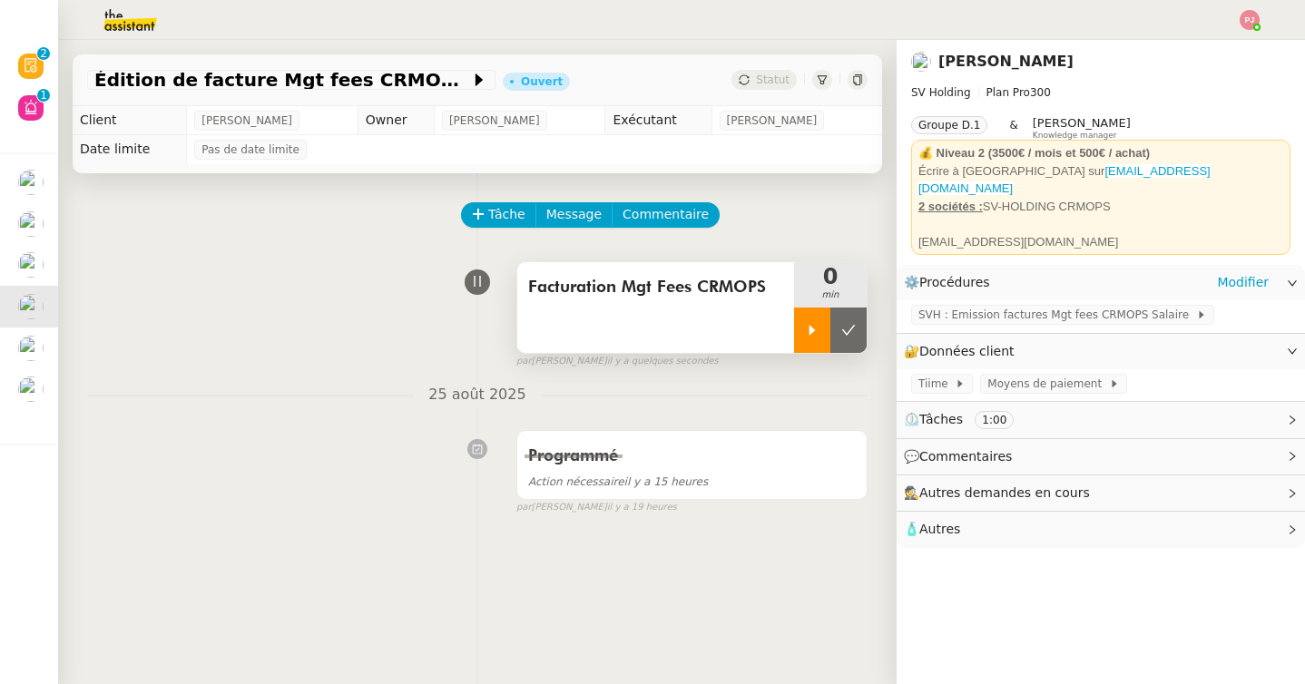
click at [810, 346] on div at bounding box center [812, 330] width 36 height 45
click at [943, 318] on div "SVH : Emission factures Mgt fees CRMOPS Salaire" at bounding box center [1101, 316] width 408 height 32
click at [948, 312] on span "SVH : Emission factures Mgt fees CRMOPS Salaire" at bounding box center [1057, 315] width 278 height 18
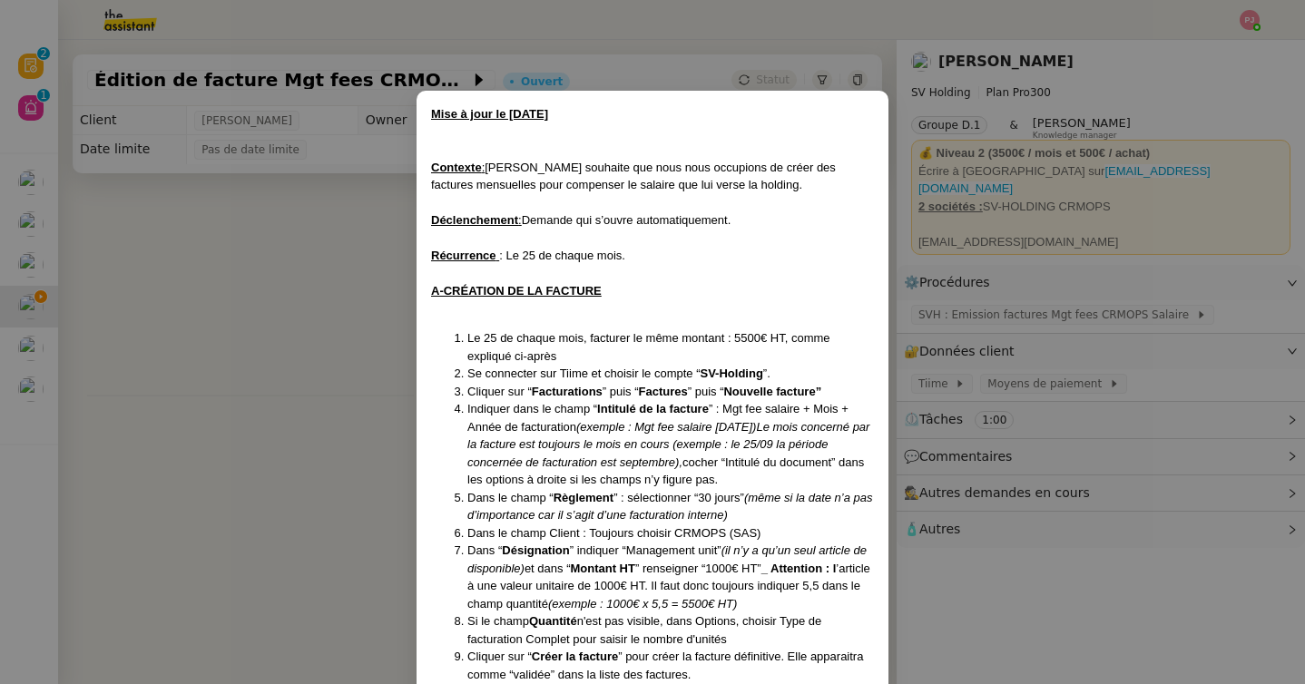
click at [954, 372] on nz-modal-container "Mise à jour le 25/03/2025 Contexte : Sébastien souhaite que nous nous occupions…" at bounding box center [652, 342] width 1305 height 684
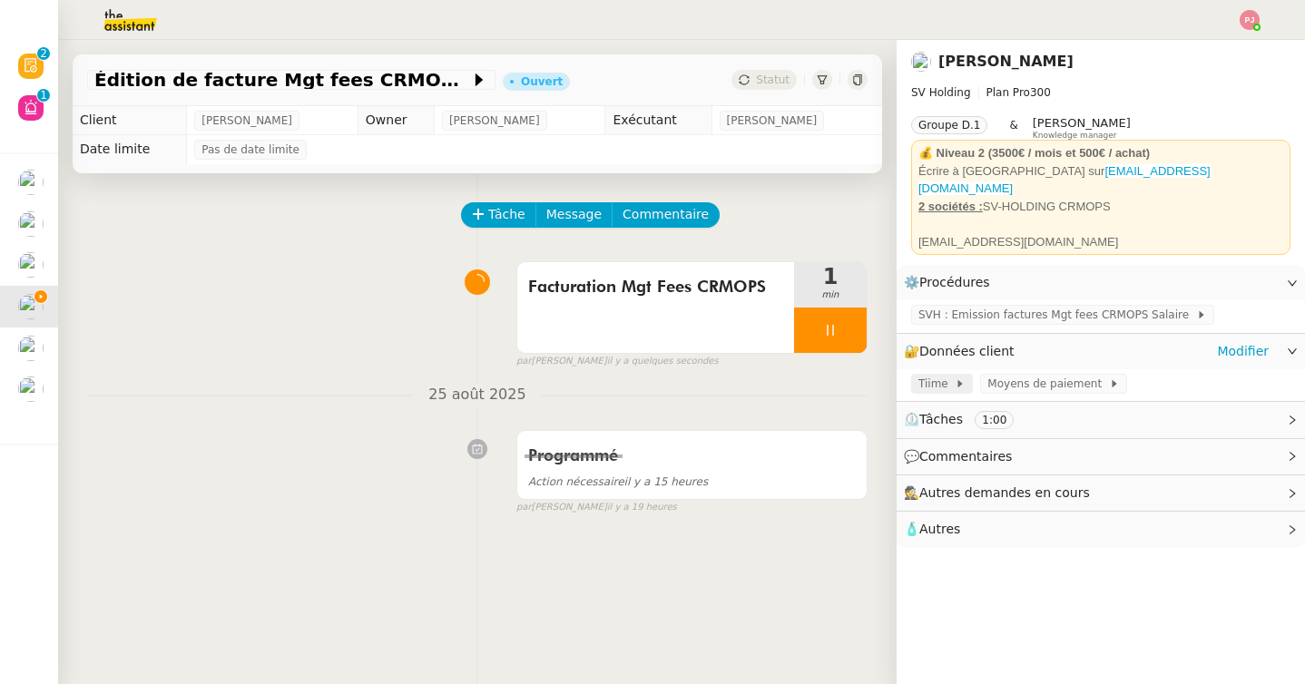
click at [944, 375] on span "Tiime" at bounding box center [936, 384] width 36 height 18
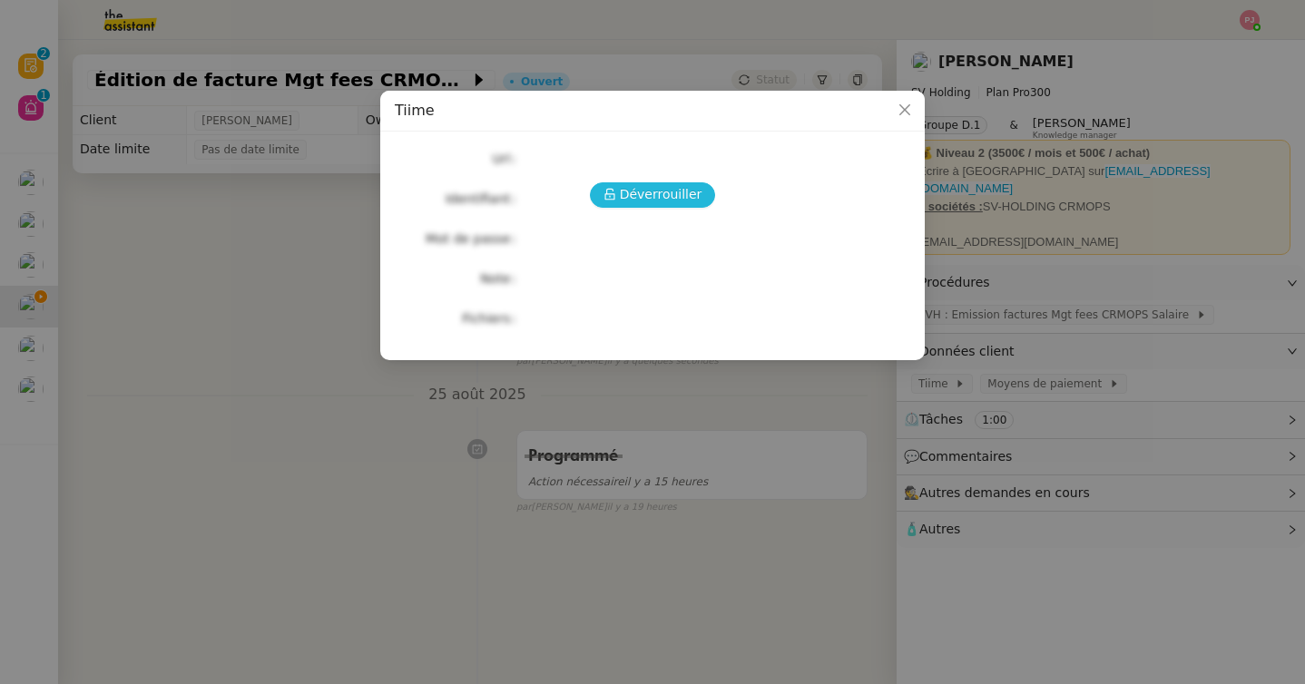
click at [683, 192] on span "Déverrouiller" at bounding box center [661, 194] width 83 height 21
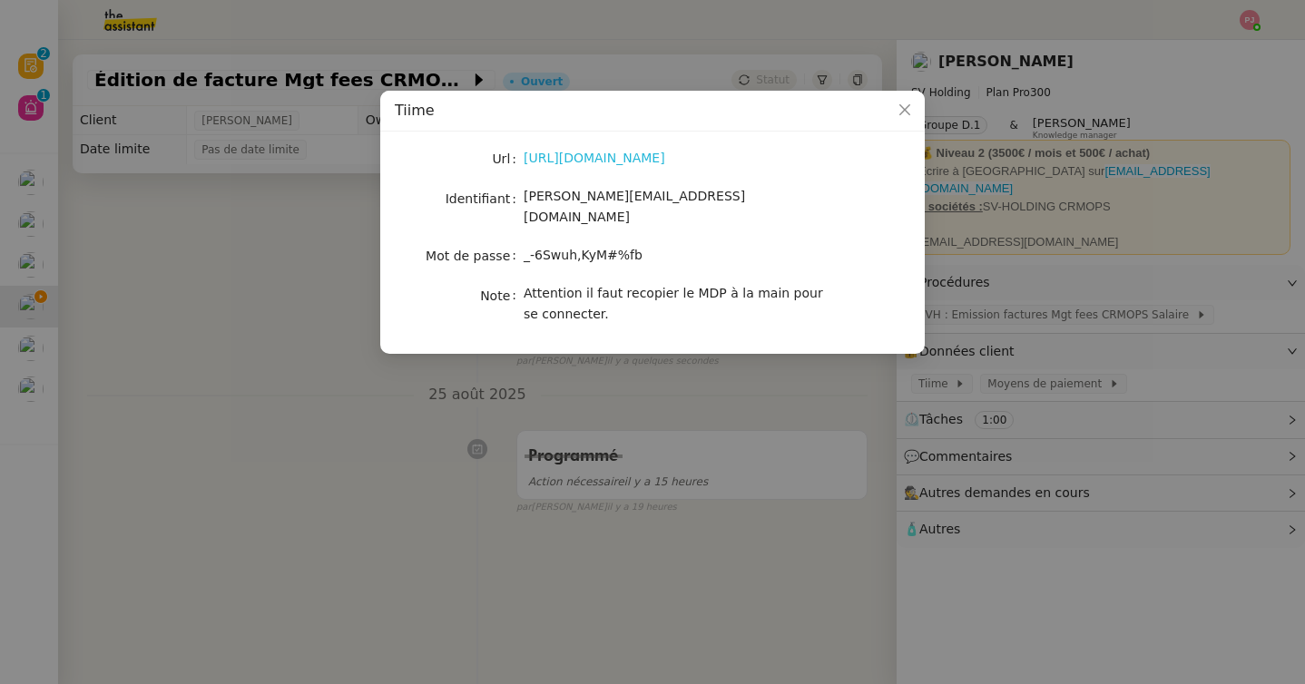
click at [647, 160] on link "https://apps.tiime.fr/companies/285026/home" at bounding box center [595, 158] width 142 height 15
click at [1023, 319] on nz-modal-container "Tiime Url https://apps.tiime.fr/companies/285026/home Identifiant joana.uma@the…" at bounding box center [652, 342] width 1305 height 684
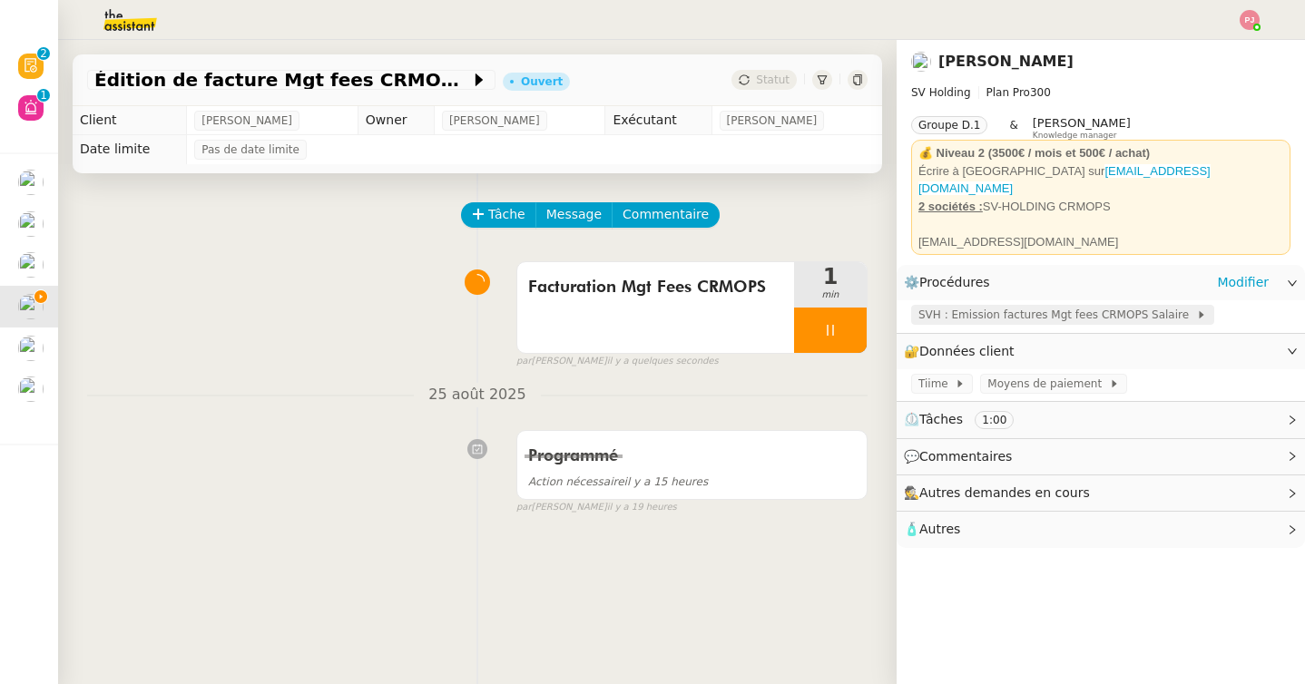
click at [1019, 306] on span "SVH : Emission factures Mgt fees CRMOPS Salaire" at bounding box center [1057, 315] width 278 height 18
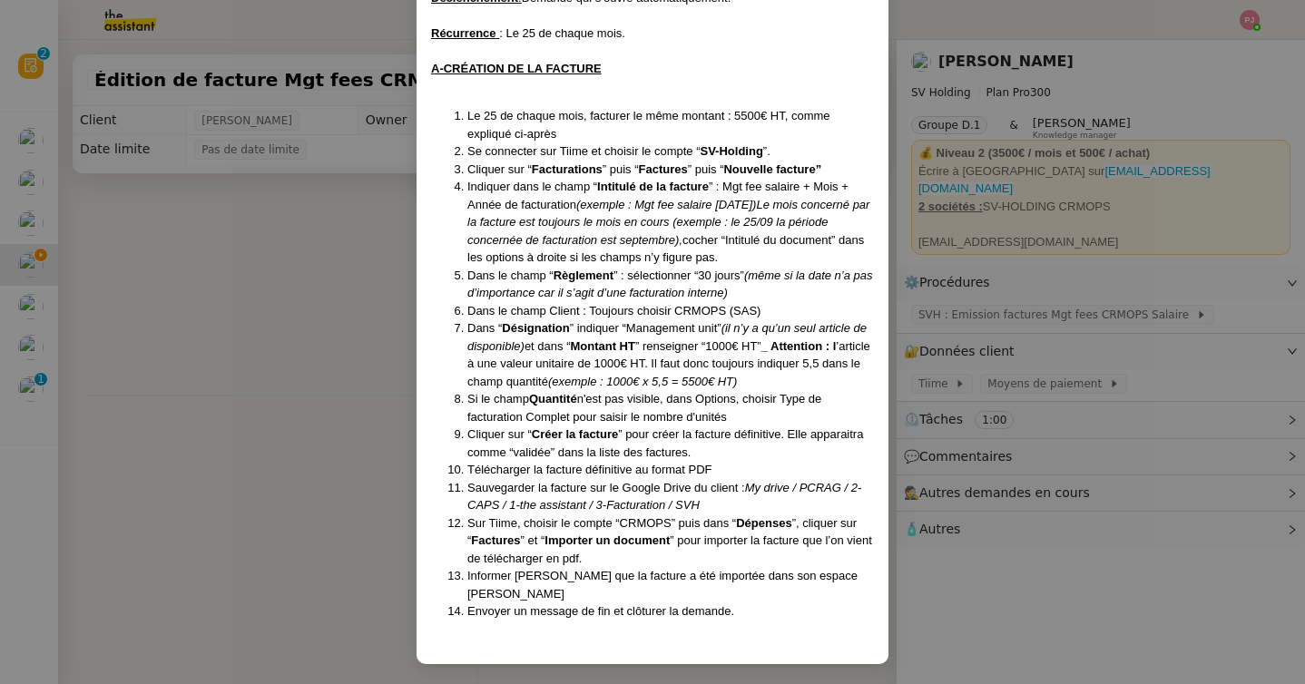
scroll to position [224, 0]
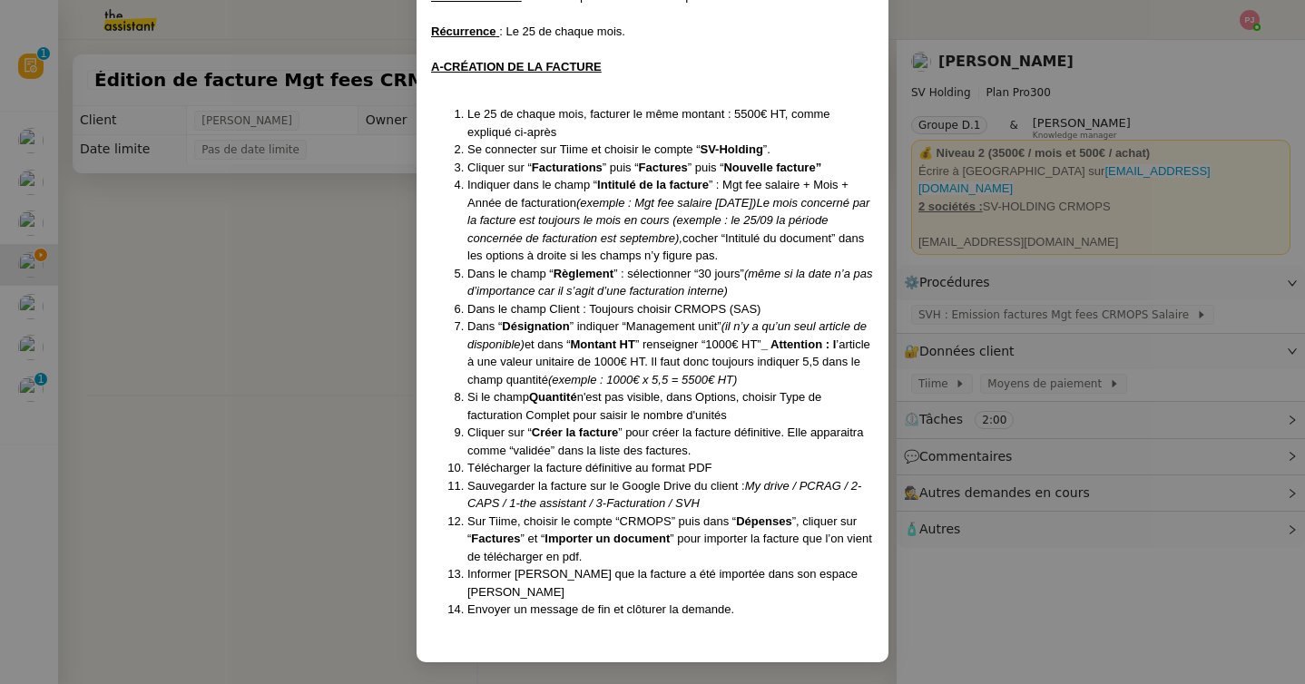
click at [1220, 353] on nz-modal-container "Mise à jour le 25/03/2025 Contexte : Sébastien souhaite que nous nous occupions…" at bounding box center [652, 342] width 1305 height 684
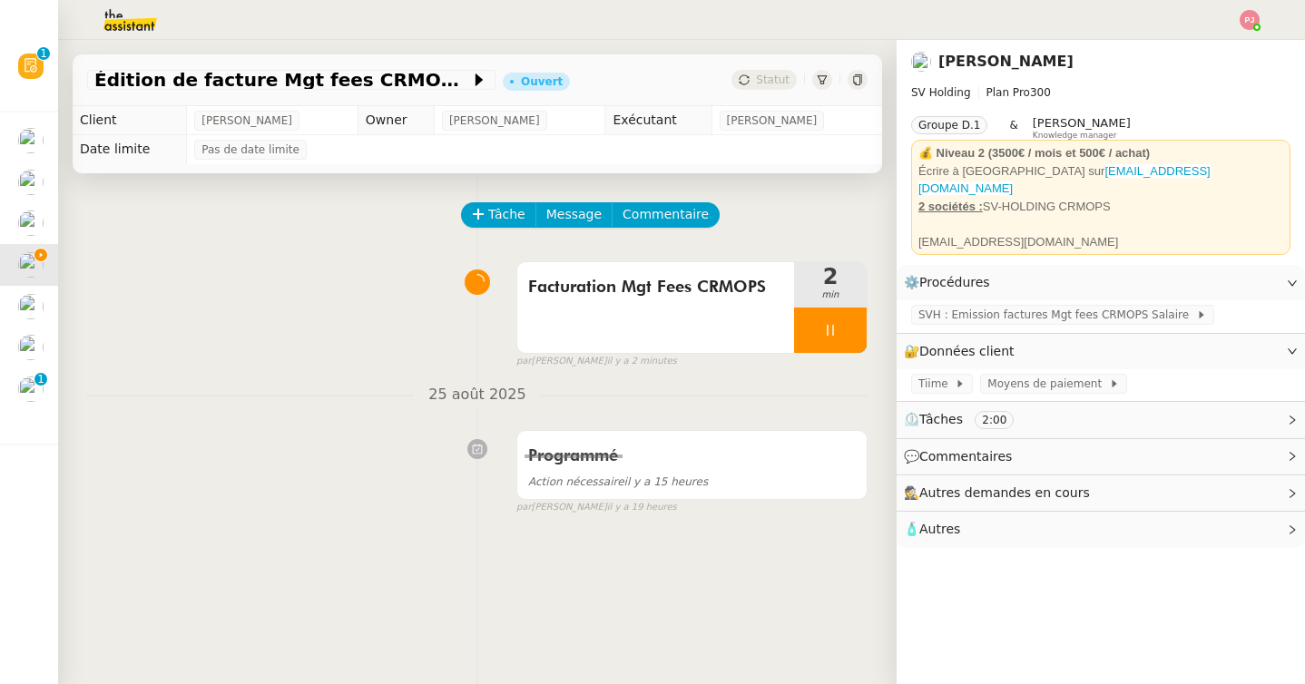
scroll to position [133, 0]
click at [1251, 341] on link "Modifier" at bounding box center [1243, 351] width 52 height 21
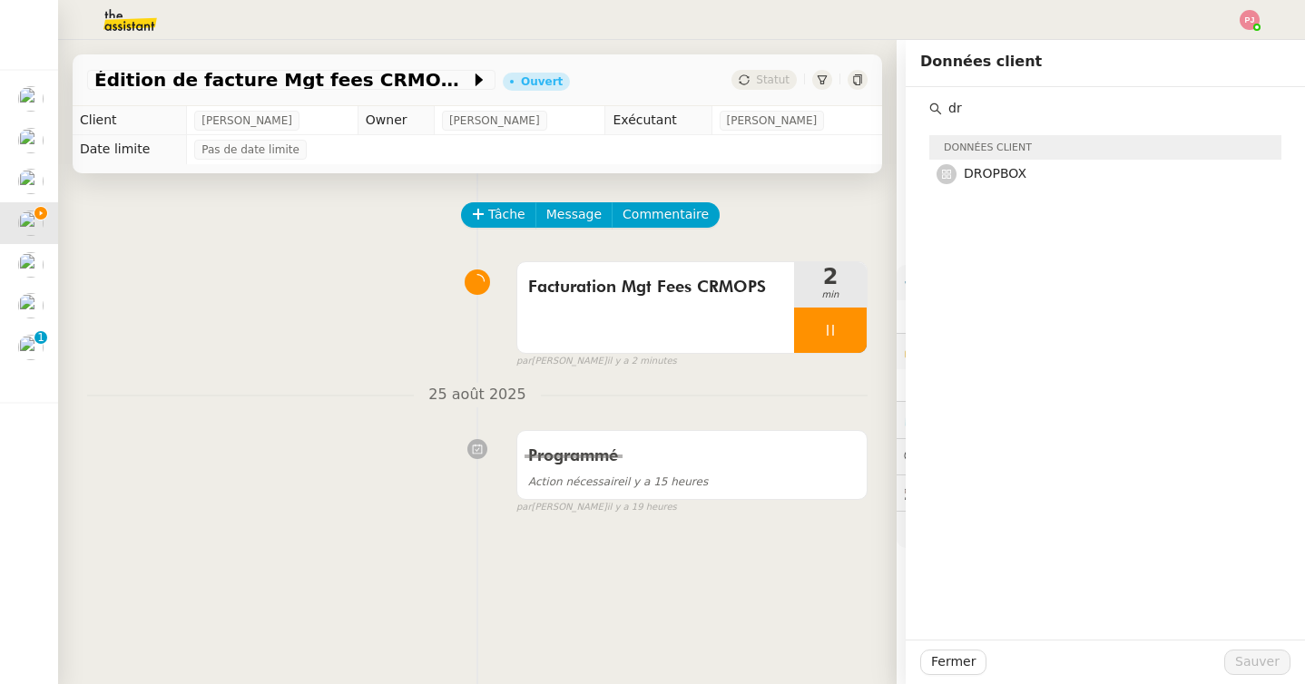
type input "d"
type input "drop"
click at [987, 189] on nz-list-item "DROPBOX" at bounding box center [1105, 176] width 352 height 32
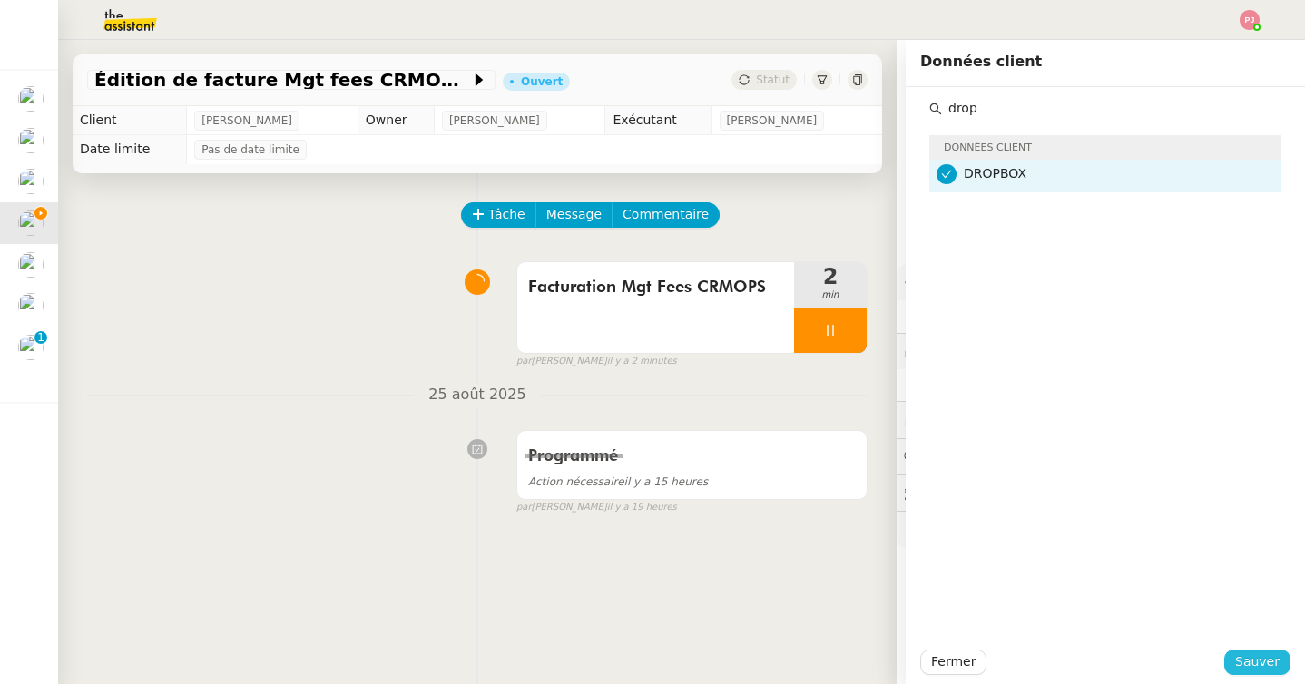
click at [1273, 661] on span "Sauver" at bounding box center [1257, 662] width 44 height 21
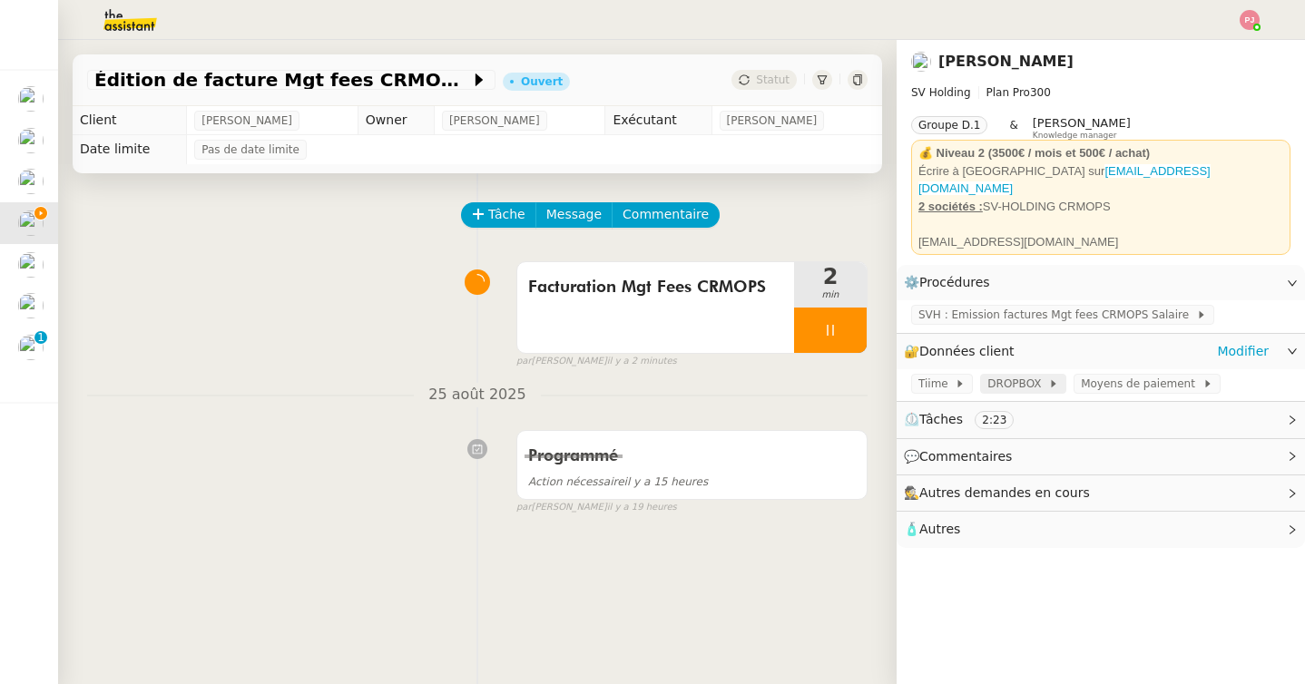
click at [1015, 375] on span "DROPBOX" at bounding box center [1017, 384] width 61 height 18
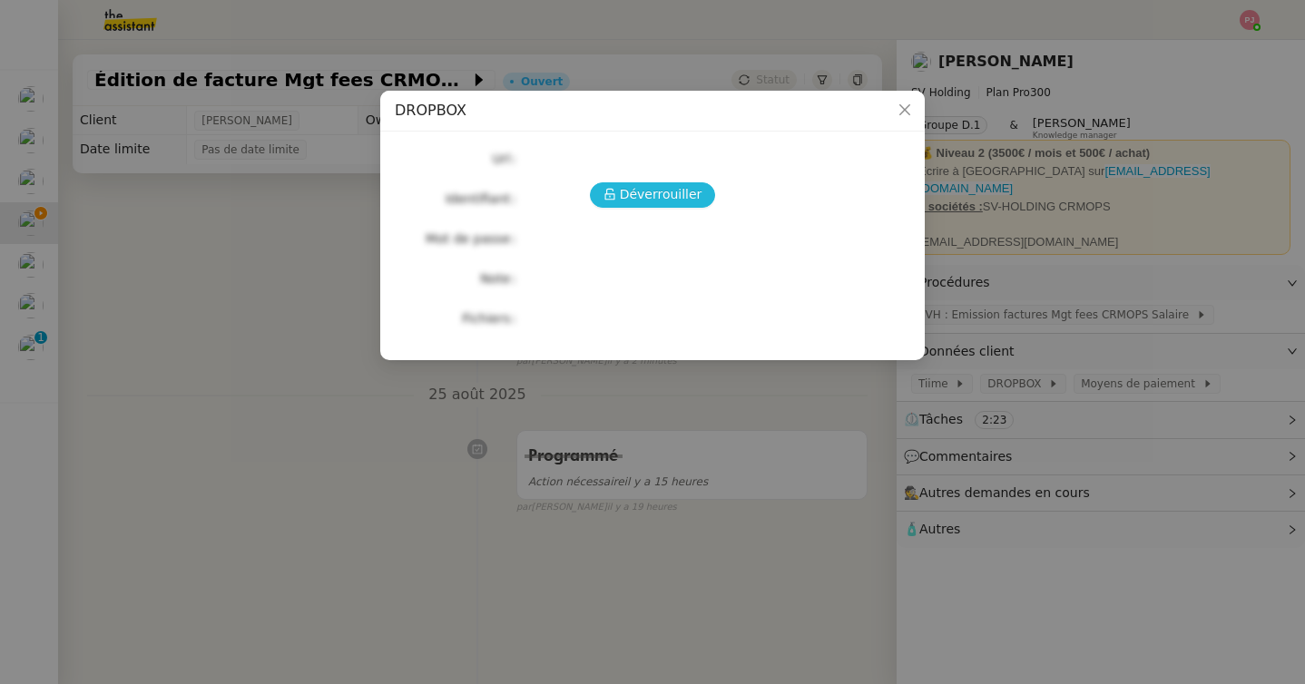
click at [680, 199] on span "Déverrouiller" at bounding box center [661, 194] width 83 height 21
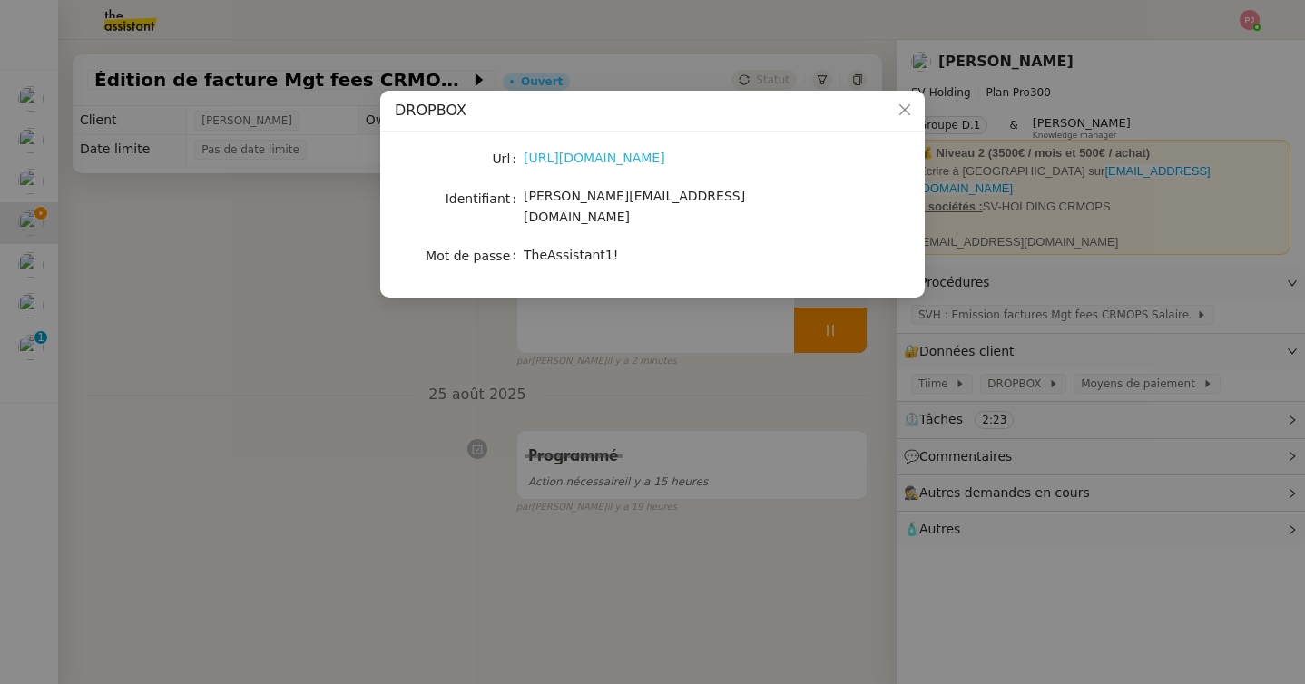
click at [590, 161] on link "https://www.dropbox.com/home/the%20assistant" at bounding box center [595, 158] width 142 height 15
drag, startPoint x: 706, startPoint y: 201, endPoint x: 523, endPoint y: 201, distance: 183.3
click at [524, 201] on div "joana.uma@theassistant.com" at bounding box center [674, 207] width 300 height 43
drag, startPoint x: 634, startPoint y: 244, endPoint x: 522, endPoint y: 244, distance: 112.5
click at [522, 244] on nz-form-item "Mot de passe TheAssistant1!" at bounding box center [652, 255] width 515 height 25
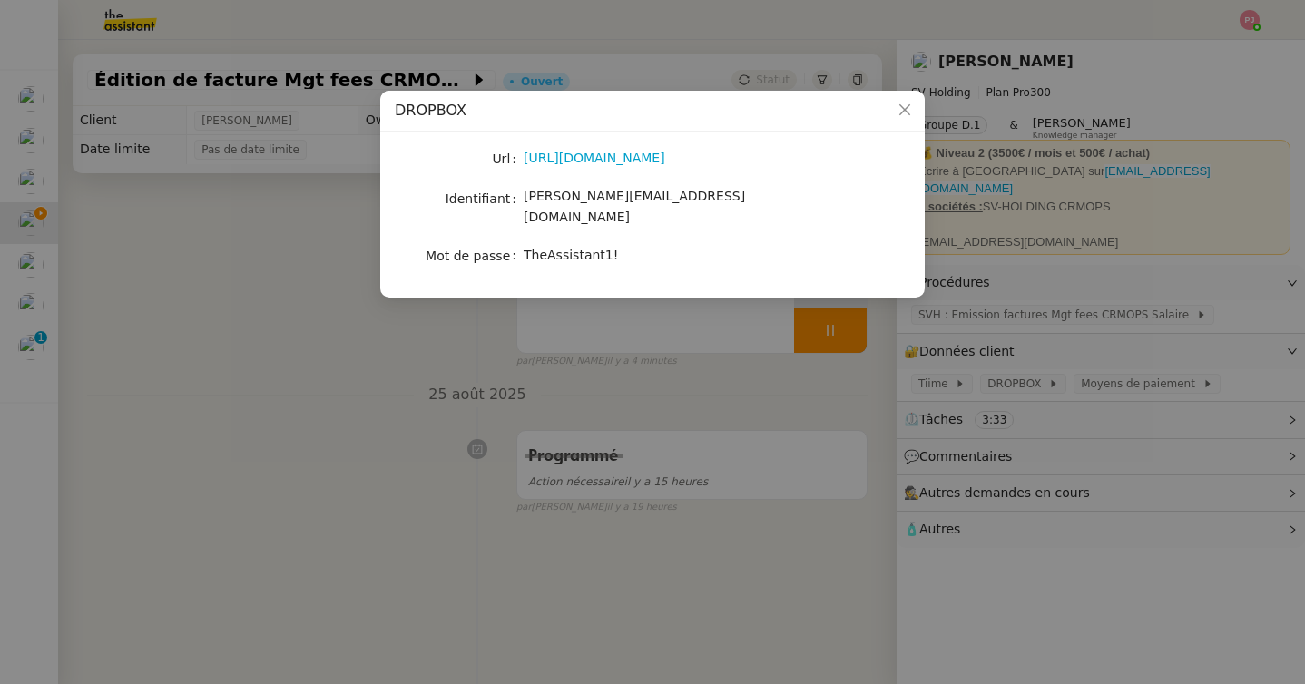
click at [441, 388] on nz-modal-container "DROPBOX Url https://www.dropbox.com/home/the%20assistant Identifiant joana.uma@…" at bounding box center [652, 342] width 1305 height 684
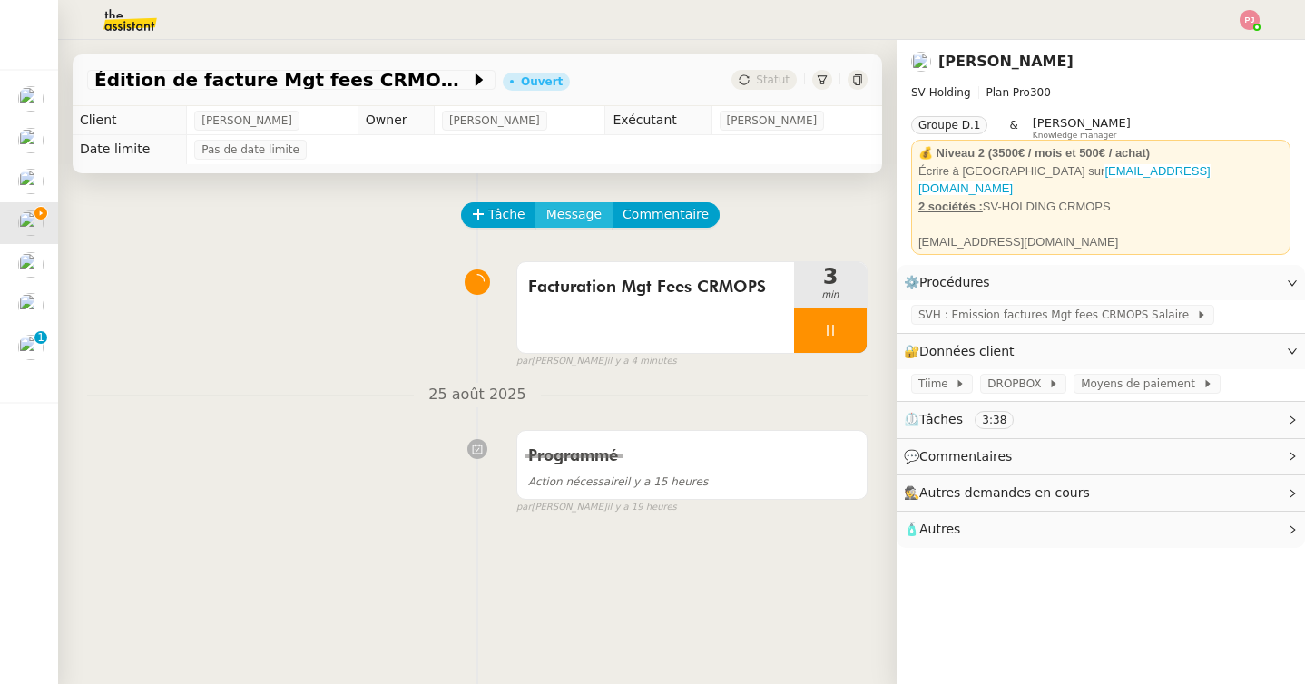
click at [554, 213] on span "Message" at bounding box center [573, 214] width 55 height 21
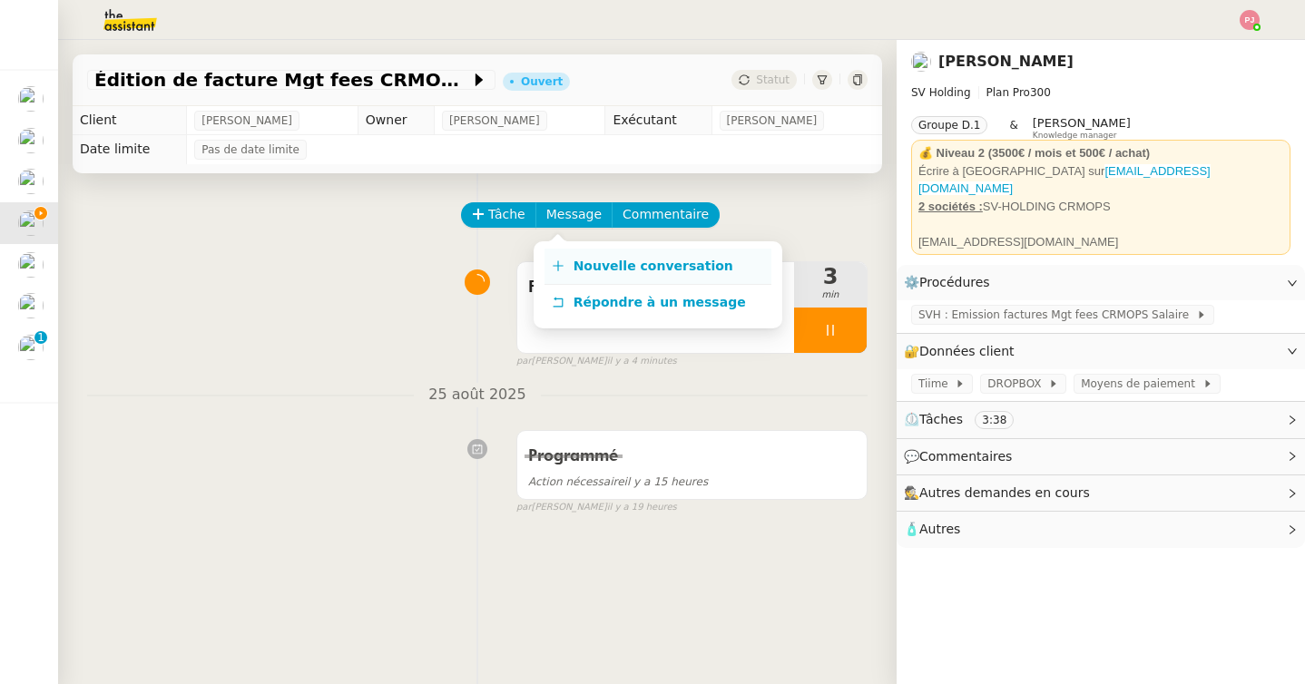
click at [579, 259] on span "Nouvelle conversation" at bounding box center [654, 266] width 160 height 15
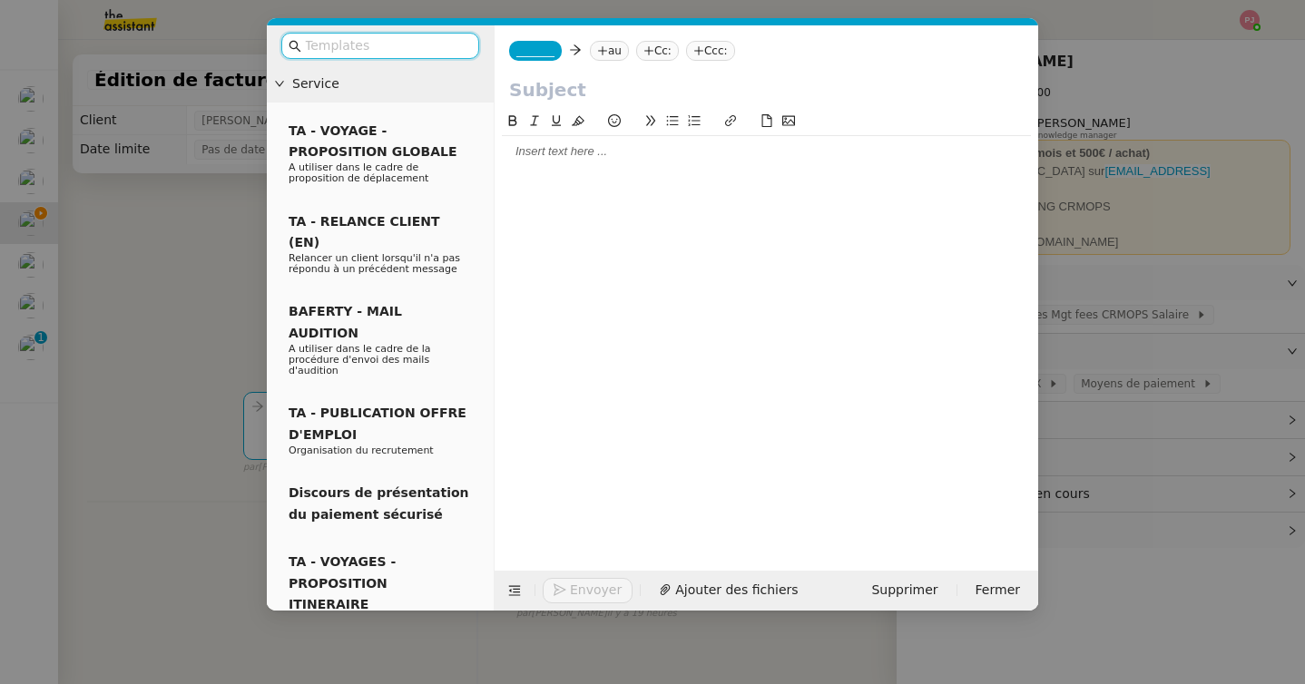
click at [549, 53] on span "_______" at bounding box center [535, 50] width 38 height 13
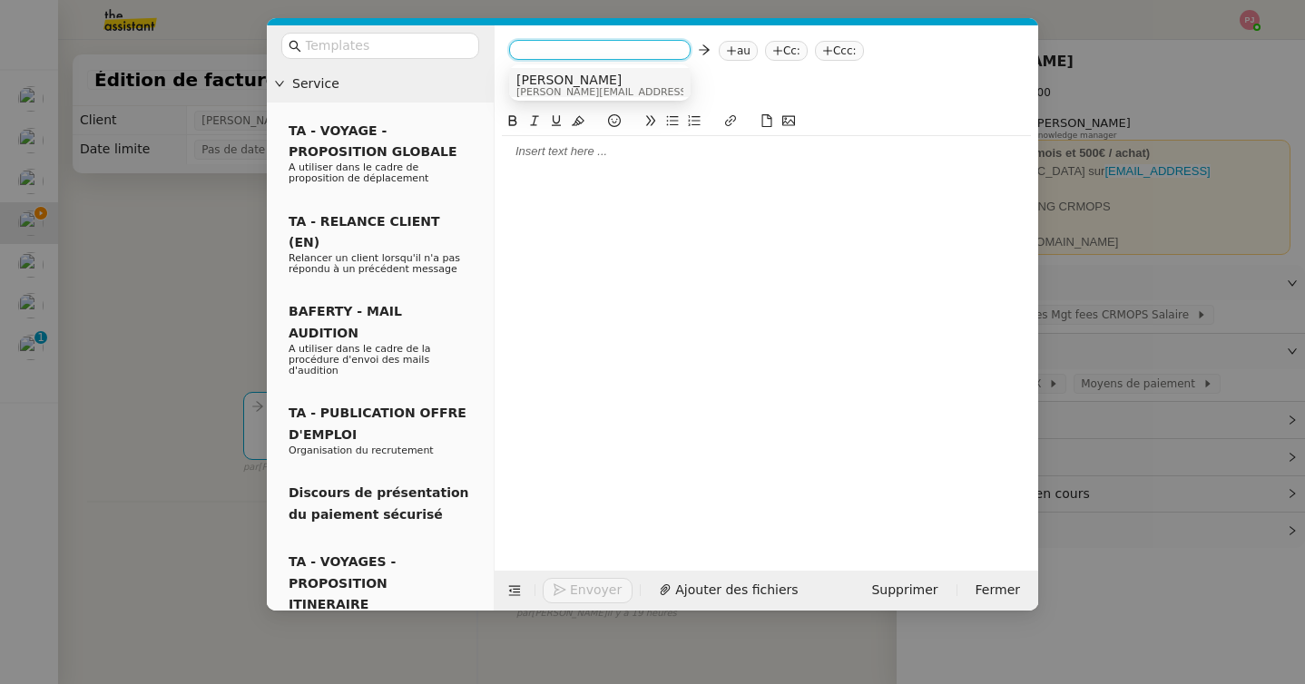
click at [184, 258] on nz-modal-container "Service TA - VOYAGE - PROPOSITION GLOBALE A utiliser dans le cadre de propositi…" at bounding box center [652, 342] width 1305 height 684
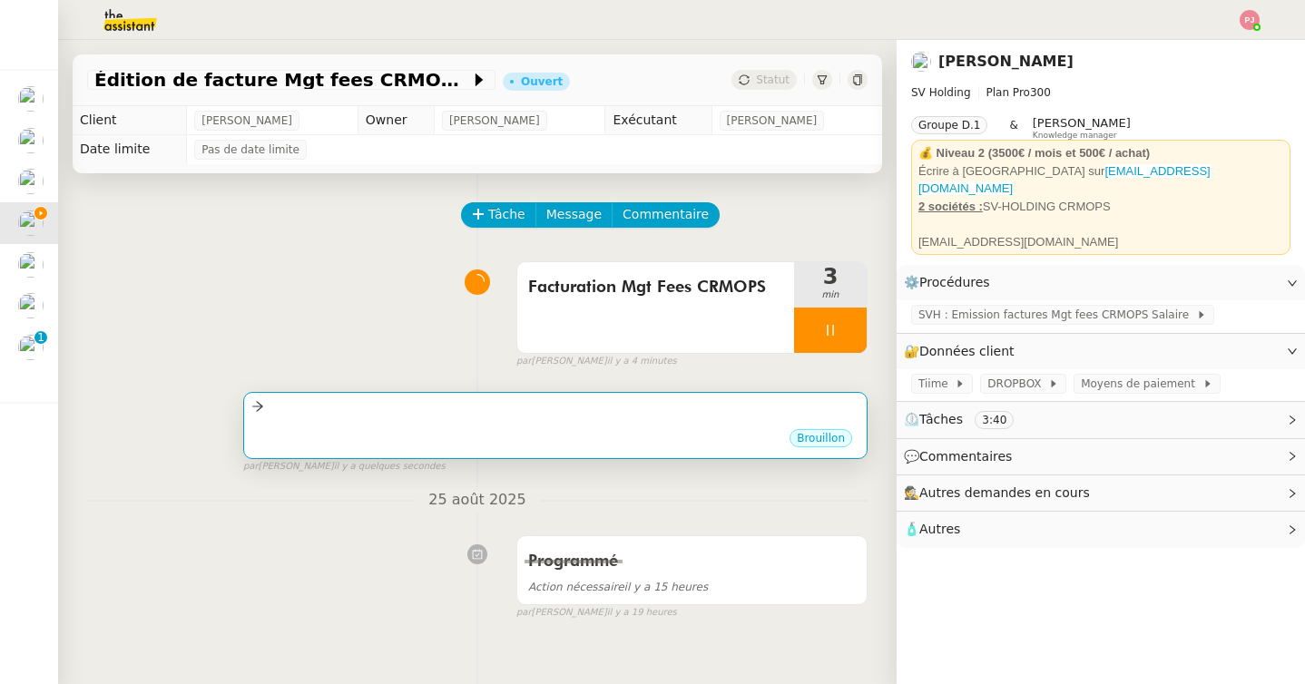
click at [792, 438] on div "Brouillon" at bounding box center [555, 440] width 608 height 27
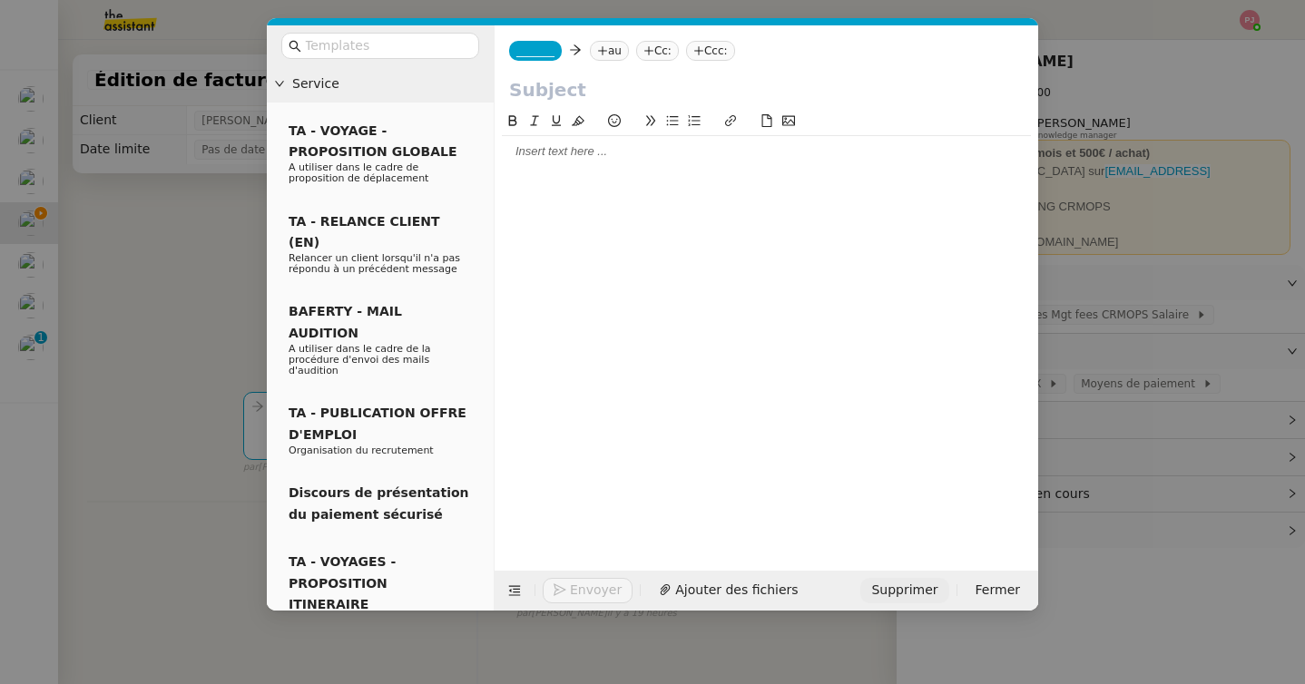
click at [927, 597] on span "Supprimer" at bounding box center [904, 590] width 66 height 21
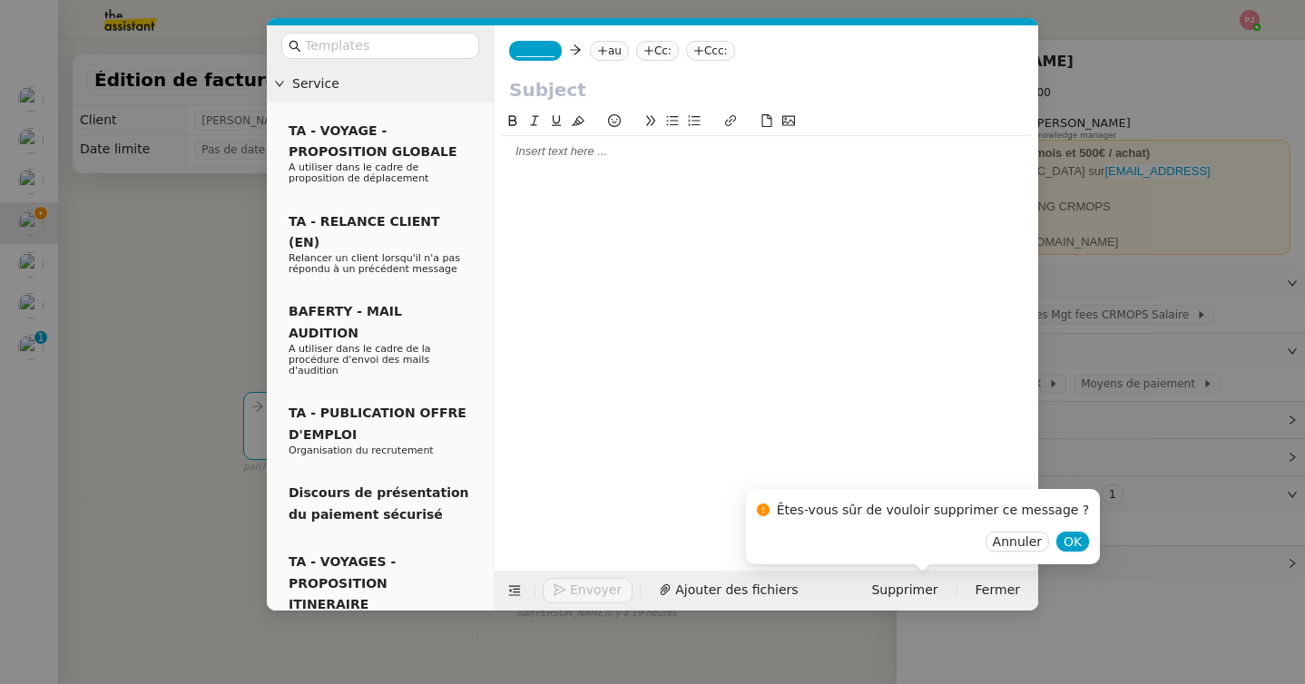
click at [1054, 531] on div "Êtes-vous sûr de vouloir supprimer ce message ?" at bounding box center [923, 513] width 333 height 35
click at [1064, 542] on span "OK" at bounding box center [1073, 542] width 18 height 18
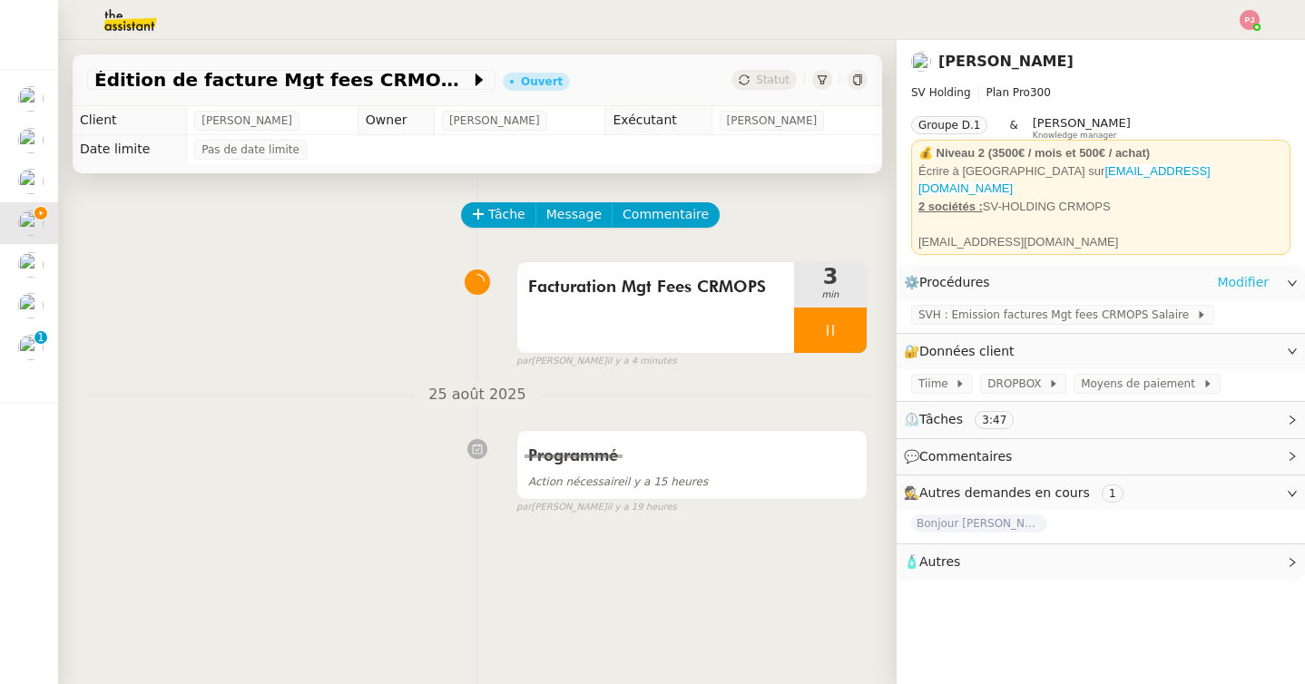
click at [1231, 272] on link "Modifier" at bounding box center [1243, 282] width 52 height 21
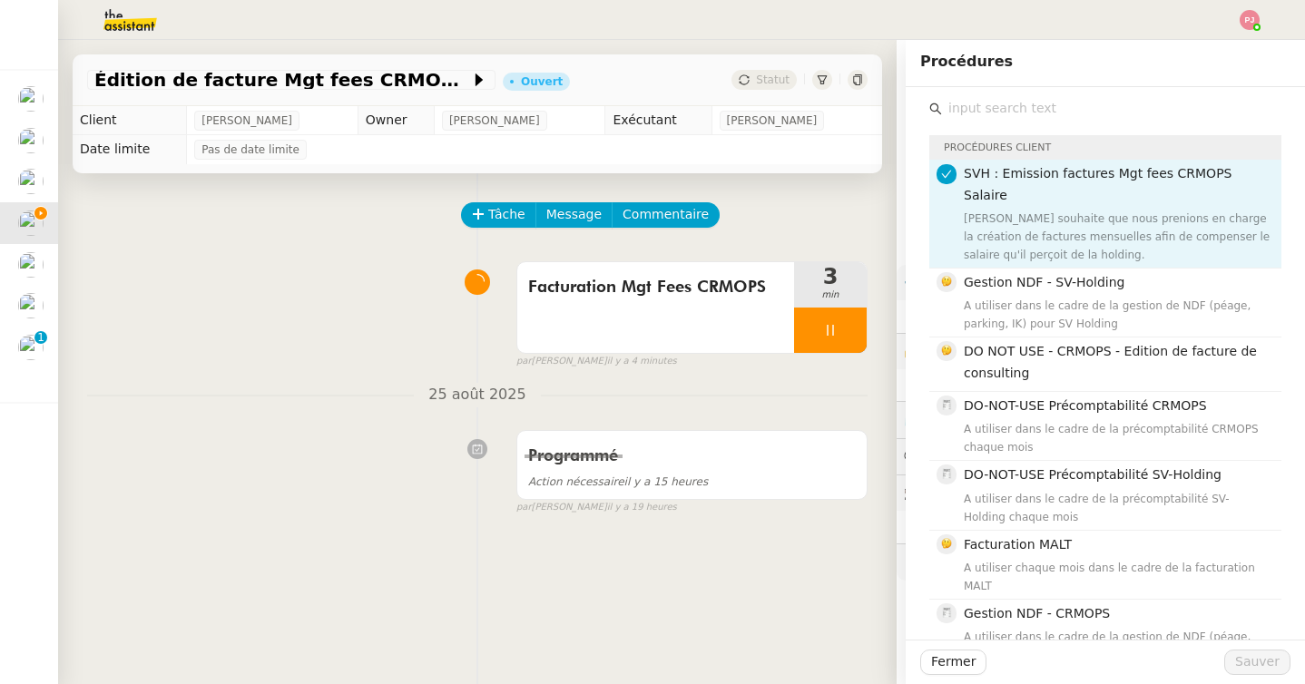
click at [1003, 112] on input "text" at bounding box center [1111, 108] width 339 height 25
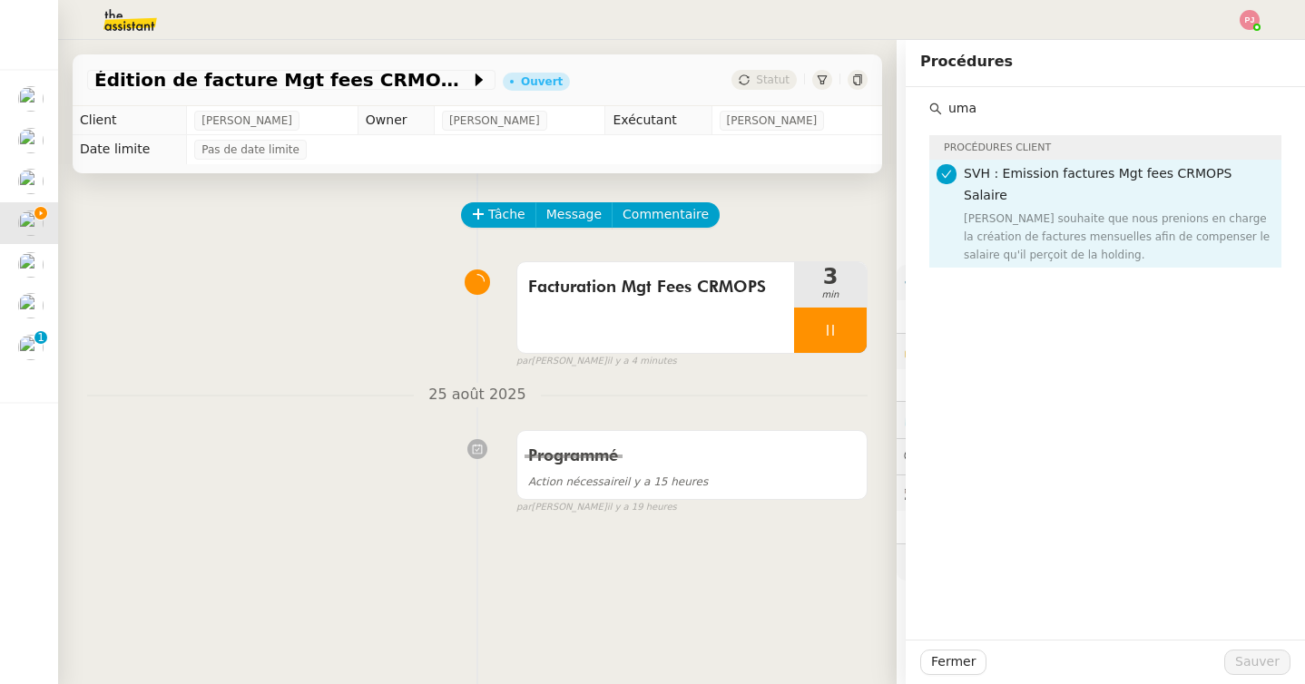
type input "uma"
click at [828, 204] on div "Tâche Message Commentaire" at bounding box center [665, 224] width 405 height 44
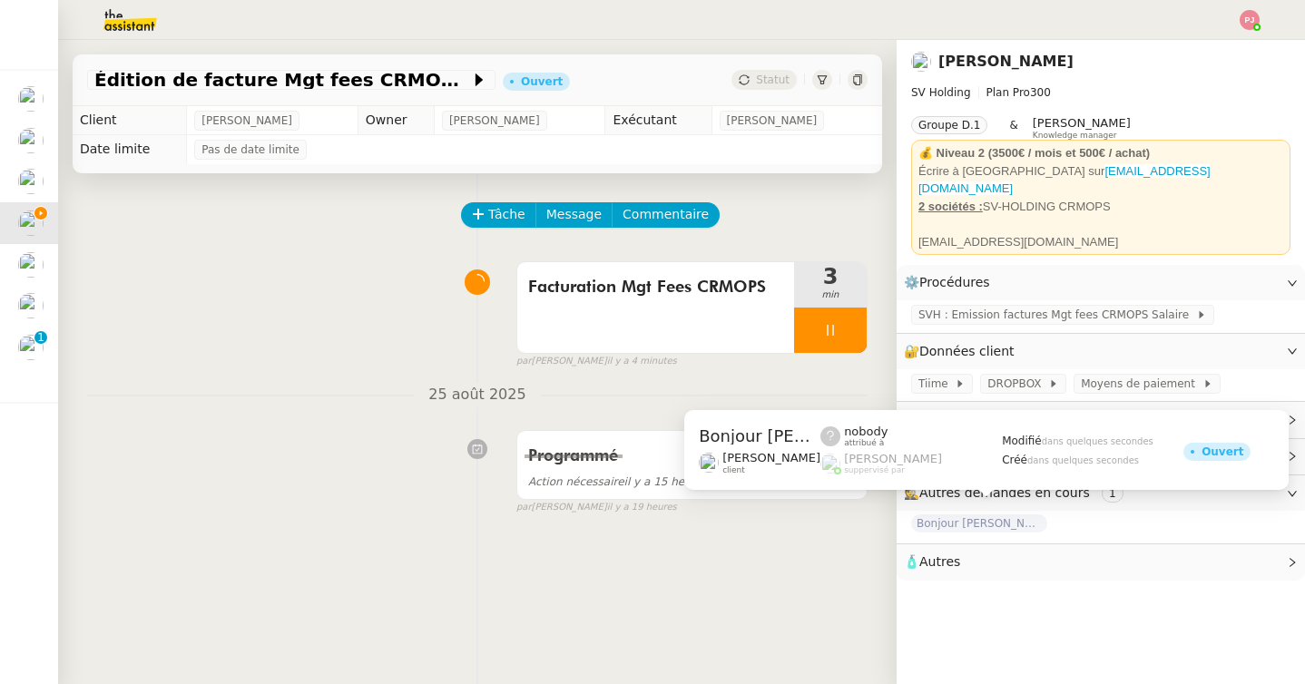
click at [955, 554] on span "Autres" at bounding box center [939, 561] width 41 height 15
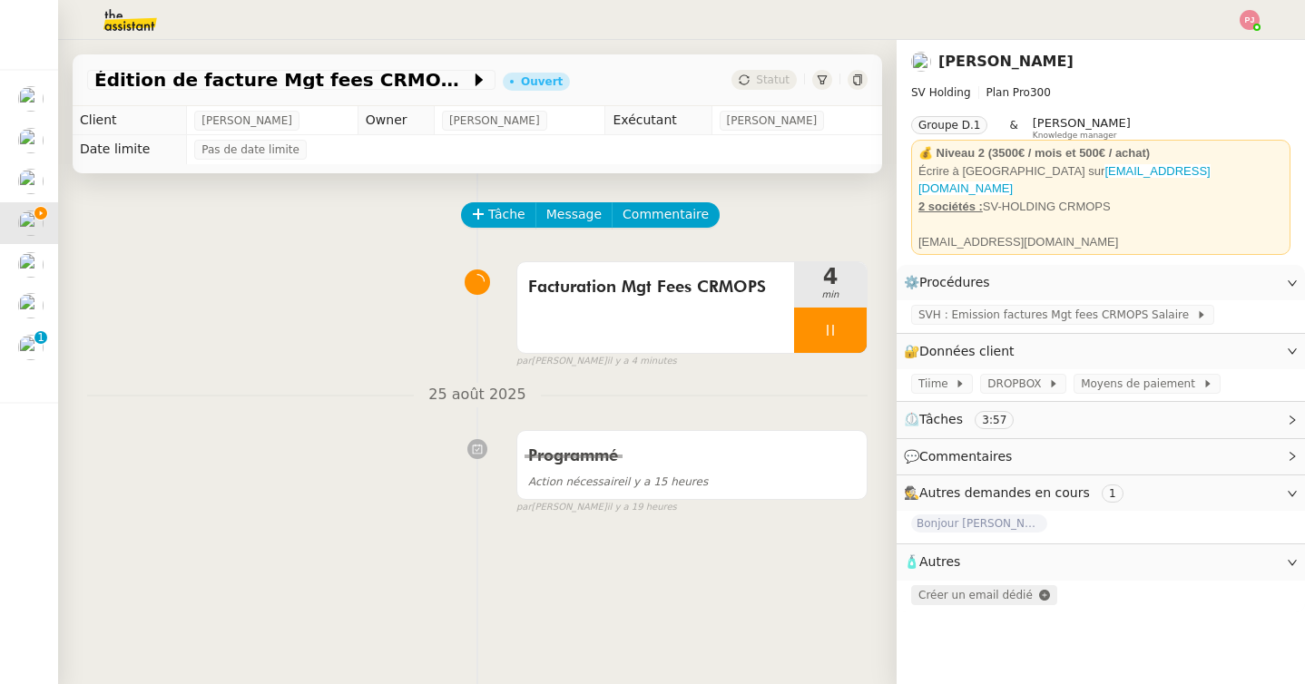
click at [986, 589] on span "Créer un email dédié" at bounding box center [975, 595] width 114 height 13
click at [956, 589] on icon "button" at bounding box center [961, 594] width 11 height 11
click at [584, 200] on div "Tâche Message Commentaire Veuillez patienter une erreur s'est produite 👌👌👌 mess…" at bounding box center [477, 515] width 839 height 684
click at [584, 216] on span "Message" at bounding box center [573, 214] width 55 height 21
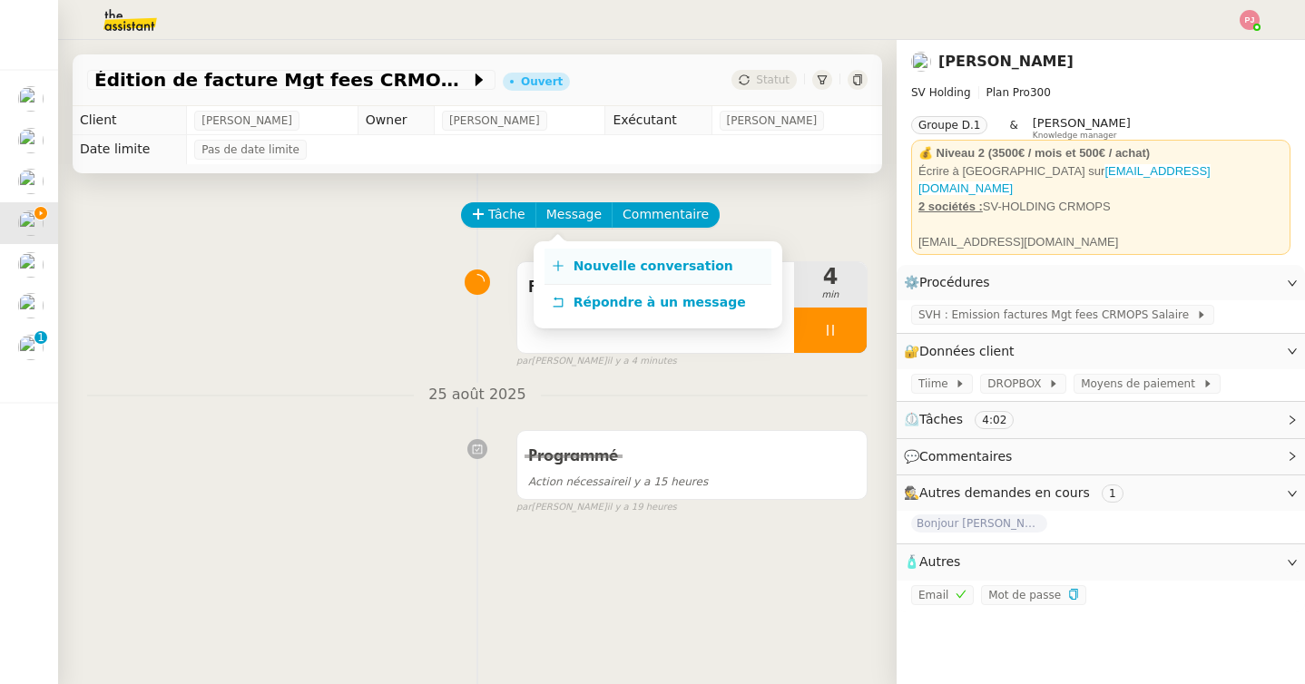
click at [597, 257] on link "Nouvelle conversation" at bounding box center [657, 267] width 227 height 36
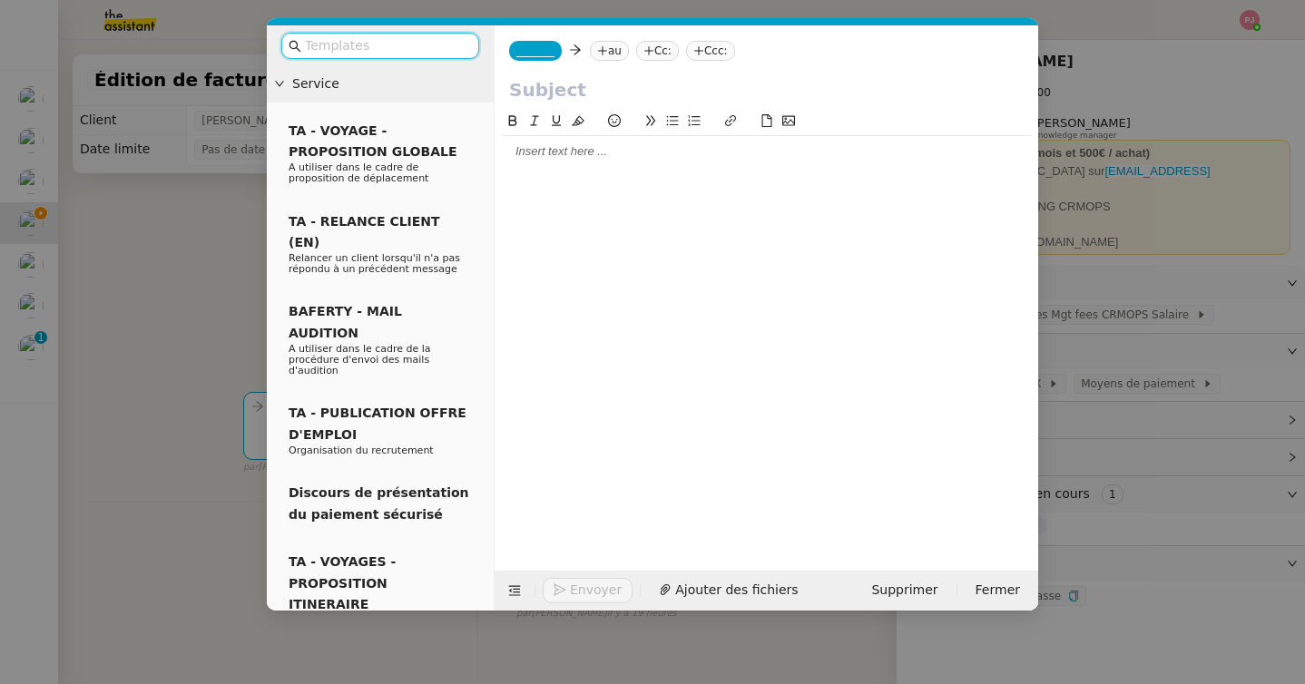
click at [535, 45] on span "_______" at bounding box center [535, 50] width 38 height 13
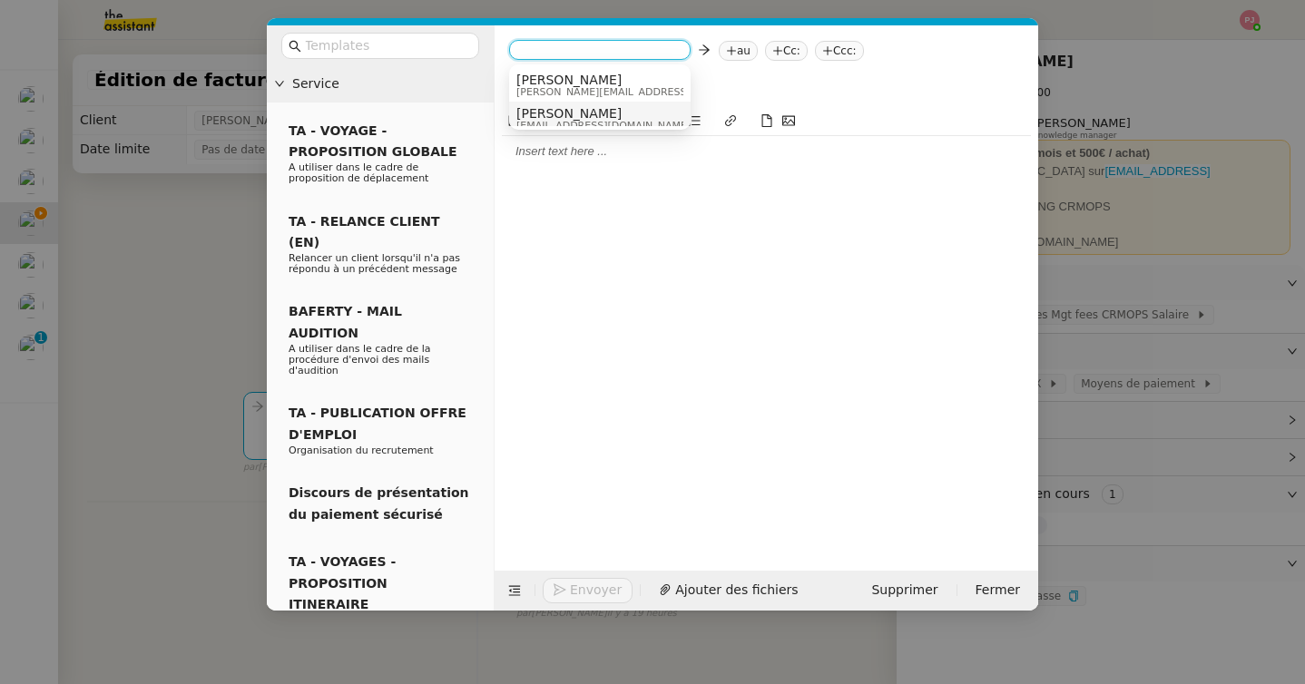
scroll to position [9, 0]
click at [907, 595] on span "Supprimer" at bounding box center [904, 590] width 66 height 21
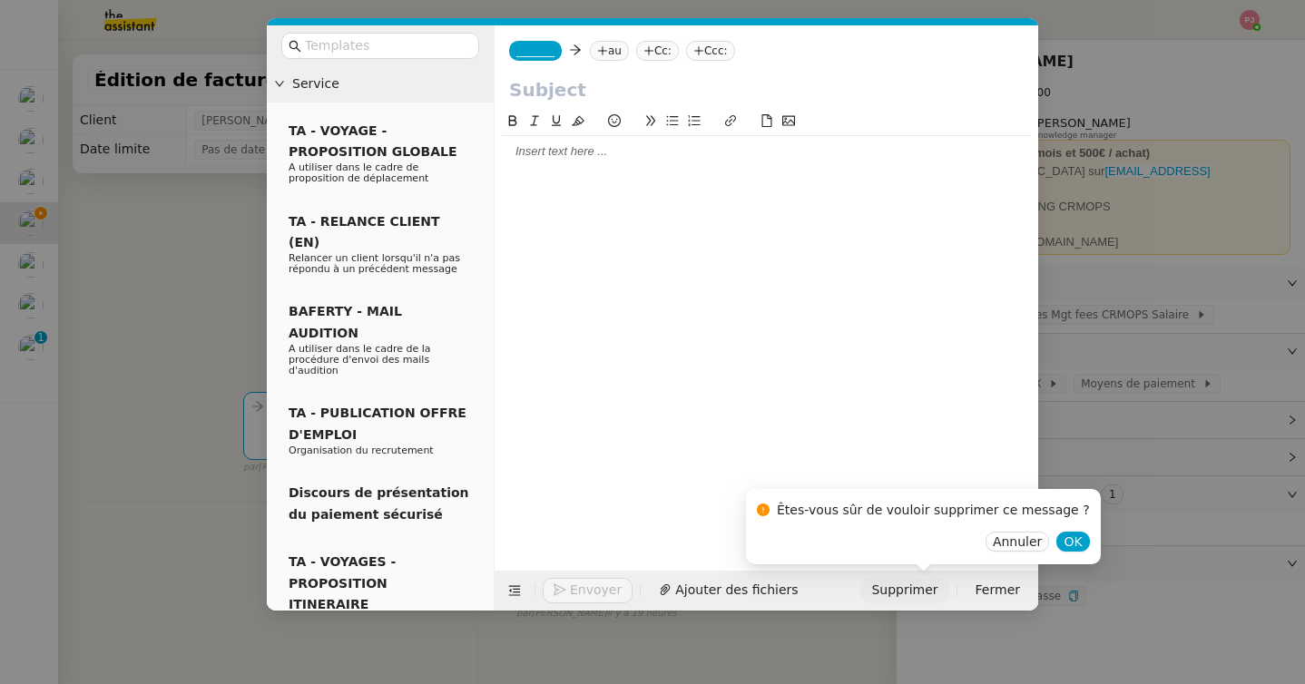
scroll to position [0, 0]
click at [1064, 550] on span "OK" at bounding box center [1073, 542] width 18 height 18
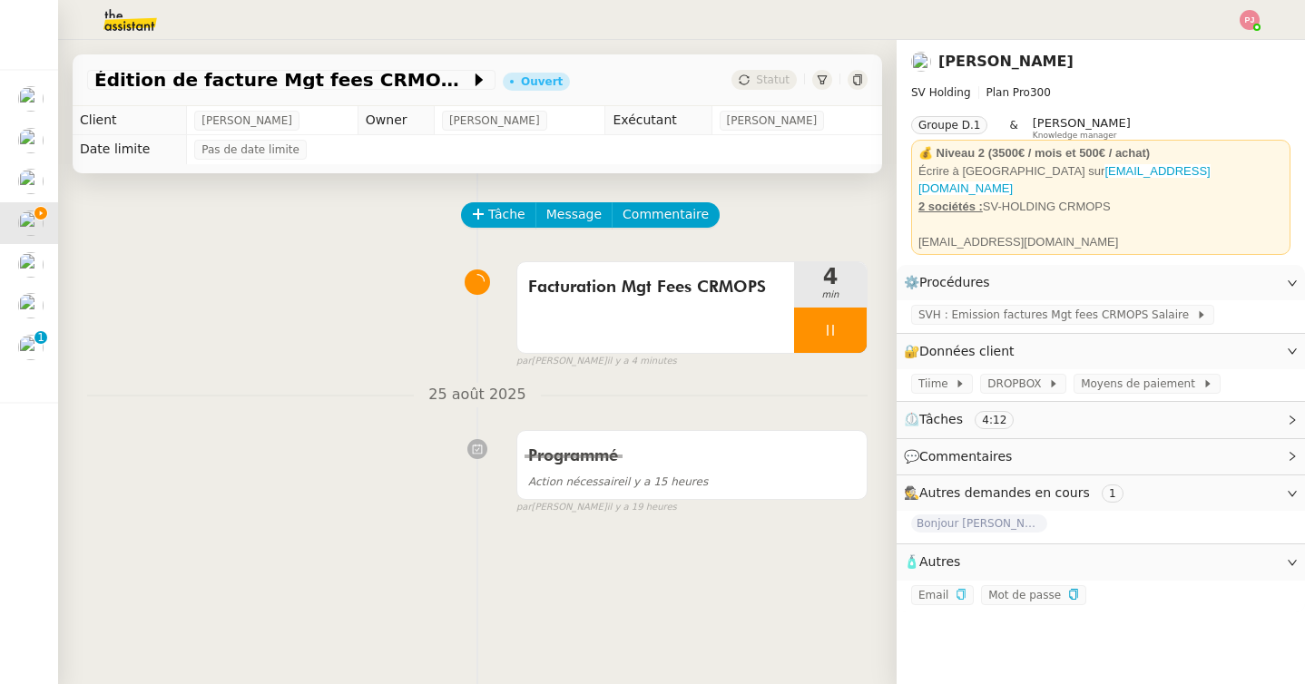
click at [979, 515] on span "Bonjour Joana, finalisez la connexion avec votre code de sécurité Dropbox" at bounding box center [979, 524] width 136 height 18
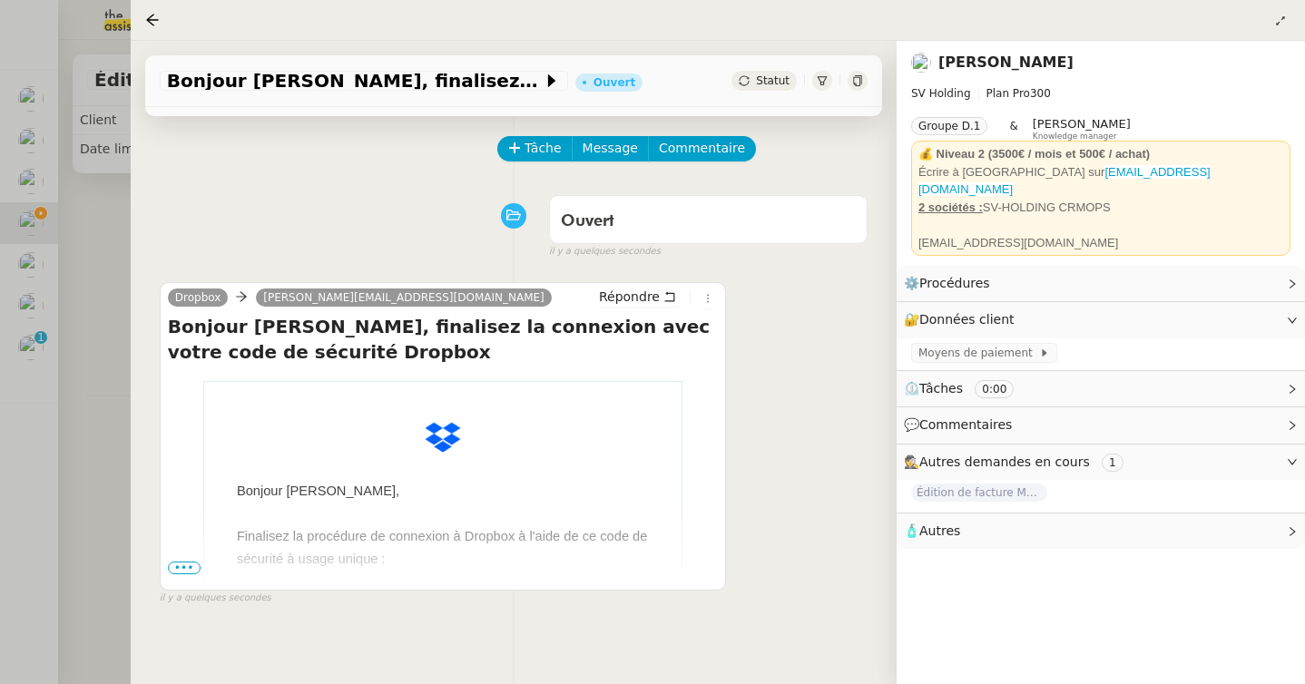
scroll to position [105, 0]
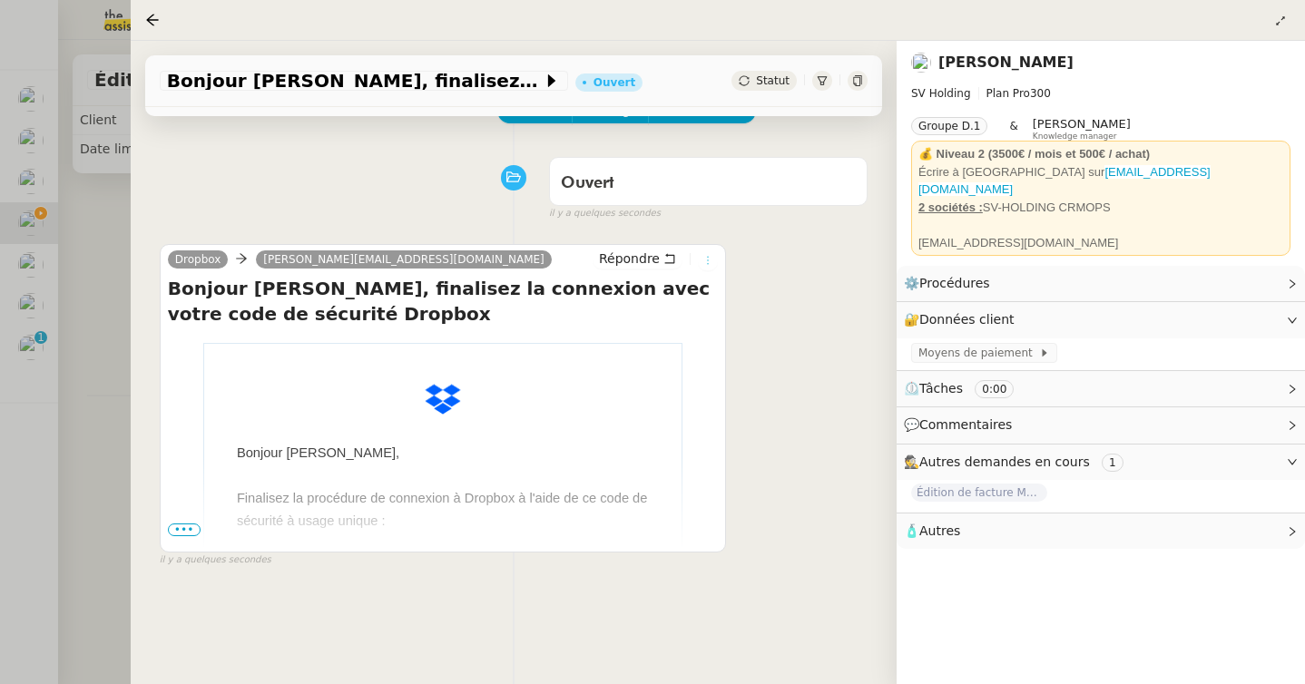
click at [711, 257] on icon at bounding box center [707, 260] width 11 height 11
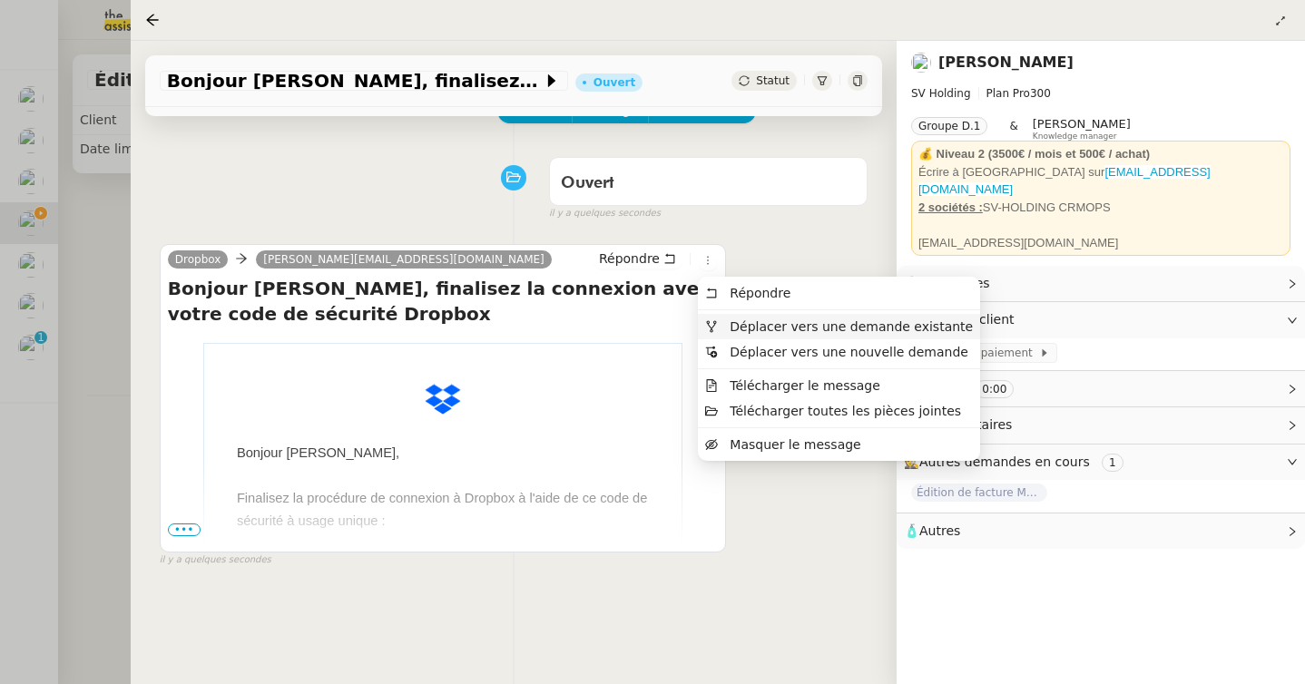
click at [752, 326] on span "Déplacer vers une demande existante" at bounding box center [851, 326] width 243 height 15
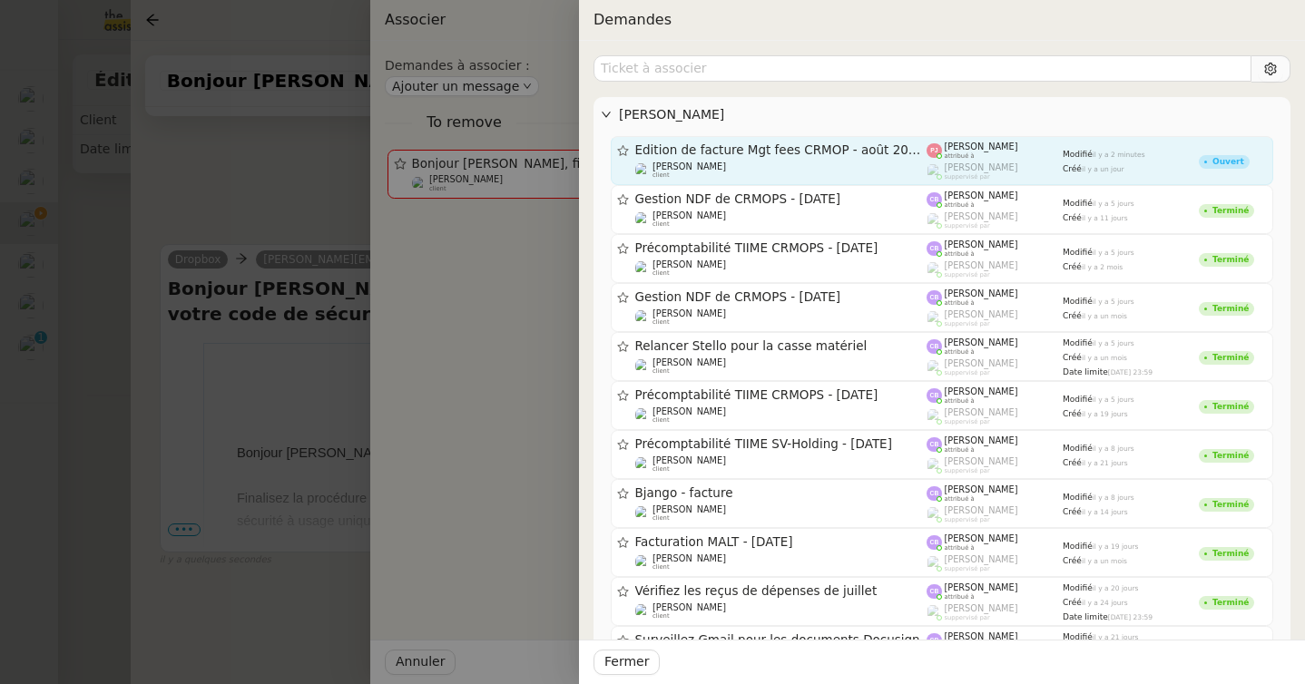
click at [731, 154] on span "Édition de facture Mgt fees CRMOP - août 2025S Salaire" at bounding box center [781, 150] width 292 height 13
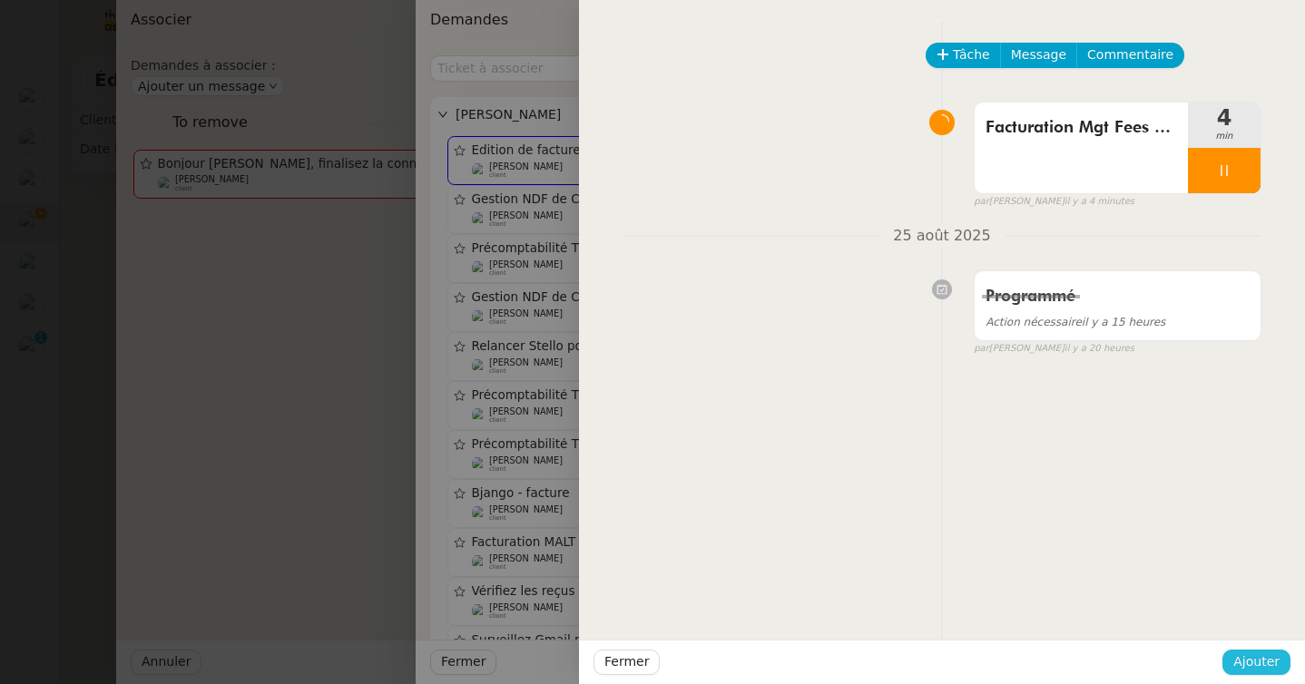
click at [1265, 669] on span "Ajouter" at bounding box center [1256, 662] width 46 height 21
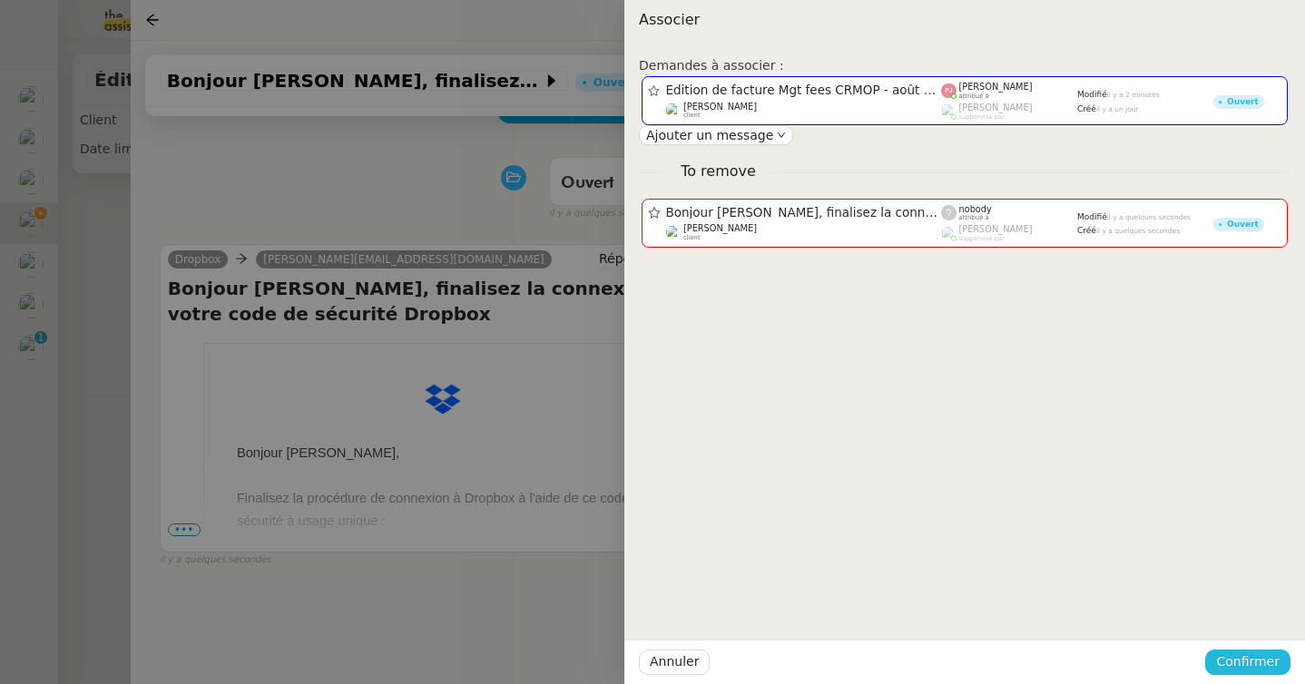
click at [1270, 655] on span "Confirmer" at bounding box center [1248, 662] width 64 height 21
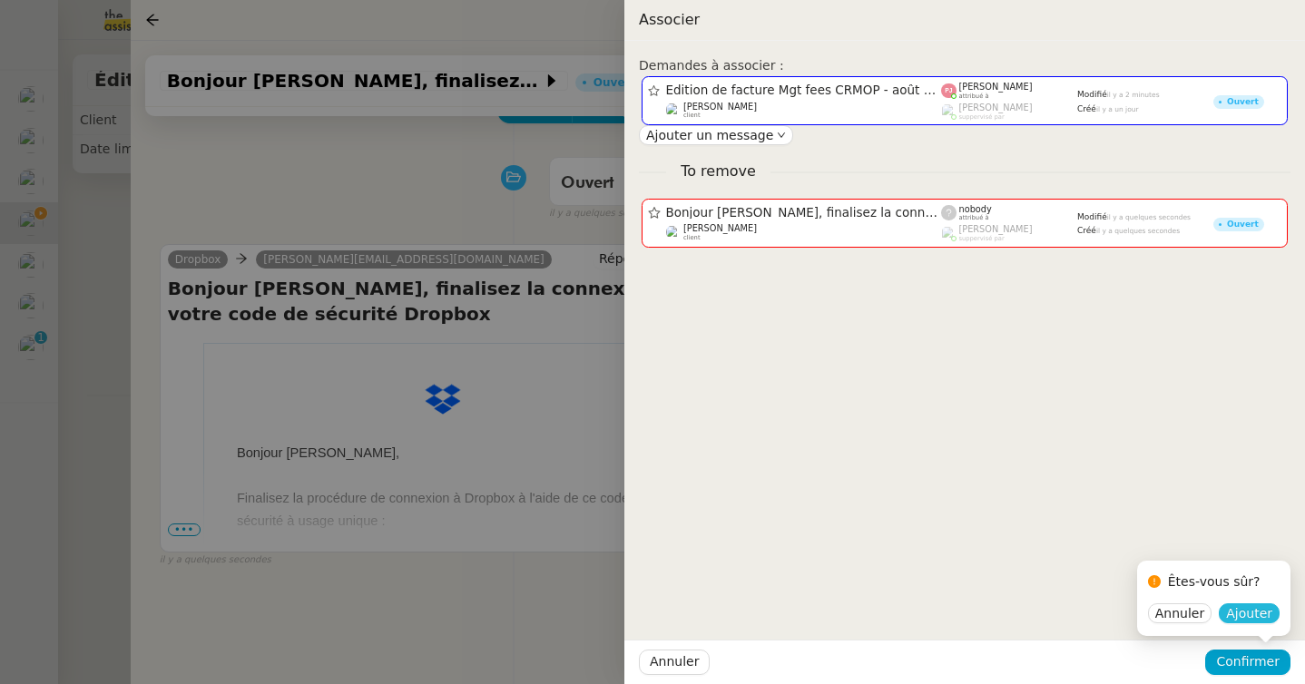
click at [1243, 614] on span "Ajouter" at bounding box center [1249, 613] width 46 height 18
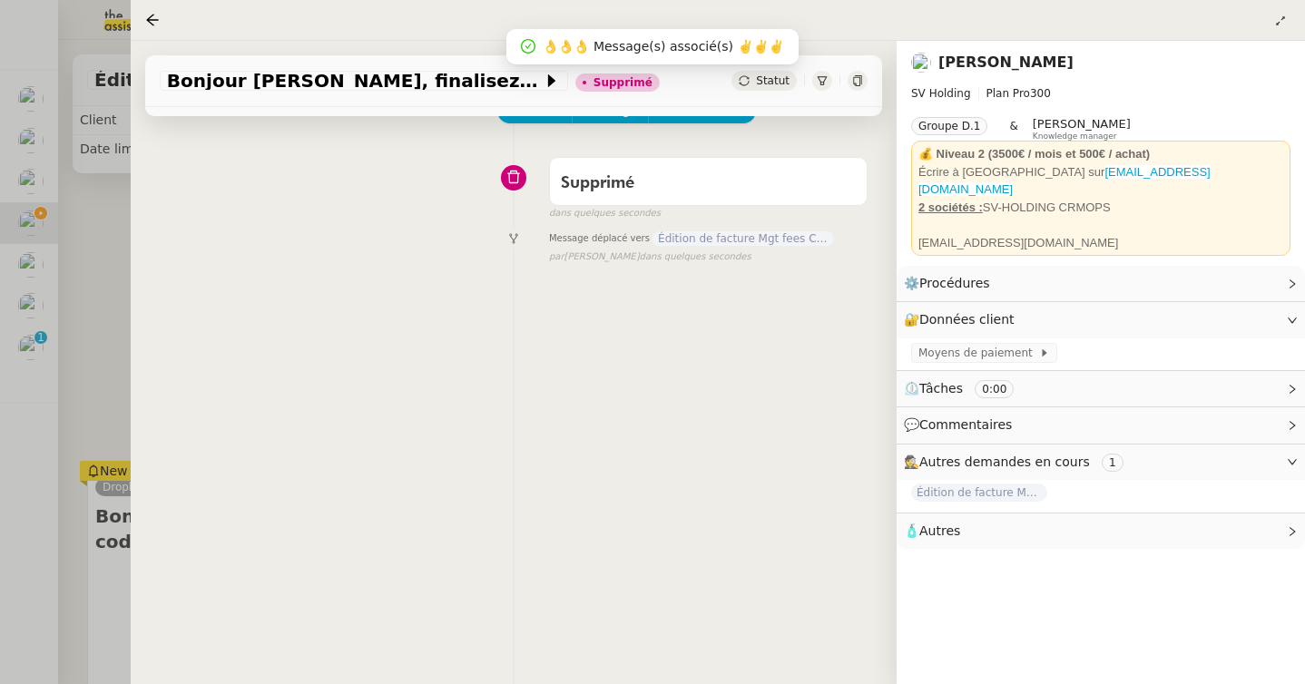
click at [82, 408] on div at bounding box center [652, 342] width 1305 height 684
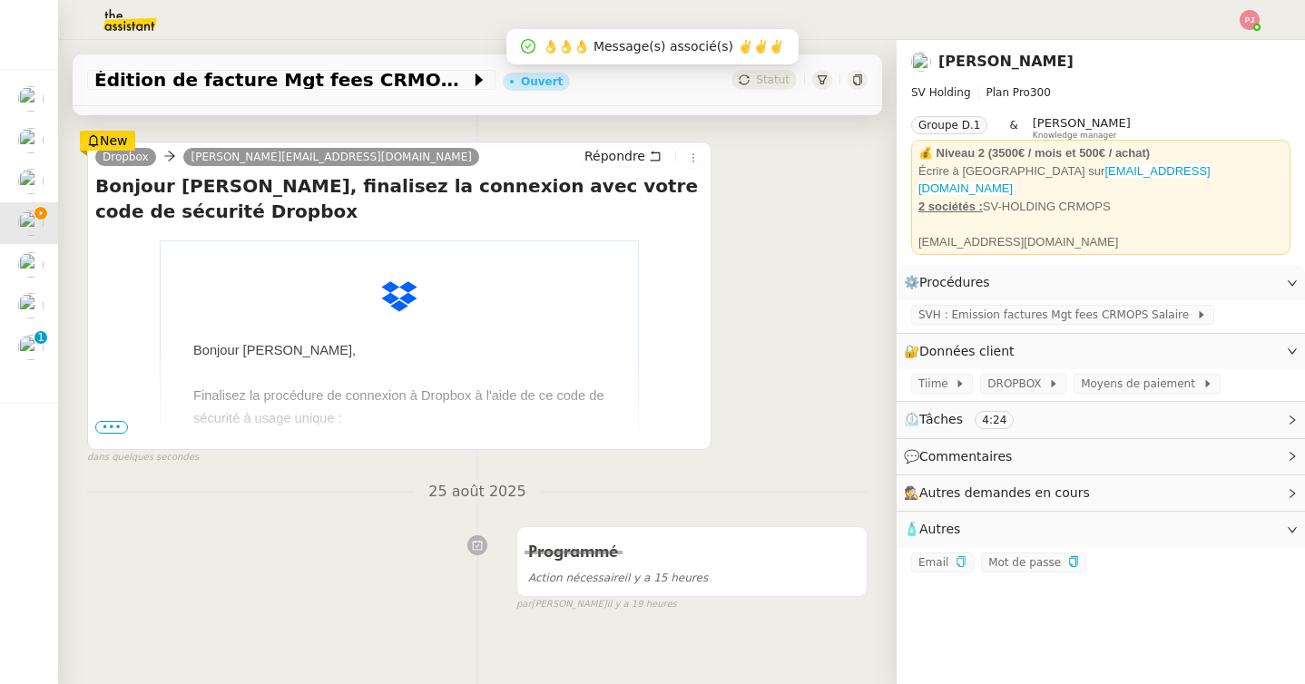
scroll to position [345, 0]
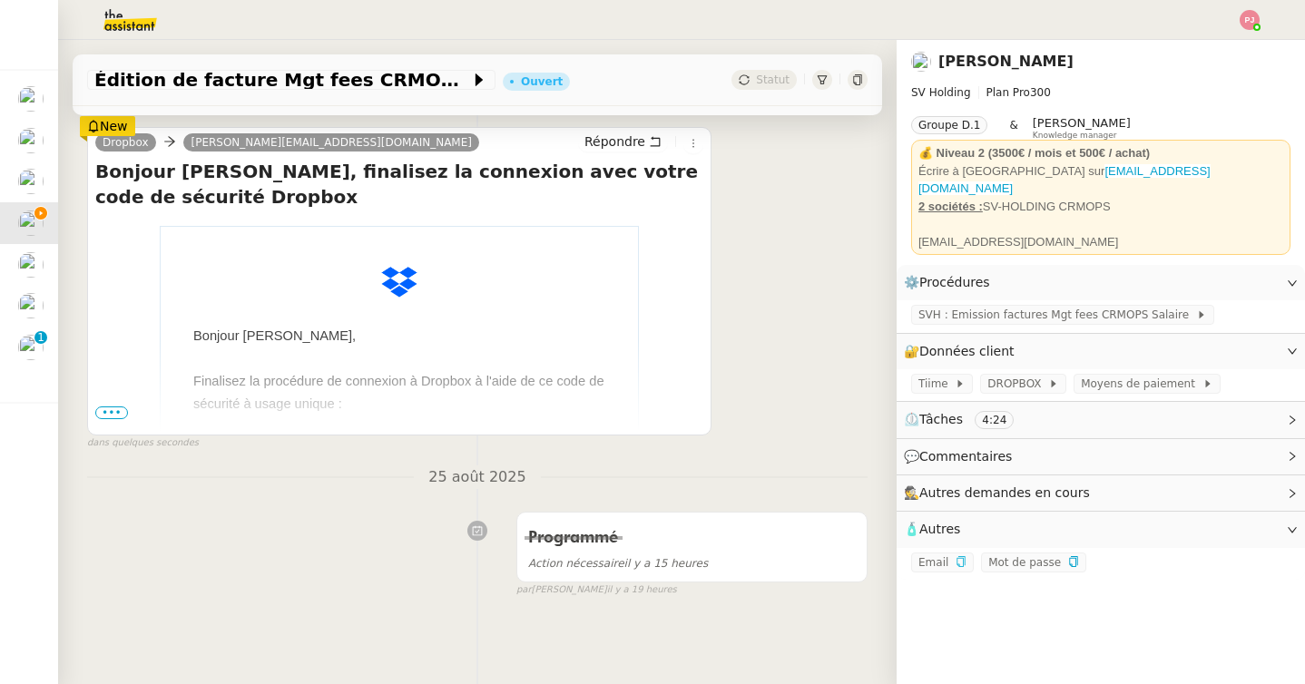
click at [107, 409] on span "•••" at bounding box center [111, 413] width 33 height 13
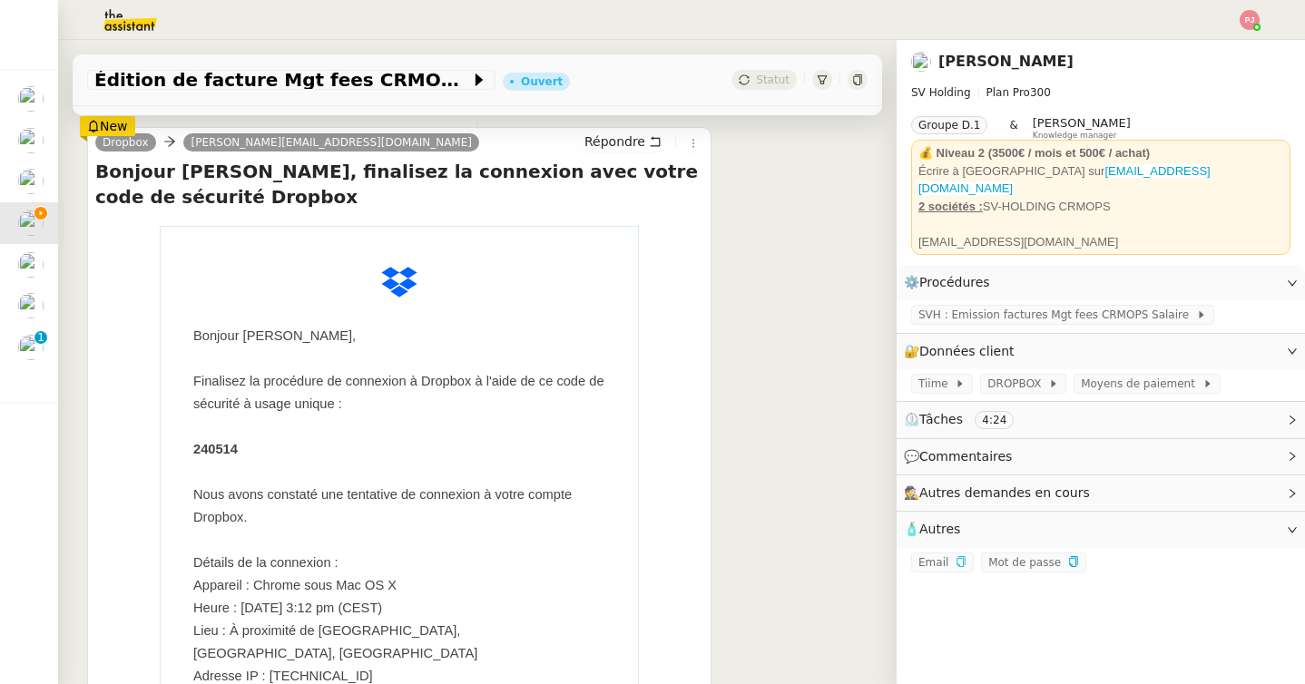
scroll to position [352, 0]
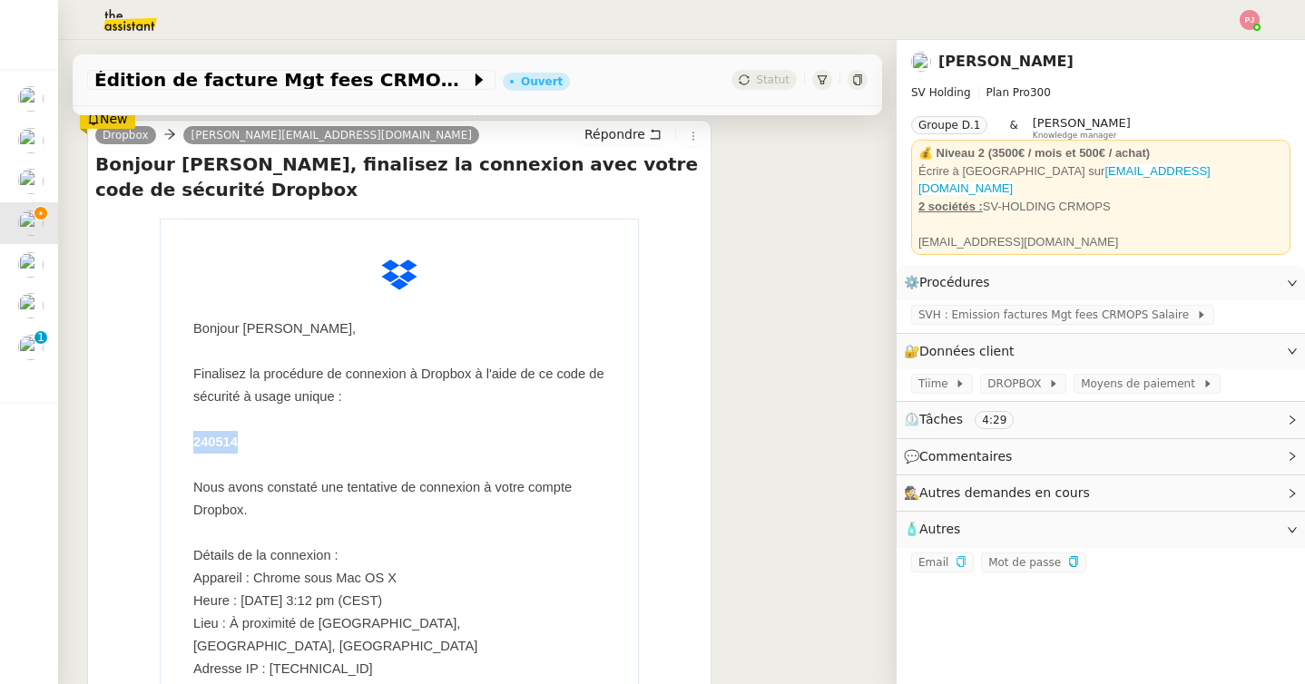
drag, startPoint x: 258, startPoint y: 439, endPoint x: 195, endPoint y: 440, distance: 62.6
click at [195, 440] on td "Bonjour Joana, Finalisez la procédure de connexion à Dropbox à l'aide de ce cod…" at bounding box center [399, 590] width 412 height 544
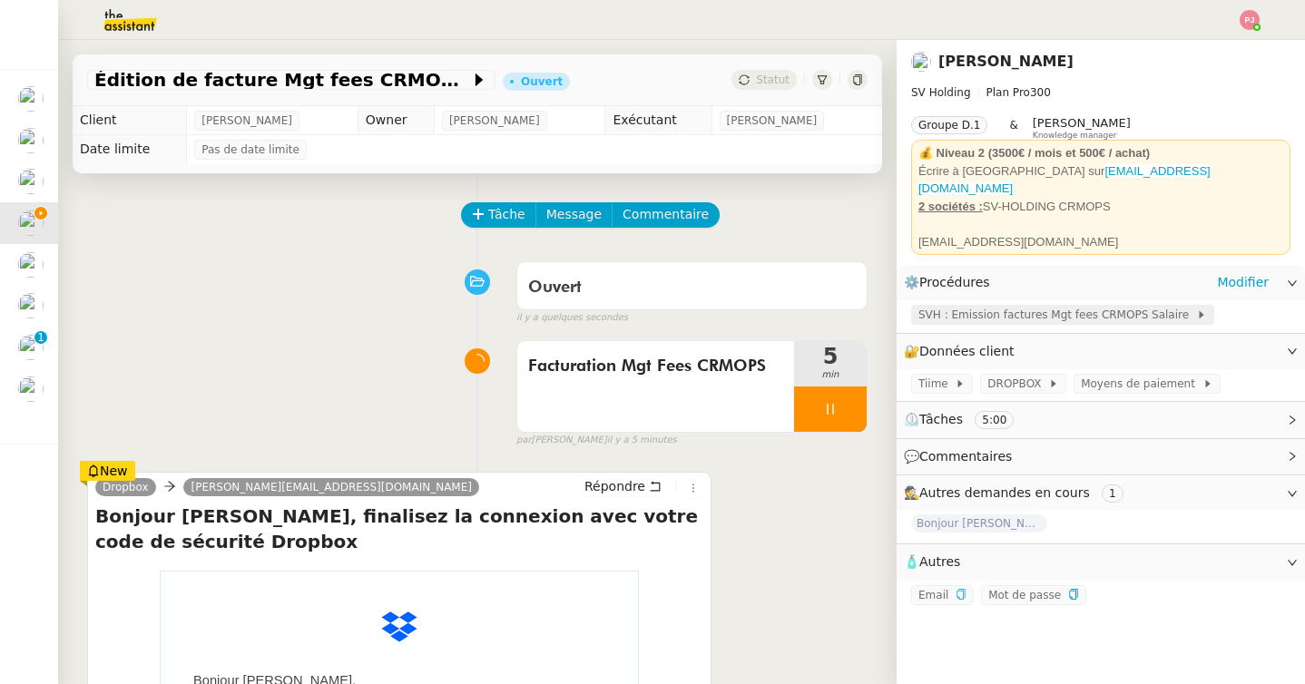
click at [1016, 306] on span "SVH : Emission factures Mgt fees CRMOPS Salaire" at bounding box center [1057, 315] width 278 height 18
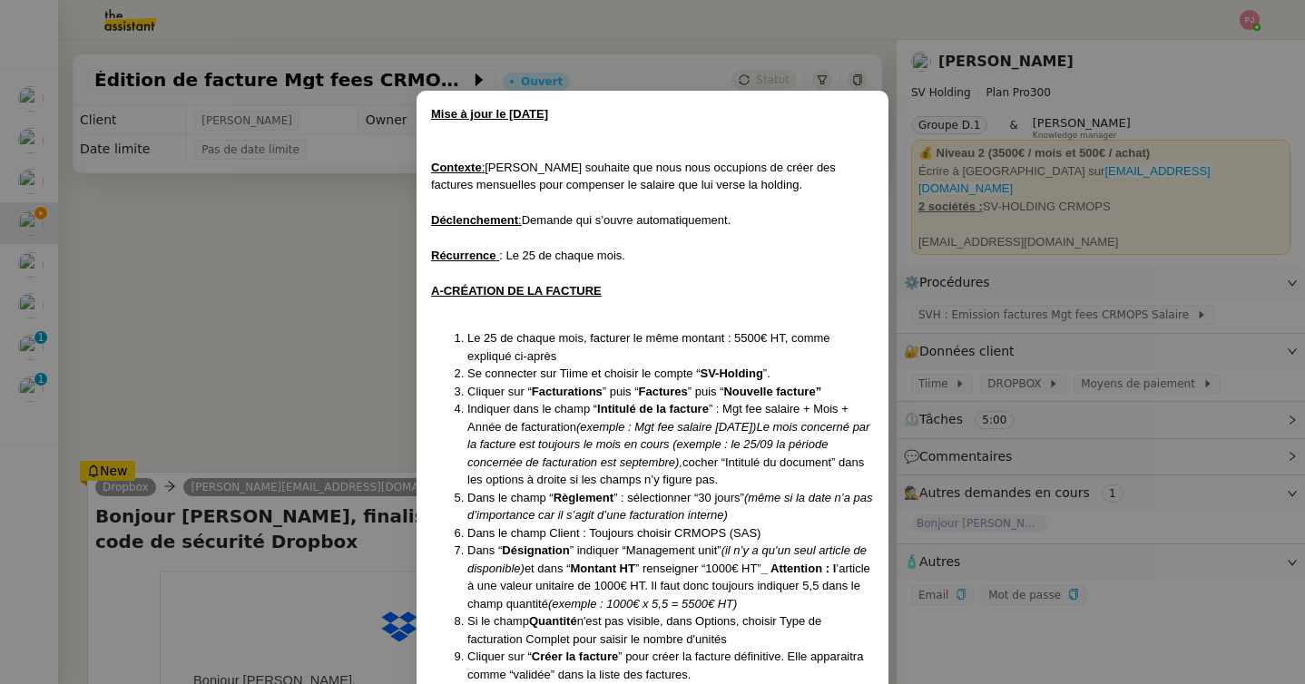
scroll to position [224, 0]
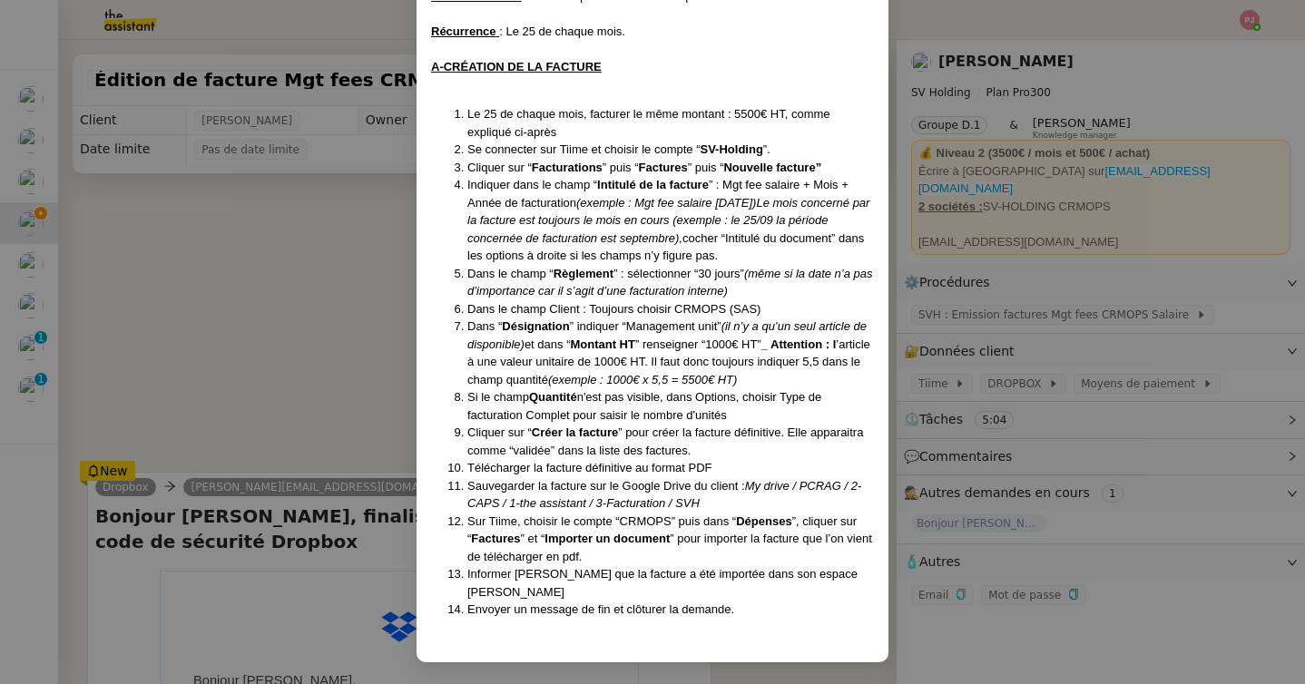
click at [259, 359] on nz-modal-container "Mise à jour le 25/03/2025 Contexte : Sébastien souhaite que nous nous occupions…" at bounding box center [652, 342] width 1305 height 684
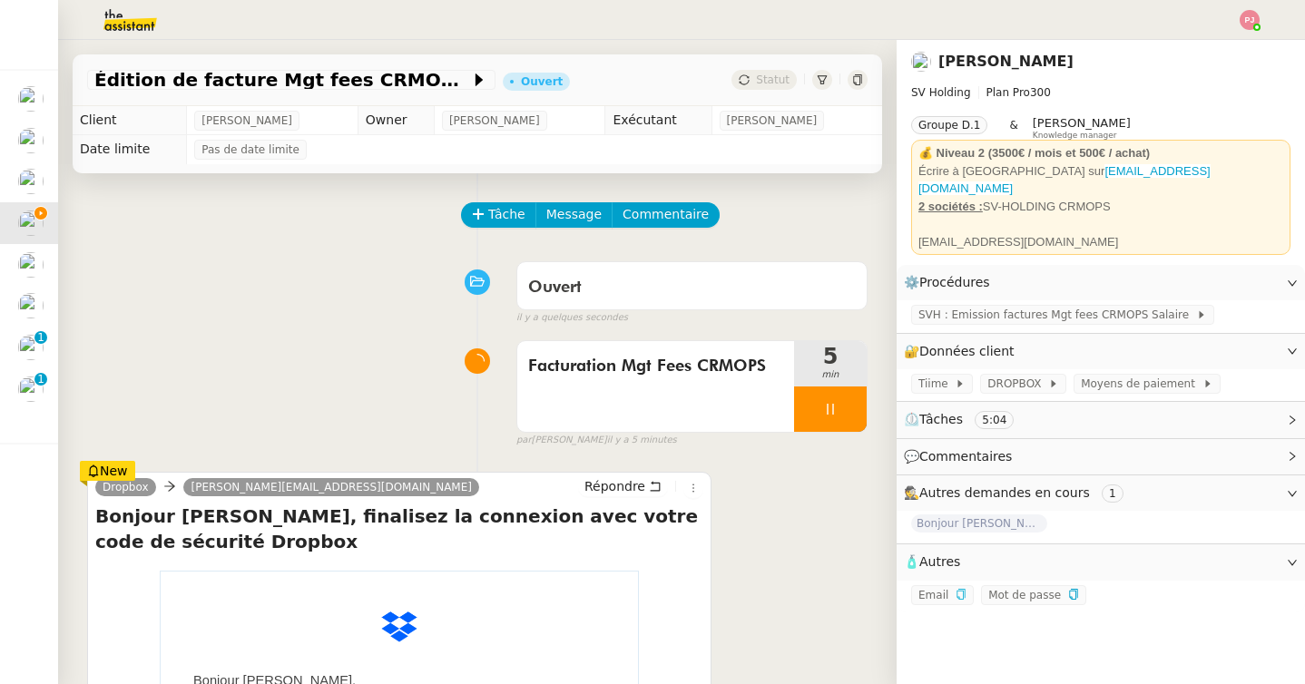
scroll to position [133, 0]
click at [1245, 341] on link "Modifier" at bounding box center [1243, 351] width 52 height 21
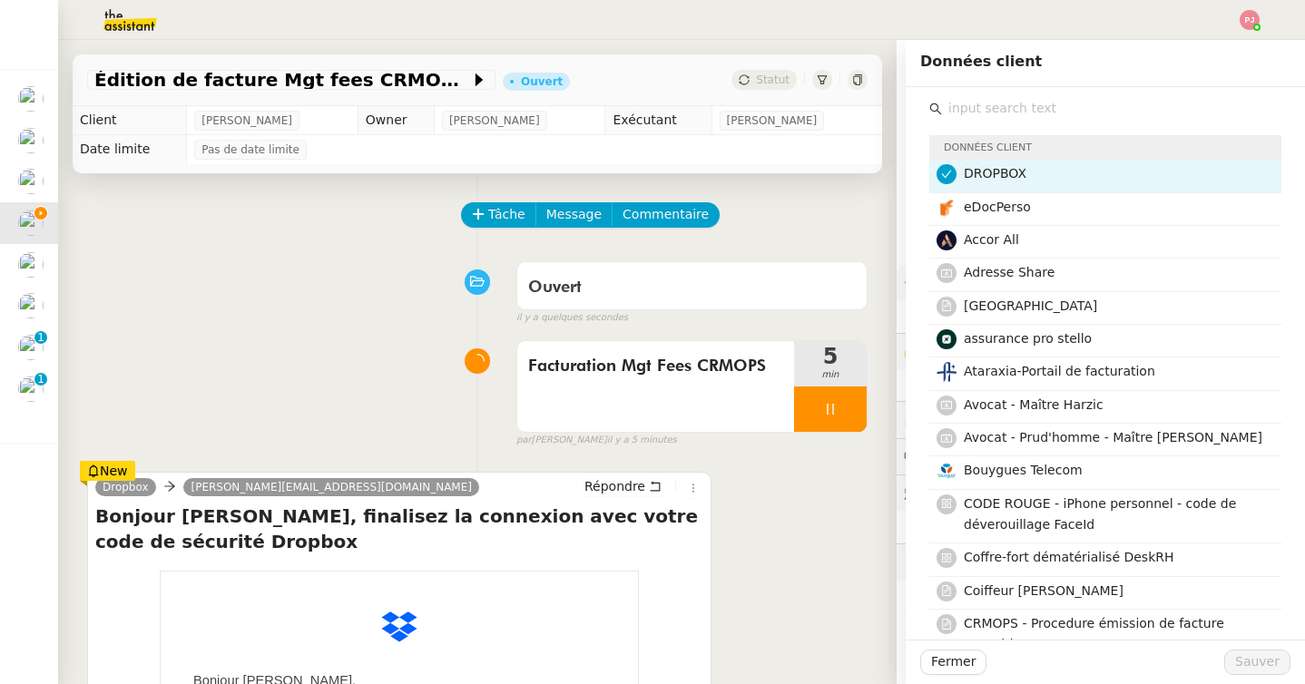
click at [995, 104] on input "text" at bounding box center [1111, 108] width 339 height 25
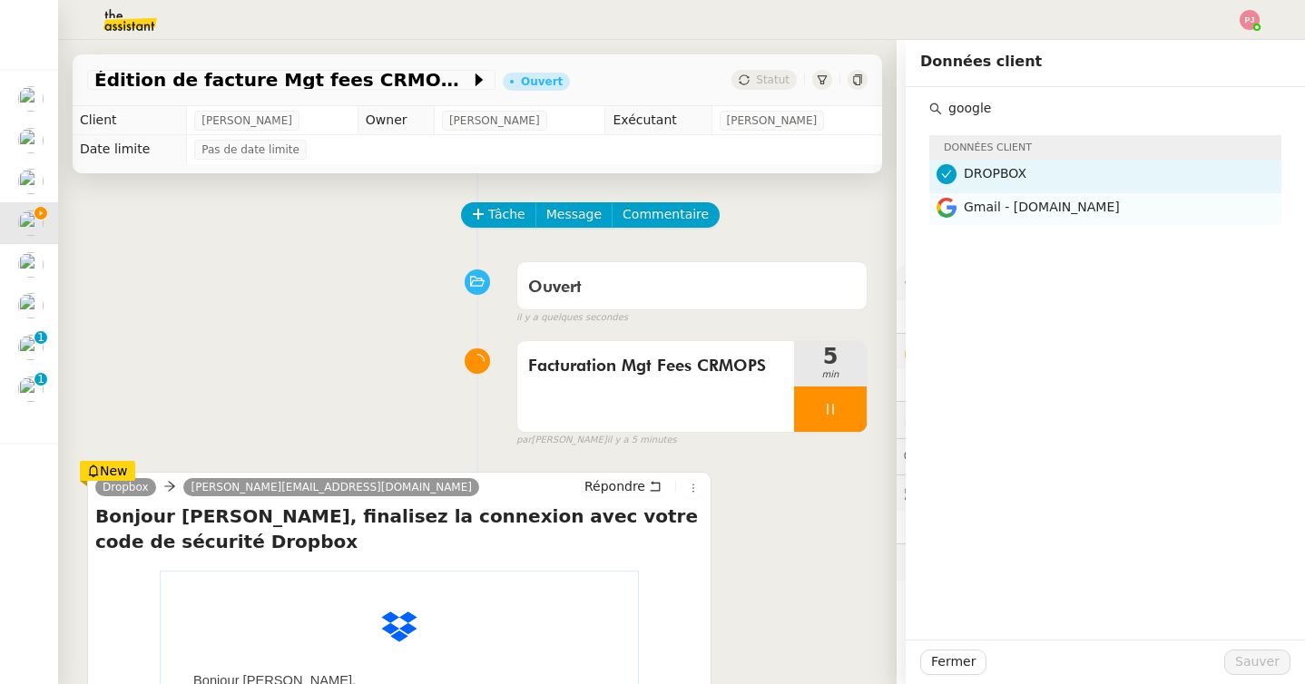
type input "google"
click at [997, 211] on span "Gmail - crmops.com" at bounding box center [1042, 207] width 156 height 15
click at [1262, 656] on span "Sauver" at bounding box center [1257, 662] width 44 height 21
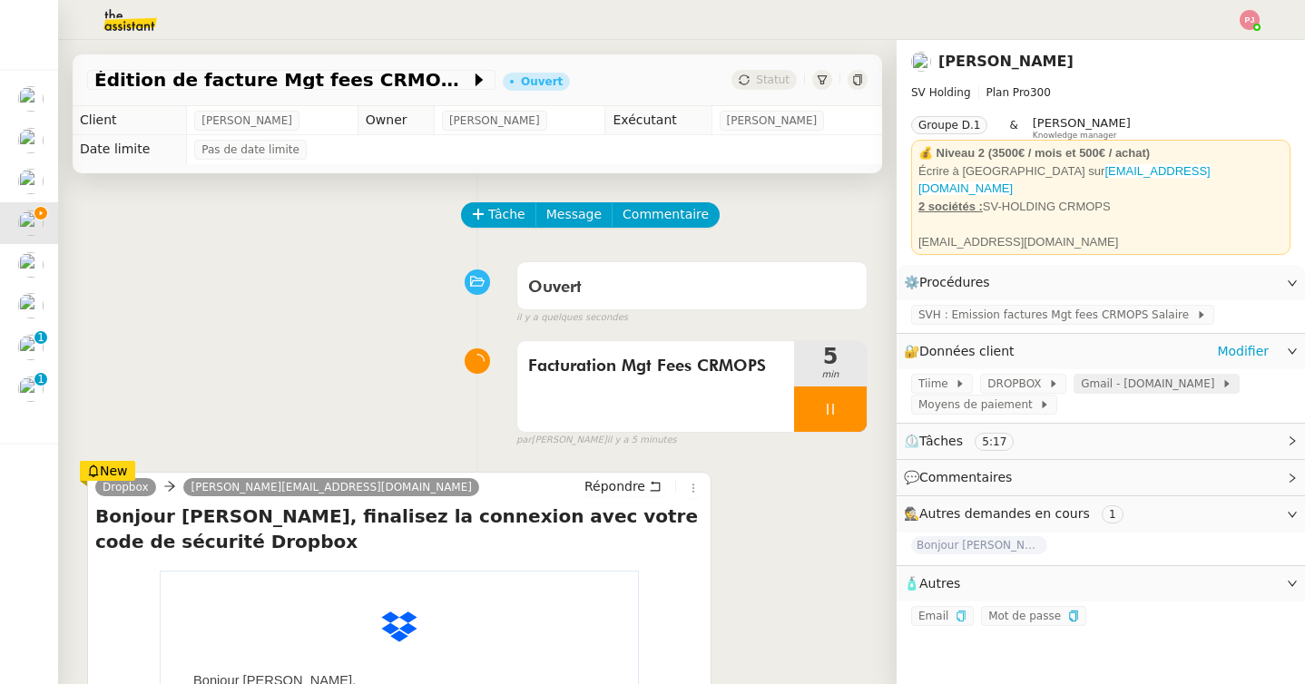
click at [1087, 375] on span "Gmail - crmops.com" at bounding box center [1151, 384] width 141 height 18
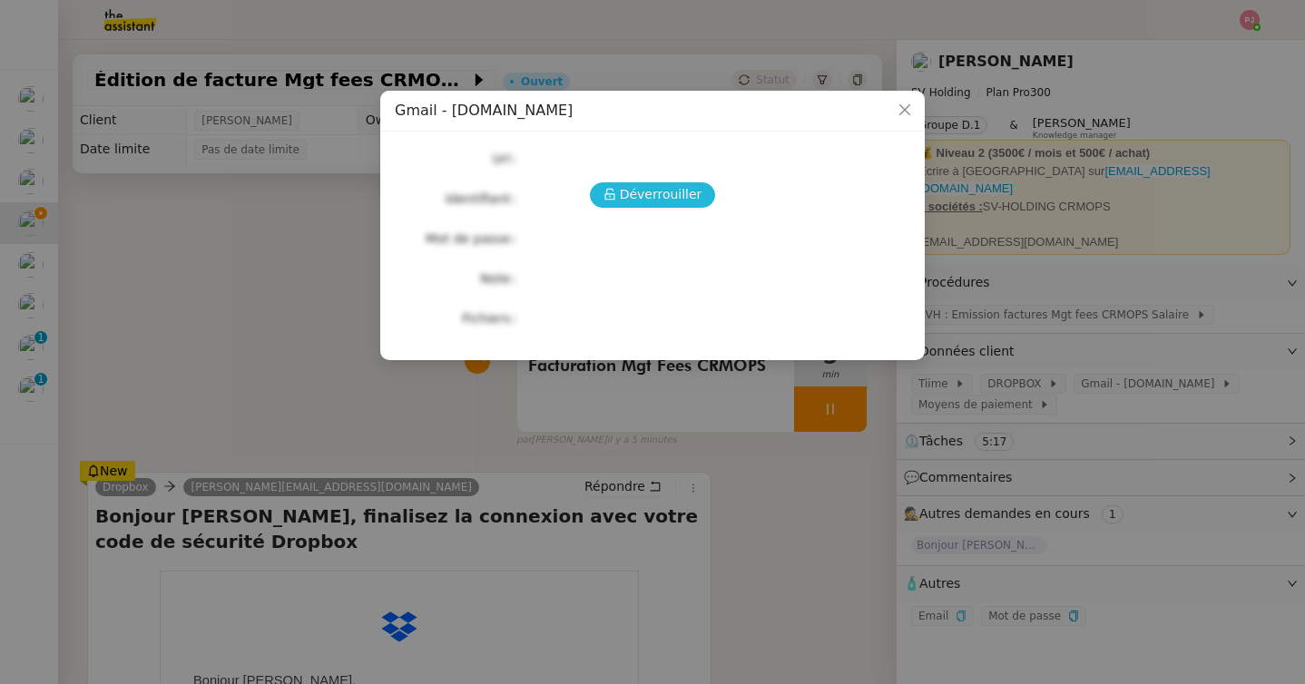
click at [675, 196] on span "Déverrouiller" at bounding box center [661, 194] width 83 height 21
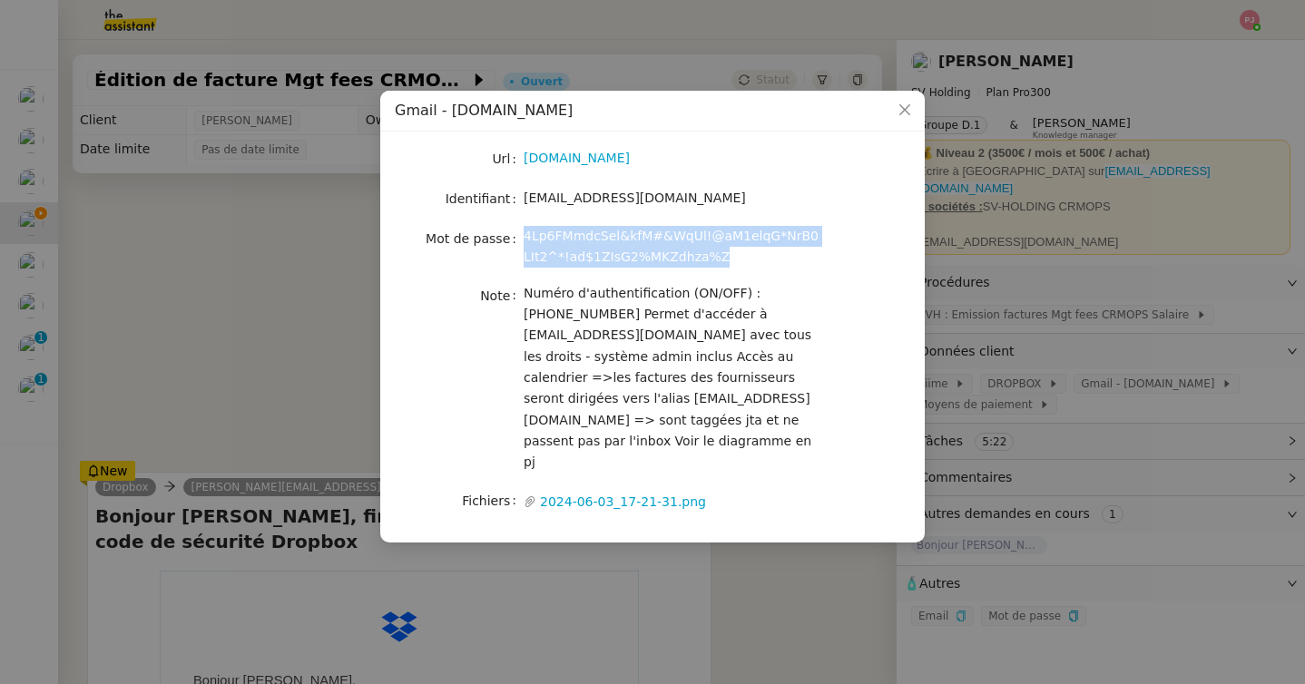
drag, startPoint x: 712, startPoint y: 260, endPoint x: 524, endPoint y: 240, distance: 189.8
click at [524, 240] on div "4Lp6FMmdcSel&kfM#&WqUl!@aM1elqG*NrB0LIt2^*!ad$1ZIsG2%MKZdhza%Z" at bounding box center [674, 247] width 300 height 43
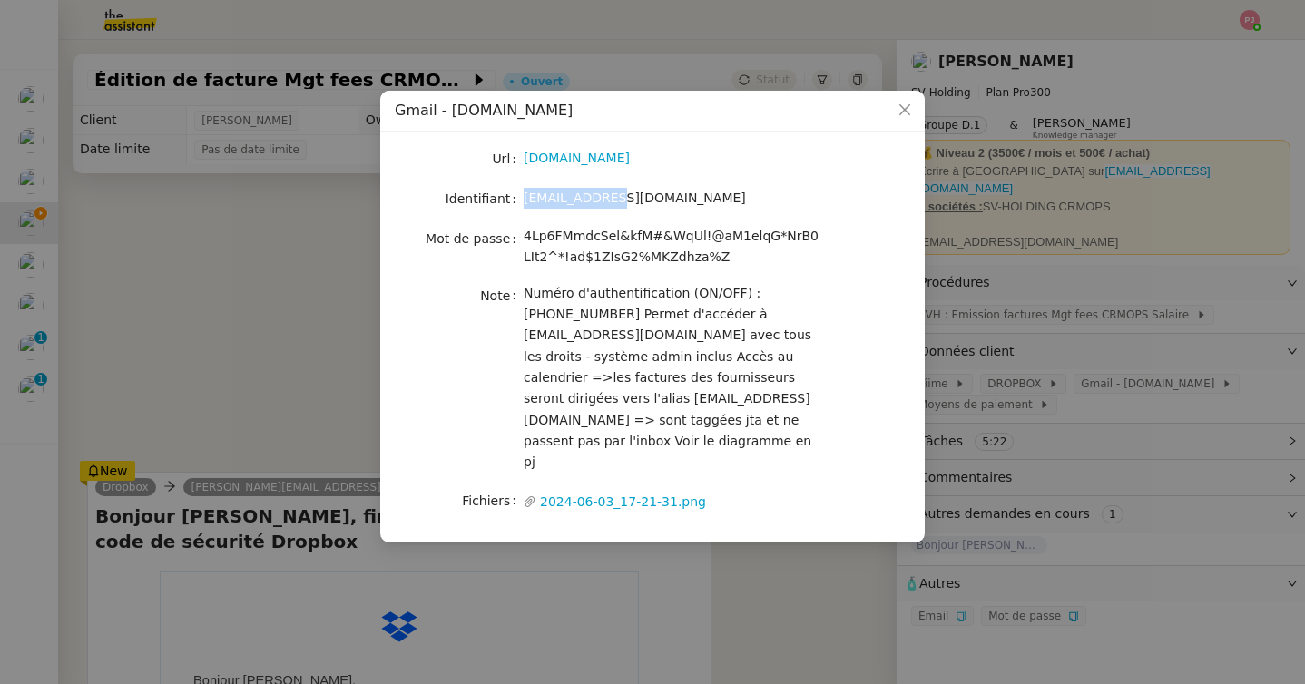
drag, startPoint x: 633, startPoint y: 198, endPoint x: 524, endPoint y: 193, distance: 109.0
click at [524, 193] on div "sv@crmops.com" at bounding box center [674, 198] width 300 height 21
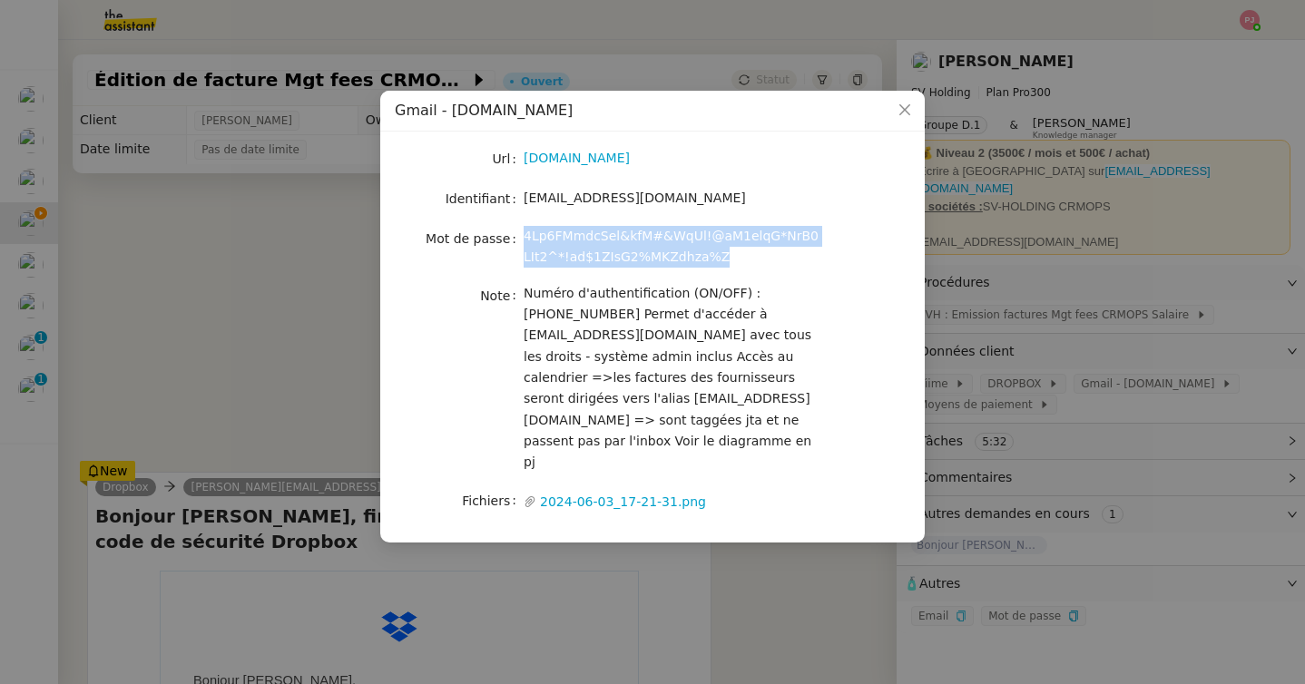
drag, startPoint x: 716, startPoint y: 259, endPoint x: 523, endPoint y: 239, distance: 194.3
click at [524, 239] on div "4Lp6FMmdcSel&kfM#&WqUl!@aM1elqG*NrB0LIt2^*!ad$1ZIsG2%MKZdhza%Z" at bounding box center [674, 247] width 300 height 43
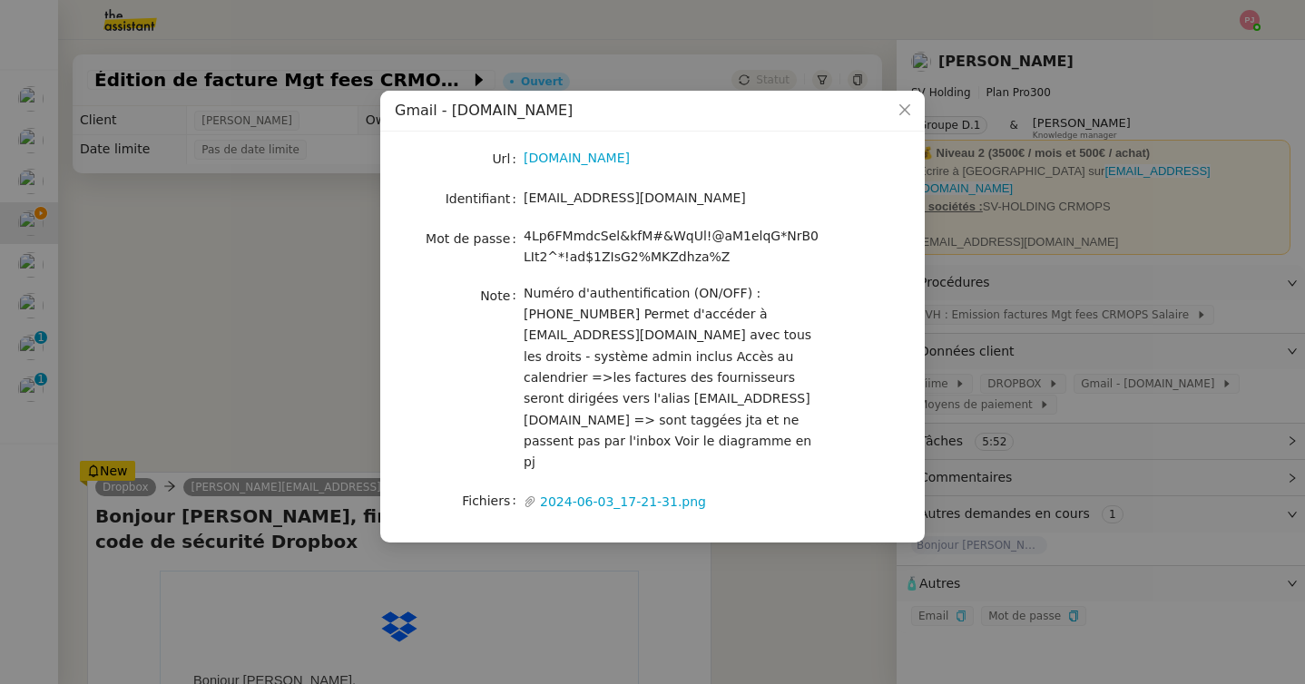
click at [1035, 258] on nz-modal-container "Gmail - crmops.com Url mail.google.com Identifiant sv@crmops.com Mot de passe 4…" at bounding box center [652, 342] width 1305 height 684
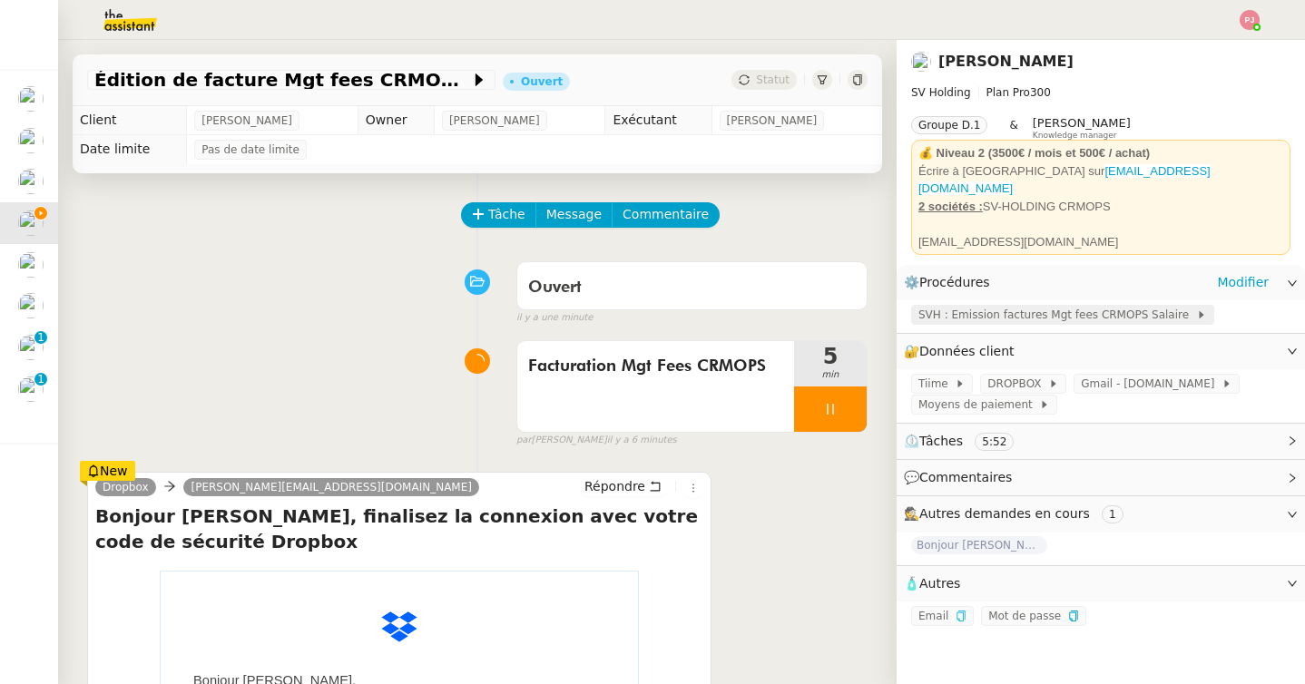
click at [1015, 306] on span "SVH : Emission factures Mgt fees CRMOPS Salaire" at bounding box center [1057, 315] width 278 height 18
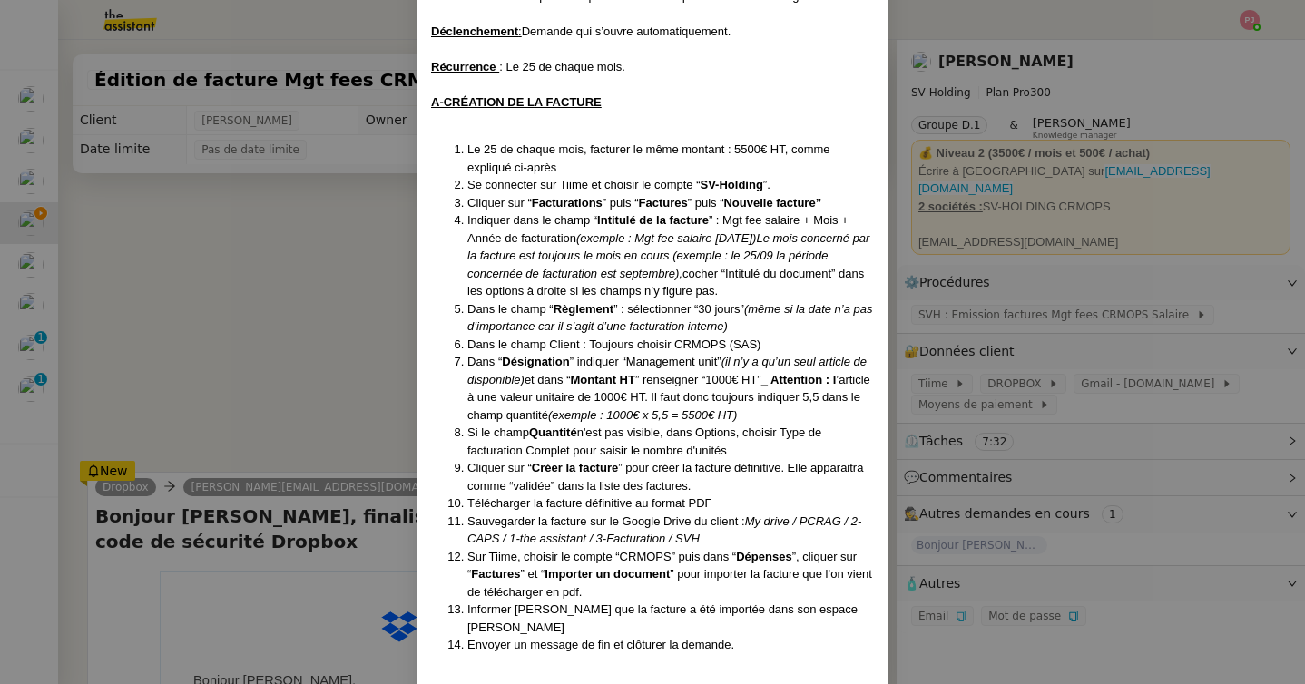
scroll to position [224, 0]
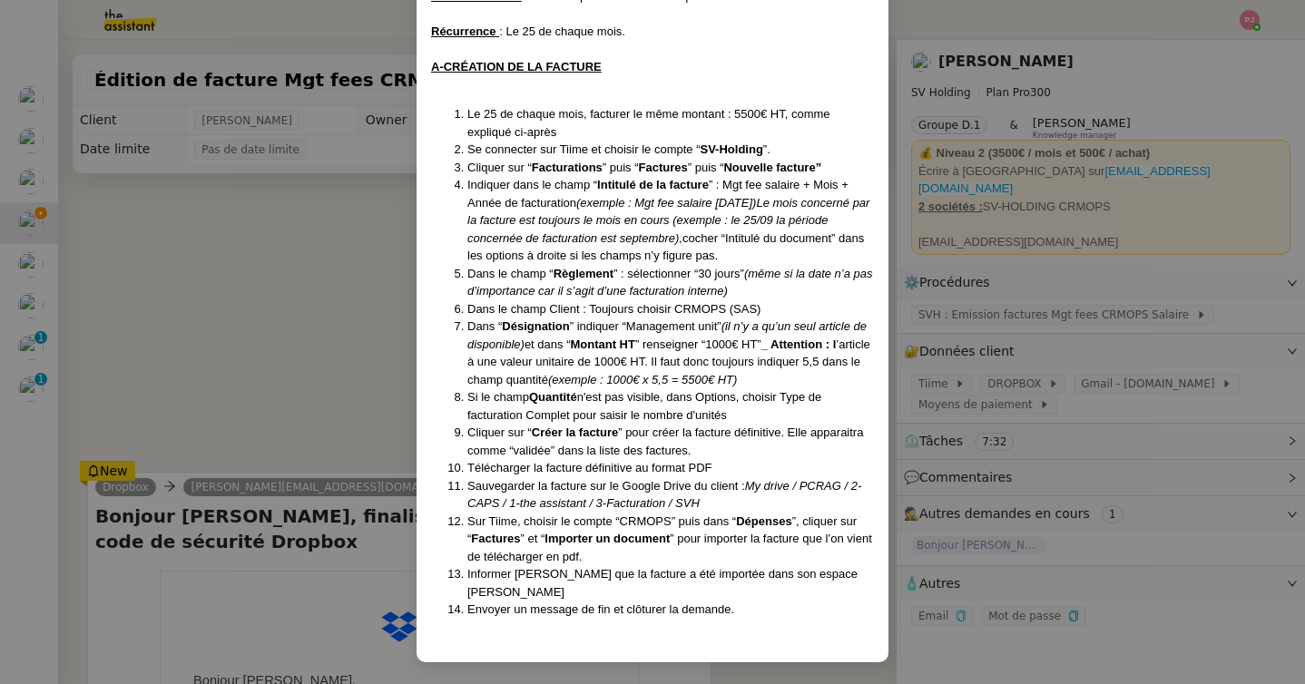
click at [319, 293] on nz-modal-container "Mise à jour le 25/03/2025 Contexte : Sébastien souhaite que nous nous occupions…" at bounding box center [652, 342] width 1305 height 684
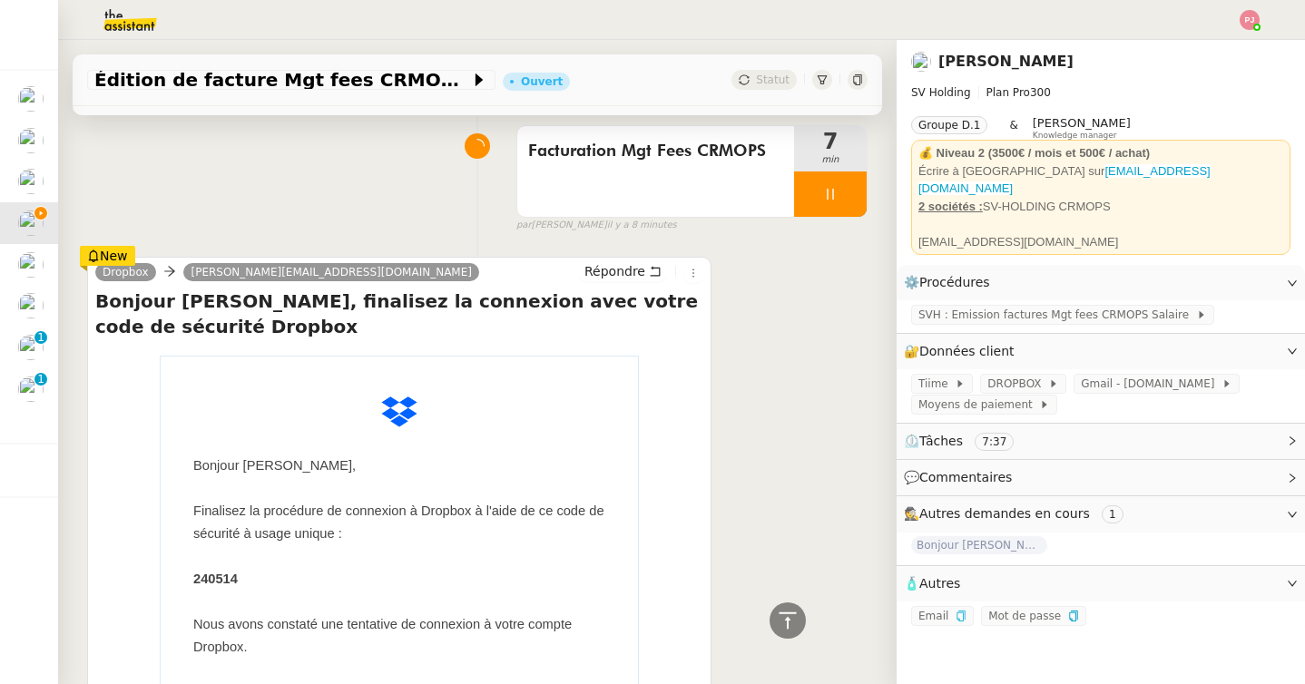
scroll to position [0, 0]
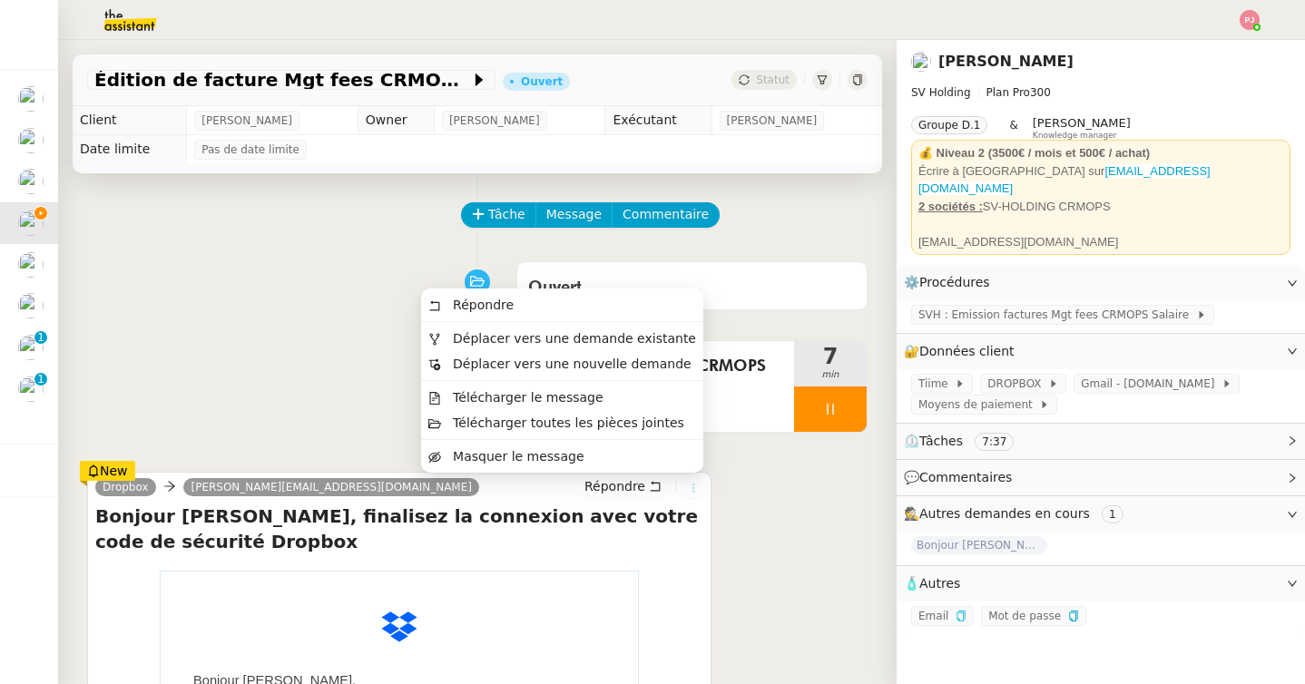
click at [698, 488] on icon at bounding box center [693, 488] width 11 height 11
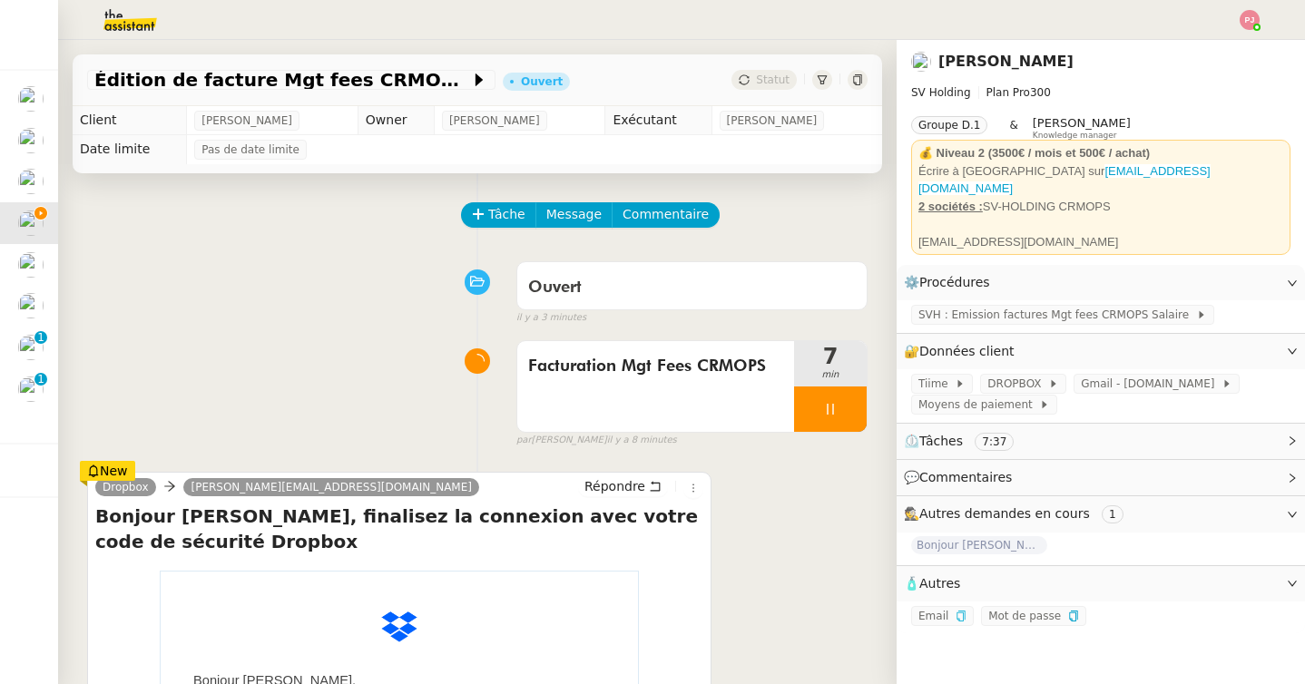
click at [701, 490] on icon at bounding box center [693, 488] width 20 height 11
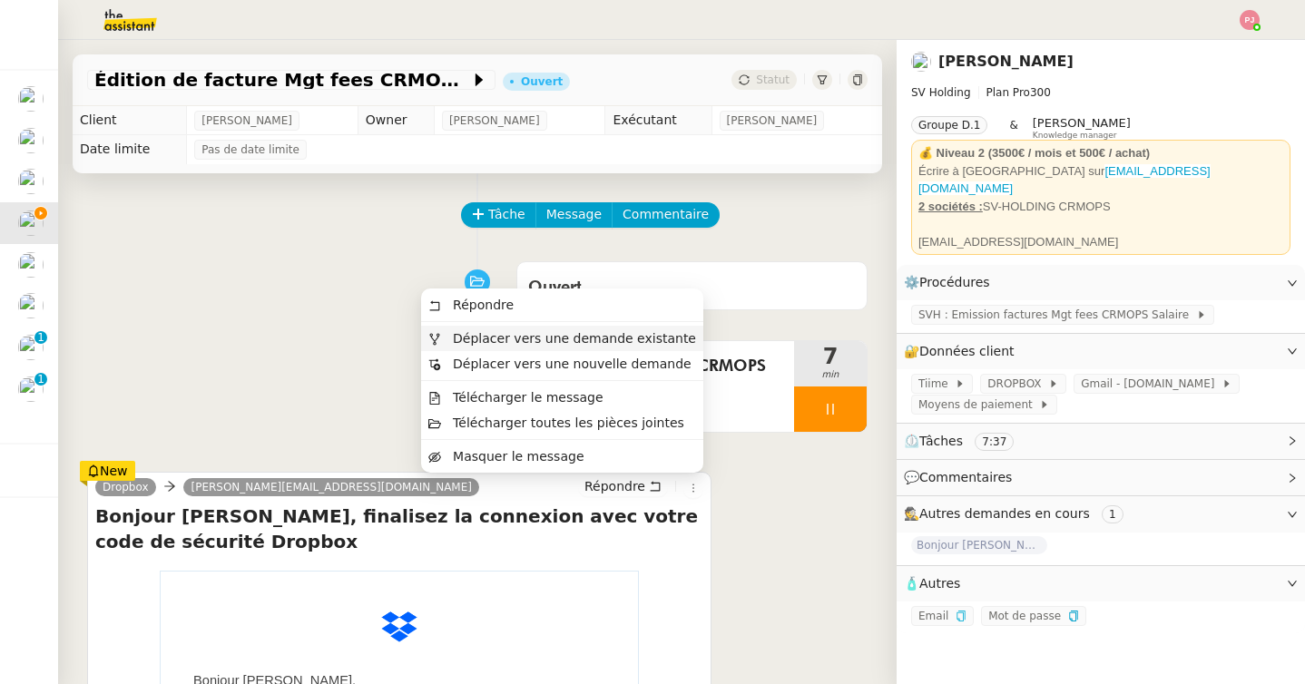
click at [645, 341] on span "Déplacer vers une demande existante" at bounding box center [574, 338] width 243 height 15
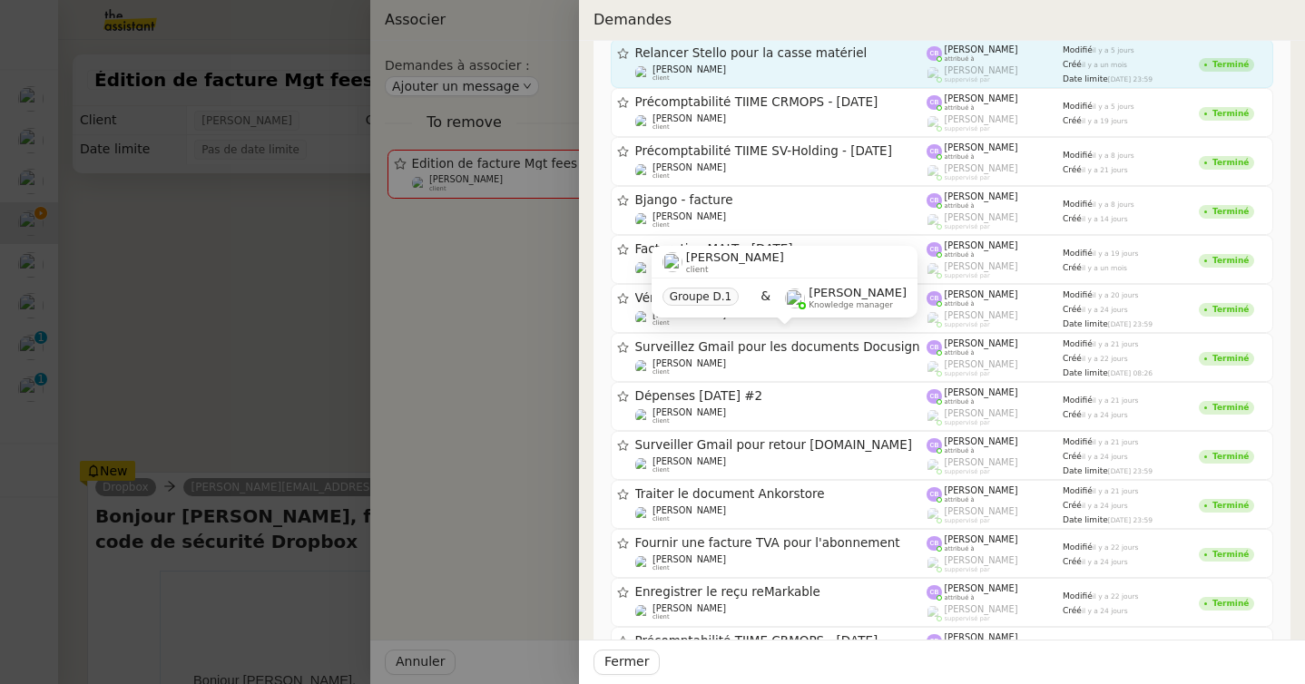
scroll to position [319, 0]
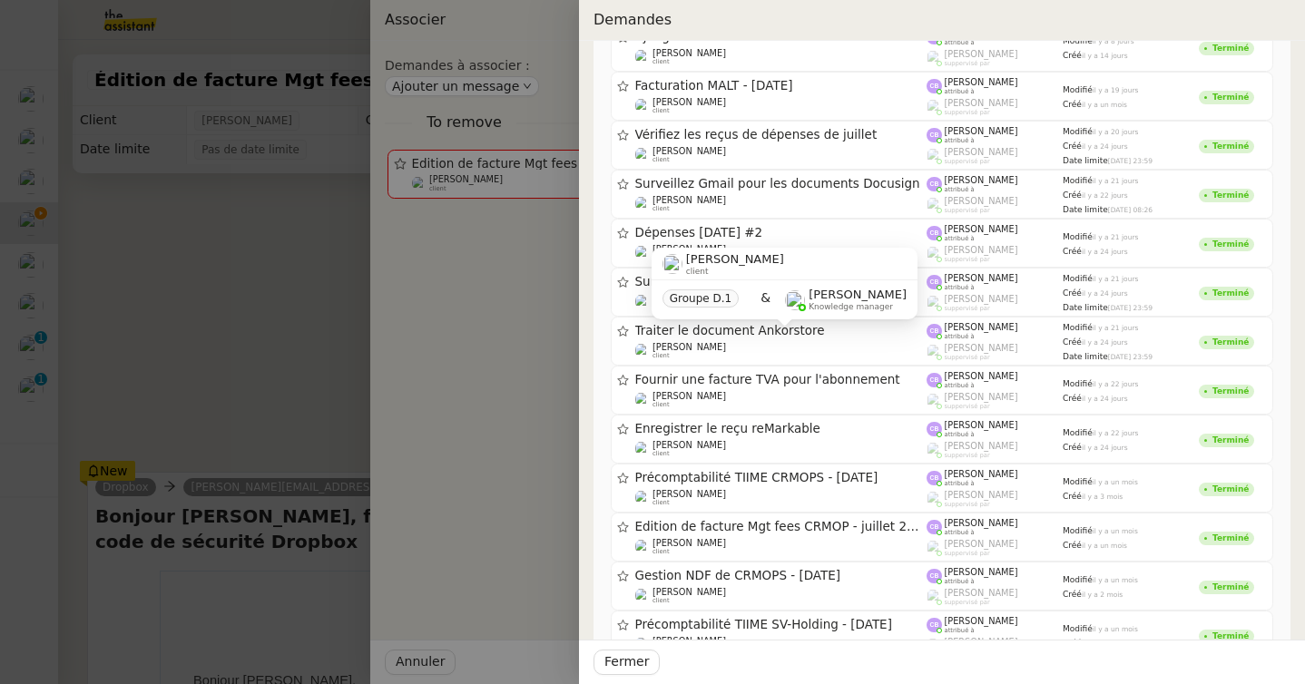
scroll to position [487, 0]
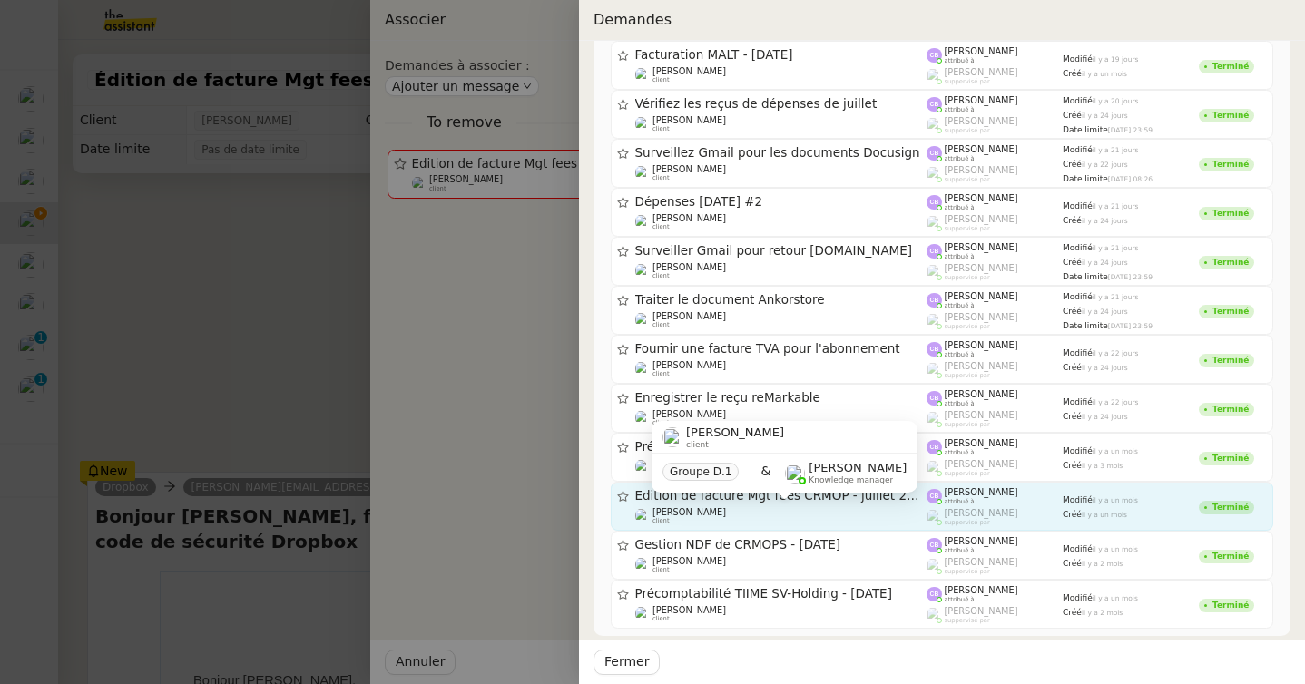
click at [801, 515] on div "Sébastien VIGE client" at bounding box center [781, 516] width 292 height 18
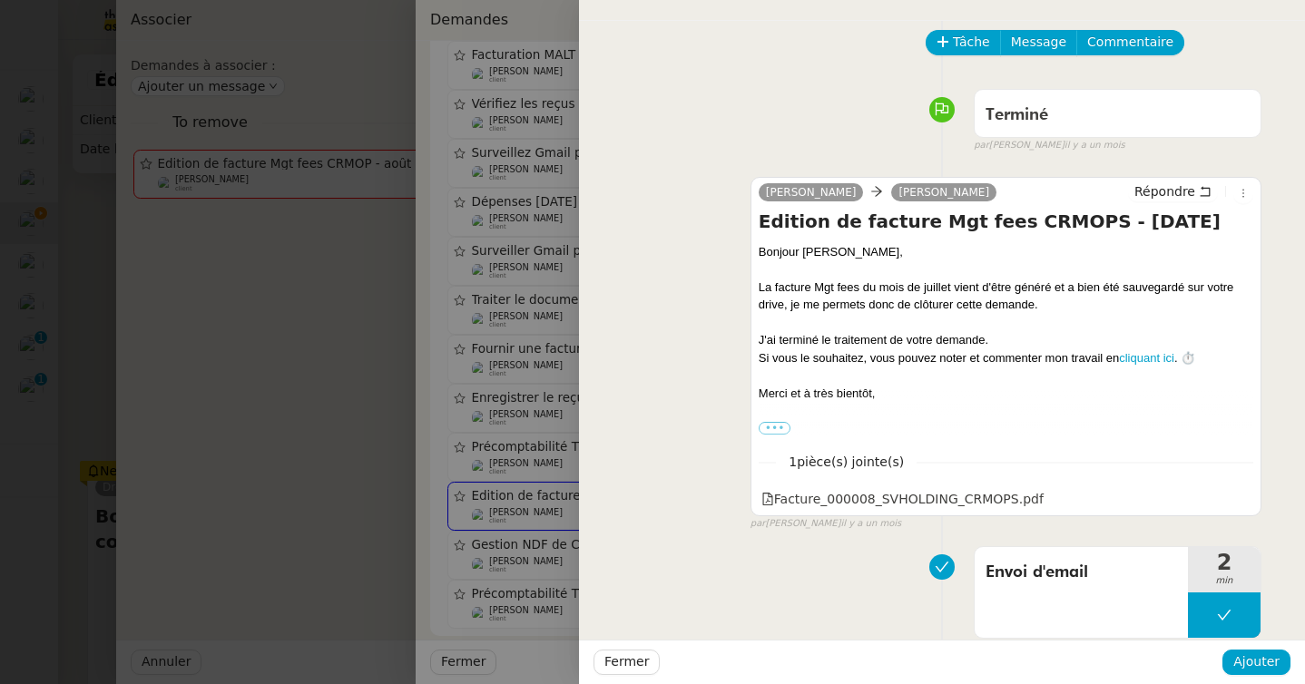
scroll to position [0, 0]
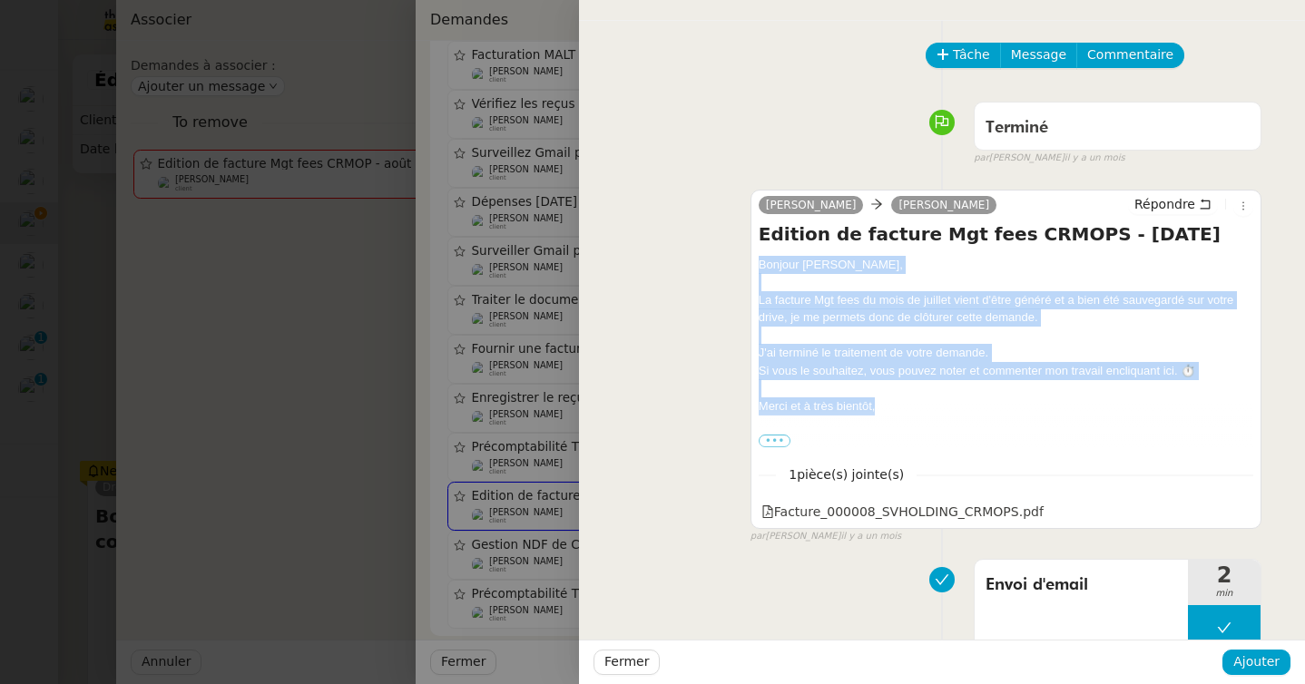
copy div "Bonjour Sébastien﻿, La facture Mgt fees du mois de juillet vient d'être généré …"
drag, startPoint x: 759, startPoint y: 261, endPoint x: 898, endPoint y: 409, distance: 203.5
click at [898, 409] on div "Bonjour Sébastien﻿, La facture Mgt fees du mois de juillet vient d'être généré …" at bounding box center [1006, 353] width 495 height 194
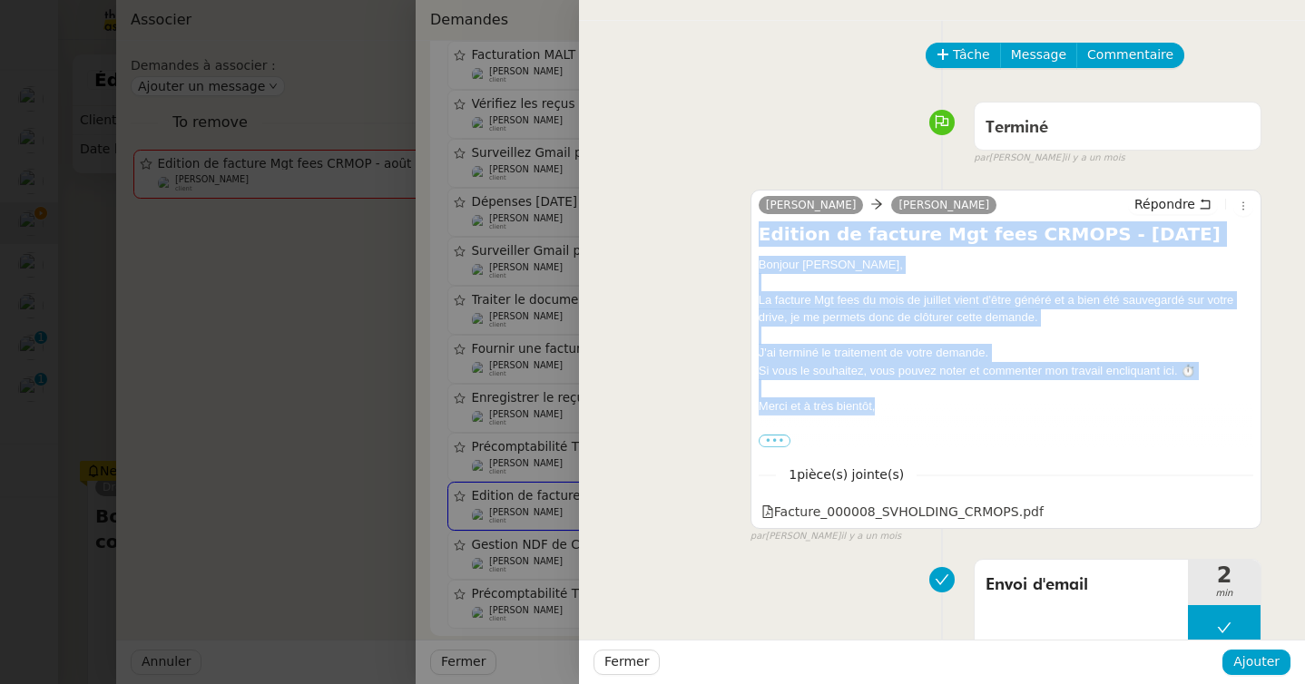
drag, startPoint x: 759, startPoint y: 236, endPoint x: 893, endPoint y: 412, distance: 221.4
click at [893, 412] on div "Edition de facture Mgt fees CRMOPS - juillet 2025 Bonjour Sébastien﻿, La factur…" at bounding box center [1006, 335] width 495 height 229
copy div "Edition de facture Mgt fees CRMOPS - juillet 2025 Bonjour Sébastien﻿, La factur…"
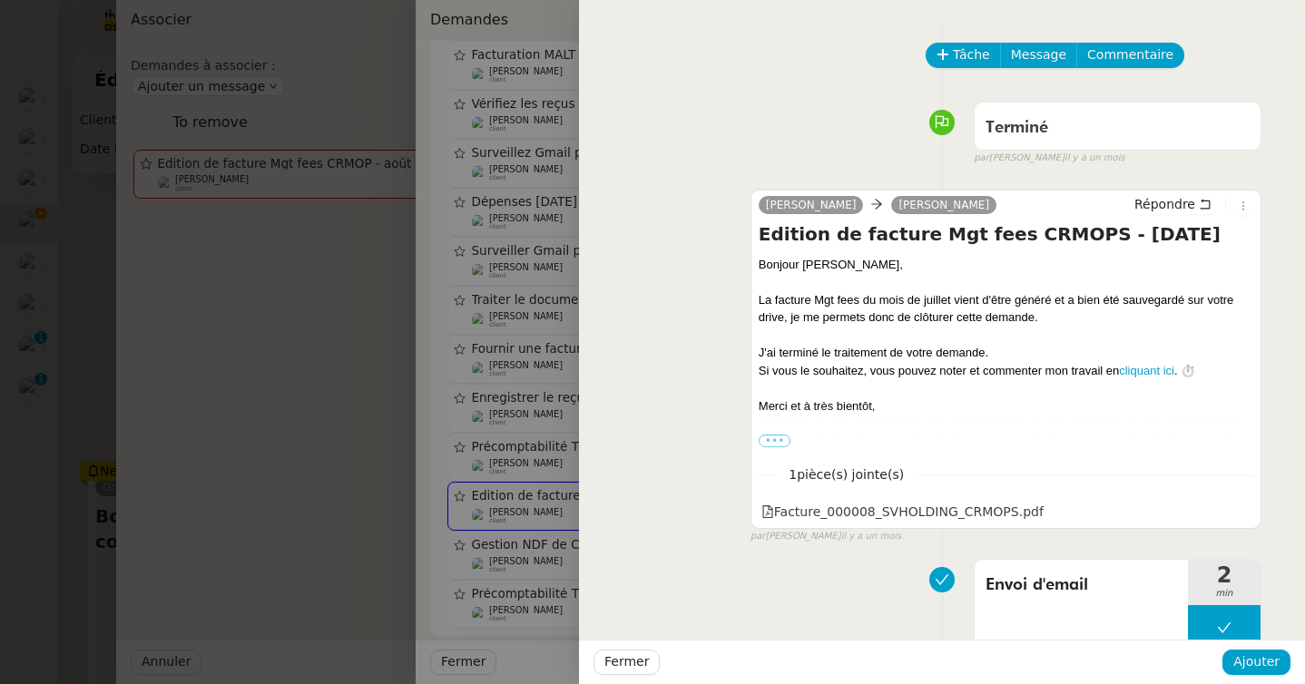
click at [93, 341] on div at bounding box center [652, 342] width 1305 height 684
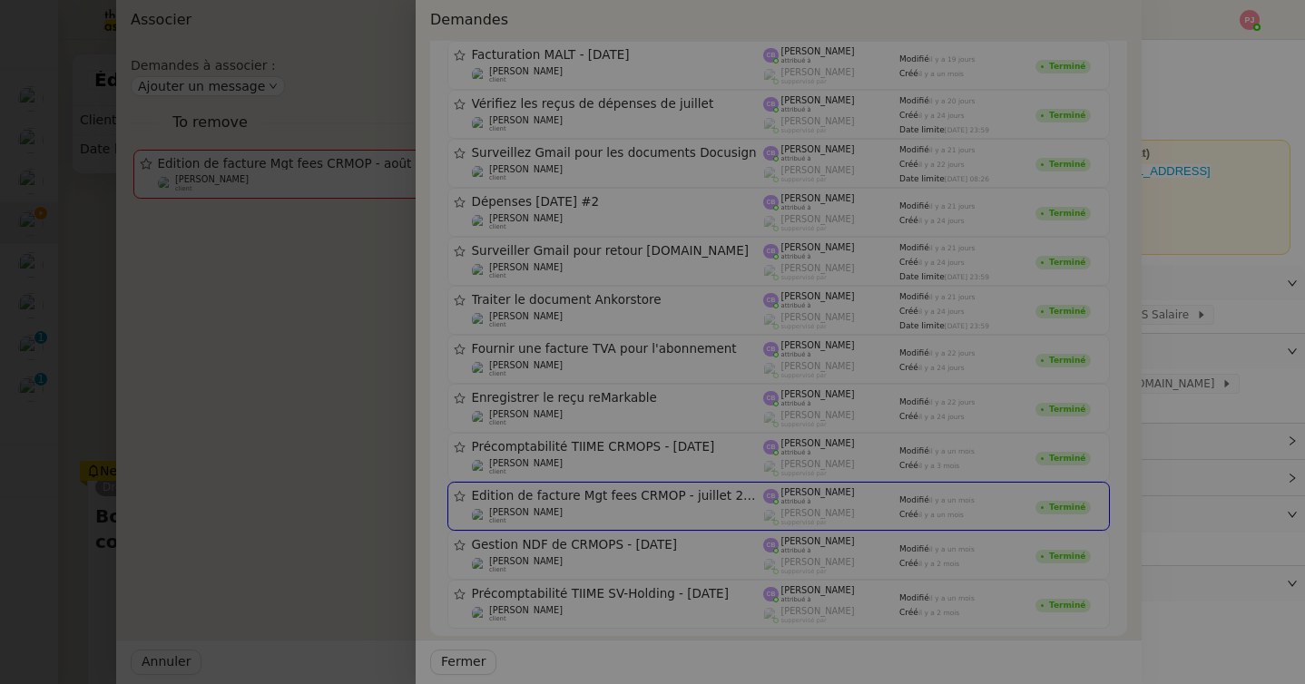
click at [93, 341] on div at bounding box center [489, 342] width 1305 height 684
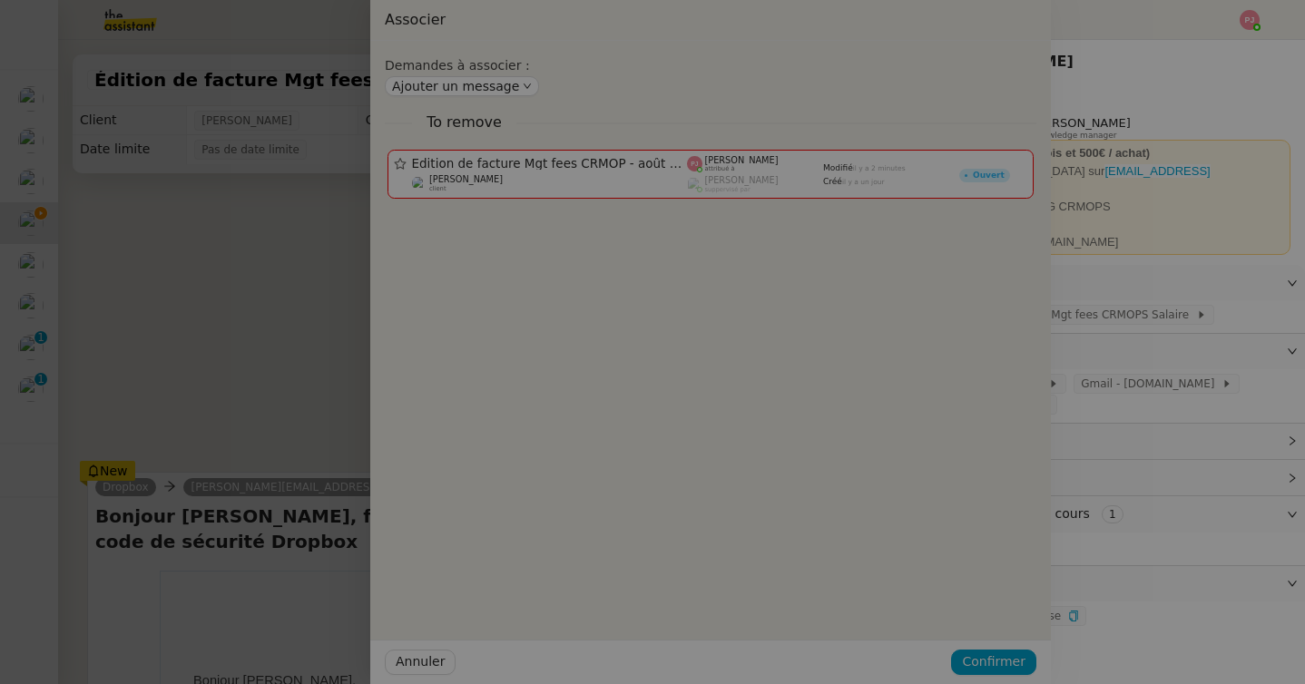
click at [93, 341] on div at bounding box center [398, 342] width 1305 height 684
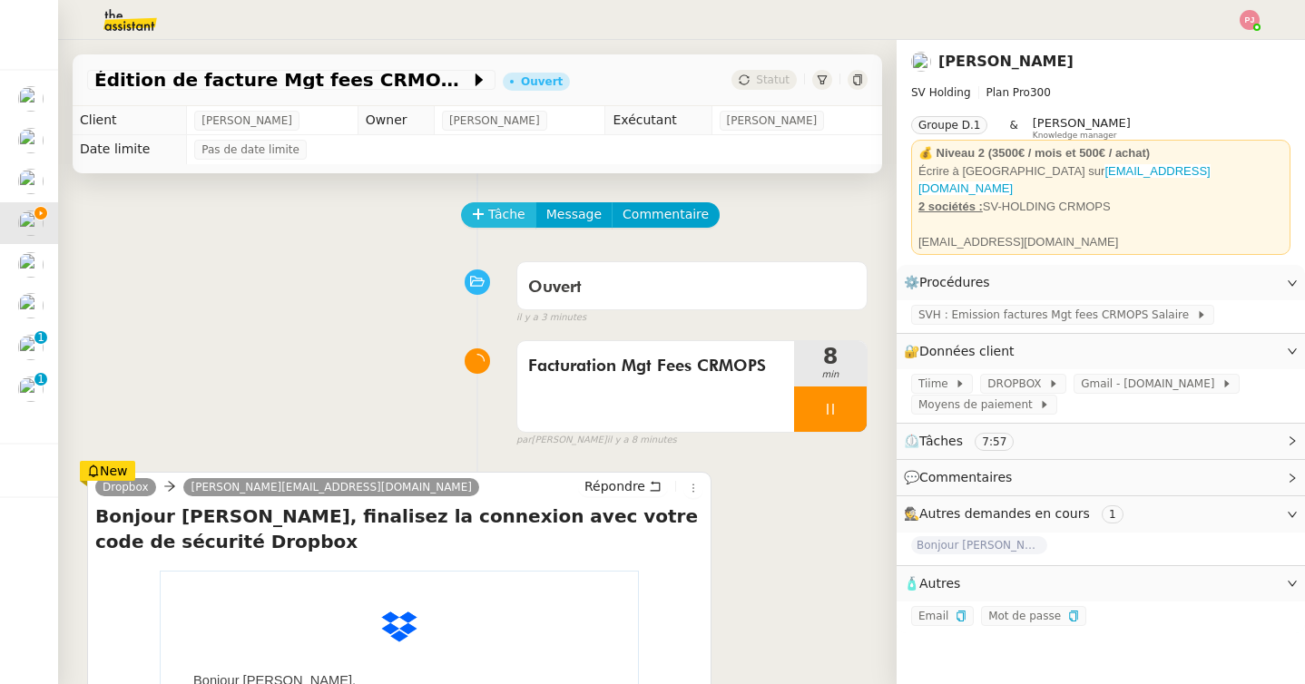
click at [508, 217] on span "Tâche" at bounding box center [506, 214] width 37 height 21
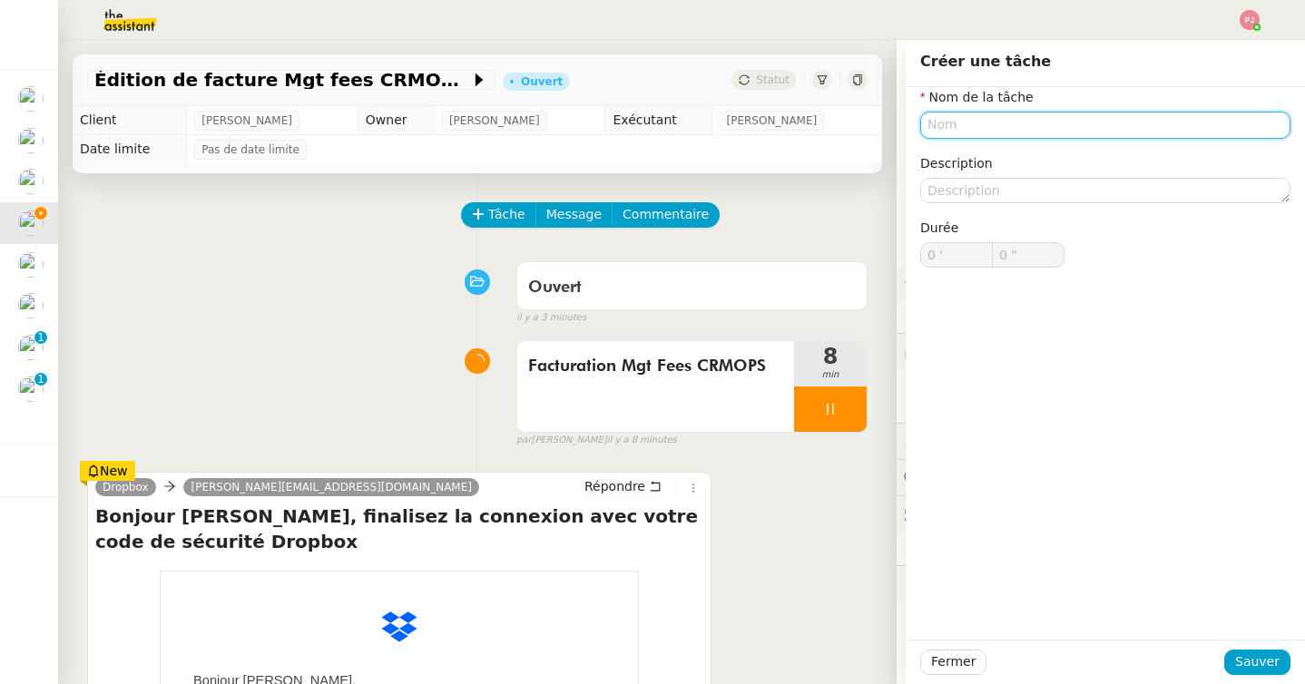
click at [937, 121] on input "text" at bounding box center [1105, 125] width 370 height 26
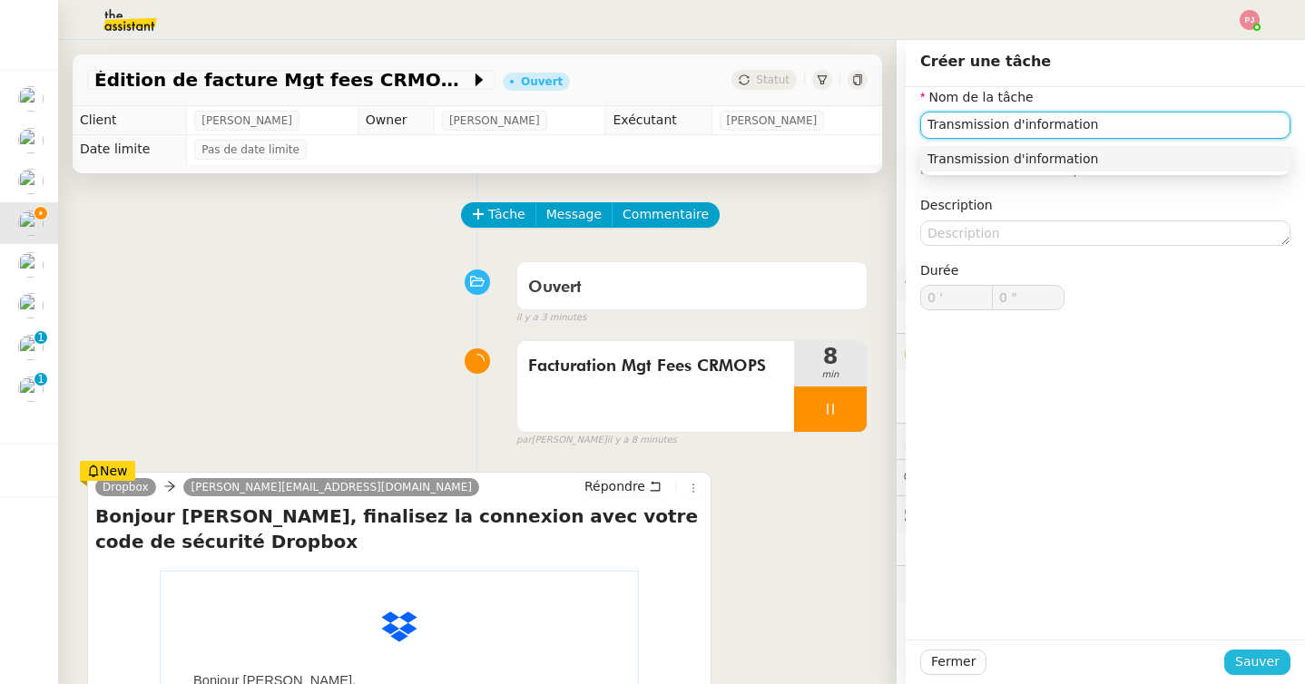
type input "Transmission d'information"
click at [1245, 660] on span "Sauver" at bounding box center [1257, 662] width 44 height 21
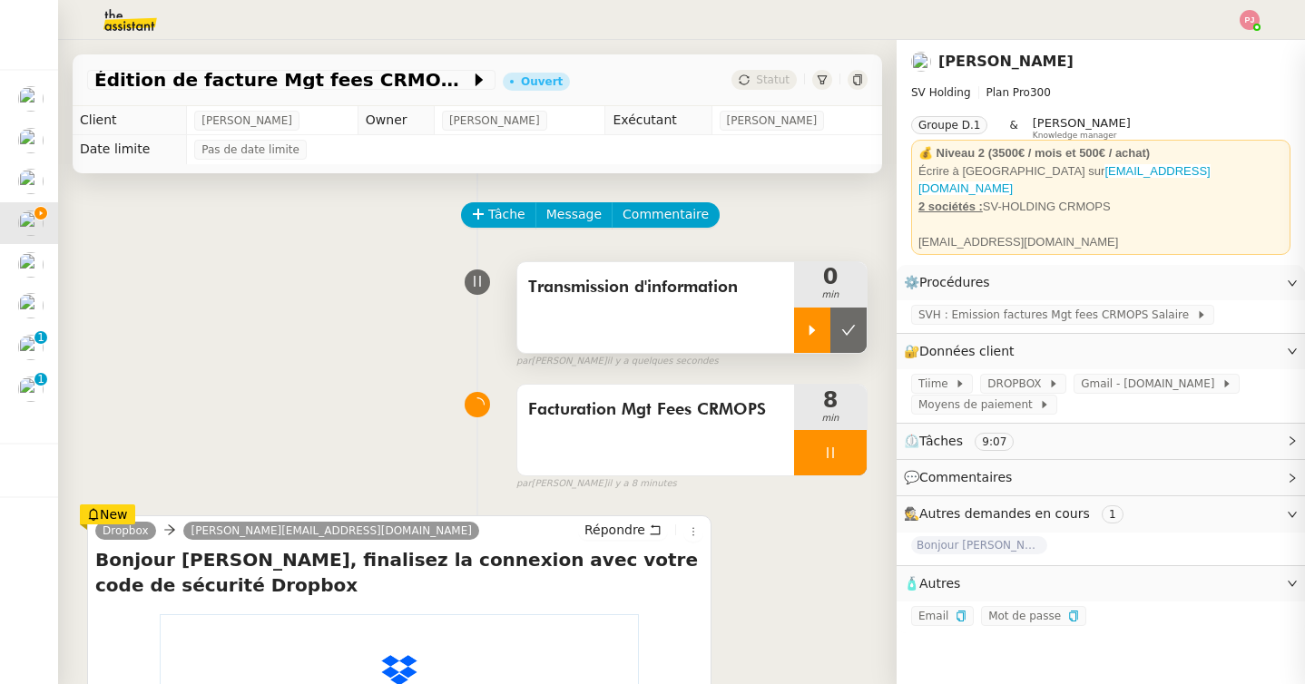
click at [805, 325] on icon at bounding box center [812, 330] width 15 height 15
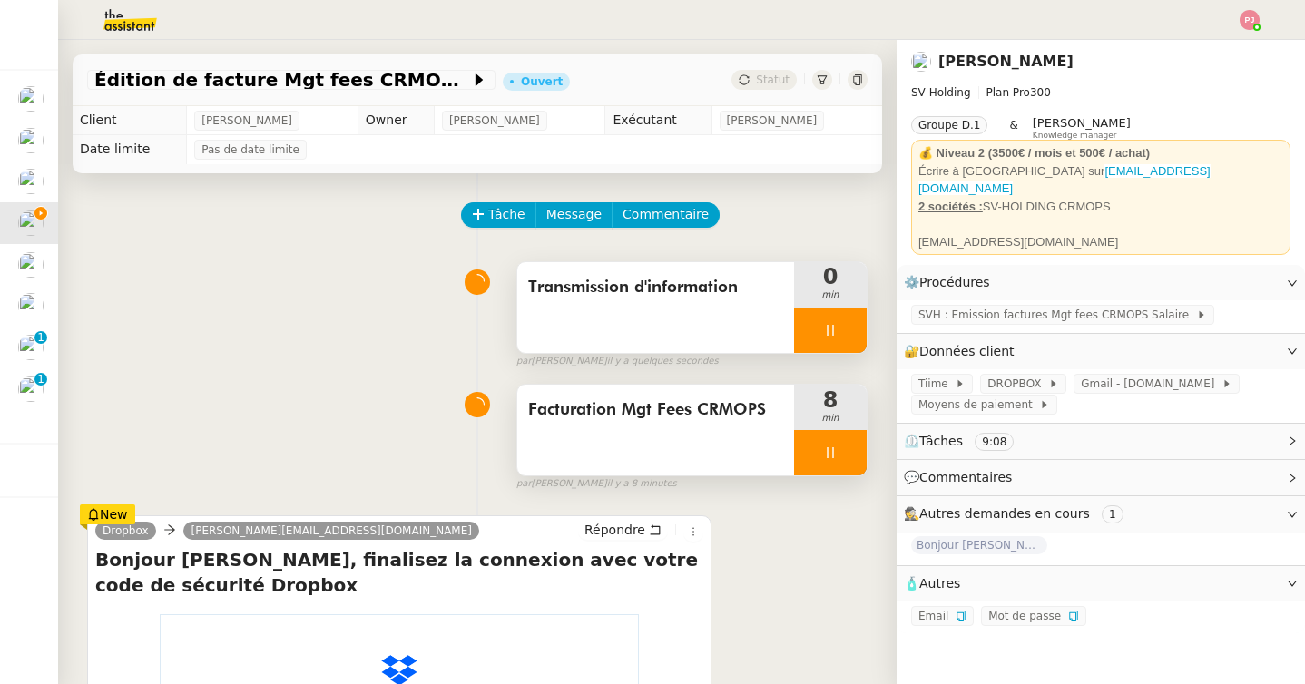
click at [830, 456] on icon at bounding box center [830, 453] width 15 height 15
click at [845, 456] on icon at bounding box center [849, 453] width 14 height 10
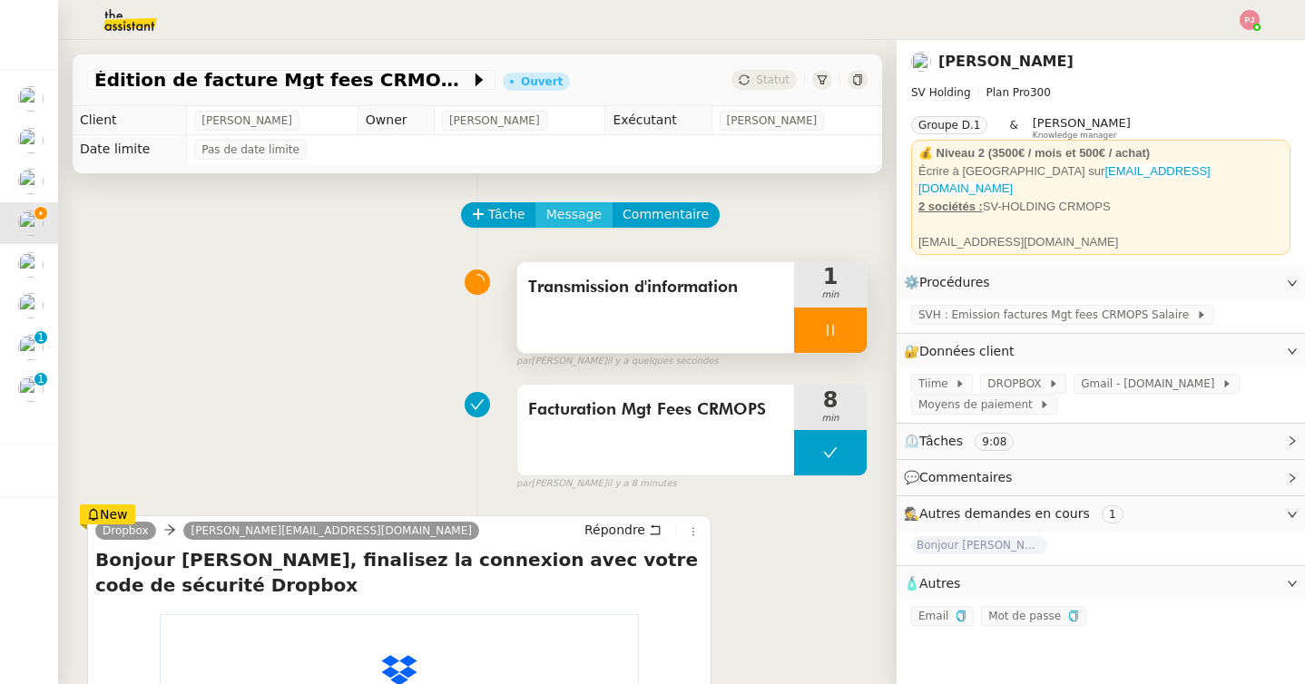
click at [589, 204] on span "Message" at bounding box center [573, 214] width 55 height 21
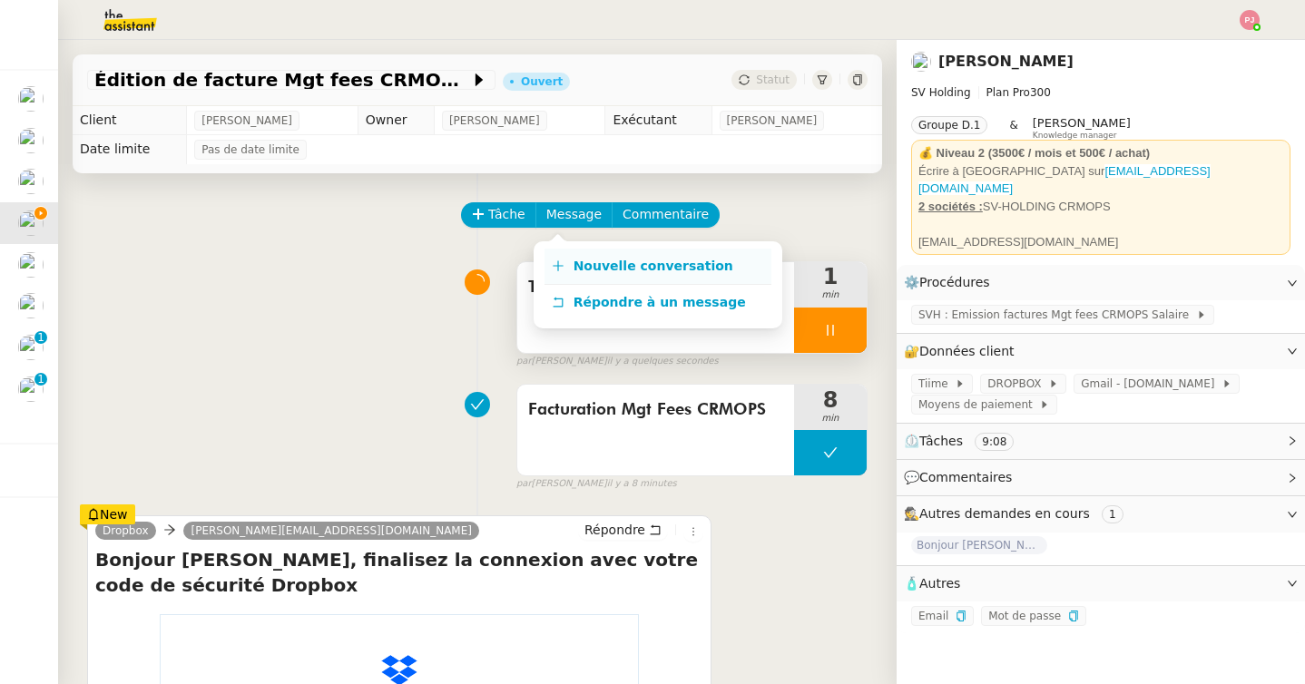
click at [610, 250] on link "Nouvelle conversation" at bounding box center [657, 267] width 227 height 36
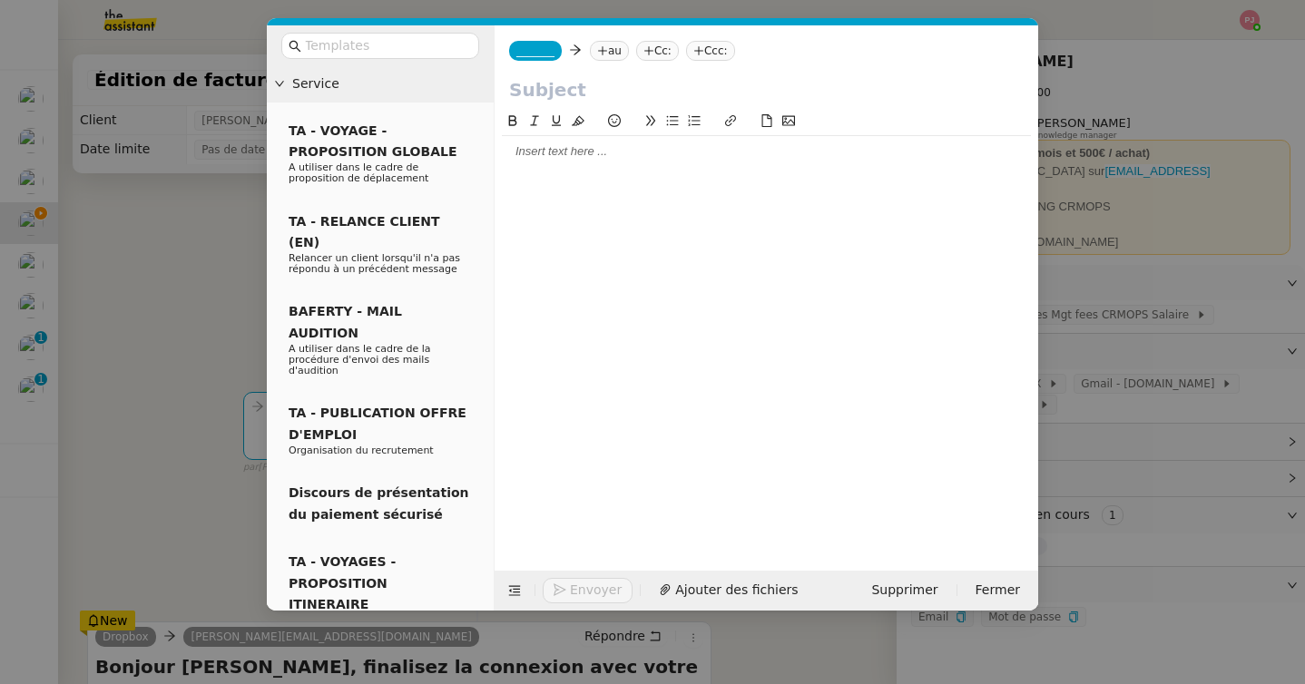
click at [701, 161] on div at bounding box center [766, 151] width 529 height 31
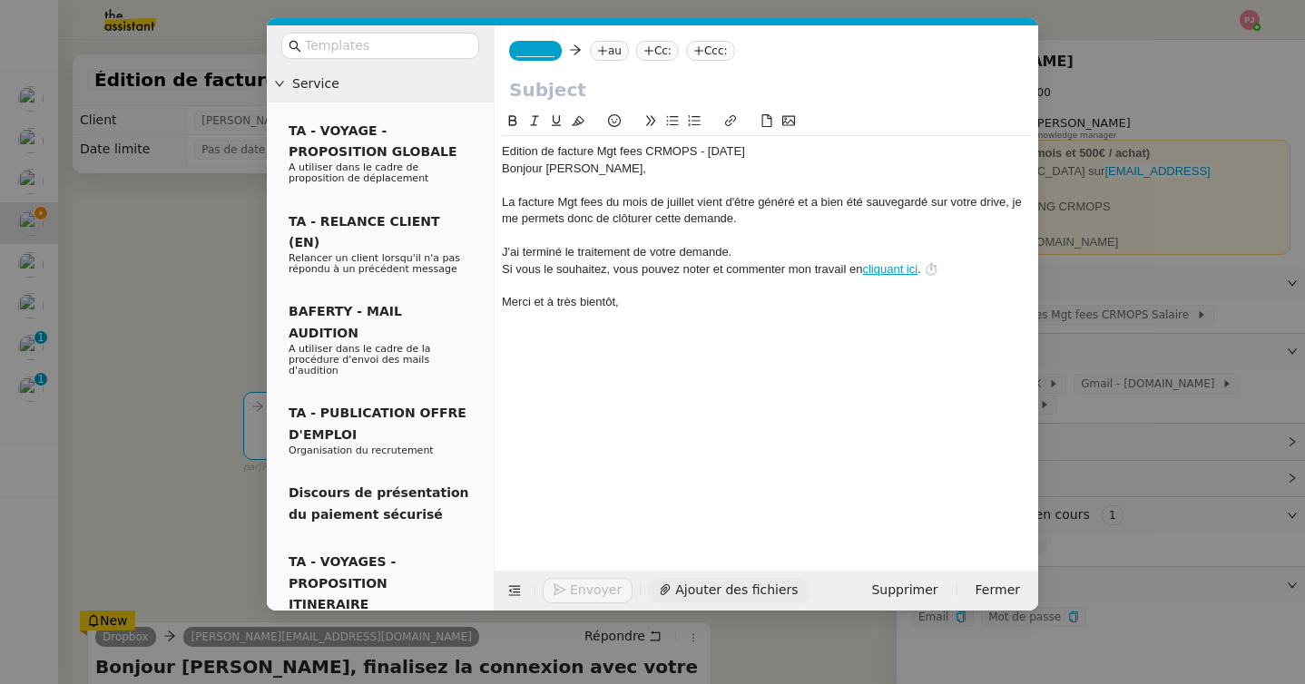
click at [701, 580] on button "Ajouter des fichiers" at bounding box center [728, 590] width 161 height 25
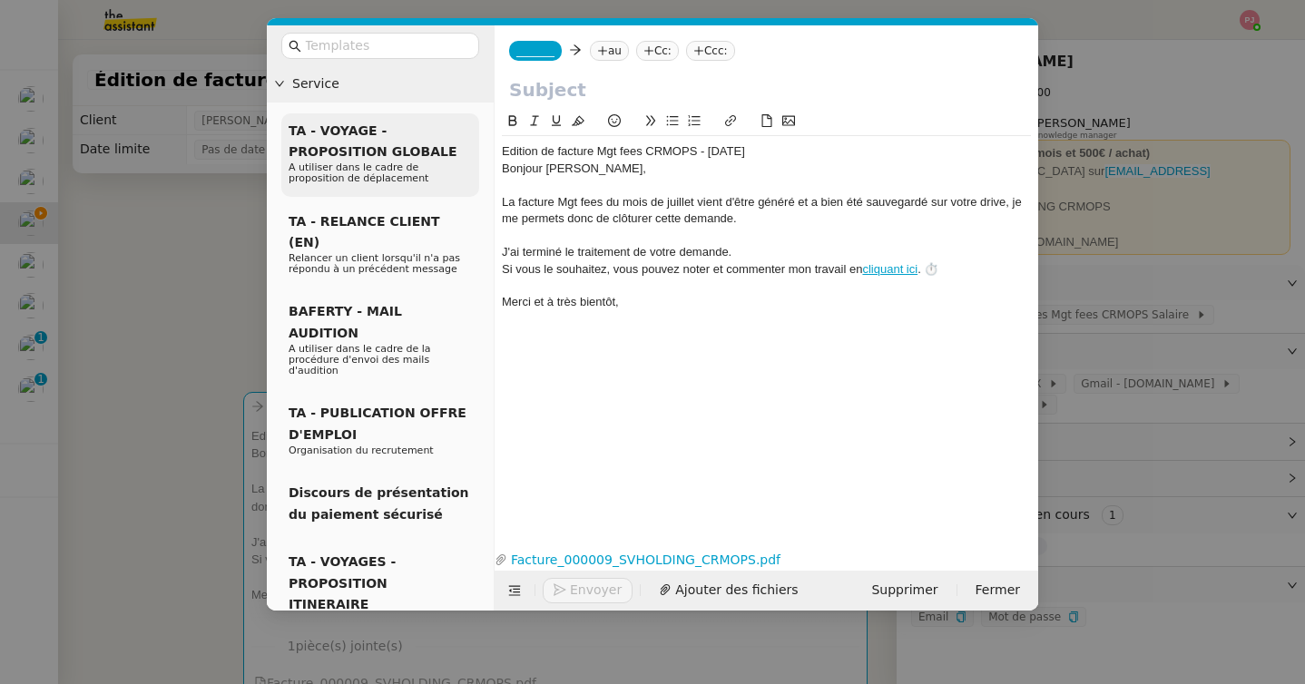
drag, startPoint x: 769, startPoint y: 150, endPoint x: 465, endPoint y: 147, distance: 304.0
click at [465, 147] on nz-layout "Service TA - VOYAGE - PROPOSITION GLOBALE A utiliser dans le cadre de propositi…" at bounding box center [652, 317] width 771 height 585
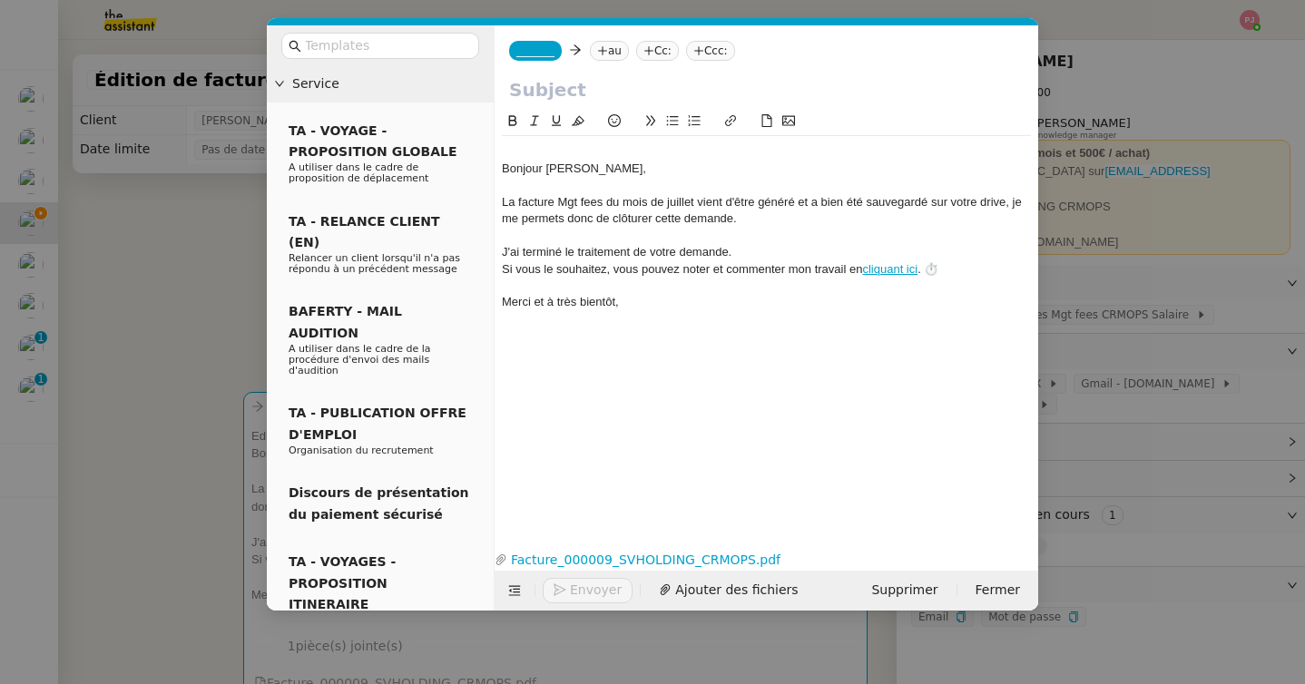
click at [540, 92] on input "text" at bounding box center [766, 89] width 515 height 27
paste input "Edition de facture Mgt fees CRMOPS - juillet 2025"
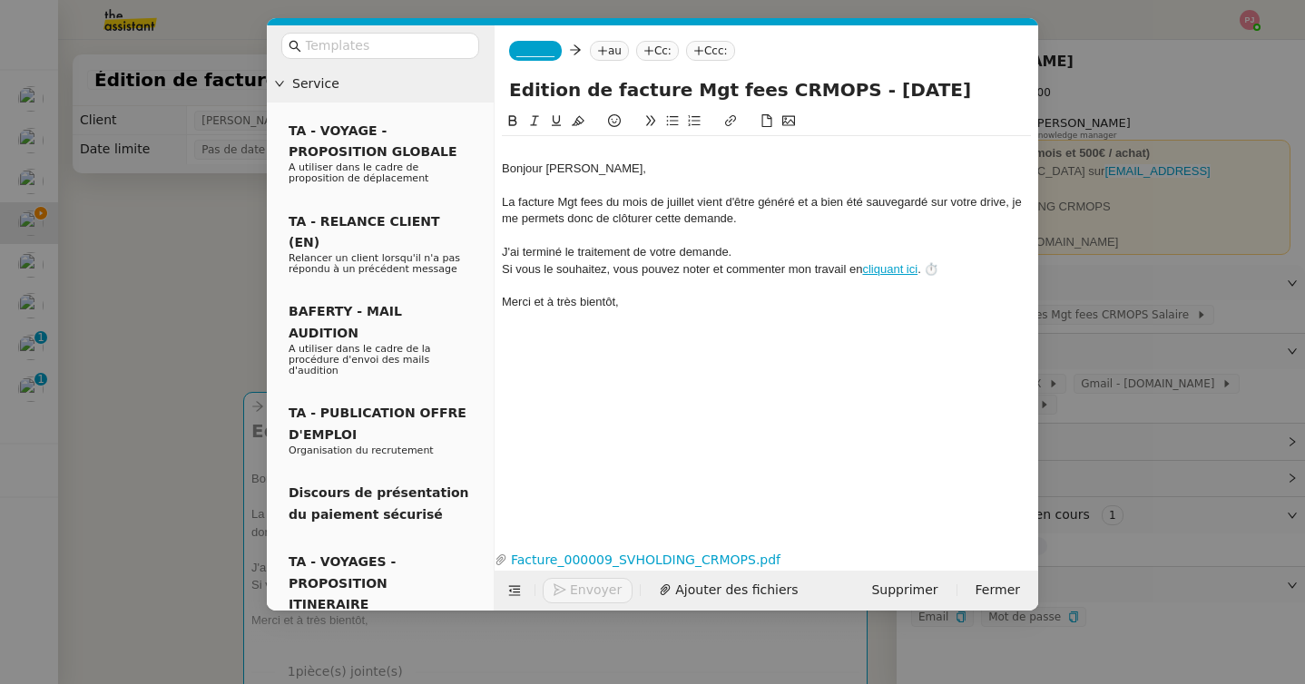
click at [523, 88] on input "Edition de facture Mgt fees CRMOPS - juillet 2025" at bounding box center [766, 89] width 515 height 27
drag, startPoint x: 881, startPoint y: 91, endPoint x: 836, endPoint y: 91, distance: 45.4
click at [836, 91] on input "Édition de facture Mgt fees CRMOPS - juillet 2025" at bounding box center [766, 89] width 515 height 27
type input "Édition de facture Mgt fees CRMOPS - août 2025"
click at [502, 165] on div "Bonjour Sébastien﻿," at bounding box center [766, 169] width 529 height 16
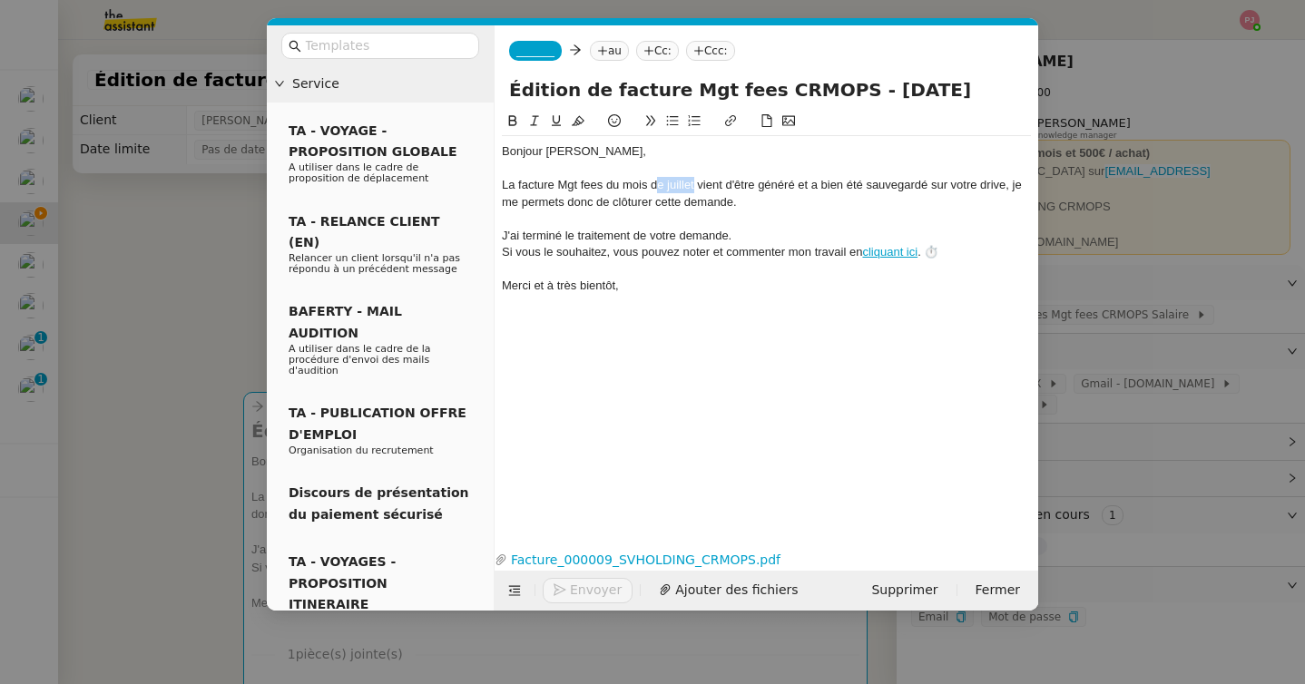
drag, startPoint x: 695, startPoint y: 184, endPoint x: 657, endPoint y: 184, distance: 38.1
click at [657, 184] on div "La facture Mgt fees du mois de juillet vient d'être généré et a bien été sauveg…" at bounding box center [766, 194] width 529 height 34
click at [780, 186] on div "La facture Mgt fees du mois d'août vient d'être généré et a bien été sauvegardé…" at bounding box center [766, 194] width 529 height 34
click at [920, 185] on div "La facture Mgt fees du mois d'août vient d'être générée et a bien été sauvegard…" at bounding box center [766, 194] width 529 height 34
drag, startPoint x: 757, startPoint y: 201, endPoint x: 1003, endPoint y: 186, distance: 246.4
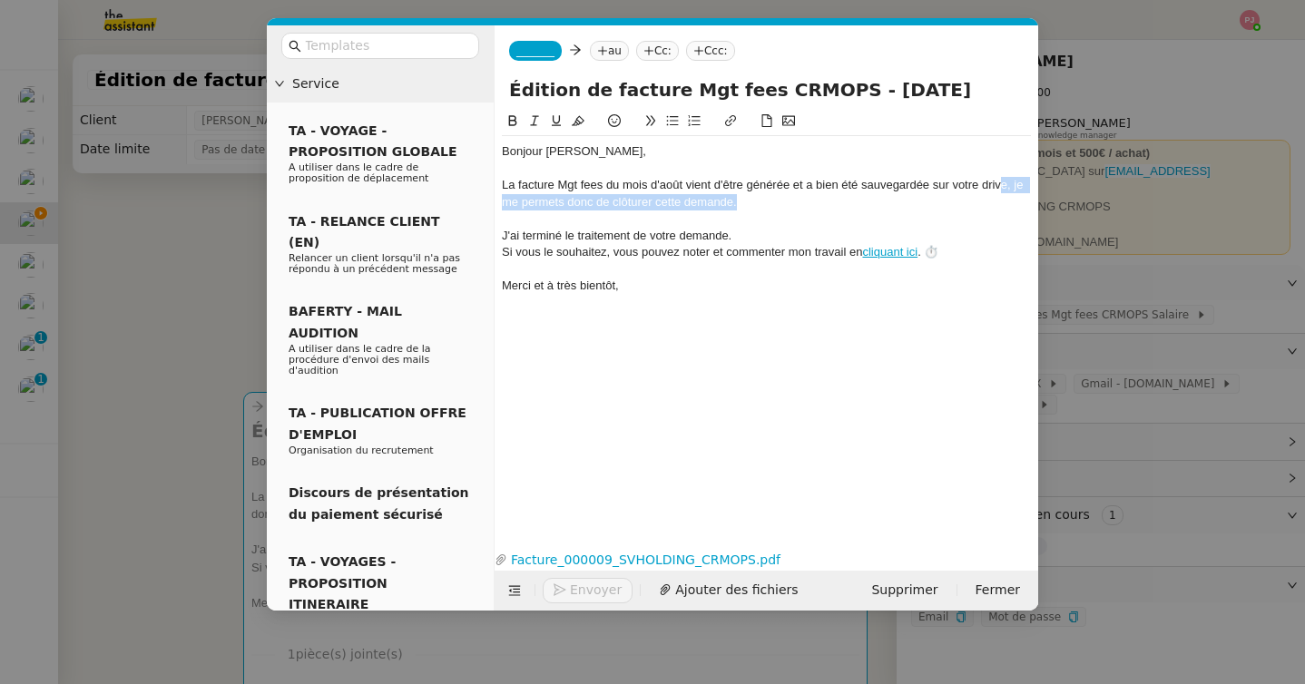
click at [1003, 186] on div "La facture Mgt fees du mois d'août vient d'être générée et a bien été sauvegard…" at bounding box center [766, 194] width 529 height 34
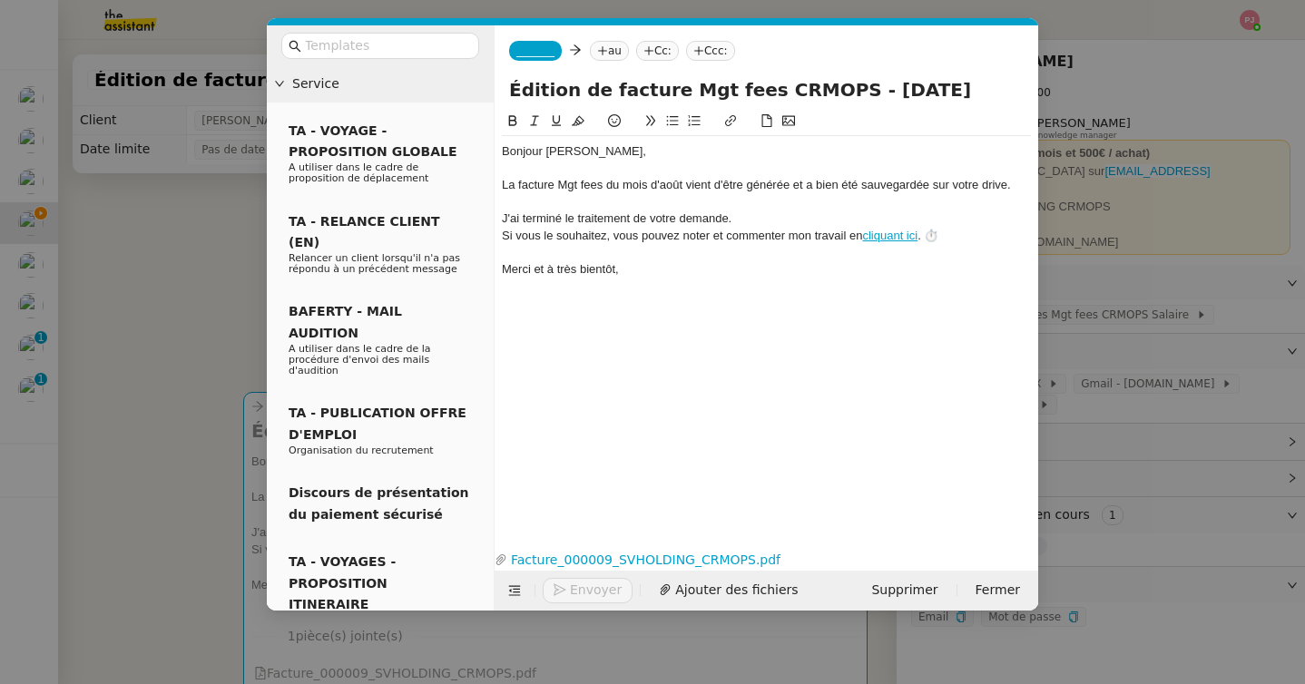
click at [523, 46] on span "_______" at bounding box center [535, 50] width 38 height 13
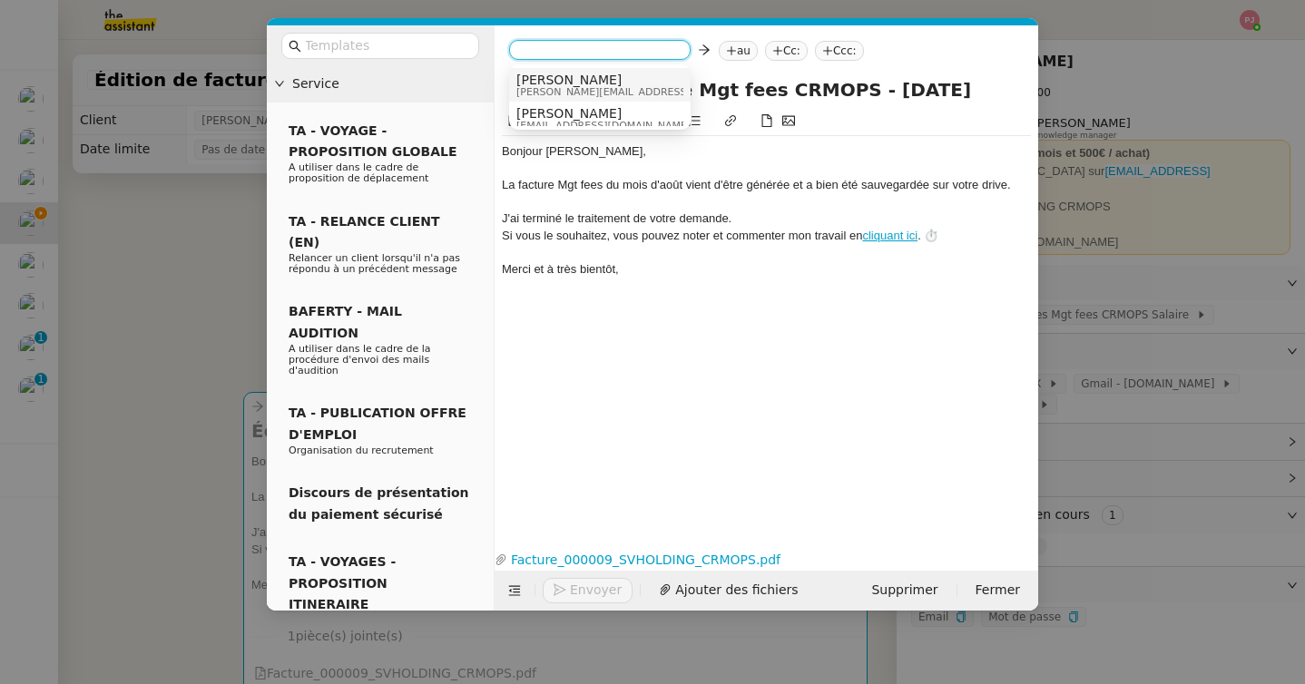
click at [555, 80] on span "Joana" at bounding box center [645, 80] width 258 height 15
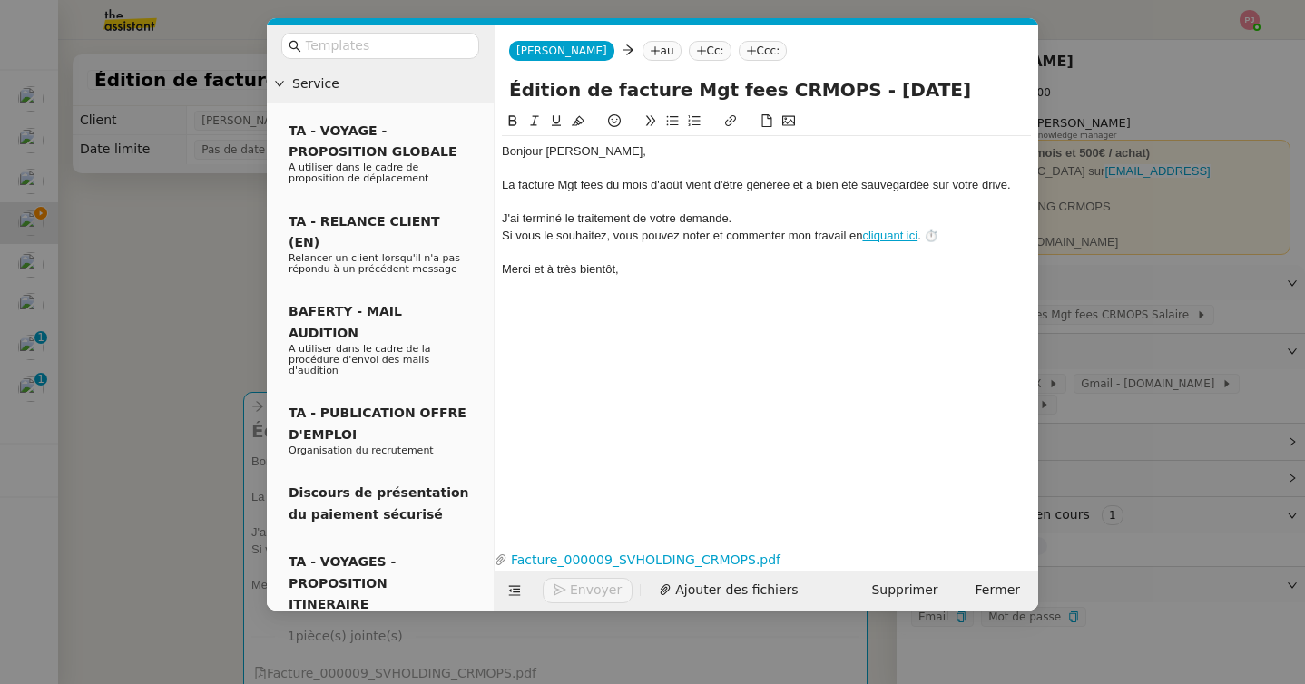
click at [642, 50] on nz-tag "au" at bounding box center [661, 51] width 39 height 20
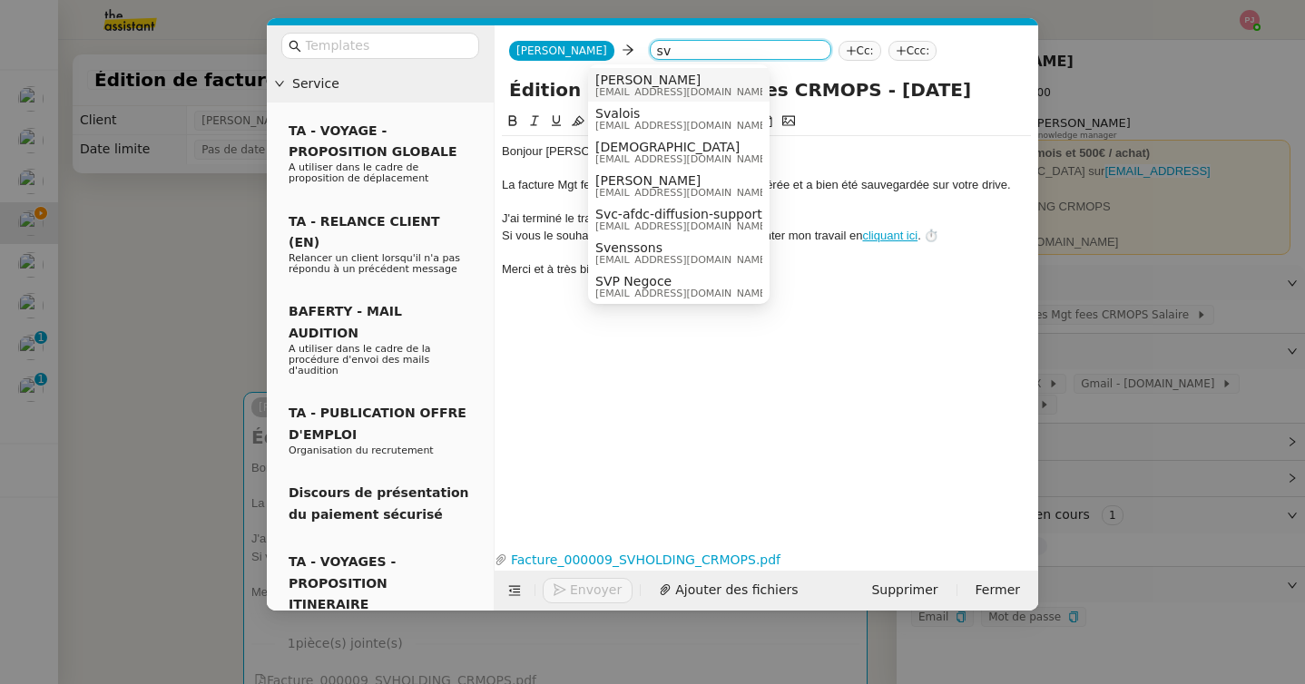
type input "sv"
click at [612, 76] on span "[PERSON_NAME]" at bounding box center [682, 80] width 174 height 15
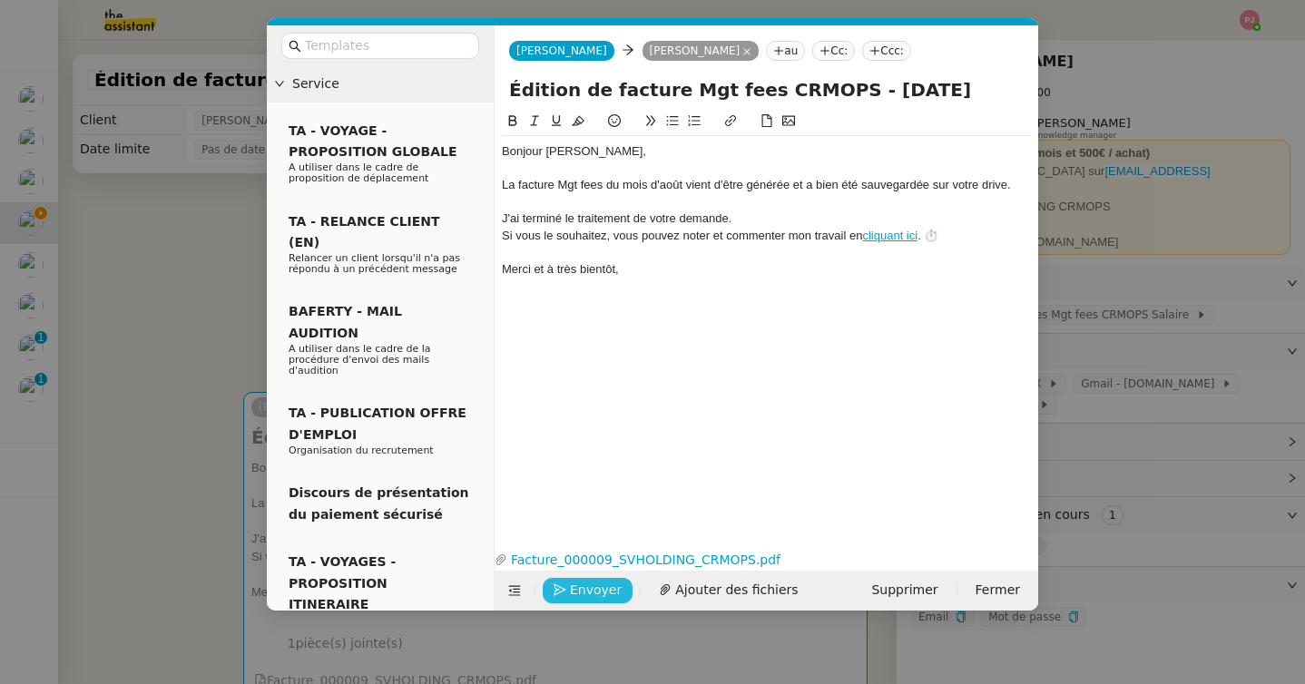
click at [593, 590] on span "Envoyer" at bounding box center [596, 590] width 52 height 21
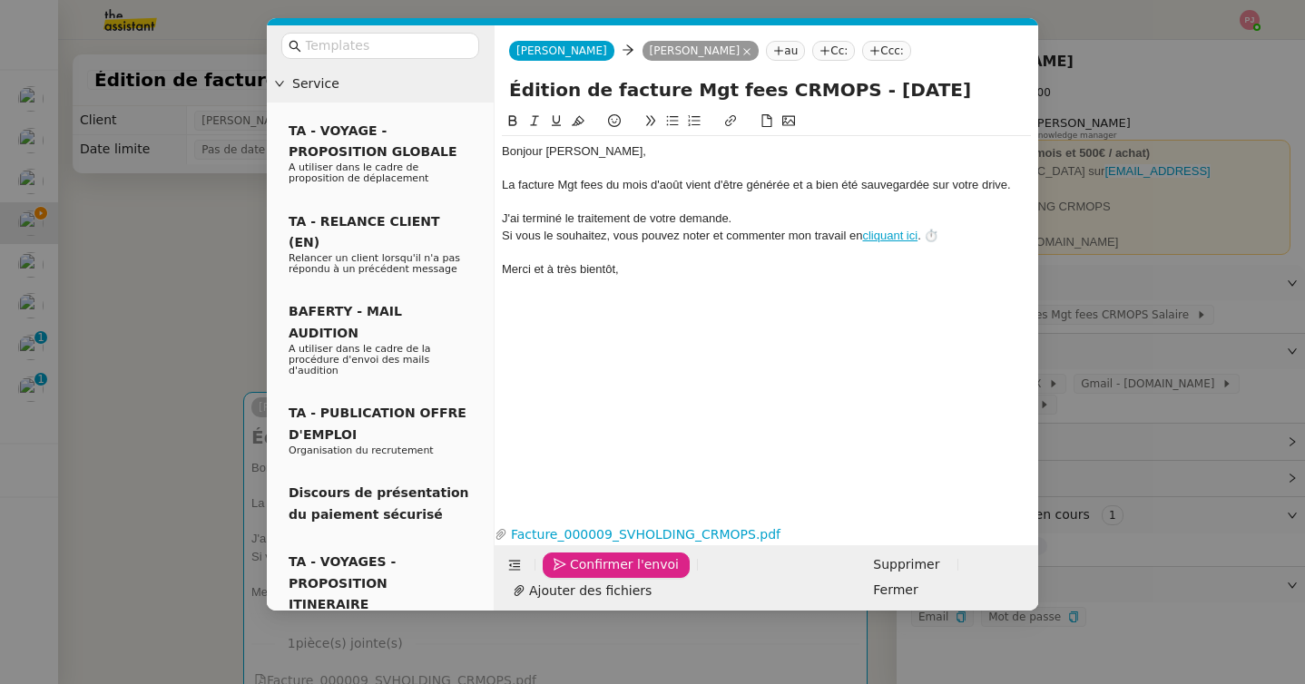
click at [593, 575] on span "Confirmer l'envoi" at bounding box center [624, 564] width 109 height 21
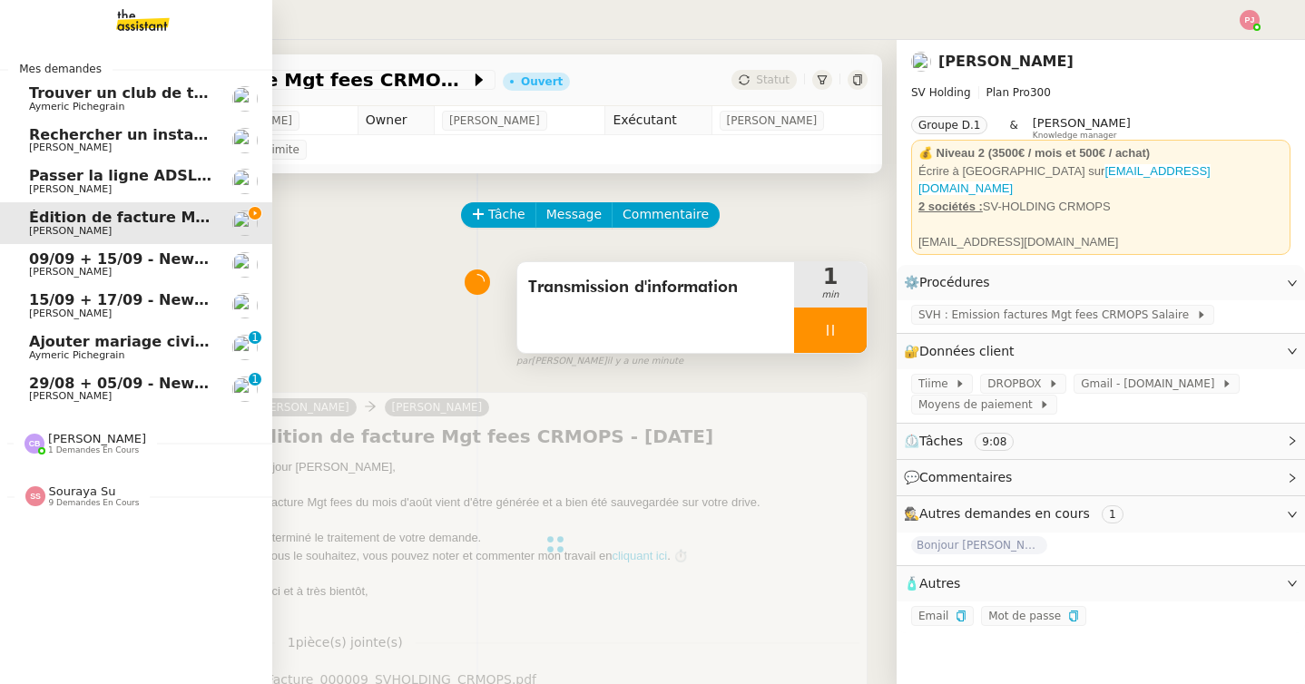
click at [81, 240] on link "Édition de facture Mgt fees CRMOP - août 2025S Salaire Sébastien VIGE" at bounding box center [136, 223] width 272 height 42
click at [80, 258] on span "09/09 + 15/09 - New flight request - [PERSON_NAME]" at bounding box center [245, 258] width 433 height 17
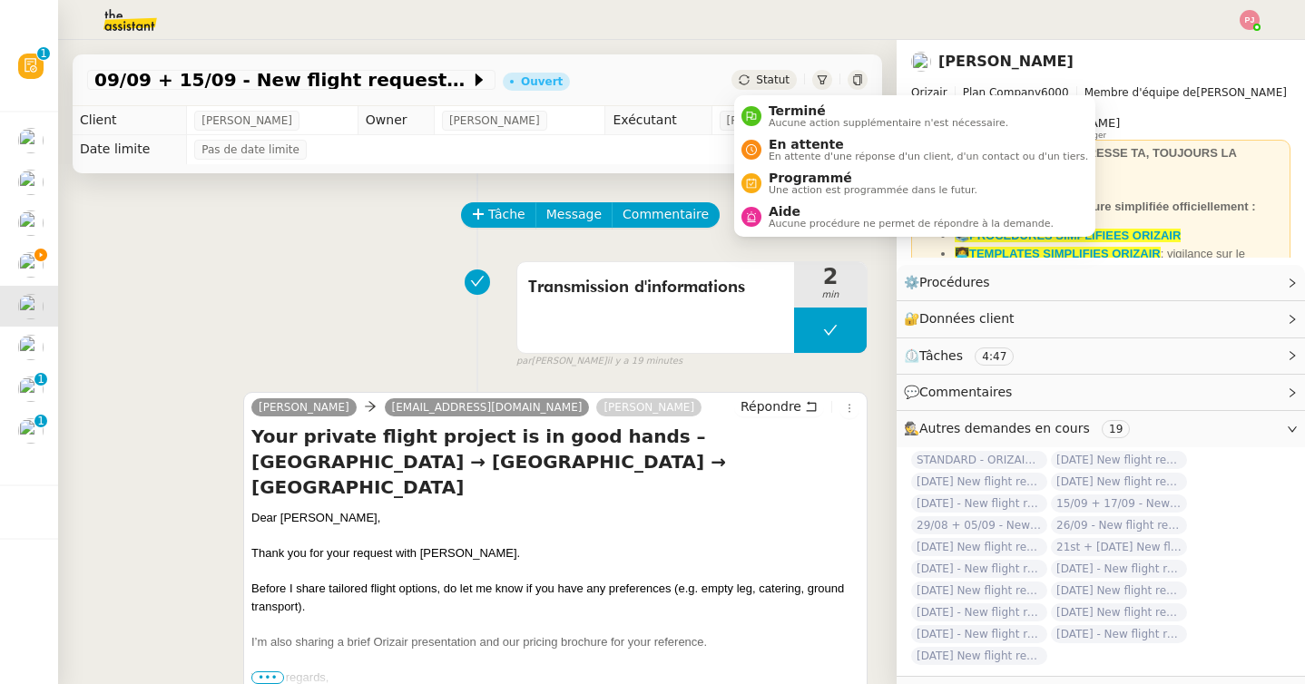
click at [764, 74] on span "Statut" at bounding box center [773, 80] width 34 height 13
click at [799, 201] on li "Aide Aucune procédure ne permet de répondre à la demande." at bounding box center [914, 217] width 361 height 34
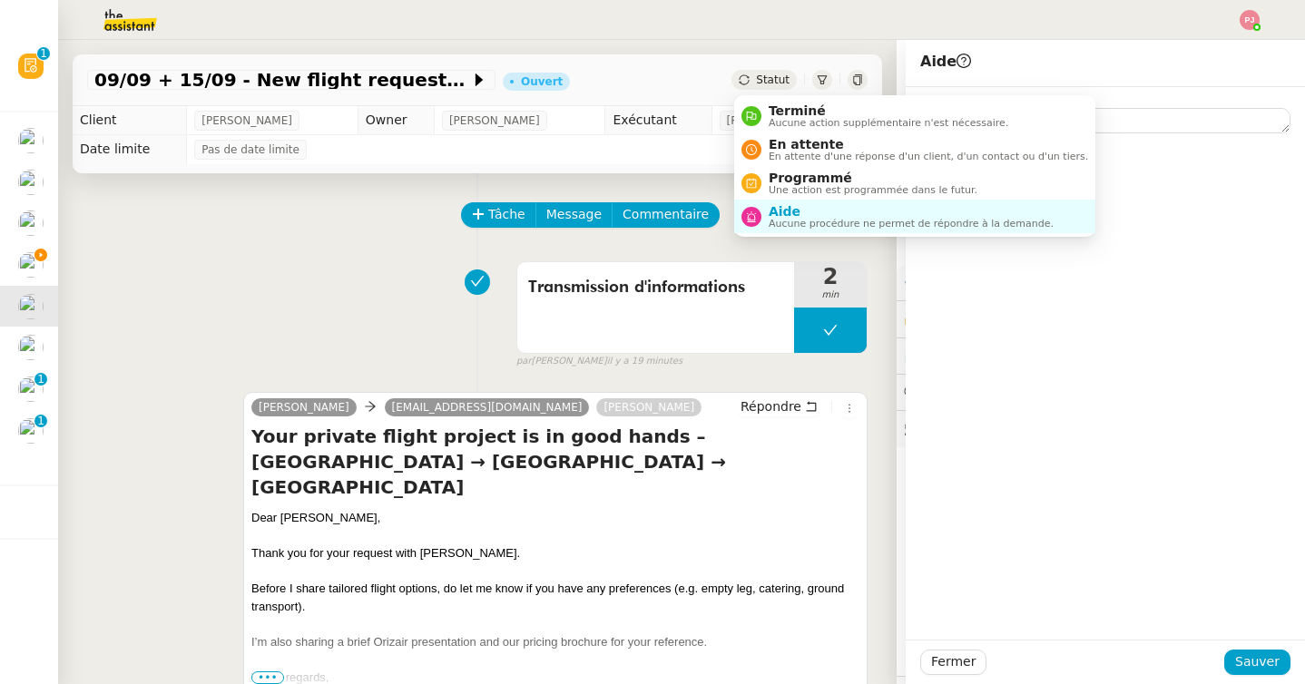
click at [780, 89] on div "Statut" at bounding box center [763, 80] width 65 height 20
click at [786, 172] on span "Programmé" at bounding box center [873, 178] width 209 height 15
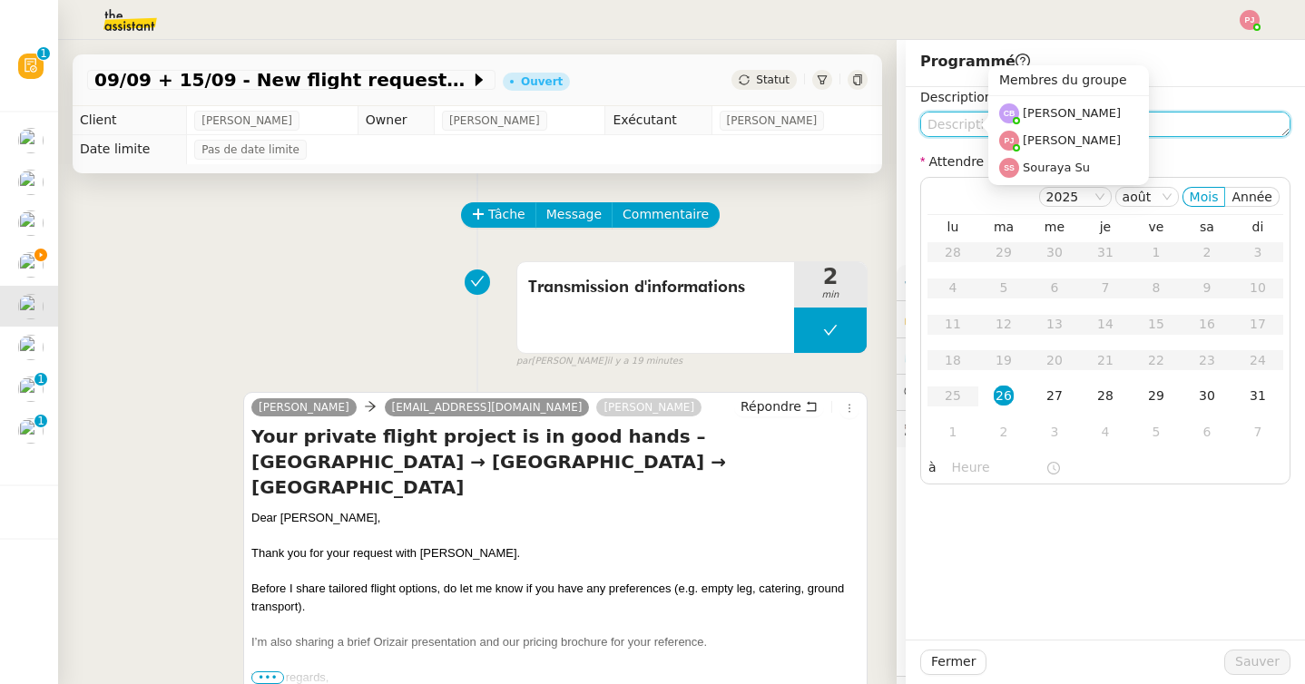
click at [965, 114] on textarea at bounding box center [1105, 124] width 370 height 25
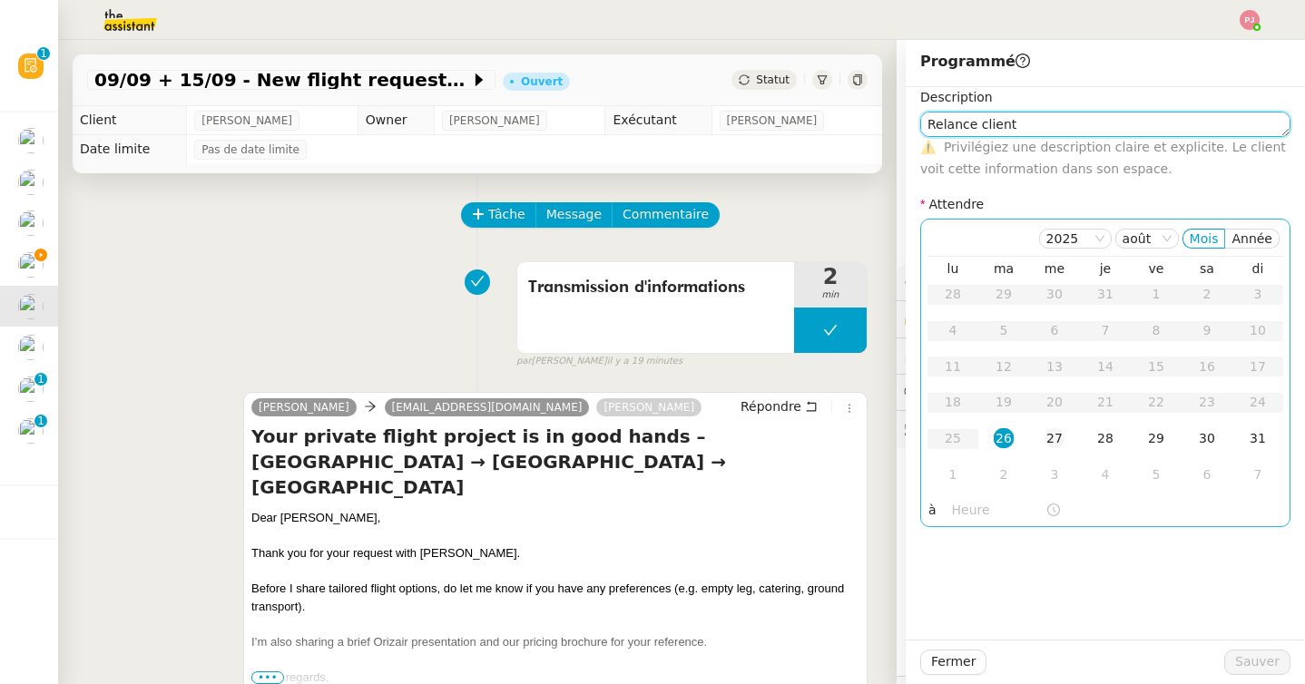
type textarea "Relance client"
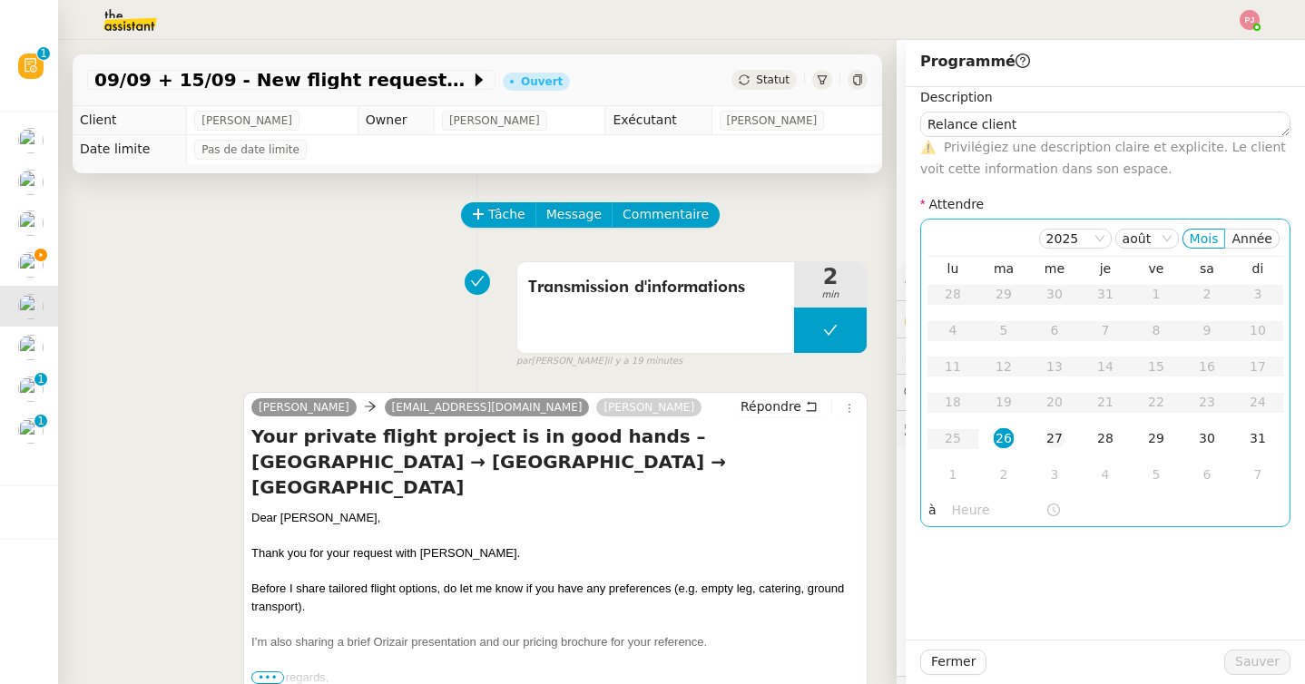
click at [1046, 443] on div "27" at bounding box center [1055, 438] width 20 height 20
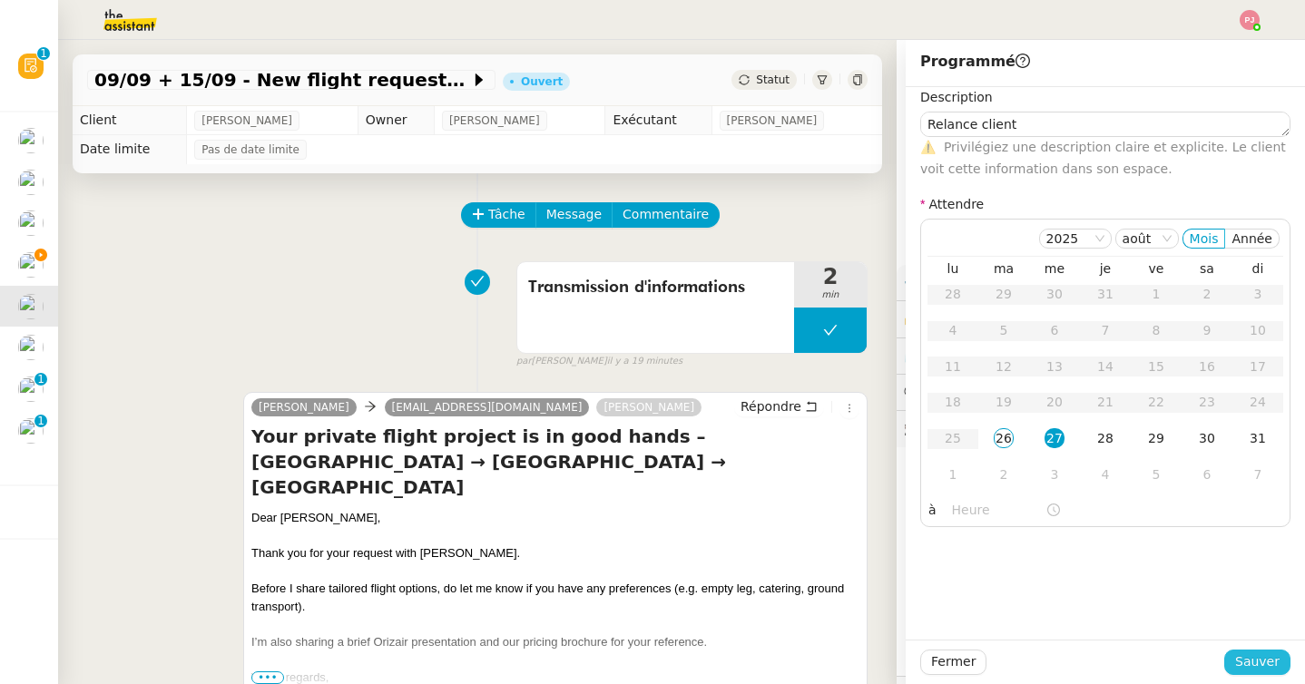
click at [1232, 661] on button "Sauver" at bounding box center [1257, 662] width 66 height 25
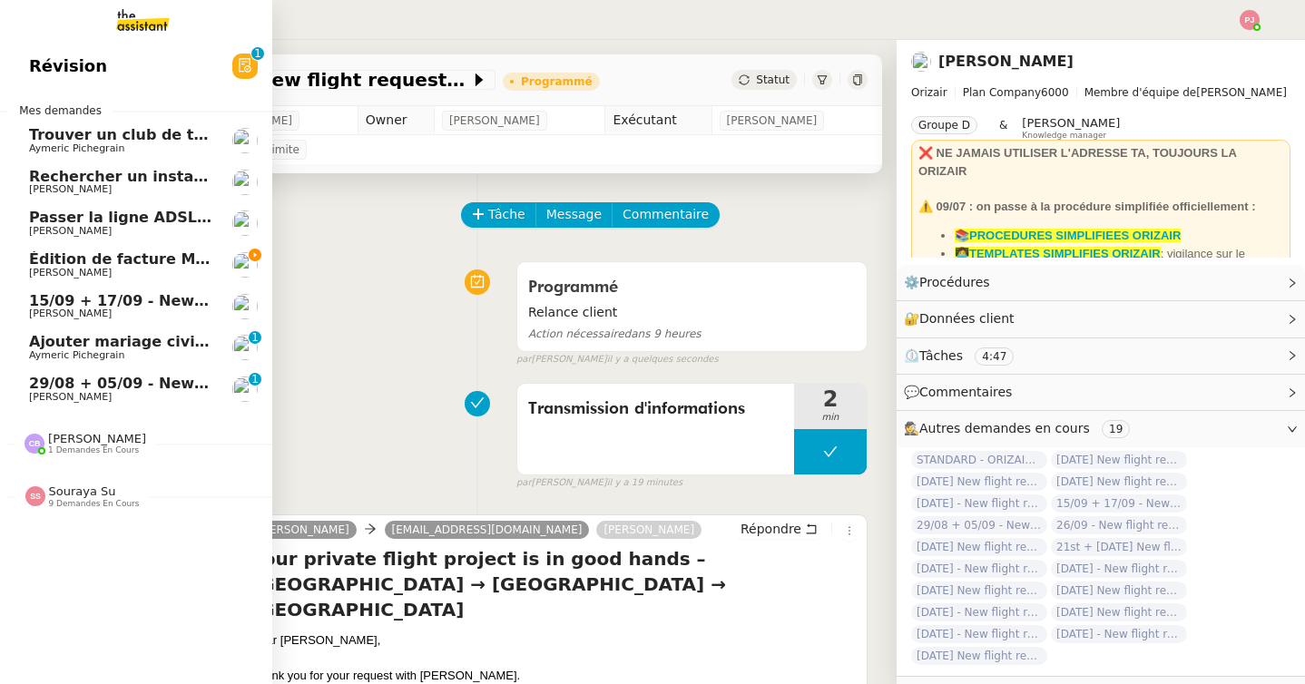
click at [55, 292] on span "15/09 + 17/09 - New flight request - [PERSON_NAME]" at bounding box center [245, 300] width 433 height 17
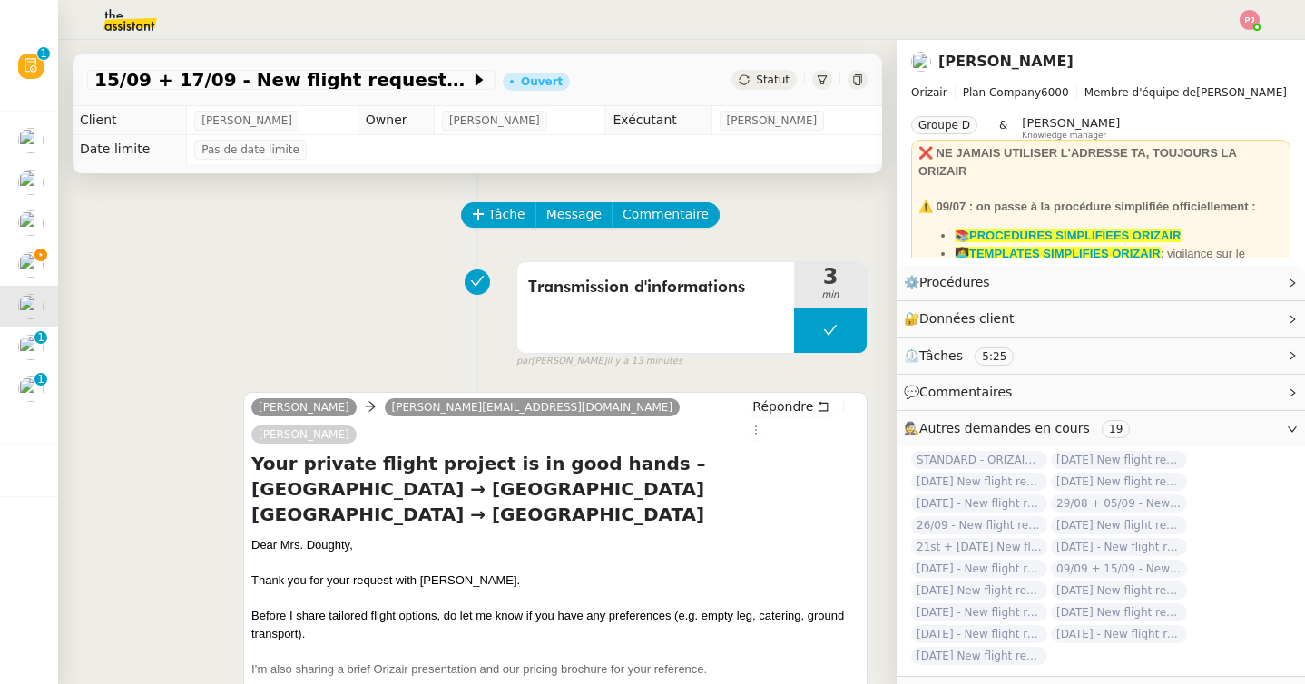
click at [747, 80] on icon at bounding box center [744, 79] width 11 height 11
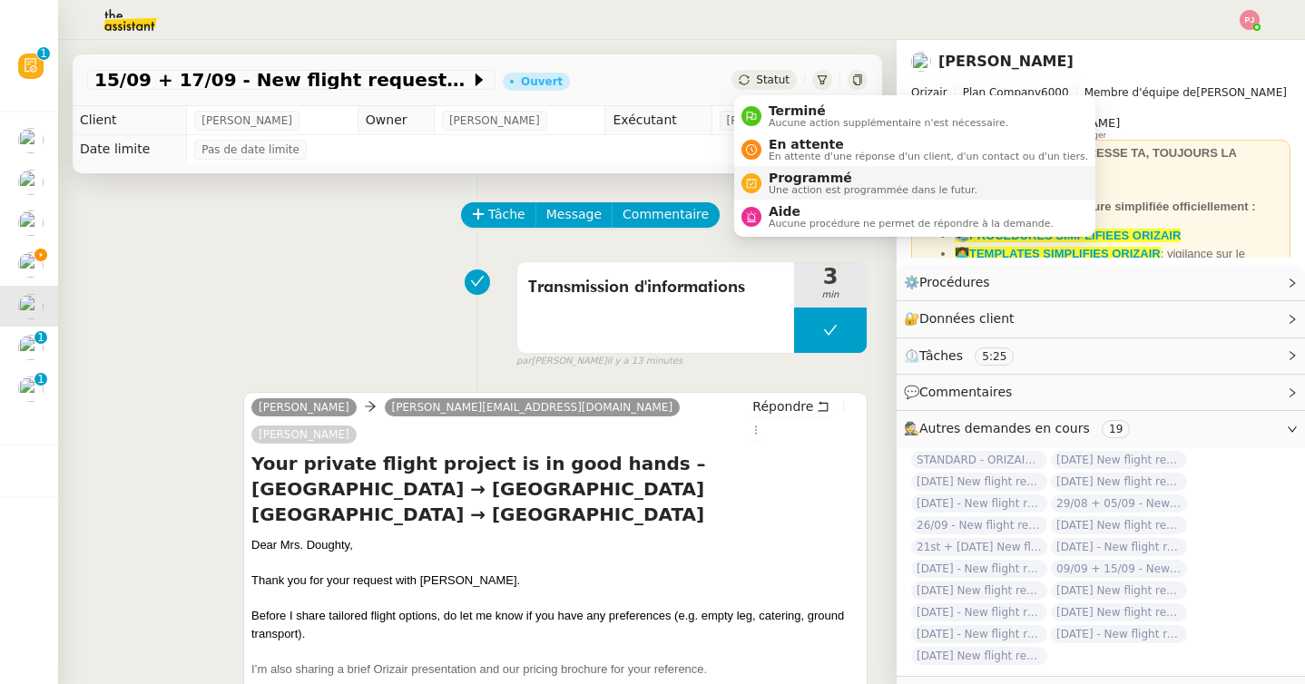
click at [789, 190] on span "Une action est programmée dans le futur." at bounding box center [873, 190] width 209 height 10
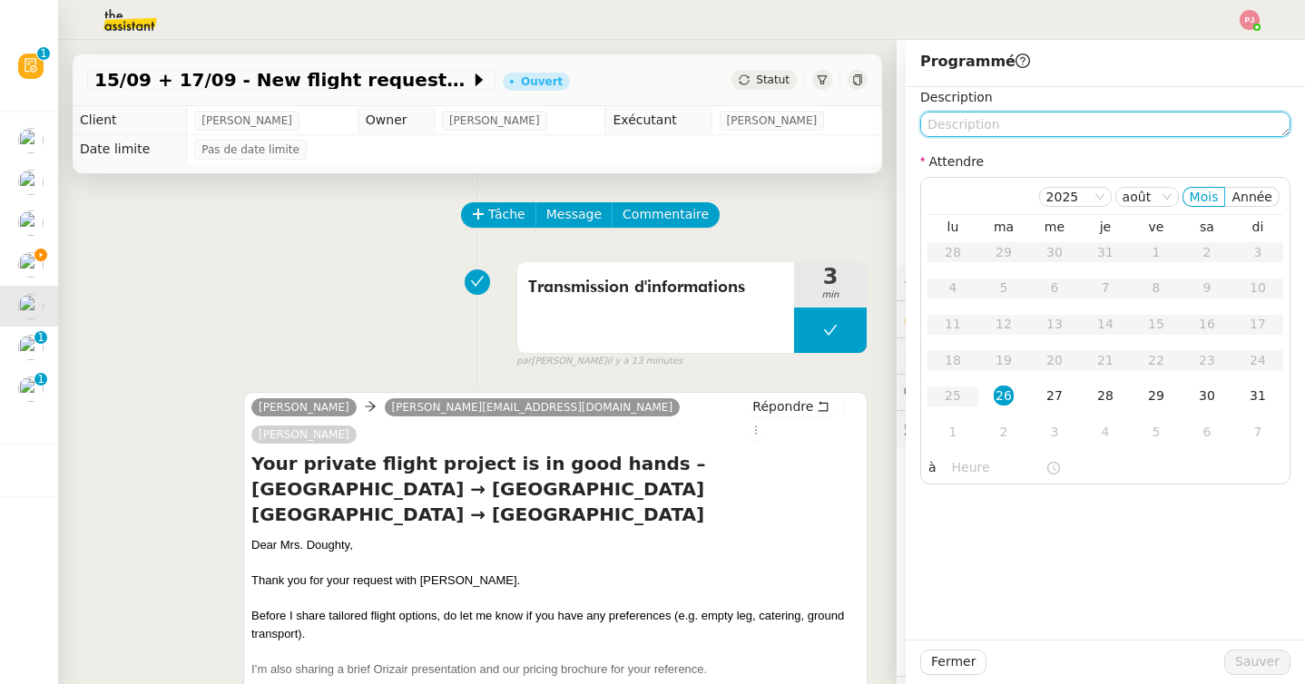
click at [988, 119] on textarea at bounding box center [1105, 124] width 370 height 25
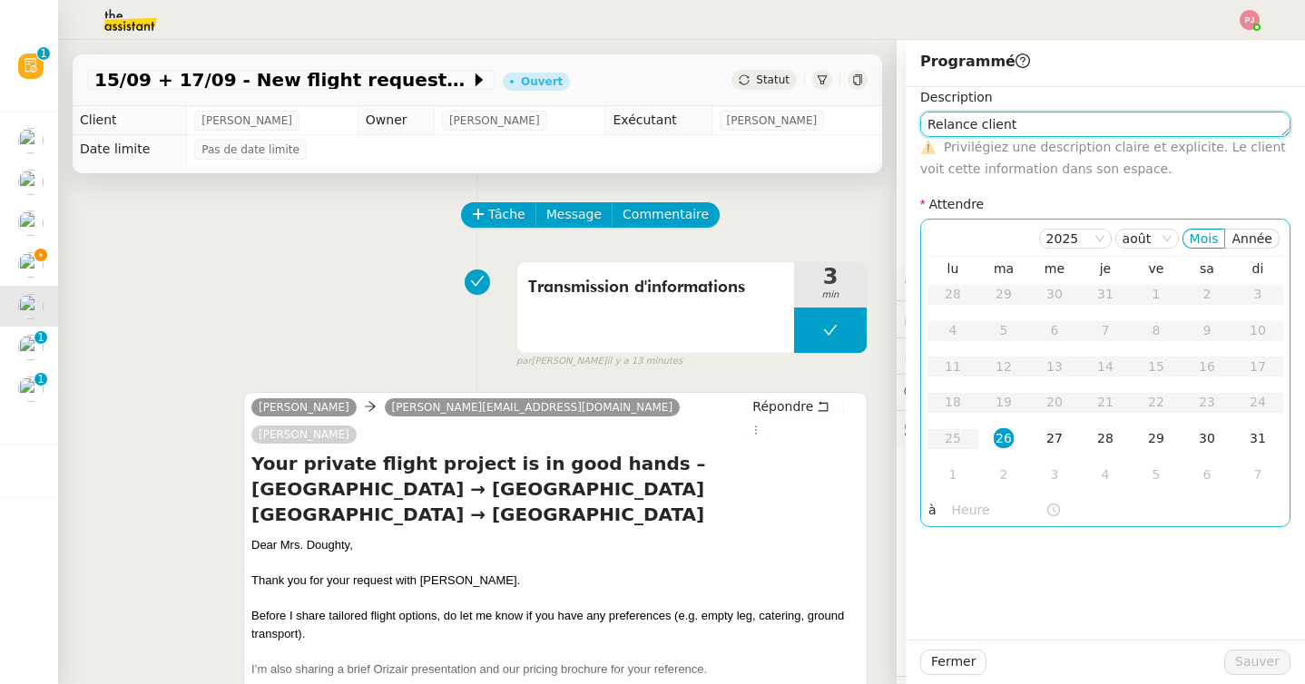
type textarea "Relance client"
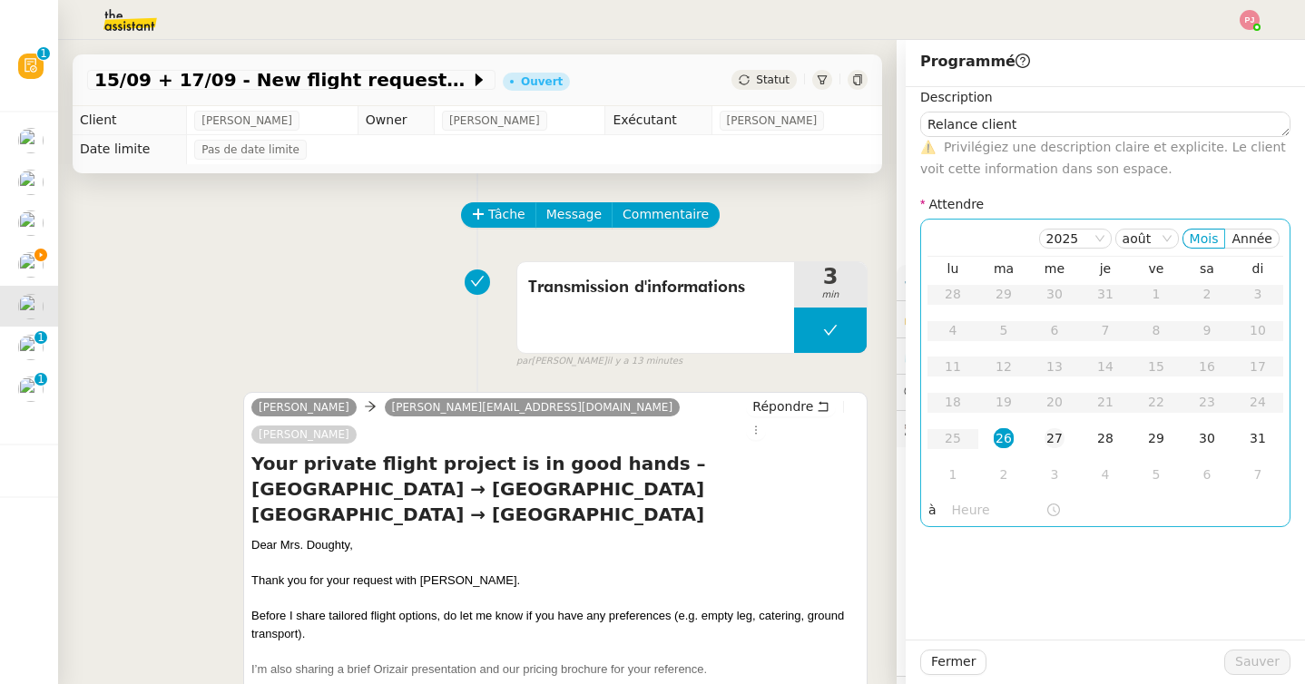
click at [1051, 430] on div "27" at bounding box center [1055, 438] width 20 height 20
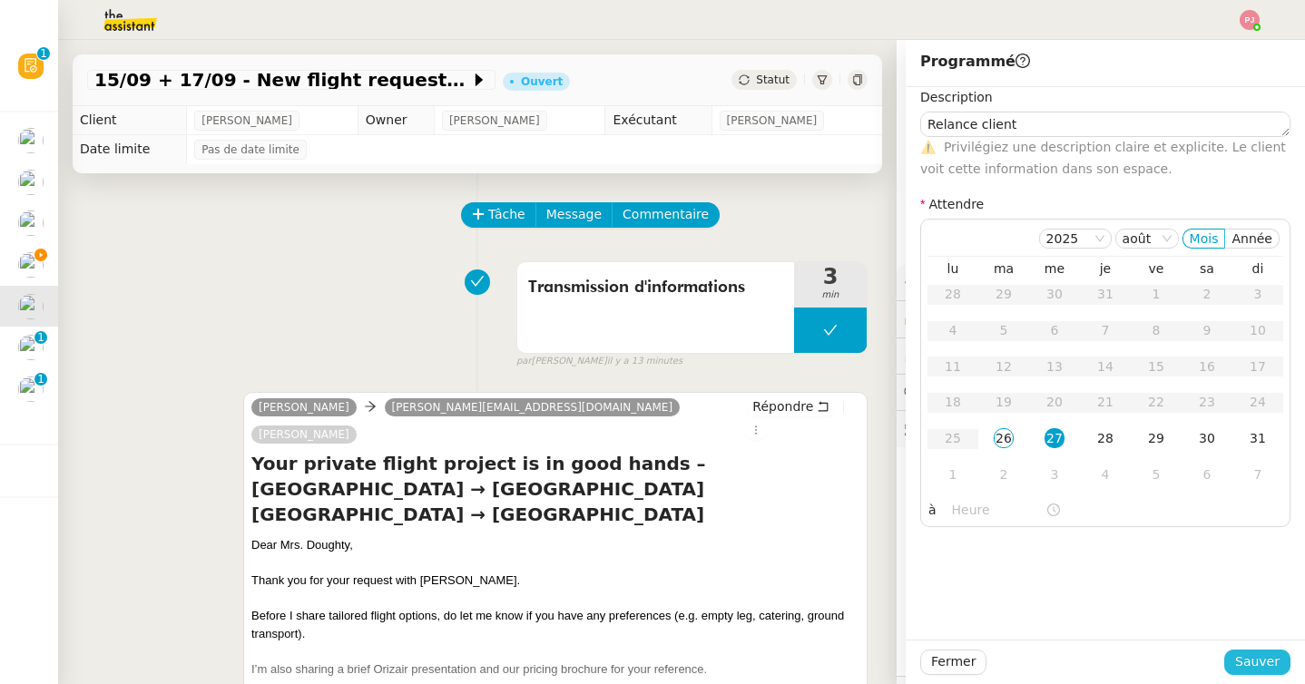
click at [1256, 657] on span "Sauver" at bounding box center [1257, 662] width 44 height 21
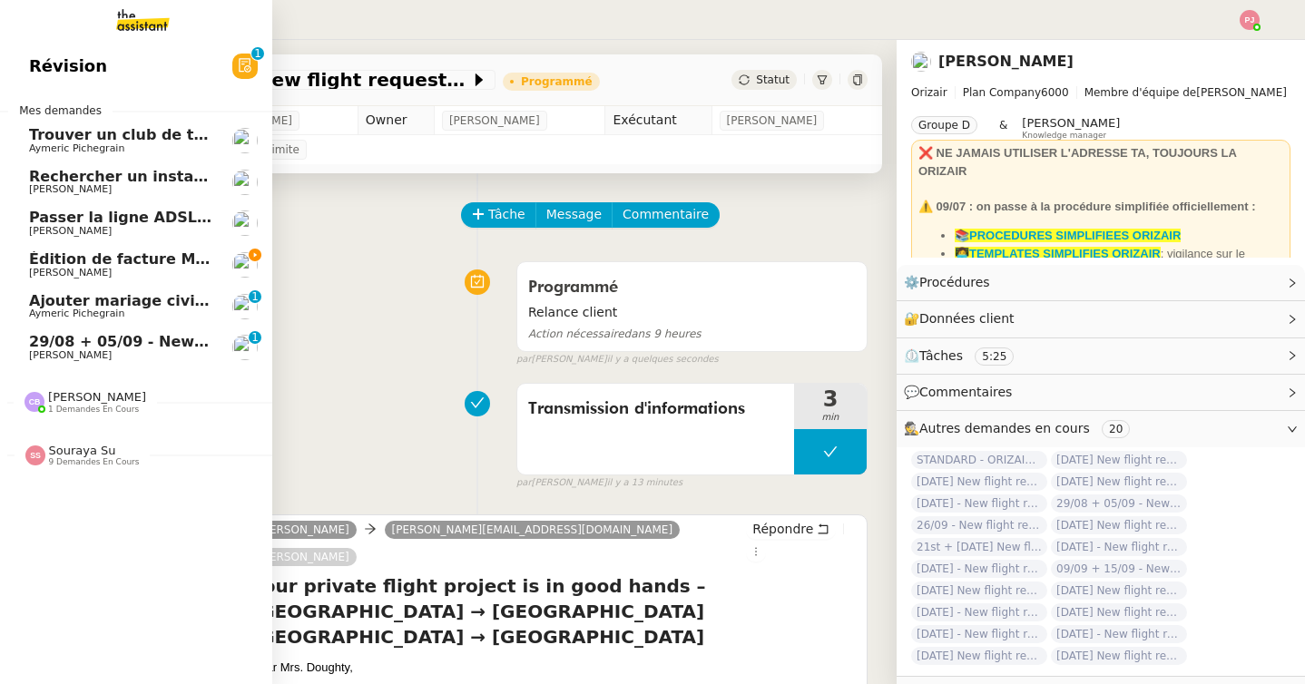
click at [45, 338] on span "29/08 + 05/09 - New flight request - [PERSON_NAME]" at bounding box center [245, 341] width 433 height 17
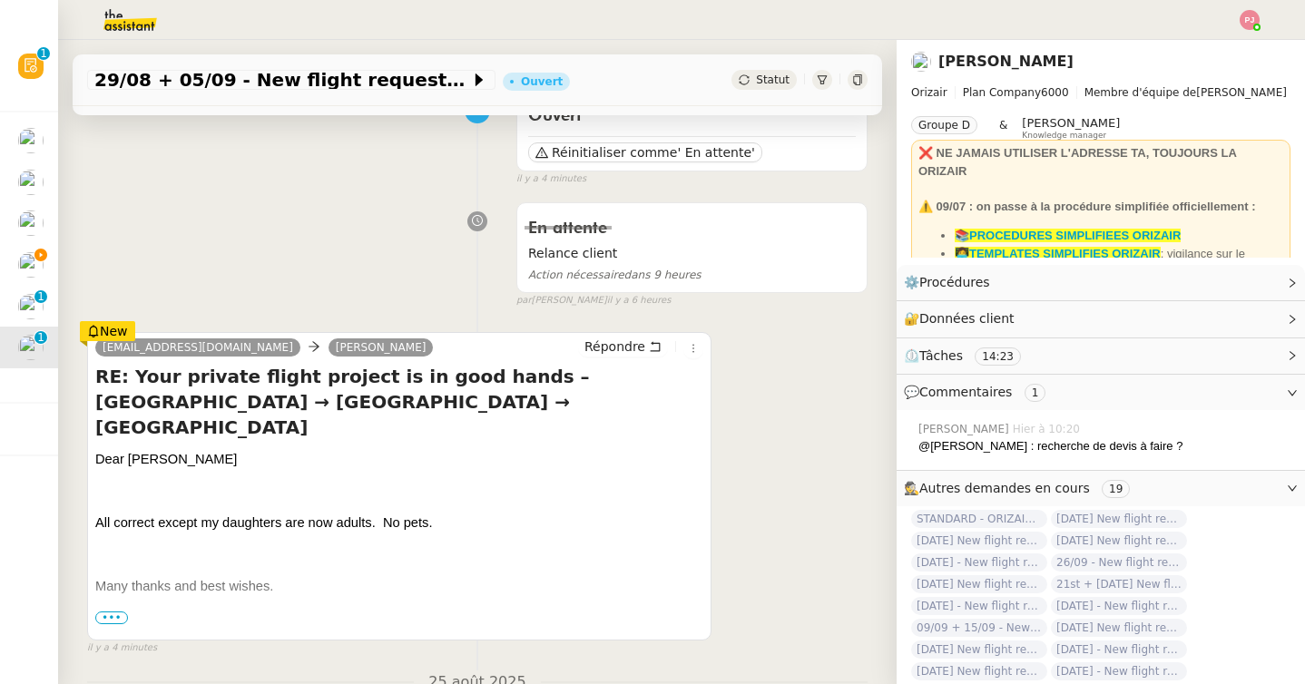
scroll to position [176, 0]
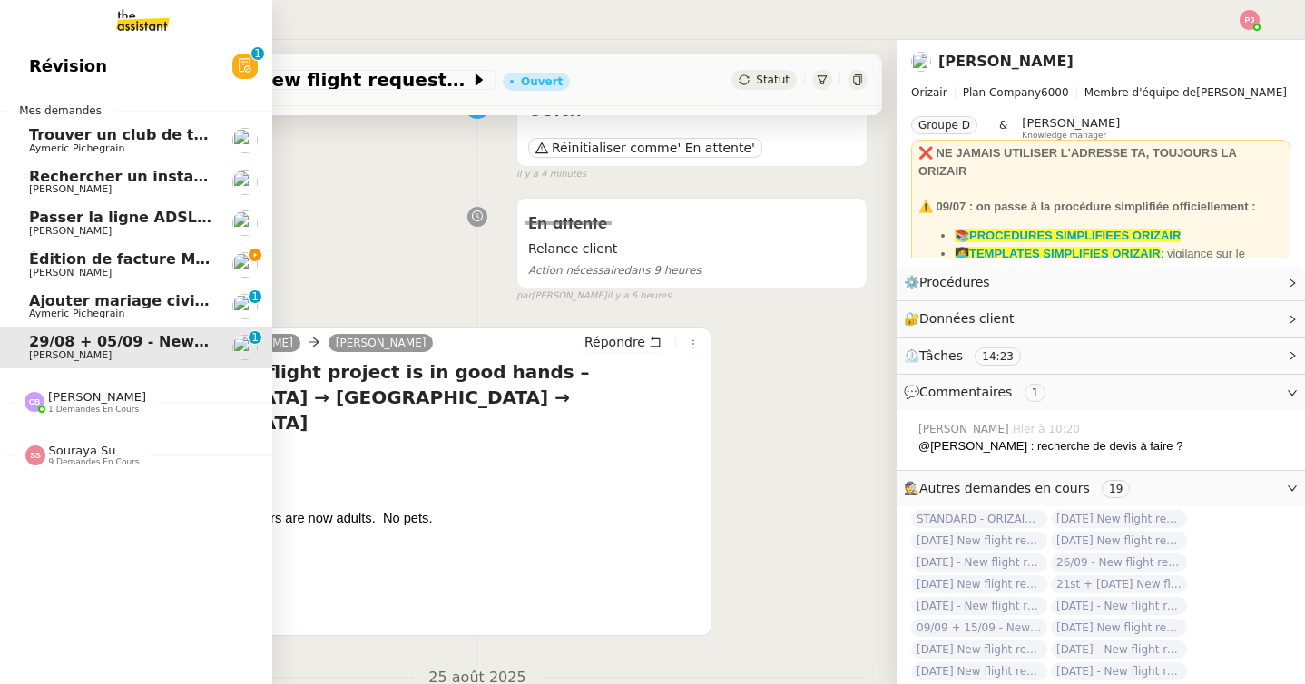
click at [101, 260] on span "Édition de facture Mgt fees CRMOP - août 2025S Salaire" at bounding box center [258, 258] width 459 height 17
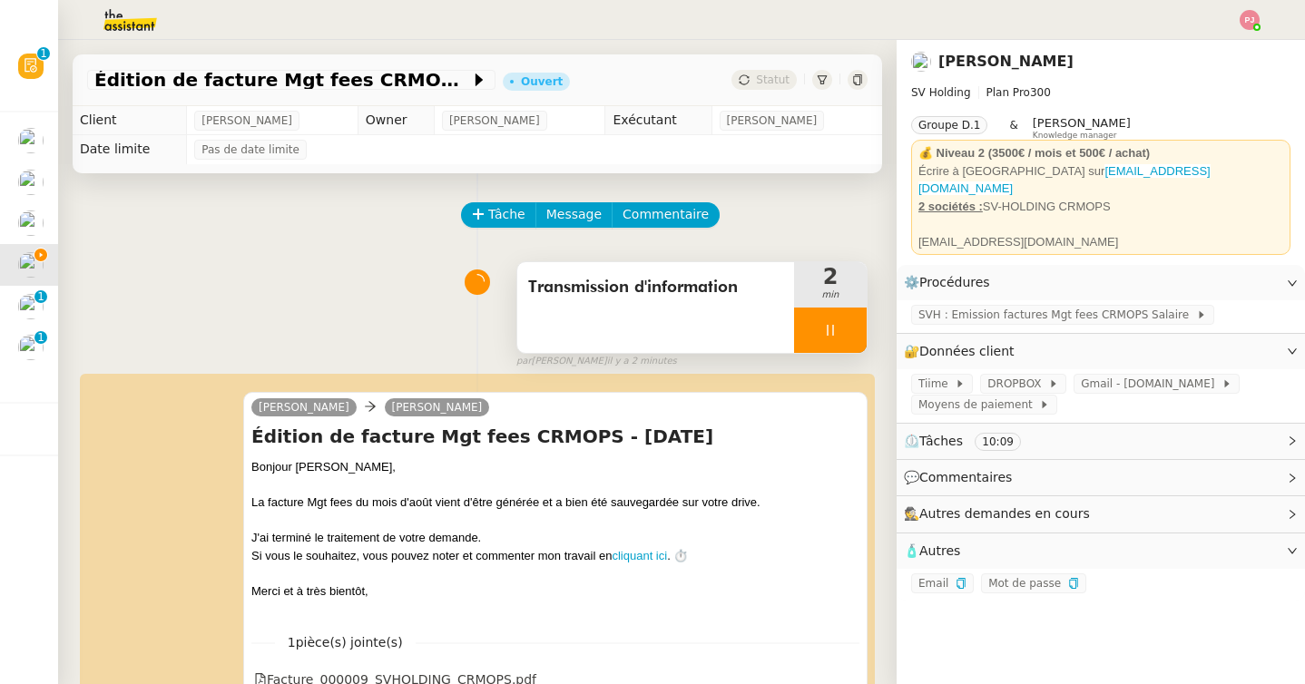
click at [823, 325] on icon at bounding box center [830, 330] width 15 height 15
click at [840, 325] on button at bounding box center [848, 330] width 36 height 45
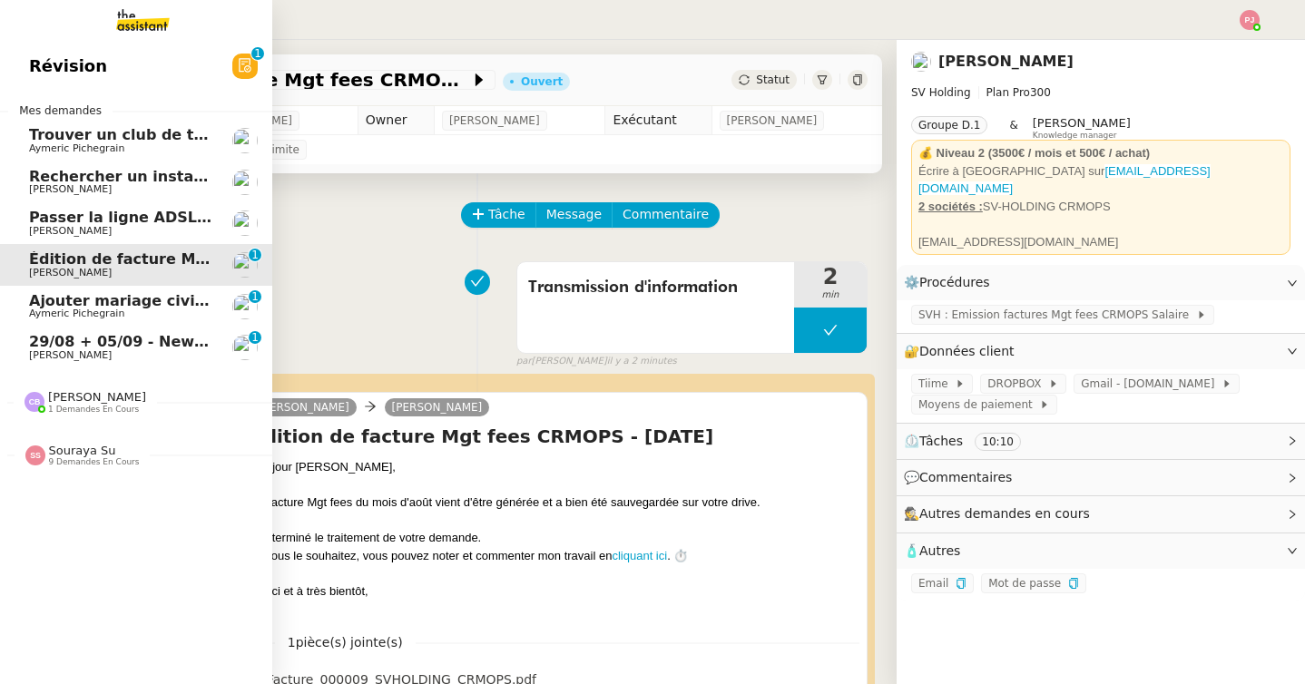
click at [36, 338] on span "29/08 + 05/09 - New flight request - [PERSON_NAME]" at bounding box center [245, 341] width 433 height 17
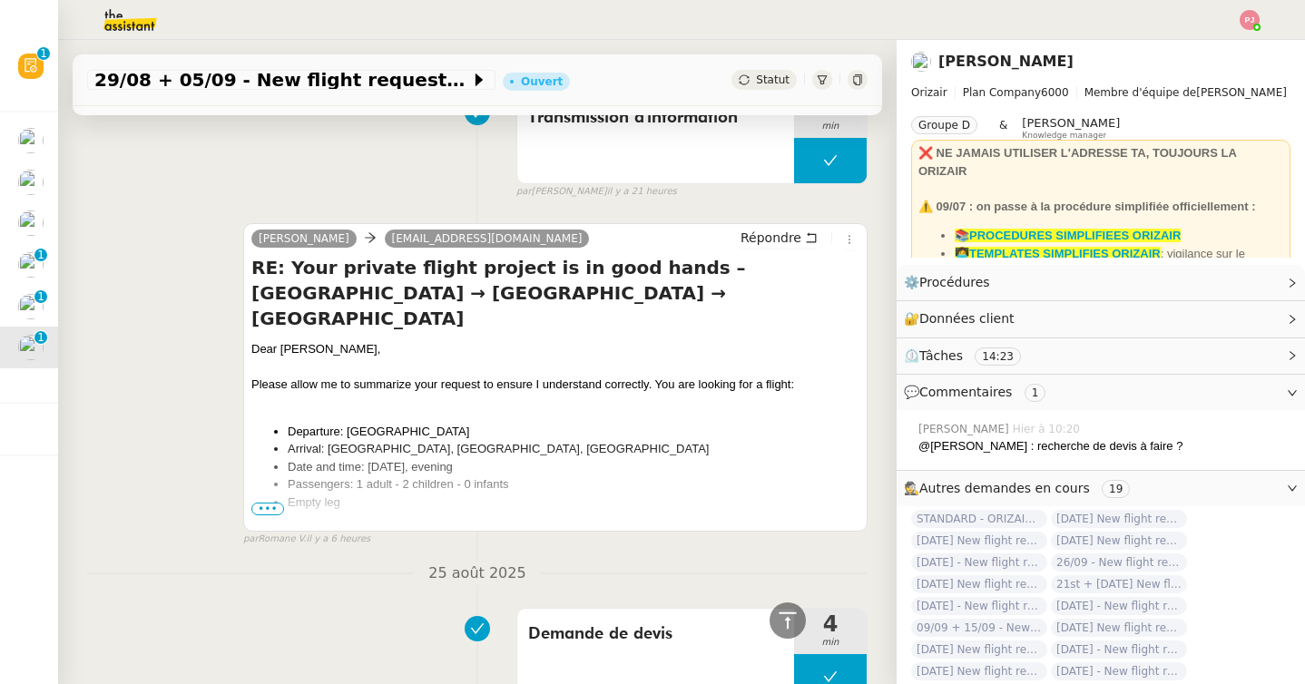
scroll to position [874, 0]
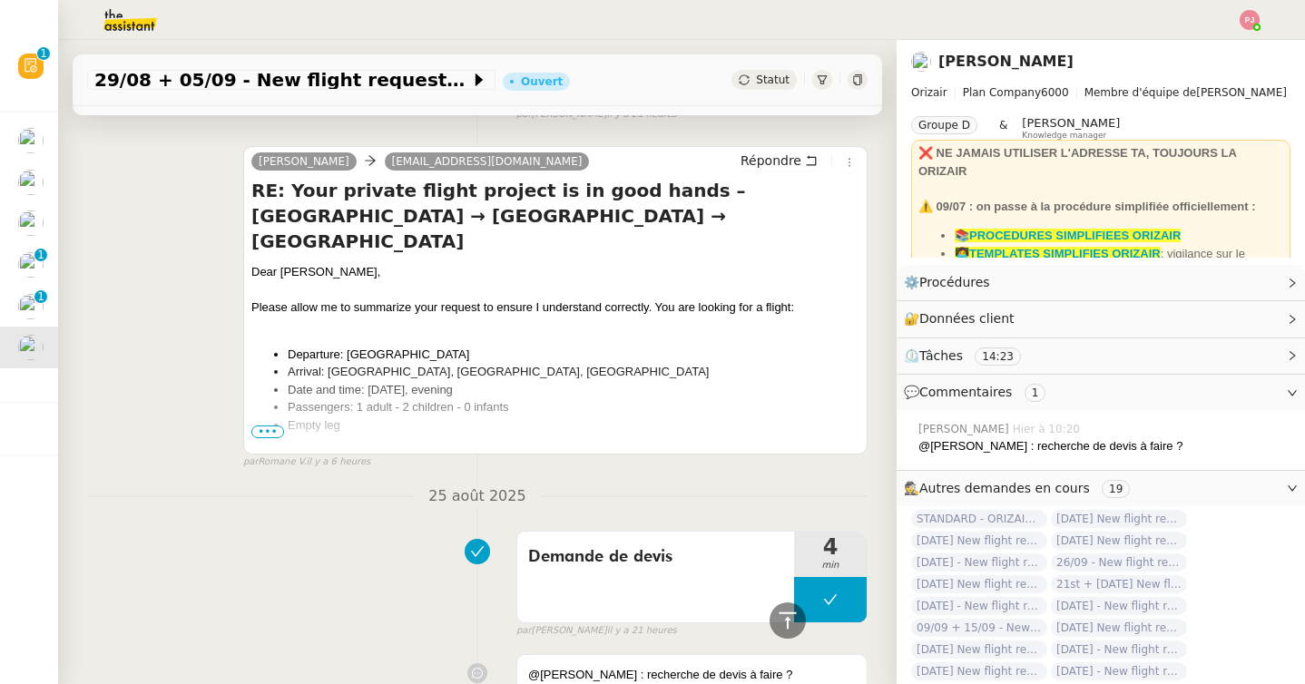
click at [266, 431] on span "•••" at bounding box center [267, 432] width 33 height 13
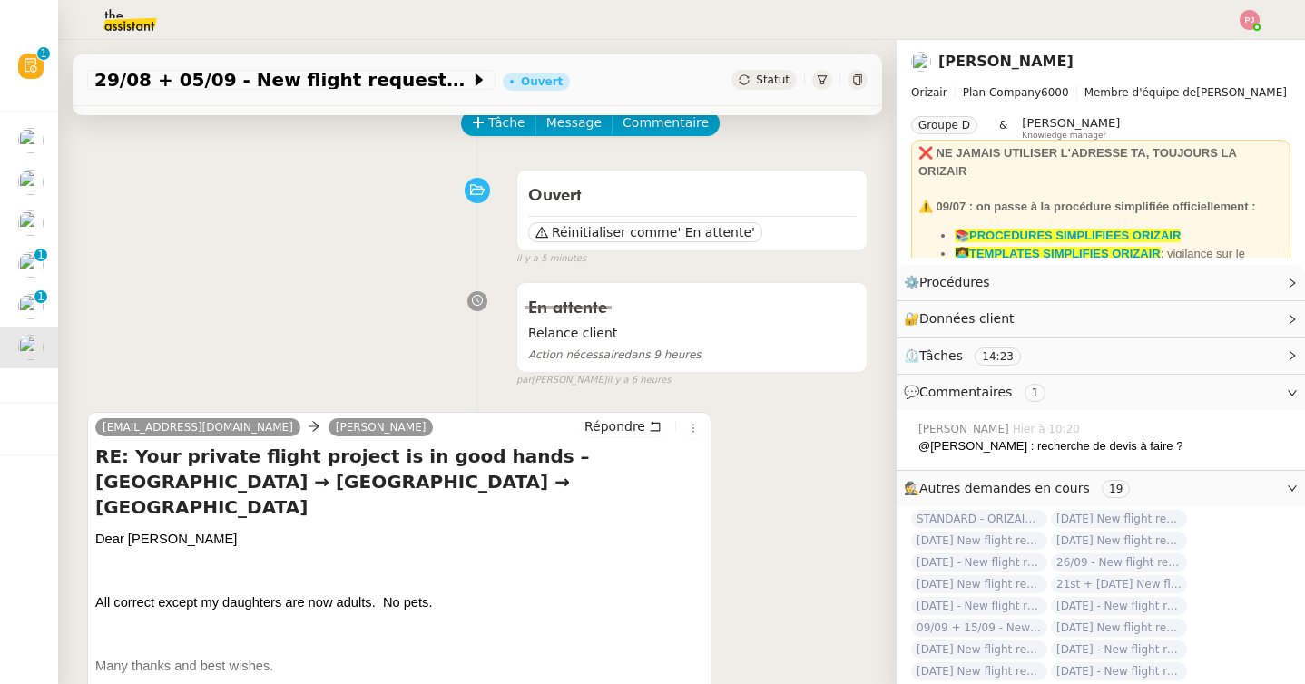
scroll to position [0, 0]
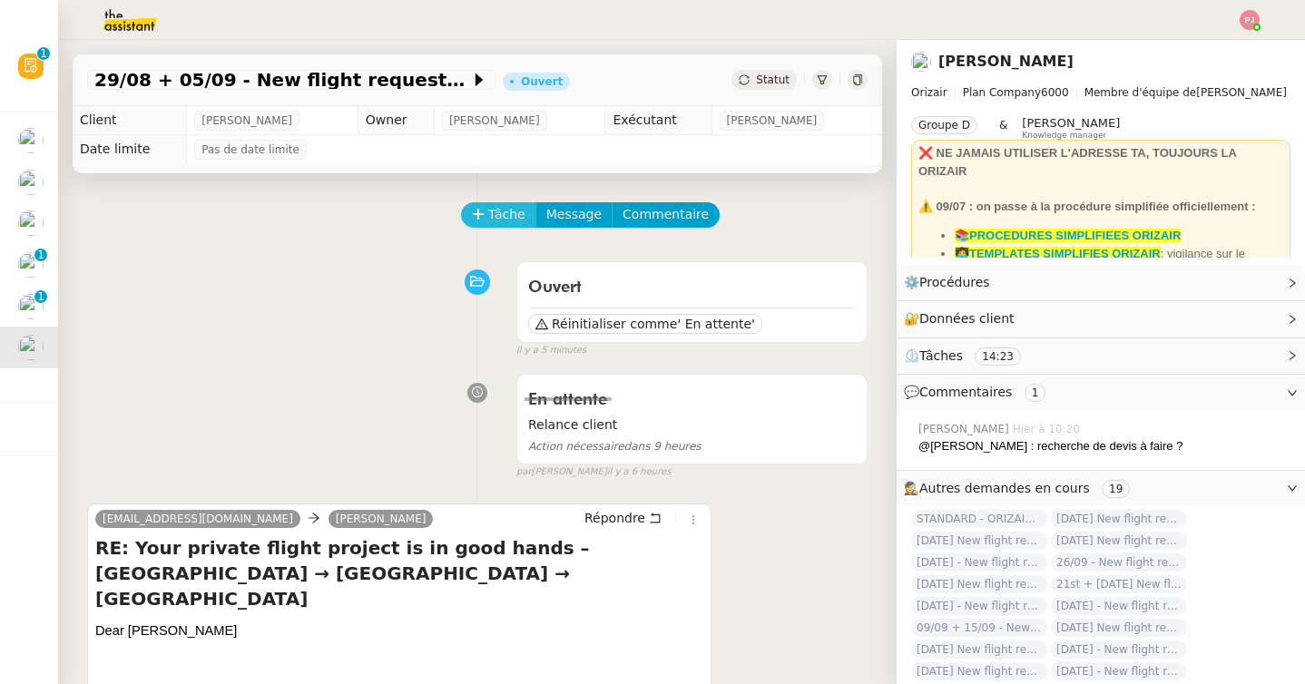
click at [495, 211] on span "Tâche" at bounding box center [506, 214] width 37 height 21
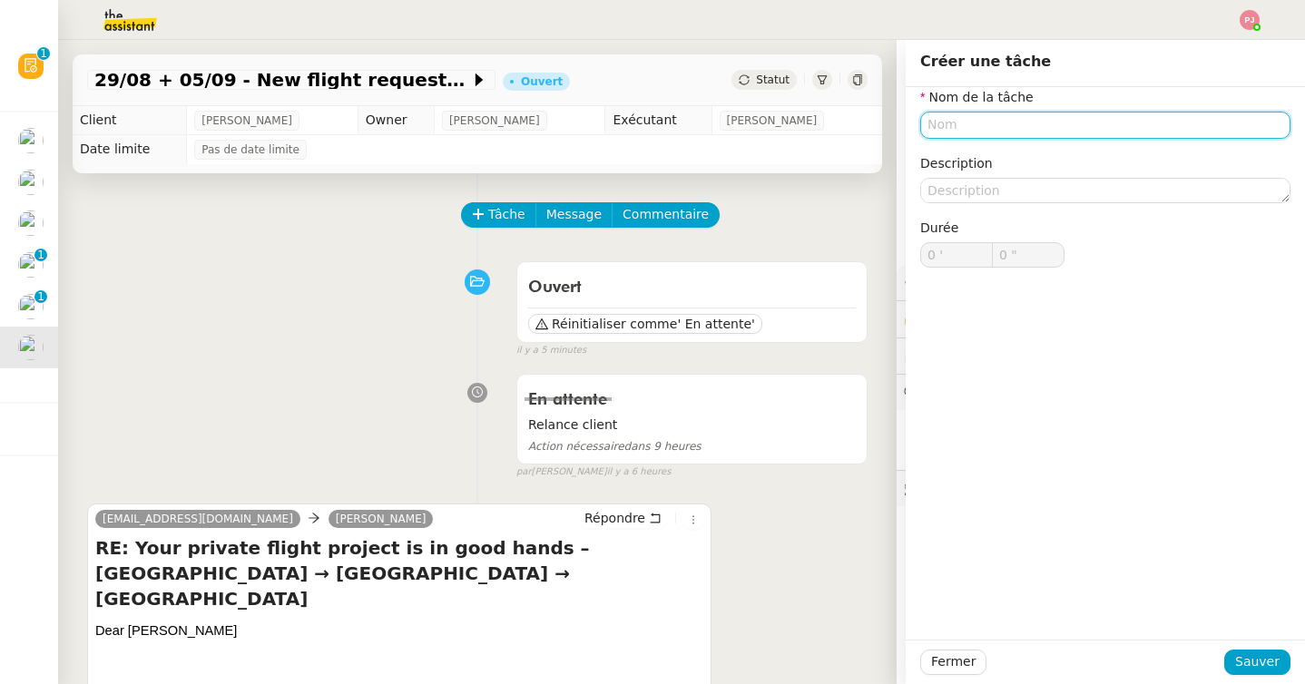
click at [967, 134] on input "text" at bounding box center [1105, 125] width 370 height 26
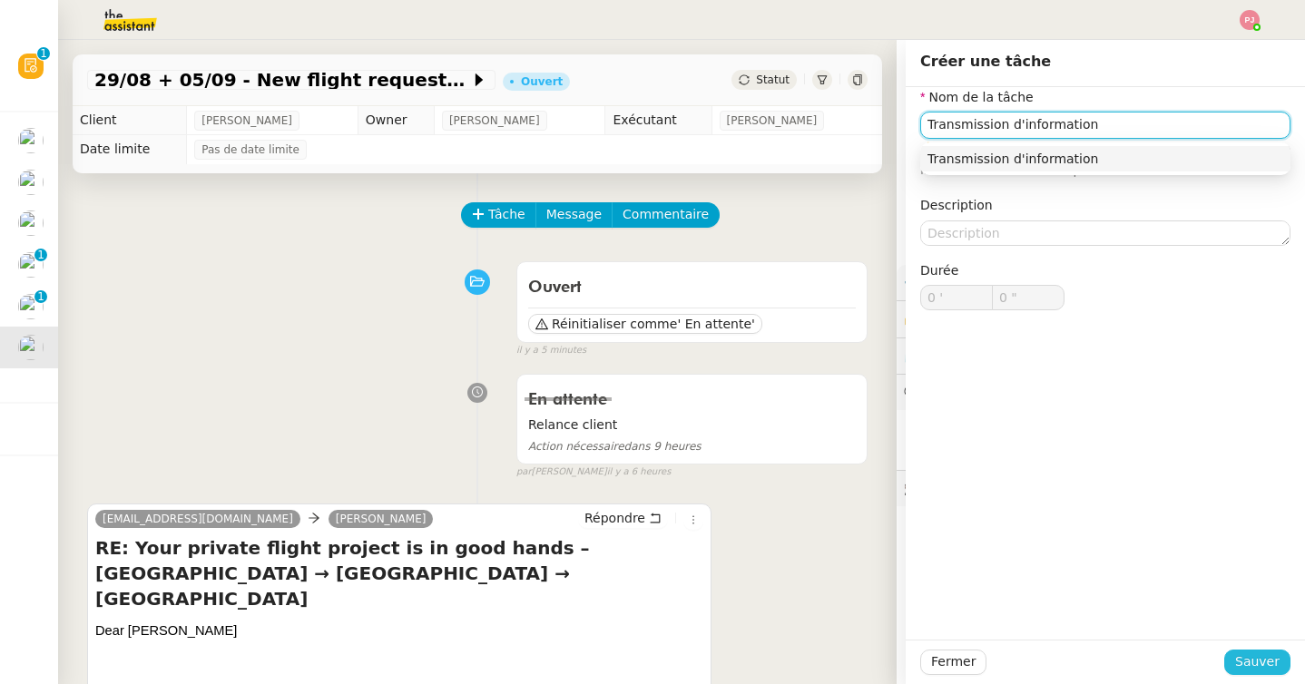
type input "Transmission d'information"
click at [1258, 668] on span "Sauver" at bounding box center [1257, 662] width 44 height 21
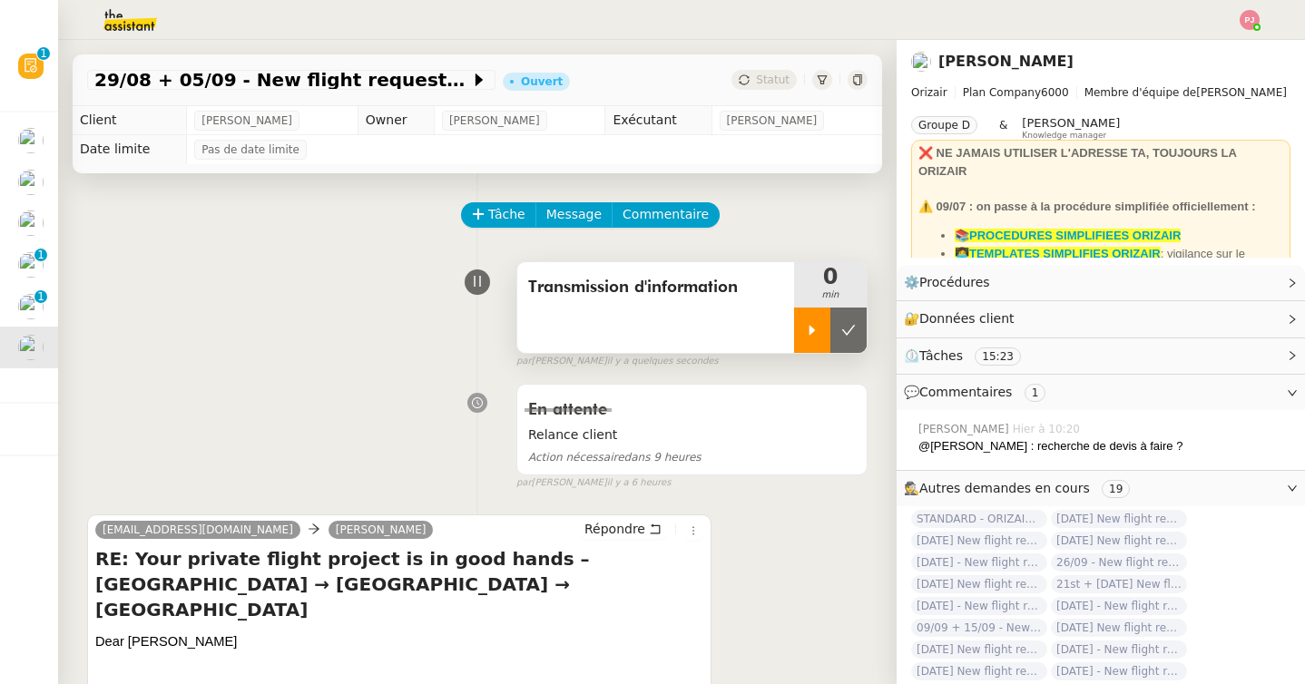
click at [811, 327] on icon at bounding box center [812, 330] width 15 height 15
click at [692, 523] on button at bounding box center [693, 531] width 20 height 20
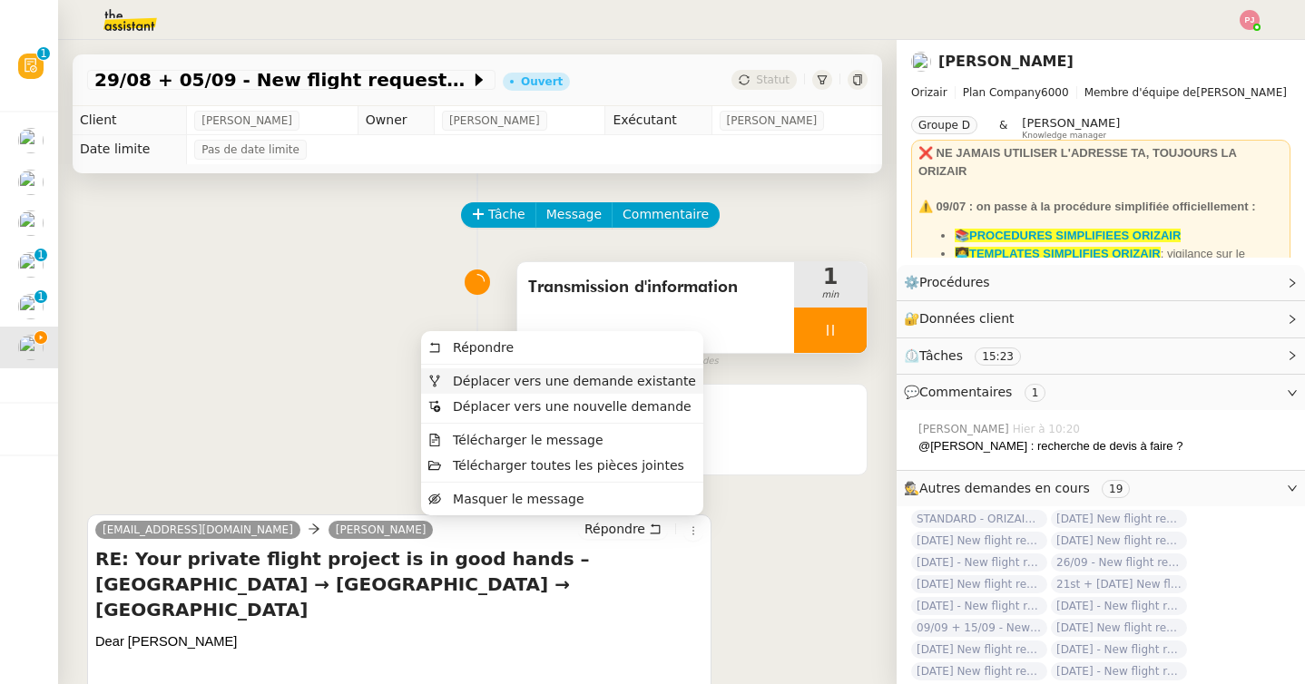
click at [592, 387] on span "Déplacer vers une demande existante" at bounding box center [574, 381] width 243 height 15
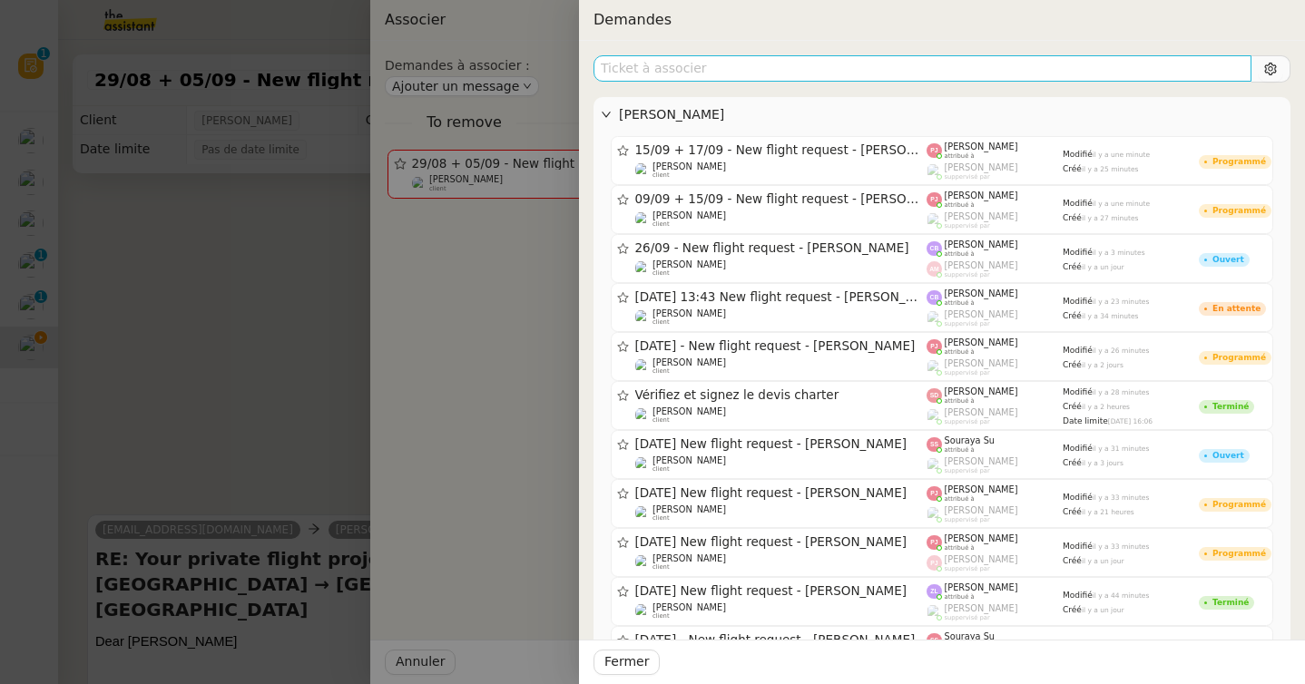
click at [756, 67] on input "text" at bounding box center [922, 68] width 658 height 26
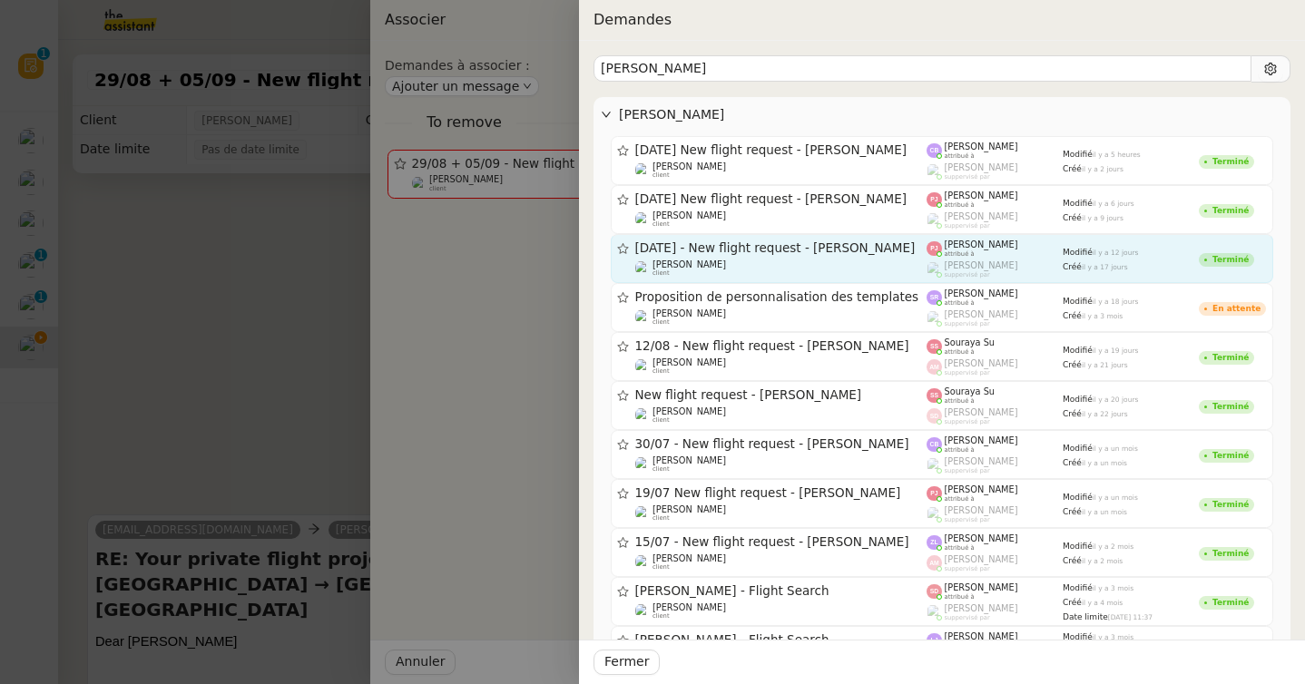
type input "daniell"
click at [812, 265] on div "Louis Frei client" at bounding box center [781, 269] width 292 height 18
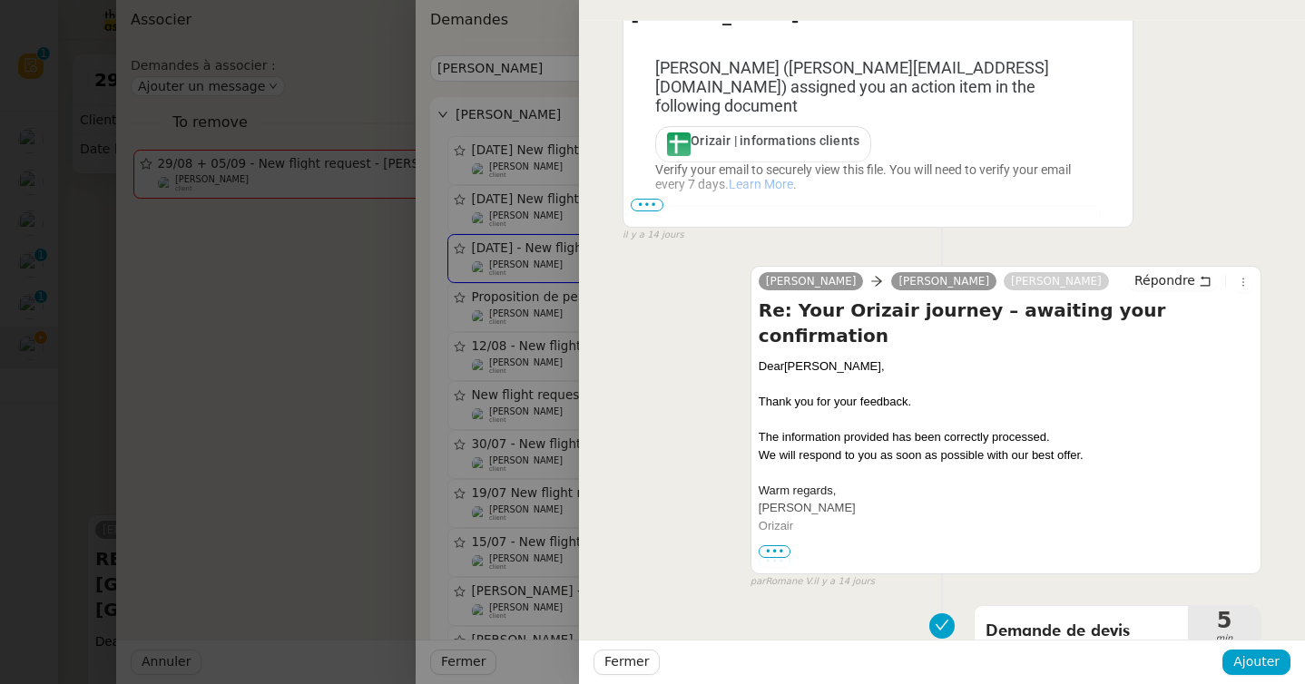
scroll to position [2942, 0]
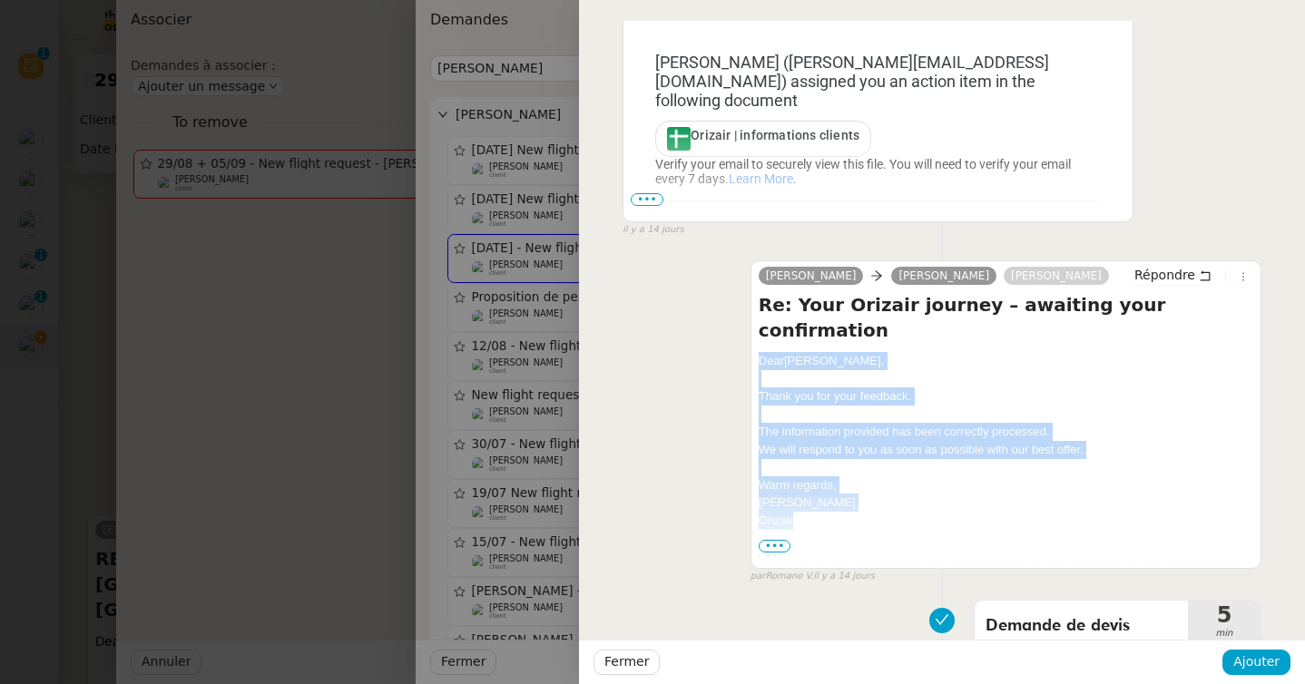
drag, startPoint x: 759, startPoint y: 335, endPoint x: 815, endPoint y: 494, distance: 168.5
click at [815, 494] on div "Dear Mr. Daniell, Thank you for your feedback. The information provided has bee…" at bounding box center [1006, 458] width 495 height 212
copy div "Dear Mr. Daniell, Thank you for your feedback. The information provided has bee…"
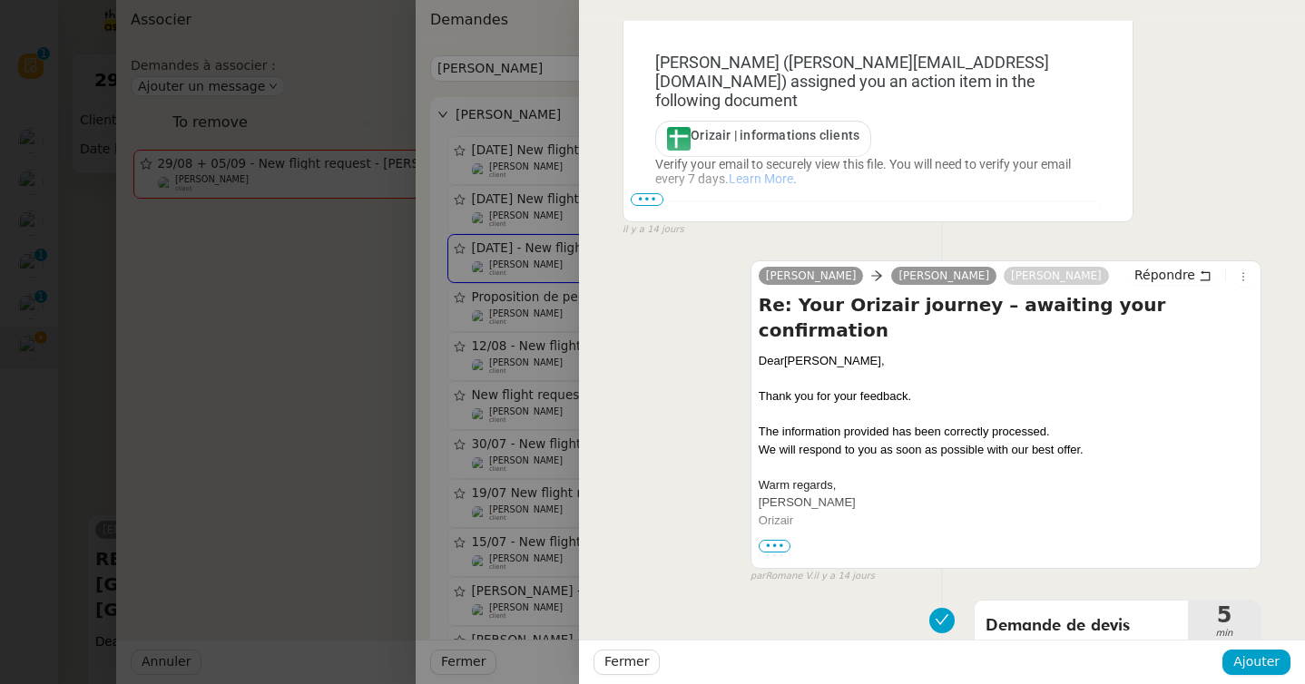
click at [58, 447] on div at bounding box center [652, 342] width 1305 height 684
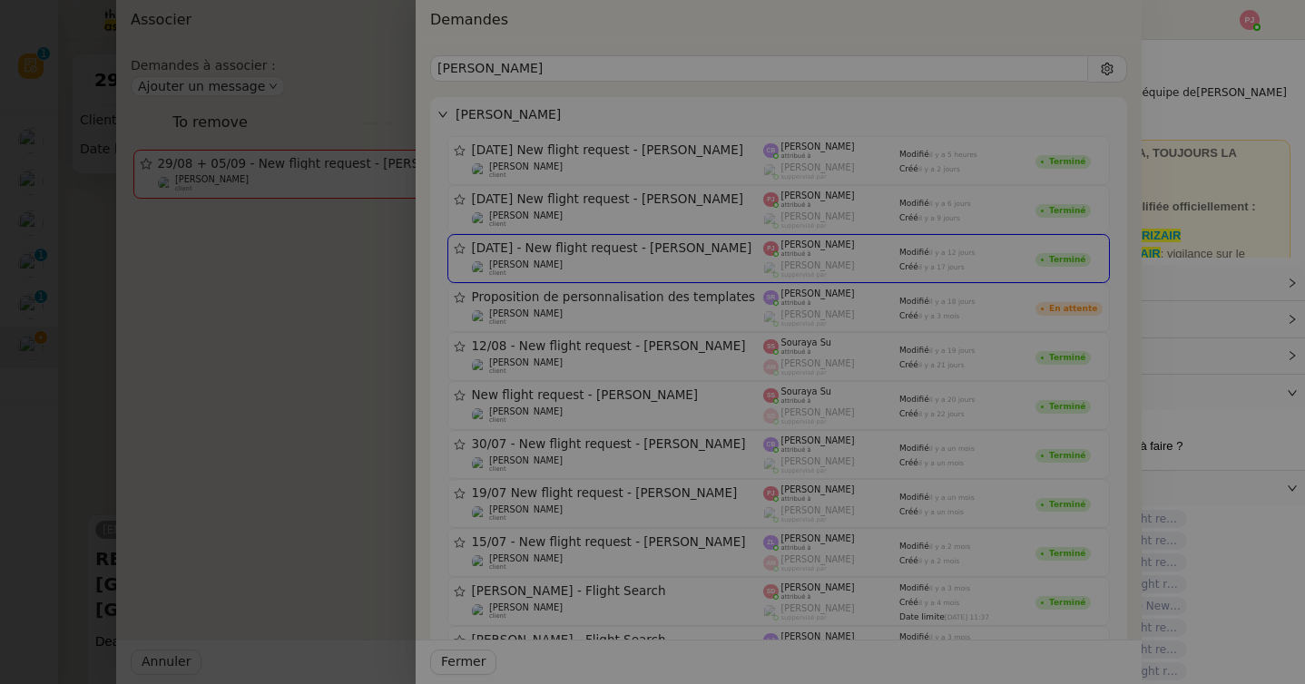
click at [58, 447] on div at bounding box center [489, 342] width 1305 height 684
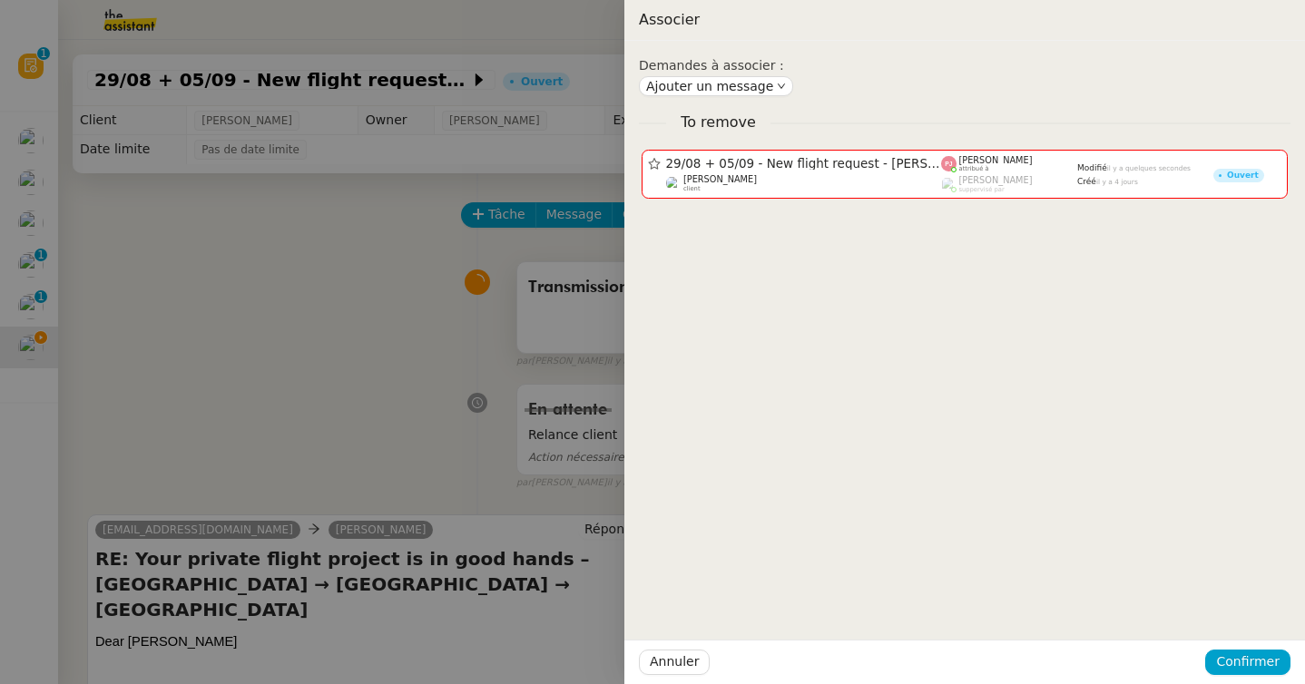
click at [70, 450] on div at bounding box center [652, 342] width 1305 height 684
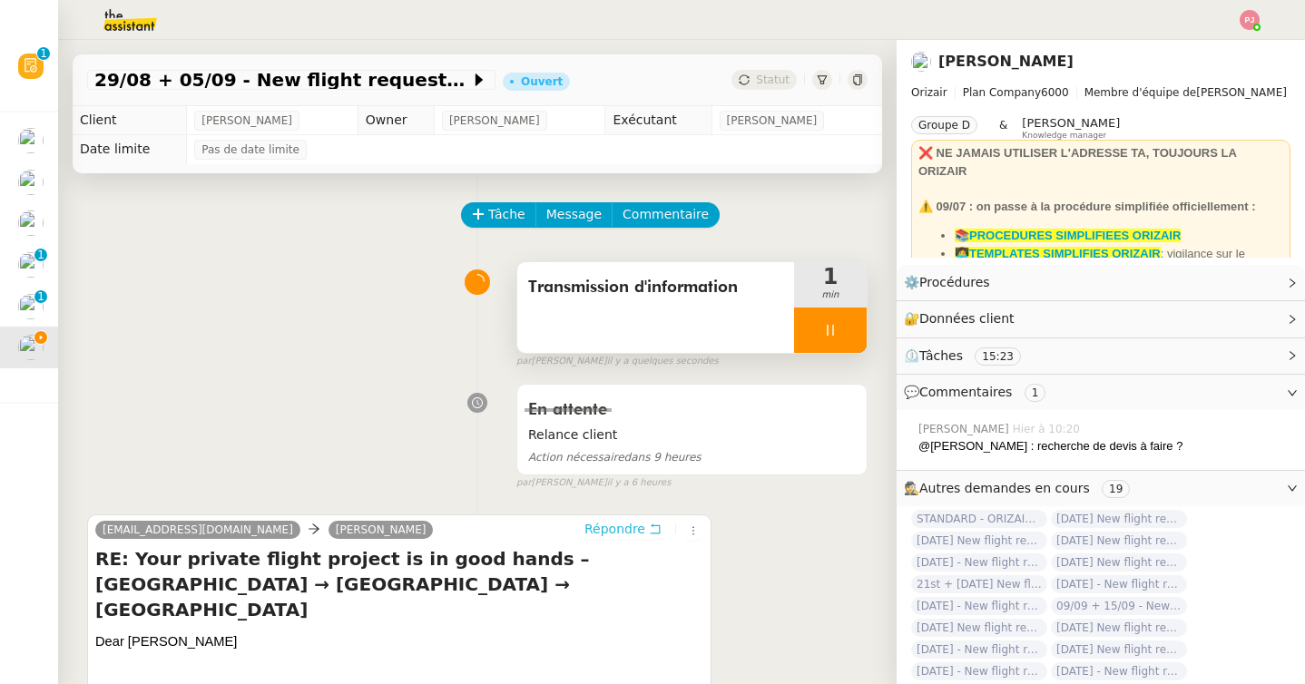
click at [639, 530] on span "Répondre" at bounding box center [614, 529] width 61 height 18
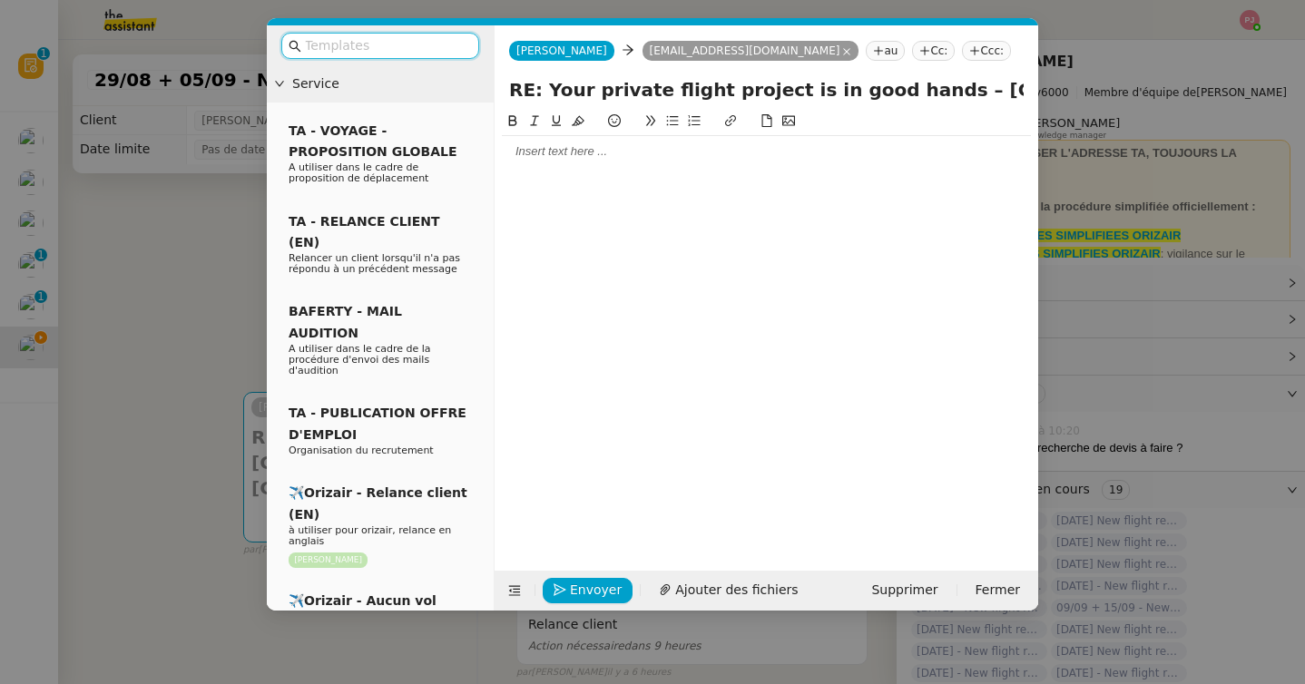
click at [641, 157] on div at bounding box center [766, 151] width 529 height 16
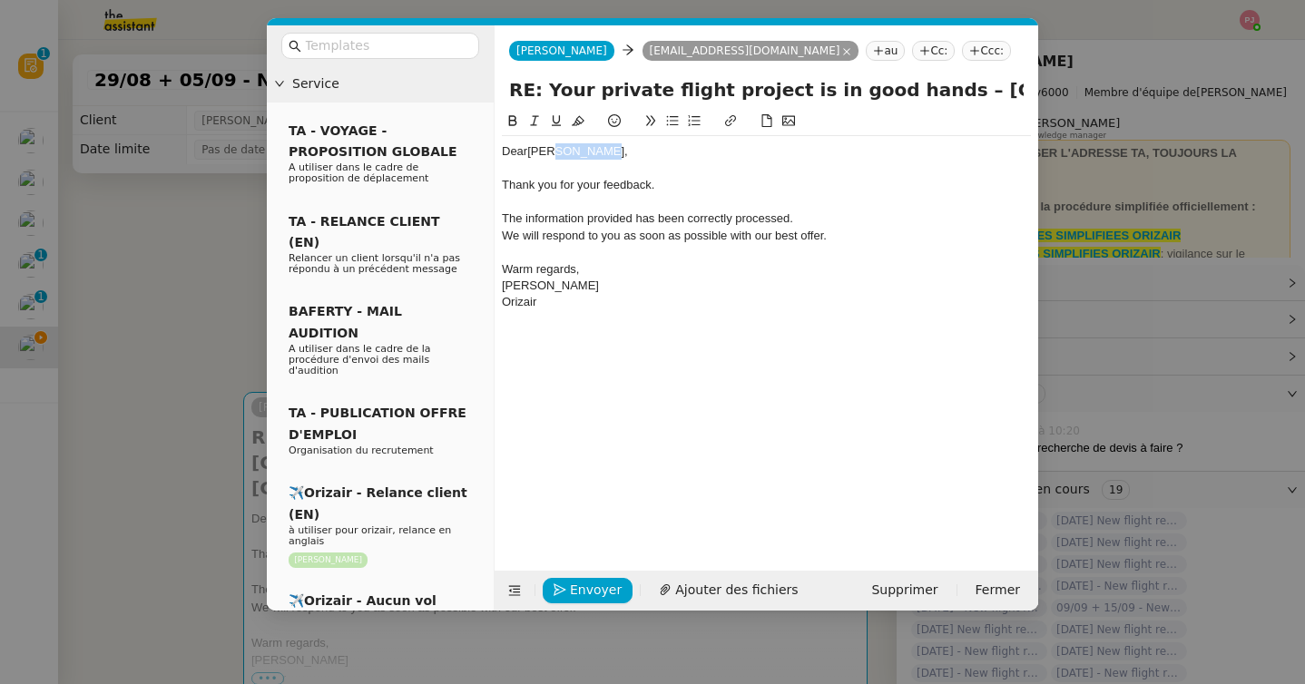
drag, startPoint x: 606, startPoint y: 157, endPoint x: 553, endPoint y: 156, distance: 53.5
click at [553, 156] on div "Dear Mr. Daniell," at bounding box center [766, 151] width 529 height 16
click at [138, 330] on nz-modal-container "Service TA - VOYAGE - PROPOSITION GLOBALE A utiliser dans le cadre de propositi…" at bounding box center [652, 342] width 1305 height 684
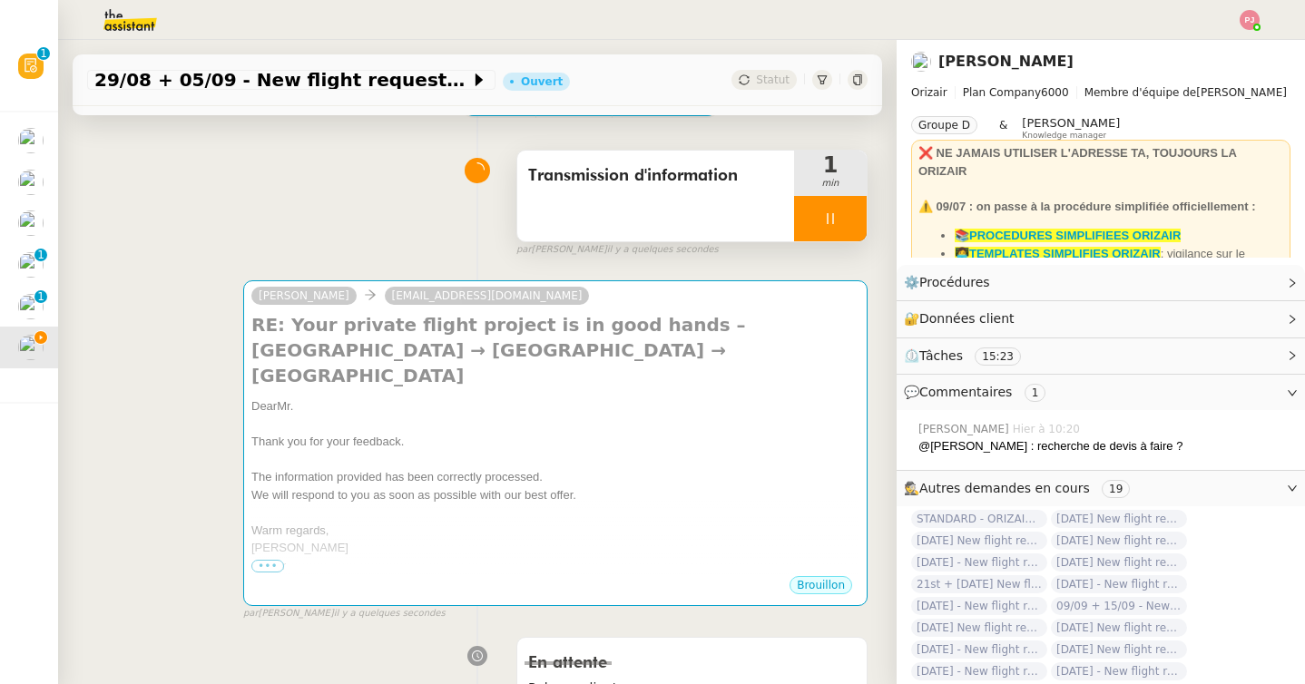
scroll to position [52, 0]
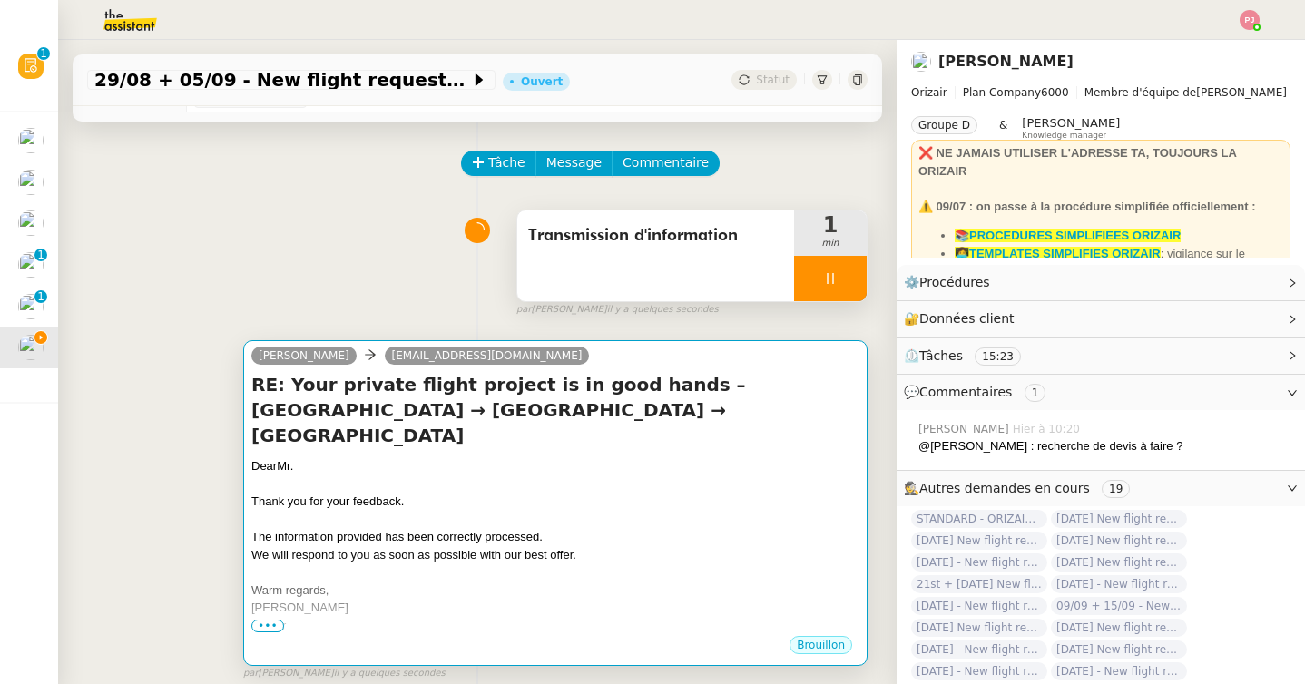
click at [321, 493] on div "Thank you for your feedback." at bounding box center [555, 502] width 608 height 18
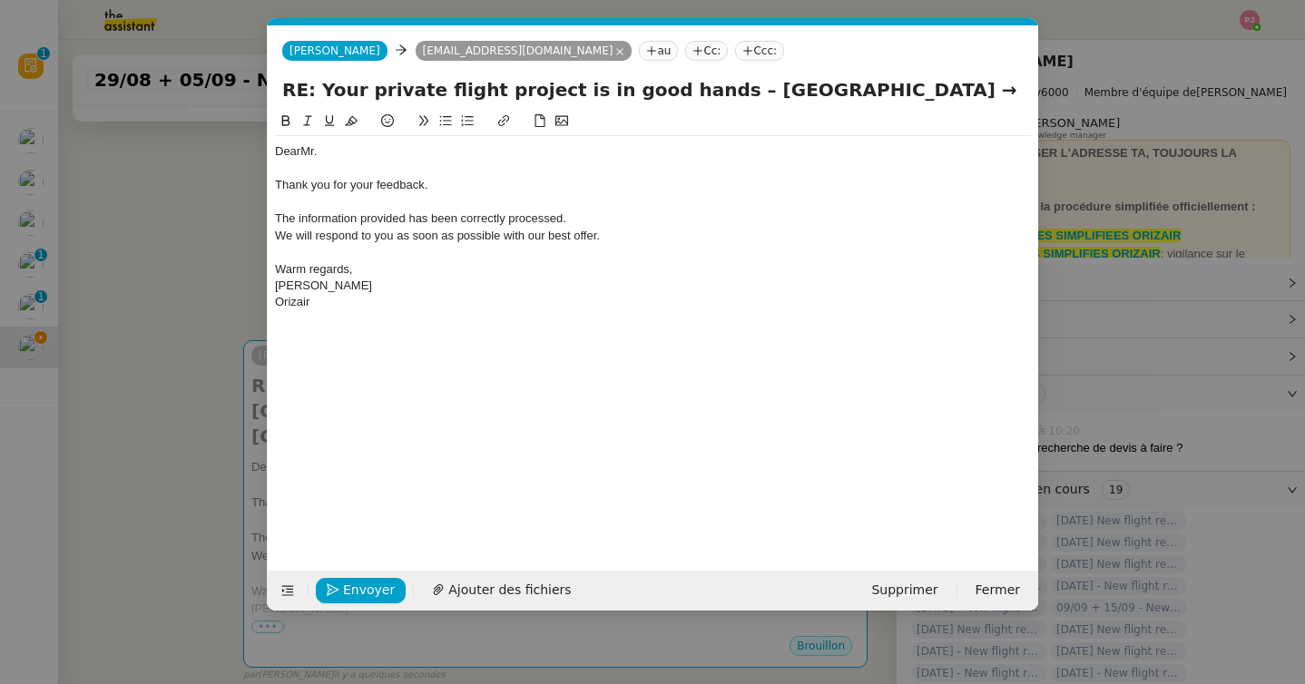
scroll to position [0, 38]
click at [366, 156] on div "Dear Mr." at bounding box center [653, 151] width 756 height 16
click at [375, 593] on span "Envoyer" at bounding box center [369, 590] width 52 height 21
click at [375, 593] on span "Confirmer l'envoi" at bounding box center [397, 590] width 109 height 21
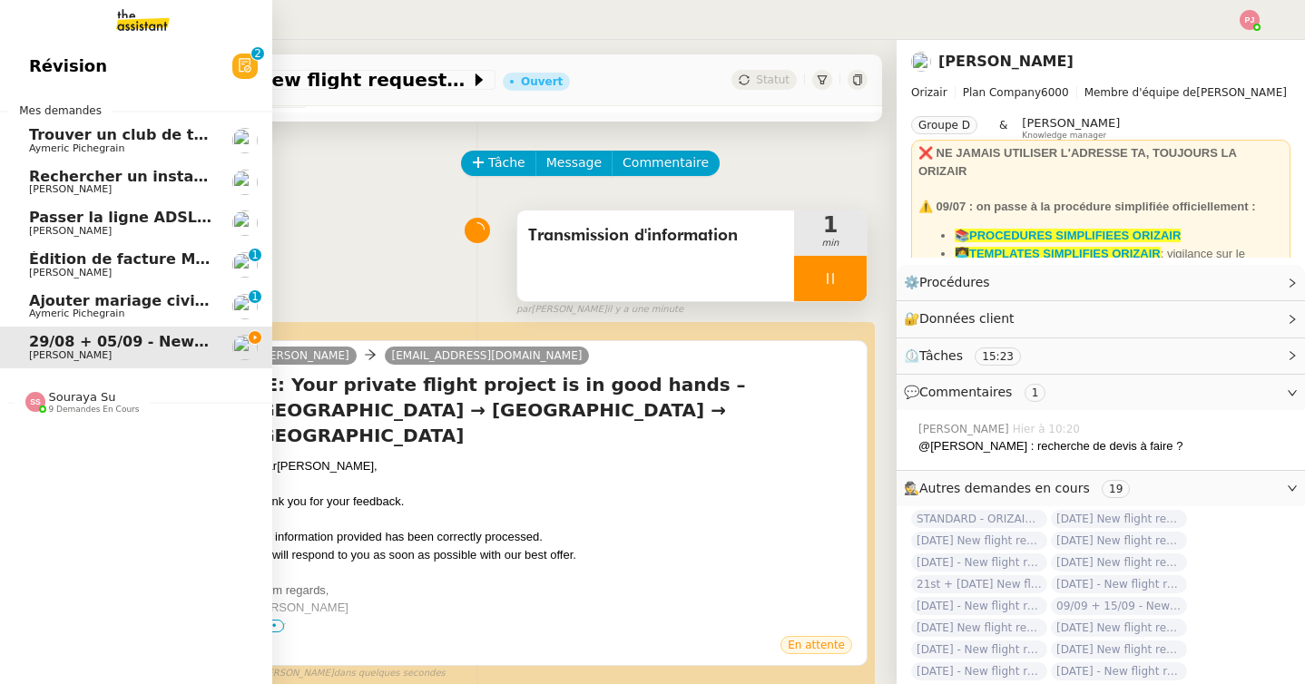
click at [152, 270] on span "[PERSON_NAME]" at bounding box center [120, 273] width 183 height 11
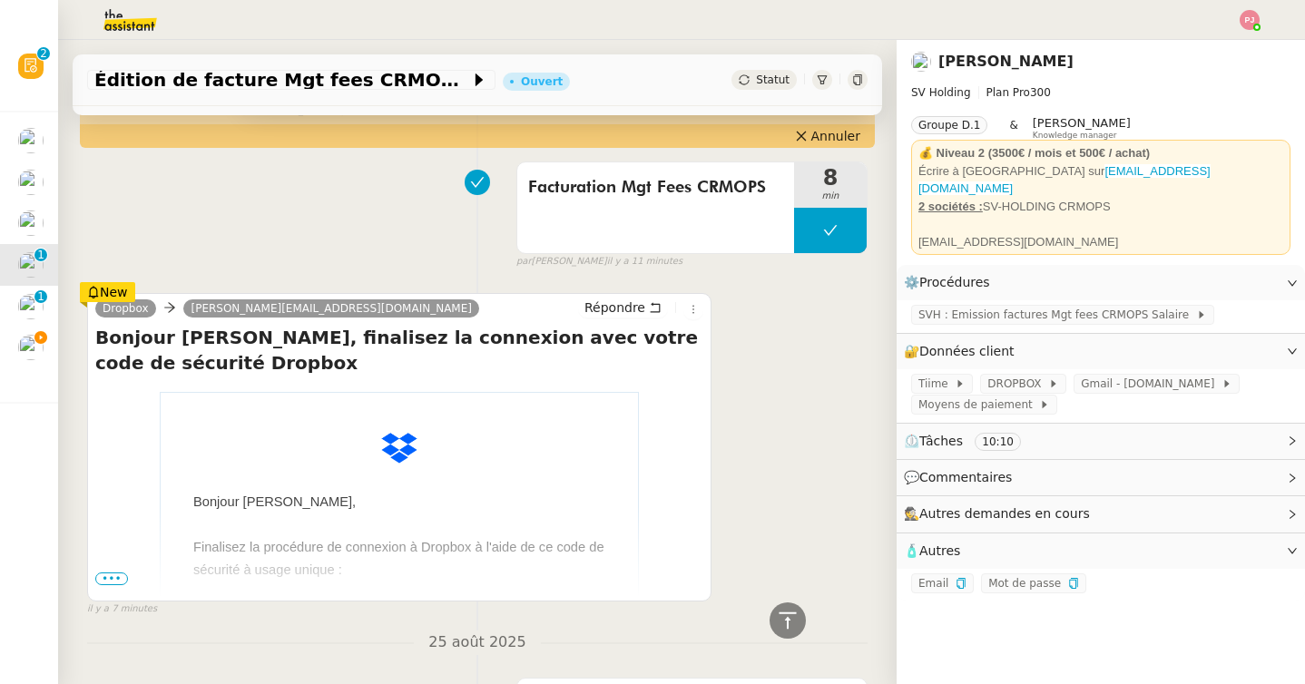
scroll to position [623, 0]
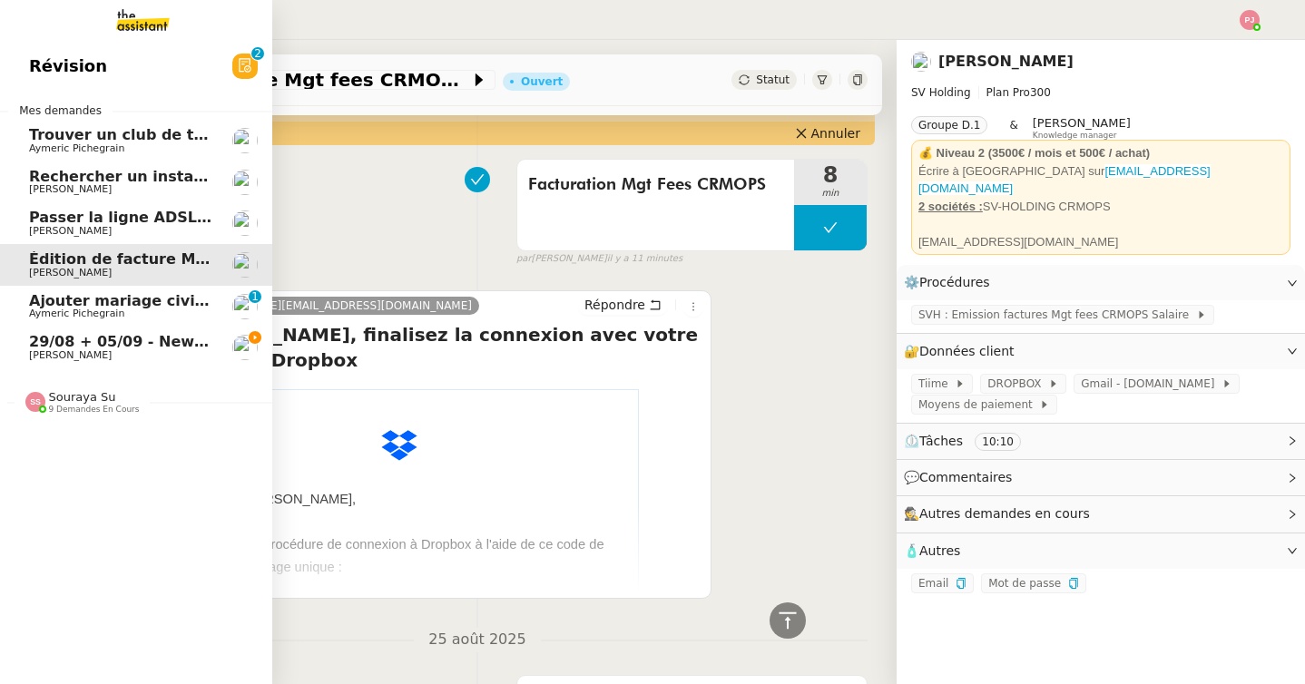
click at [51, 355] on span "[PERSON_NAME]" at bounding box center [70, 355] width 83 height 12
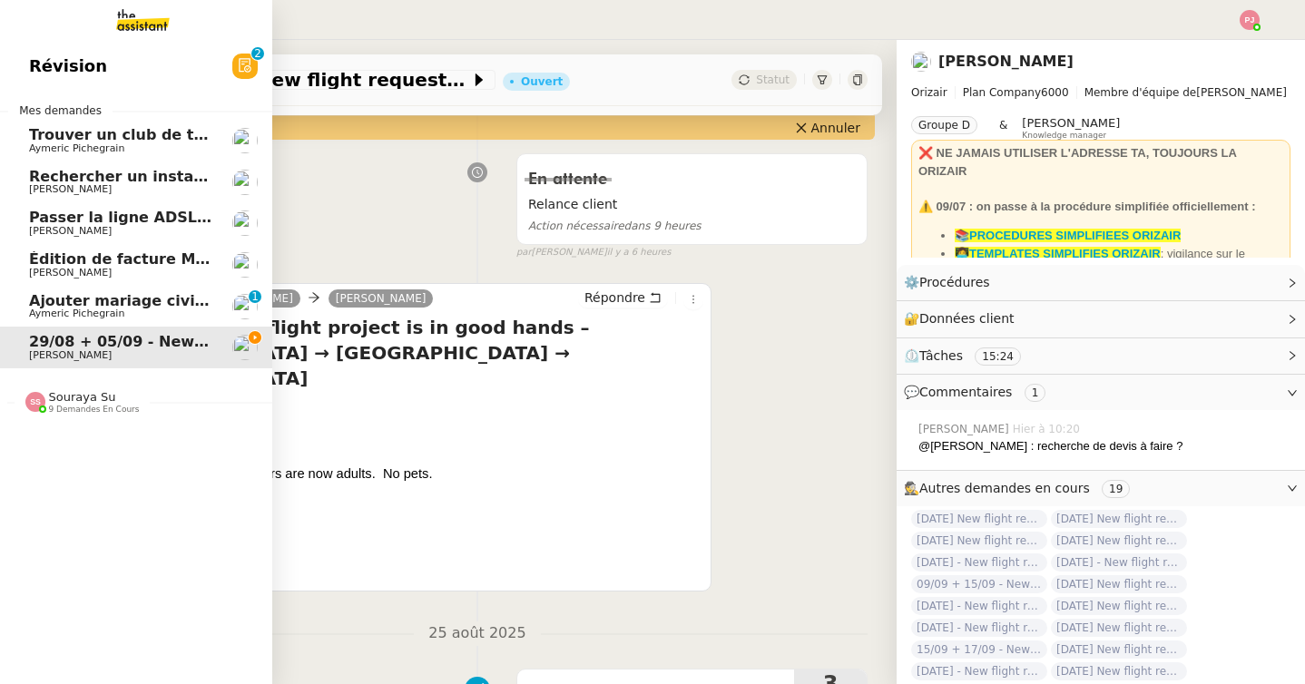
scroll to position [230, 0]
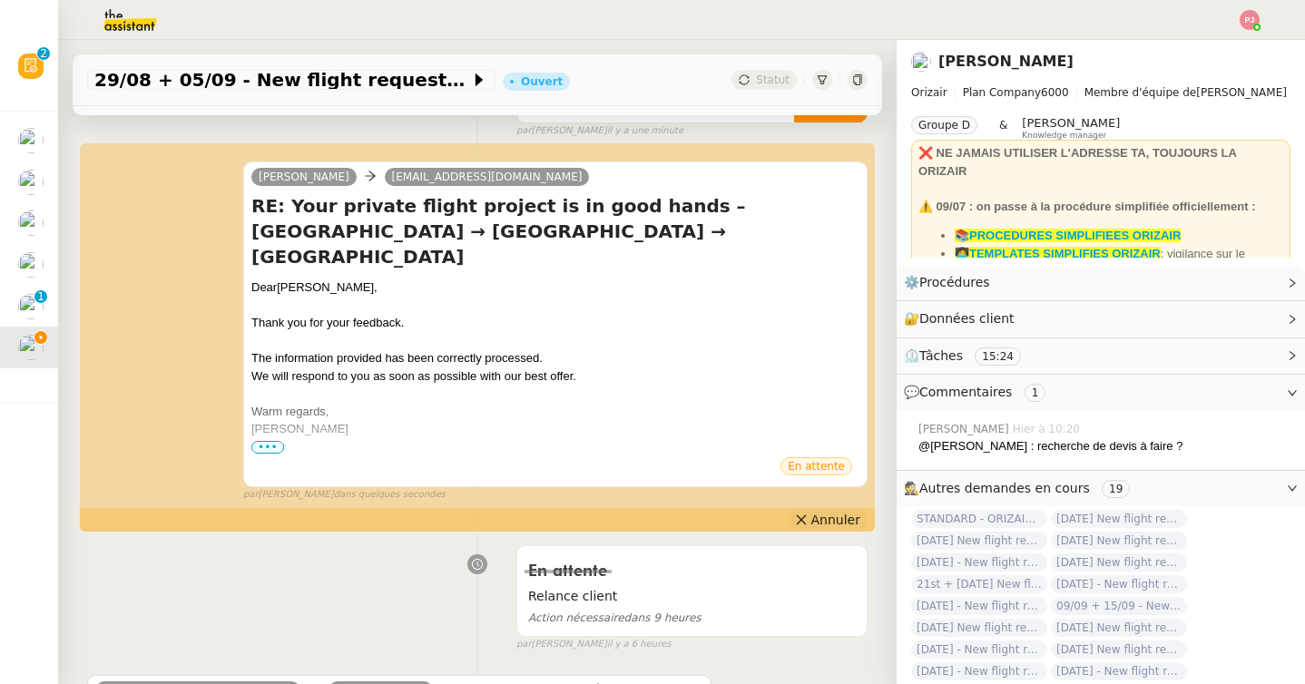
click at [808, 514] on icon at bounding box center [801, 520] width 13 height 13
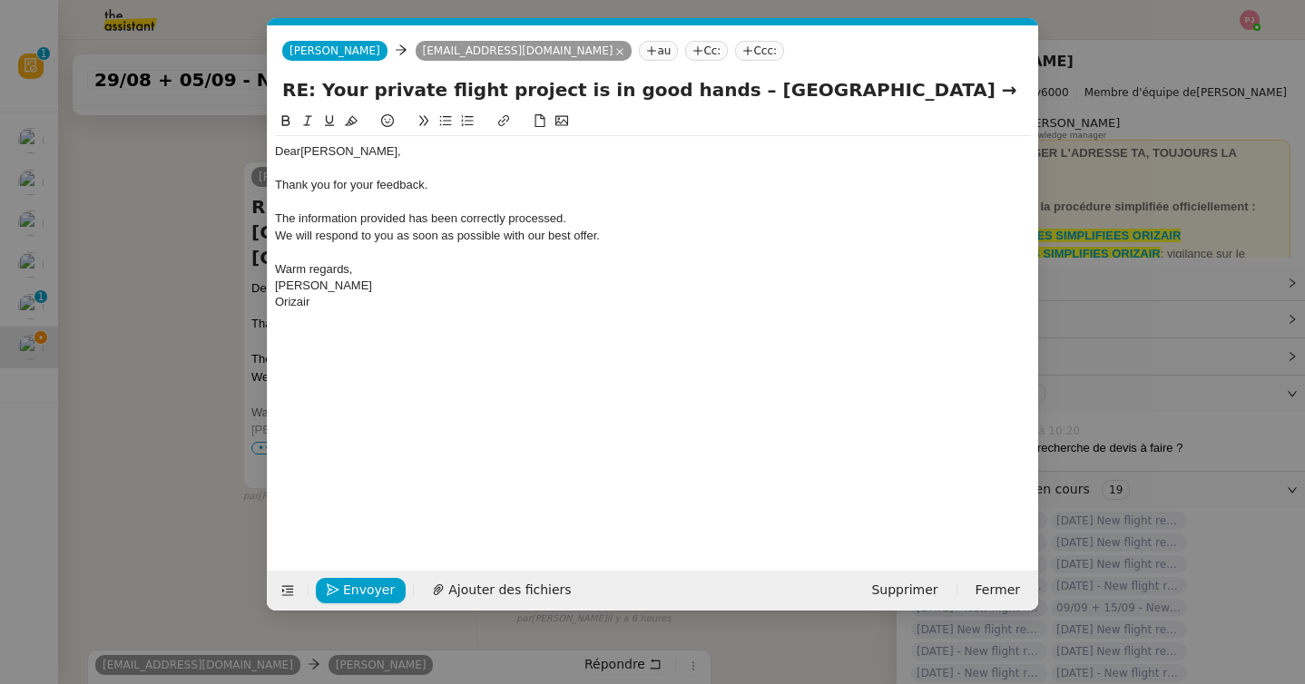
scroll to position [0, 38]
click at [735, 45] on nz-tag "Ccc:" at bounding box center [759, 51] width 49 height 20
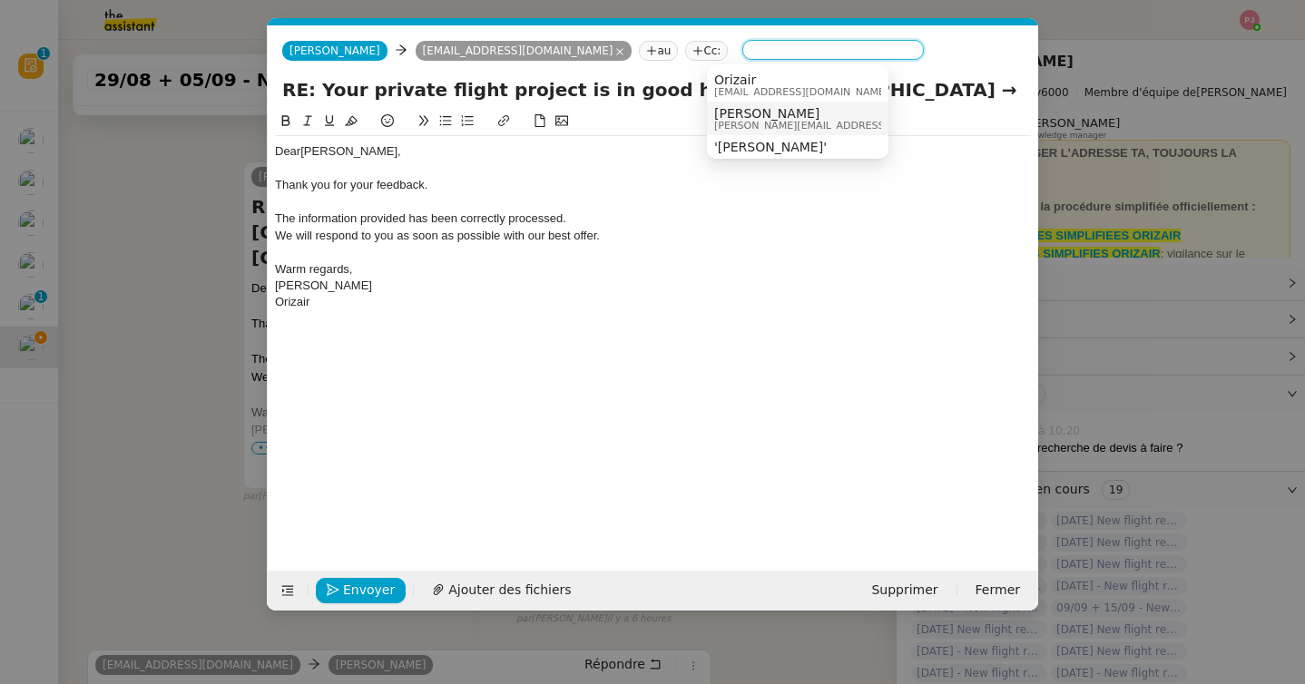
click at [735, 114] on span "[PERSON_NAME]" at bounding box center [843, 113] width 258 height 15
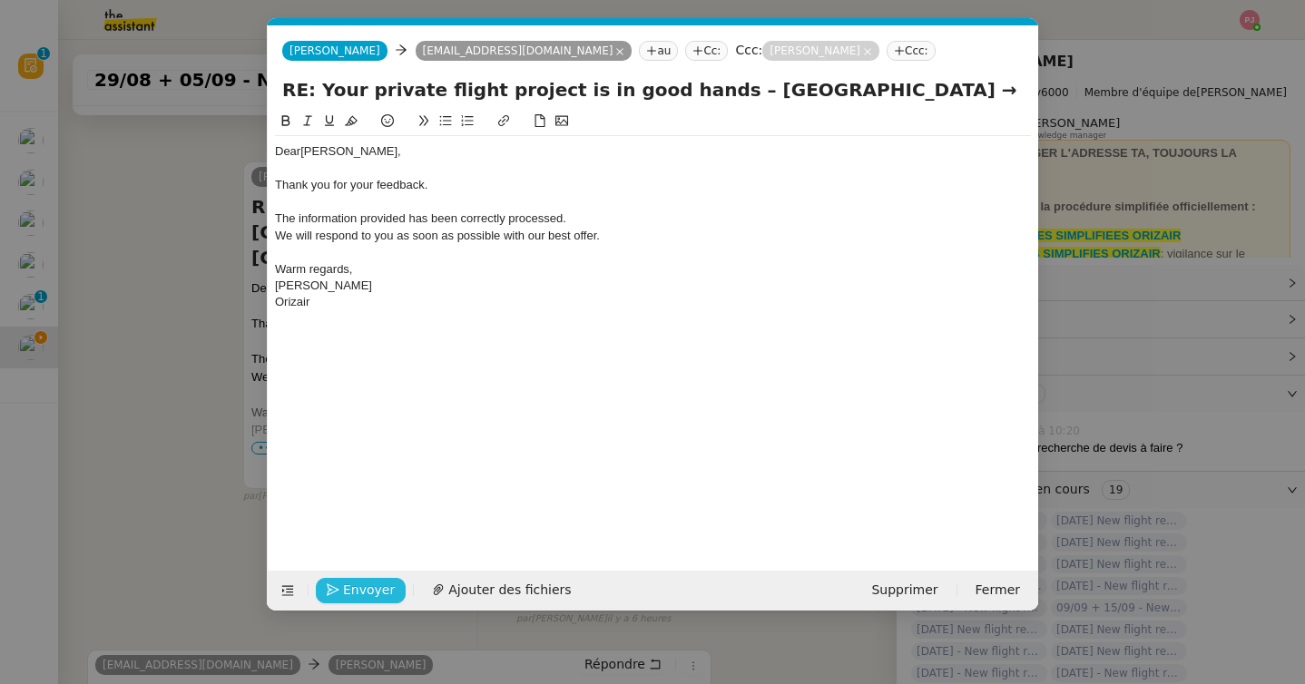
click at [357, 581] on span "Envoyer" at bounding box center [369, 590] width 52 height 21
click at [357, 581] on span "Confirmer l'envoi" at bounding box center [397, 590] width 109 height 21
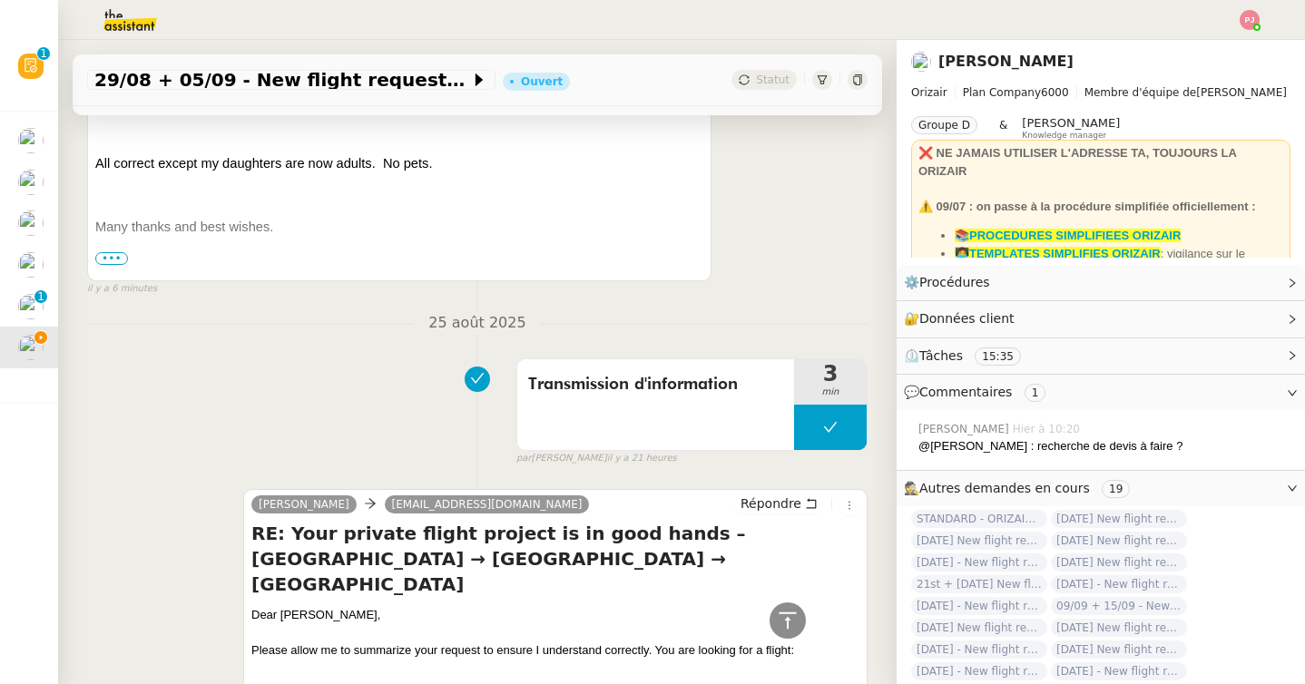
scroll to position [1197, 0]
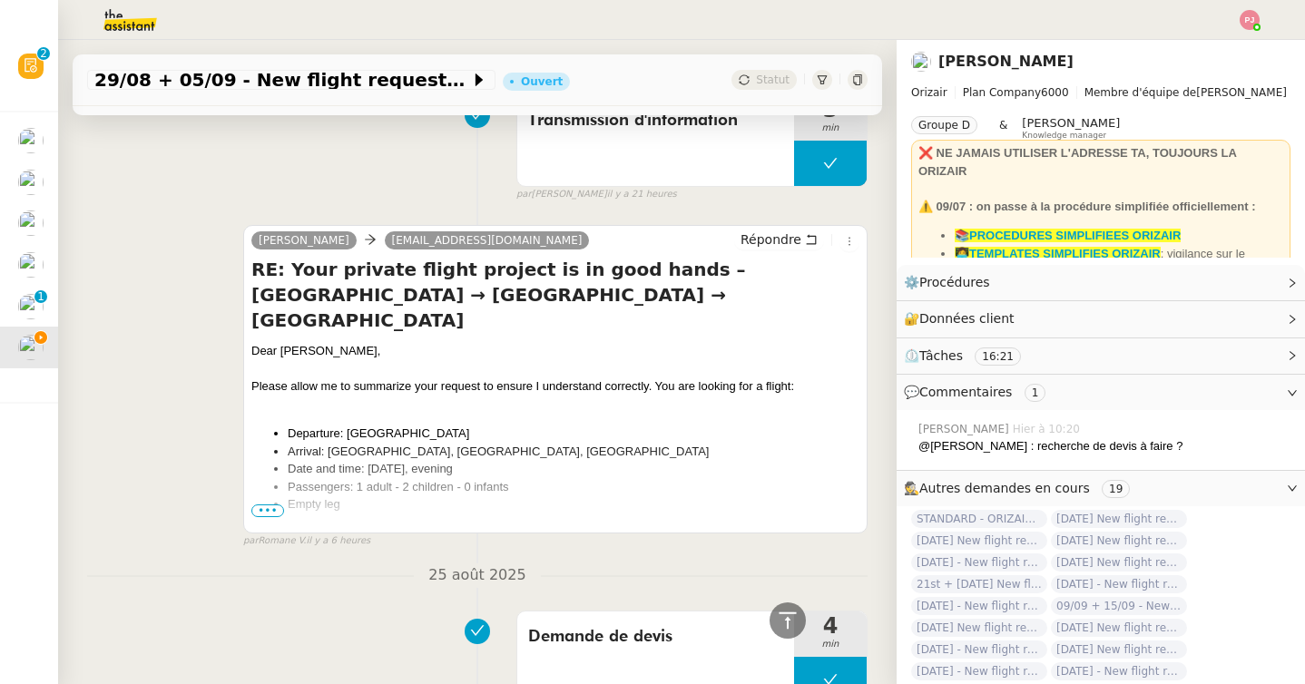
click at [424, 443] on li "Arrival: London Luton Airport, Farnborough, Biggin Hill of Stanstead" at bounding box center [574, 452] width 572 height 18
drag, startPoint x: 370, startPoint y: 402, endPoint x: 662, endPoint y: 400, distance: 291.3
click at [662, 443] on li "Arrival: London Luton Airport, Farnborough, Biggin Hill of Stanstead" at bounding box center [574, 452] width 572 height 18
copy li "Luton Airport, Farnborough, Biggin Hill of Stanstead"
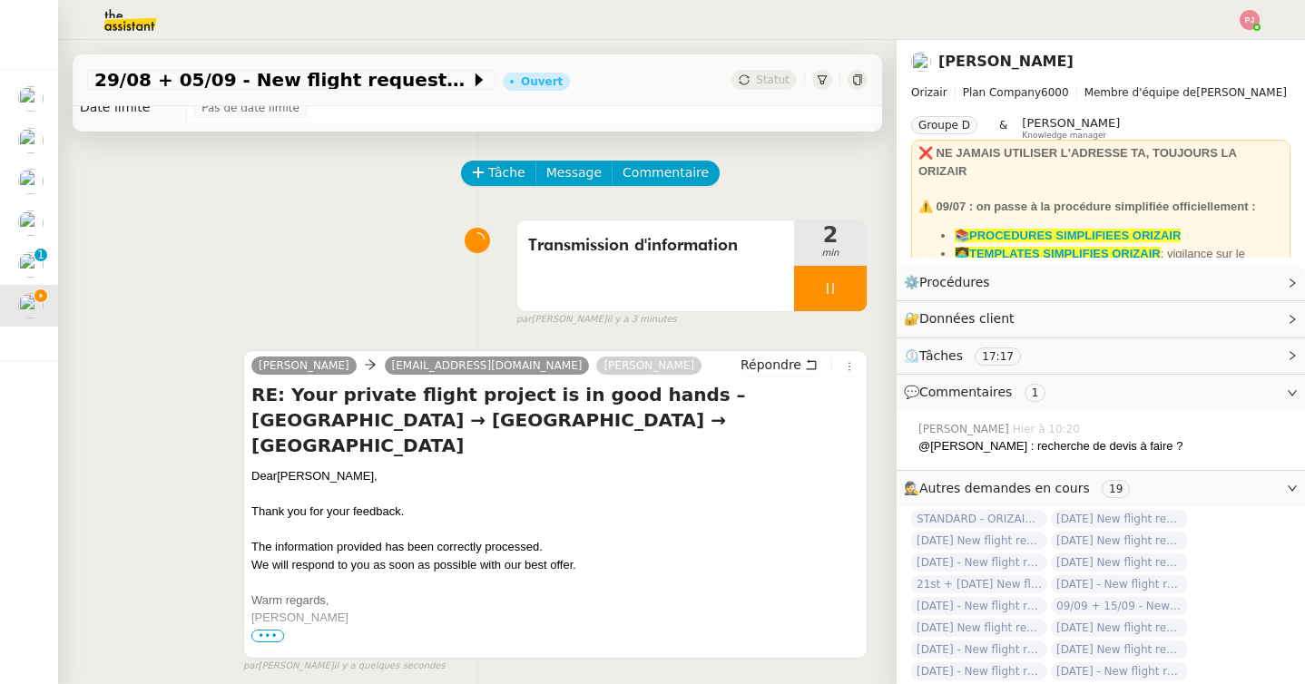
scroll to position [0, 0]
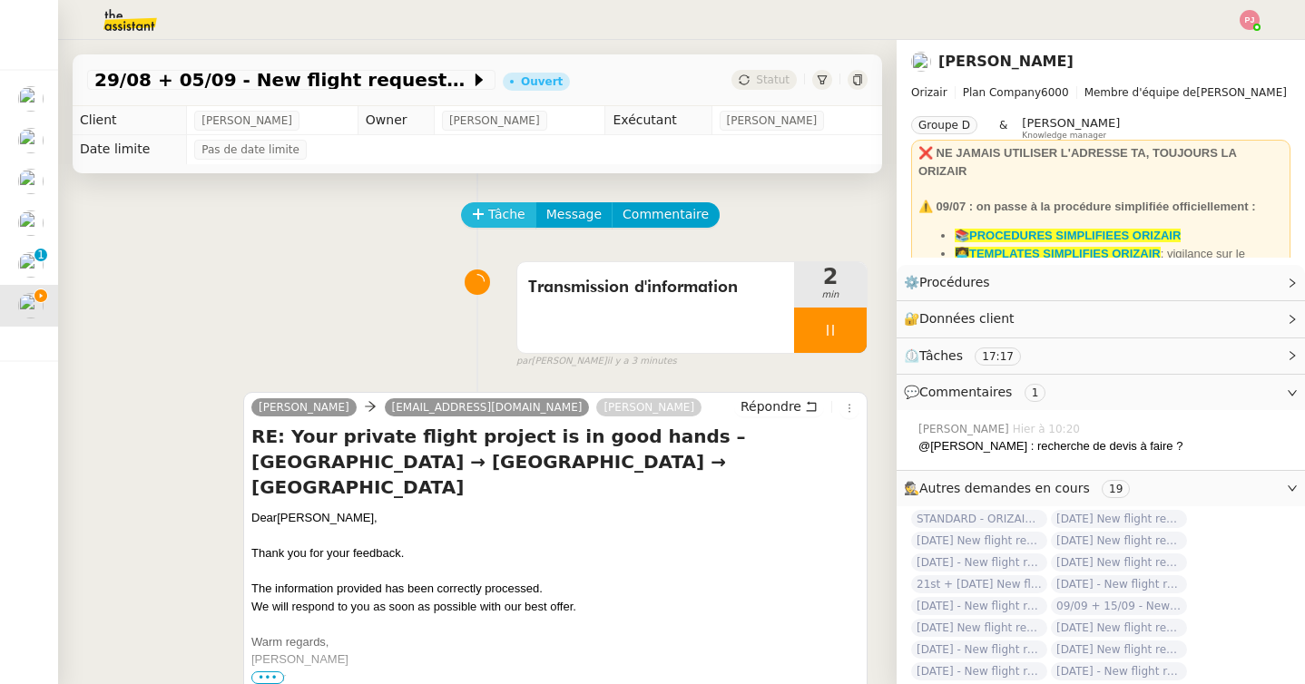
click at [505, 221] on span "Tâche" at bounding box center [506, 214] width 37 height 21
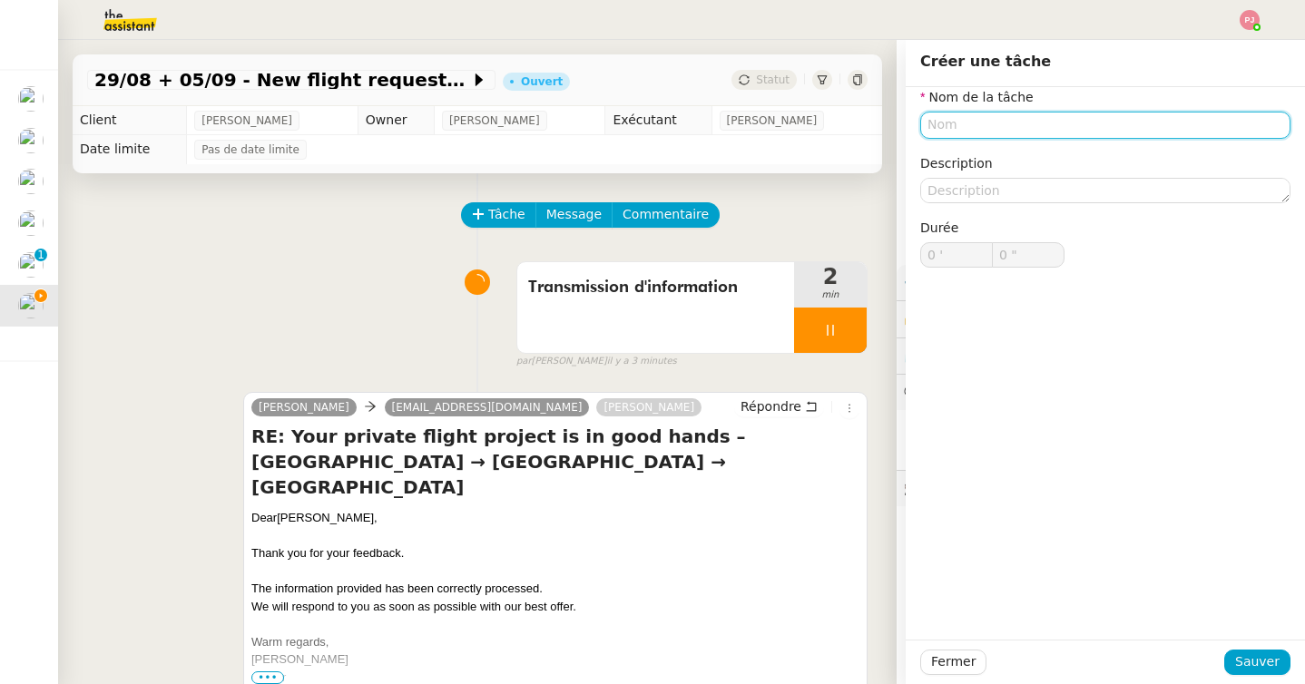
click at [975, 123] on input "text" at bounding box center [1105, 125] width 370 height 26
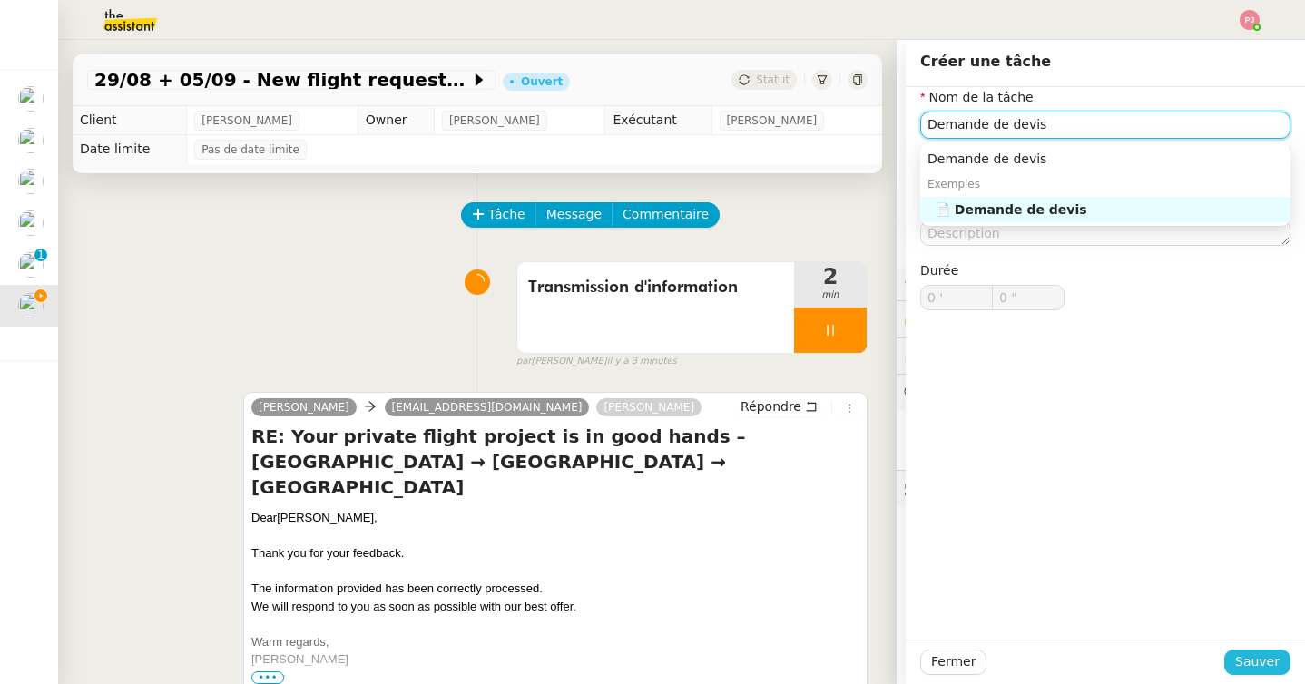
type input "Demande de devis"
click at [1278, 667] on span "Sauver" at bounding box center [1257, 662] width 44 height 21
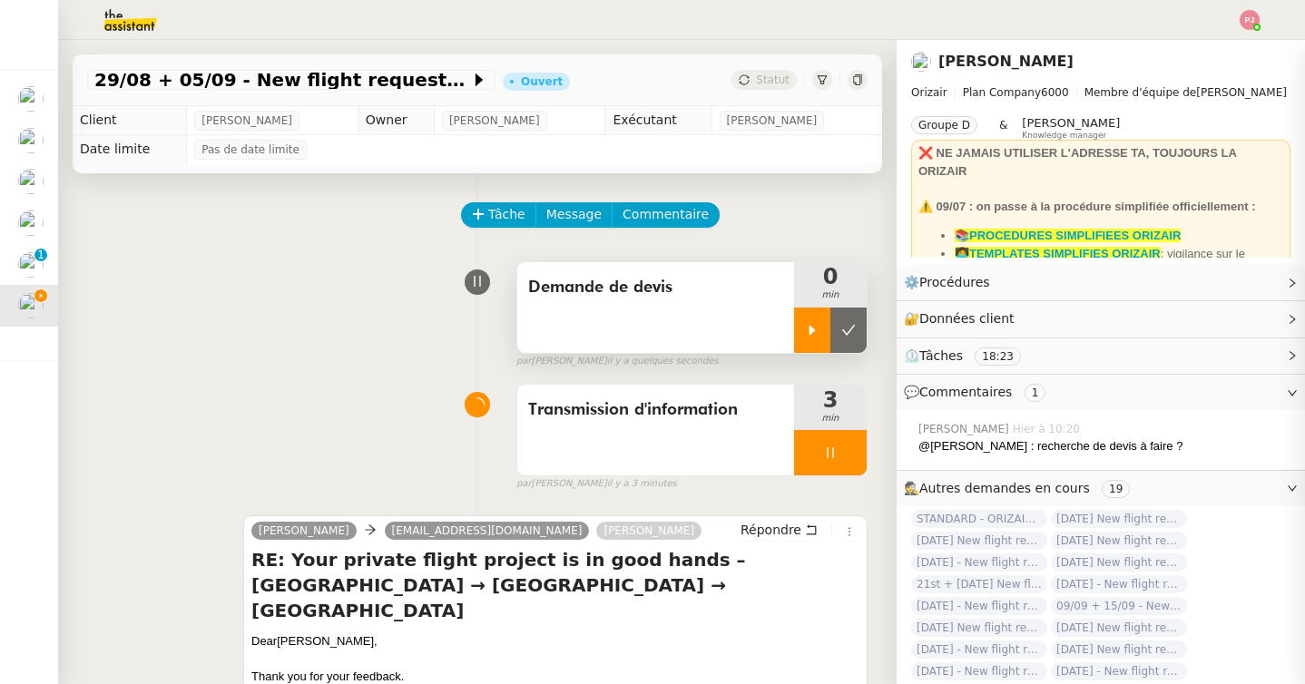
click at [818, 335] on icon at bounding box center [812, 330] width 15 height 15
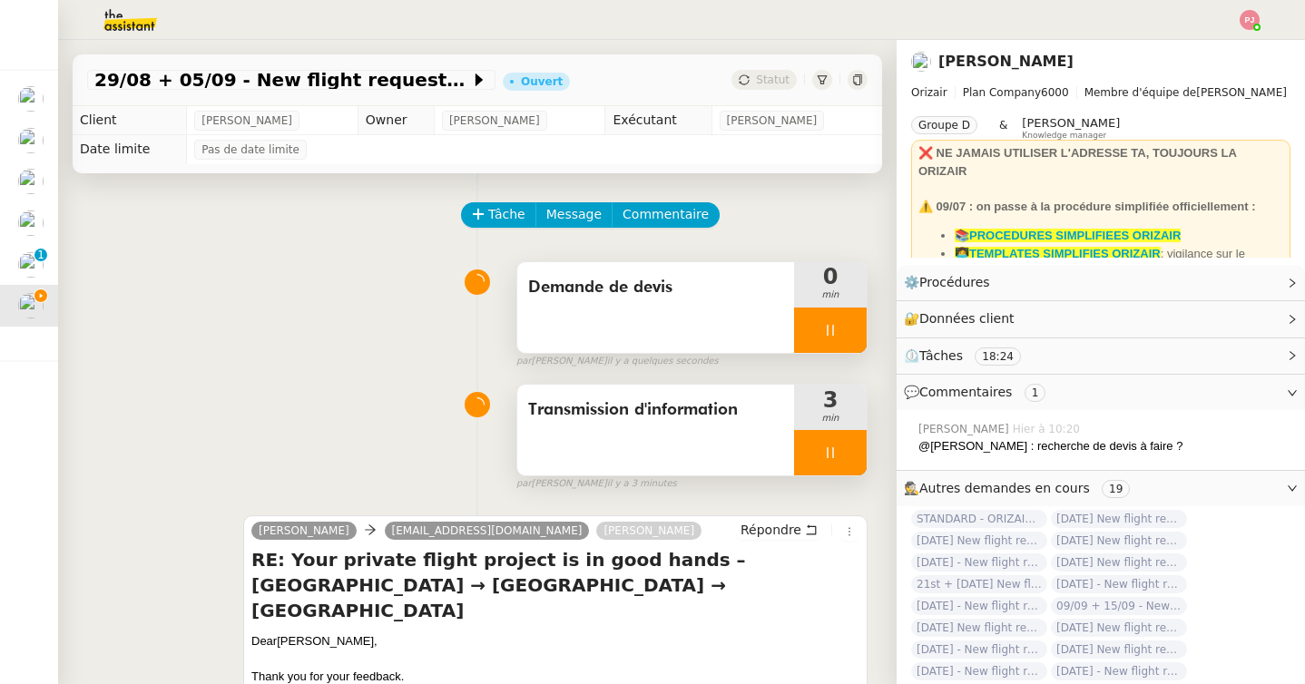
click at [820, 463] on div at bounding box center [830, 452] width 73 height 45
click at [864, 463] on button at bounding box center [848, 452] width 36 height 45
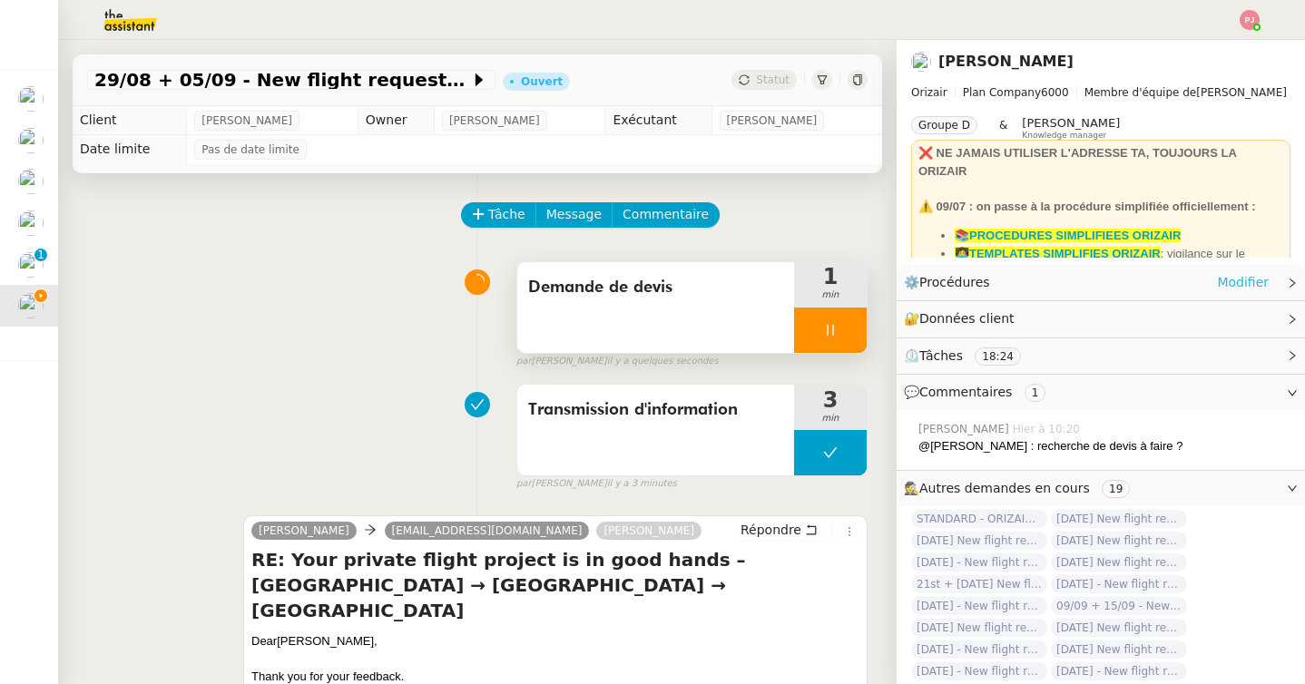
click at [1256, 282] on link "Modifier" at bounding box center [1243, 282] width 52 height 21
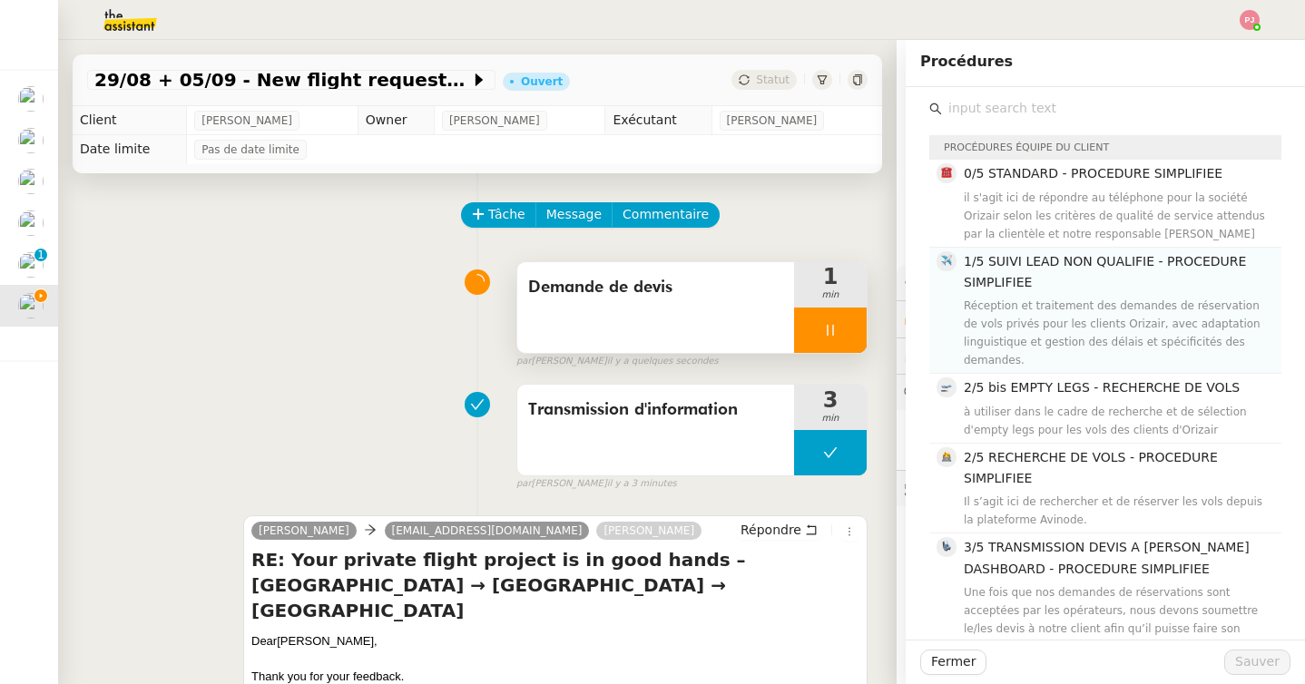
click at [1055, 261] on span "1/5 SUIVI LEAD NON QUALIFIE - PROCEDURE SIMPLIFIEE" at bounding box center [1105, 271] width 282 height 35
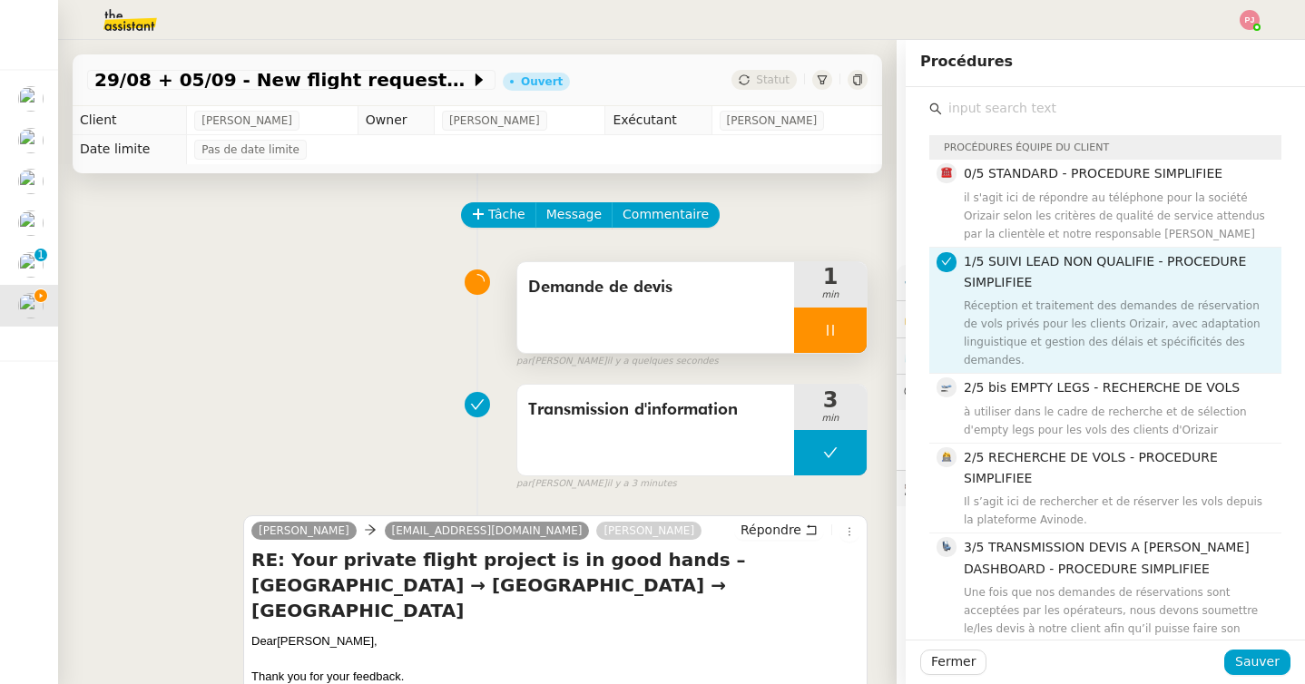
click at [1236, 647] on div "Fermer Sauver" at bounding box center [1105, 662] width 399 height 44
click at [1238, 659] on button "Sauver" at bounding box center [1257, 662] width 66 height 25
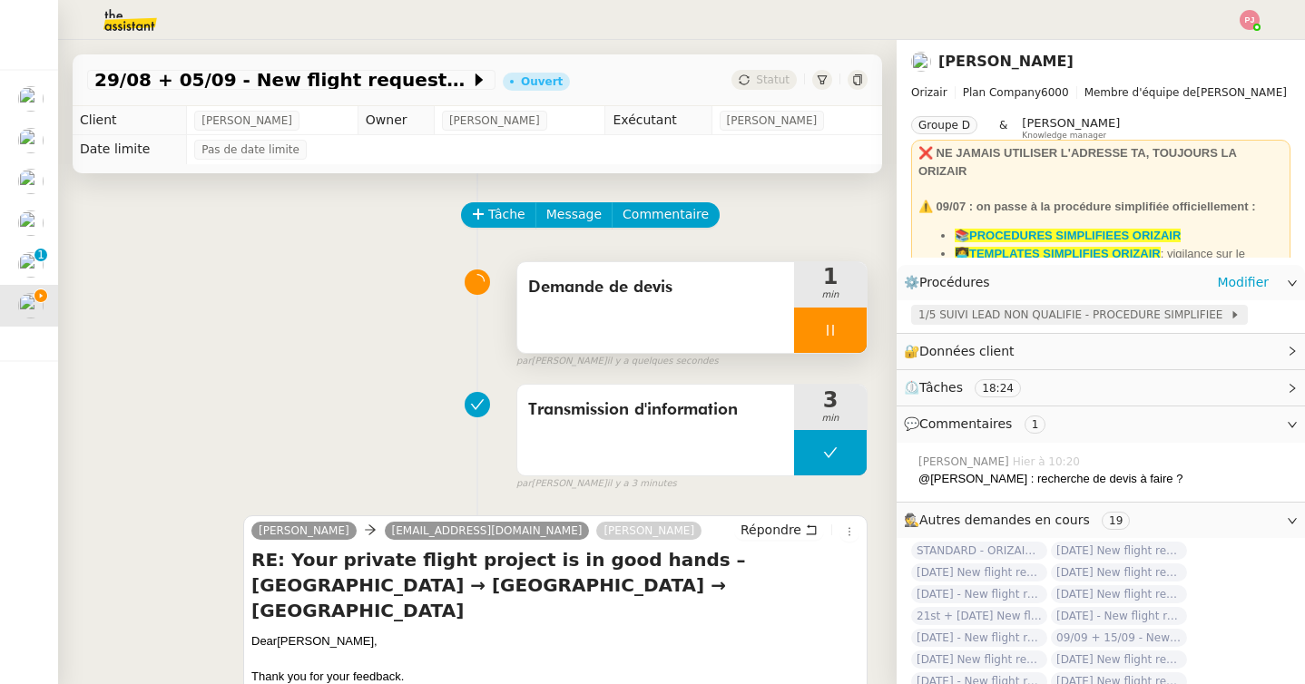
click at [969, 313] on span "1/5 SUIVI LEAD NON QUALIFIE - PROCEDURE SIMPLIFIEE" at bounding box center [1073, 315] width 311 height 18
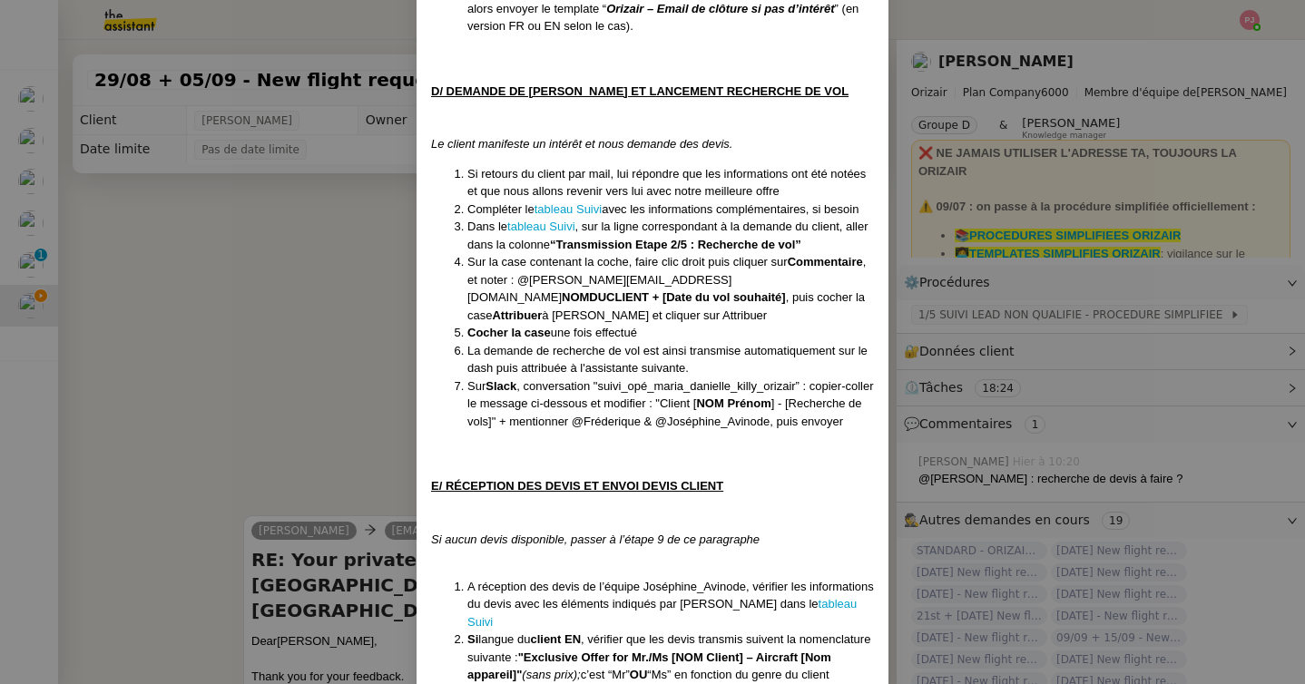
scroll to position [2482, 0]
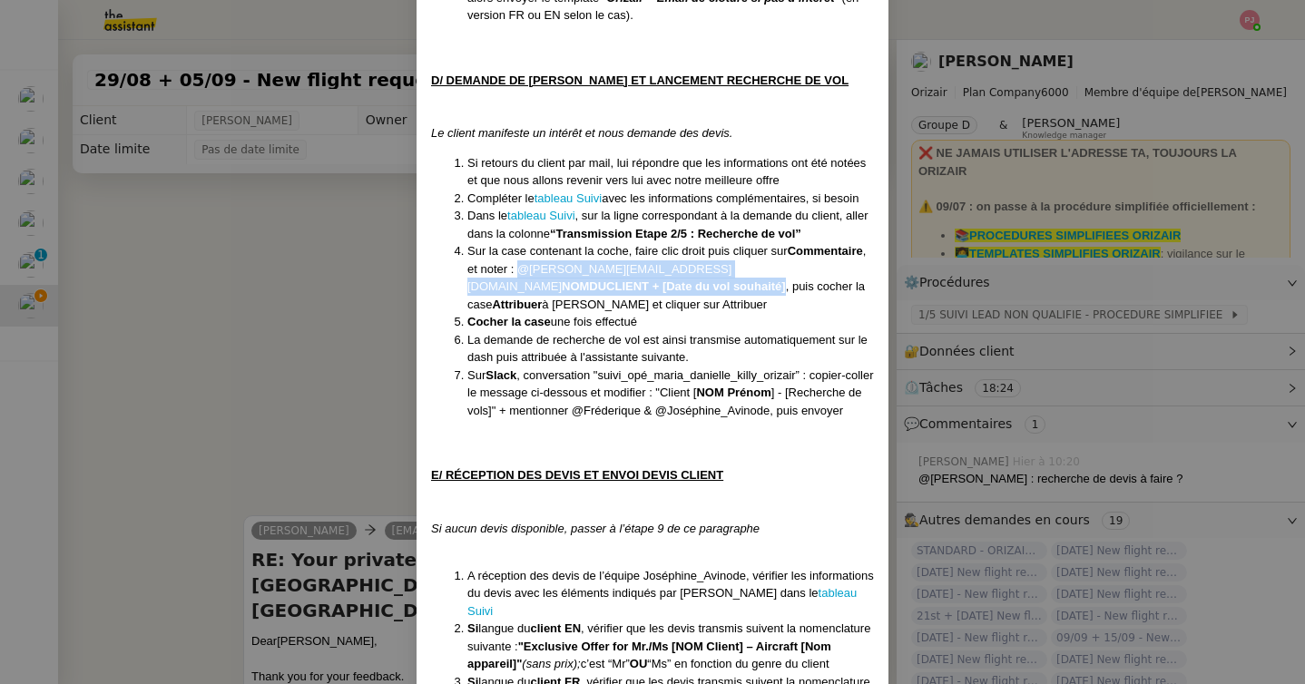
drag, startPoint x: 519, startPoint y: 252, endPoint x: 520, endPoint y: 266, distance: 13.6
click at [520, 266] on li "Sur la case contenant la coche, faire clic droit puis cliquer sur Commentaire ,…" at bounding box center [670, 277] width 407 height 71
copy li "@josephine.k@orizair.com NOMDUCLIENT + [Date du vol souhaité]"
click at [279, 373] on nz-modal-container "Créée le 16/04/2025 MAJ le 20 /08/2025 Équipe Orizair qui réalise la procédure …" at bounding box center [652, 342] width 1305 height 684
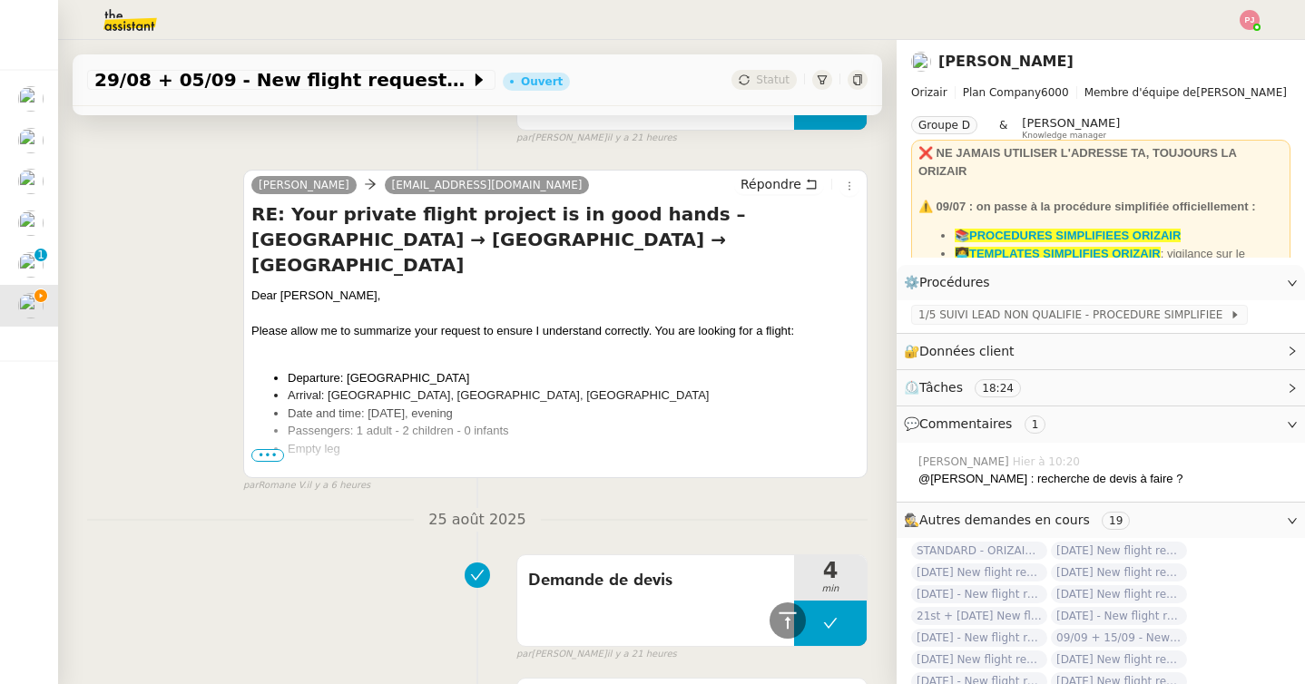
scroll to position [1330, 0]
drag, startPoint x: 663, startPoint y: 368, endPoint x: 329, endPoint y: 366, distance: 334.9
click at [329, 387] on li "Arrival: London Luton Airport, Farnborough, Biggin Hill of Stanstead" at bounding box center [574, 396] width 572 height 18
copy li "London Luton Airport, Farnborough, Biggin Hill of Stanstead"
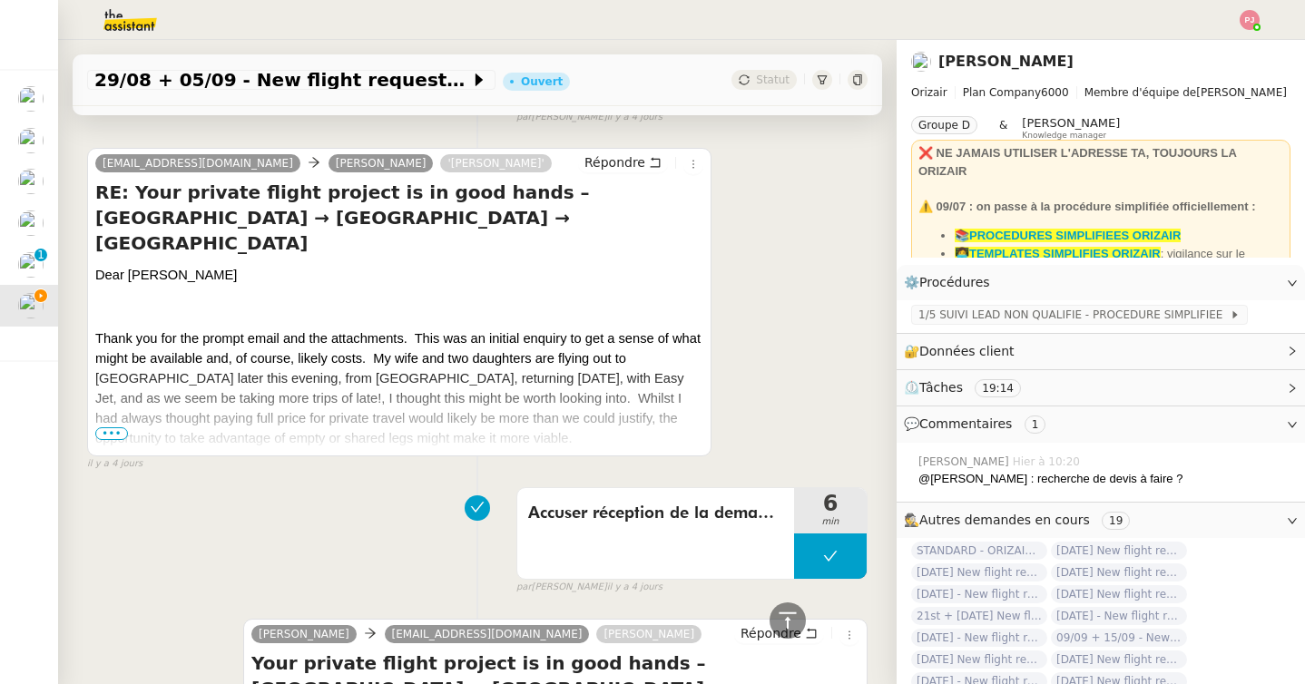
scroll to position [2899, 0]
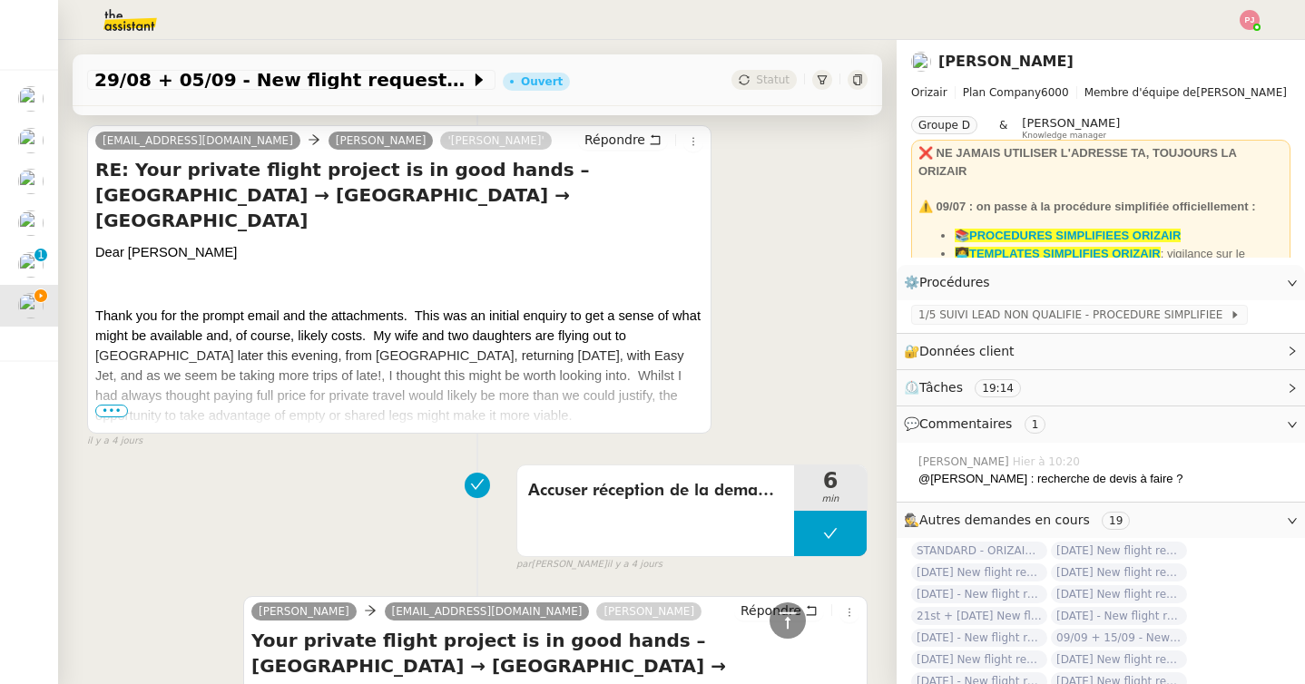
click at [109, 405] on span "•••" at bounding box center [111, 411] width 33 height 13
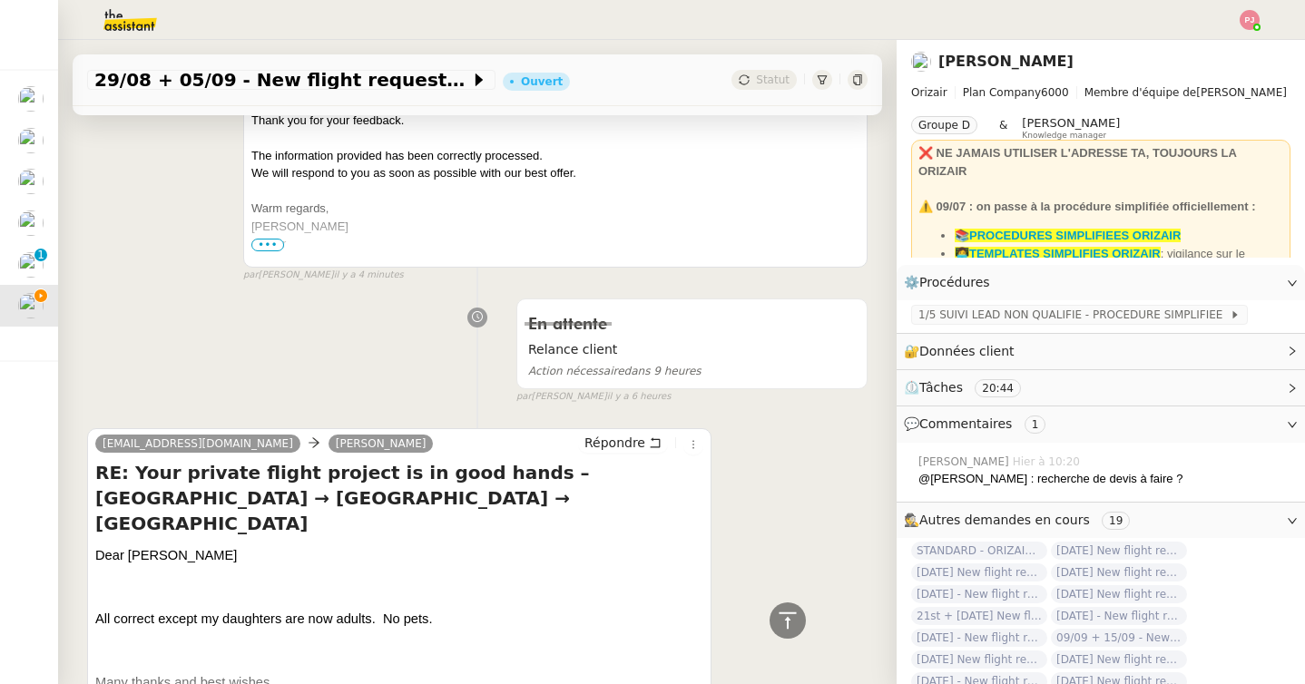
scroll to position [0, 0]
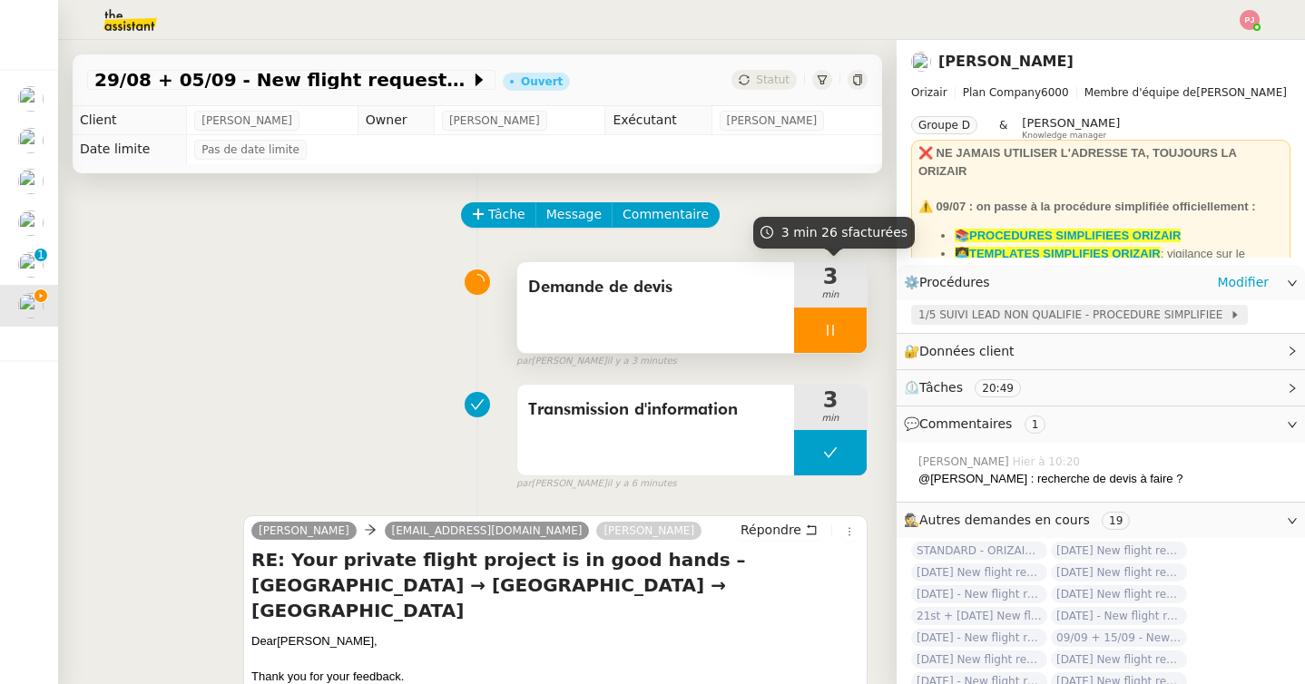
click at [967, 323] on span "1/5 SUIVI LEAD NON QUALIFIE - PROCEDURE SIMPLIFIEE" at bounding box center [1073, 315] width 311 height 18
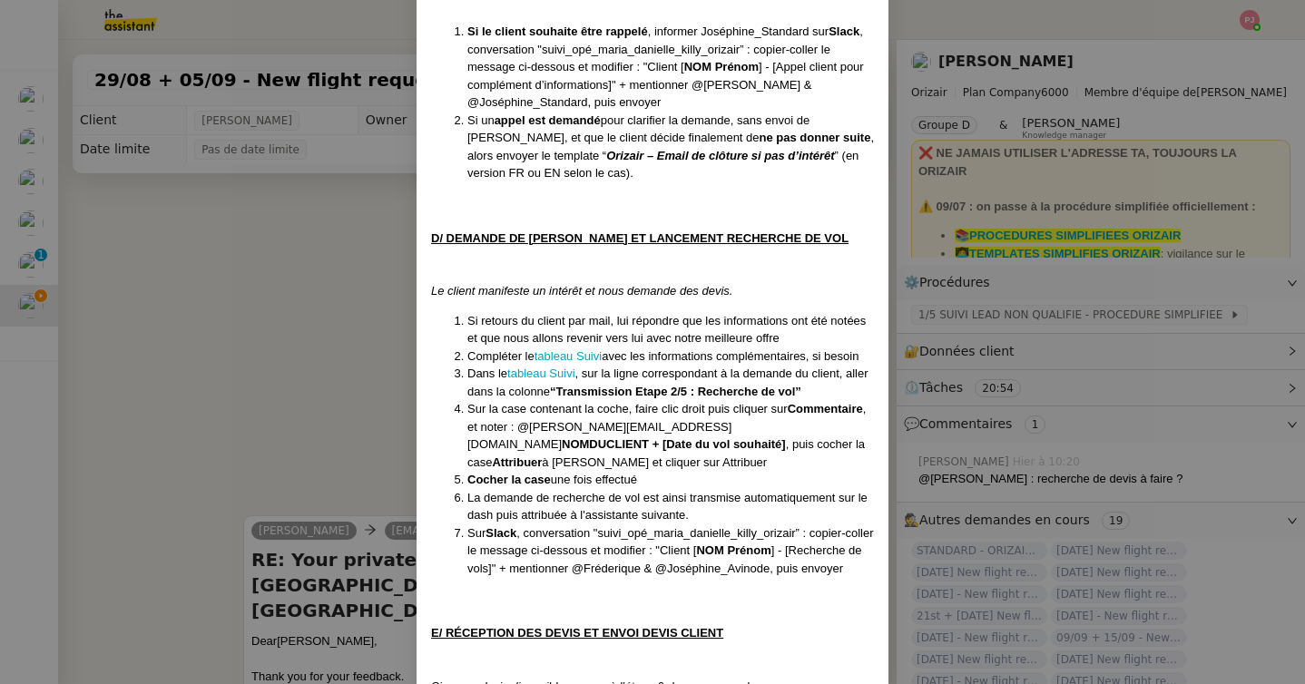
scroll to position [2333, 0]
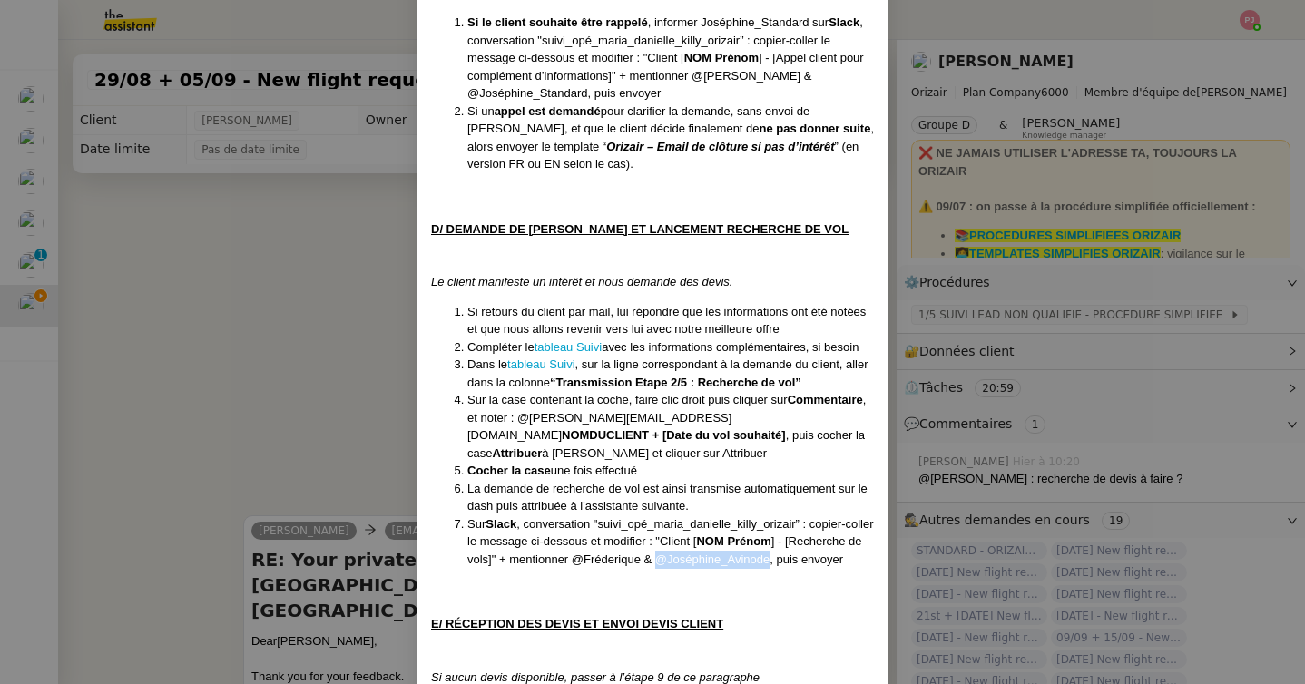
drag, startPoint x: 848, startPoint y: 518, endPoint x: 740, endPoint y: 517, distance: 108.9
click at [740, 517] on li "Sur Slack , conversation "suivi_opé_maria_danielle_killy_orizair” : copier-coll…" at bounding box center [670, 542] width 407 height 54
click at [288, 385] on nz-modal-container "Créée le 16/04/2025 MAJ le 20 /08/2025 Équipe Orizair qui réalise la procédure …" at bounding box center [652, 342] width 1305 height 684
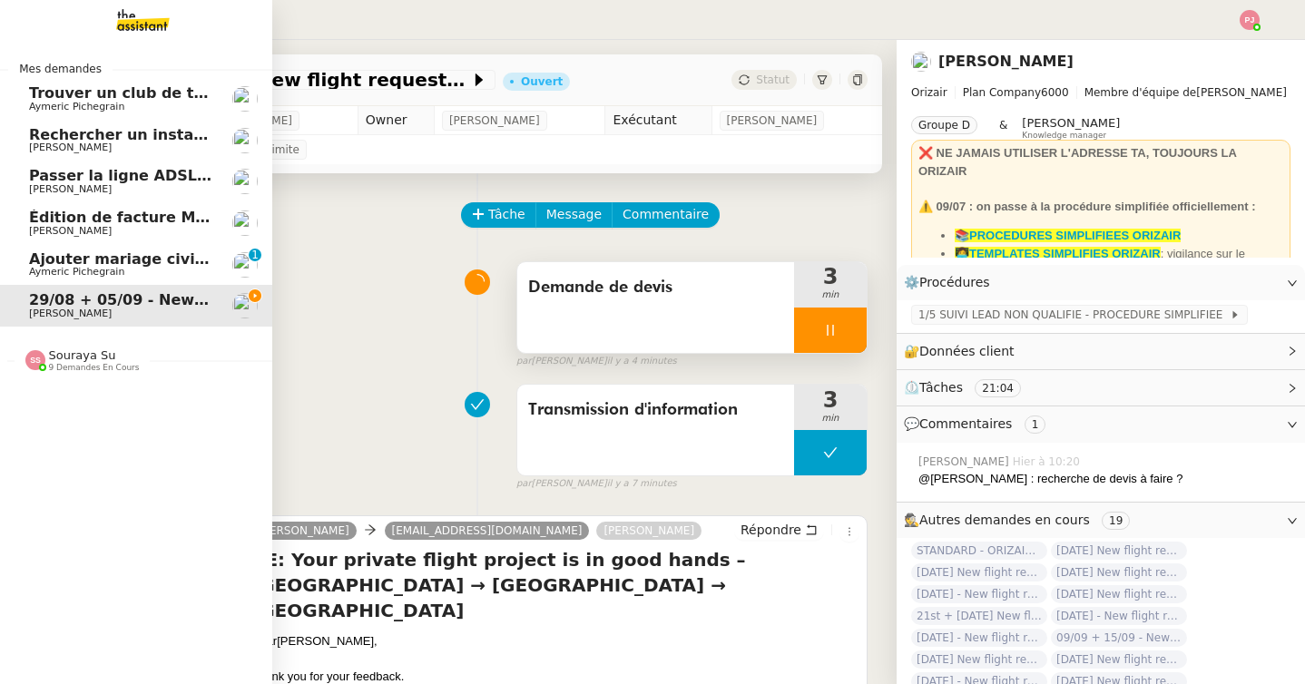
click at [101, 227] on span "[PERSON_NAME]" at bounding box center [70, 231] width 83 height 12
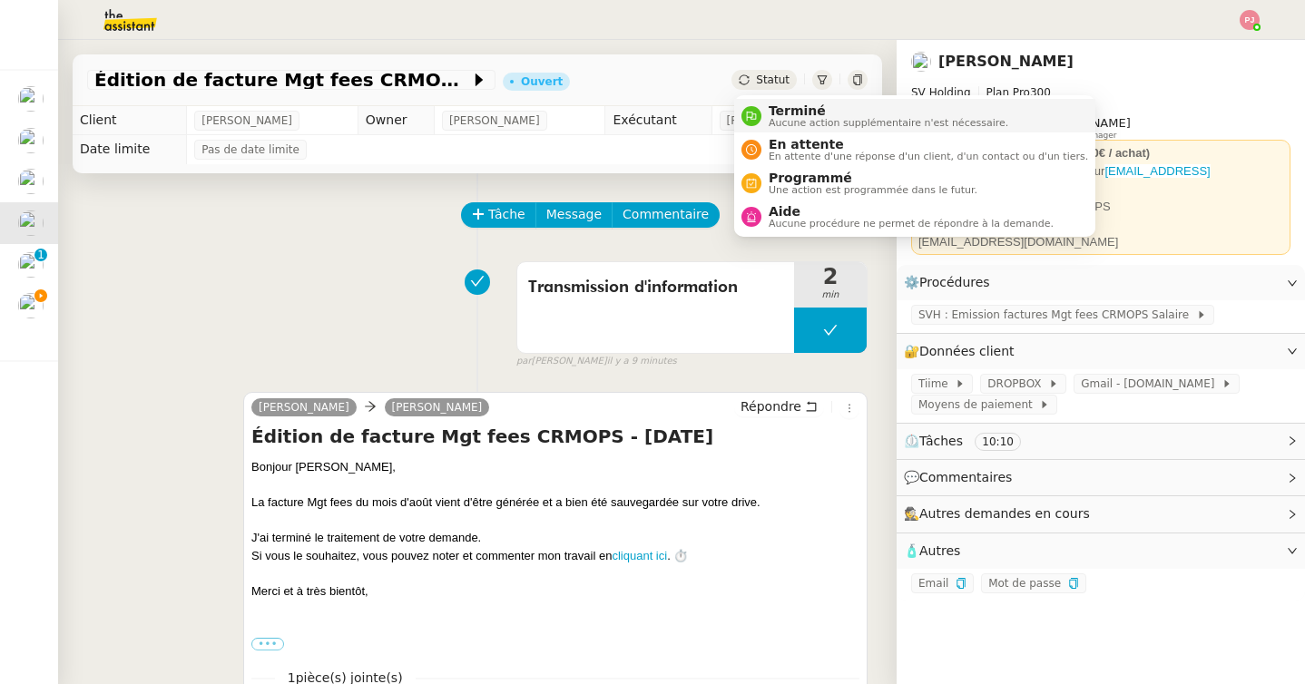
click at [778, 109] on span "Terminé" at bounding box center [889, 110] width 240 height 15
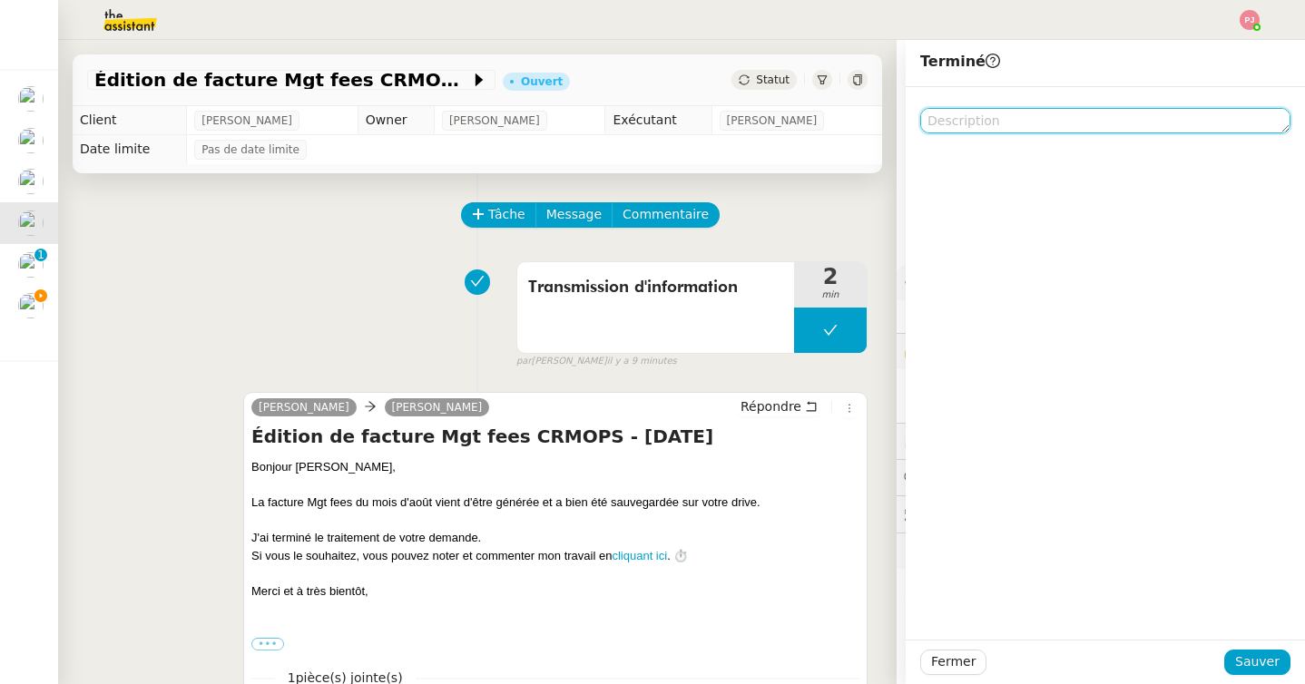
click at [978, 129] on textarea at bounding box center [1105, 120] width 370 height 25
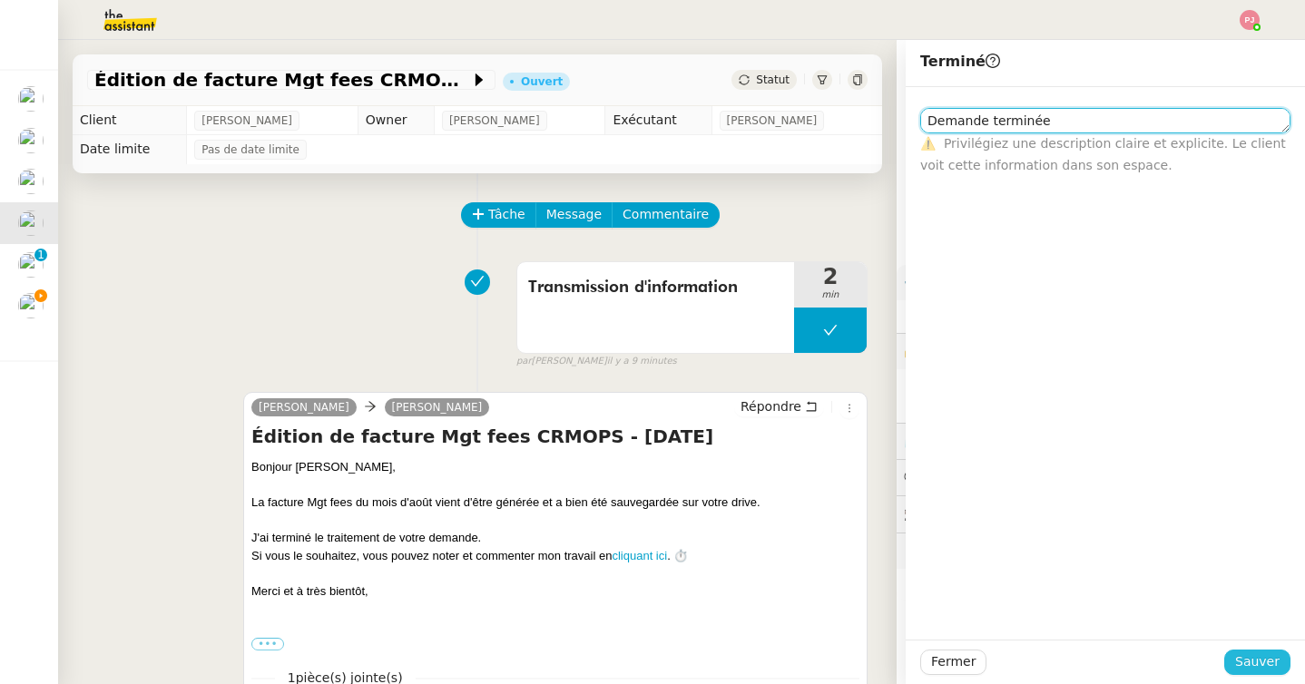
type textarea "Demande terminée"
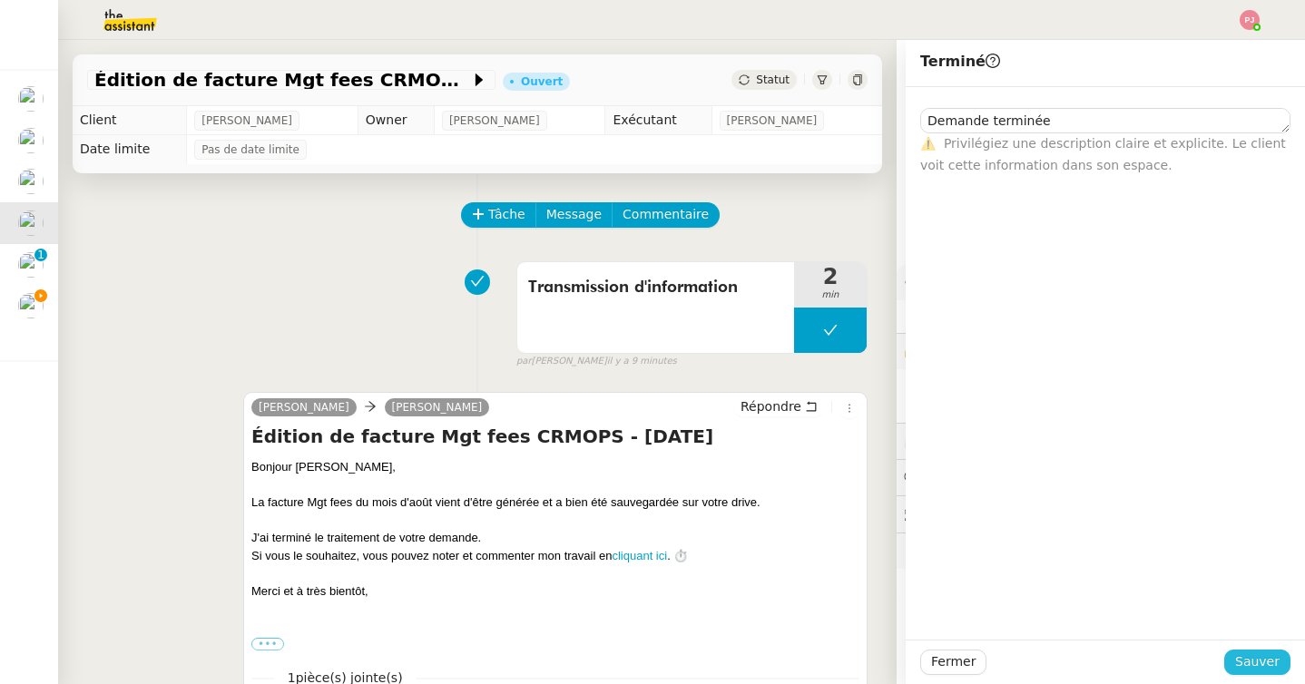
click at [1247, 669] on span "Sauver" at bounding box center [1257, 662] width 44 height 21
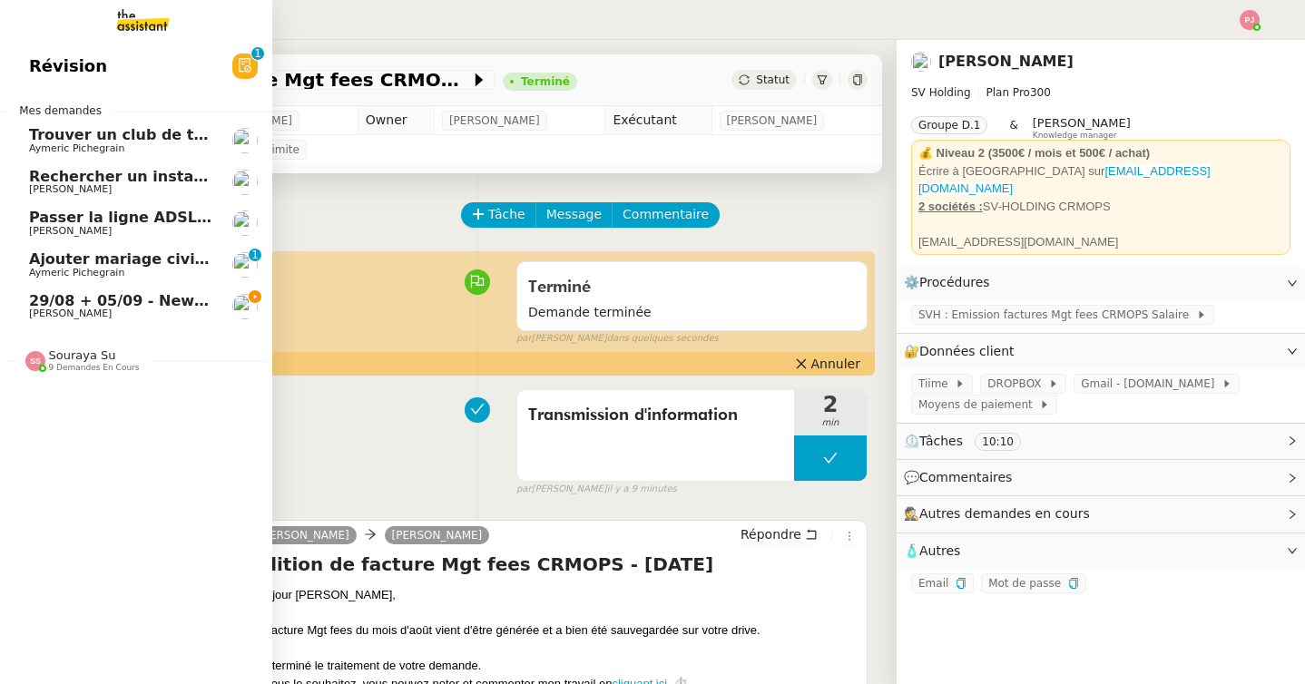
drag, startPoint x: 74, startPoint y: 291, endPoint x: 96, endPoint y: 276, distance: 26.7
click at [75, 291] on link "29/08 + 05/09 - New flight request - Martin Reeder Louis Frei" at bounding box center [136, 307] width 272 height 42
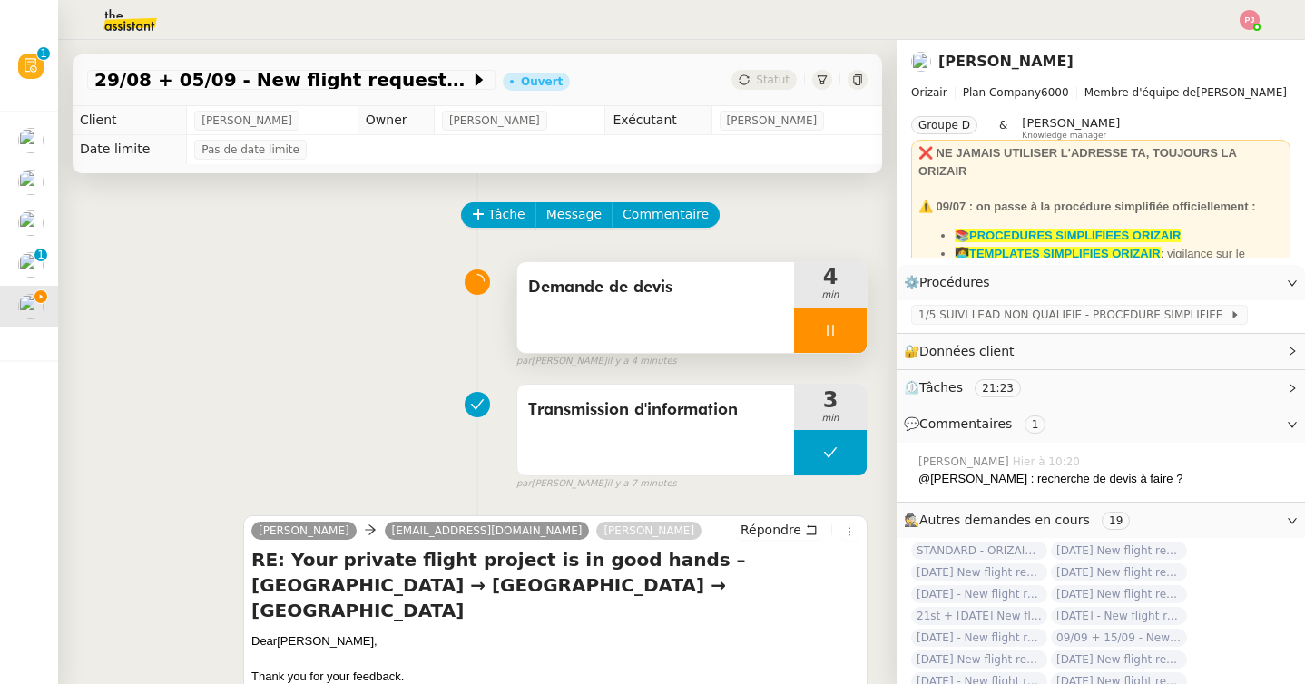
click at [838, 327] on div at bounding box center [830, 330] width 73 height 45
click at [845, 327] on icon at bounding box center [848, 330] width 15 height 15
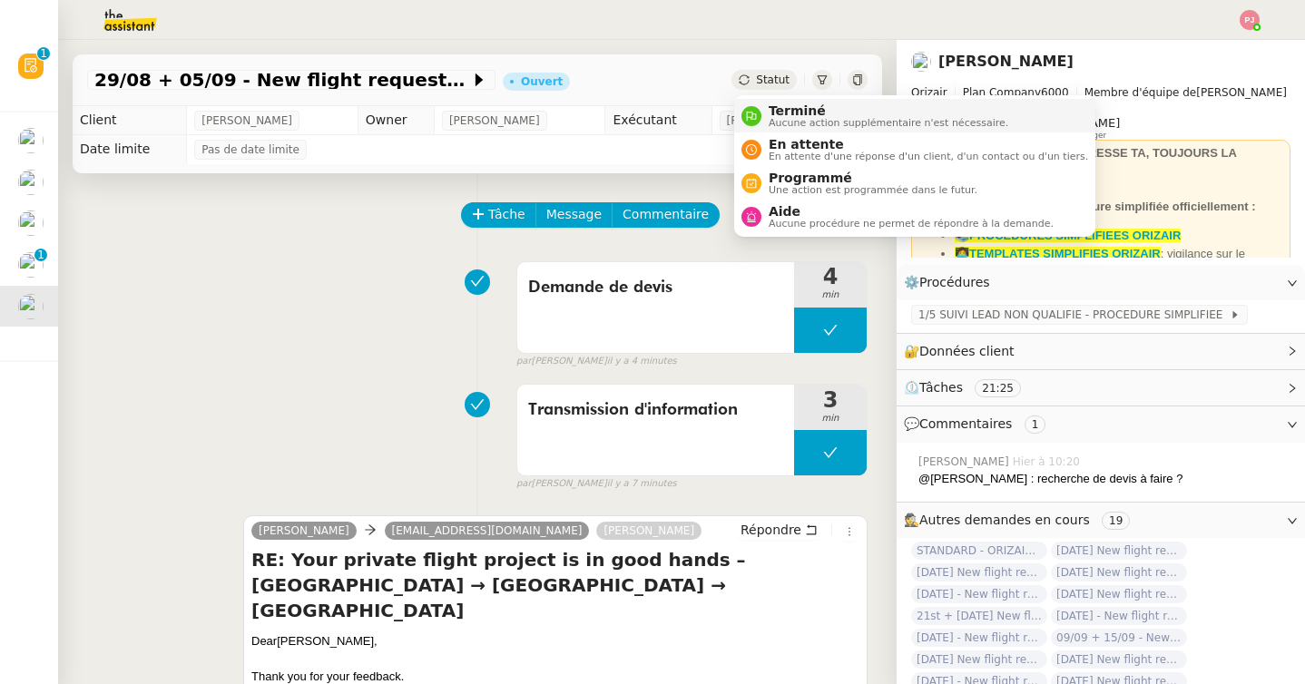
click at [784, 114] on span "Terminé" at bounding box center [889, 110] width 240 height 15
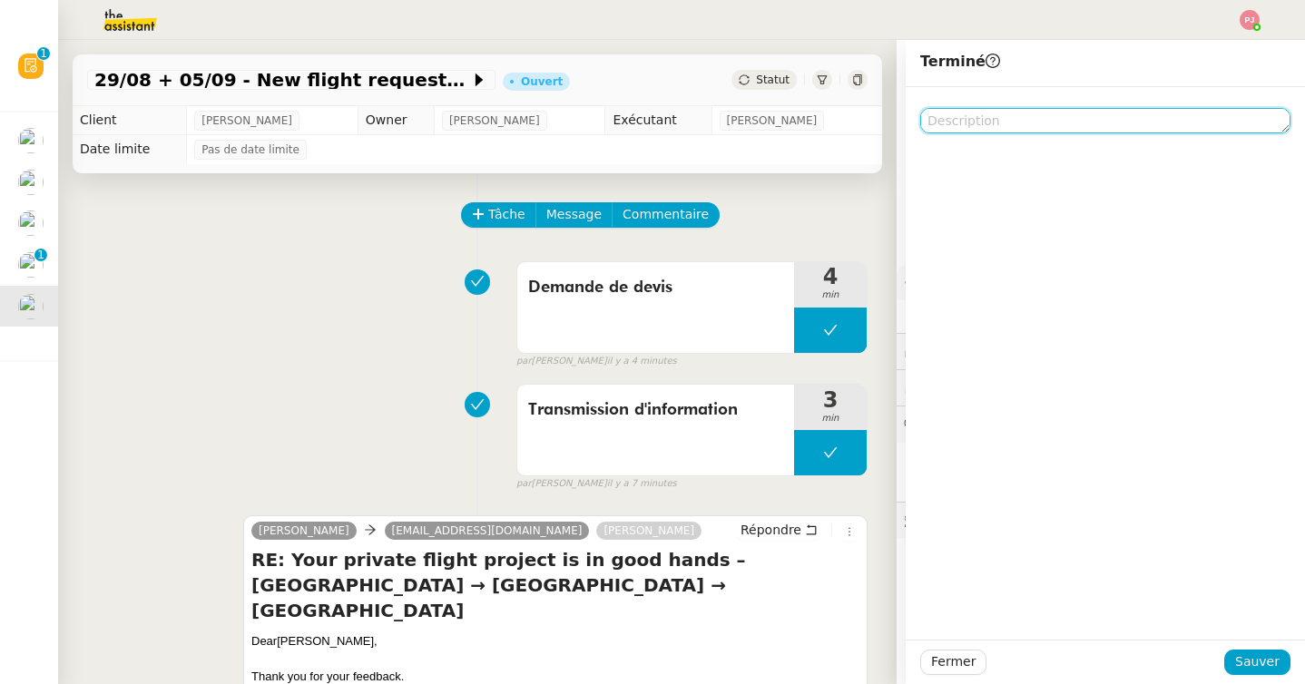
click at [956, 112] on textarea at bounding box center [1105, 120] width 370 height 25
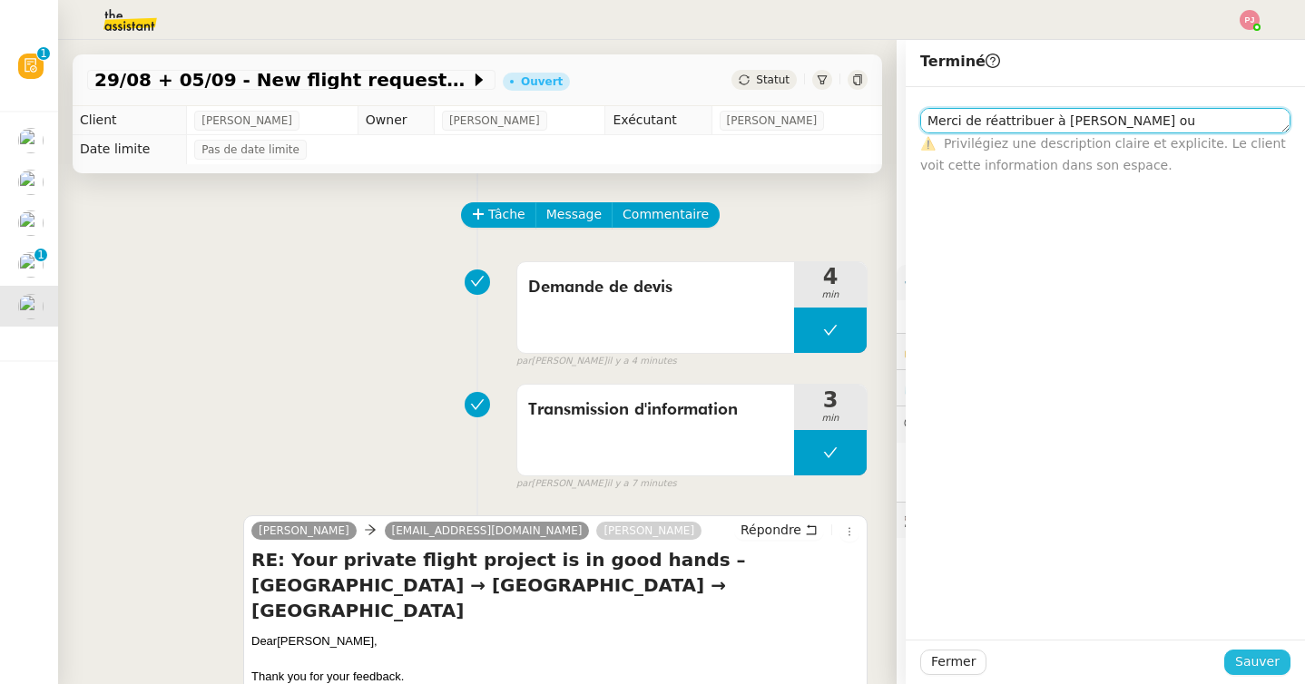
type textarea "Merci de réattribuer à Amyna ou Sheida : demande de devis"
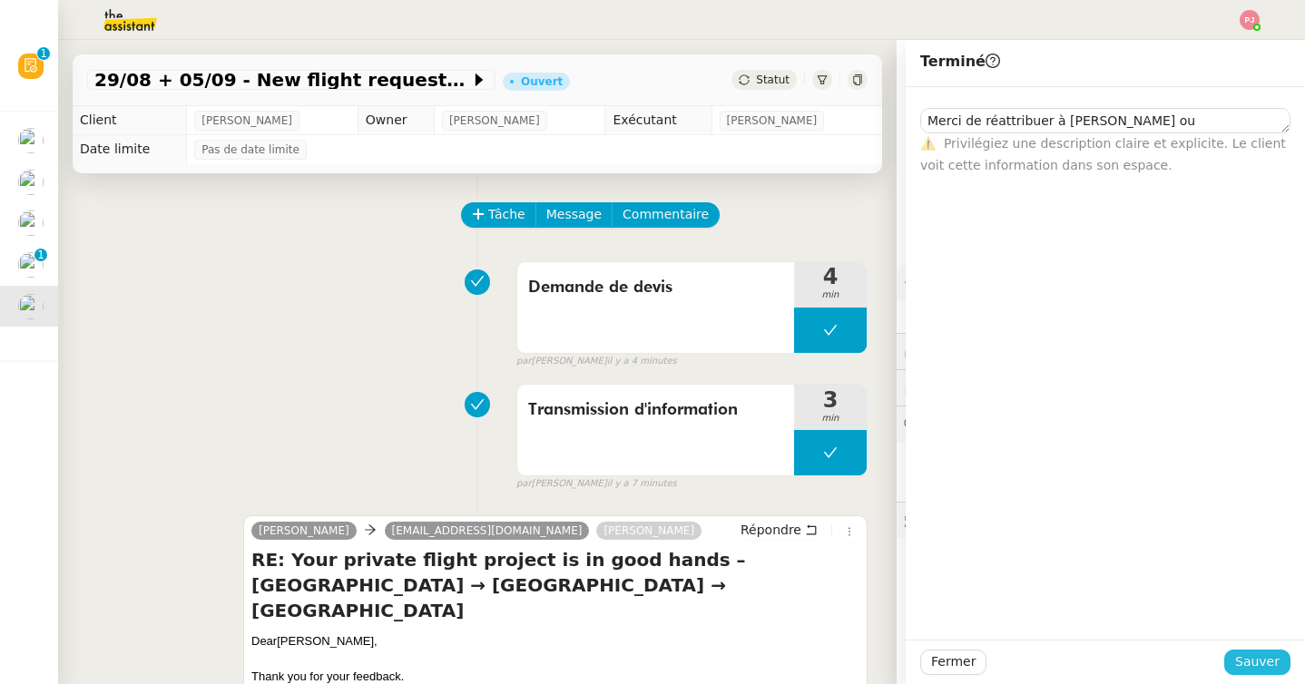
click at [1261, 660] on span "Sauver" at bounding box center [1257, 662] width 44 height 21
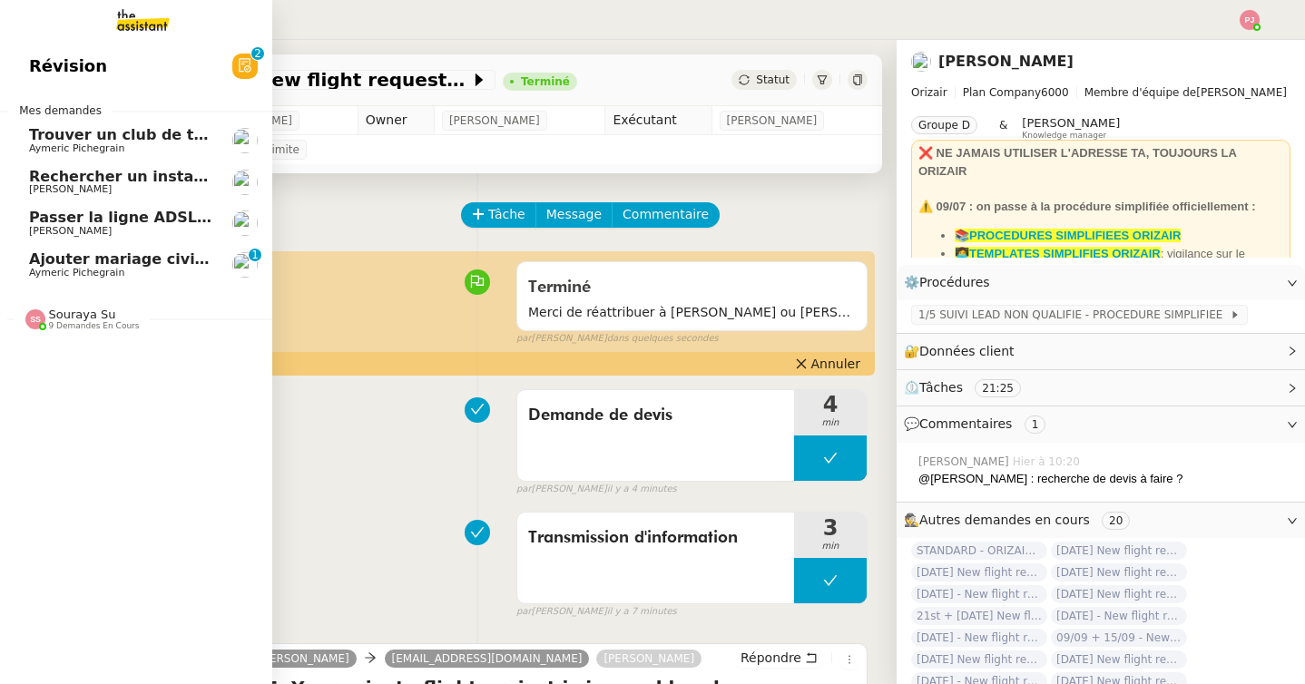
click at [148, 262] on span "Ajouter mariage civil au calendrier" at bounding box center [171, 258] width 284 height 17
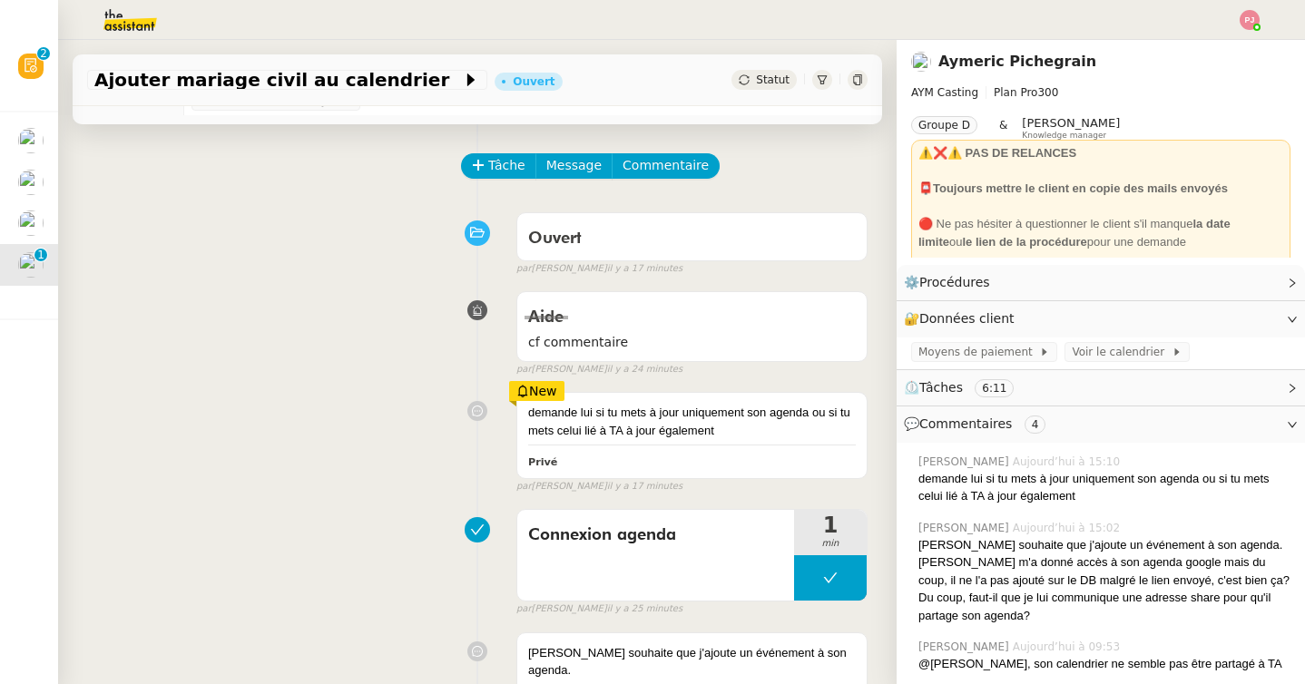
scroll to position [57, 0]
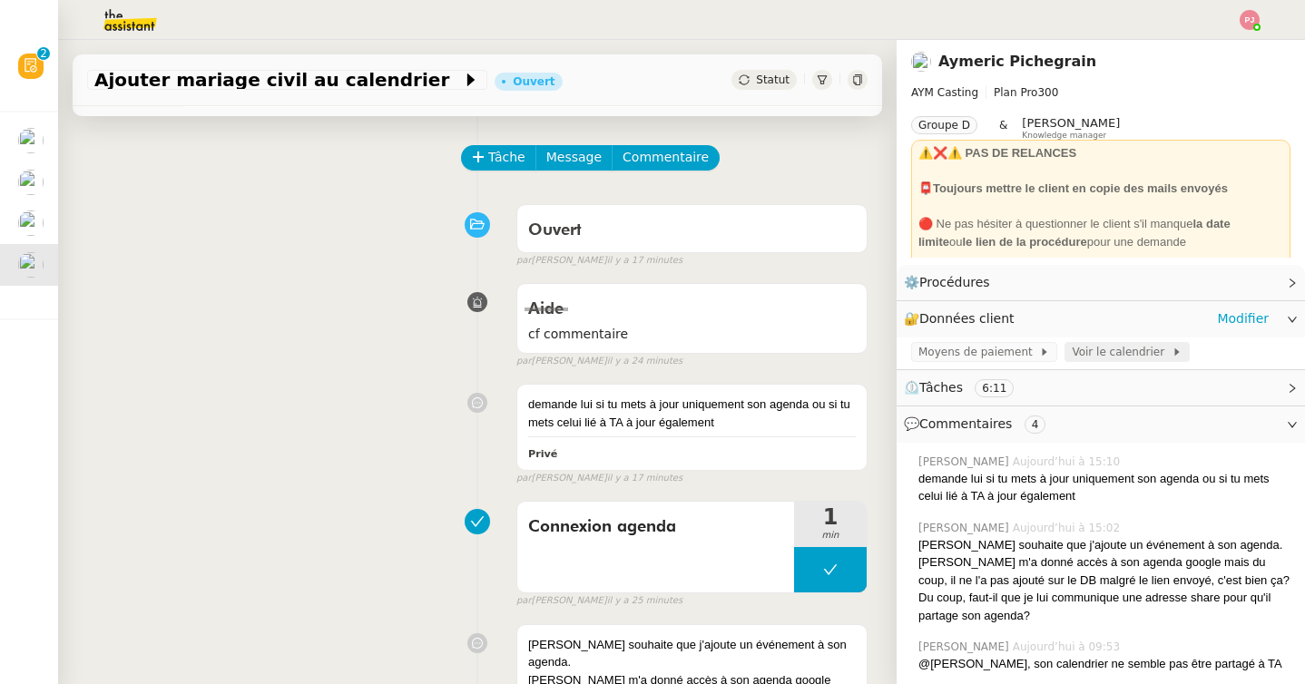
click at [1084, 346] on span "Voir le calendrier" at bounding box center [1121, 352] width 99 height 18
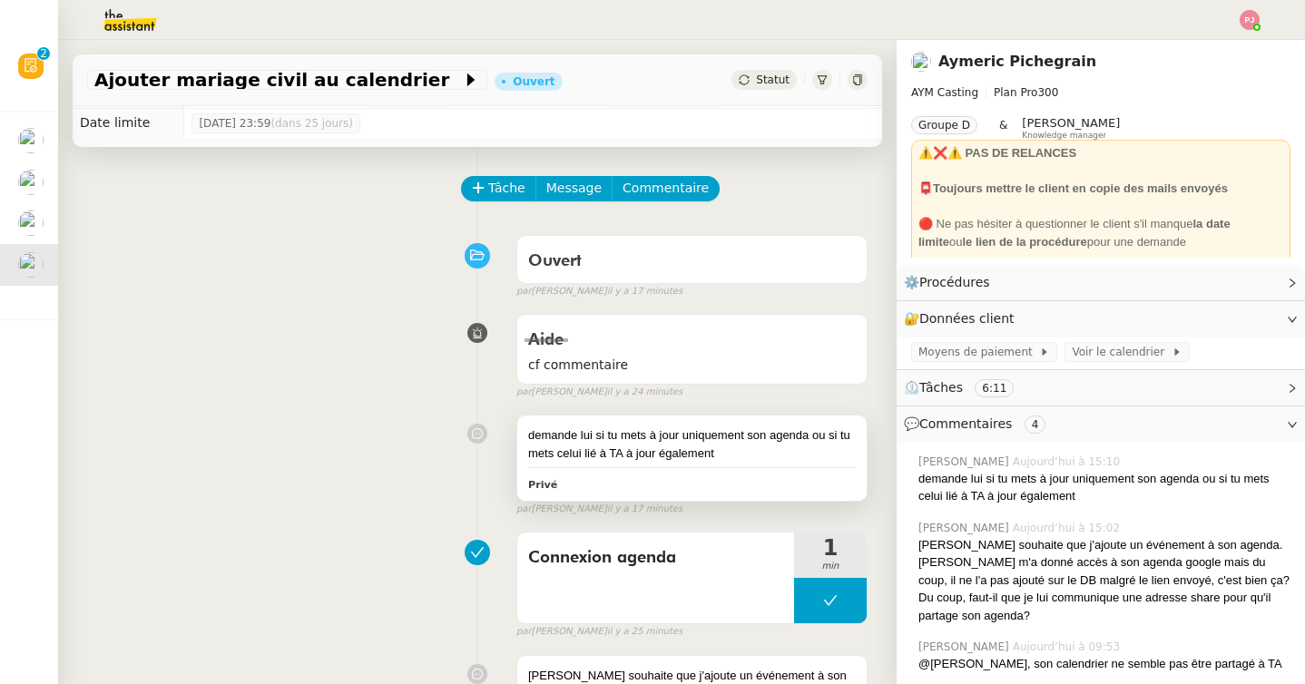
scroll to position [0, 0]
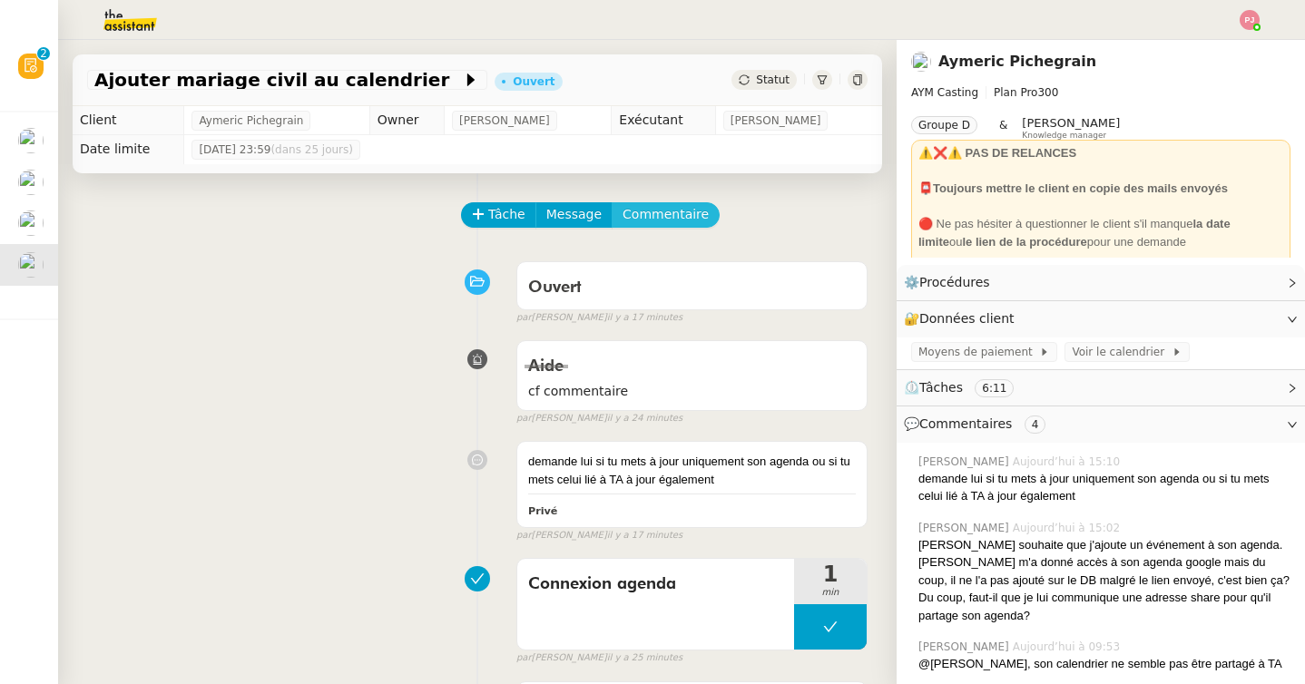
click at [667, 216] on span "Commentaire" at bounding box center [666, 214] width 86 height 21
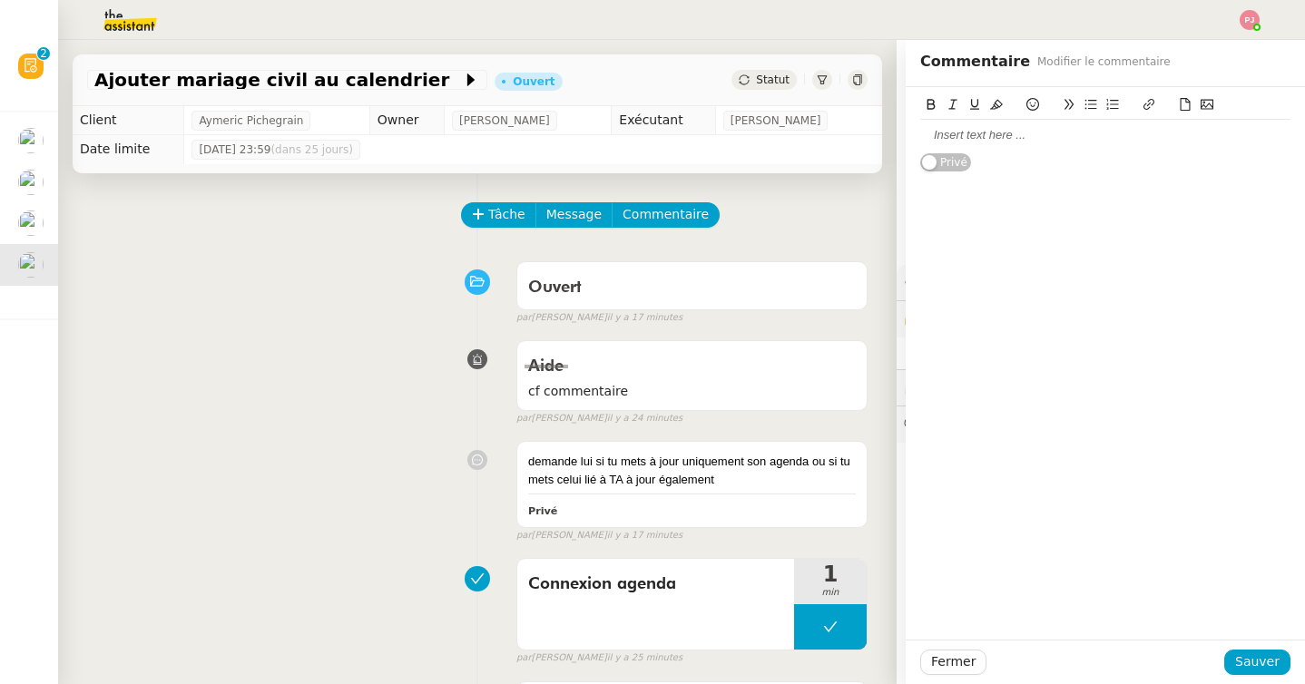
click at [979, 137] on div at bounding box center [1105, 135] width 370 height 16
click at [1263, 658] on span "Sauver" at bounding box center [1257, 662] width 44 height 21
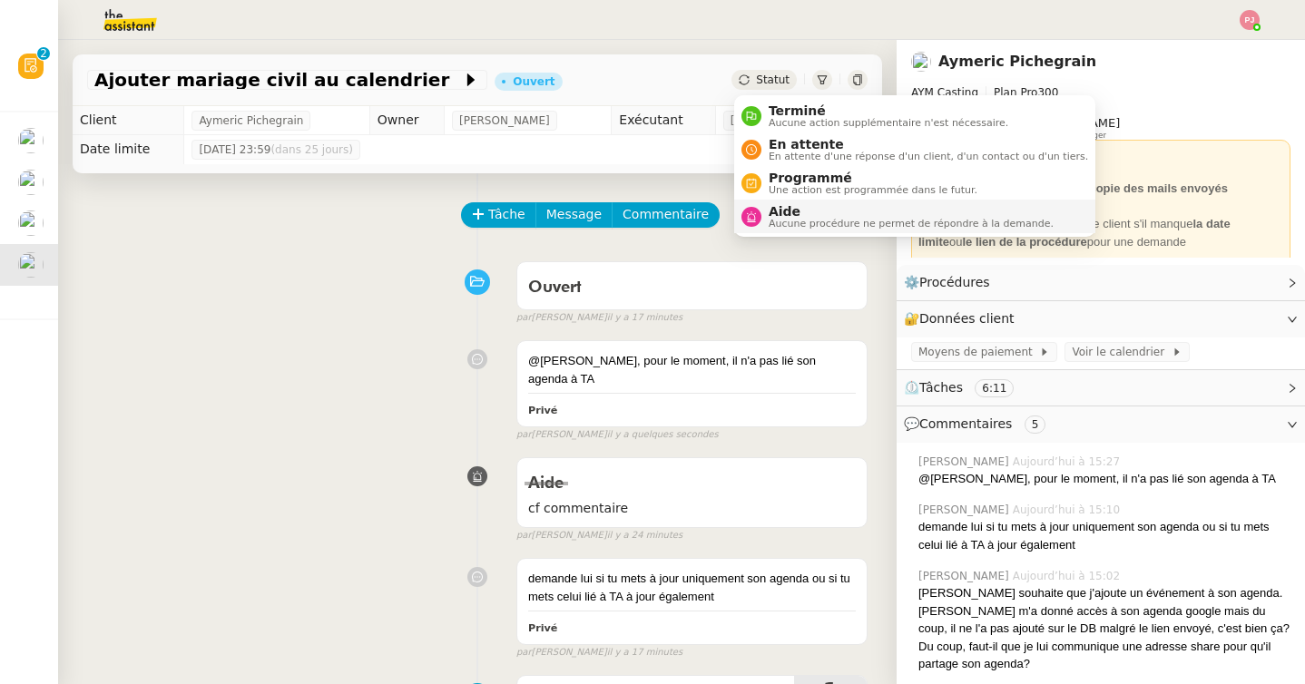
click at [780, 220] on span "Aucune procédure ne permet de répondre à la demande." at bounding box center [911, 224] width 285 height 10
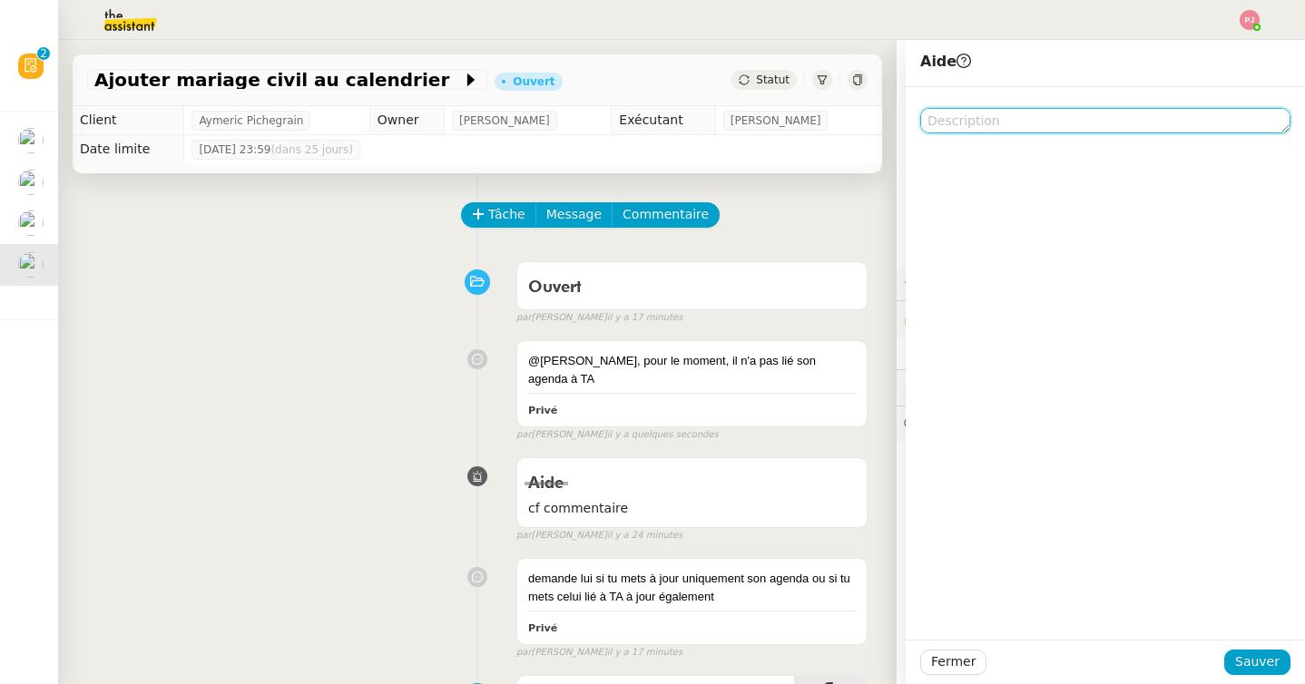
click at [957, 119] on textarea at bounding box center [1105, 120] width 370 height 25
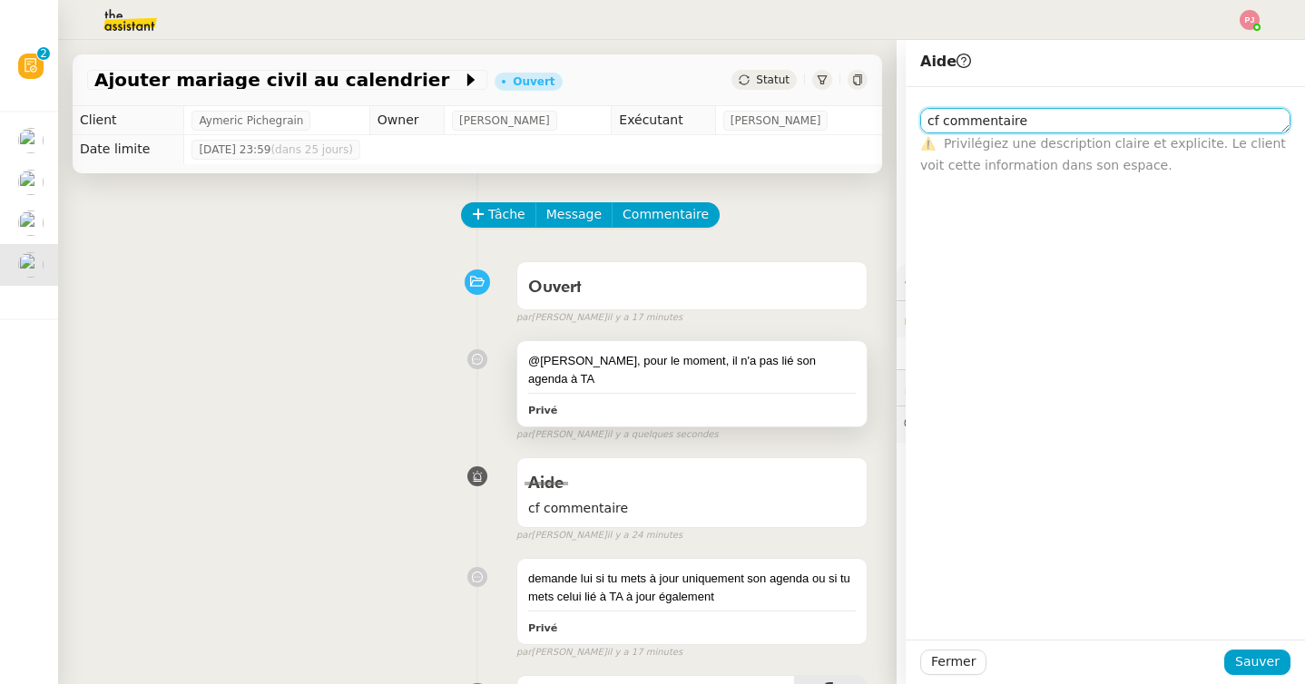
type textarea "cf commentaire"
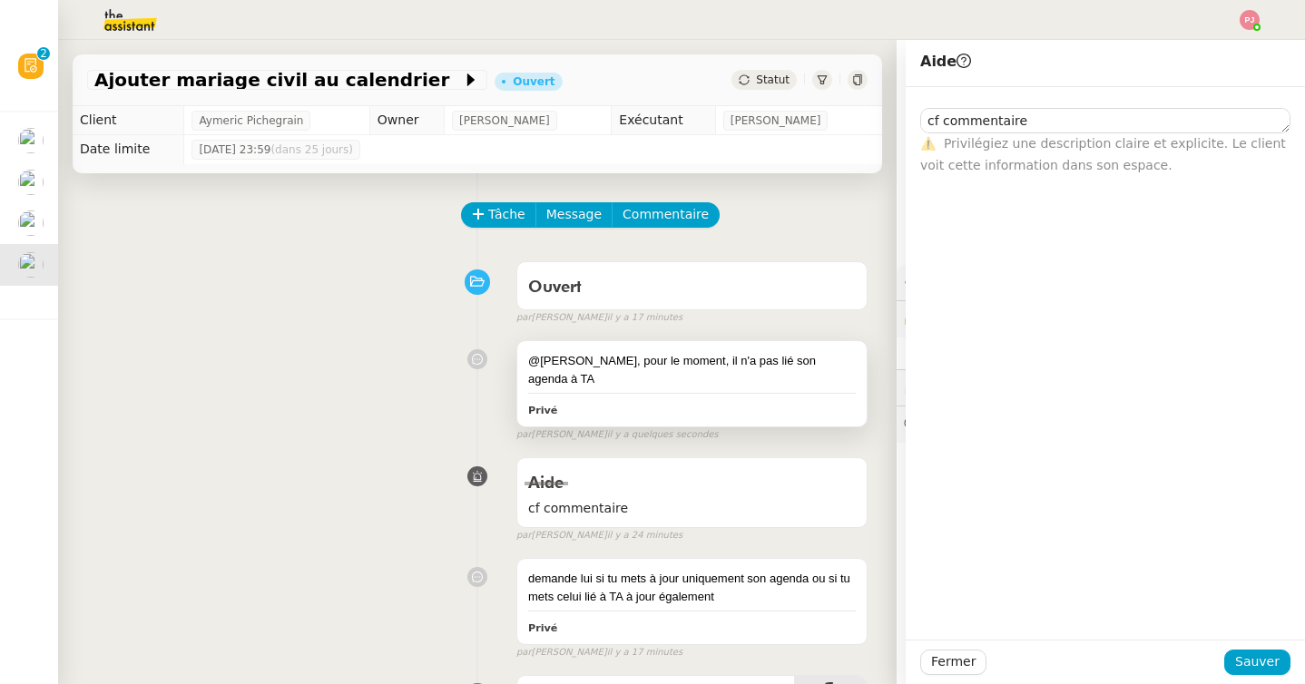
click at [789, 363] on div "@Frederique, pour le moment, il n'a pas lié son agenda à TA" at bounding box center [692, 369] width 328 height 35
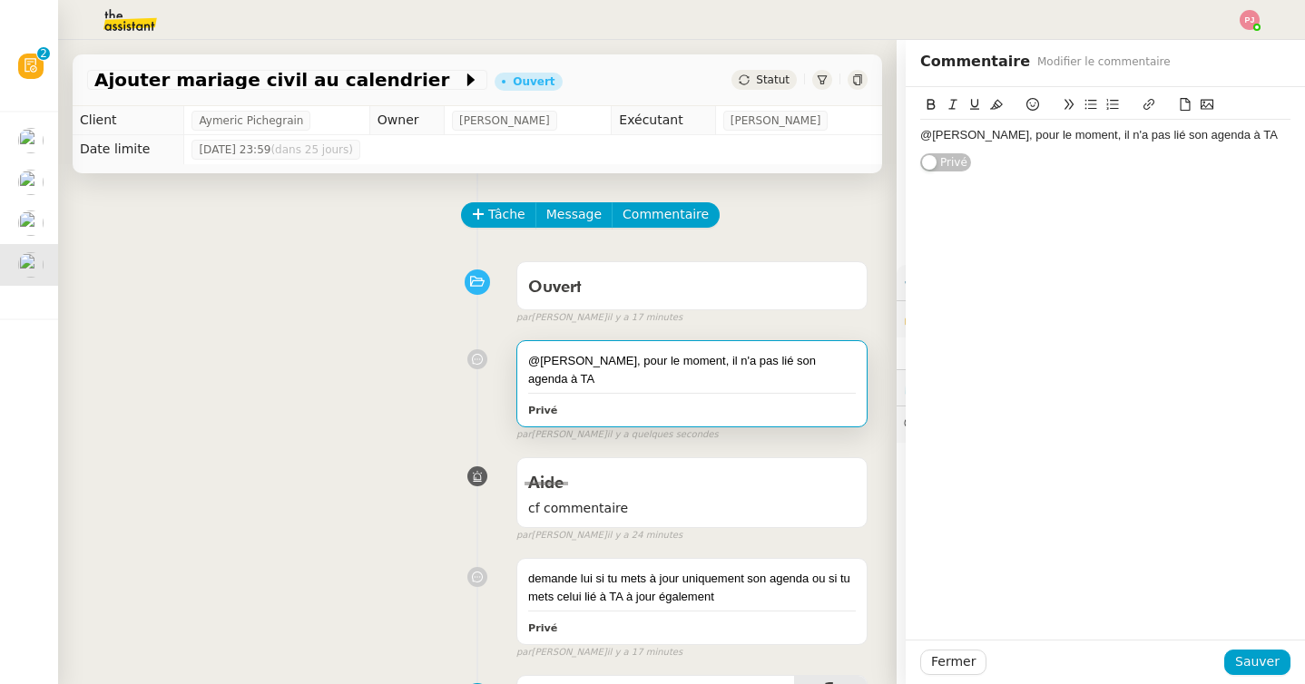
click at [1242, 137] on div "@Frederique, pour le moment, il n'a pas lié son agenda à TA" at bounding box center [1105, 135] width 370 height 16
click at [1244, 667] on span "Sauver" at bounding box center [1257, 662] width 44 height 21
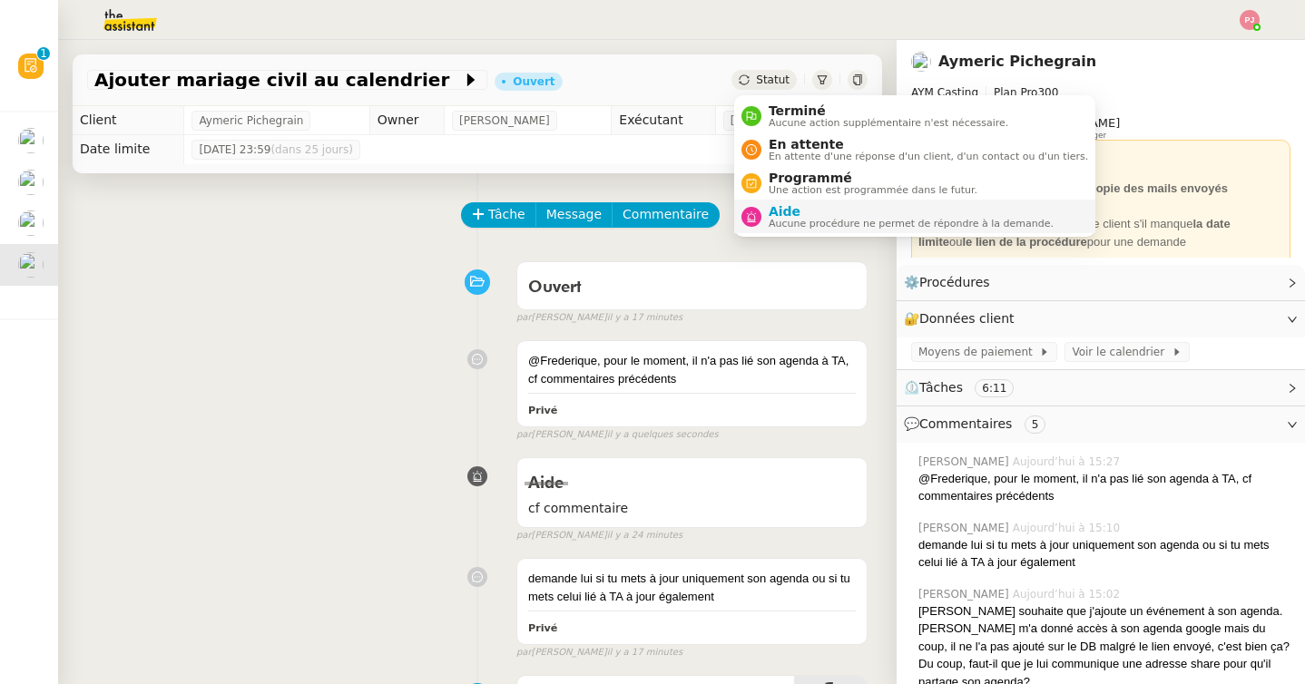
click at [778, 216] on span "Aide" at bounding box center [911, 211] width 285 height 15
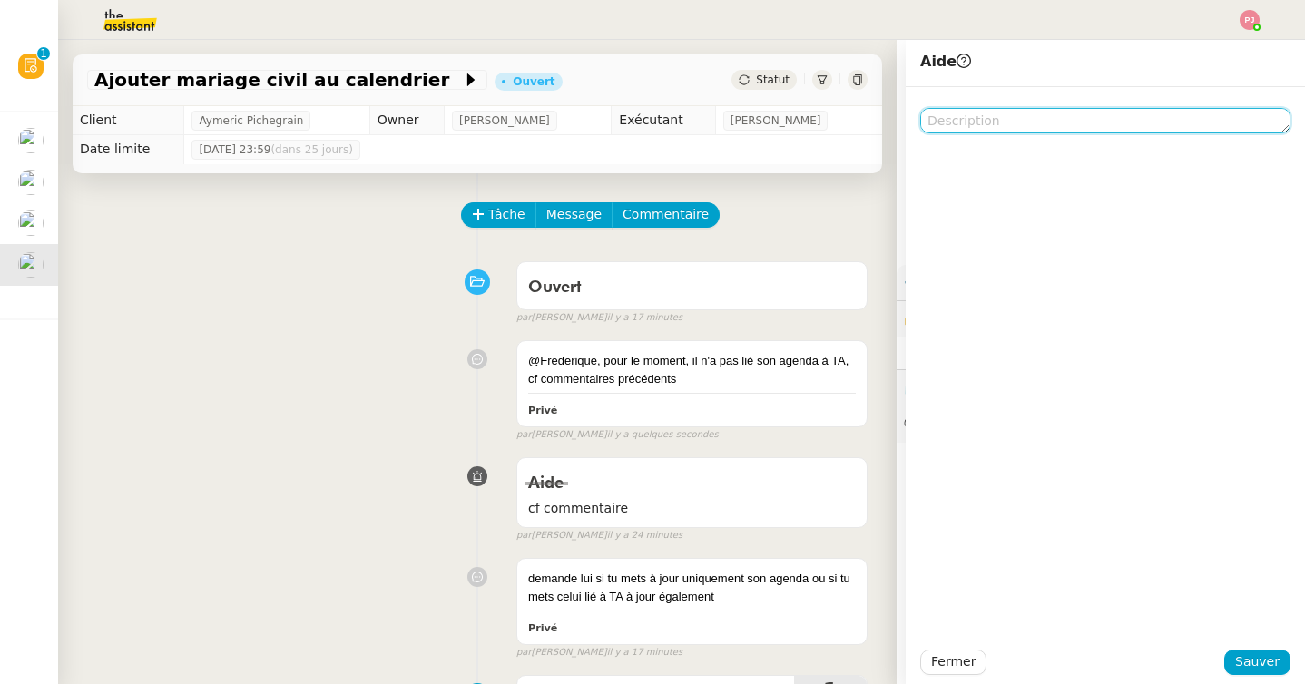
click at [1007, 127] on textarea at bounding box center [1105, 120] width 370 height 25
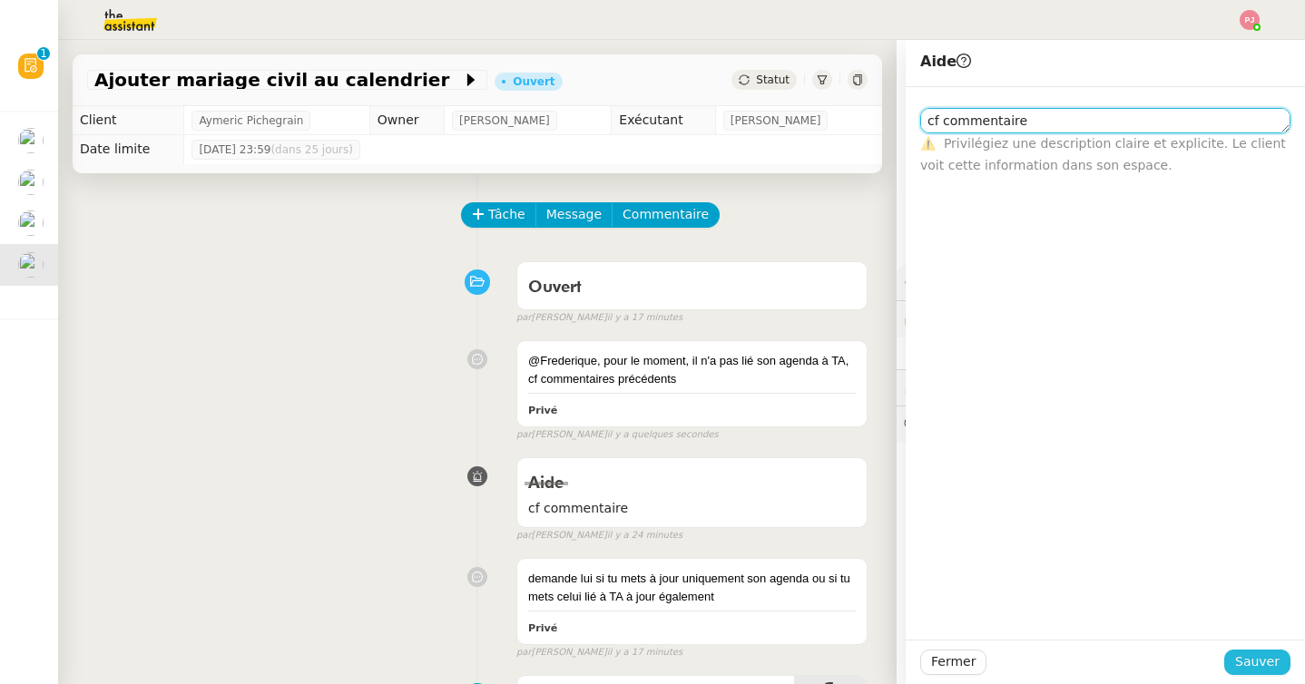
type textarea "cf commentaire"
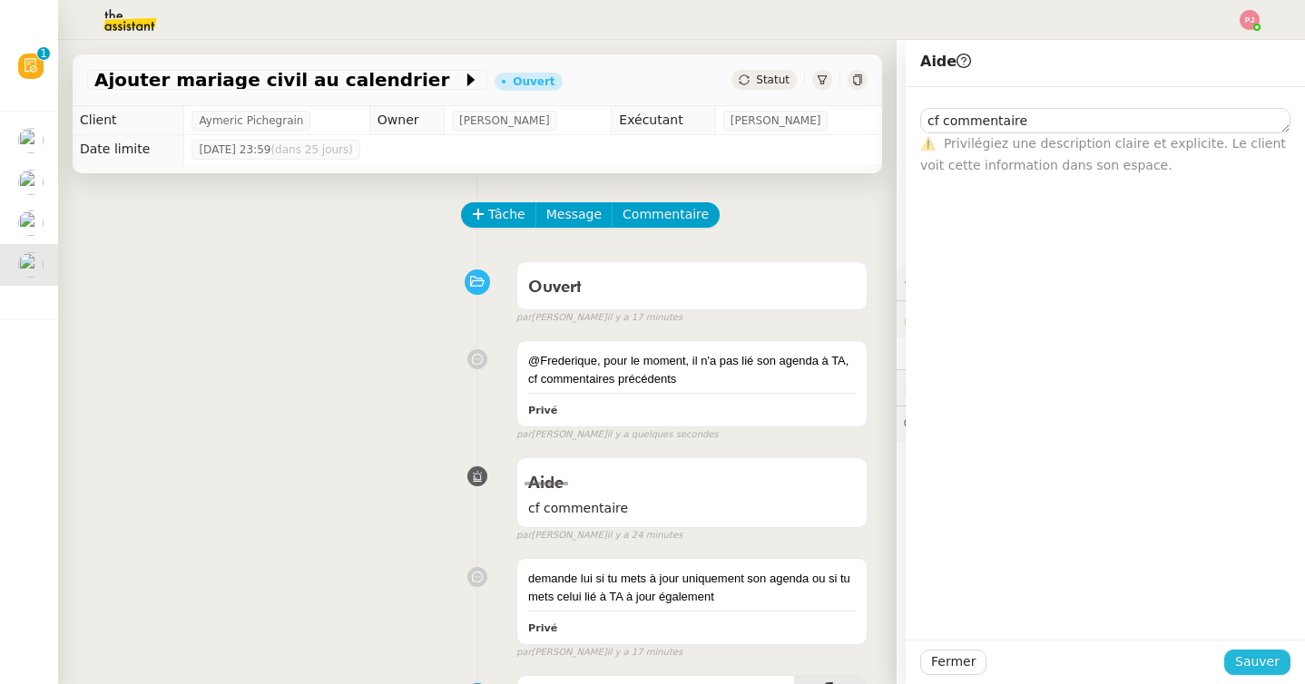
click at [1240, 662] on span "Sauver" at bounding box center [1257, 662] width 44 height 21
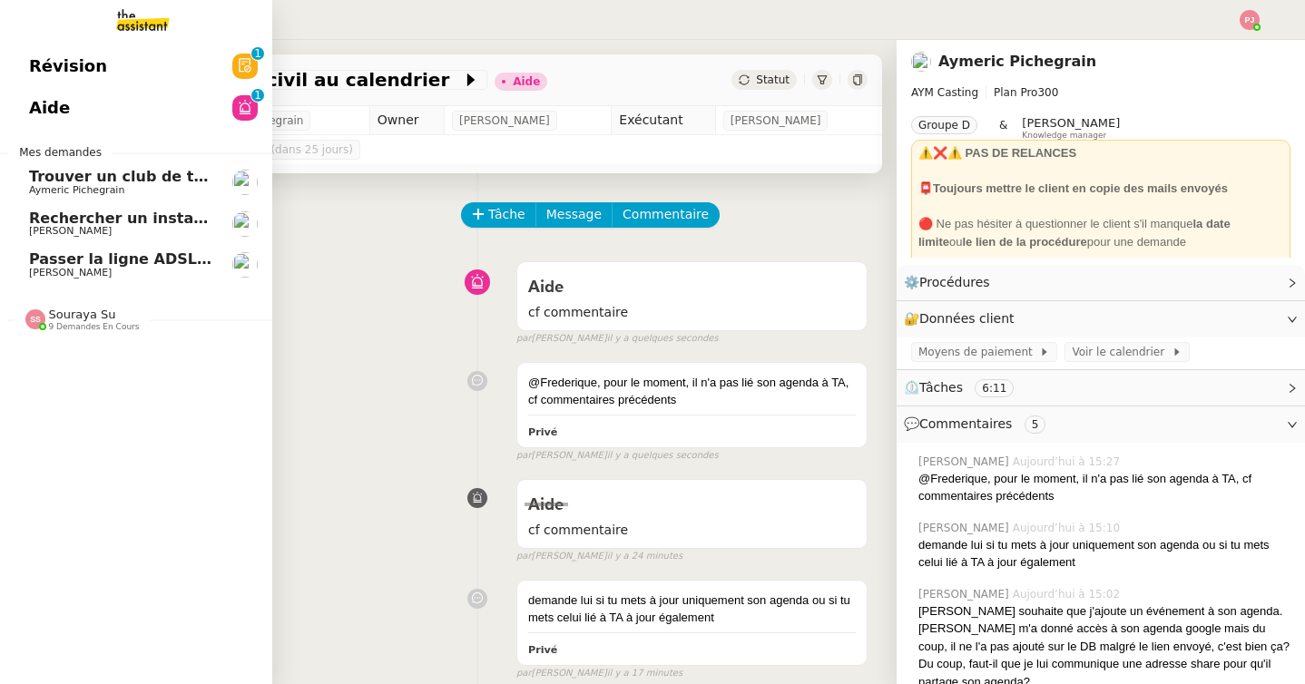
click at [68, 335] on div "Souraya Su 9 demandes en cours" at bounding box center [136, 312] width 272 height 53
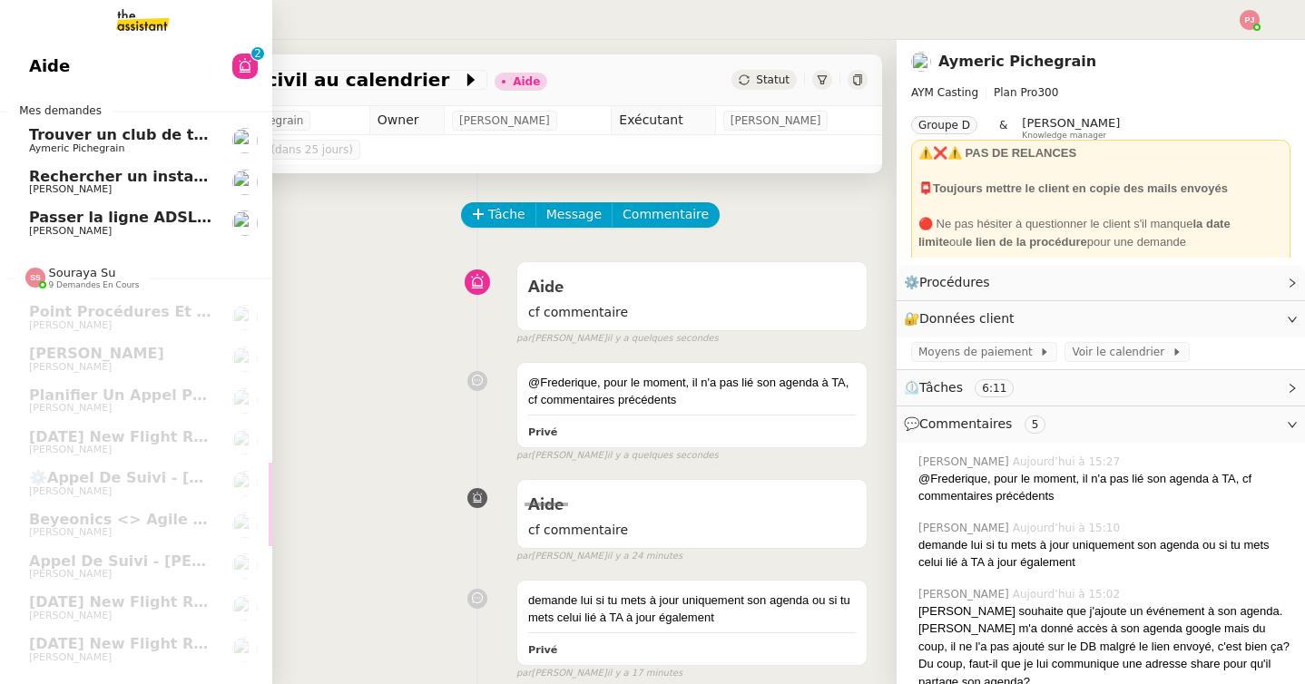
click at [132, 215] on span "Passer la ligne ADSL en fibre" at bounding box center [147, 217] width 236 height 17
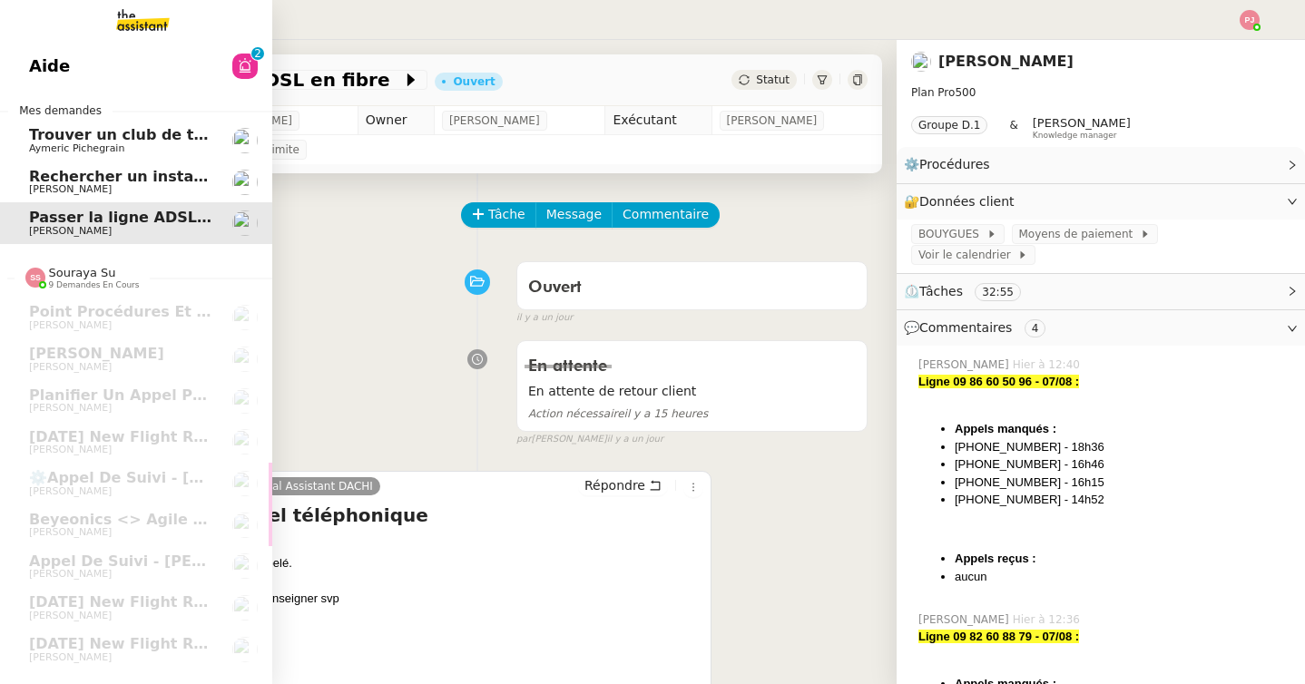
click at [157, 181] on span "Rechercher un installateur de porte blindée" at bounding box center [208, 176] width 359 height 17
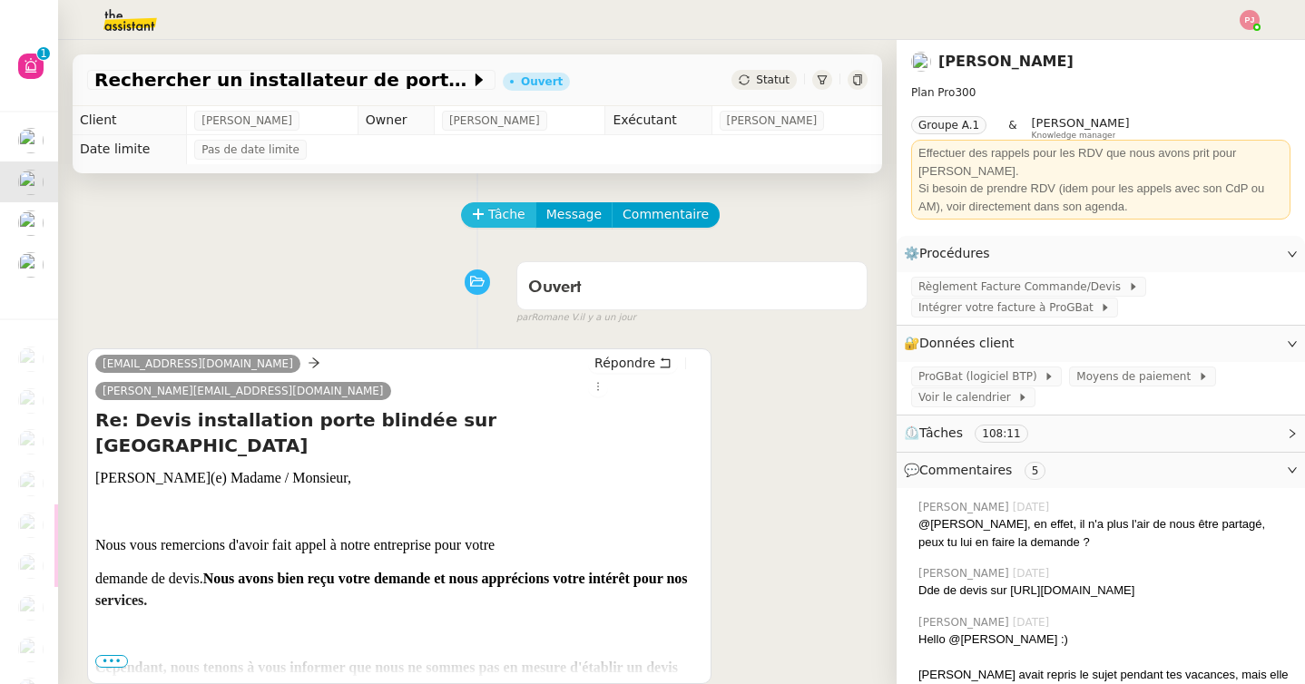
click at [486, 204] on button "Tâche" at bounding box center [498, 214] width 75 height 25
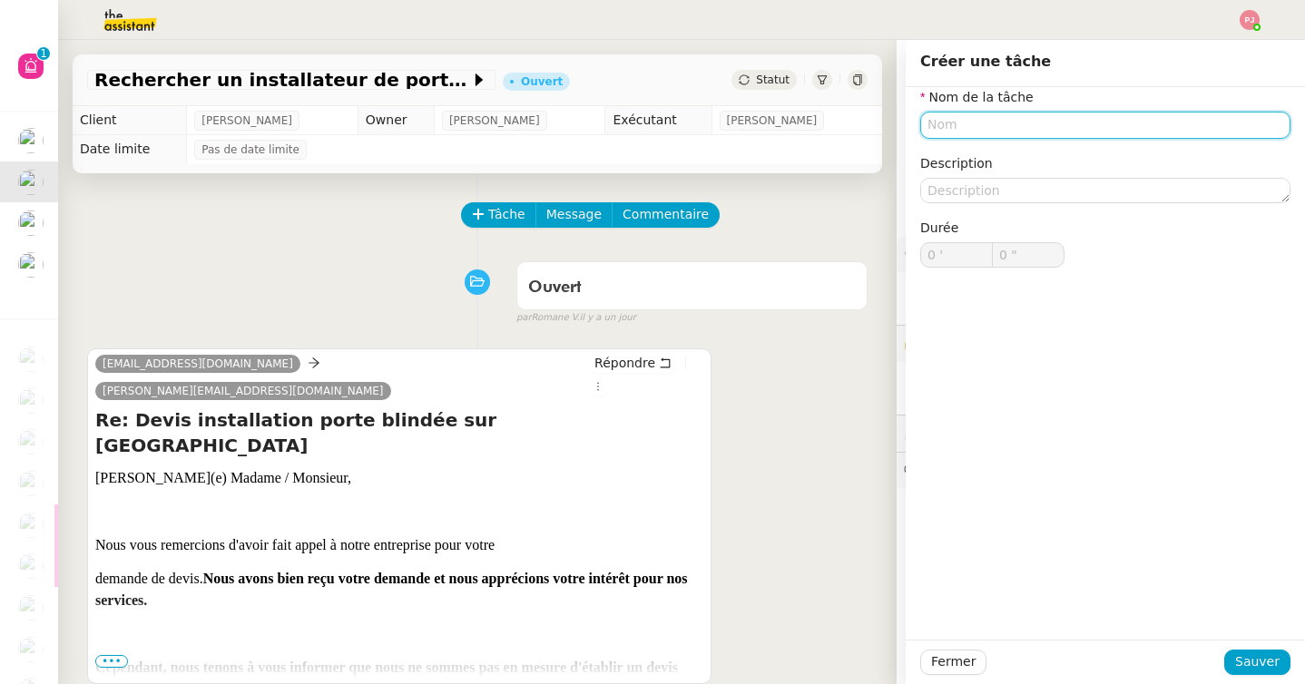
click at [1004, 124] on input "text" at bounding box center [1105, 125] width 370 height 26
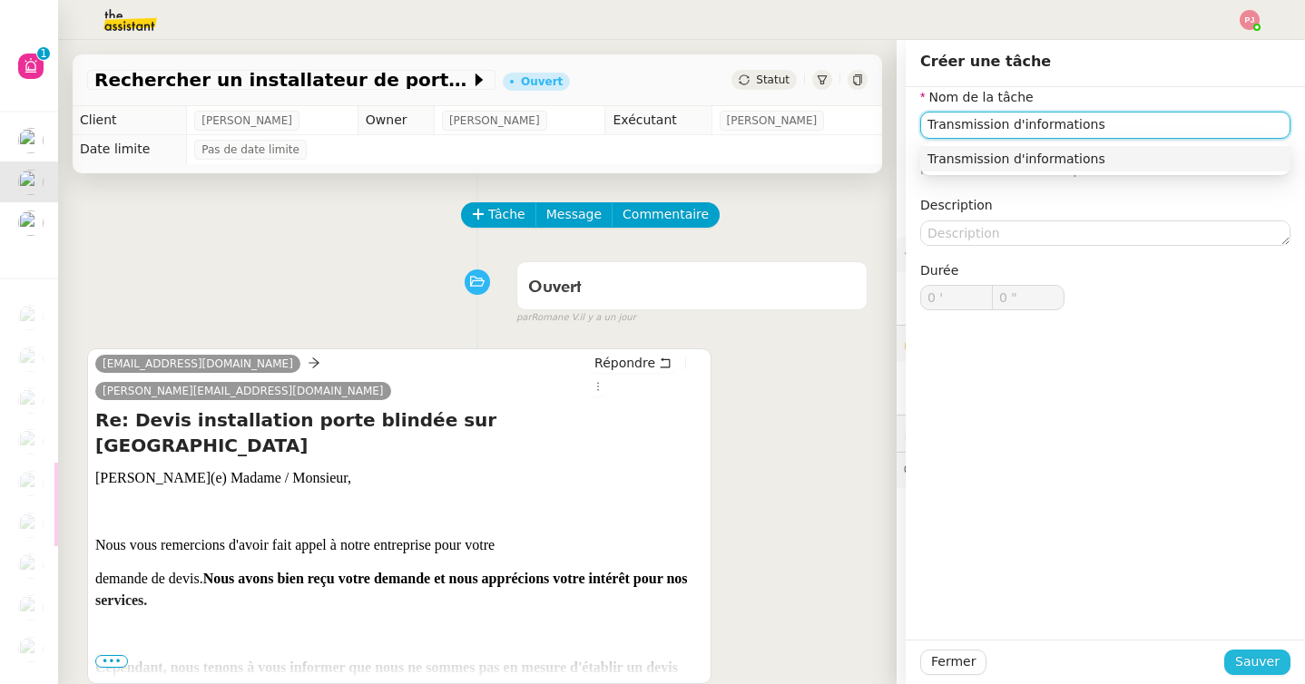
type input "Transmission d'informations"
click at [1268, 651] on button "Sauver" at bounding box center [1257, 662] width 66 height 25
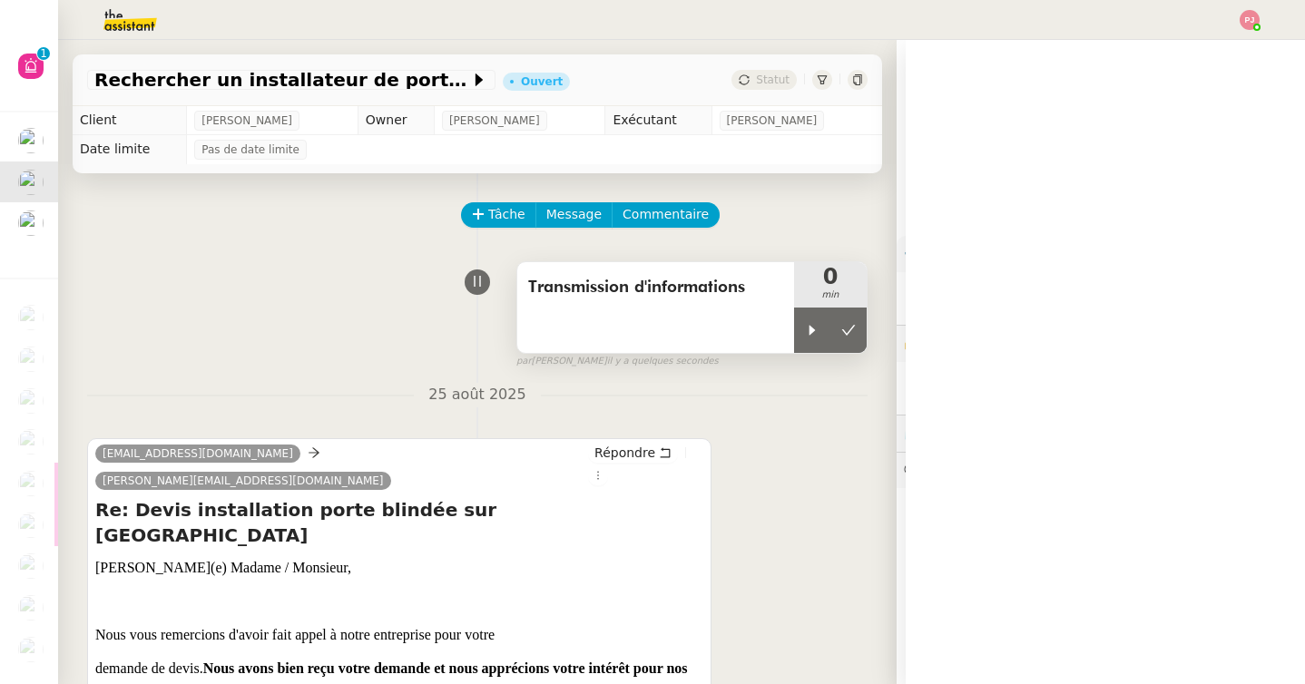
click at [792, 328] on div "Transmission d'informations" at bounding box center [655, 307] width 277 height 91
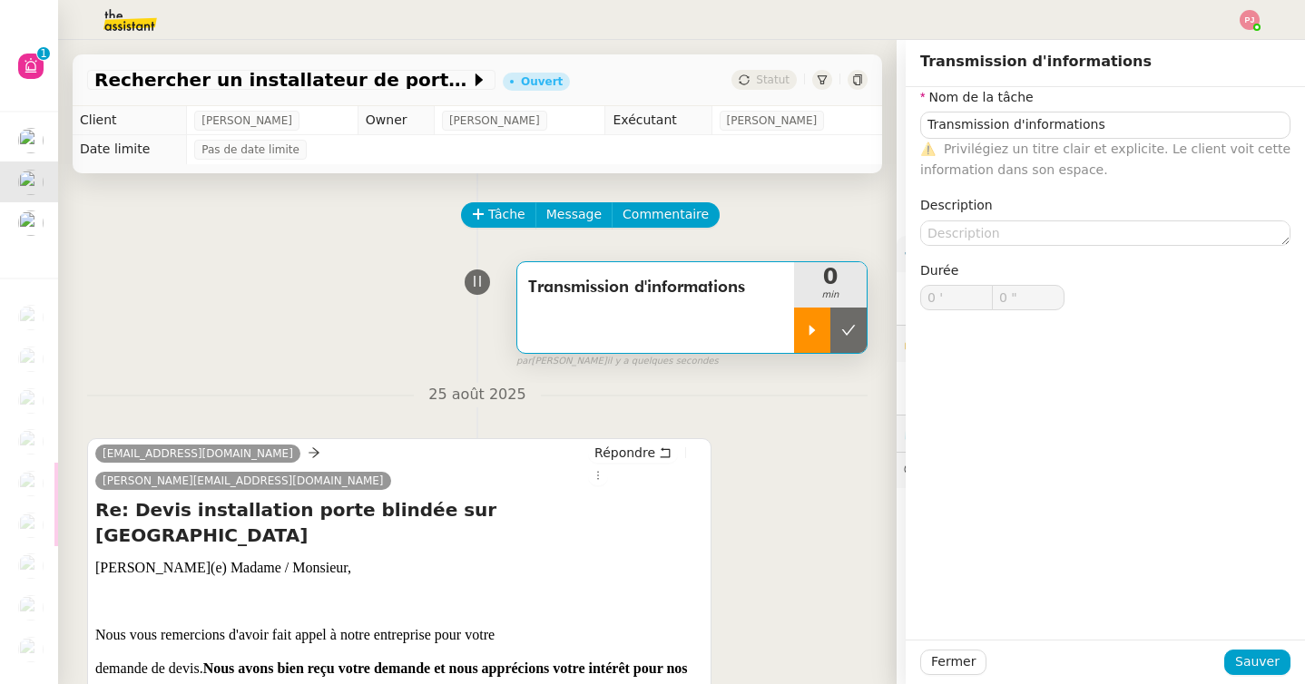
click at [803, 332] on div at bounding box center [812, 330] width 36 height 45
type input "Transmission d'informations"
type input "0 '"
type input "0 ""
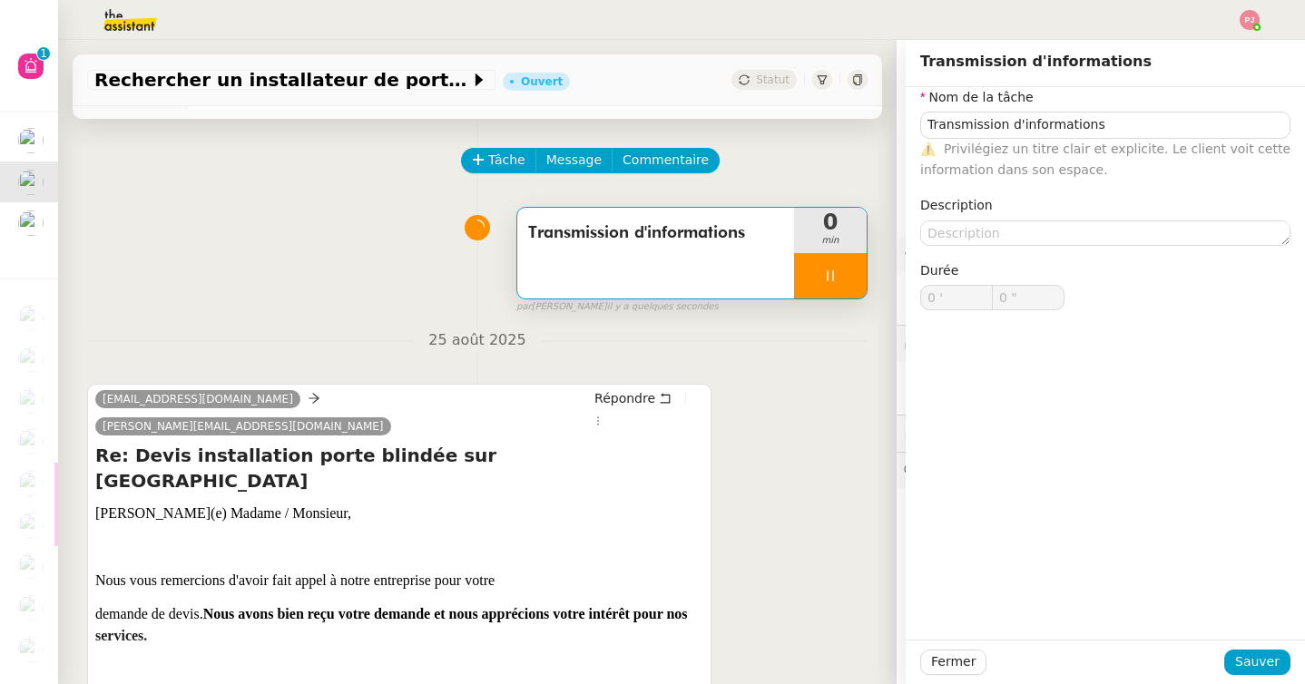
type input "Transmission d'informations"
type input "0 '"
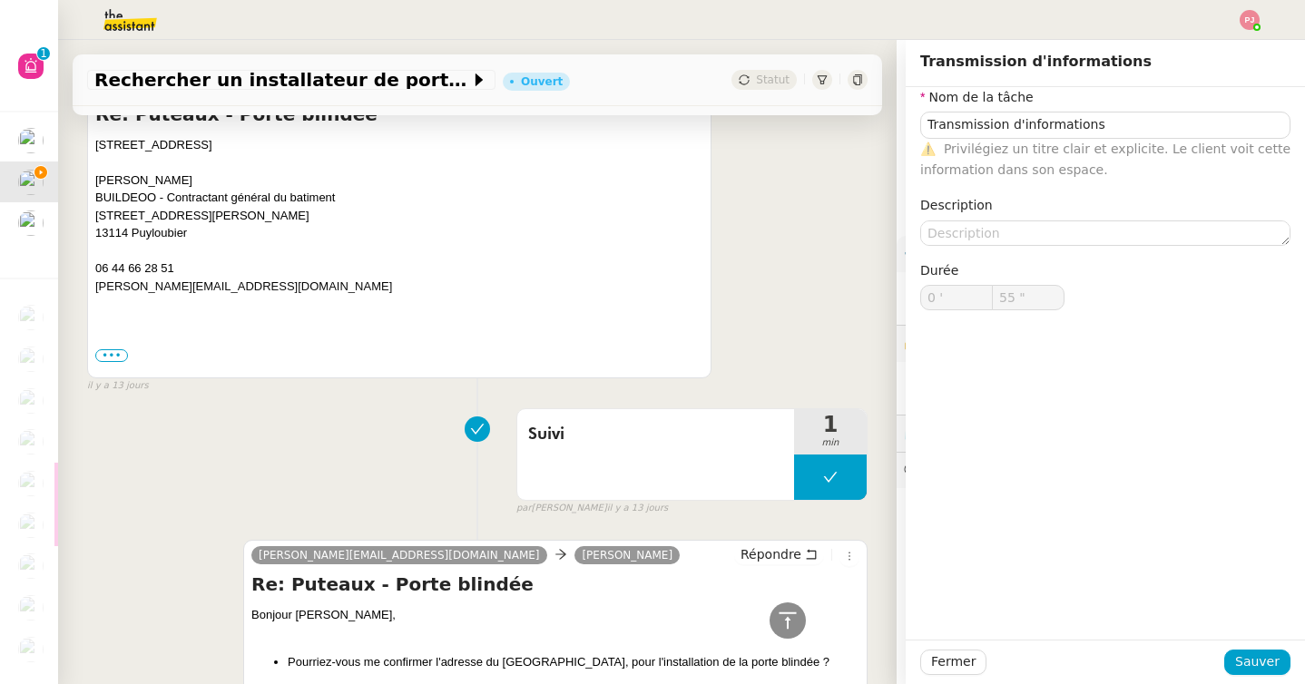
scroll to position [7414, 0]
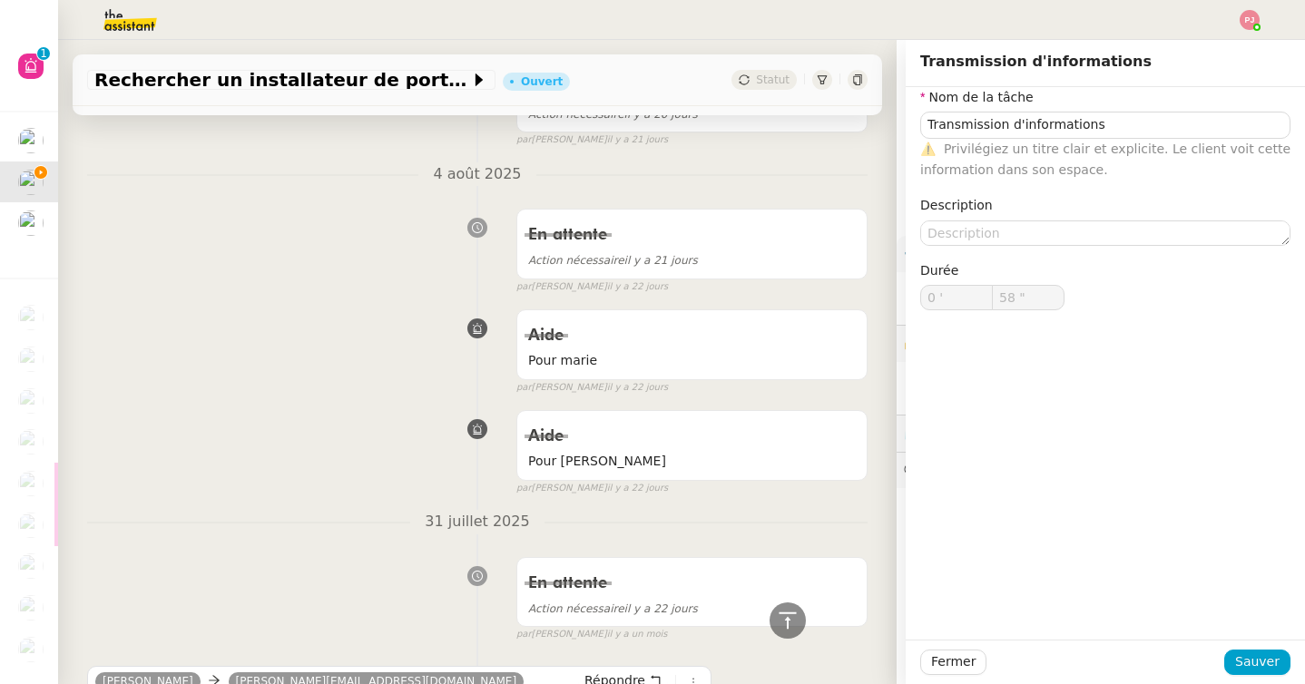
type input "59 ""
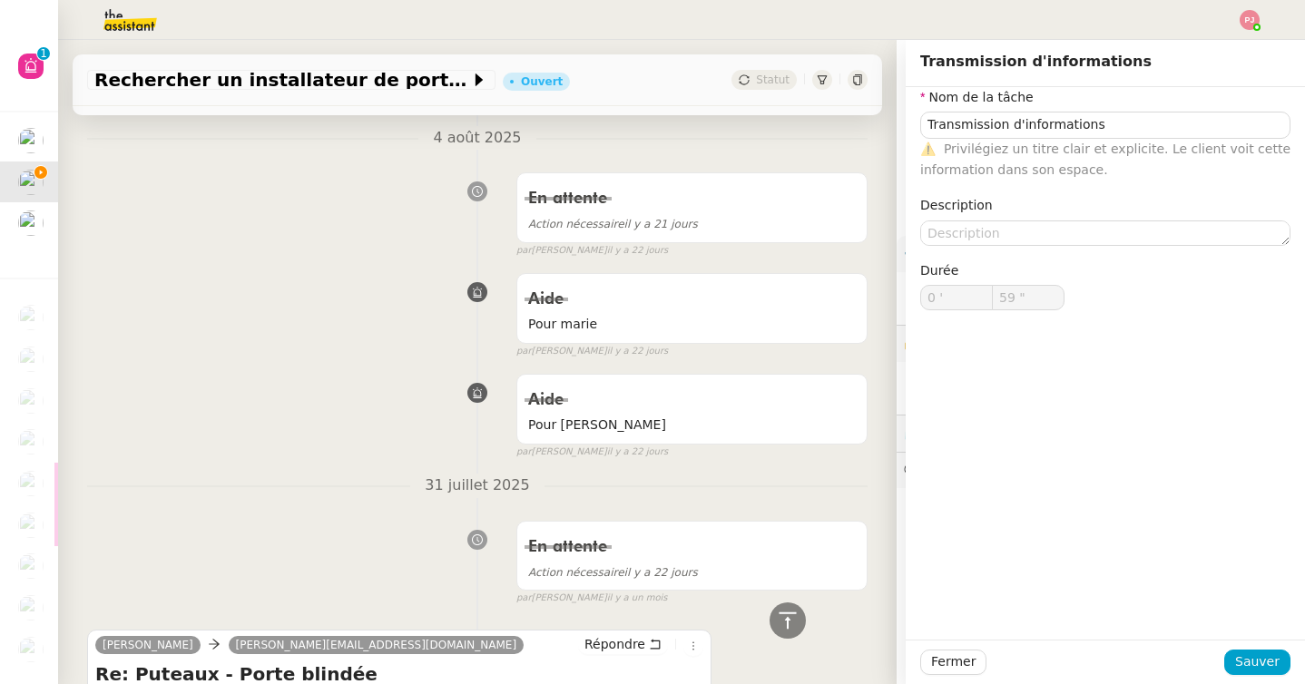
scroll to position [8595, 0]
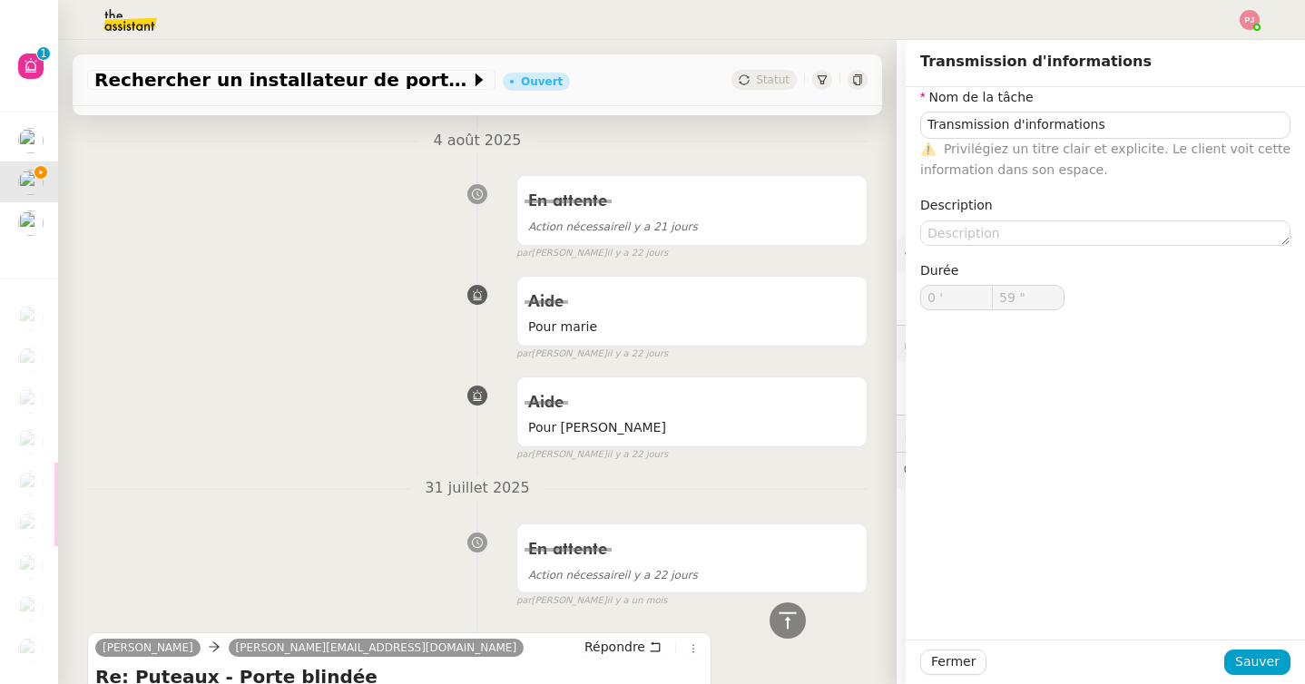
type input "1 '"
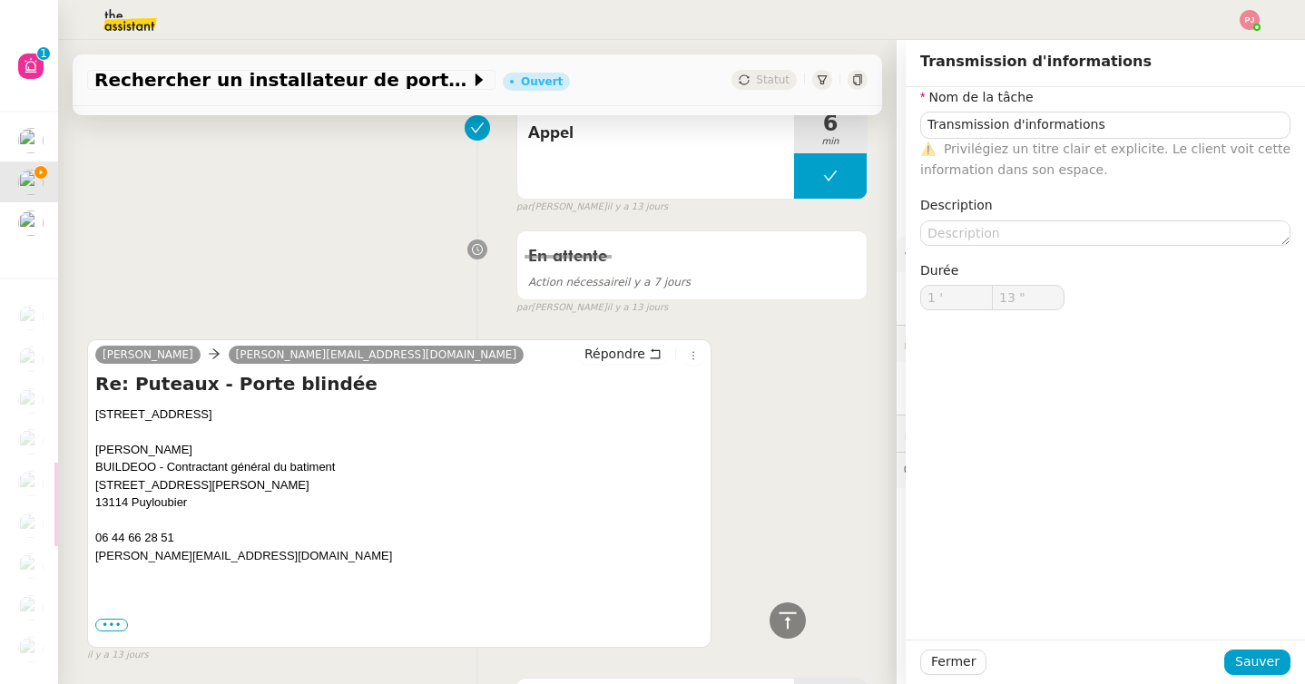
scroll to position [7129, 0]
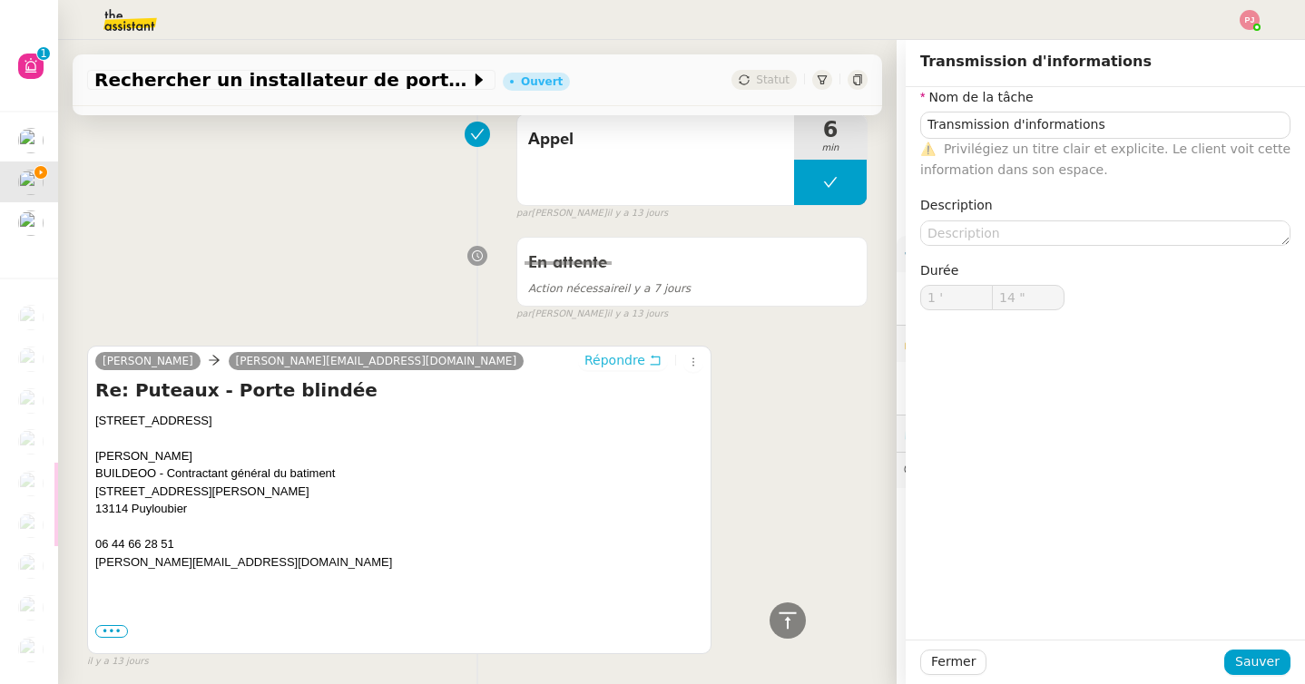
click at [616, 351] on span "Répondre" at bounding box center [614, 360] width 61 height 18
type input "15 ""
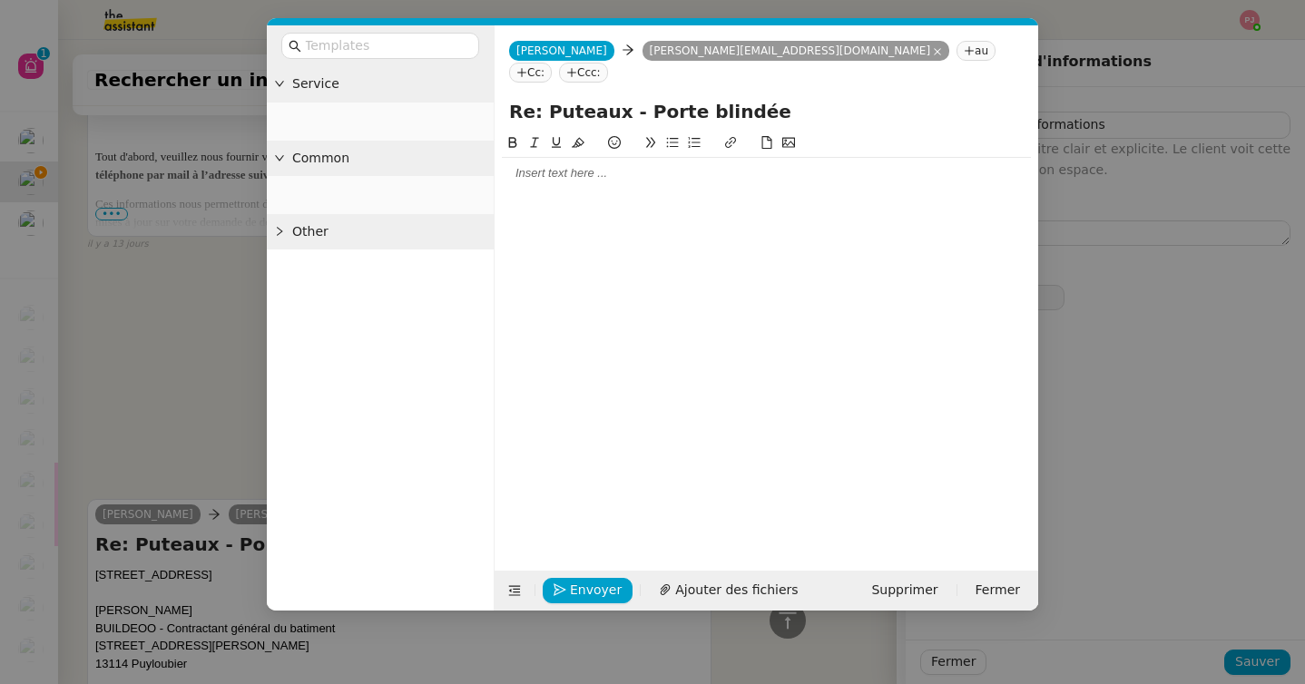
type input "Transmission d'informations"
type input "1 '"
type input "16 ""
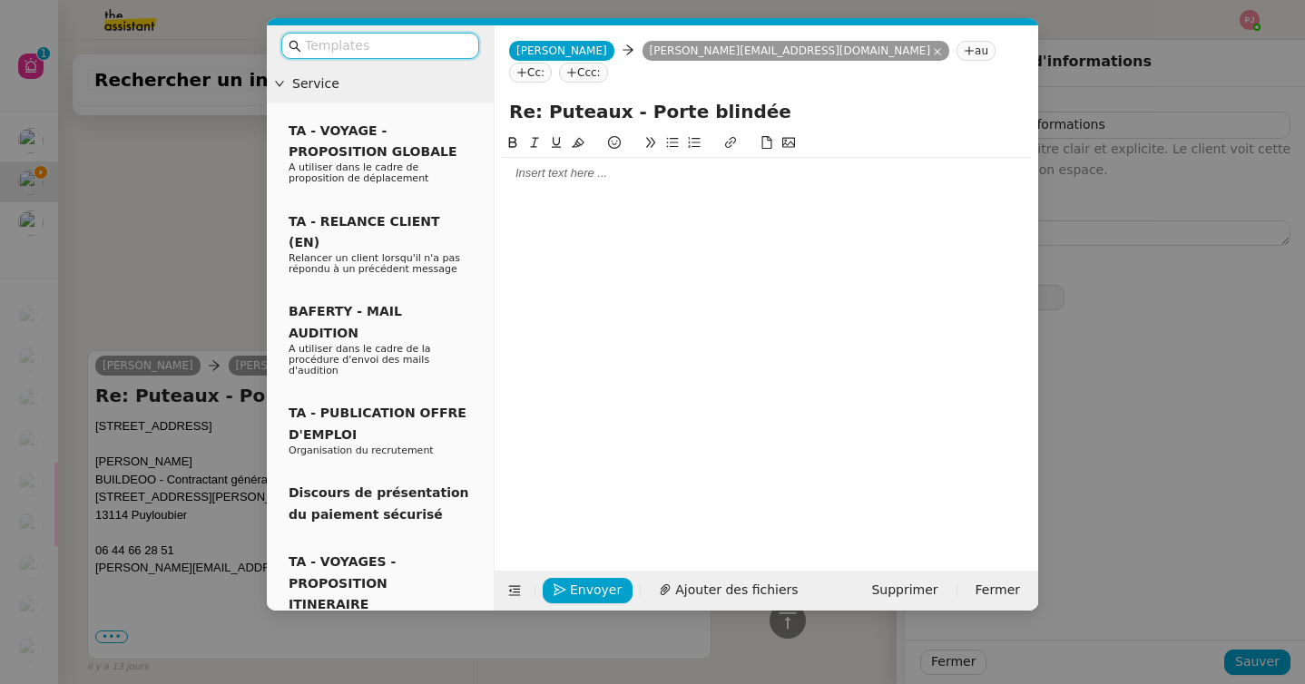
type input "Transmission d'informations"
type input "1 '"
type input "16 ""
type input "Transmission d'informations"
type input "1 '"
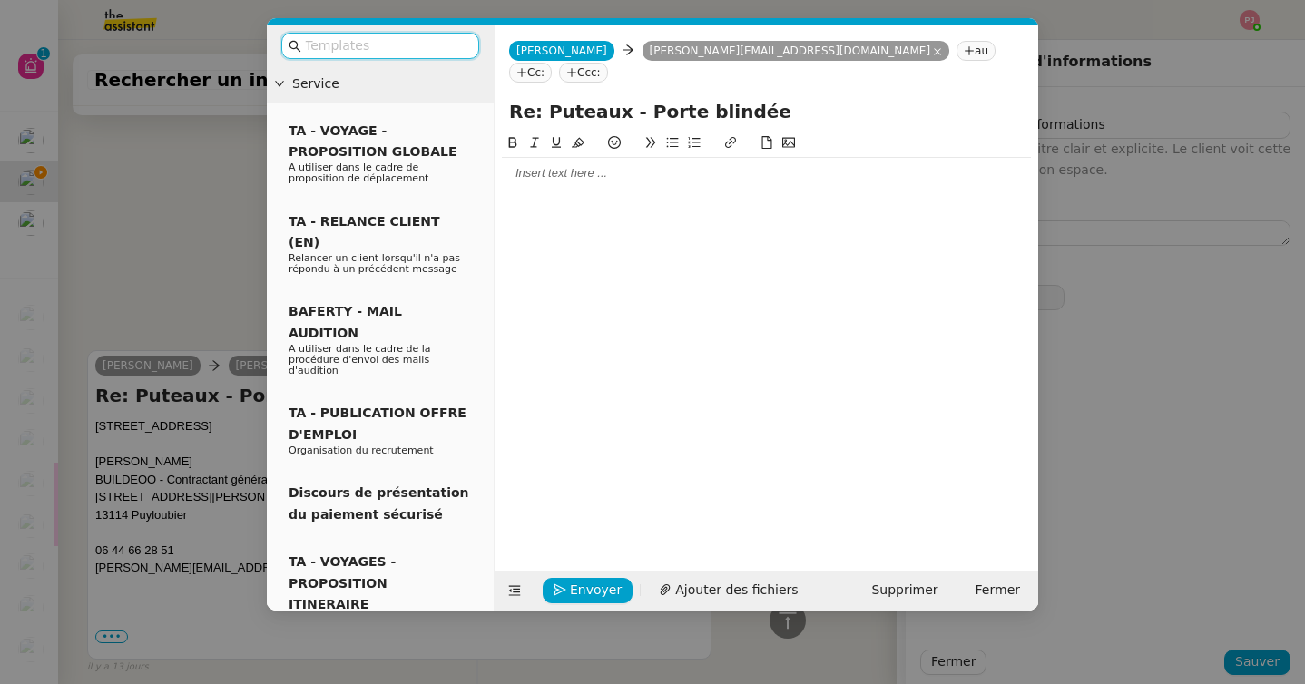
type input "16 ""
type input "Transmission d'informations"
type input "1 '"
click at [222, 151] on nz-modal-container "Service TA - VOYAGE - PROPOSITION GLOBALE A utiliser dans le cadre de propositi…" at bounding box center [652, 342] width 1305 height 684
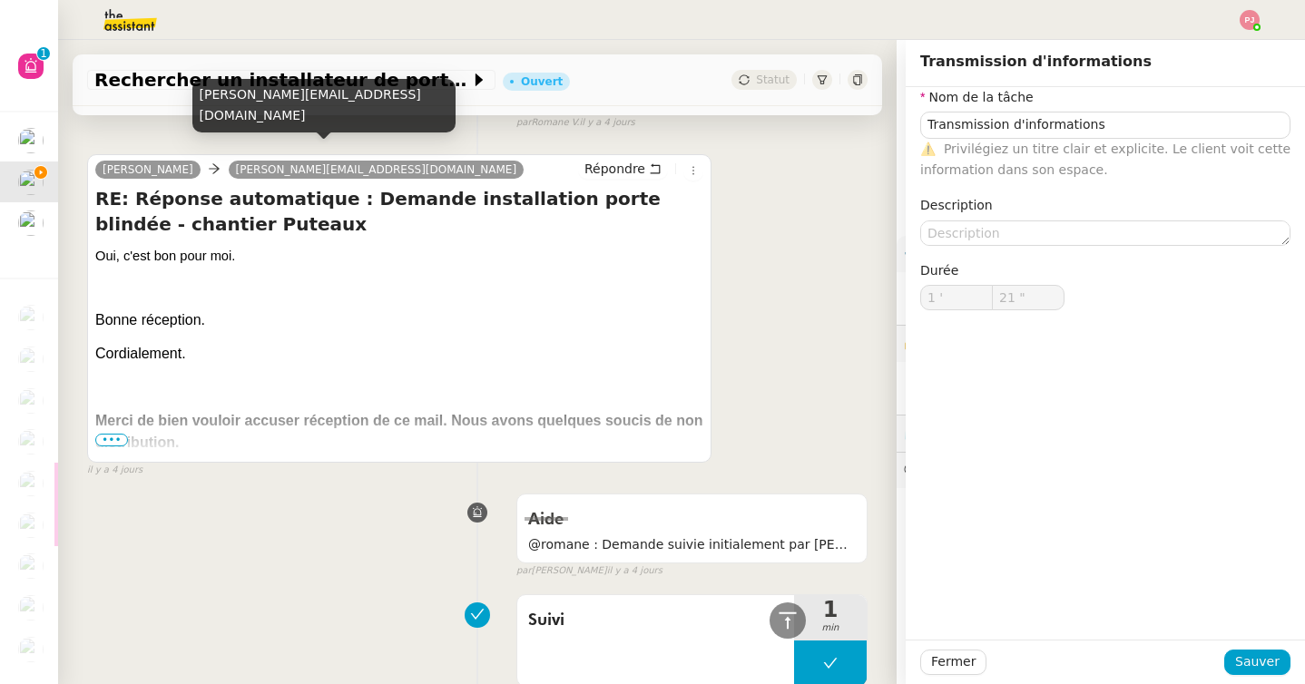
scroll to position [1052, 0]
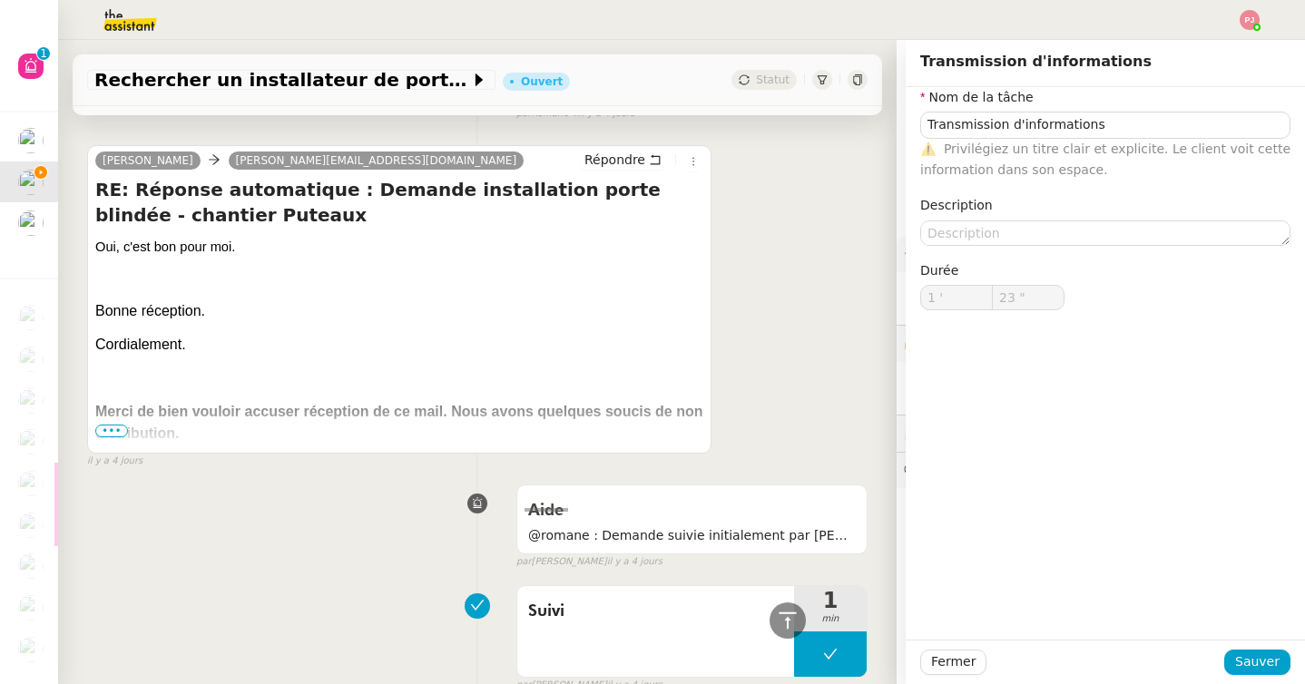
click at [121, 425] on span "•••" at bounding box center [111, 431] width 33 height 13
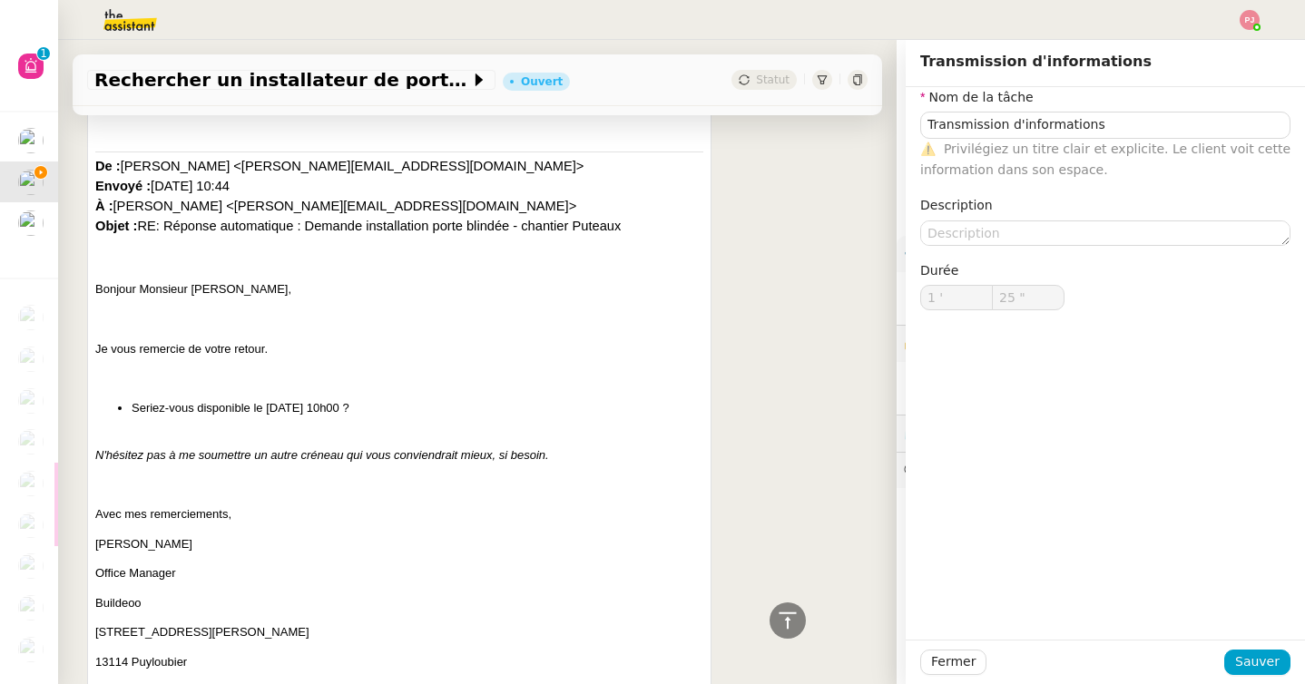
scroll to position [2105, 0]
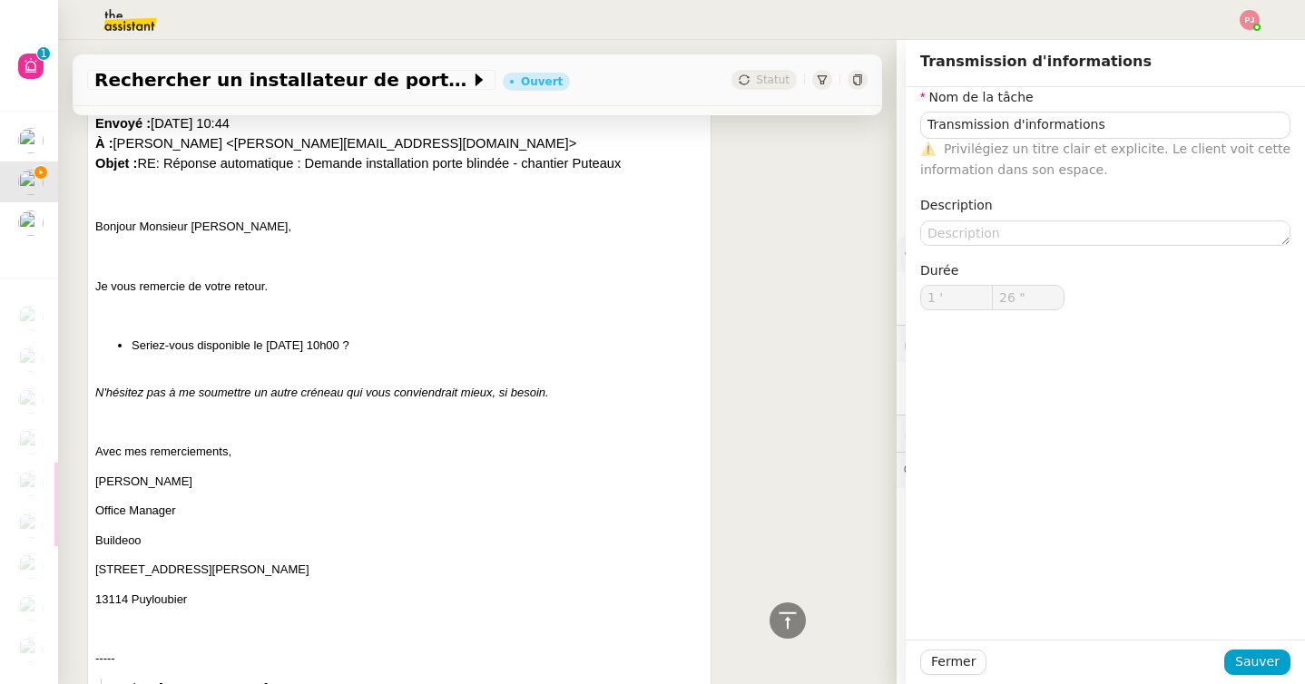
type input "27 ""
click at [968, 674] on button "Fermer" at bounding box center [953, 662] width 66 height 25
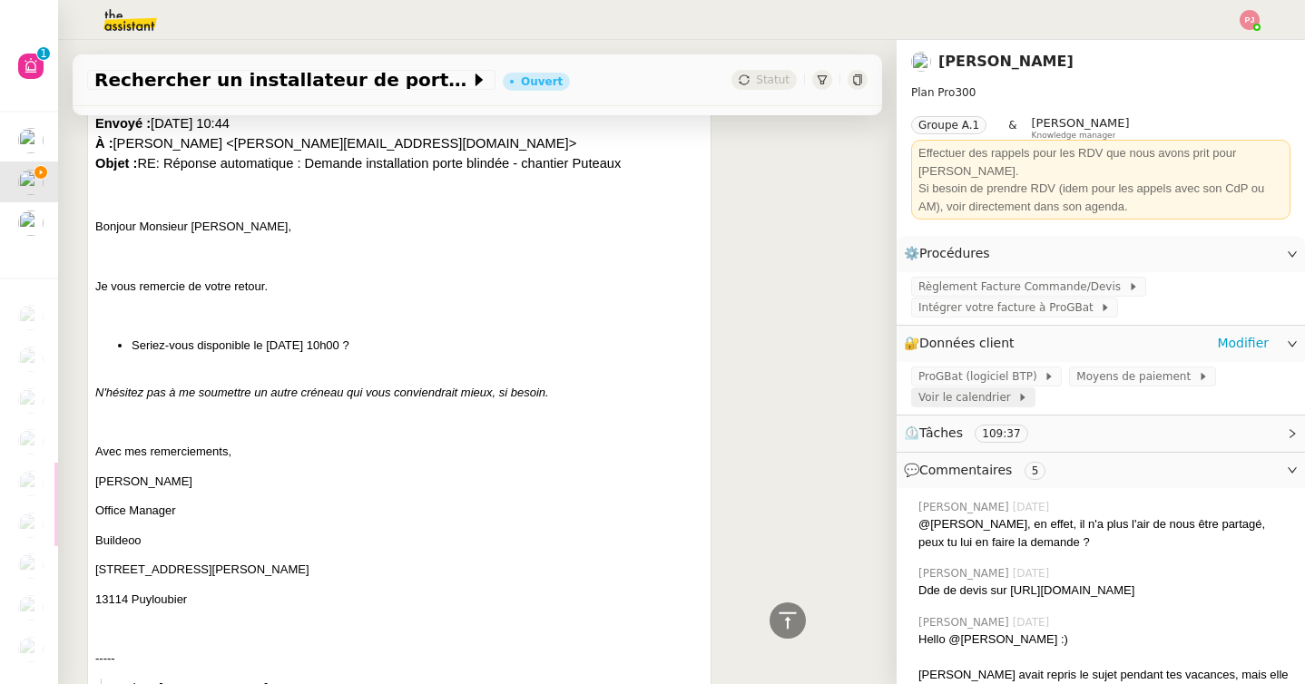
click at [976, 388] on span "Voir le calendrier" at bounding box center [967, 397] width 99 height 18
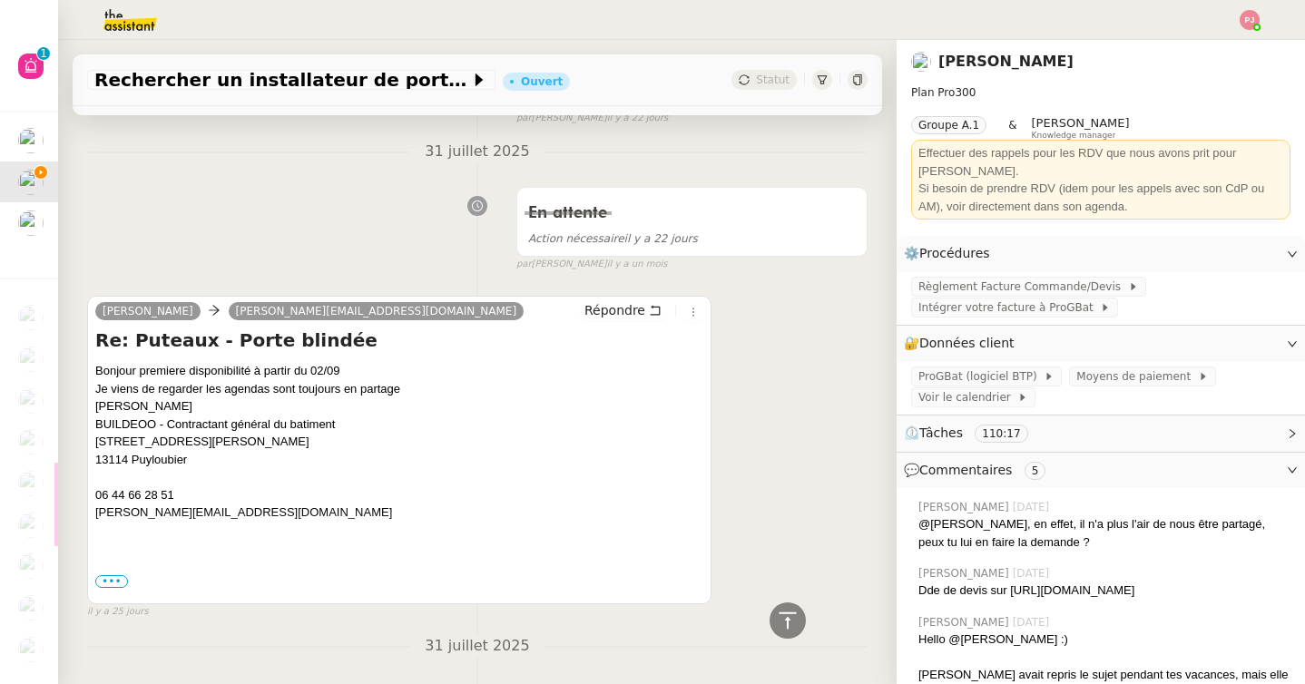
scroll to position [13570, 0]
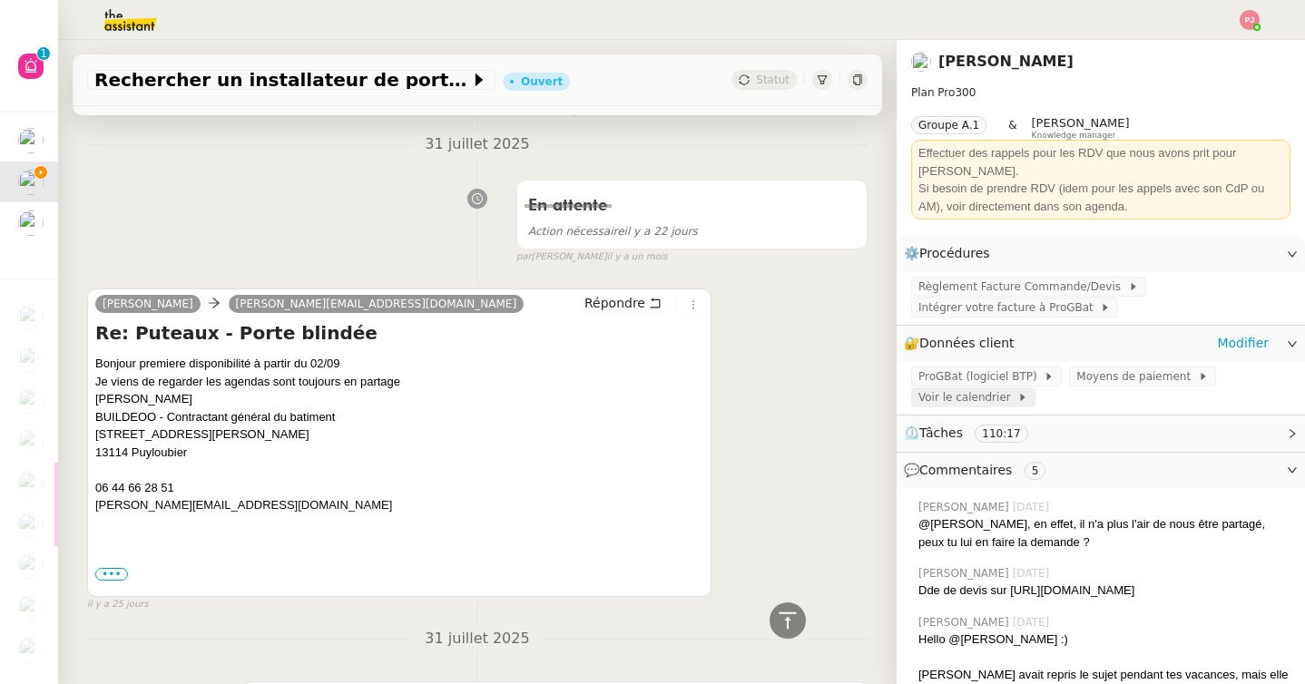
click at [979, 388] on span "Voir le calendrier" at bounding box center [967, 397] width 99 height 18
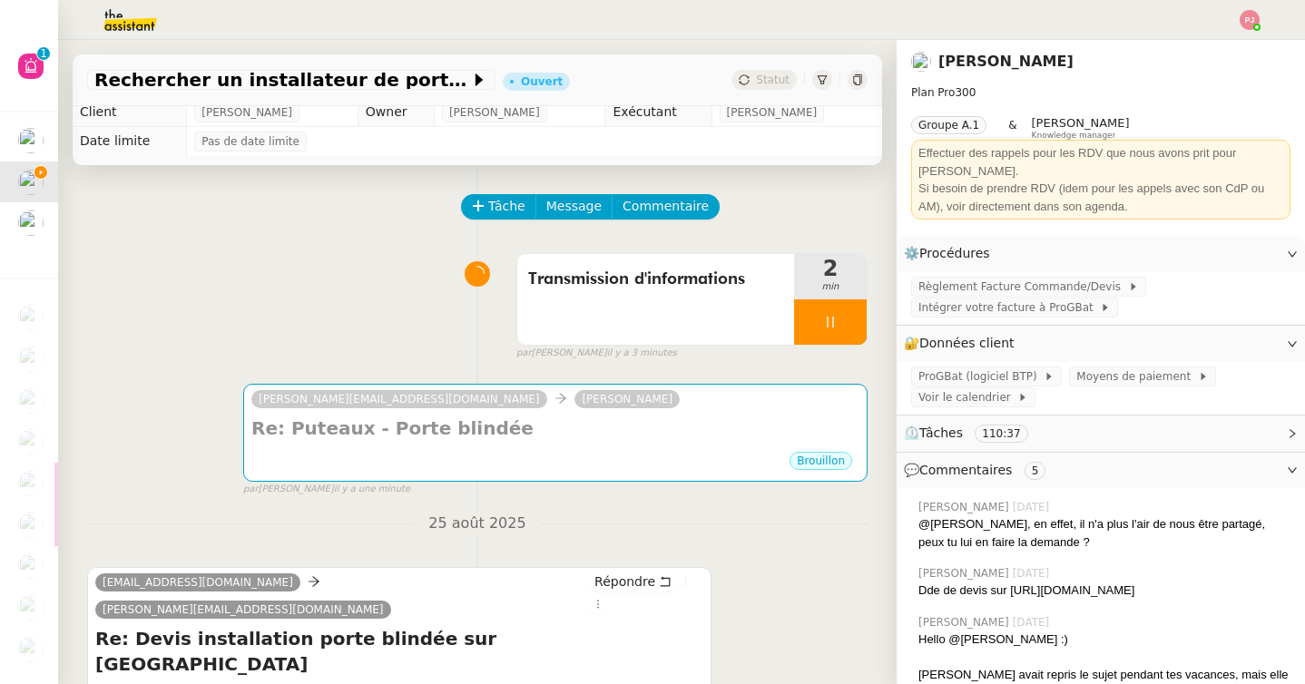
scroll to position [0, 0]
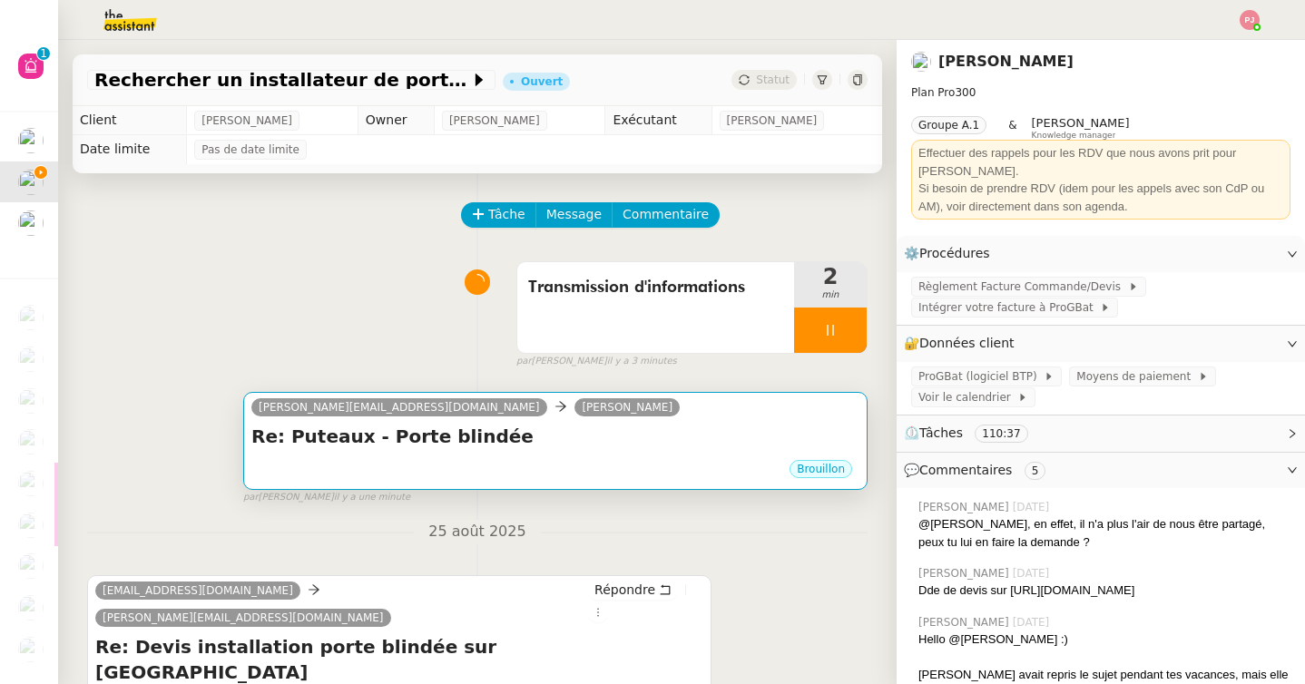
click at [457, 440] on h4 "Re: Puteaux - Porte blindée" at bounding box center [555, 436] width 608 height 25
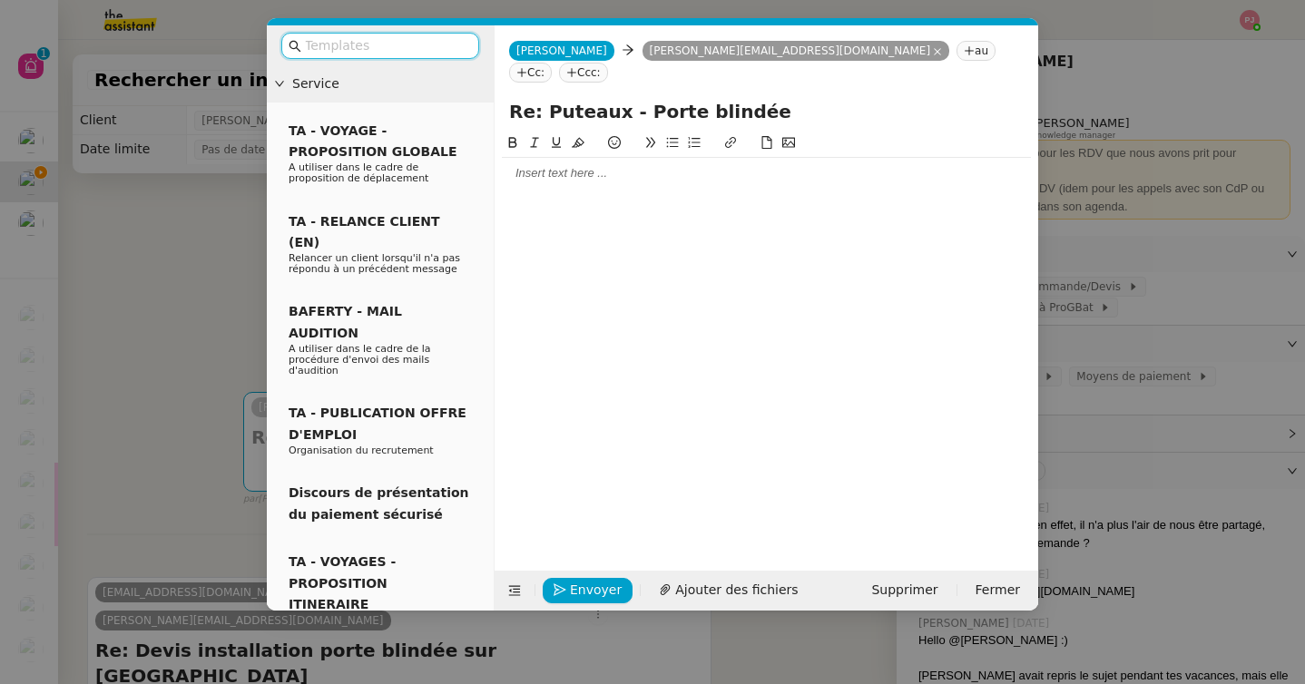
click at [535, 162] on div at bounding box center [766, 173] width 529 height 31
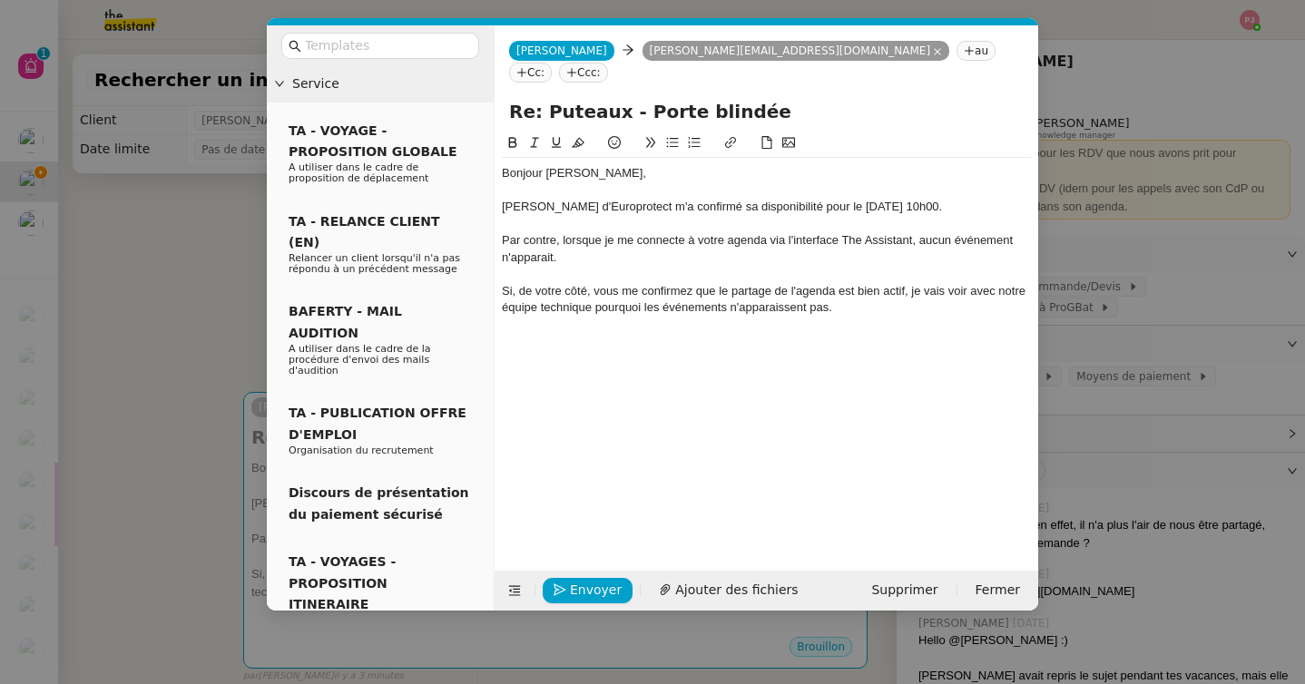
click at [919, 199] on div "M. Bonamy d'Europrotect m'a confirmé sa disponibilité pour le 02/09 à 10h00." at bounding box center [766, 207] width 529 height 16
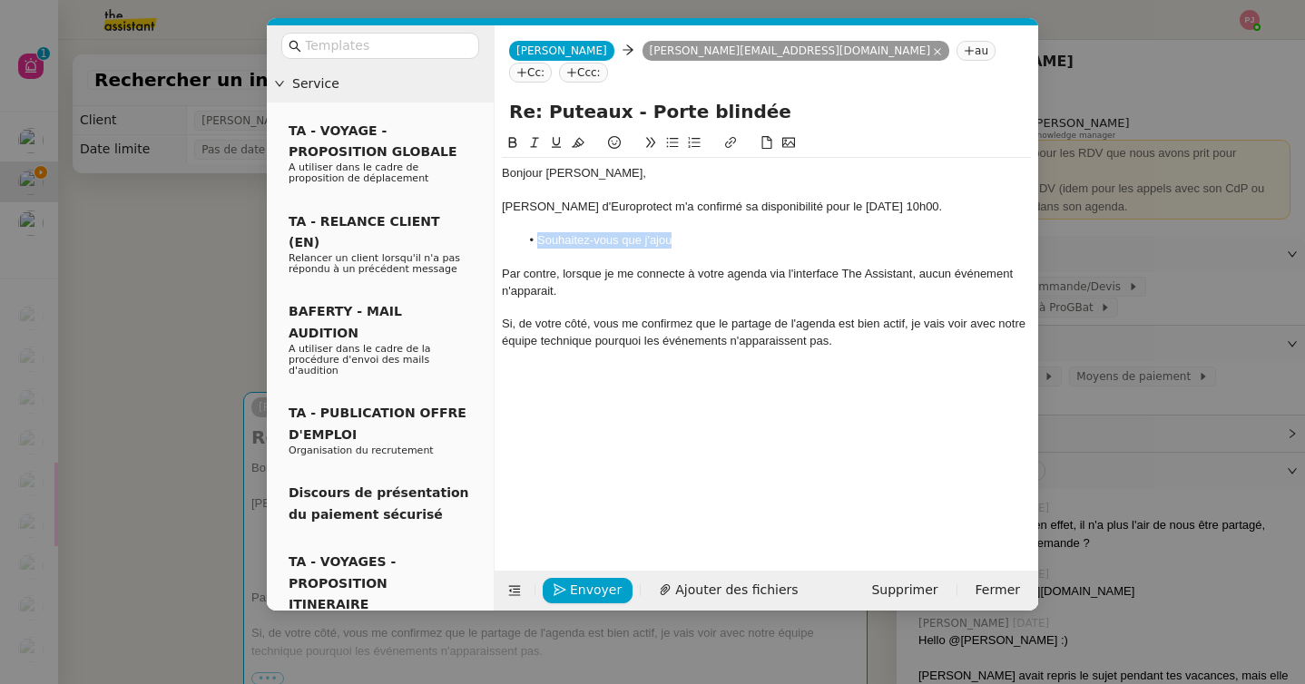
drag, startPoint x: 747, startPoint y: 212, endPoint x: 484, endPoint y: 213, distance: 263.2
click at [484, 213] on nz-layout "Service TA - VOYAGE - PROPOSITION GLOBALE A utiliser dans le cadre de propositi…" at bounding box center [652, 317] width 771 height 585
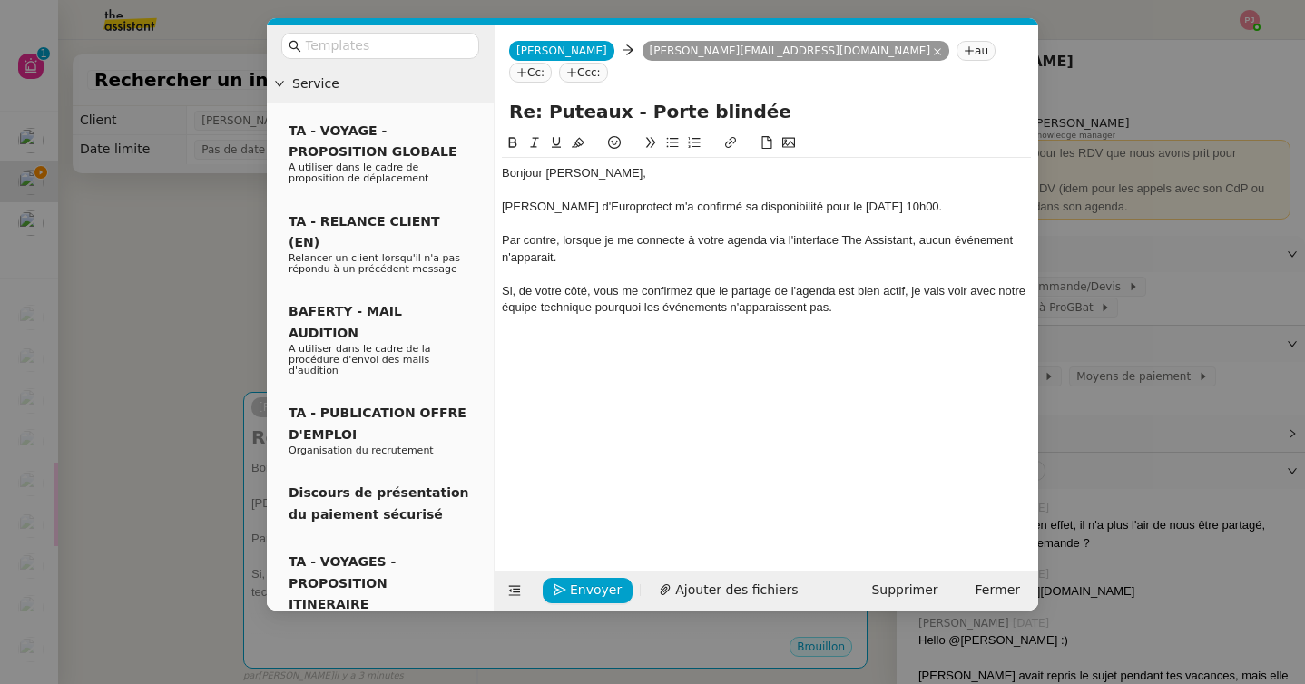
click at [595, 235] on div "Par contre, lorsque je me connecte à votre agenda via l'interface The Assistant…" at bounding box center [766, 249] width 529 height 34
click at [879, 289] on div "Si, de votre côté, vous me confirmez que le partage de l'agenda est bien actif,…" at bounding box center [766, 300] width 529 height 34
click at [224, 385] on nz-modal-container "Service TA - VOYAGE - PROPOSITION GLOBALE A utiliser dans le cadre de propositi…" at bounding box center [652, 342] width 1305 height 684
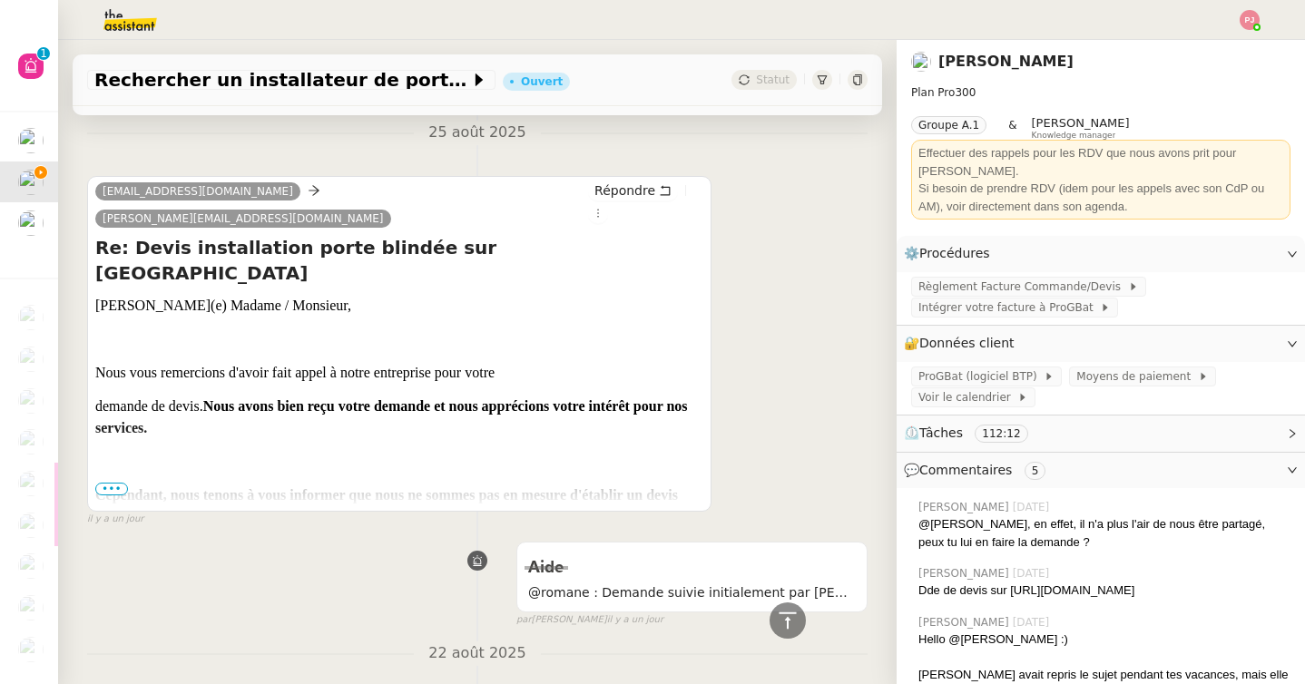
scroll to position [623, 0]
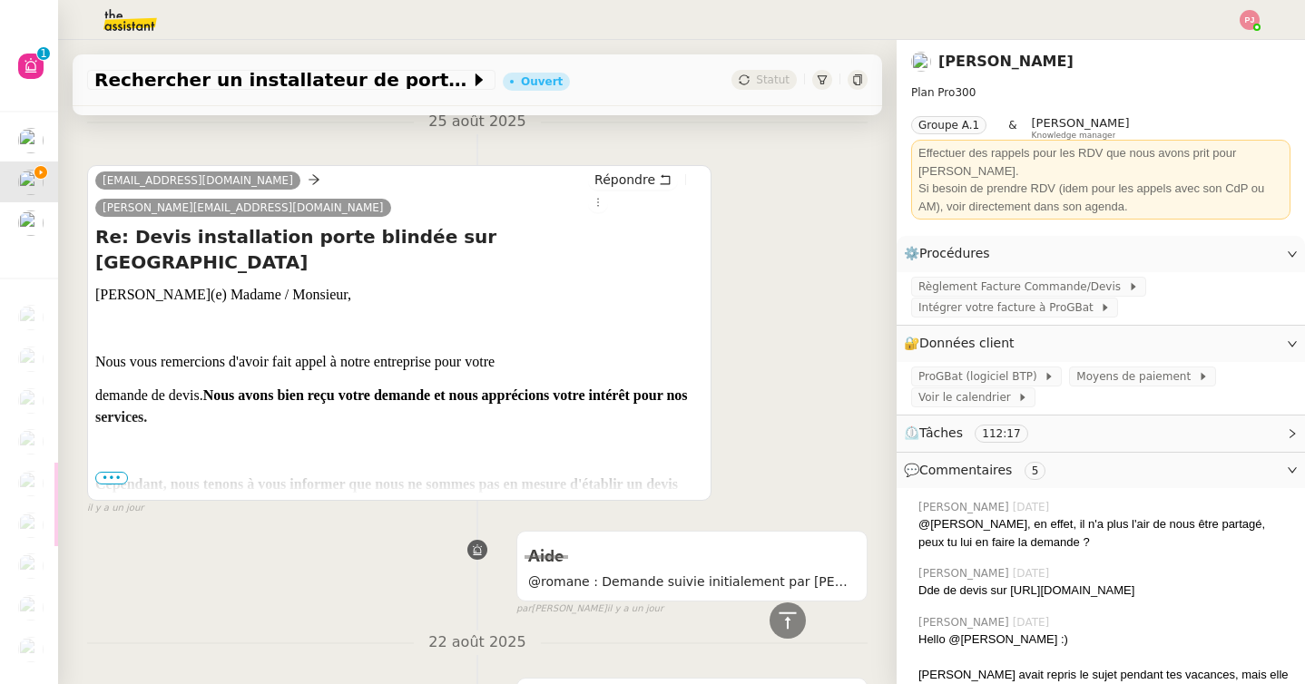
click at [110, 472] on span "•••" at bounding box center [111, 478] width 33 height 13
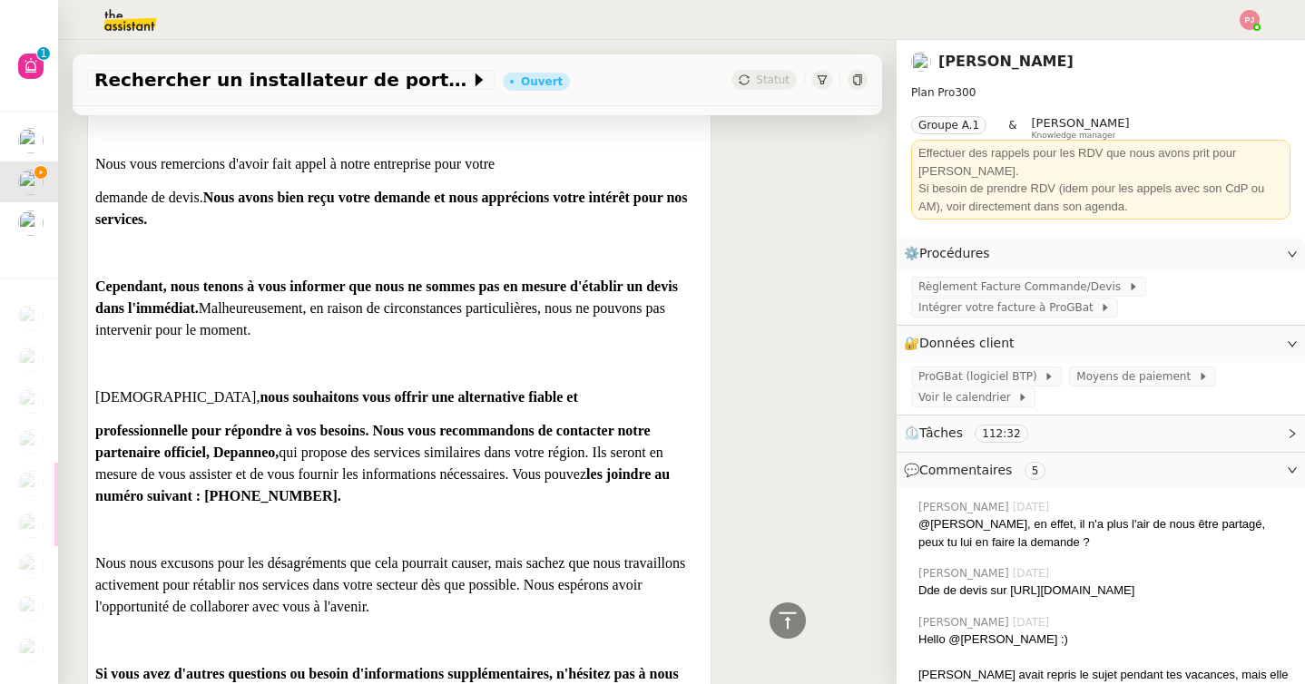
scroll to position [829, 0]
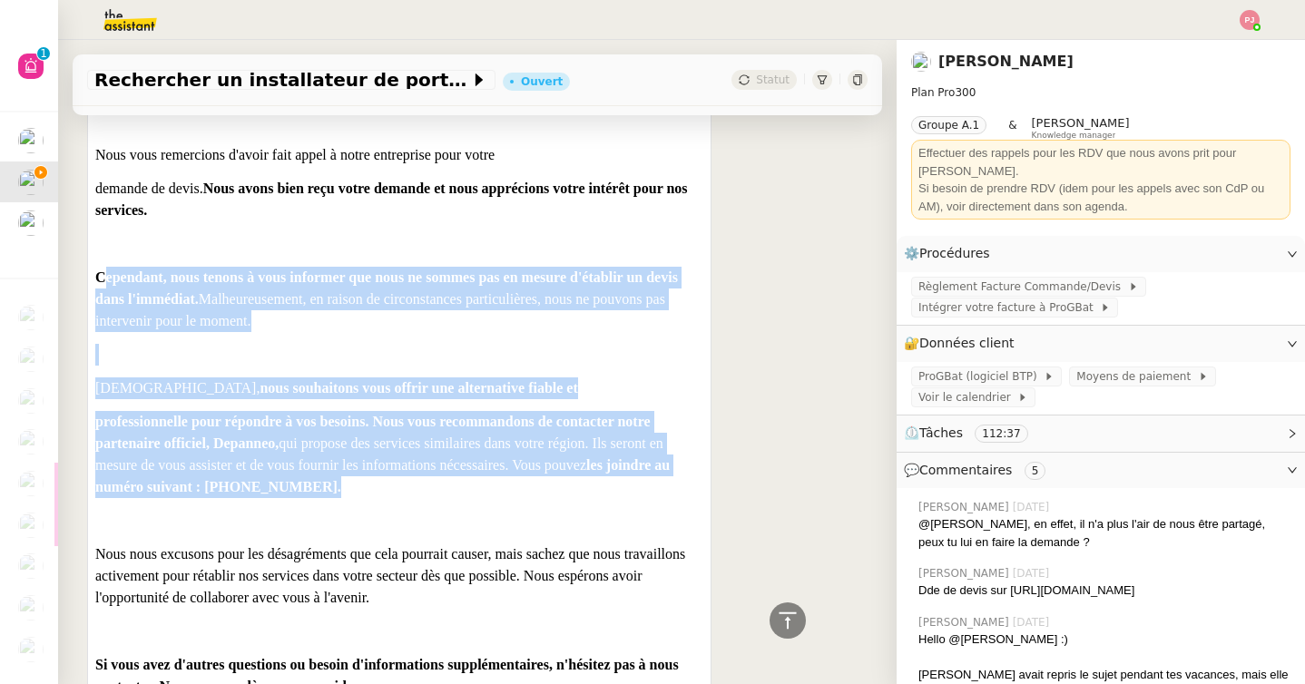
drag, startPoint x: 102, startPoint y: 228, endPoint x: 241, endPoint y: 466, distance: 275.8
click at [241, 466] on div "Cher(e) Madame / Monsieur, Nous vous remercions d'avoir fait appel à notre entr…" at bounding box center [399, 437] width 608 height 721
copy div "ependant, nous tenons à vous informer que nous ne sommes pas en mesure d'établi…"
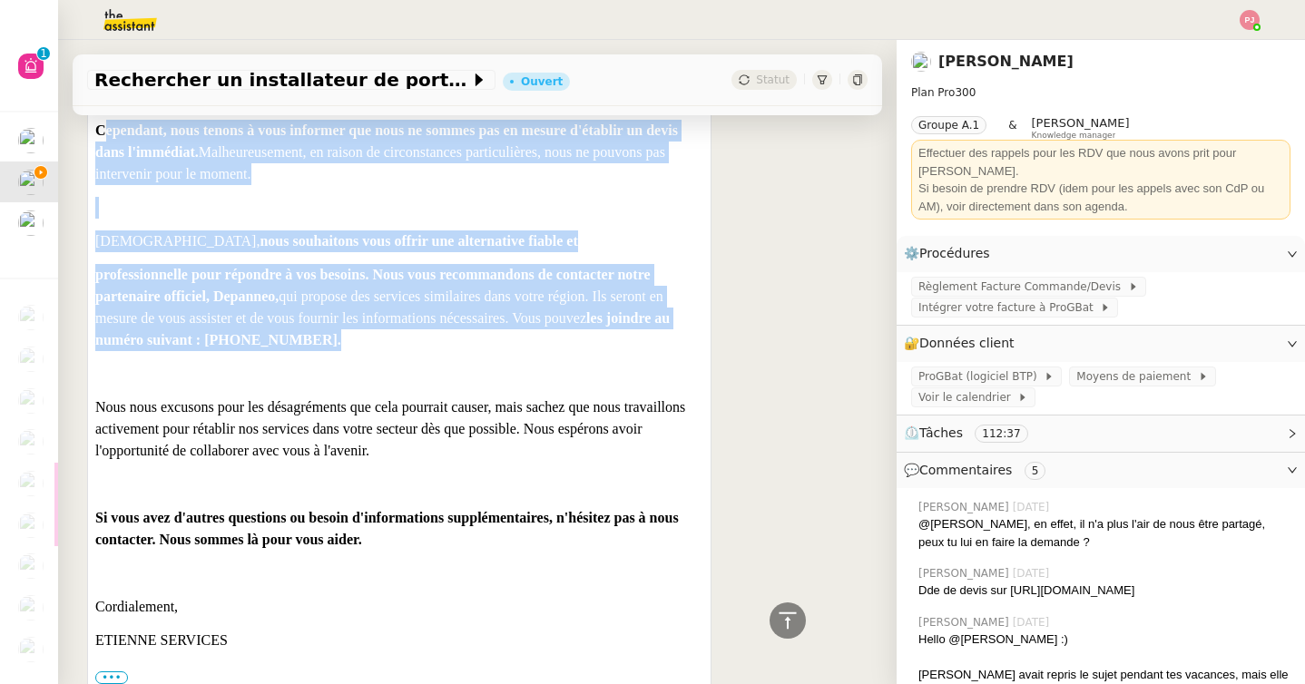
scroll to position [0, 0]
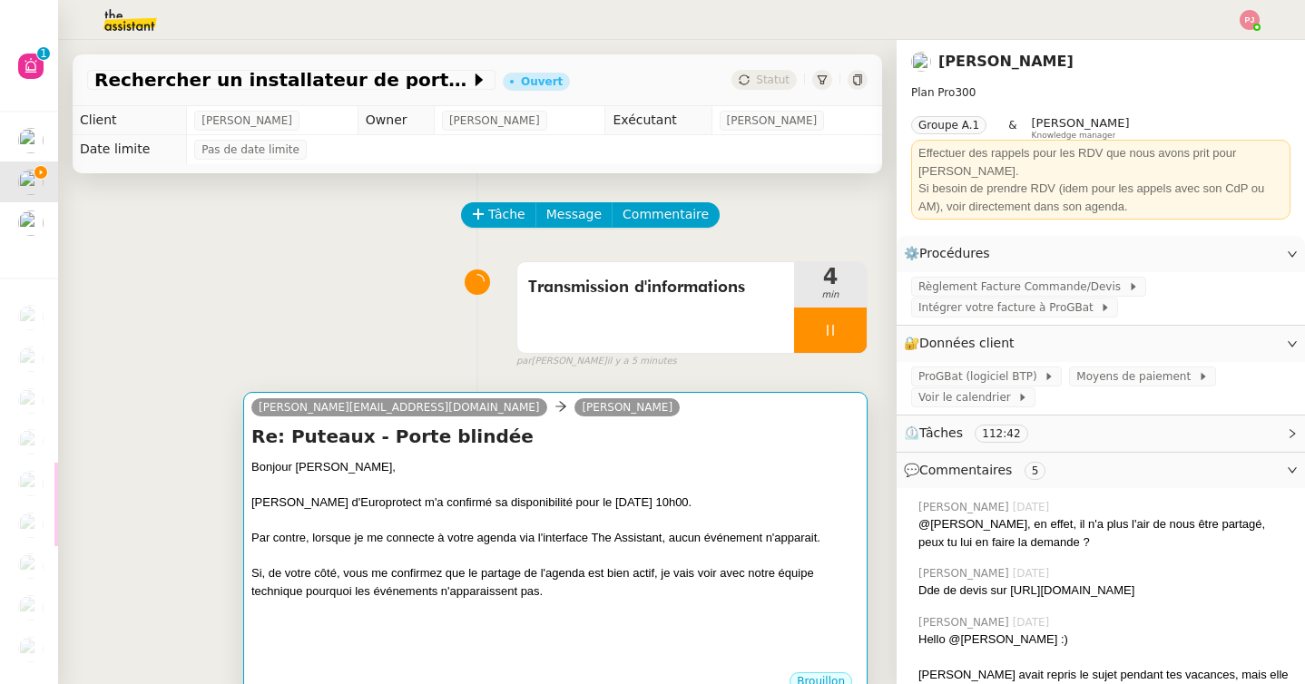
click at [364, 542] on div "Par contre, lorsque je me connecte à votre agenda via l'interface The Assistant…" at bounding box center [555, 538] width 608 height 18
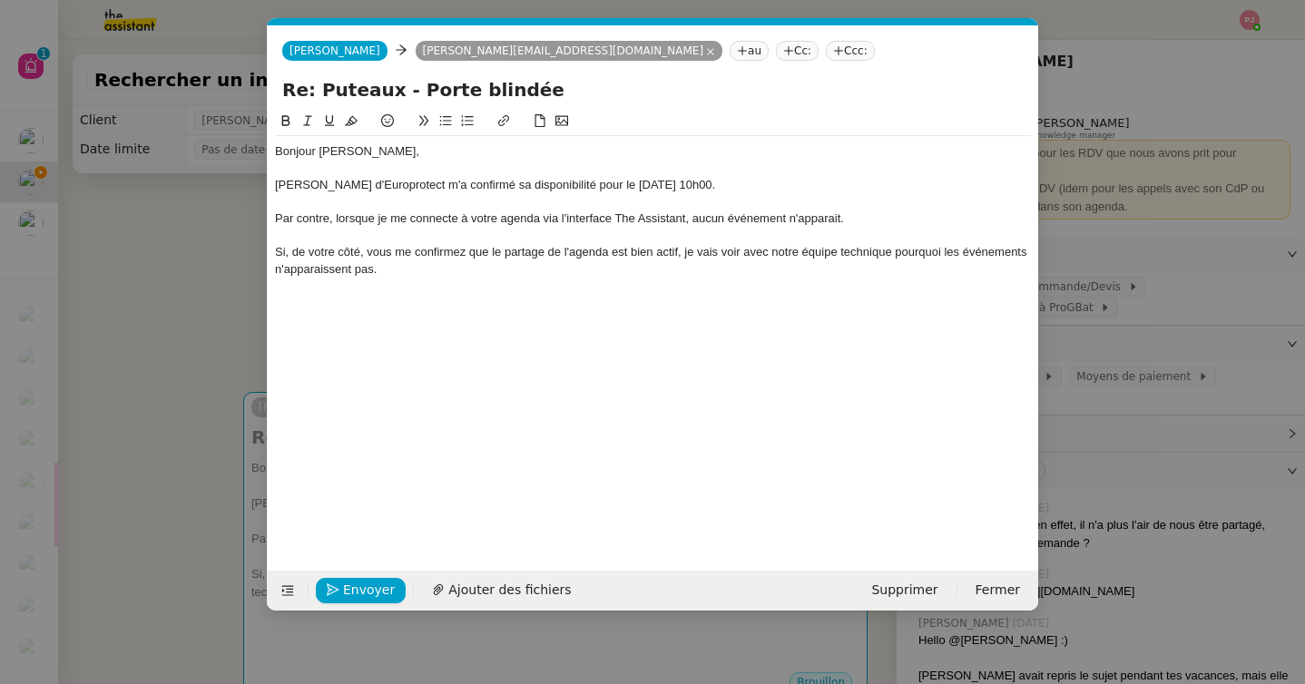
scroll to position [0, 38]
click at [512, 272] on div "Si, de votre côté, vous me confirmez que le partage de l'agenda est bien actif,…" at bounding box center [653, 261] width 756 height 34
drag, startPoint x: 470, startPoint y: 304, endPoint x: 429, endPoint y: 304, distance: 40.8
click at [429, 304] on li "Concernant la société Bonamy, avec laquelle nous étions en contact," at bounding box center [662, 302] width 739 height 16
click at [231, 364] on nz-modal-container "Service TA - VOYAGE - PROPOSITION GLOBALE A utiliser dans le cadre de propositi…" at bounding box center [652, 342] width 1305 height 684
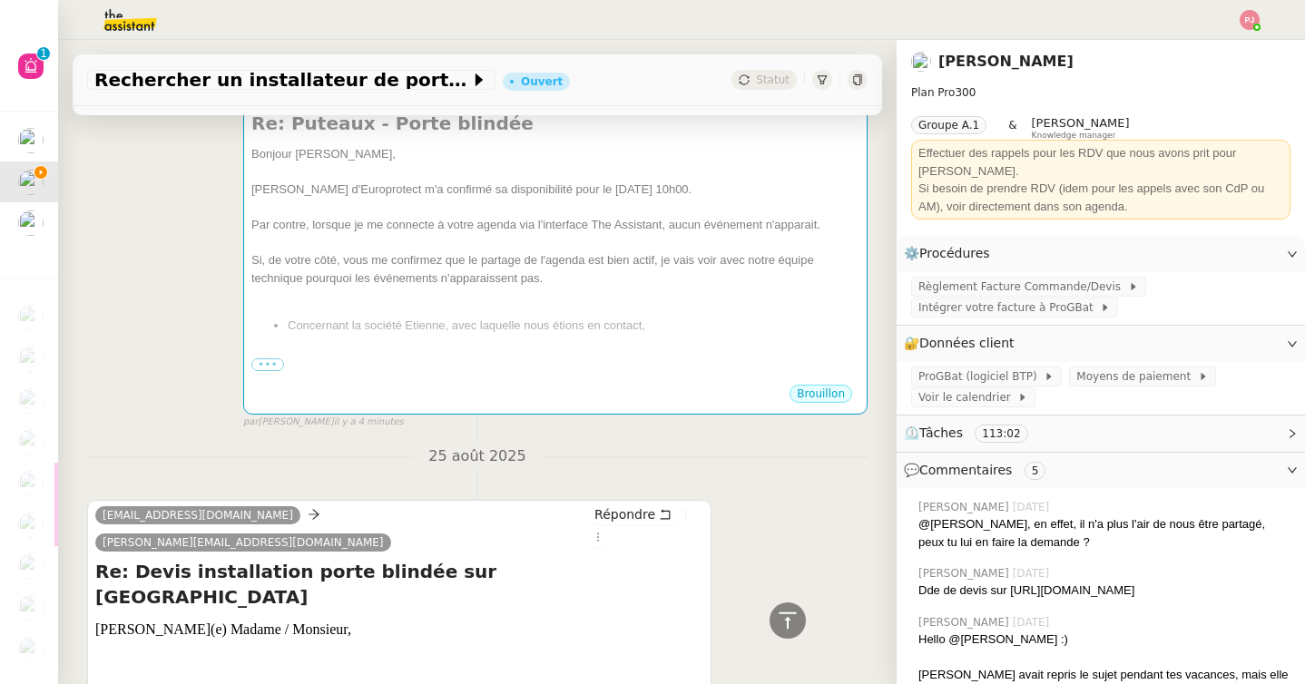
scroll to position [0, 0]
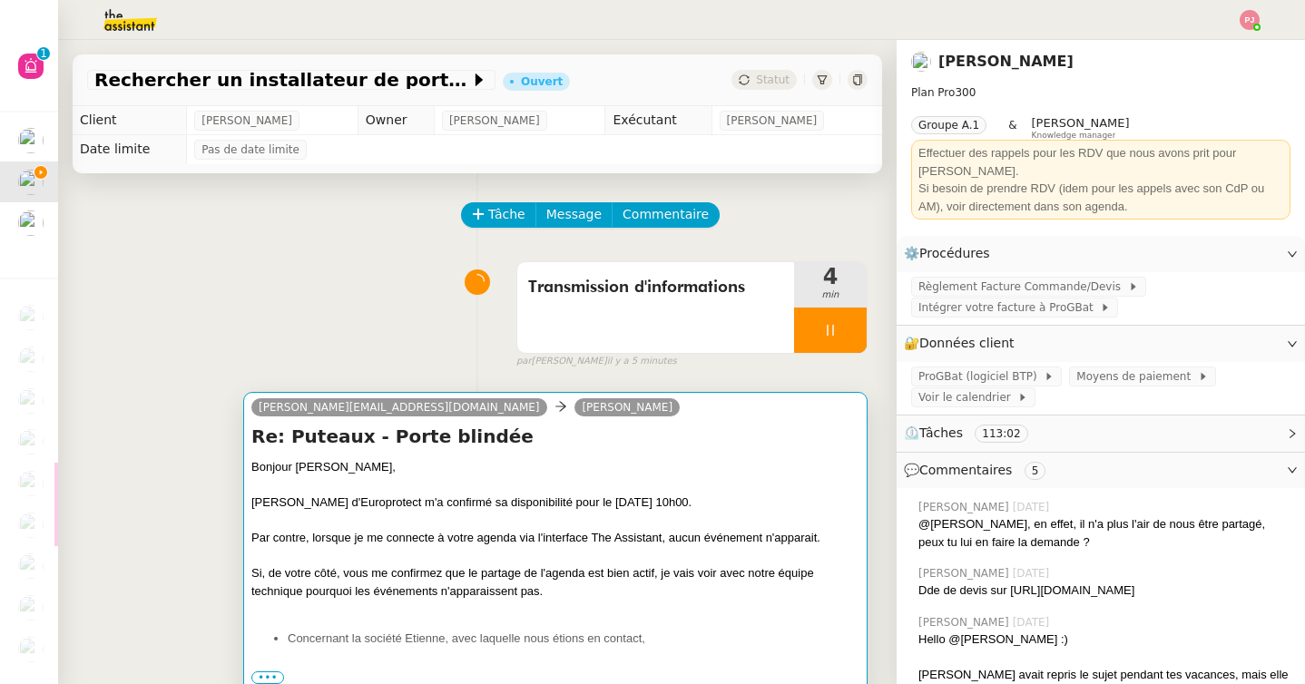
click at [374, 463] on div "Bonjour Gilbert," at bounding box center [555, 467] width 608 height 18
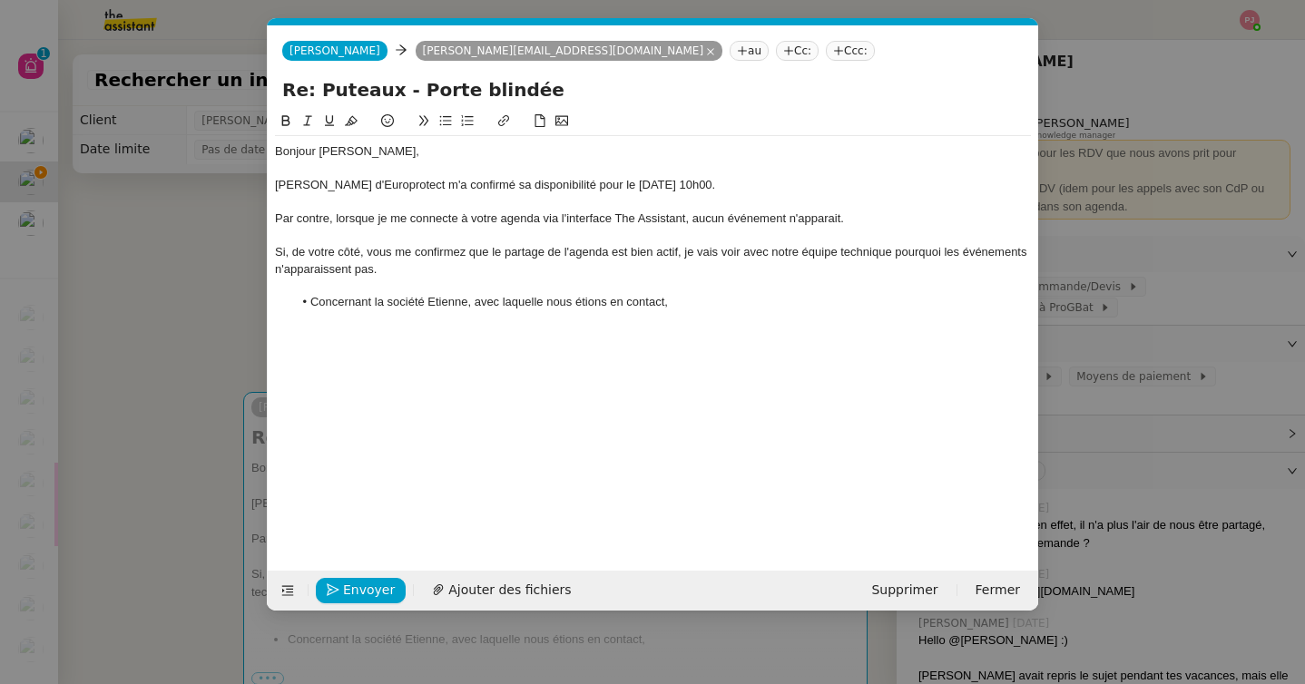
scroll to position [0, 38]
click at [467, 302] on li "Concernant la société Etienne, avec laquelle nous étions en contact," at bounding box center [662, 302] width 739 height 16
click at [743, 304] on li "Concernant la société Etienne Services, avec laquelle nous étions en contact," at bounding box center [662, 302] width 739 height 16
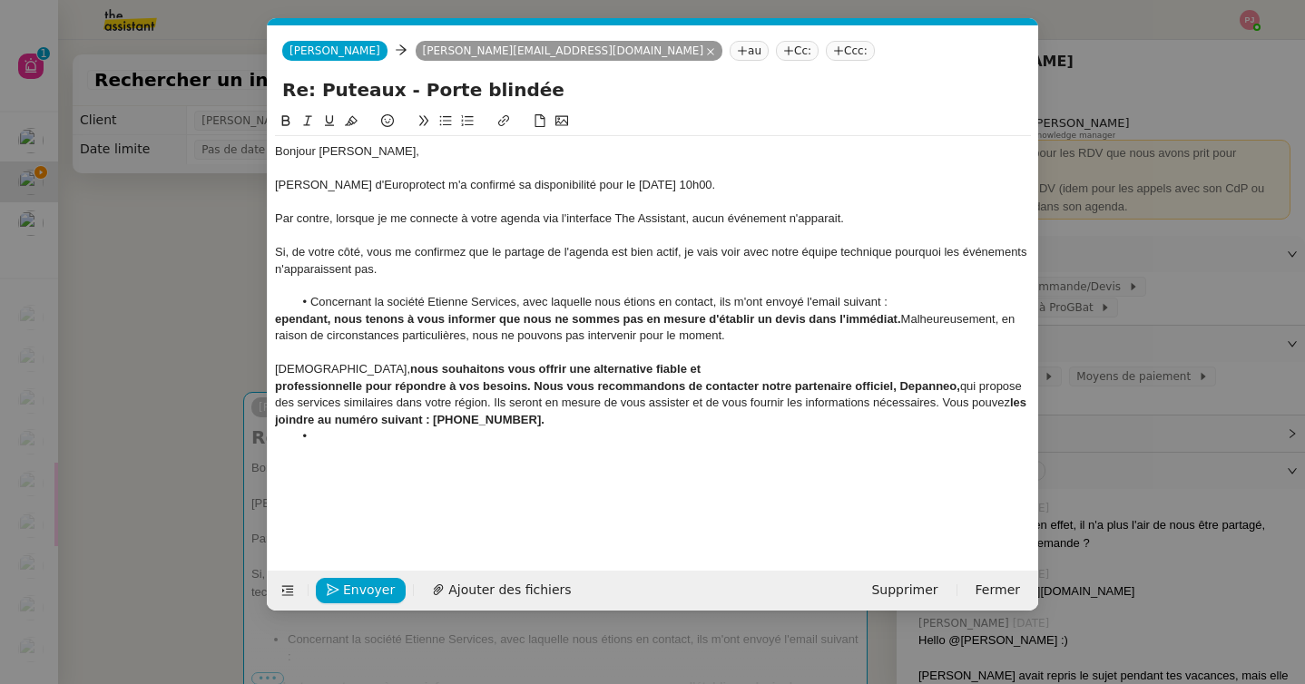
click at [917, 301] on li "Concernant la société Etienne Services, avec laquelle nous étions en contact, i…" at bounding box center [662, 302] width 739 height 16
drag, startPoint x: 718, startPoint y: 301, endPoint x: 909, endPoint y: 309, distance: 191.6
click at [909, 309] on li "Concernant la société Etienne Services, avec laquelle nous étions en contact, i…" at bounding box center [662, 302] width 739 height 16
click at [903, 299] on li "Concernant la société Etienne Services, avec laquelle nous étions en contact, i…" at bounding box center [662, 302] width 739 height 16
drag, startPoint x: 903, startPoint y: 299, endPoint x: 721, endPoint y: 297, distance: 182.4
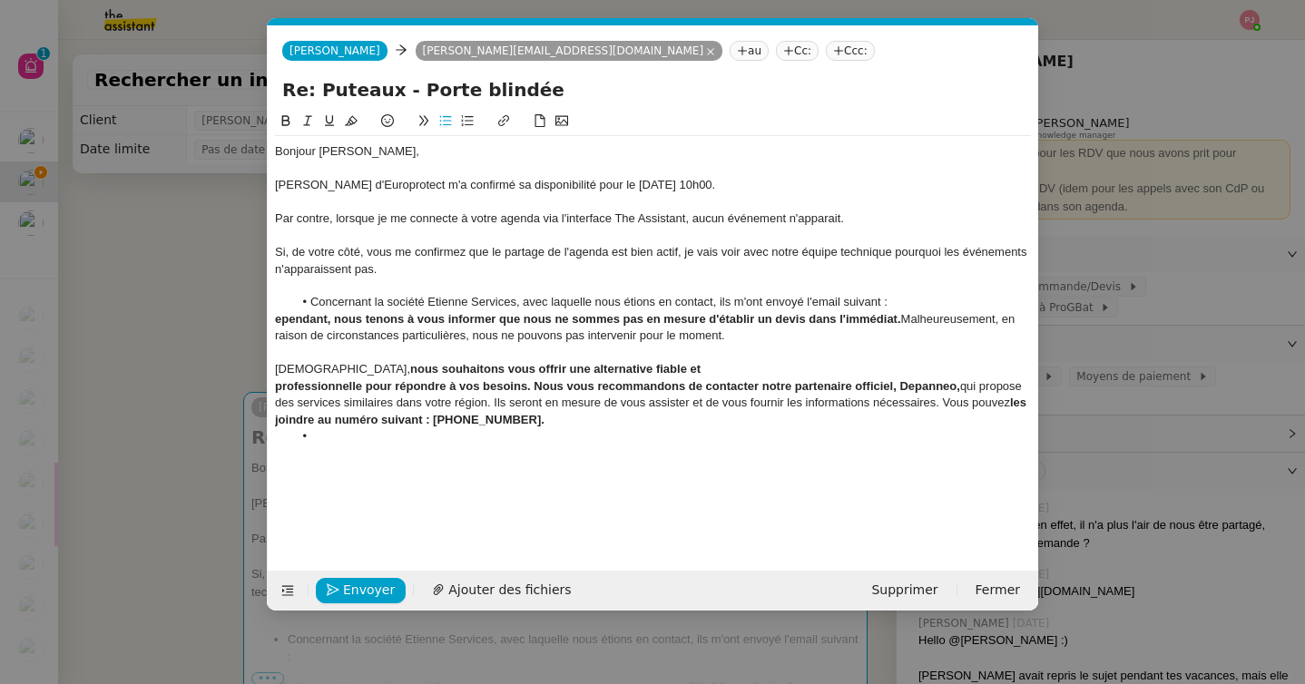
click at [721, 297] on li "Concernant la société Etienne Services, avec laquelle nous étions en contact, i…" at bounding box center [662, 302] width 739 height 16
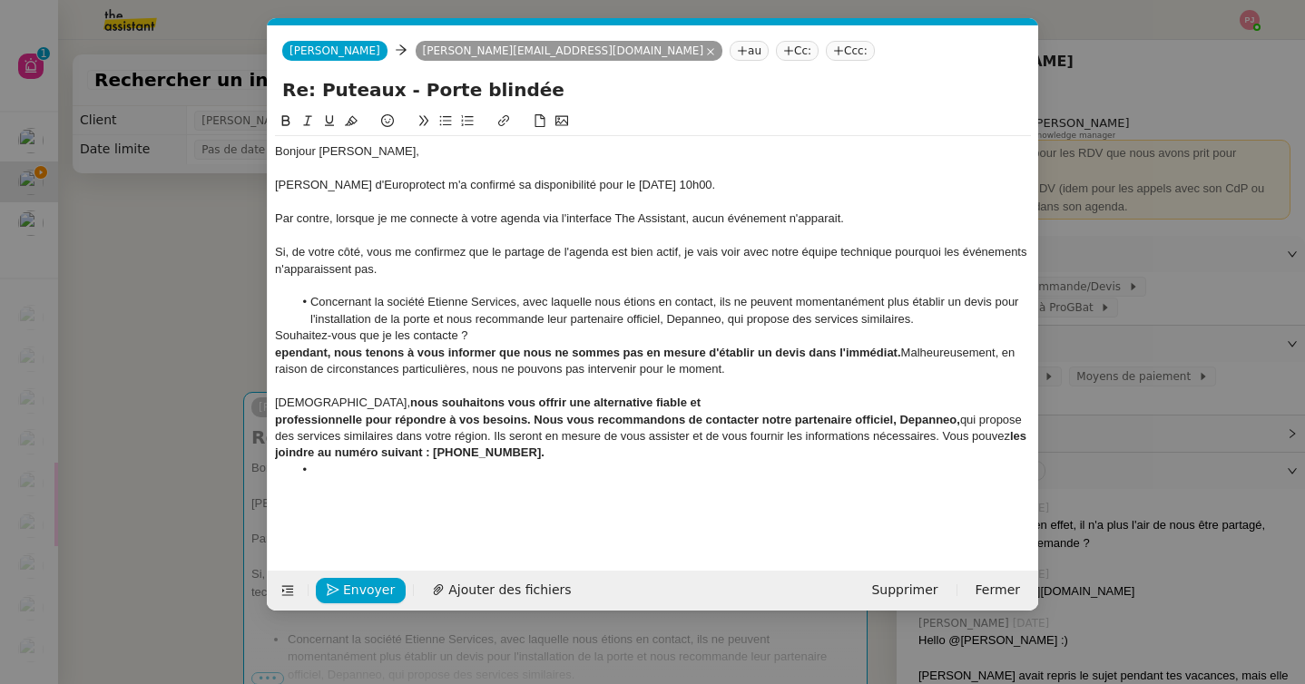
click at [273, 339] on nz-spin "Bonjour Gilbert, M. Bonamy d'Europrotect m'a confirmé sa disponibilité pour le …" at bounding box center [653, 330] width 770 height 439
click at [276, 337] on div "Souhaitez-vous que je les contacte ?" at bounding box center [653, 336] width 756 height 16
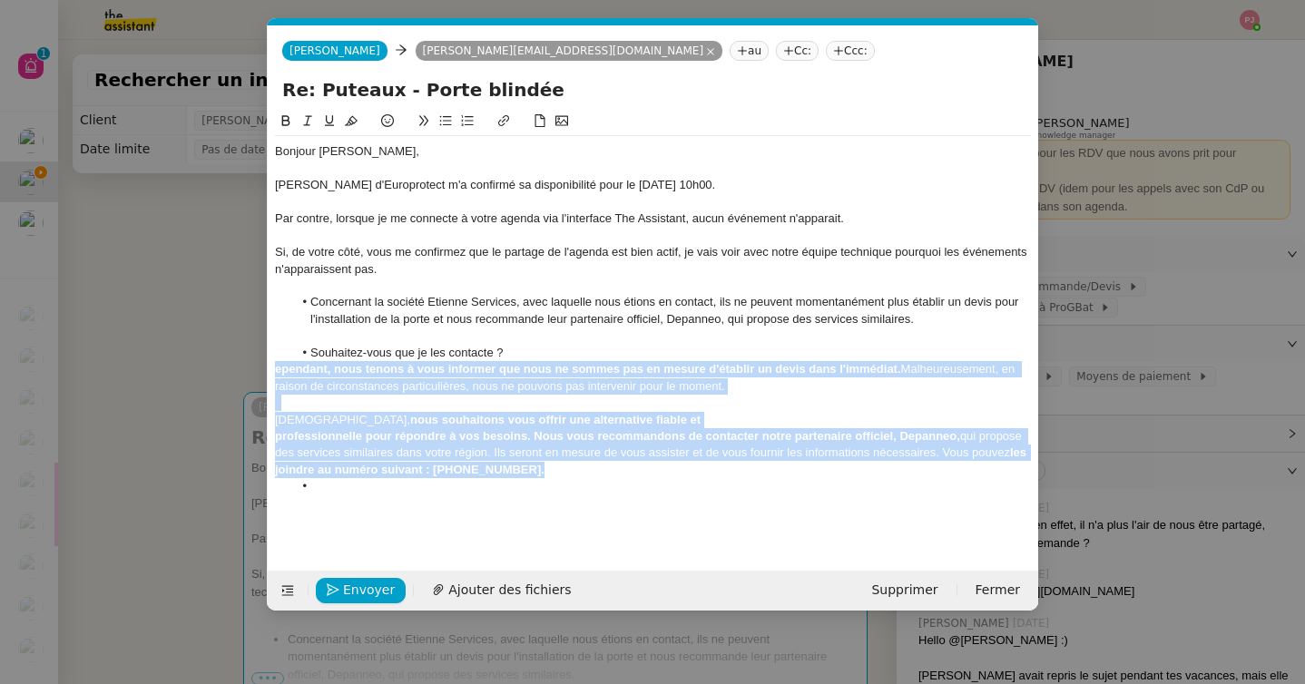
drag, startPoint x: 536, startPoint y: 474, endPoint x: 269, endPoint y: 368, distance: 288.0
click at [269, 368] on nz-spin "Bonjour Gilbert, M. Bonamy d'Europrotect m'a confirmé sa disponibilité pour le …" at bounding box center [653, 330] width 770 height 439
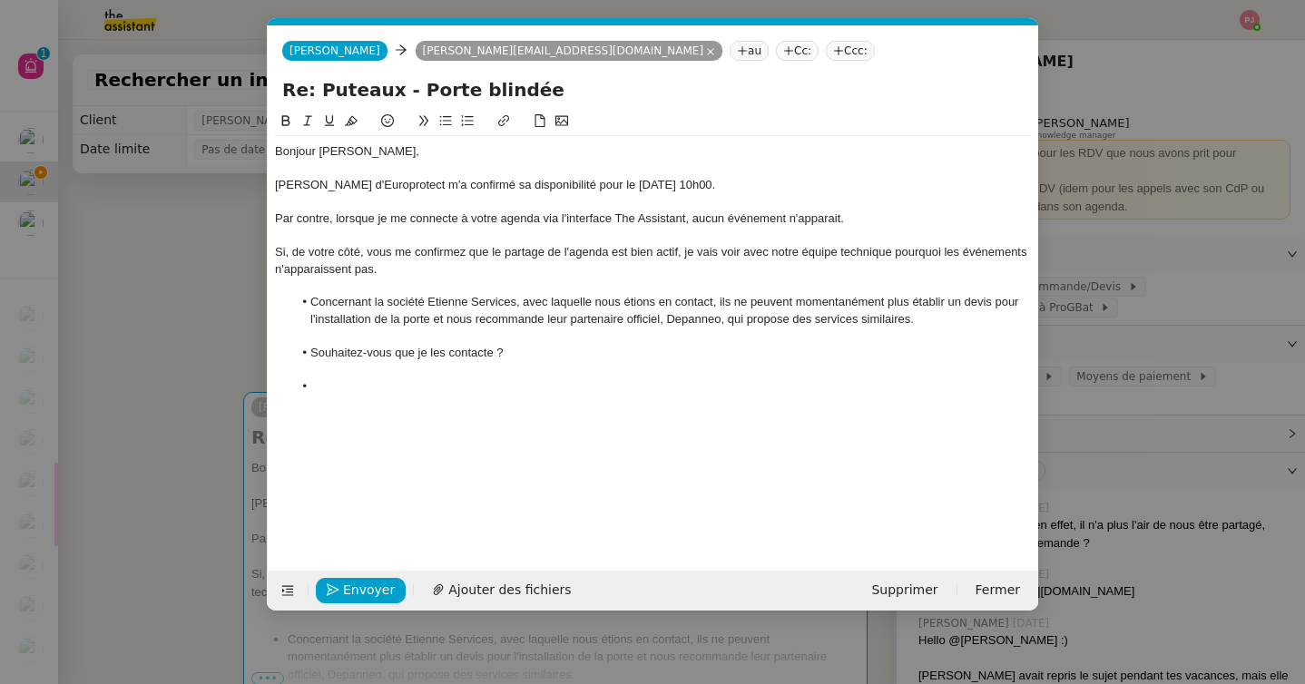
click at [192, 368] on nz-modal-container "Service TA - VOYAGE - PROPOSITION GLOBALE A utiliser dans le cadre de propositi…" at bounding box center [652, 342] width 1305 height 684
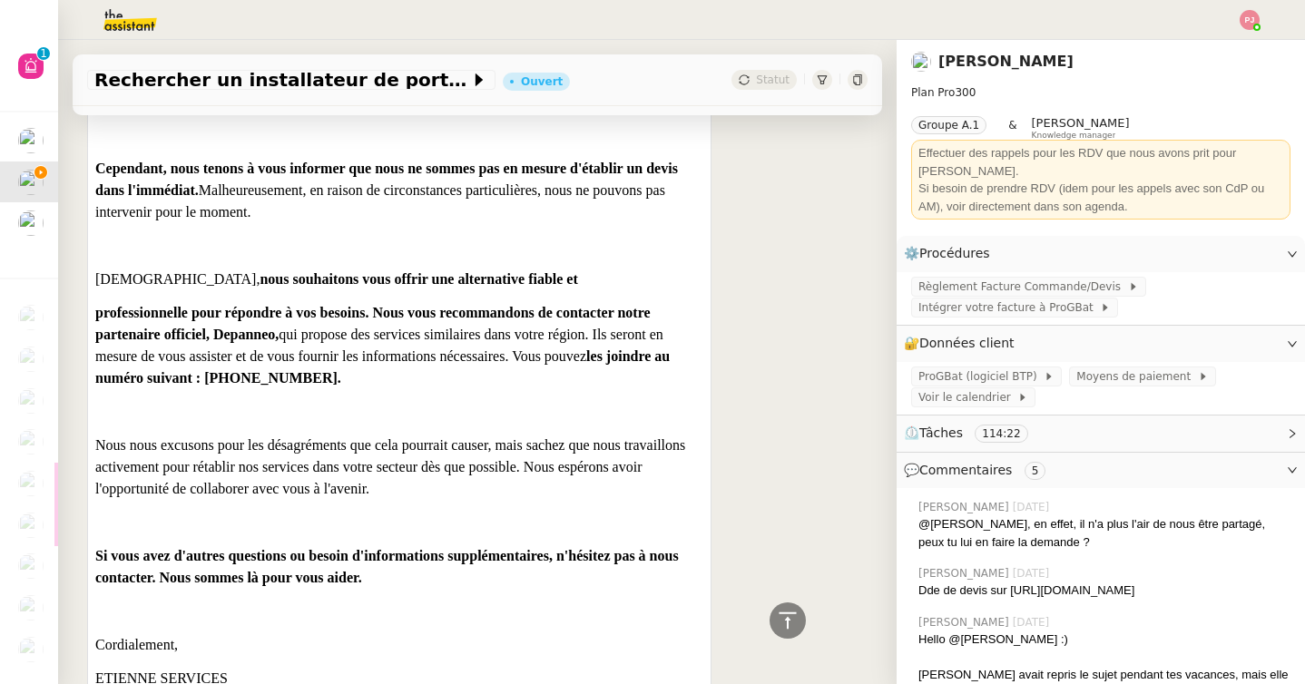
scroll to position [952, 0]
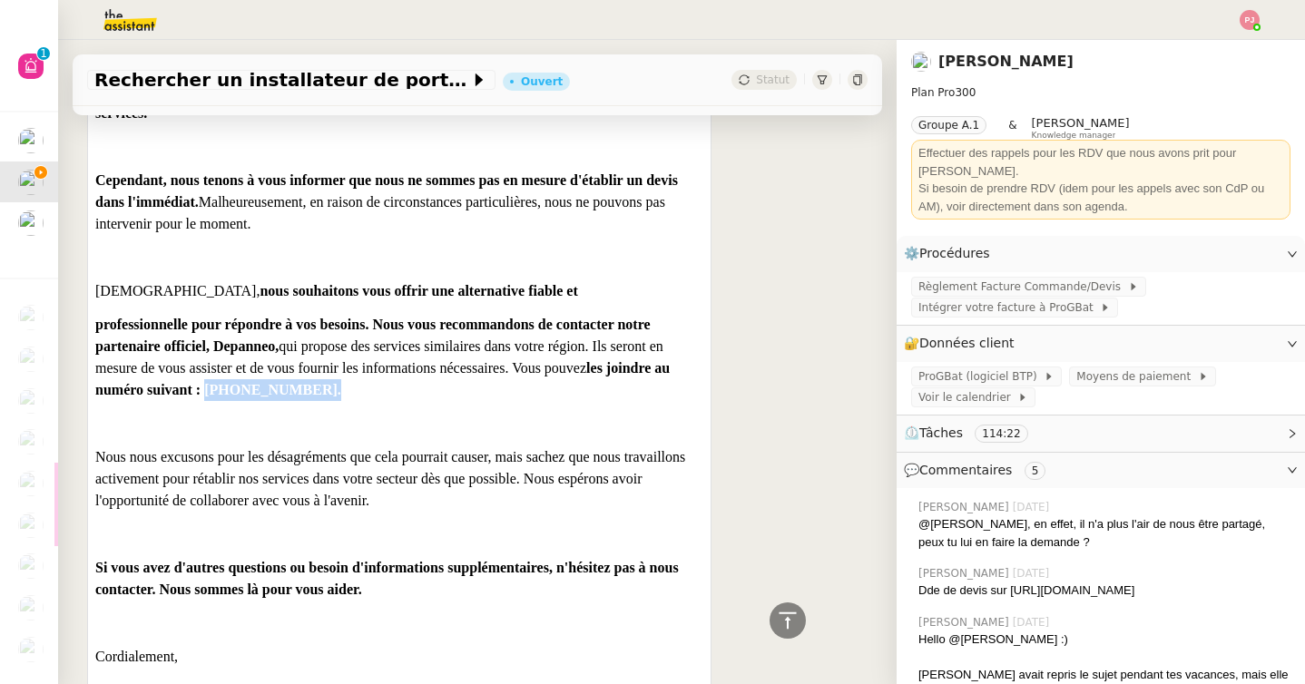
drag, startPoint x: 207, startPoint y: 357, endPoint x: 96, endPoint y: 356, distance: 110.7
click at [96, 356] on p "professionnelle pour répondre à vos besoins. Nous vous recommandons de contacte…" at bounding box center [399, 357] width 608 height 87
copy b "09.72.45.36.59."
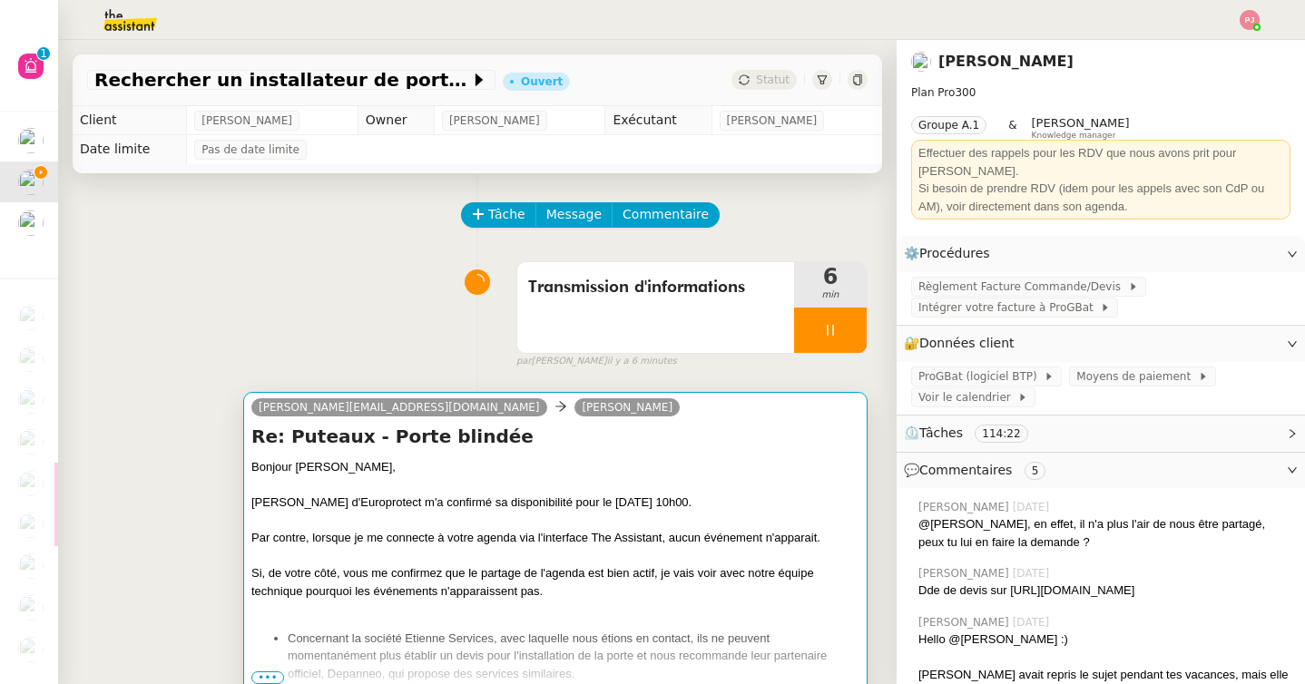
click at [384, 478] on div at bounding box center [555, 485] width 608 height 18
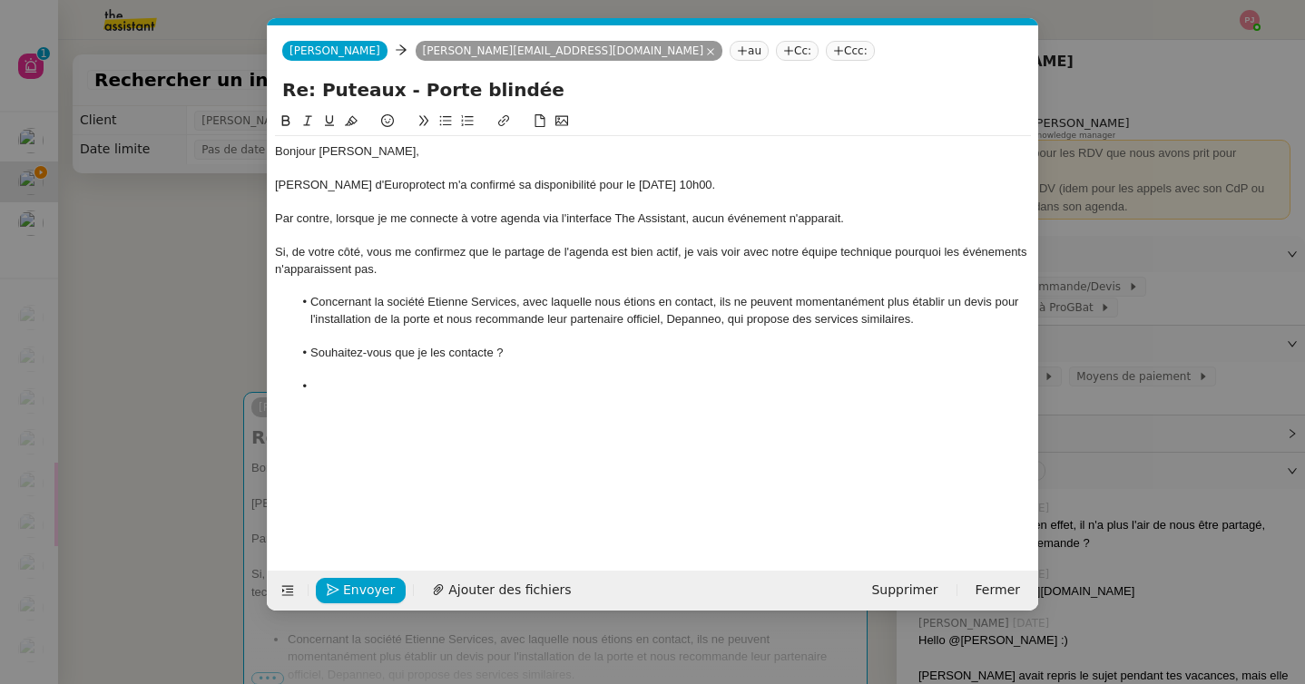
scroll to position [0, 38]
click at [909, 322] on li "Concernant la société Etienne Services, avec laquelle nous étions en contact, i…" at bounding box center [662, 311] width 739 height 34
click at [921, 321] on li "Concernant la société Etienne Services, avec laquelle nous étions en contact, i…" at bounding box center [662, 311] width 739 height 34
click at [156, 447] on nz-modal-container "Service TA - VOYAGE - PROPOSITION GLOBALE A utiliser dans le cadre de propositi…" at bounding box center [652, 342] width 1305 height 684
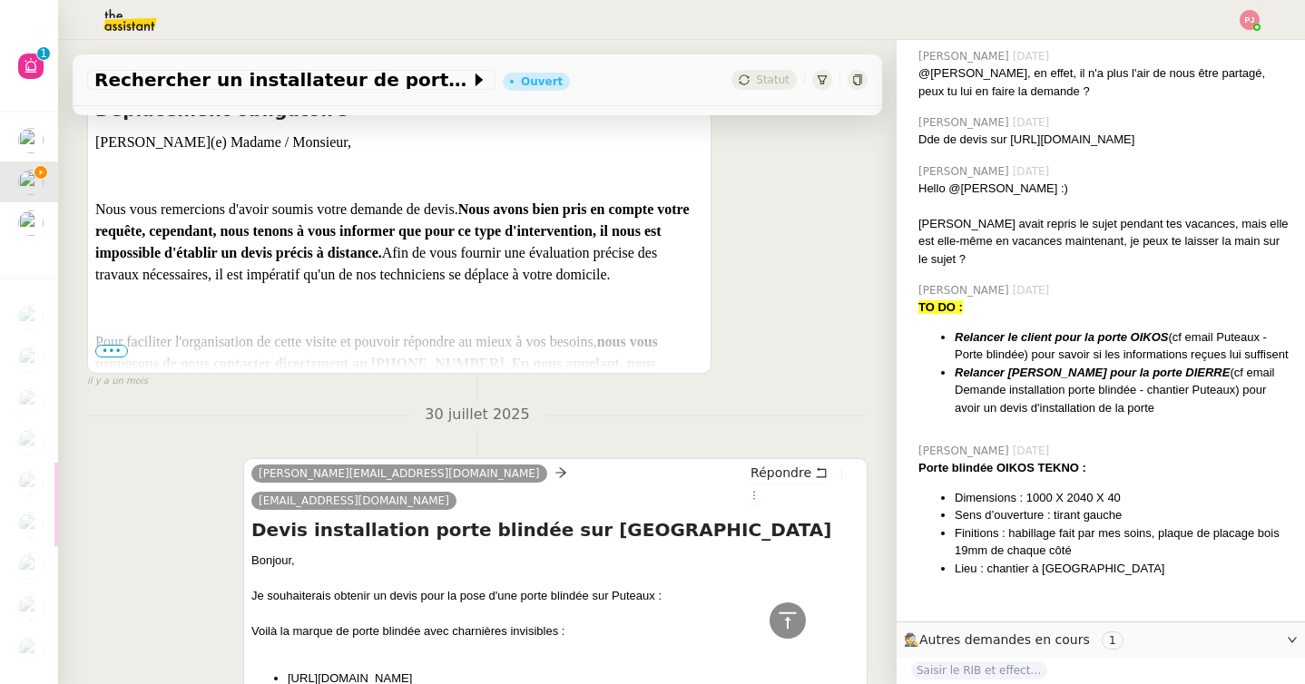
scroll to position [16678, 0]
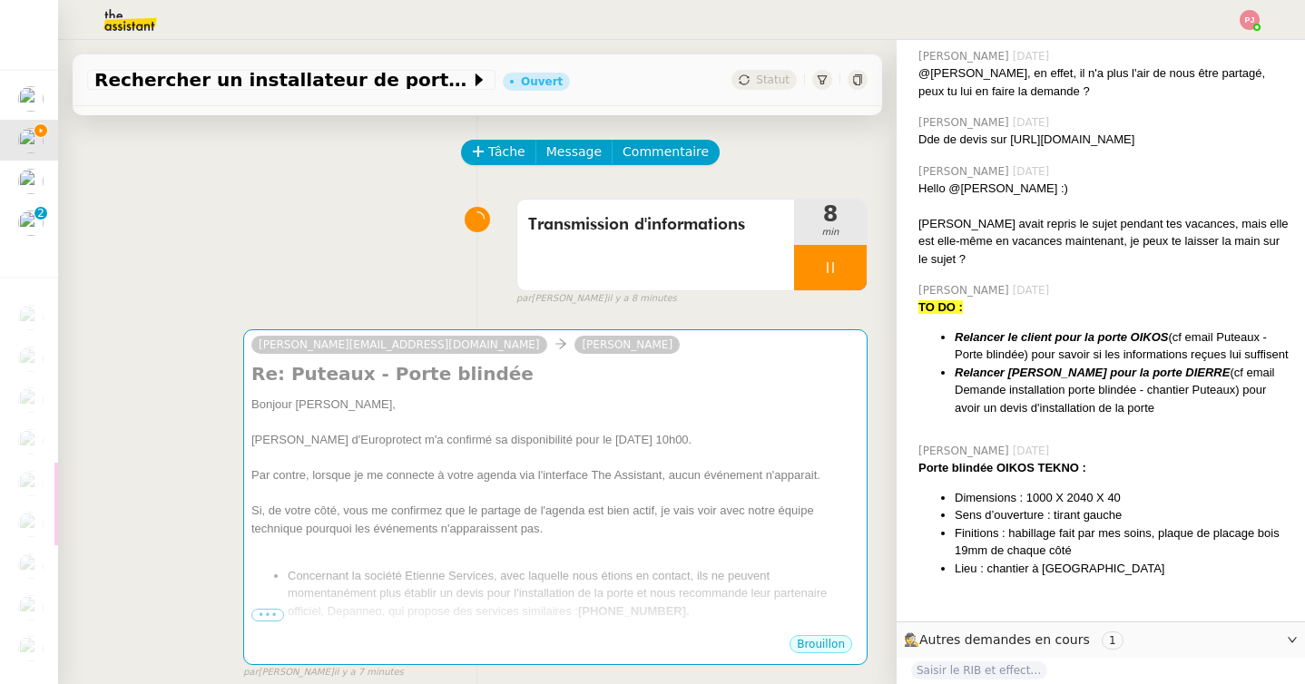
scroll to position [0, 0]
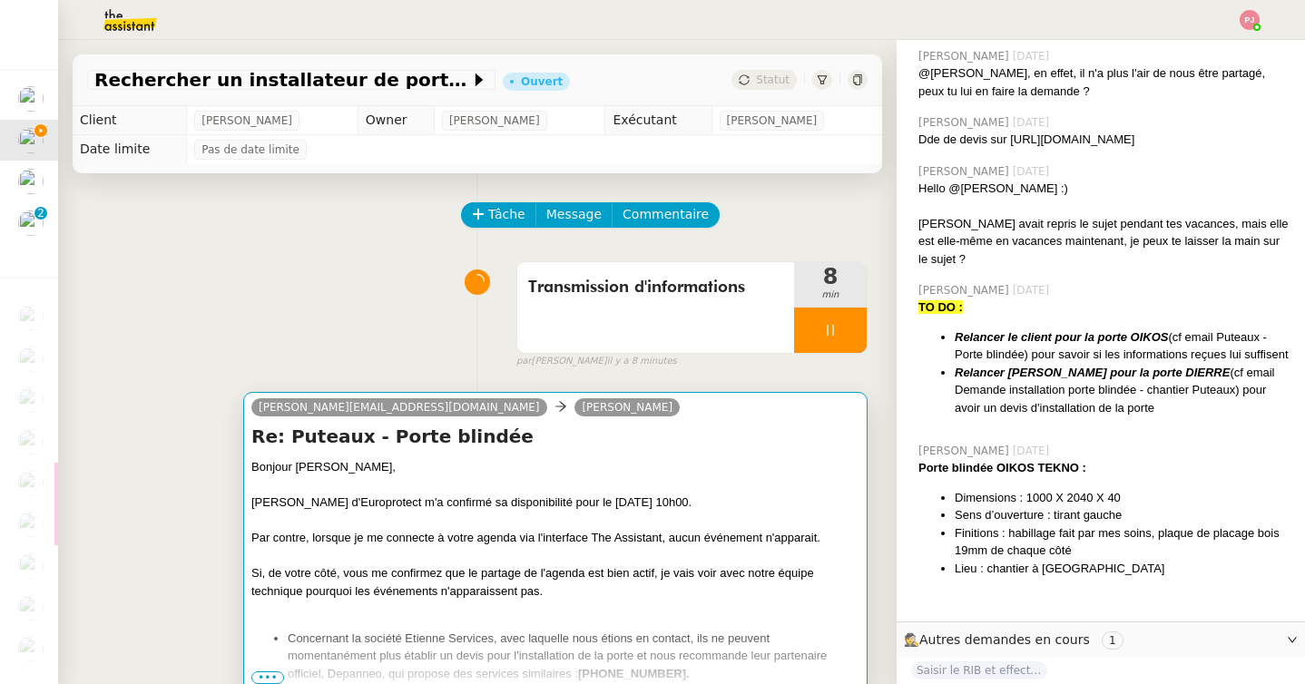
click at [416, 505] on div "M. Bonamy d'Europrotect m'a confirmé sa disponibilité pour le 02/09 à 10h00." at bounding box center [555, 503] width 608 height 18
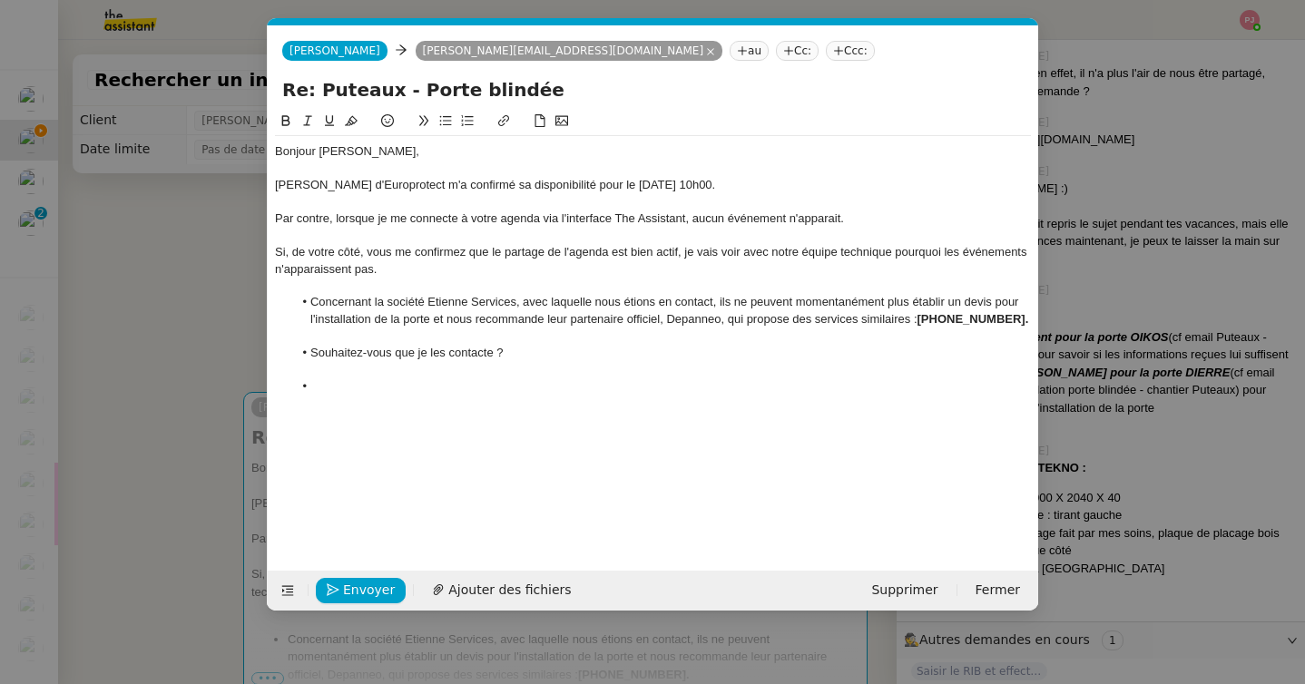
scroll to position [452, 0]
click at [361, 164] on div at bounding box center [653, 169] width 756 height 16
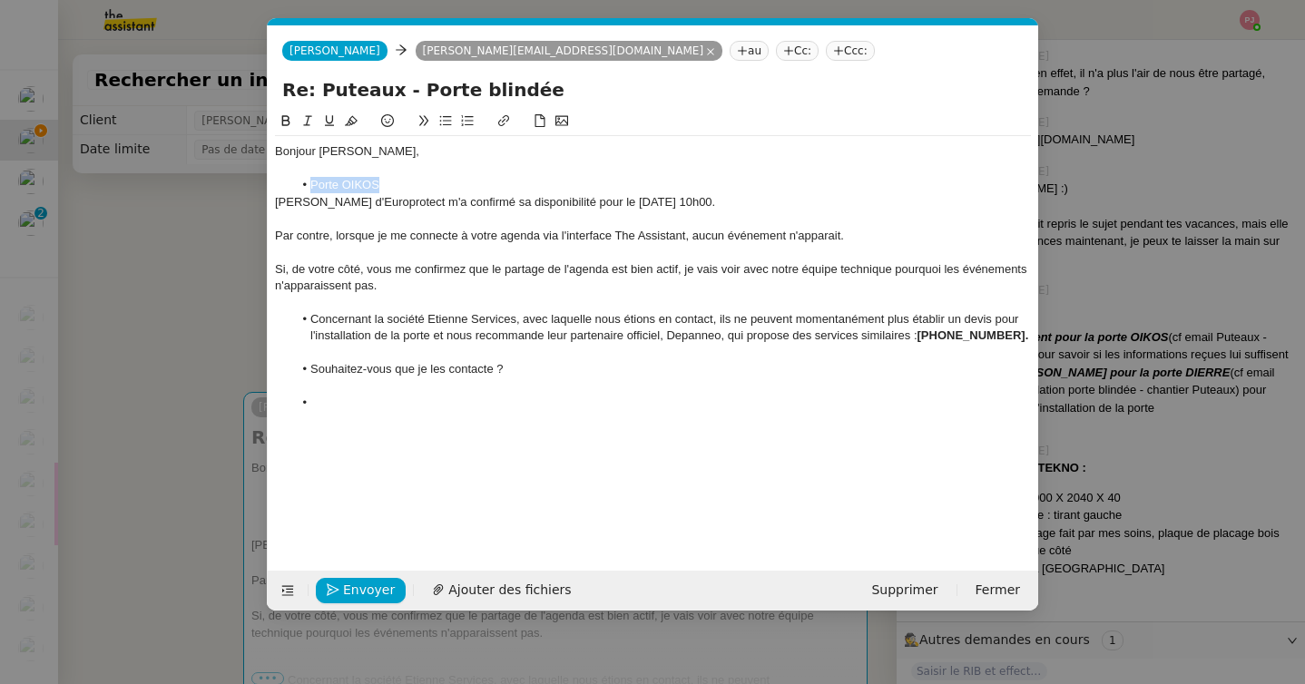
drag, startPoint x: 404, startPoint y: 183, endPoint x: 297, endPoint y: 183, distance: 107.1
click at [297, 183] on li "Porte OIKOS" at bounding box center [662, 185] width 739 height 16
click at [289, 111] on button at bounding box center [286, 121] width 22 height 21
click at [348, 119] on icon at bounding box center [351, 120] width 13 height 13
click at [364, 304] on div at bounding box center [653, 302] width 756 height 16
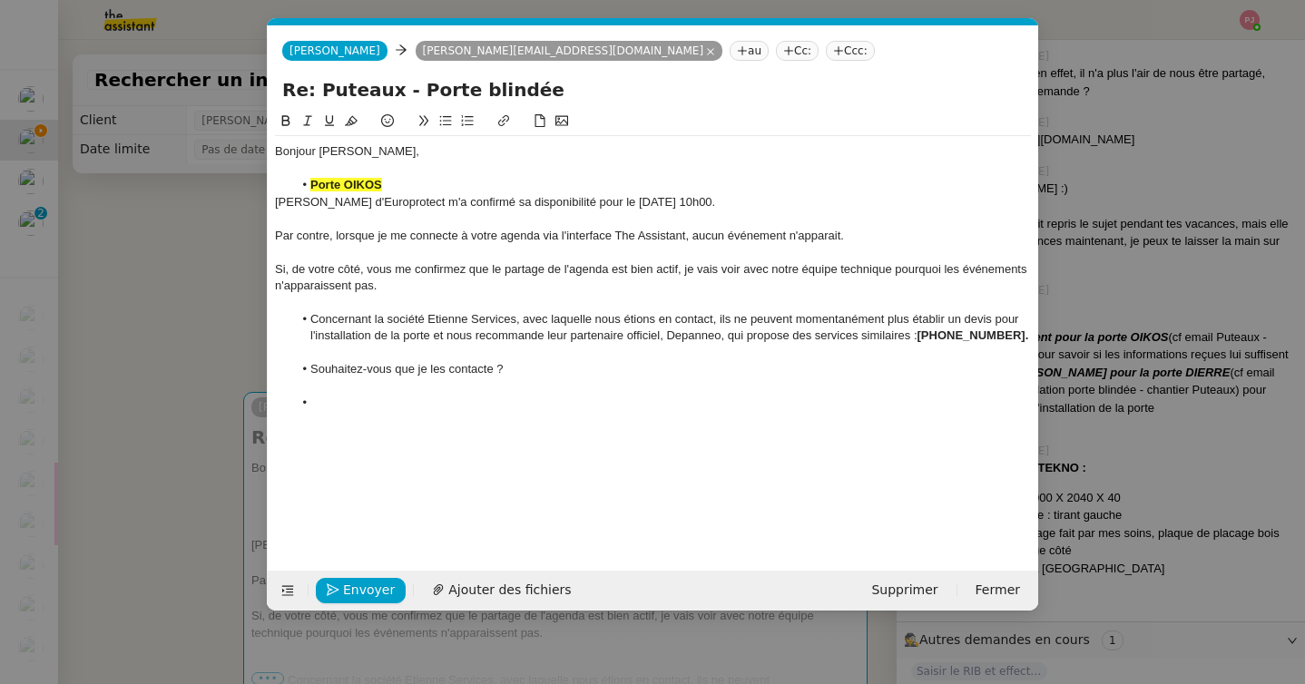
click at [309, 319] on li "Concernant la société Etienne Services, avec laquelle nous étions en contact, i…" at bounding box center [662, 328] width 739 height 34
click at [334, 298] on div at bounding box center [653, 302] width 756 height 16
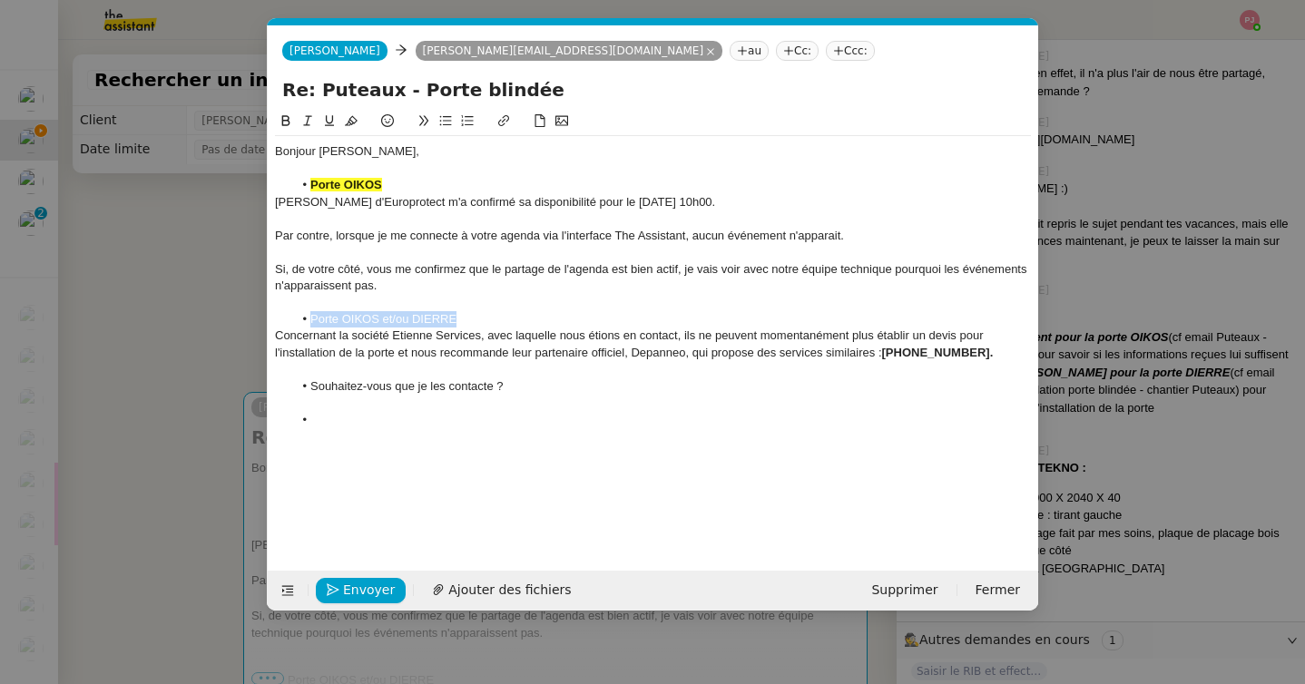
drag, startPoint x: 469, startPoint y: 312, endPoint x: 293, endPoint y: 317, distance: 176.1
click at [293, 317] on li "Porte OIKOS et/ou DIERRE" at bounding box center [662, 319] width 739 height 16
click at [288, 115] on icon at bounding box center [286, 120] width 13 height 13
click at [357, 123] on icon at bounding box center [351, 120] width 13 height 13
click at [368, 236] on div "Par contre, lorsque je me connecte à votre agenda via l'interface The Assistant…" at bounding box center [653, 236] width 756 height 16
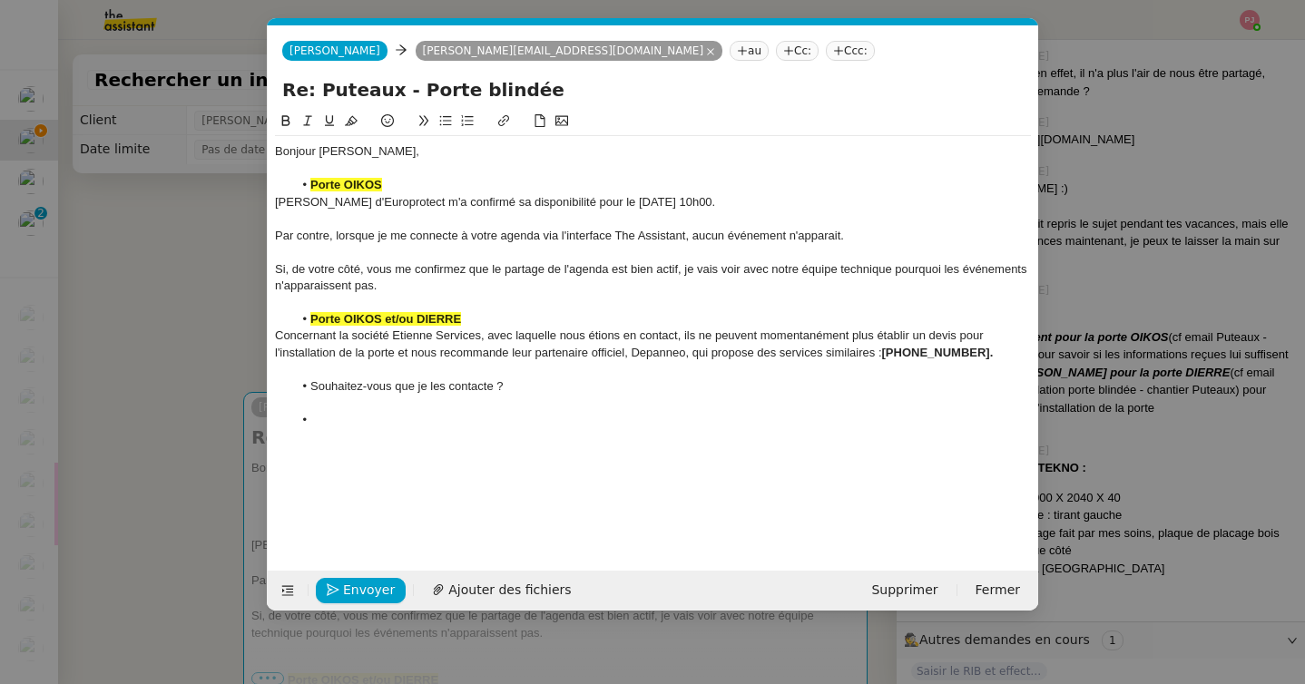
click at [346, 413] on li at bounding box center [662, 420] width 739 height 16
click at [376, 592] on span "Envoyer" at bounding box center [369, 590] width 52 height 21
click at [376, 592] on span "Confirmer l'envoi" at bounding box center [397, 590] width 109 height 21
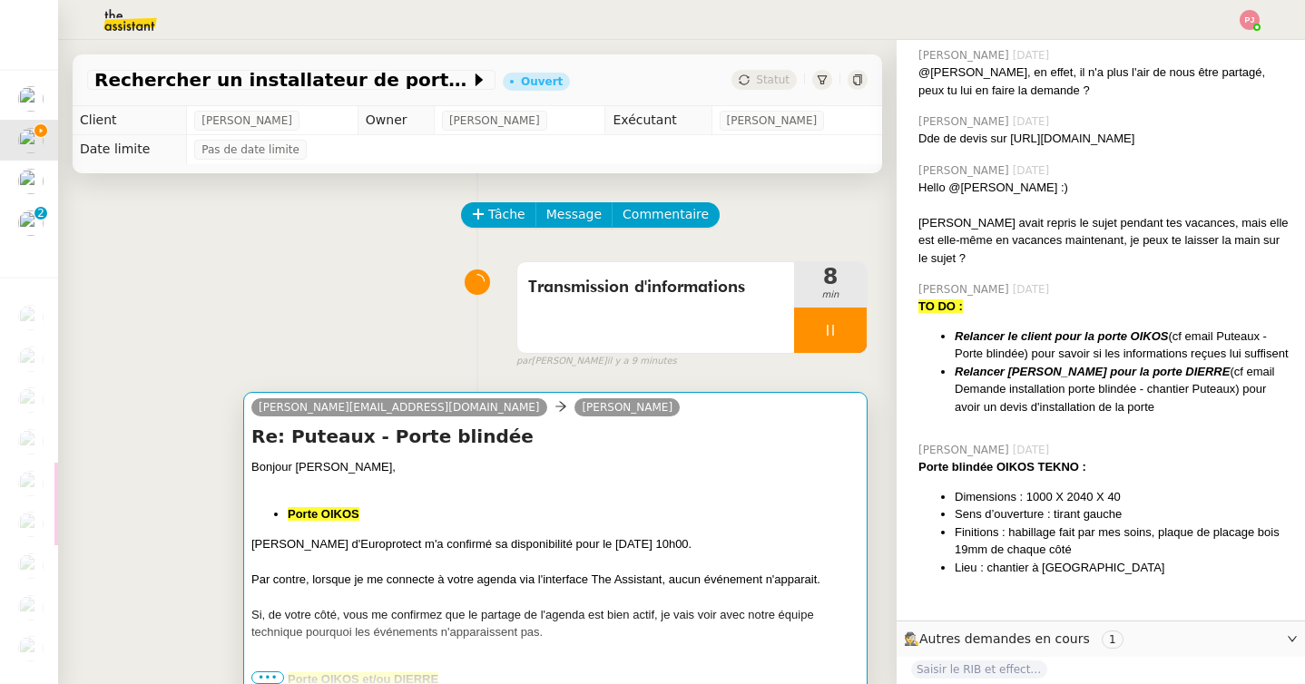
scroll to position [451, 0]
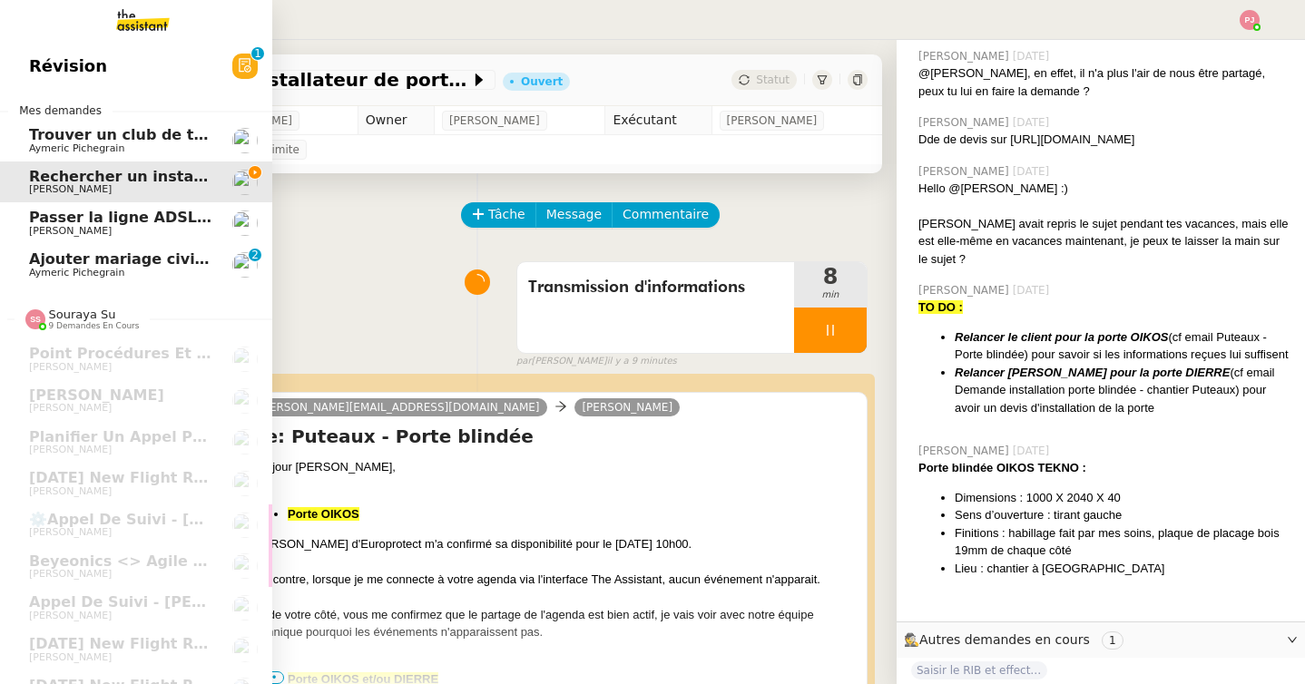
click at [86, 262] on span "Ajouter mariage civil au calendrier" at bounding box center [171, 258] width 284 height 17
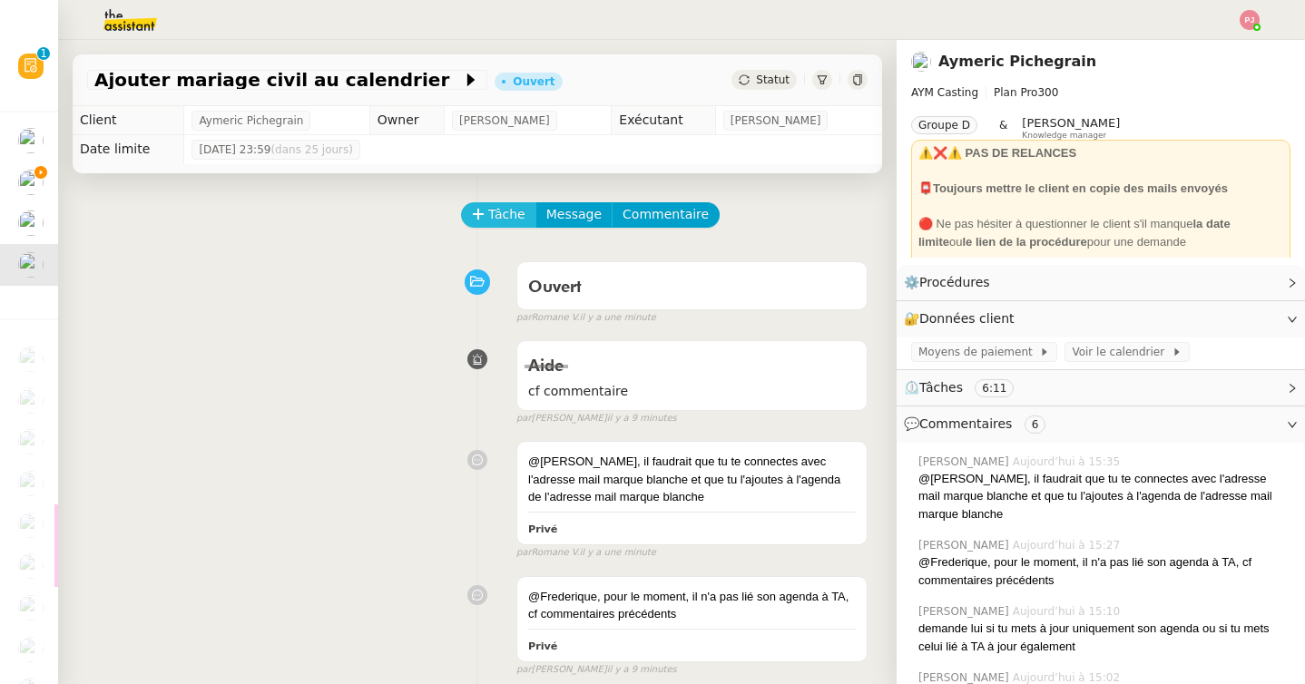
click at [499, 218] on span "Tâche" at bounding box center [506, 214] width 37 height 21
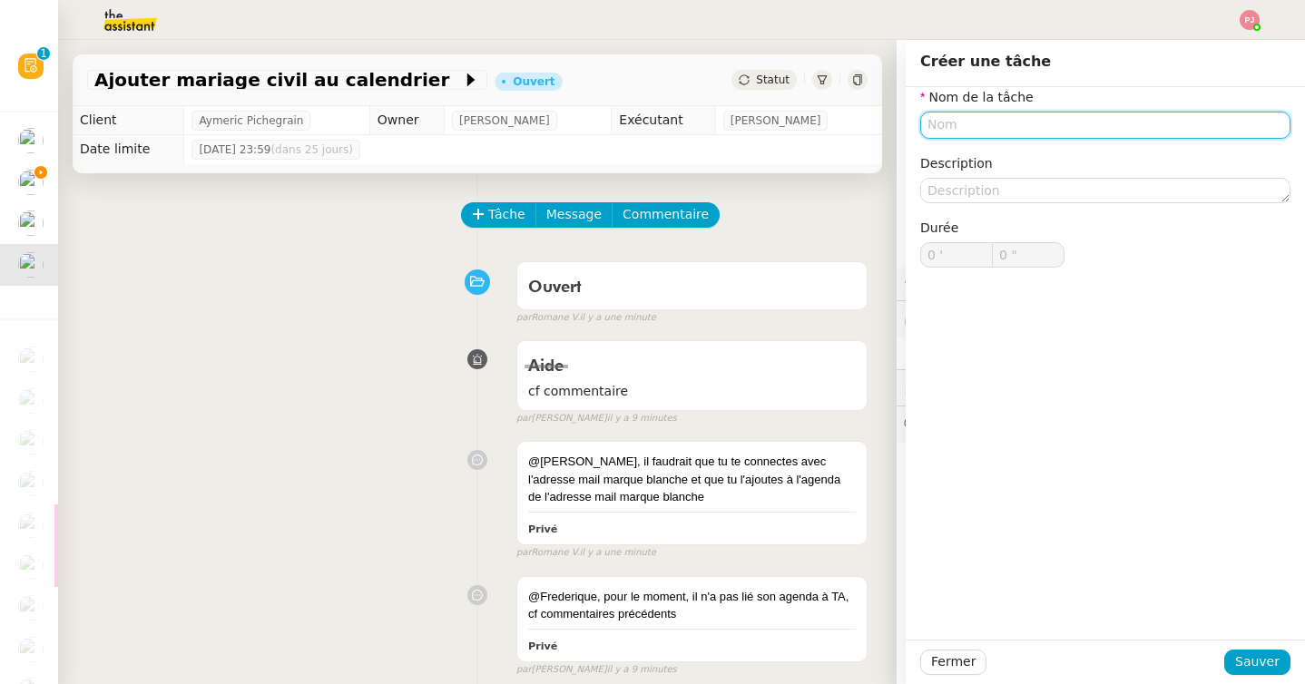
click at [988, 132] on input "text" at bounding box center [1105, 125] width 370 height 26
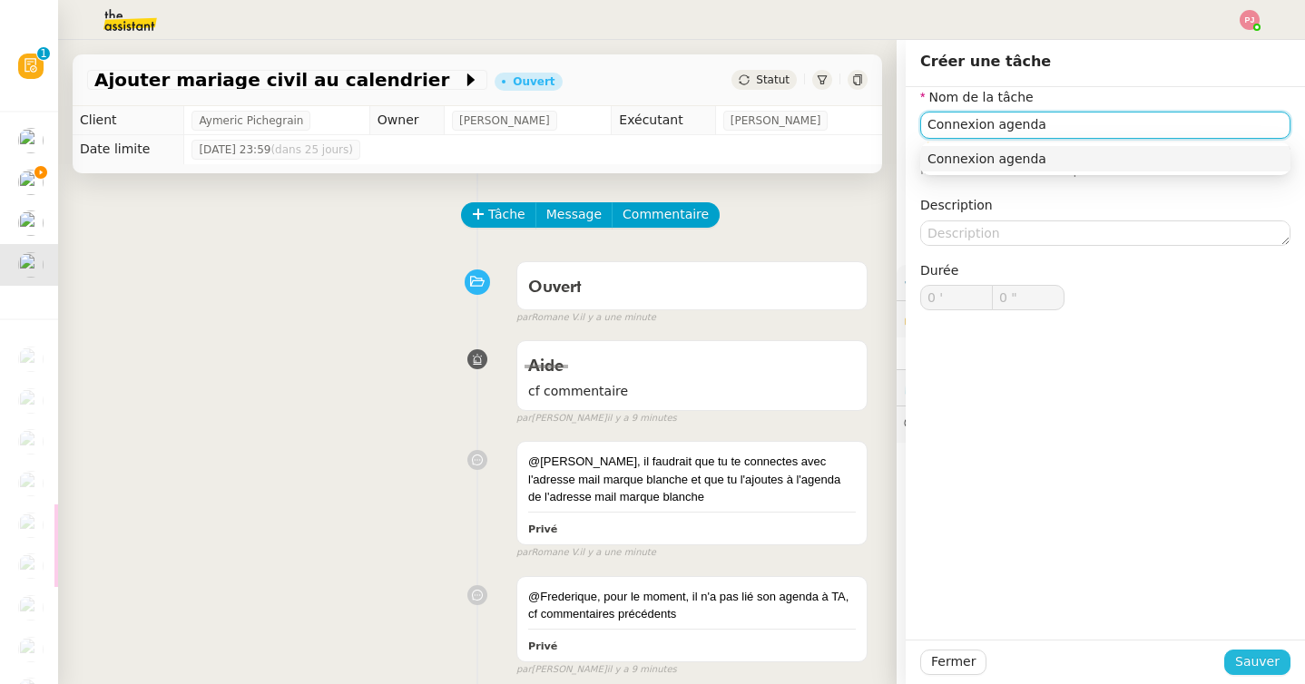
type input "Connexion agenda"
click at [1240, 665] on span "Sauver" at bounding box center [1257, 662] width 44 height 21
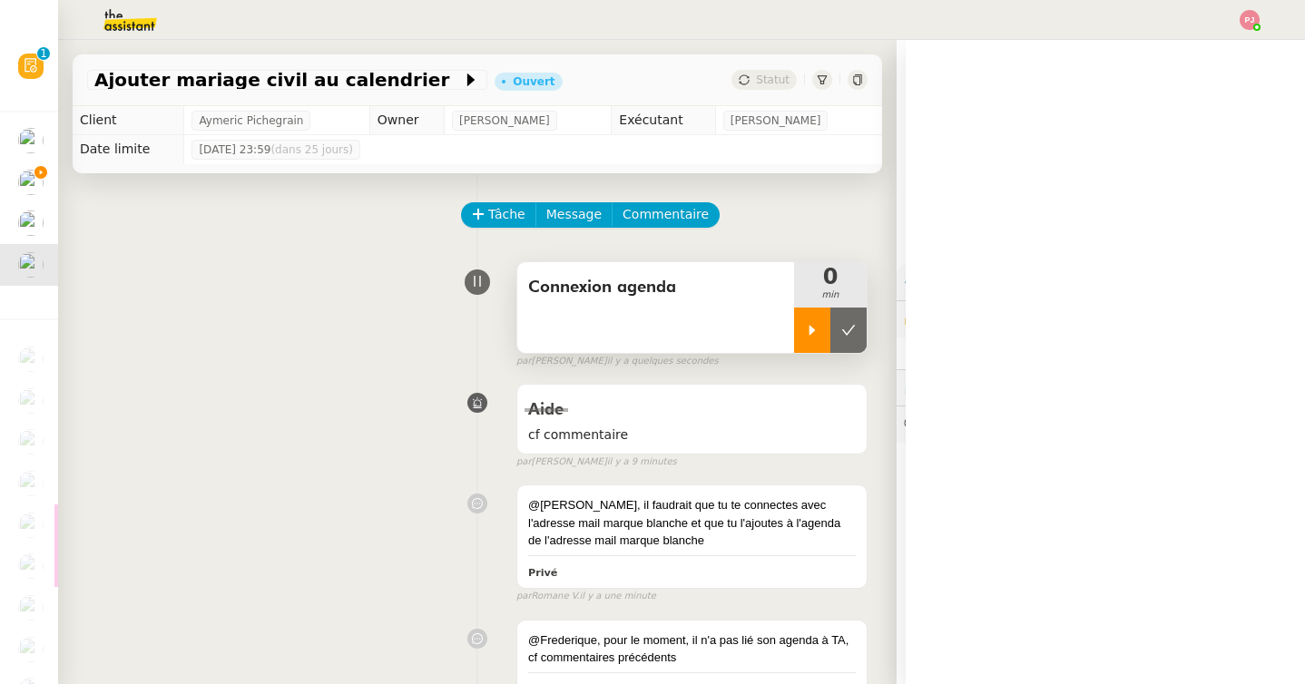
click at [817, 338] on div at bounding box center [812, 330] width 36 height 45
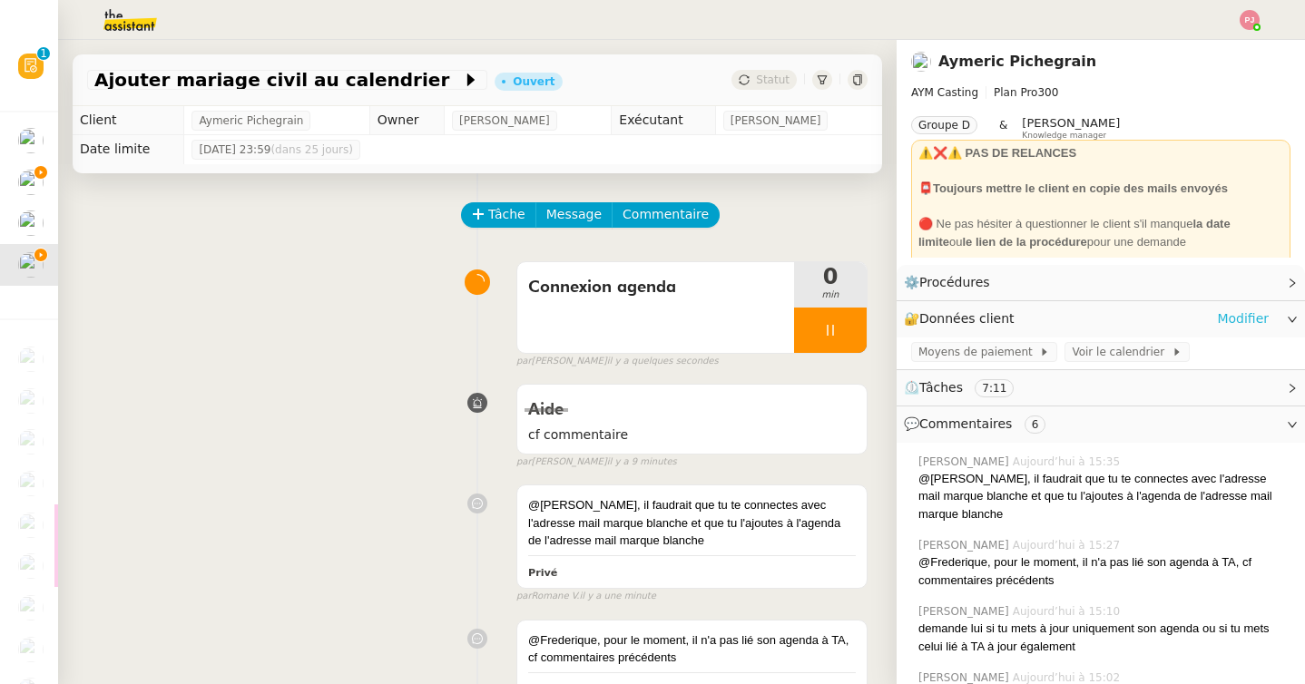
click at [1222, 319] on link "Modifier" at bounding box center [1243, 319] width 52 height 21
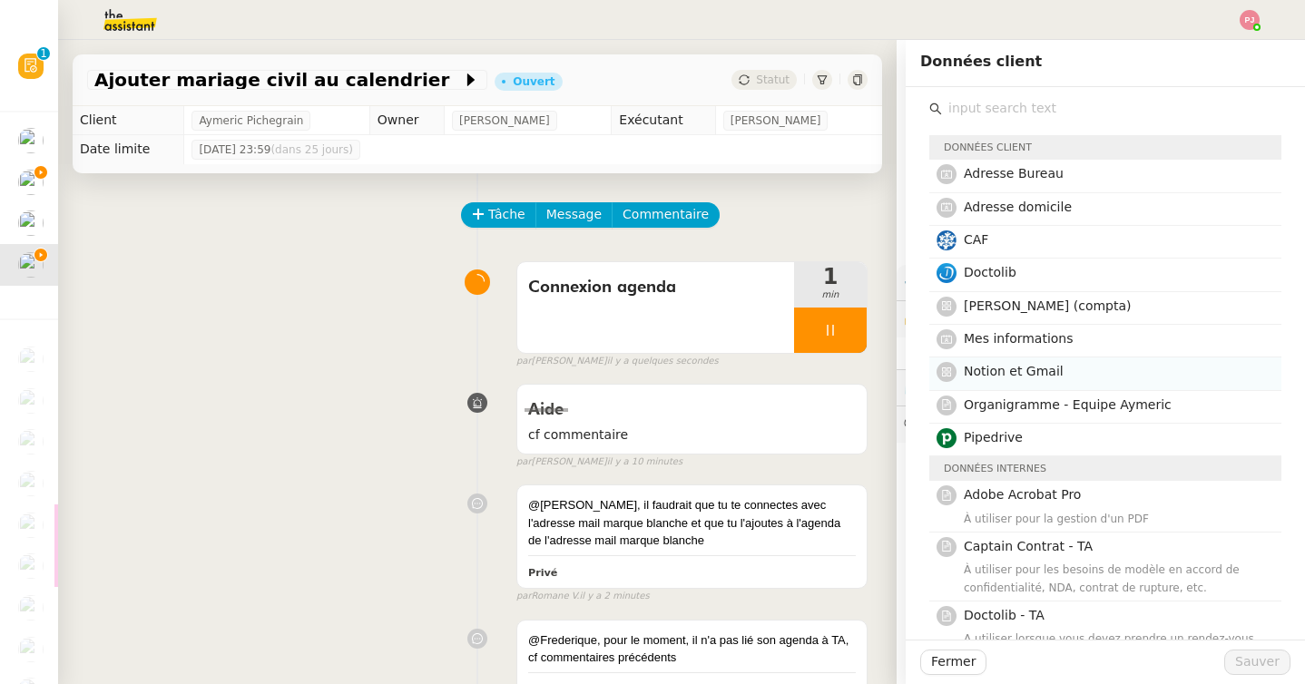
click at [983, 373] on span "Notion et Gmail" at bounding box center [1014, 371] width 100 height 15
click at [1260, 656] on span "Sauver" at bounding box center [1257, 662] width 44 height 21
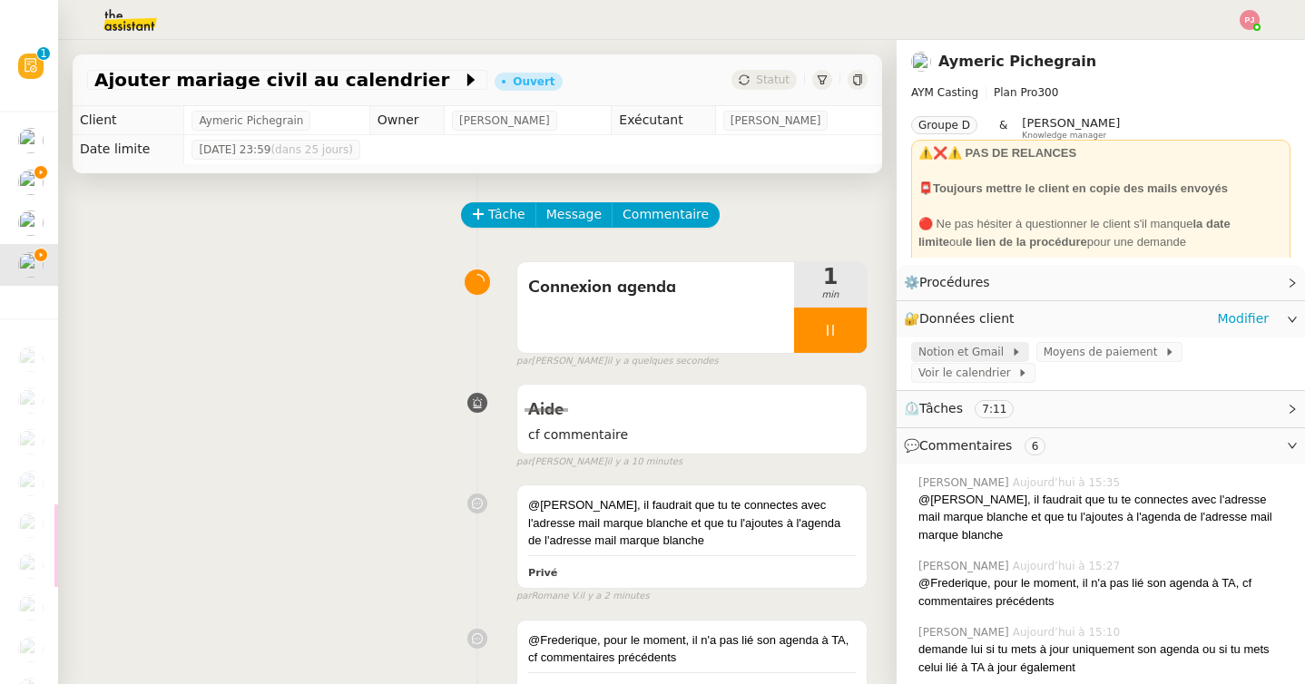
click at [983, 352] on span "Notion et Gmail" at bounding box center [964, 352] width 93 height 18
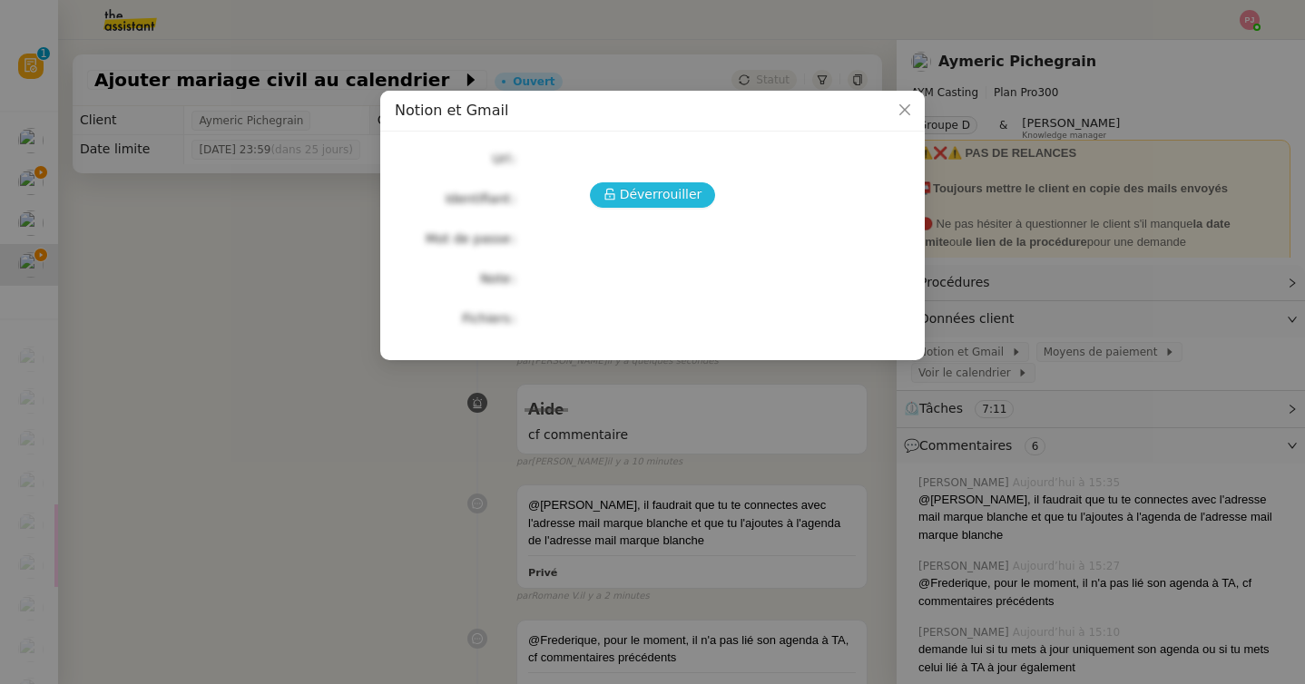
click at [690, 201] on span "Déverrouiller" at bounding box center [661, 194] width 83 height 21
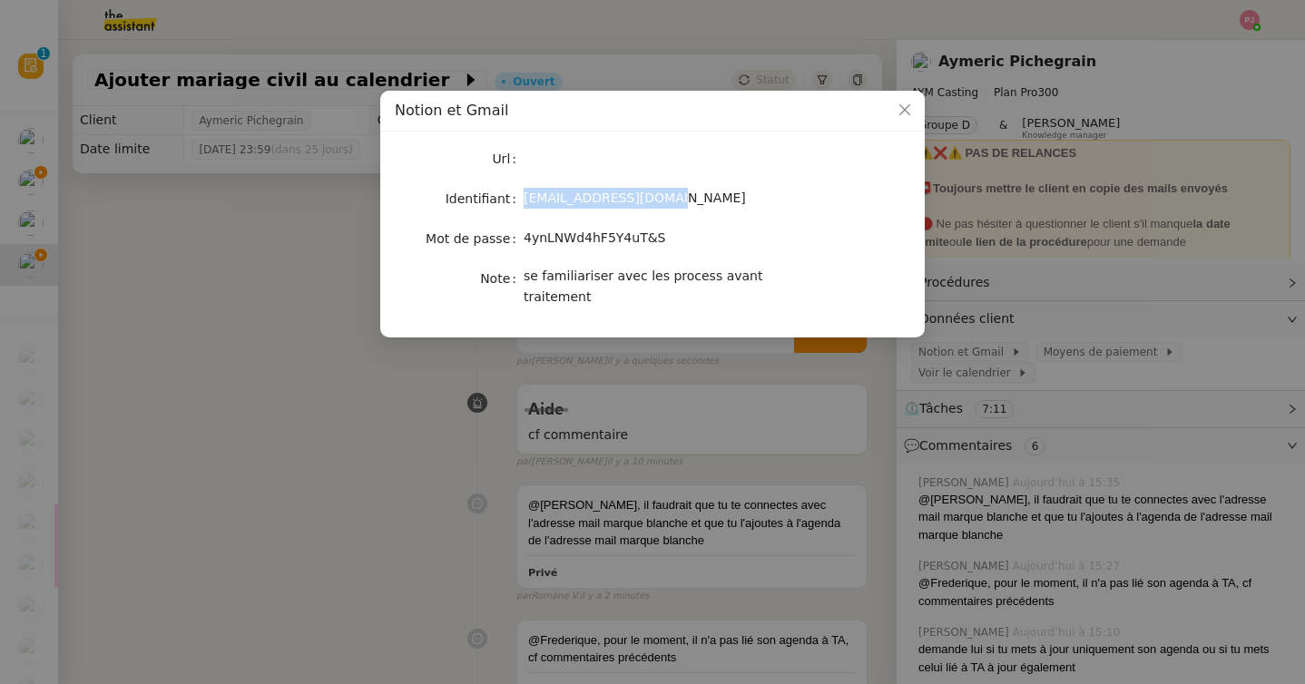
drag, startPoint x: 685, startPoint y: 196, endPoint x: 519, endPoint y: 205, distance: 166.3
click at [519, 205] on nz-form-item "Identifiant evrard@aymcasting.com" at bounding box center [652, 198] width 515 height 25
copy nz-form-item "[EMAIL_ADDRESS][DOMAIN_NAME]"
drag, startPoint x: 668, startPoint y: 230, endPoint x: 524, endPoint y: 235, distance: 144.4
click at [524, 235] on div "4ynLNWd4hF5Y4uT&S" at bounding box center [674, 238] width 300 height 21
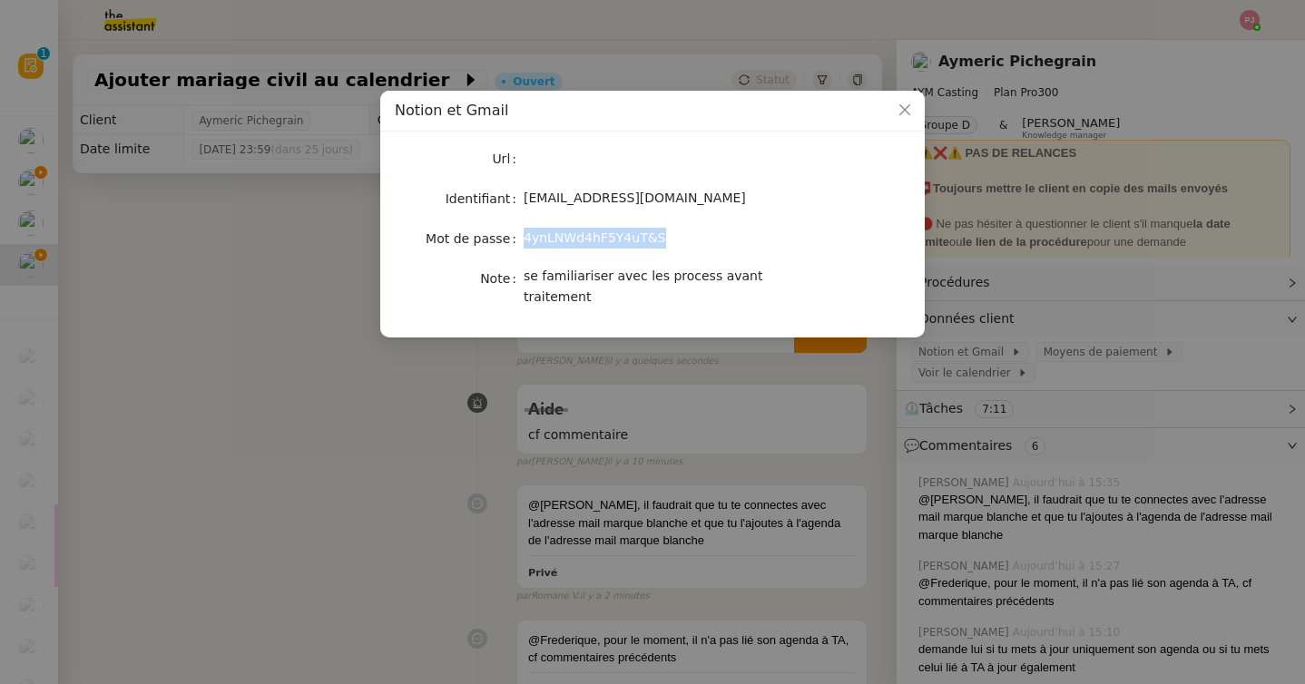
copy span "4ynLNWd4hF5Y4uT&S"
click at [25, 132] on nz-modal-container "Notion et Gmail Url Identifiant evrard@aymcasting.com Mot de passe 4ynLNWd4hF5Y…" at bounding box center [652, 342] width 1305 height 684
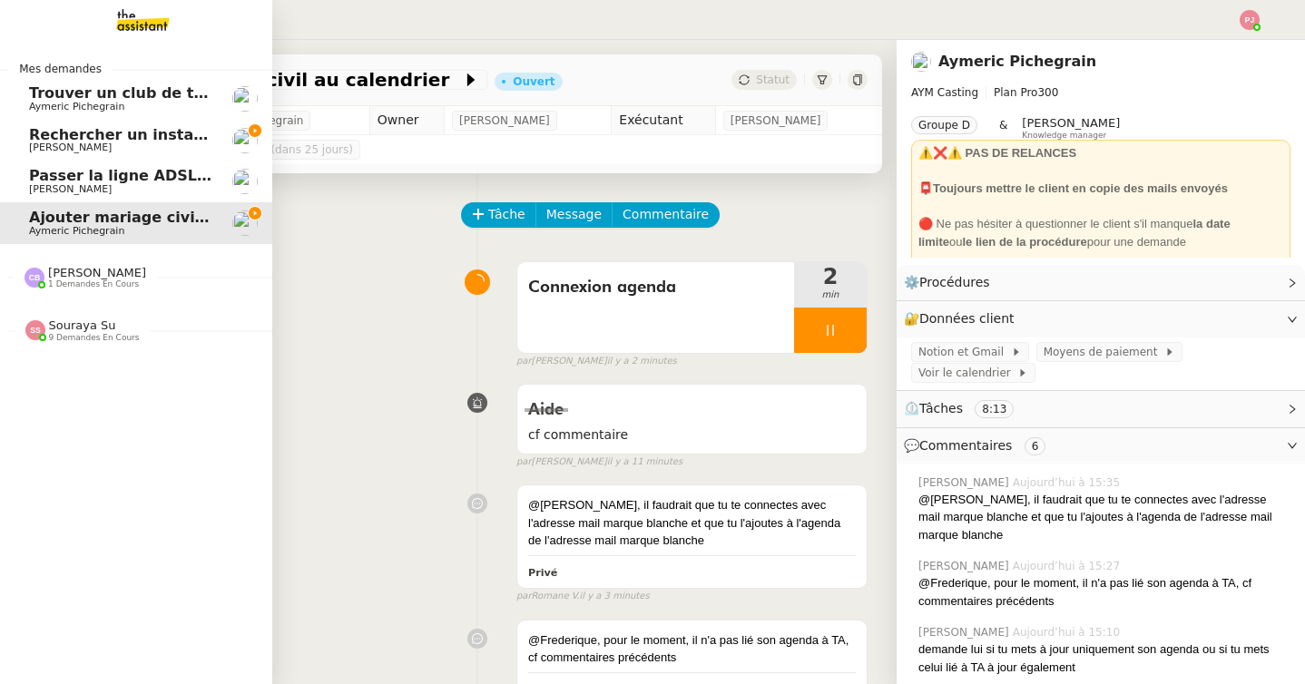
click at [25, 132] on link "Rechercher un installateur de porte blindée Gilbert AVAKIAN" at bounding box center [136, 141] width 272 height 42
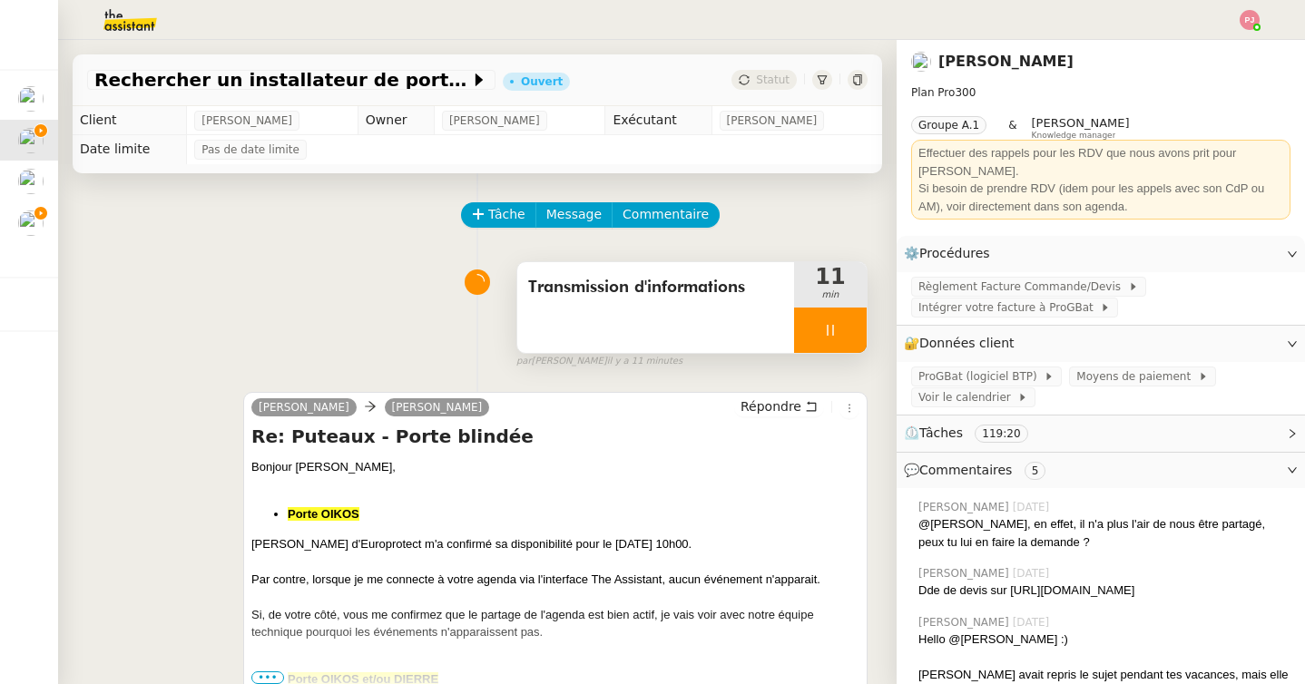
click at [829, 335] on icon at bounding box center [830, 330] width 15 height 15
click at [853, 334] on icon at bounding box center [848, 330] width 15 height 15
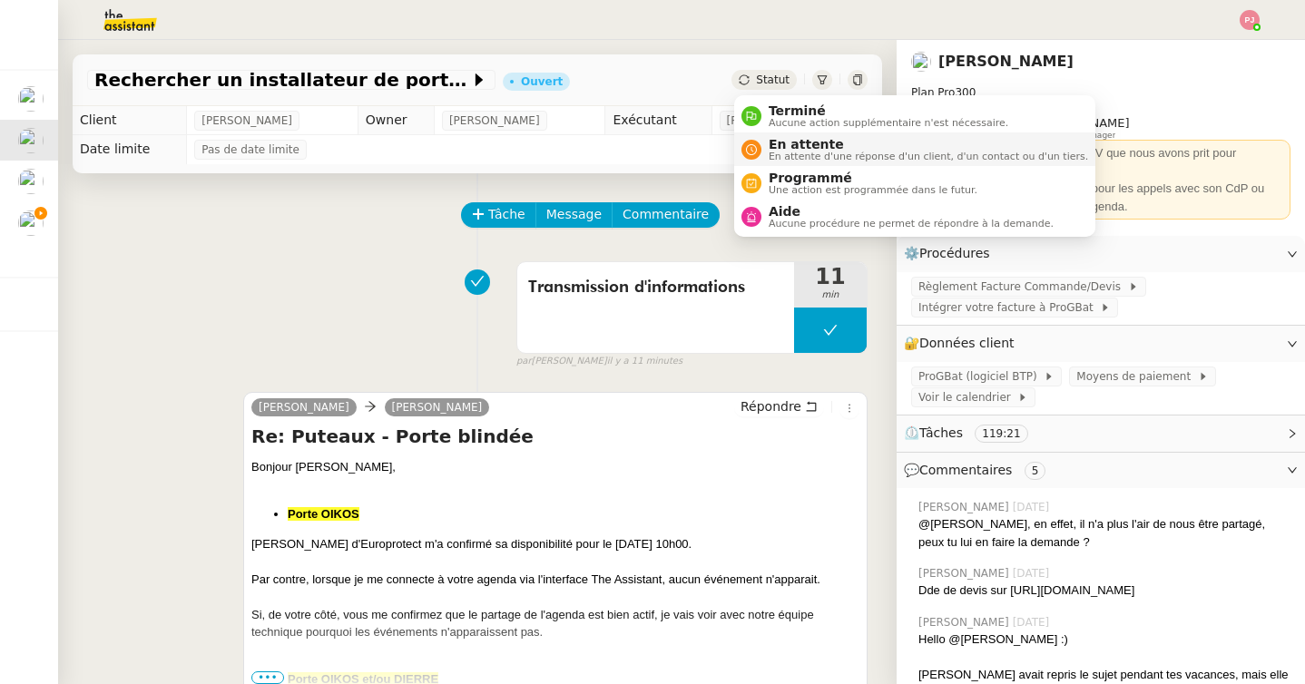
click at [776, 149] on span "En attente" at bounding box center [928, 144] width 319 height 15
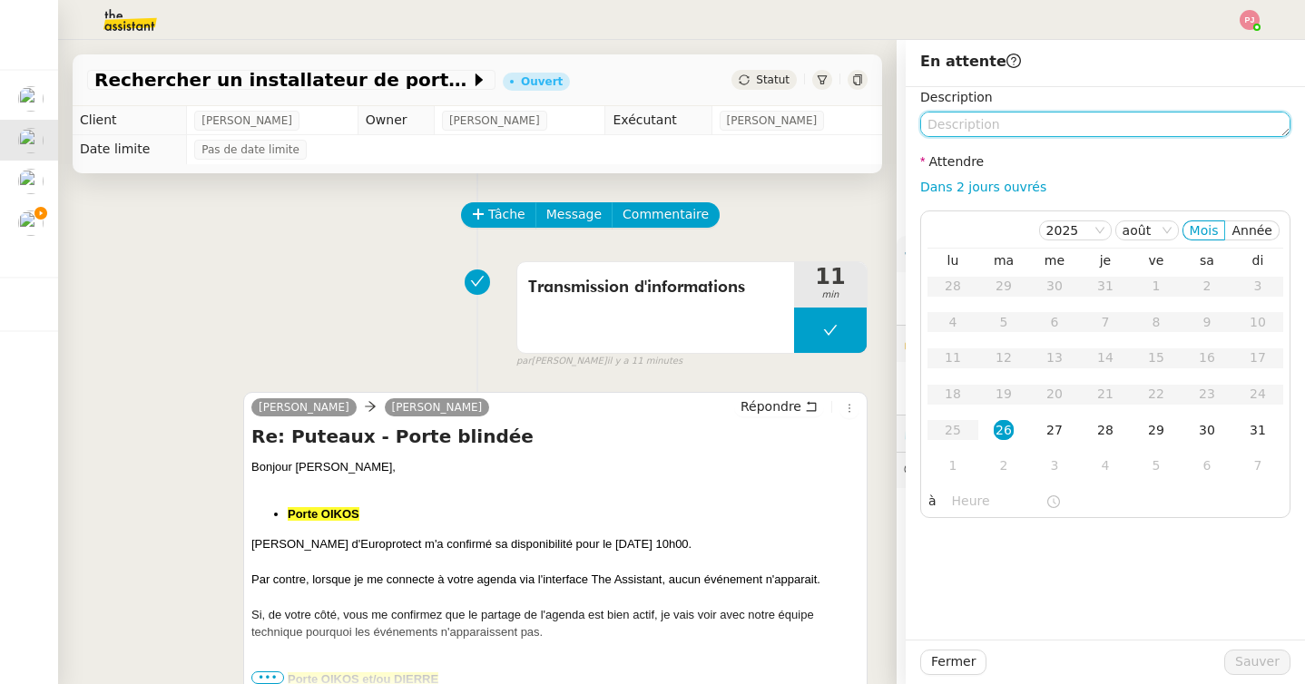
click at [973, 122] on textarea at bounding box center [1105, 124] width 370 height 25
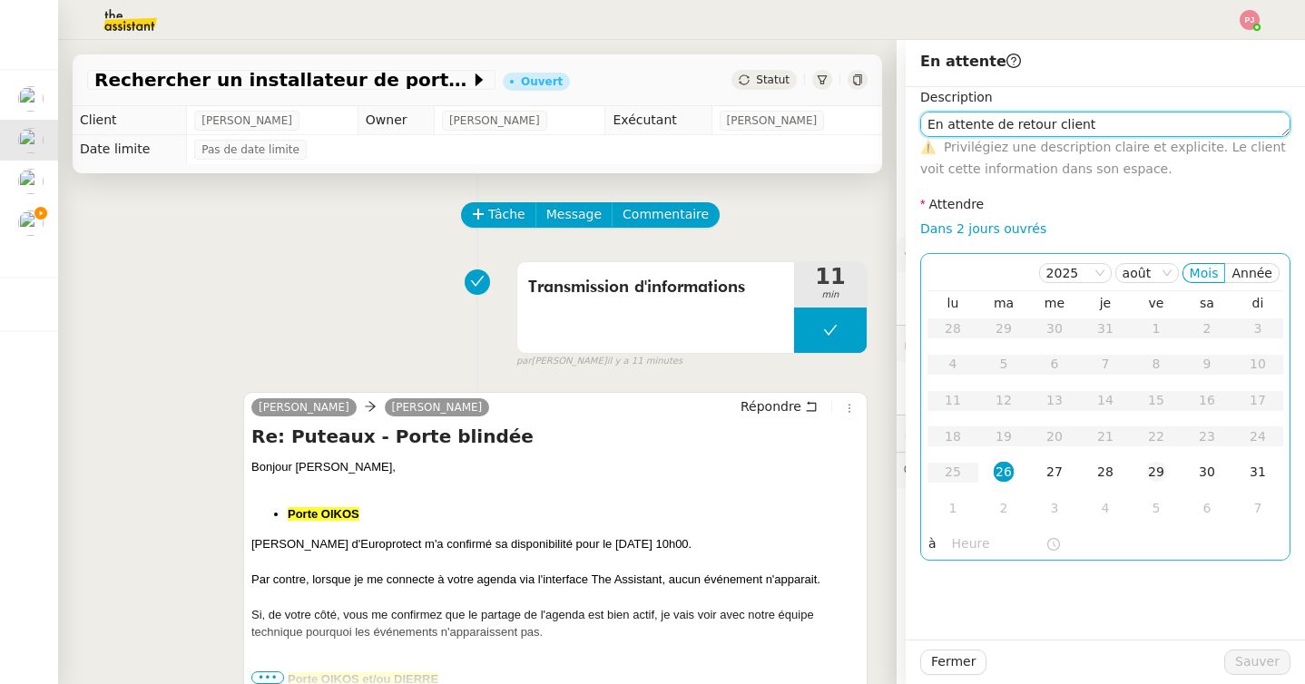
type textarea "En attente de retour client"
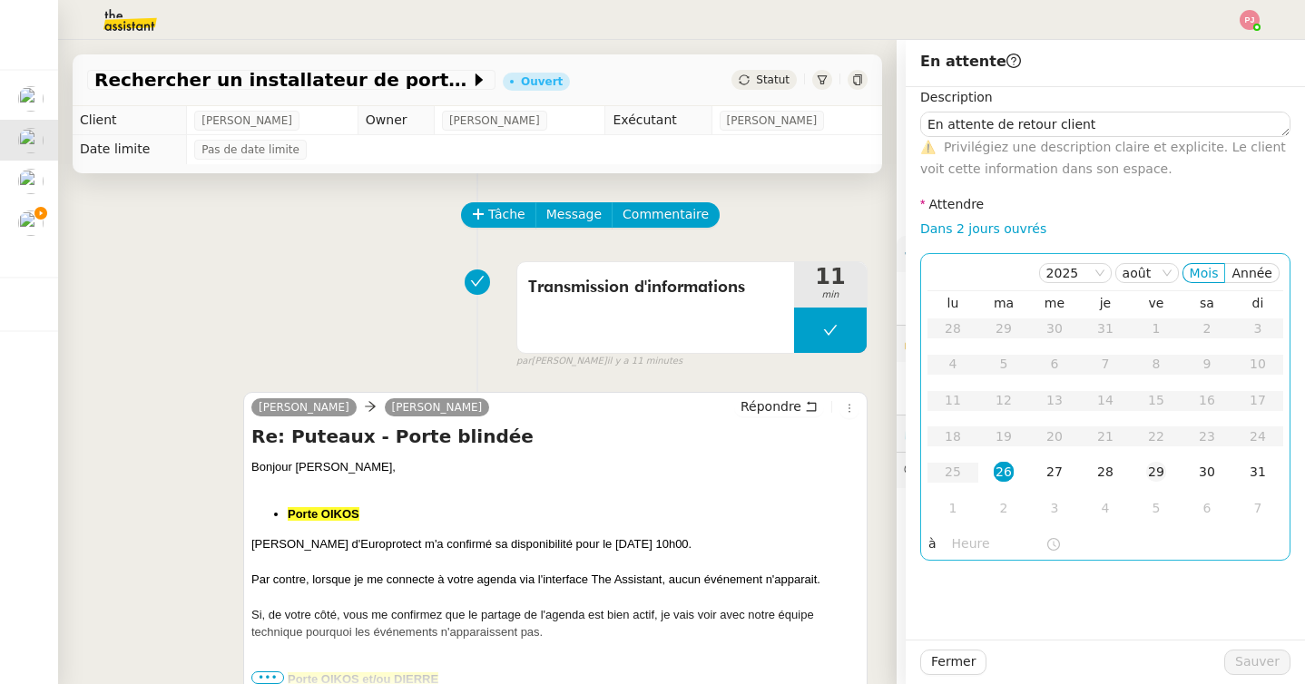
click at [1149, 470] on div "29" at bounding box center [1156, 472] width 20 height 20
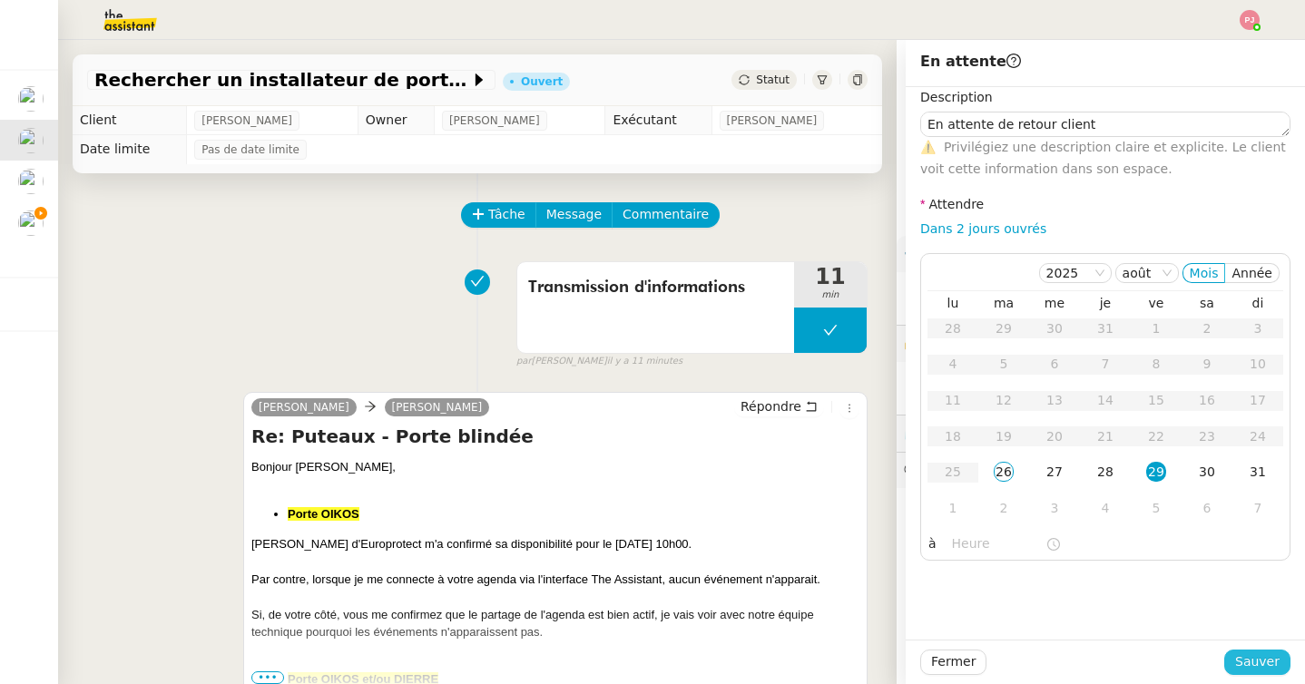
click at [1249, 662] on span "Sauver" at bounding box center [1257, 662] width 44 height 21
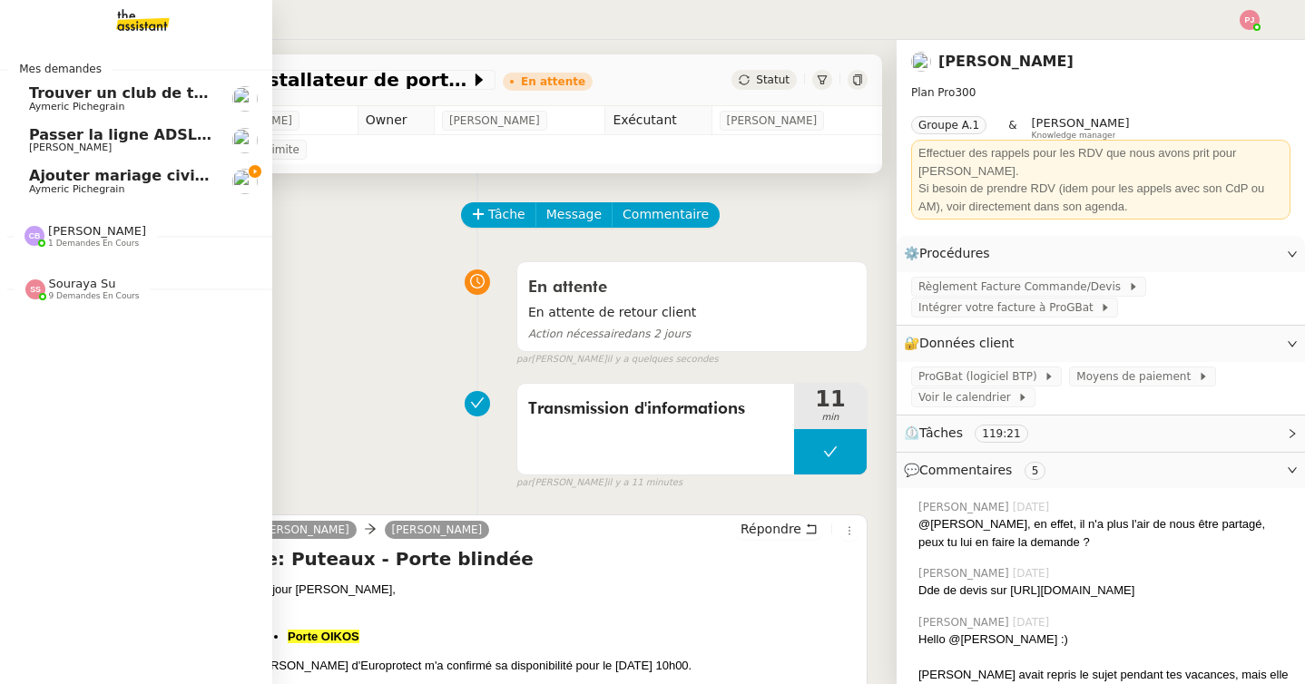
click at [44, 193] on span "Aymeric Pichegrain" at bounding box center [76, 189] width 95 height 12
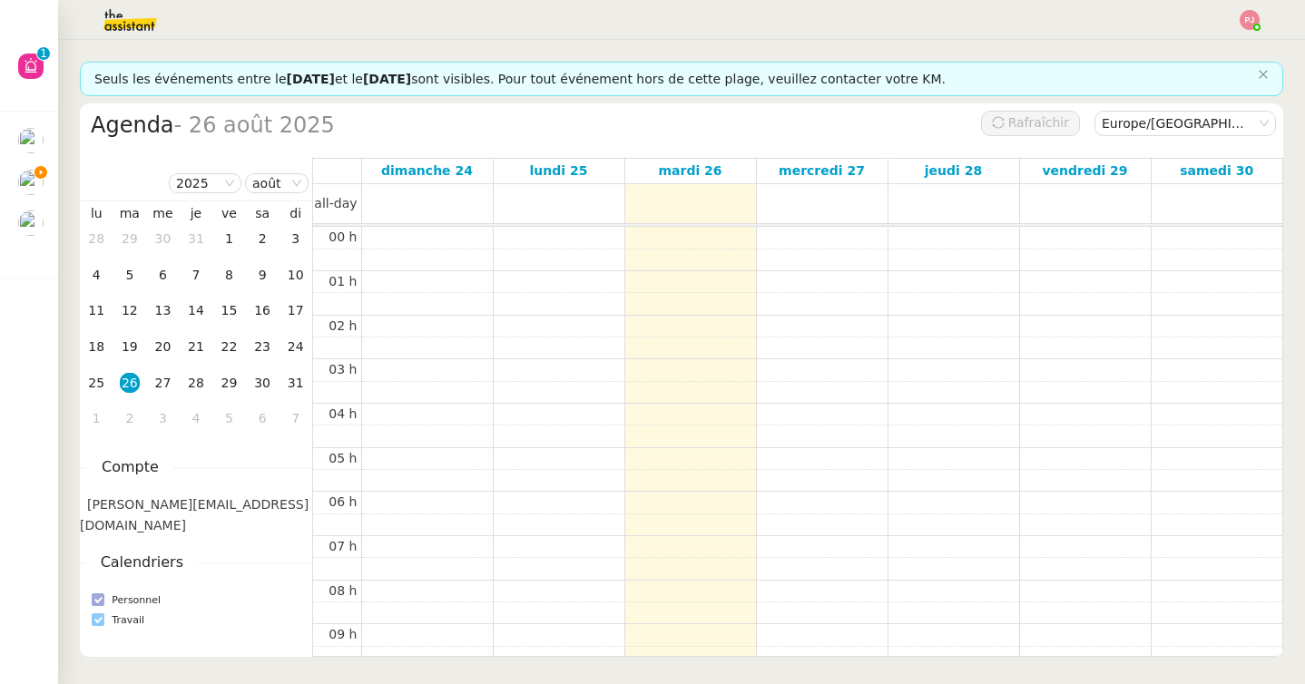
scroll to position [266, 0]
click at [132, 421] on div "2" at bounding box center [130, 418] width 20 height 20
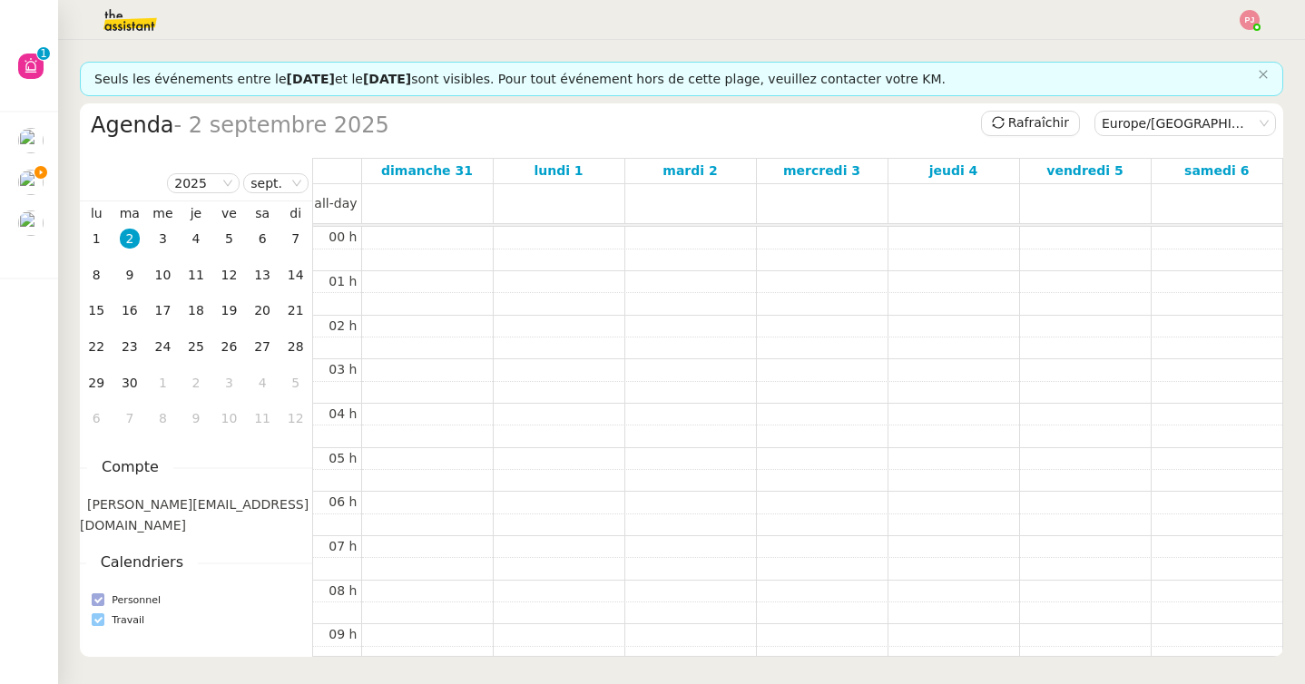
scroll to position [0, 0]
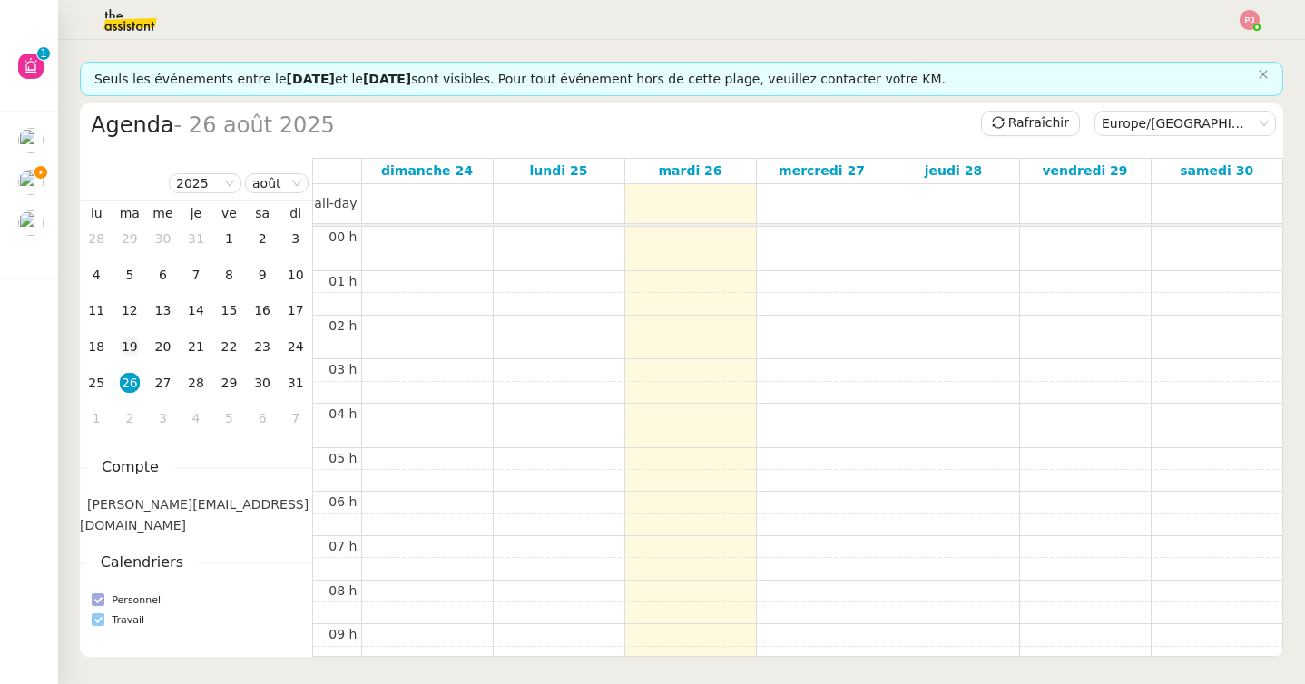
click at [145, 351] on td "19" at bounding box center [130, 347] width 34 height 36
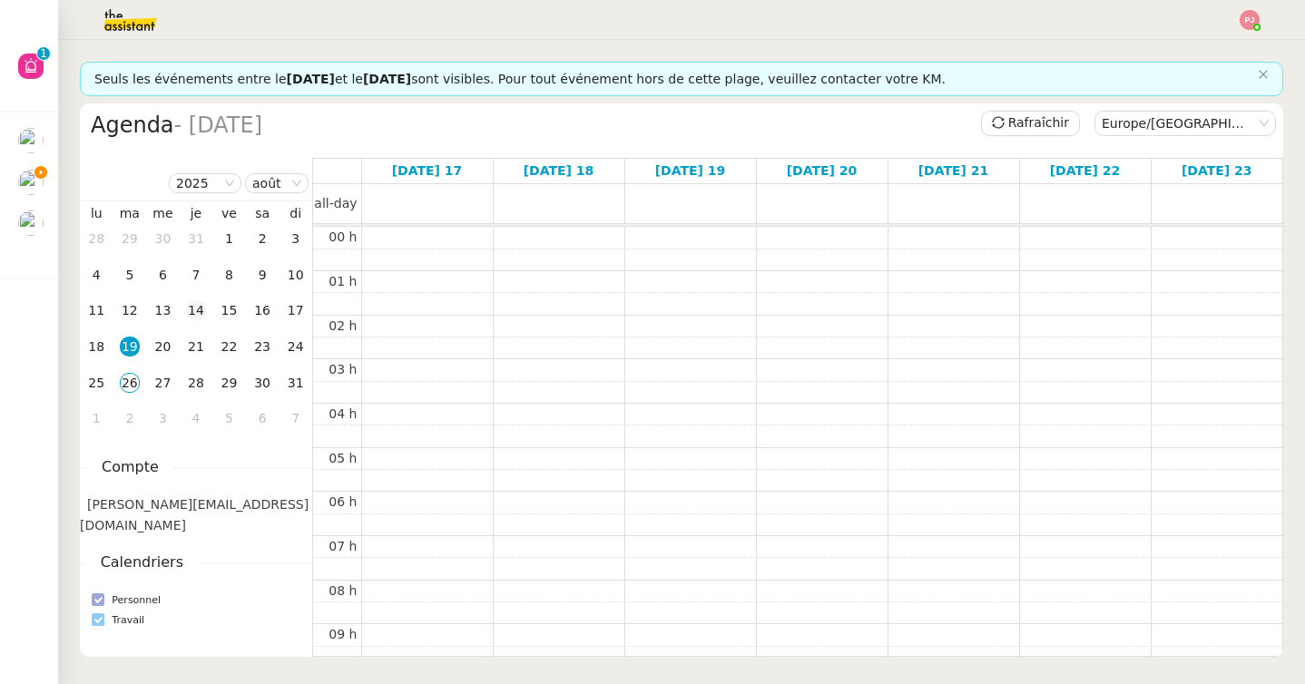
click at [199, 313] on div "14" at bounding box center [196, 310] width 20 height 20
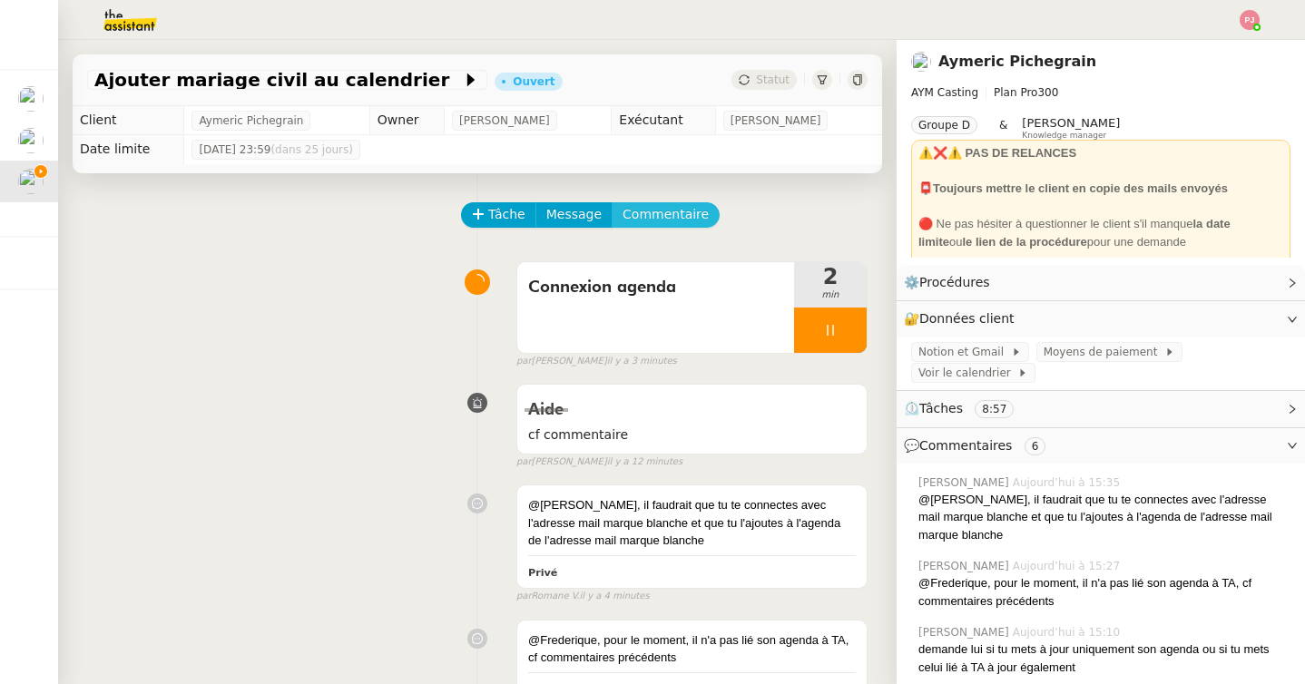
click at [676, 216] on span "Commentaire" at bounding box center [666, 214] width 86 height 21
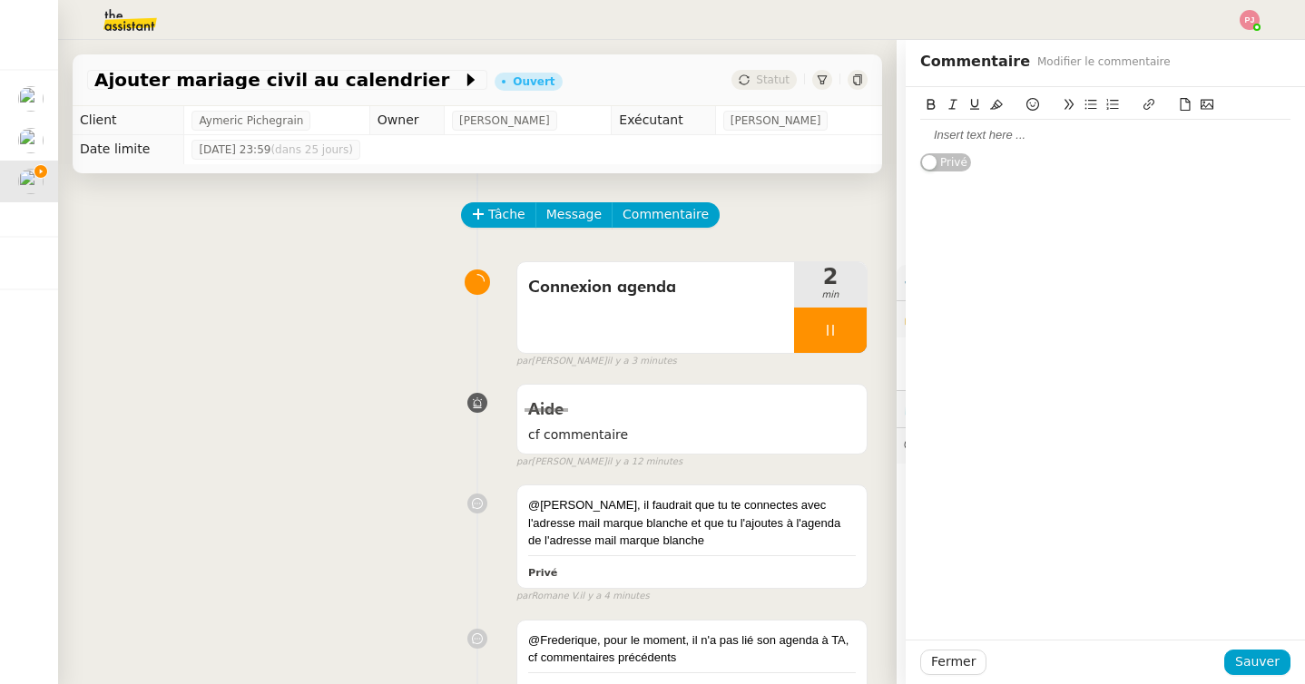
click at [993, 142] on div at bounding box center [1105, 135] width 370 height 16
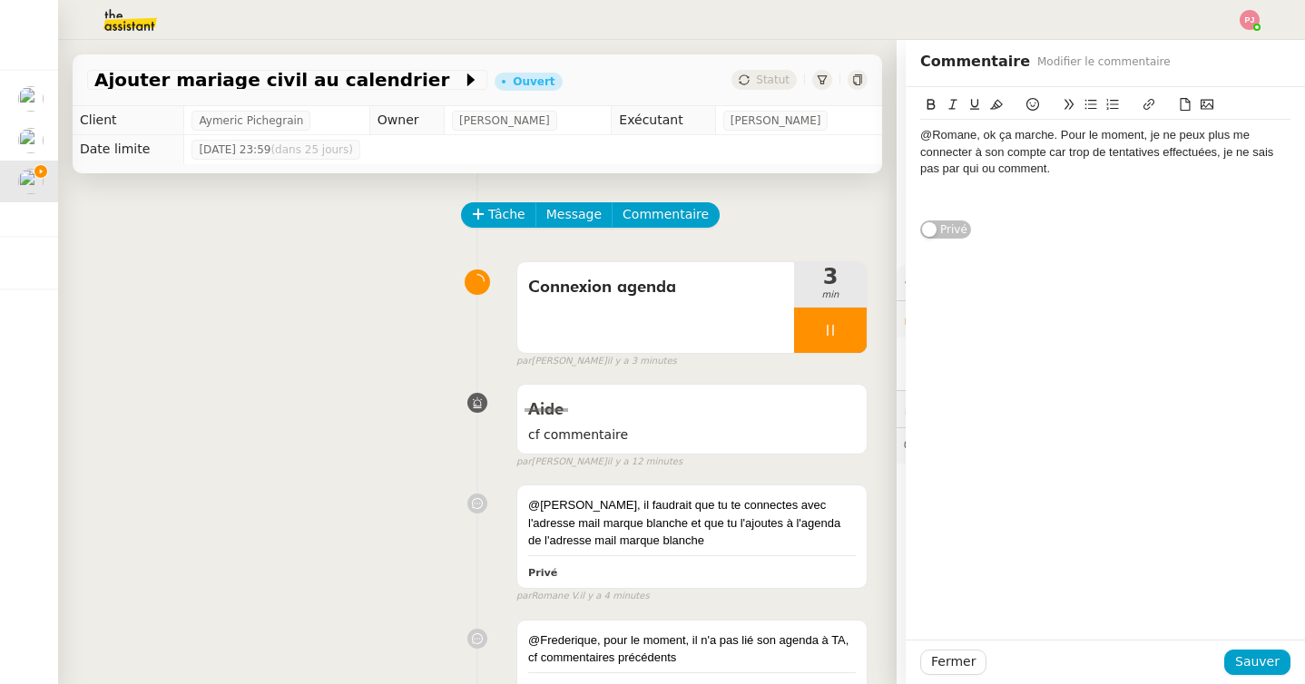
click at [1096, 162] on div "@Romane, ok ça marche. Pour le moment, je ne peux plus me connecter à son compt…" at bounding box center [1105, 152] width 370 height 50
click at [1148, 211] on div at bounding box center [1105, 202] width 370 height 16
click at [1090, 169] on div "@Romane, ok ça marche. Pour le moment, je ne peux plus me connecter à son compt…" at bounding box center [1105, 152] width 370 height 50
click at [0, 0] on lt-span "r é essaierai" at bounding box center [0, 0] width 0 height 0
click at [996, 204] on div at bounding box center [1105, 202] width 370 height 16
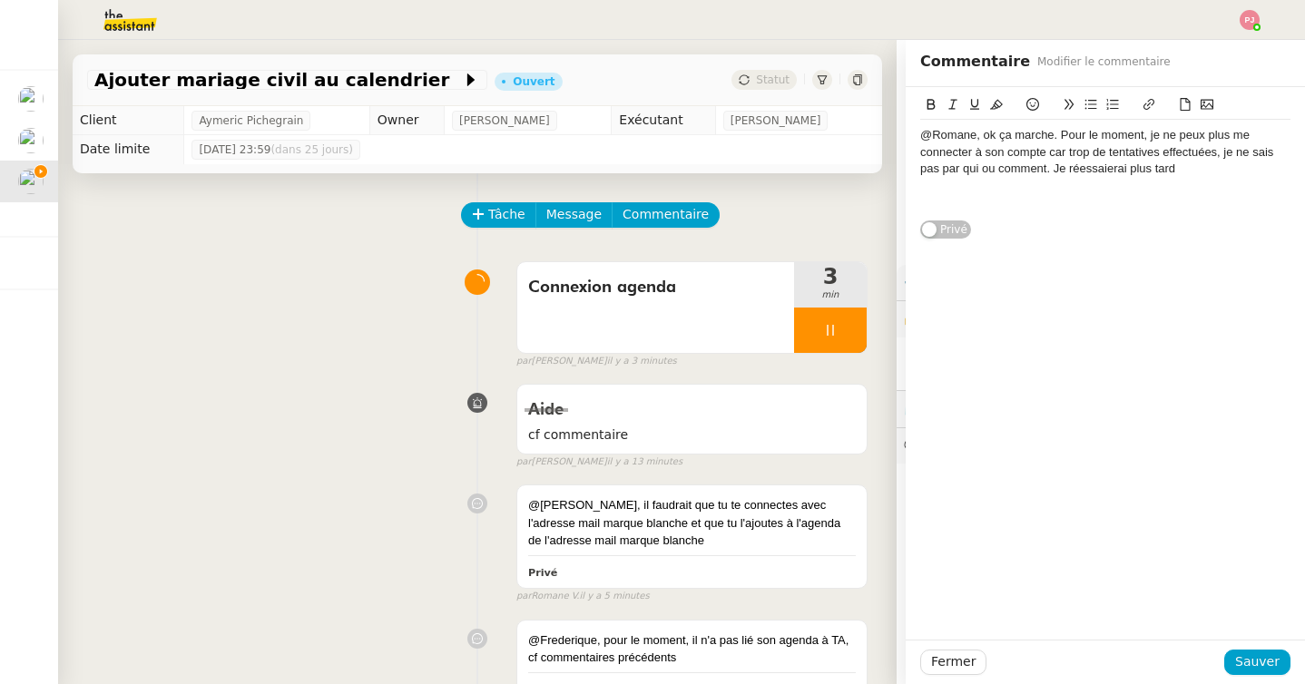
click at [1141, 102] on button at bounding box center [1149, 104] width 22 height 21
click at [1204, 103] on icon at bounding box center [1207, 105] width 13 height 10
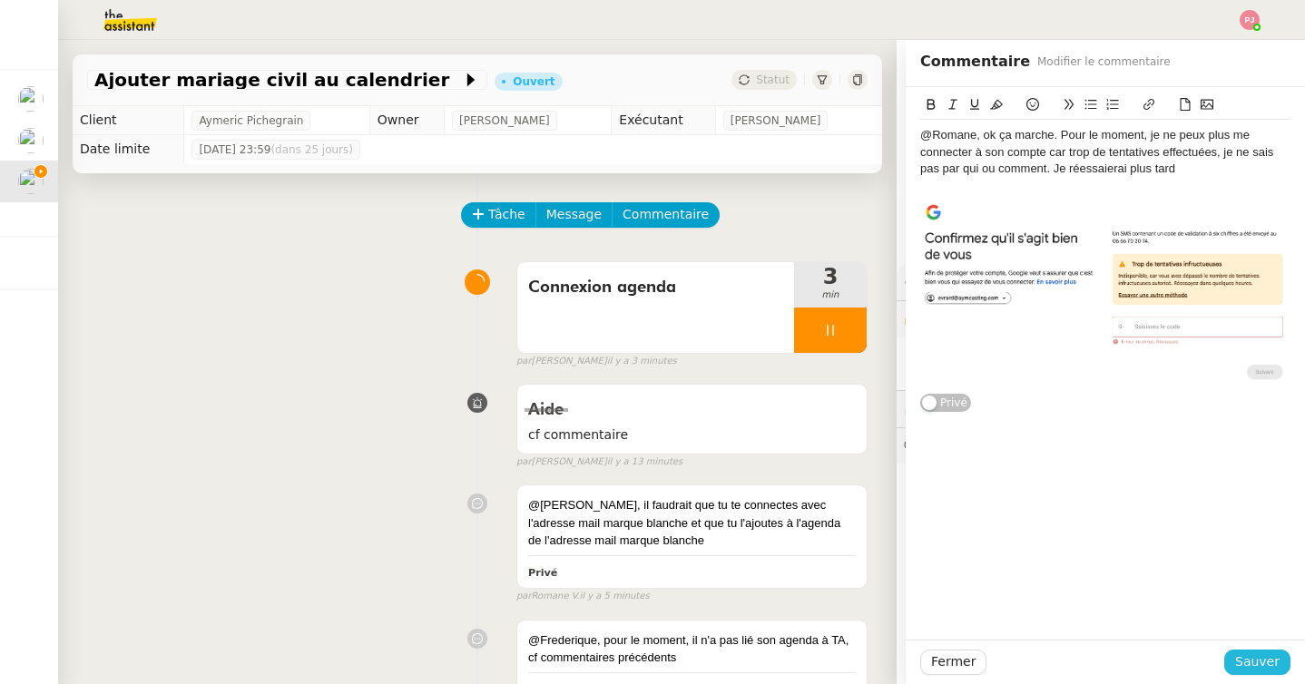
click at [1253, 665] on span "Sauver" at bounding box center [1257, 662] width 44 height 21
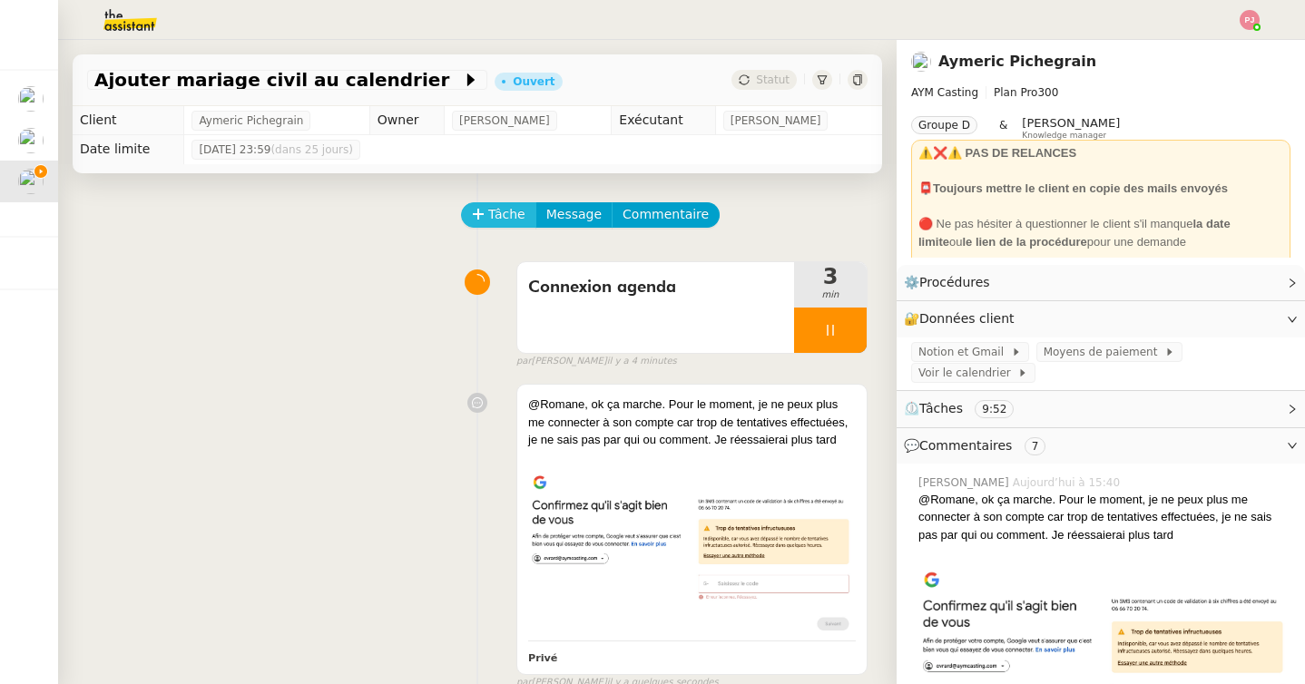
click at [504, 211] on span "Tâche" at bounding box center [506, 214] width 37 height 21
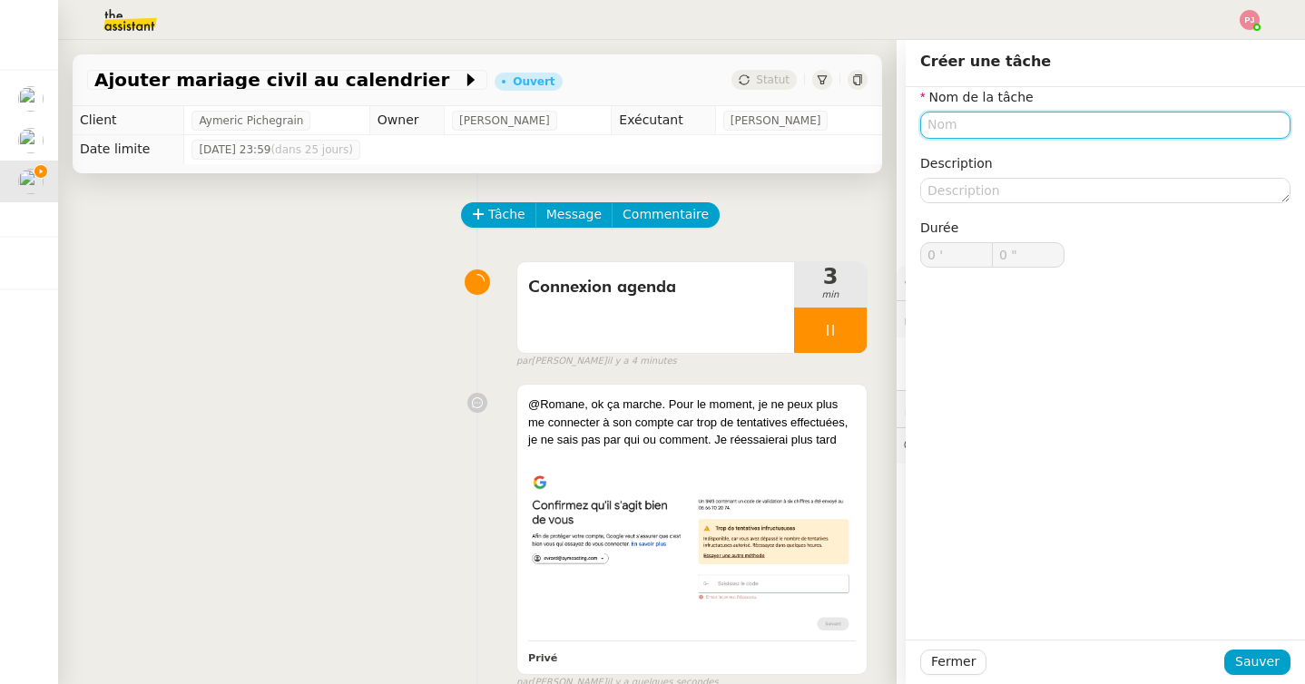
click at [999, 123] on input "text" at bounding box center [1105, 125] width 370 height 26
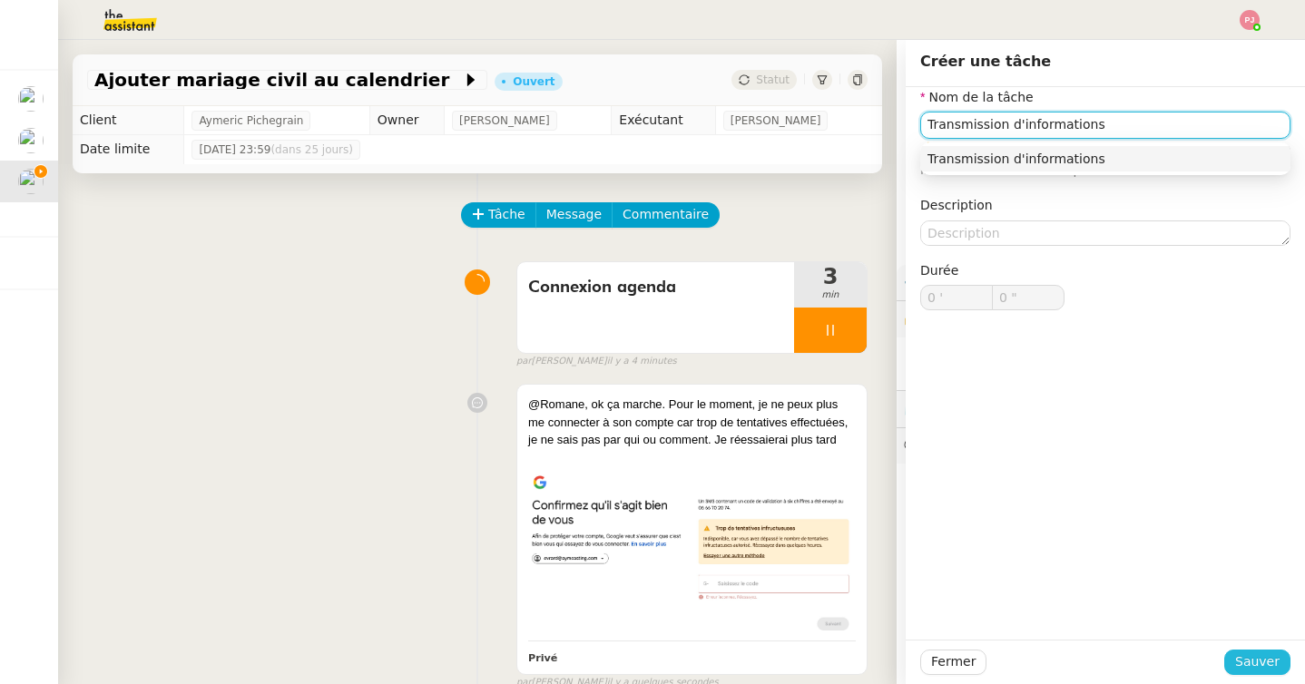
type input "Transmission d'informations"
click at [1245, 652] on span "Sauver" at bounding box center [1257, 662] width 44 height 21
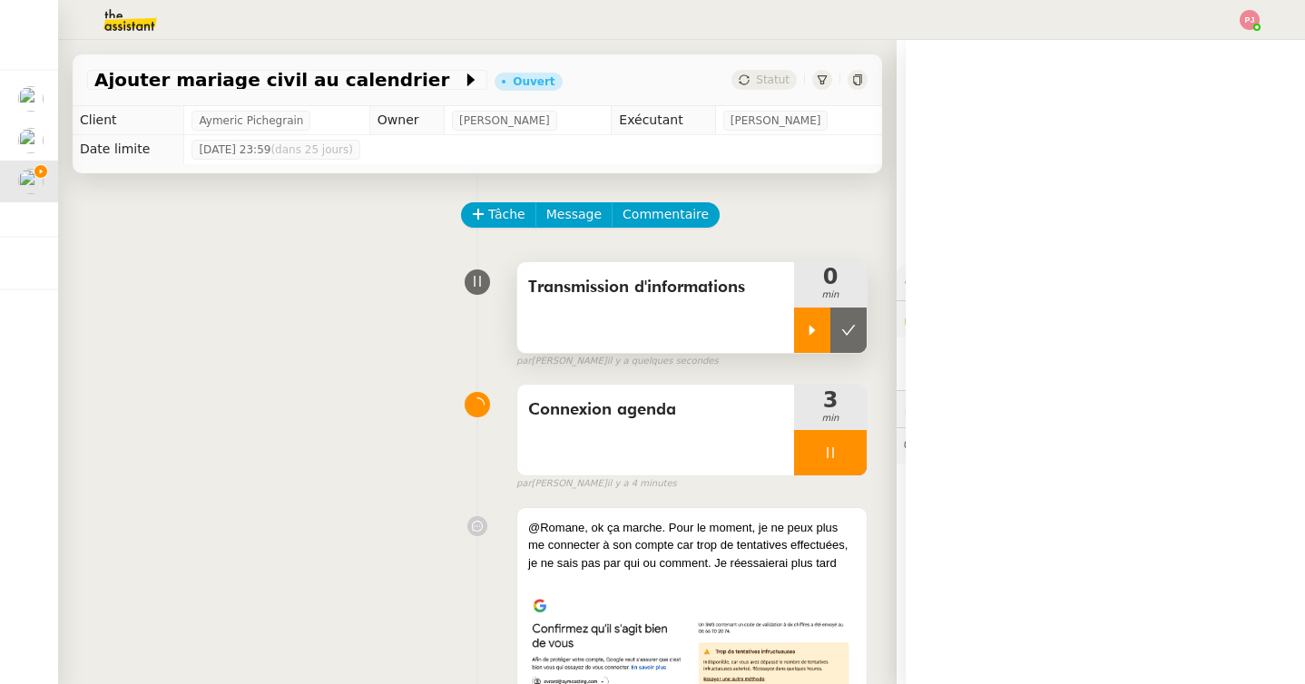
click at [814, 336] on icon at bounding box center [812, 330] width 15 height 15
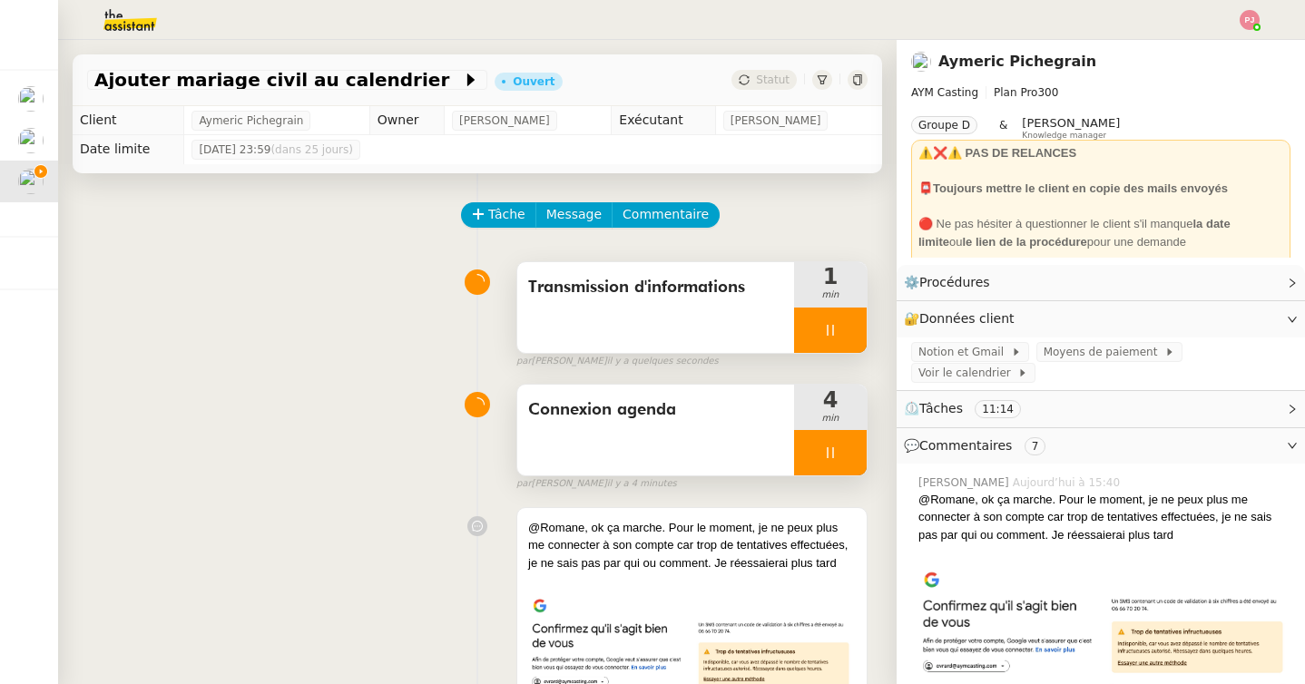
click at [825, 444] on div at bounding box center [830, 452] width 73 height 45
click at [848, 444] on button at bounding box center [848, 452] width 36 height 45
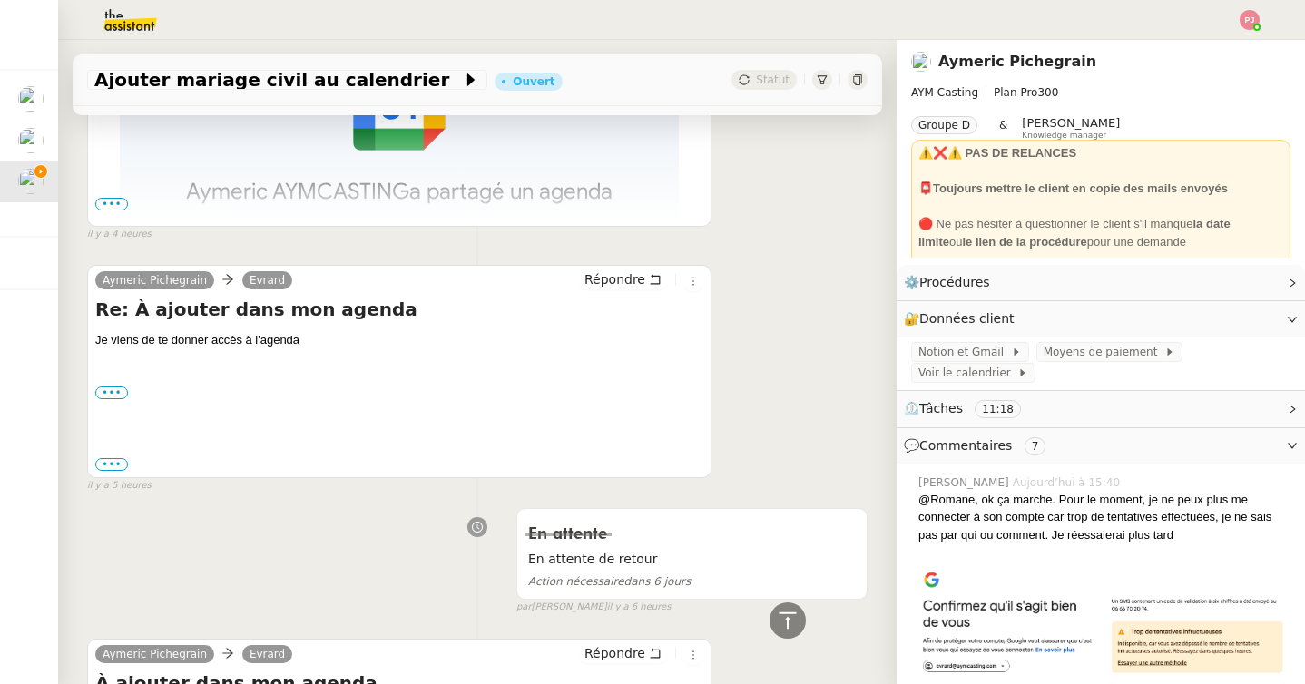
scroll to position [1859, 0]
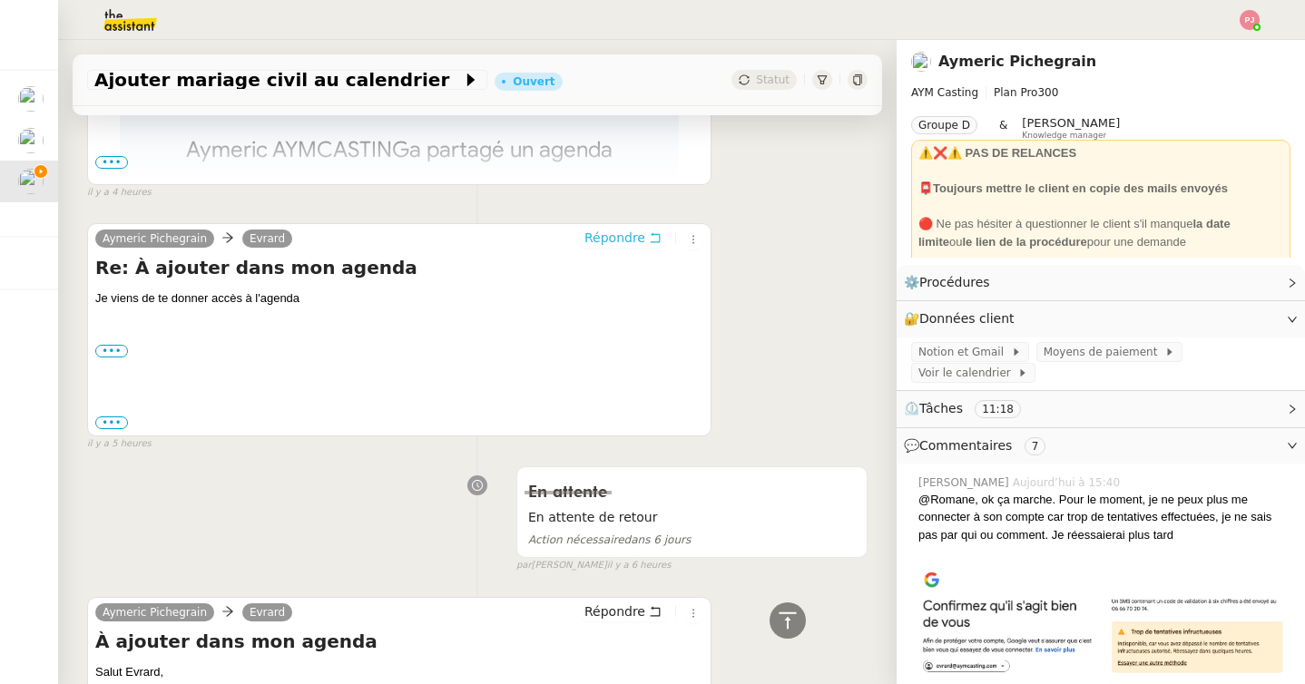
click at [632, 229] on span "Répondre" at bounding box center [614, 238] width 61 height 18
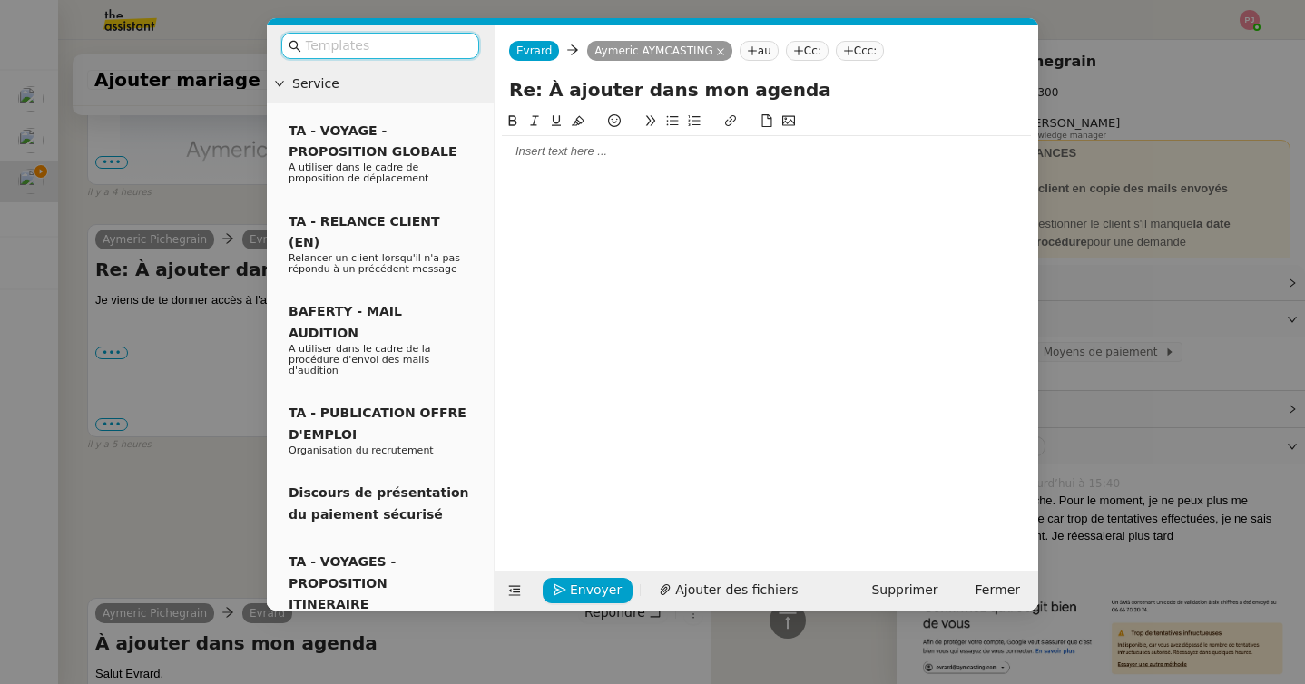
scroll to position [1999, 0]
click at [648, 151] on div at bounding box center [766, 151] width 529 height 16
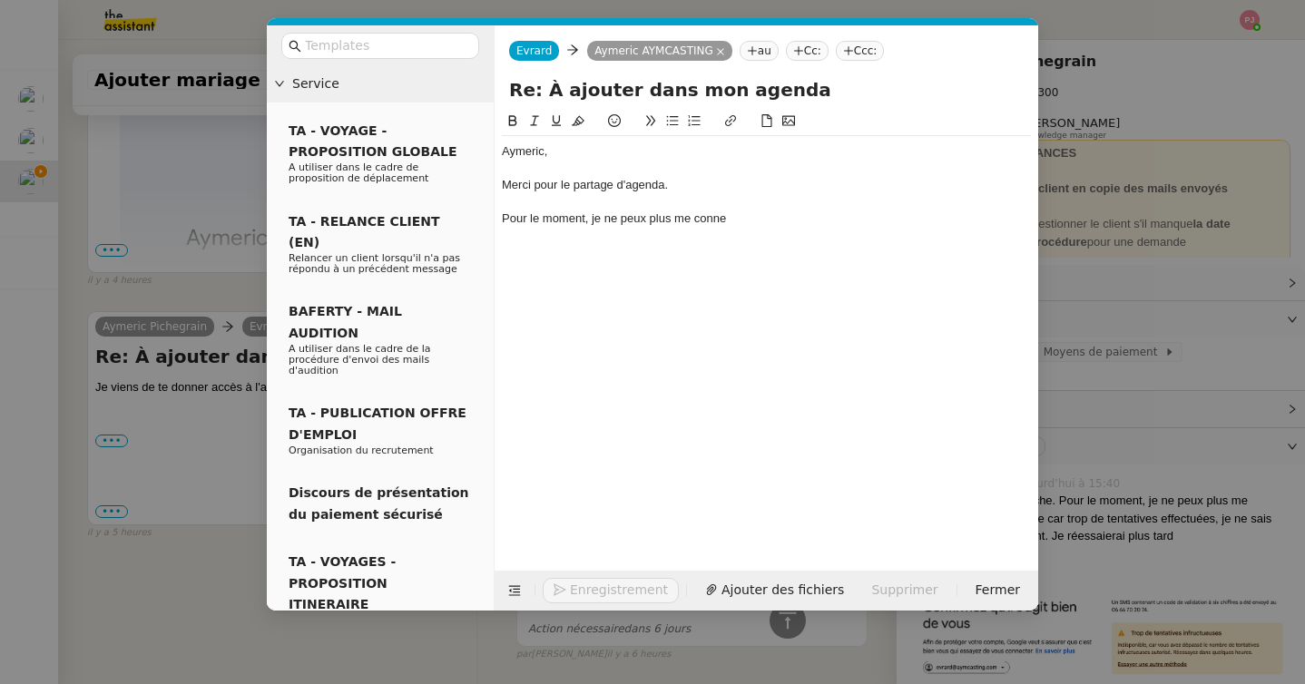
scroll to position [2087, 0]
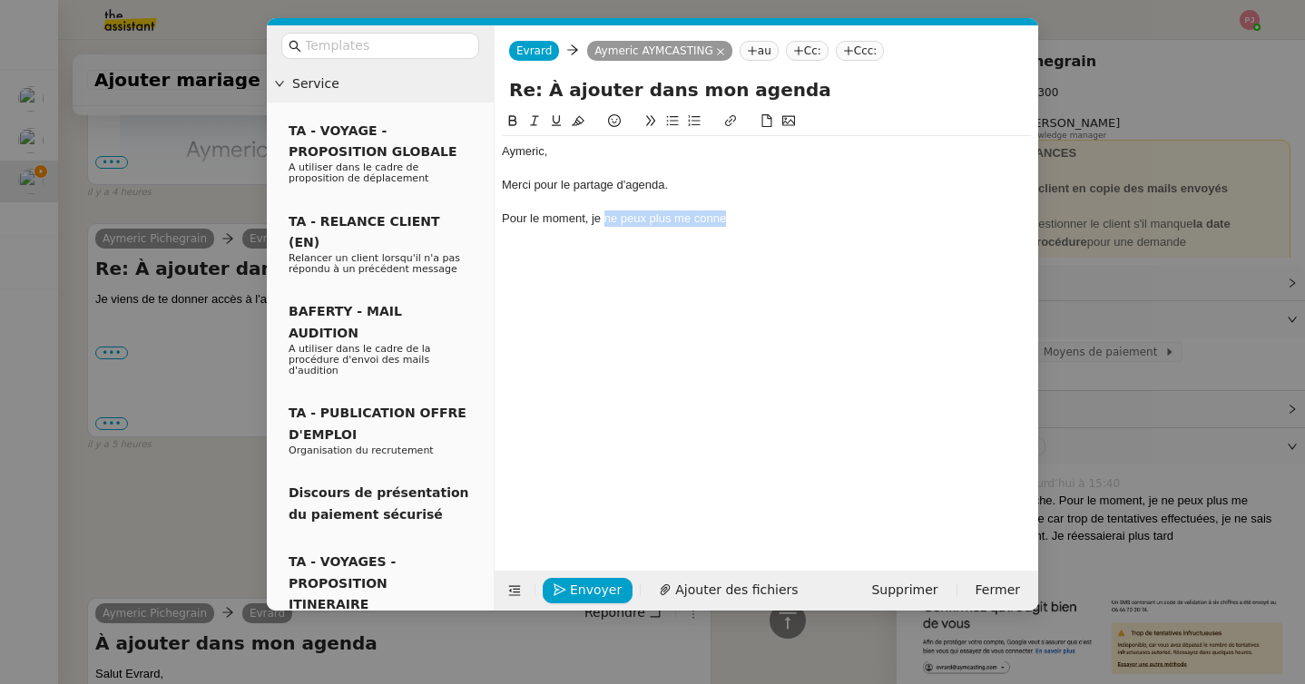
drag, startPoint x: 604, startPoint y: 221, endPoint x: 786, endPoint y: 218, distance: 181.5
click at [786, 218] on div "Pour le moment, je ne peux plus me conne" at bounding box center [766, 219] width 529 height 16
drag, startPoint x: 948, startPoint y: 218, endPoint x: 490, endPoint y: 221, distance: 458.3
click at [490, 221] on nz-layout "Service TA - VOYAGE - PROPOSITION GLOBALE A utiliser dans le cadre de propositi…" at bounding box center [652, 317] width 771 height 585
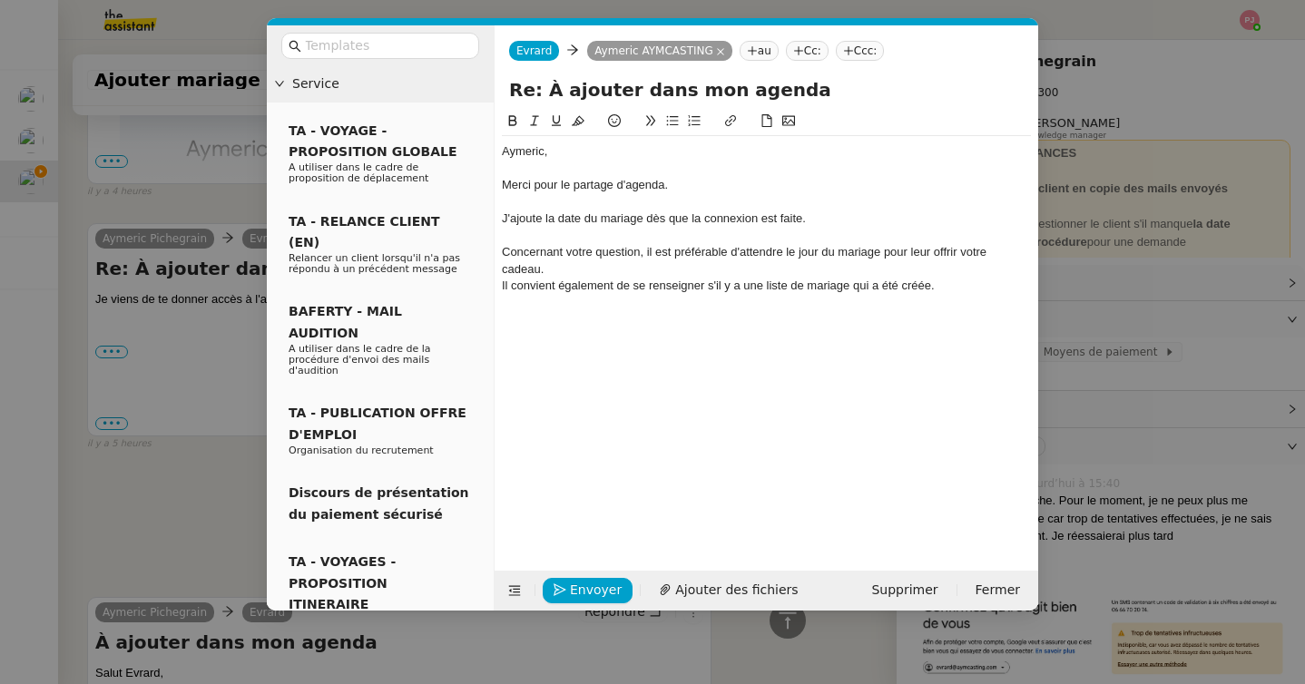
scroll to position [2158, 0]
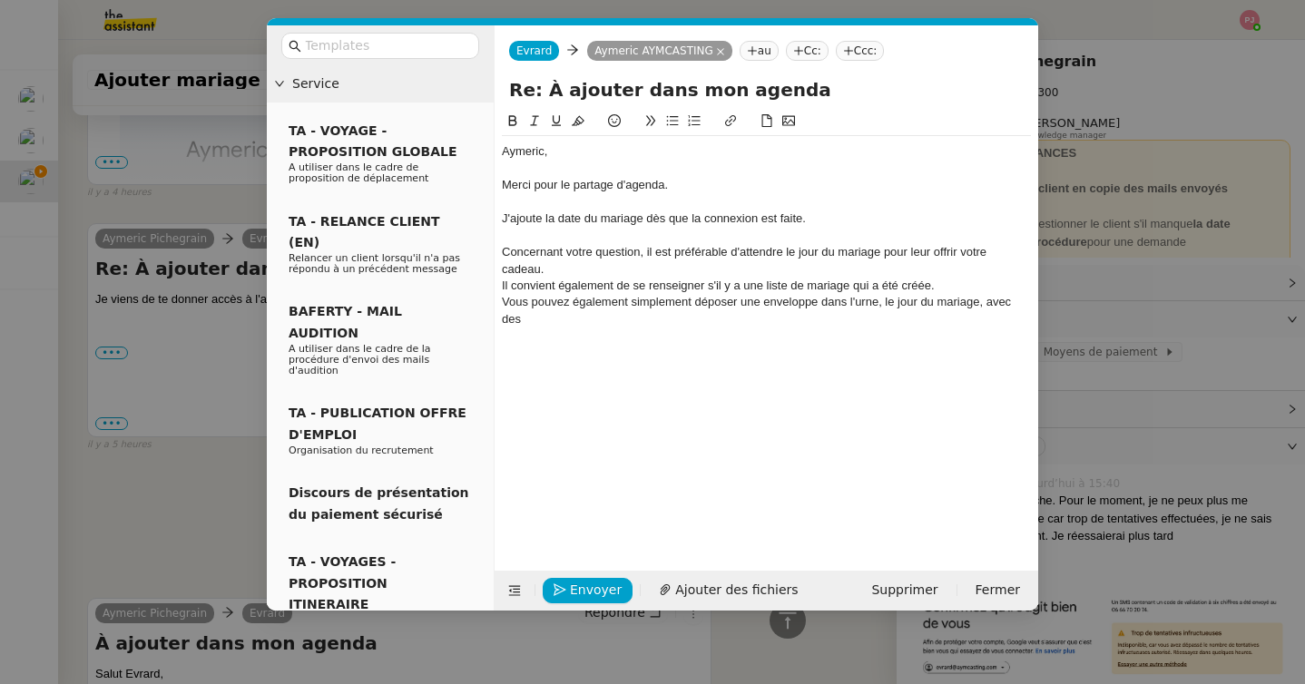
drag, startPoint x: 822, startPoint y: 301, endPoint x: 936, endPoint y: 377, distance: 136.2
click at [936, 377] on div "Aymeric, Merci pour le partage d'agenda. J'ajoute la date du mariage dès que la…" at bounding box center [766, 327] width 529 height 432
click at [951, 289] on div "Il convient également de se renseigner s'il y a une liste de mariage qui a été …" at bounding box center [766, 286] width 529 height 16
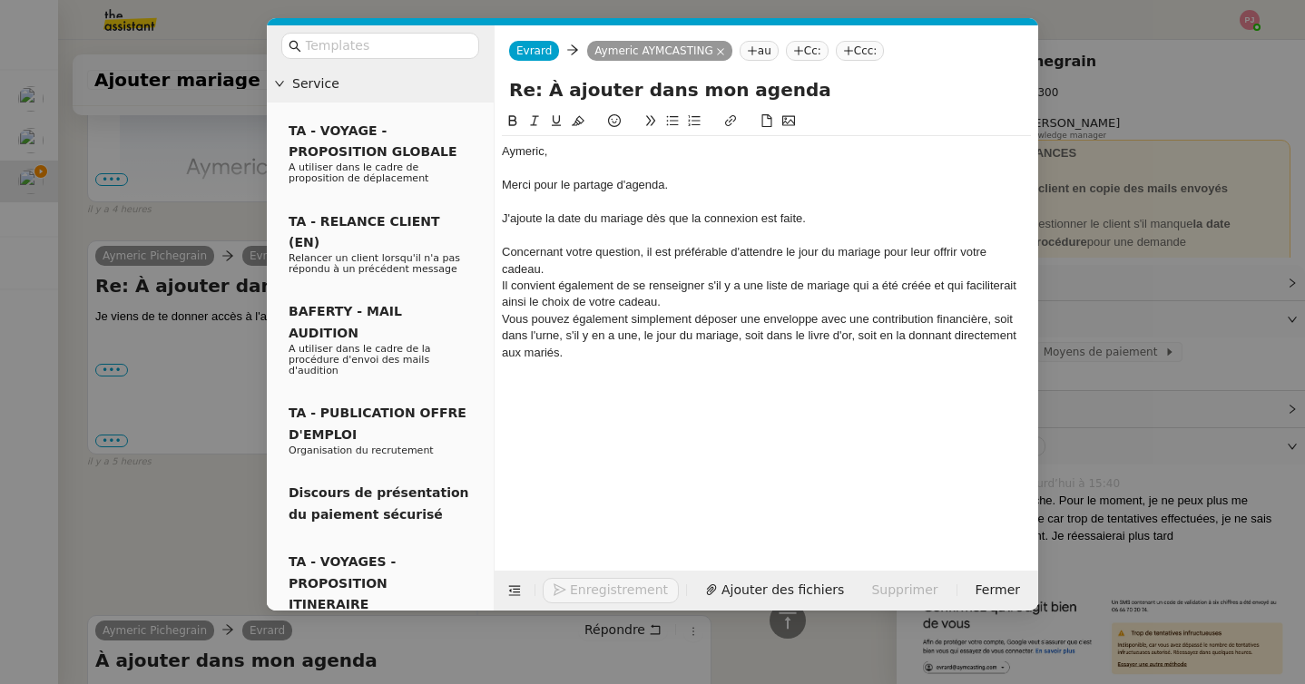
scroll to position [2193, 0]
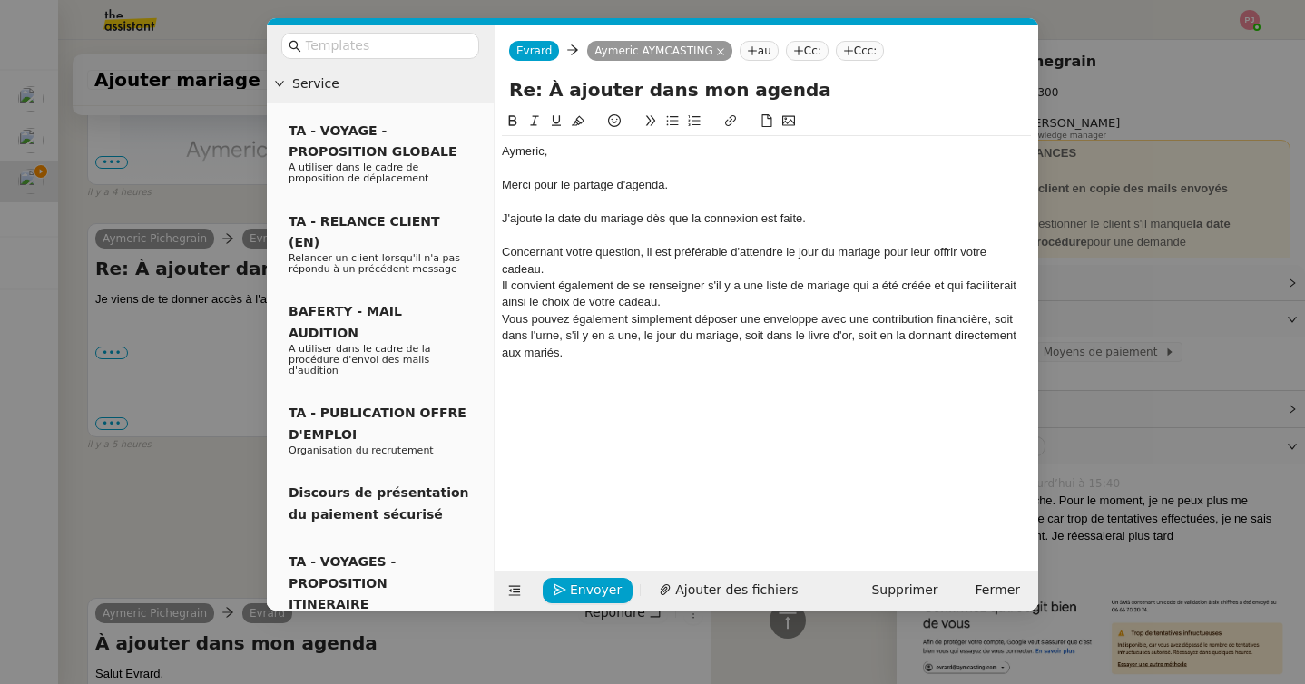
click at [717, 284] on div "Il convient également de se renseigner s'il y a une liste de mariage qui a été …" at bounding box center [766, 295] width 529 height 34
click at [651, 353] on div "Vous pouvez également simplement déposer une enveloppe avec une contribution fi…" at bounding box center [766, 336] width 529 height 50
click at [503, 217] on div "J'ajoute la date du mariage dès que la connexion est faite." at bounding box center [766, 219] width 529 height 16
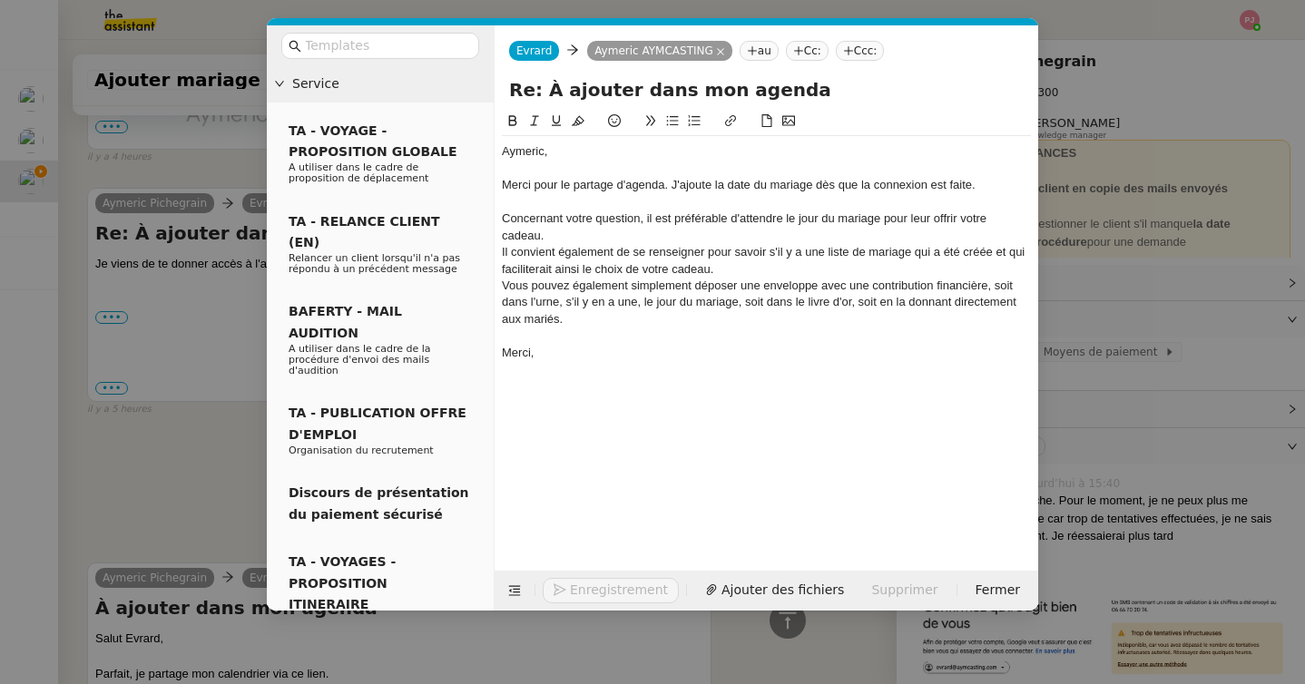
scroll to position [2193, 0]
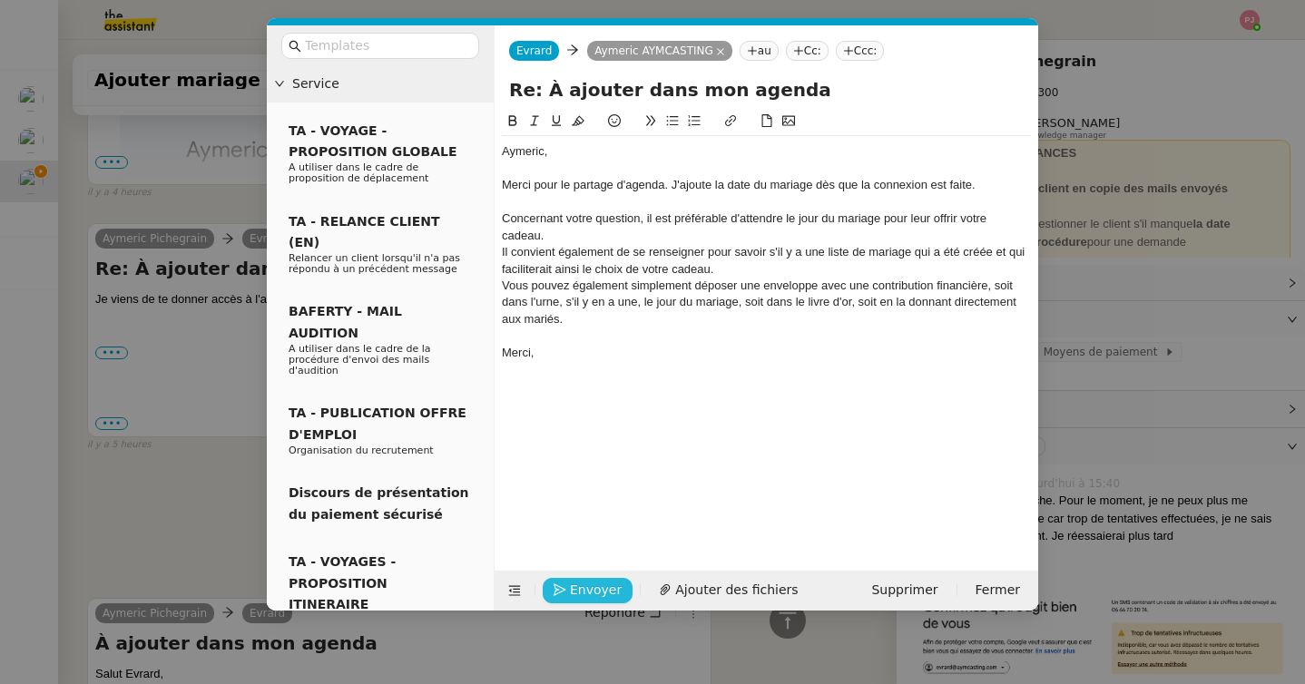
click at [585, 591] on span "Envoyer" at bounding box center [596, 590] width 52 height 21
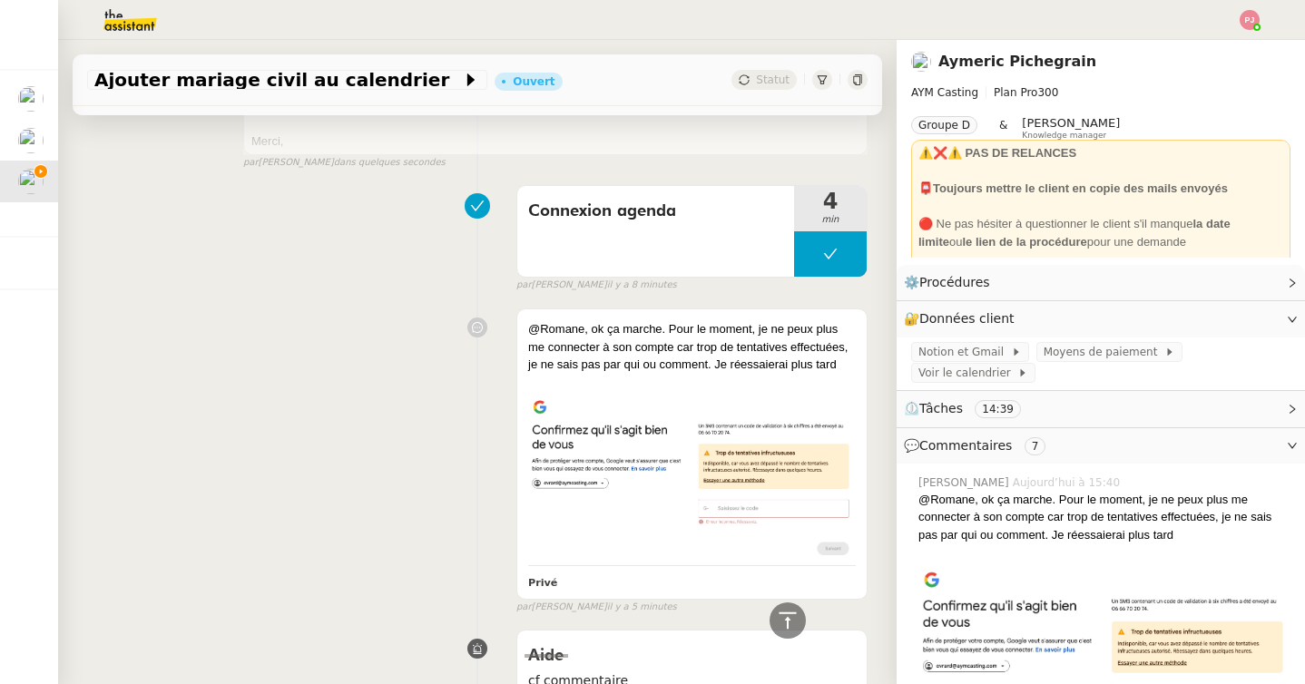
scroll to position [0, 0]
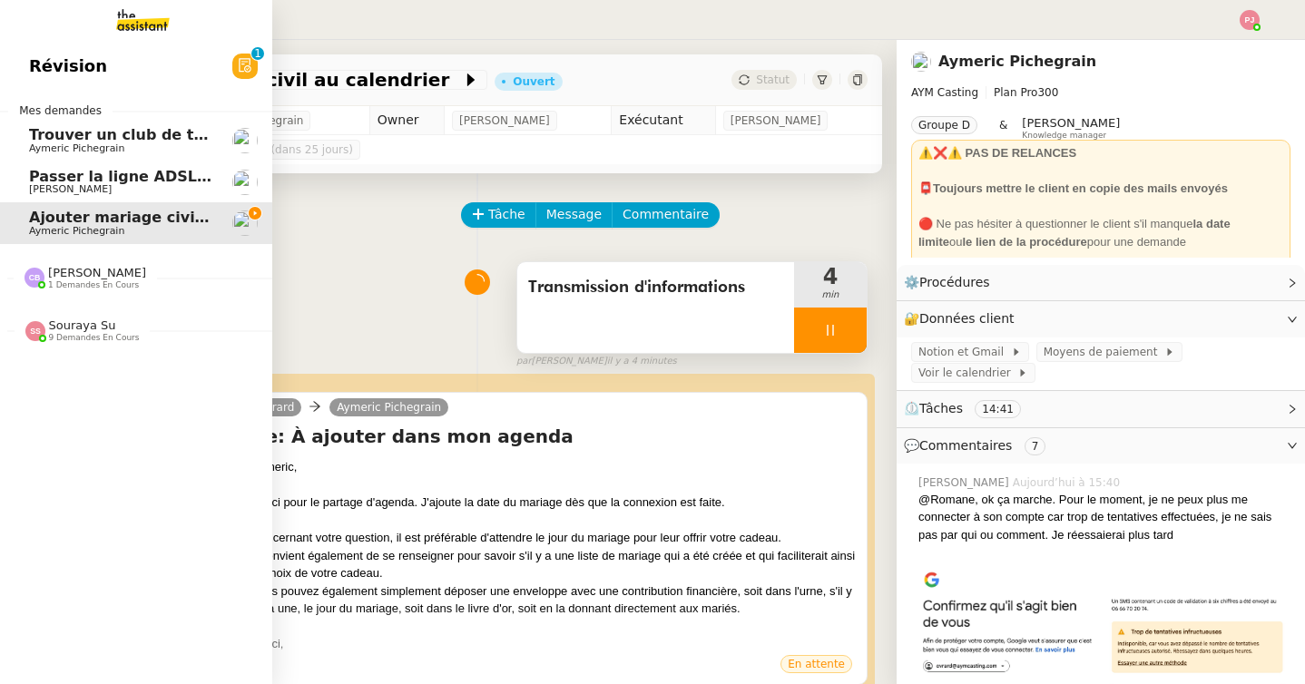
click at [103, 284] on span "1 demandes en cours" at bounding box center [93, 285] width 91 height 10
click at [91, 366] on span "Souraya Su" at bounding box center [82, 367] width 67 height 14
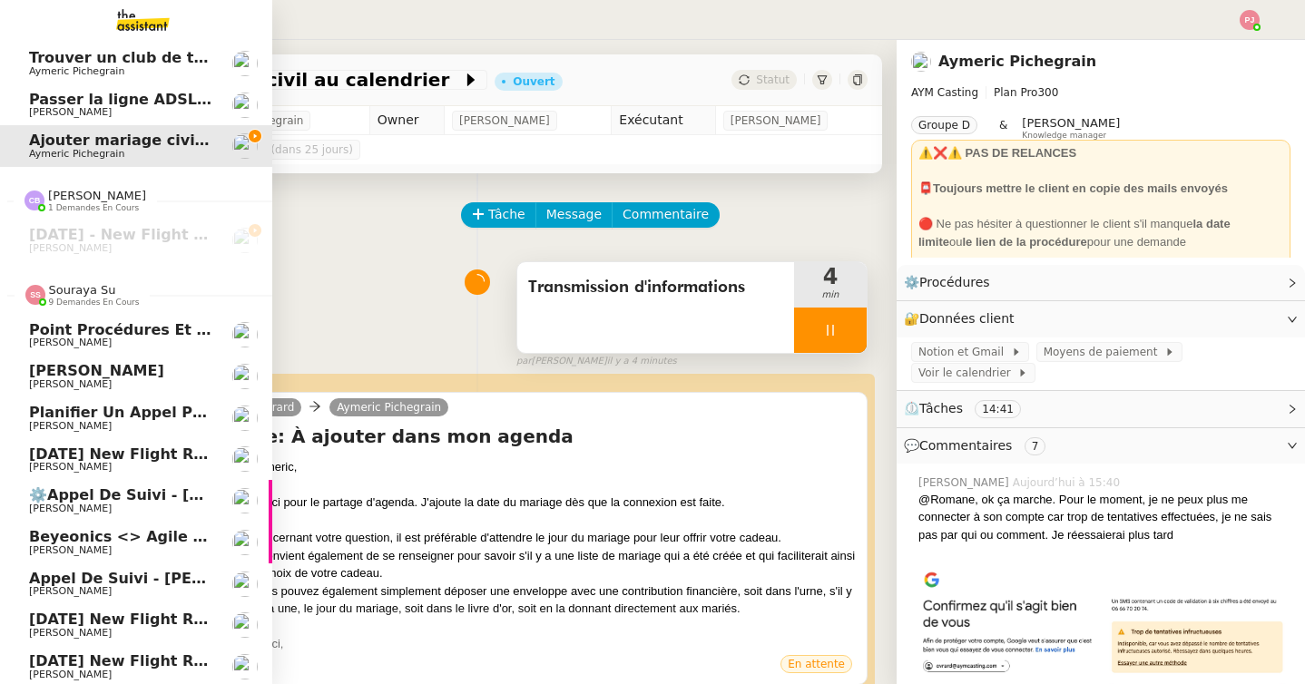
scroll to position [81, 0]
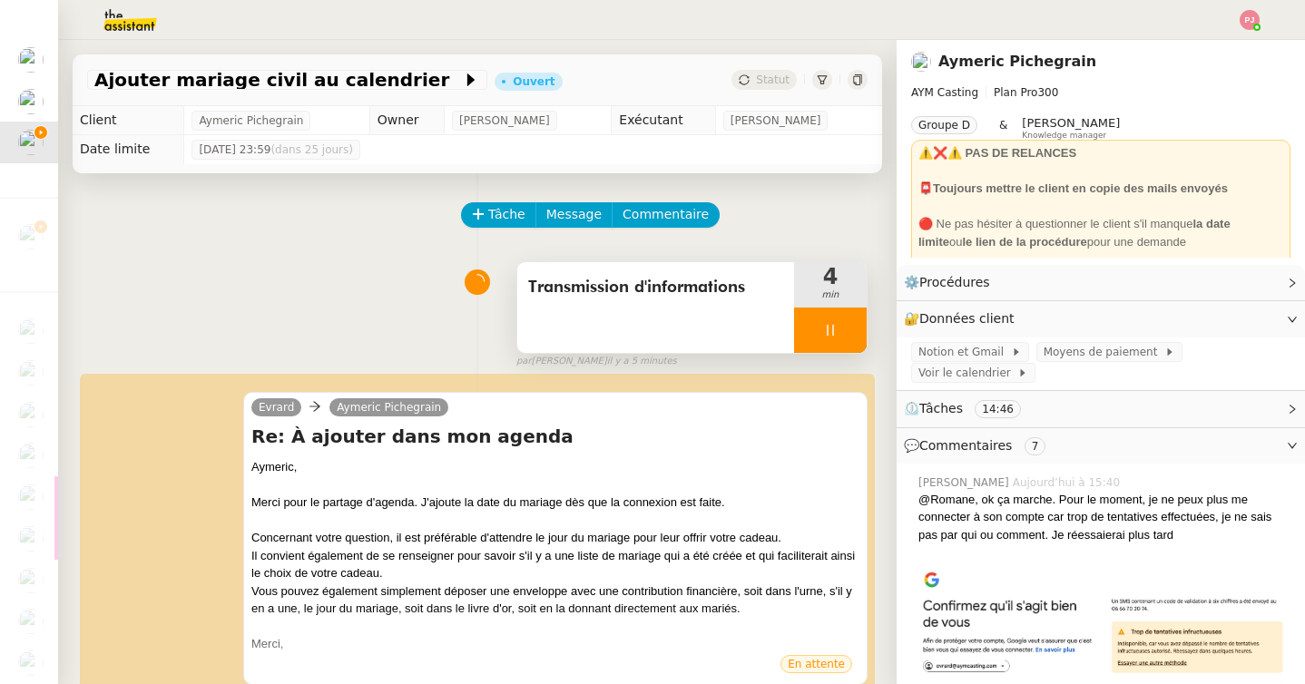
click at [826, 325] on icon at bounding box center [830, 330] width 15 height 15
click at [851, 325] on icon at bounding box center [848, 330] width 15 height 15
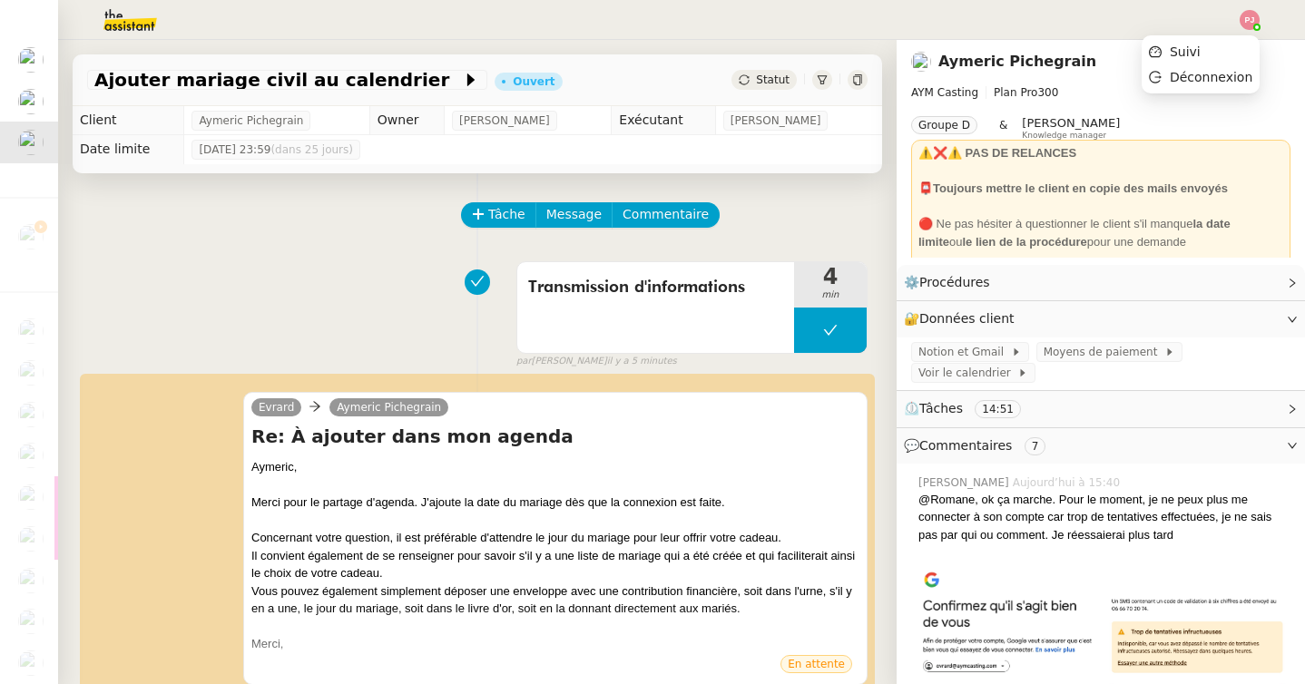
click at [1250, 18] on img at bounding box center [1250, 20] width 20 height 20
click at [1221, 49] on li "Suivi" at bounding box center [1201, 51] width 118 height 25
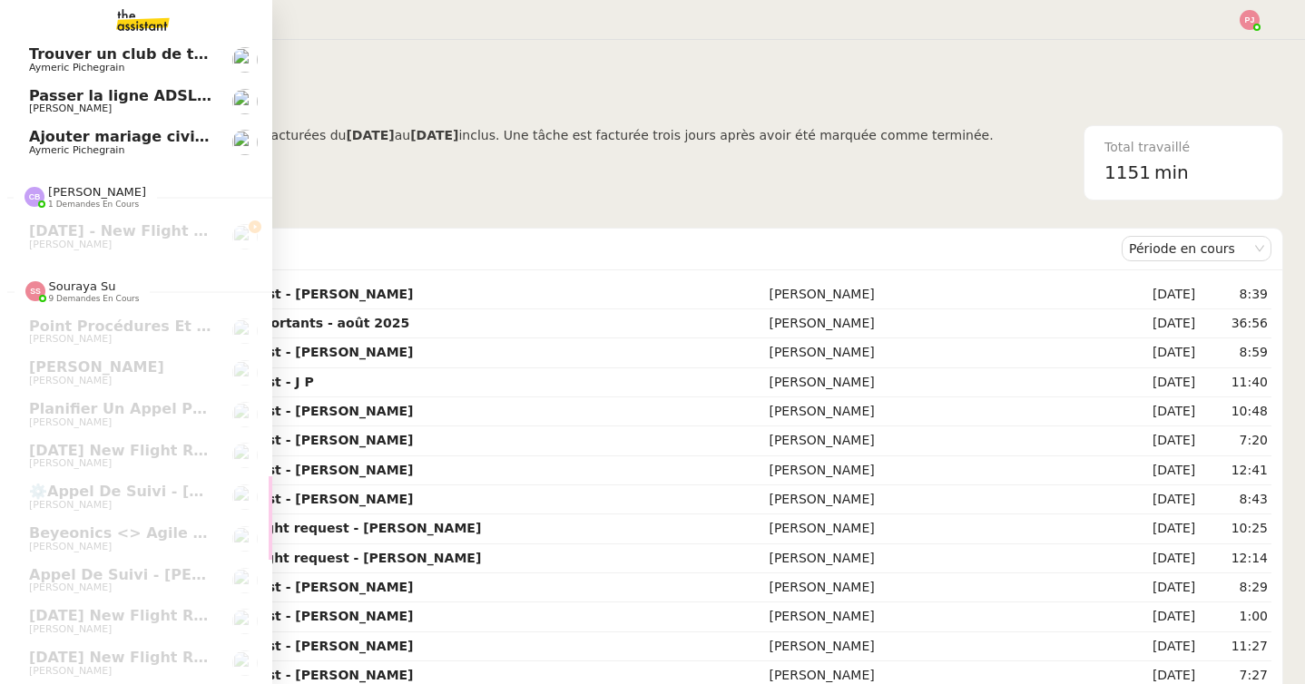
click at [139, 138] on span "Ajouter mariage civil au calendrier" at bounding box center [171, 136] width 284 height 17
